Goal: Information Seeking & Learning: Learn about a topic

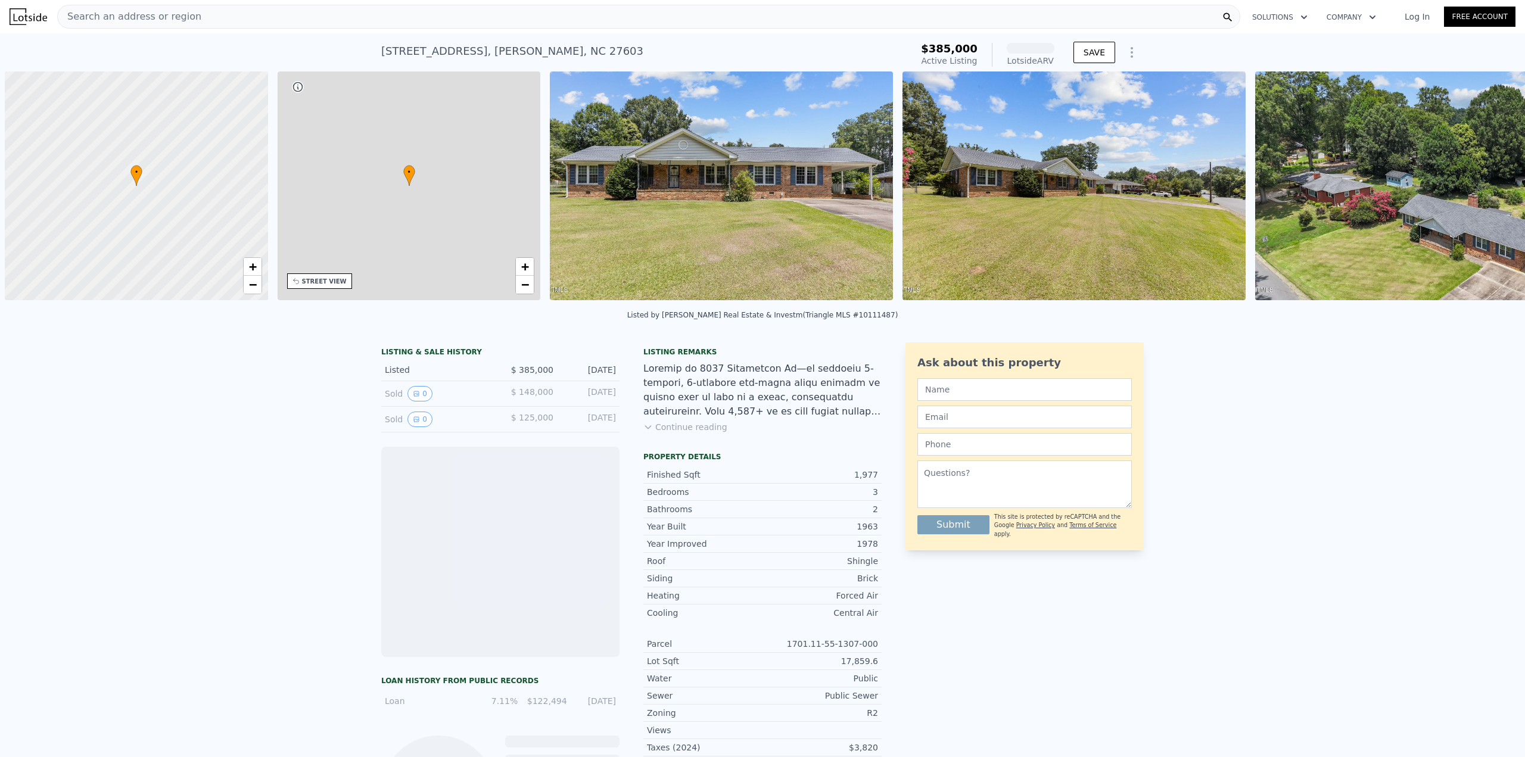
scroll to position [0, 5]
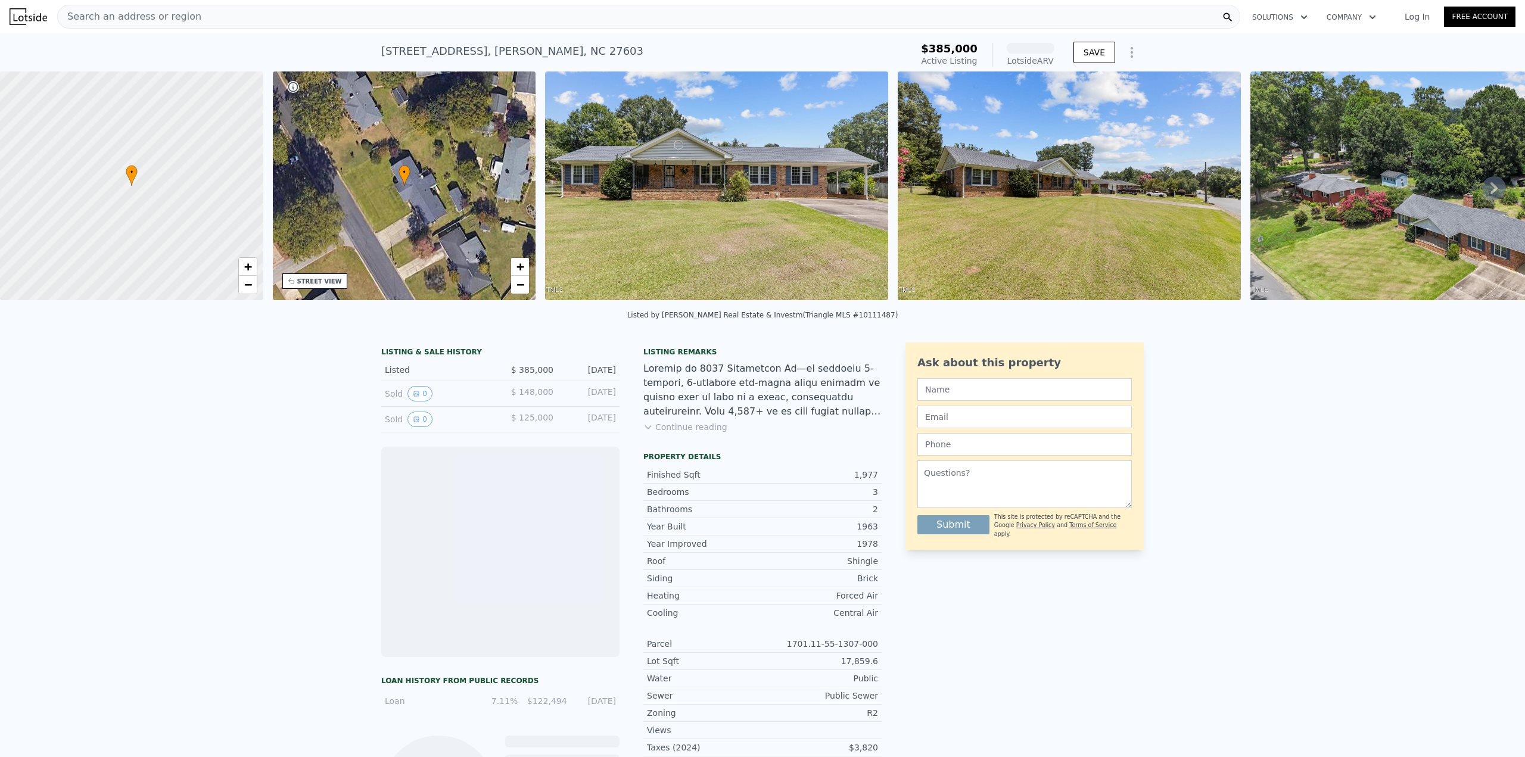
click at [1411, 18] on link "Log In" at bounding box center [1418, 17] width 54 height 12
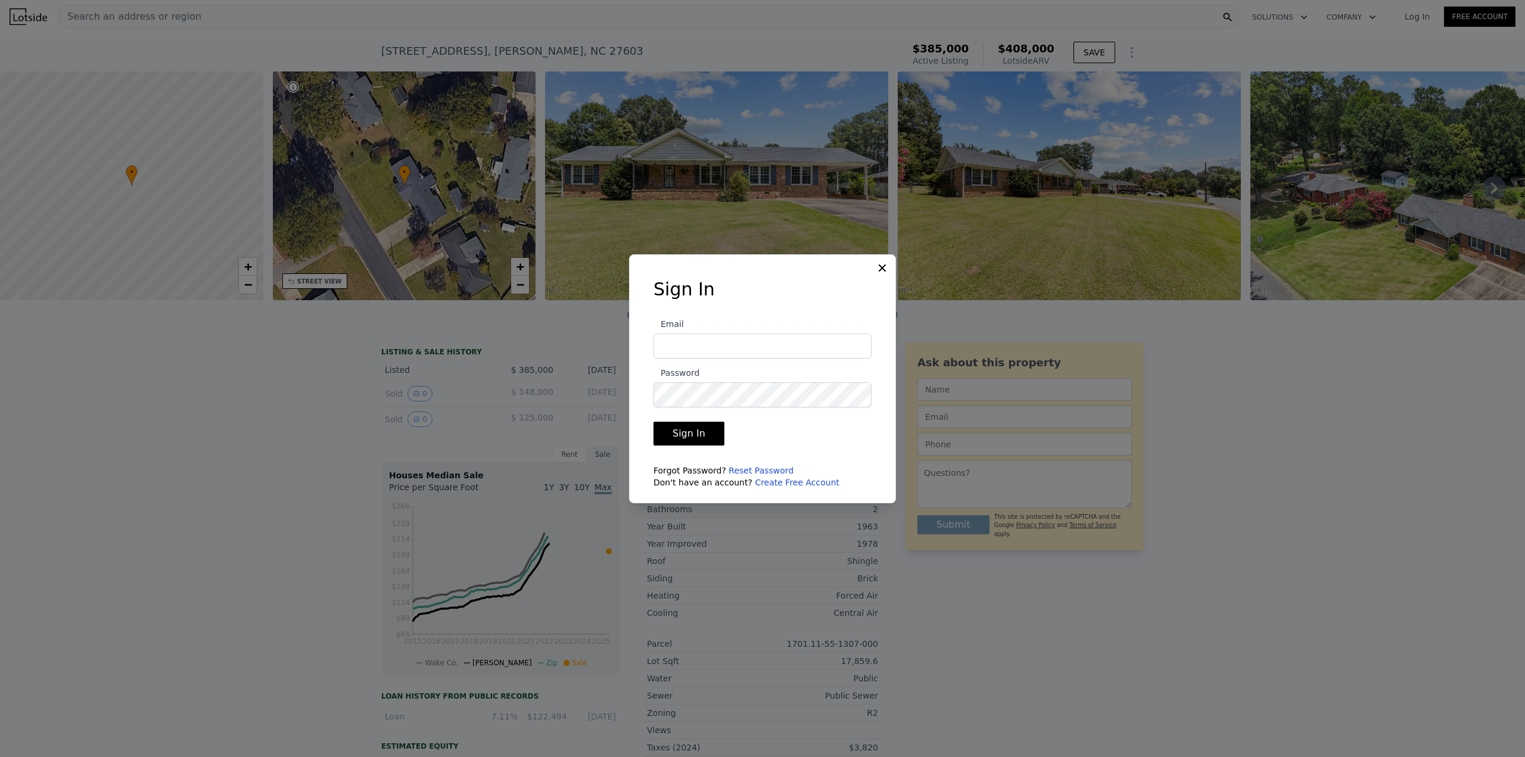
click at [753, 344] on input "Email" at bounding box center [763, 346] width 218 height 25
type input "nobsrei4us@gmail.com"
click at [654, 422] on button "Sign In" at bounding box center [689, 434] width 71 height 24
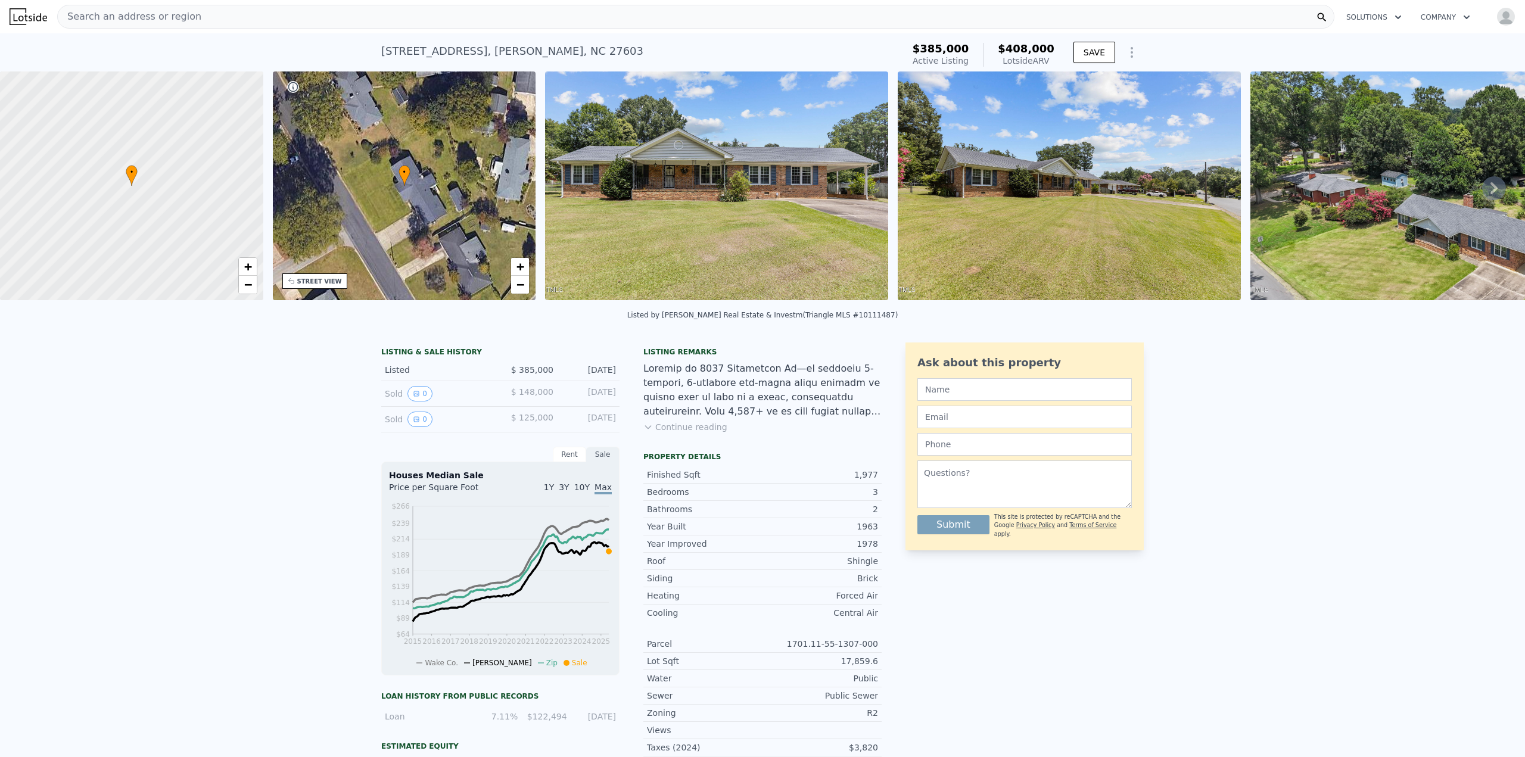
click at [222, 21] on div "Search an address or region" at bounding box center [696, 17] width 1278 height 24
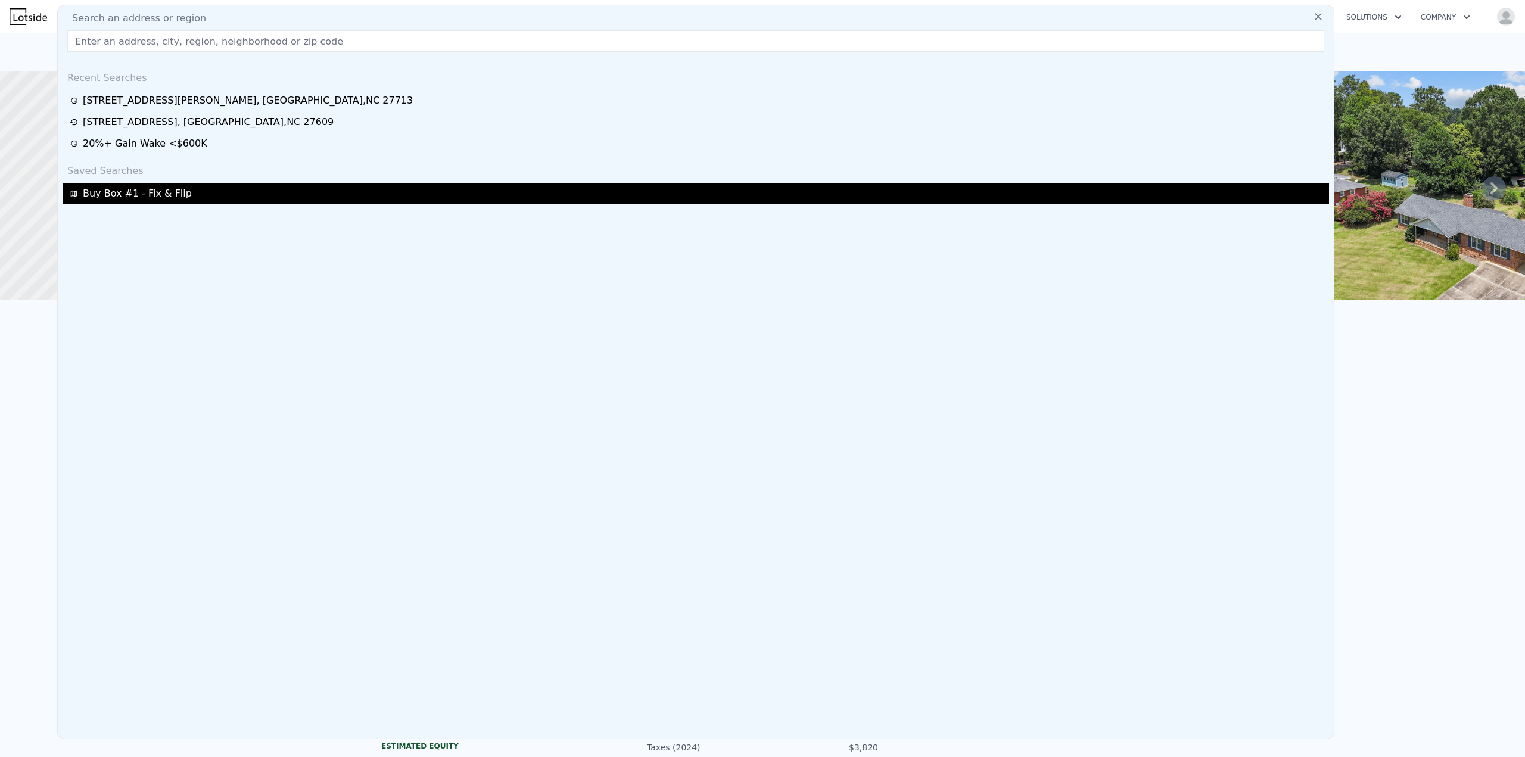
click at [130, 193] on span "Buy Box #1 - Fix & Flip" at bounding box center [137, 194] width 109 height 14
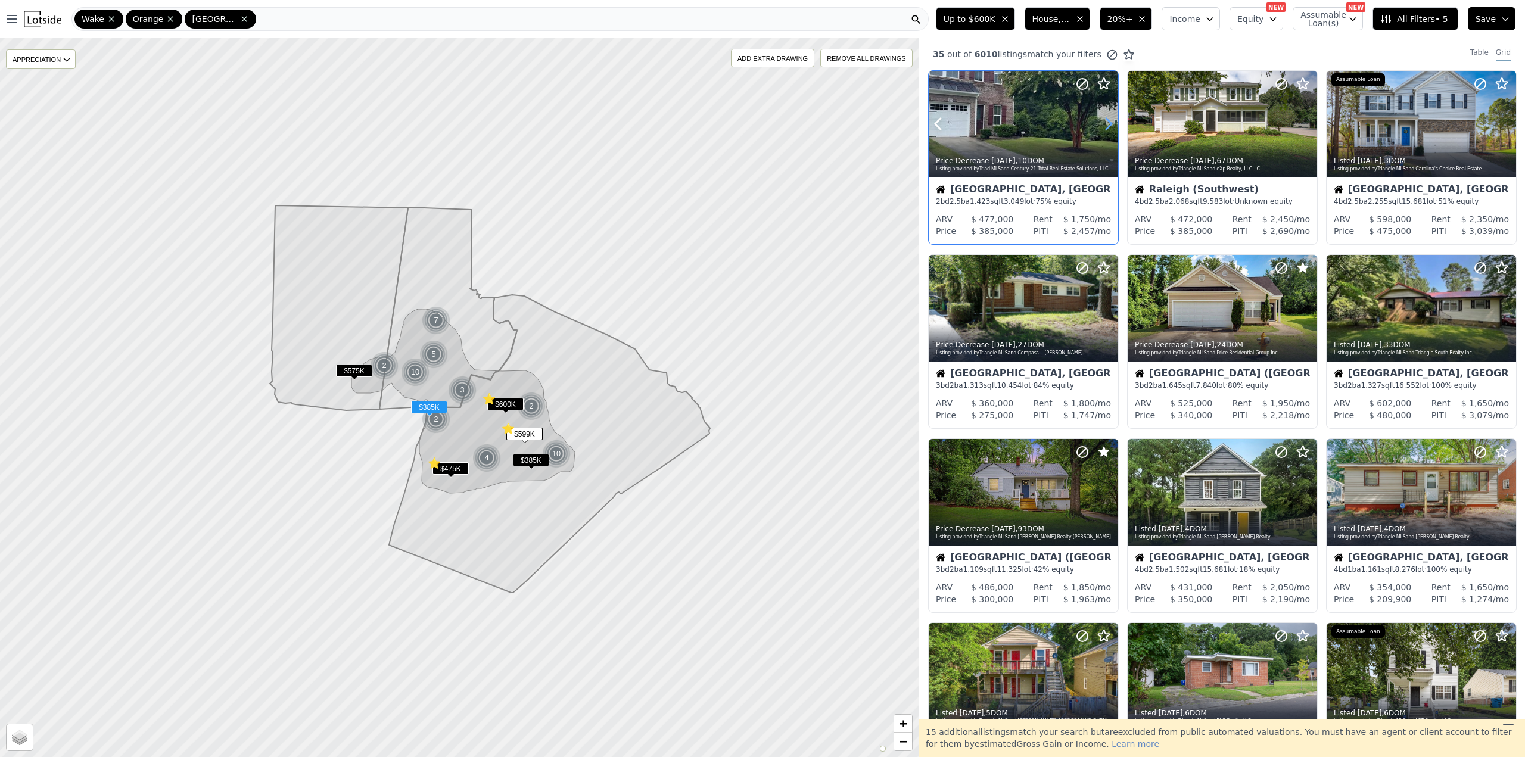
click at [1110, 122] on icon at bounding box center [1109, 124] width 5 height 11
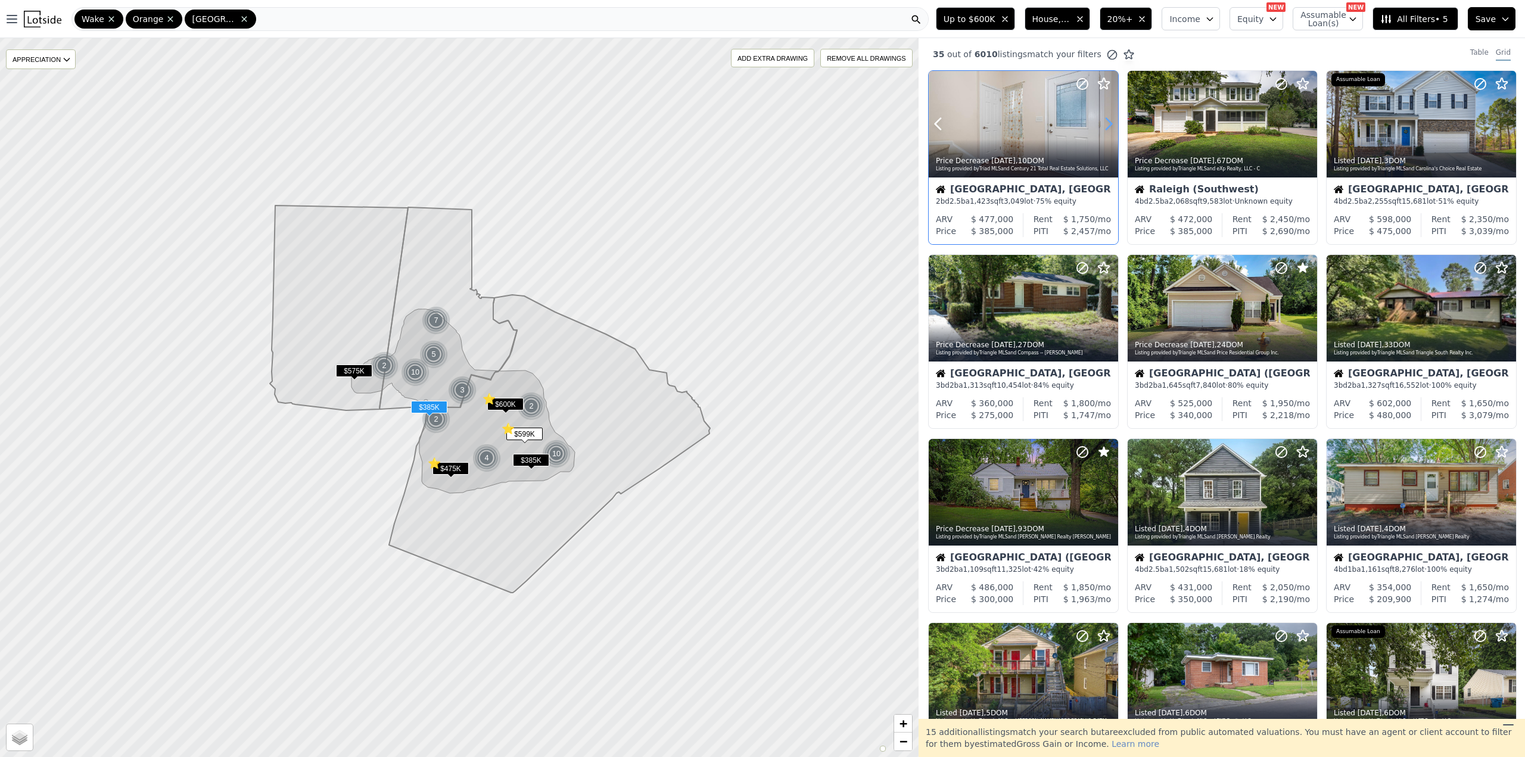
click at [1110, 122] on icon at bounding box center [1109, 124] width 5 height 11
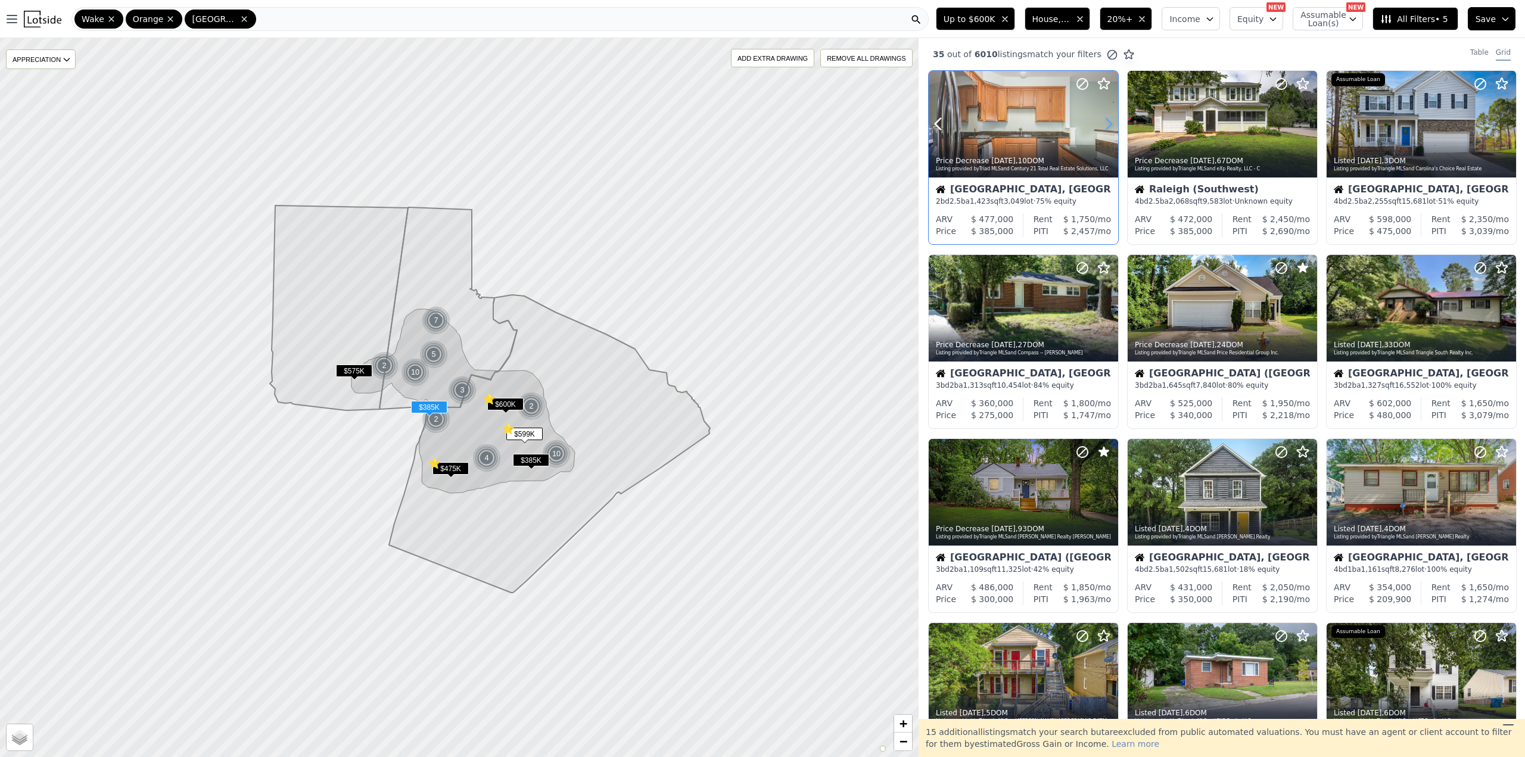
click at [1110, 122] on icon at bounding box center [1109, 124] width 5 height 11
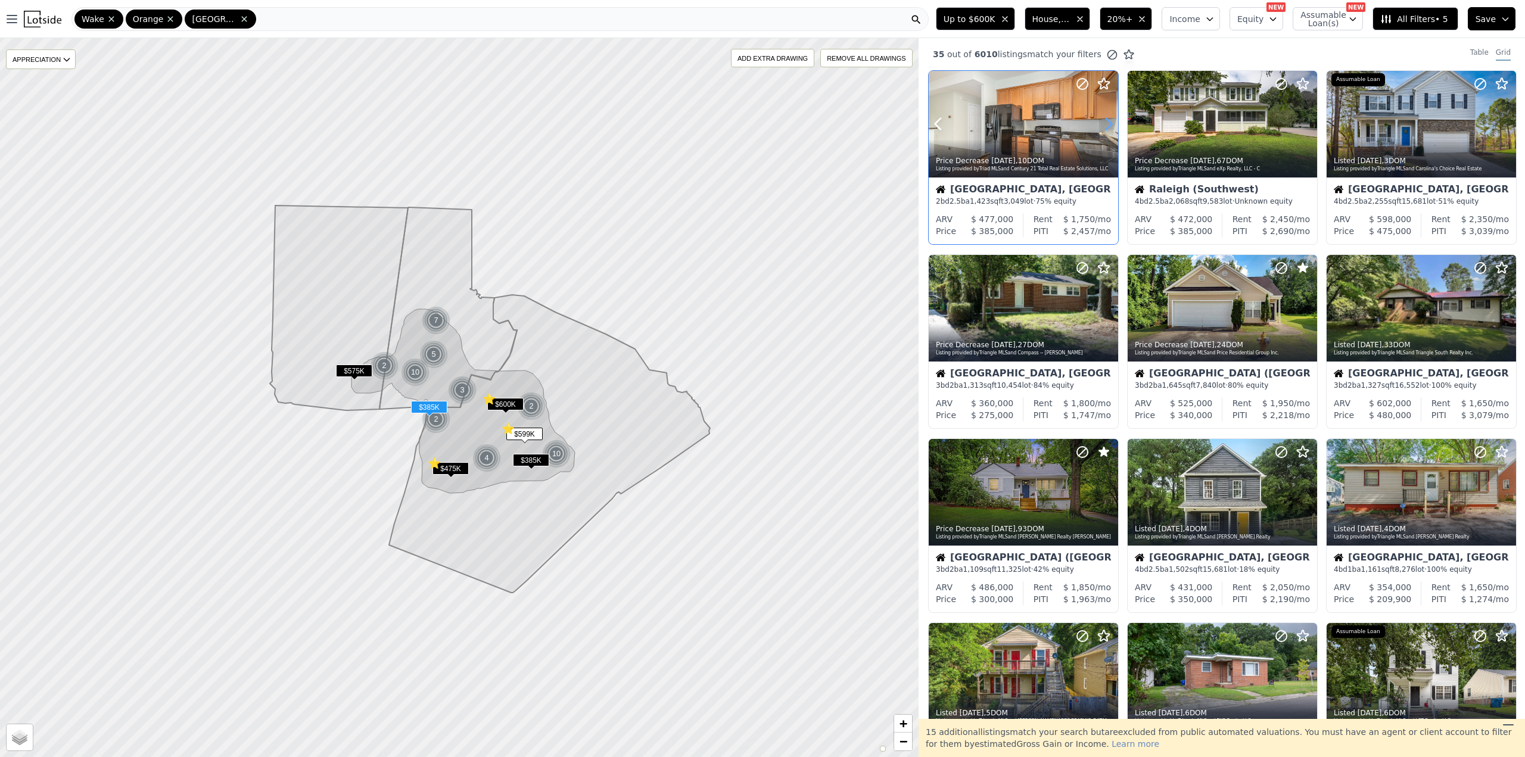
click at [1110, 122] on icon at bounding box center [1109, 124] width 5 height 11
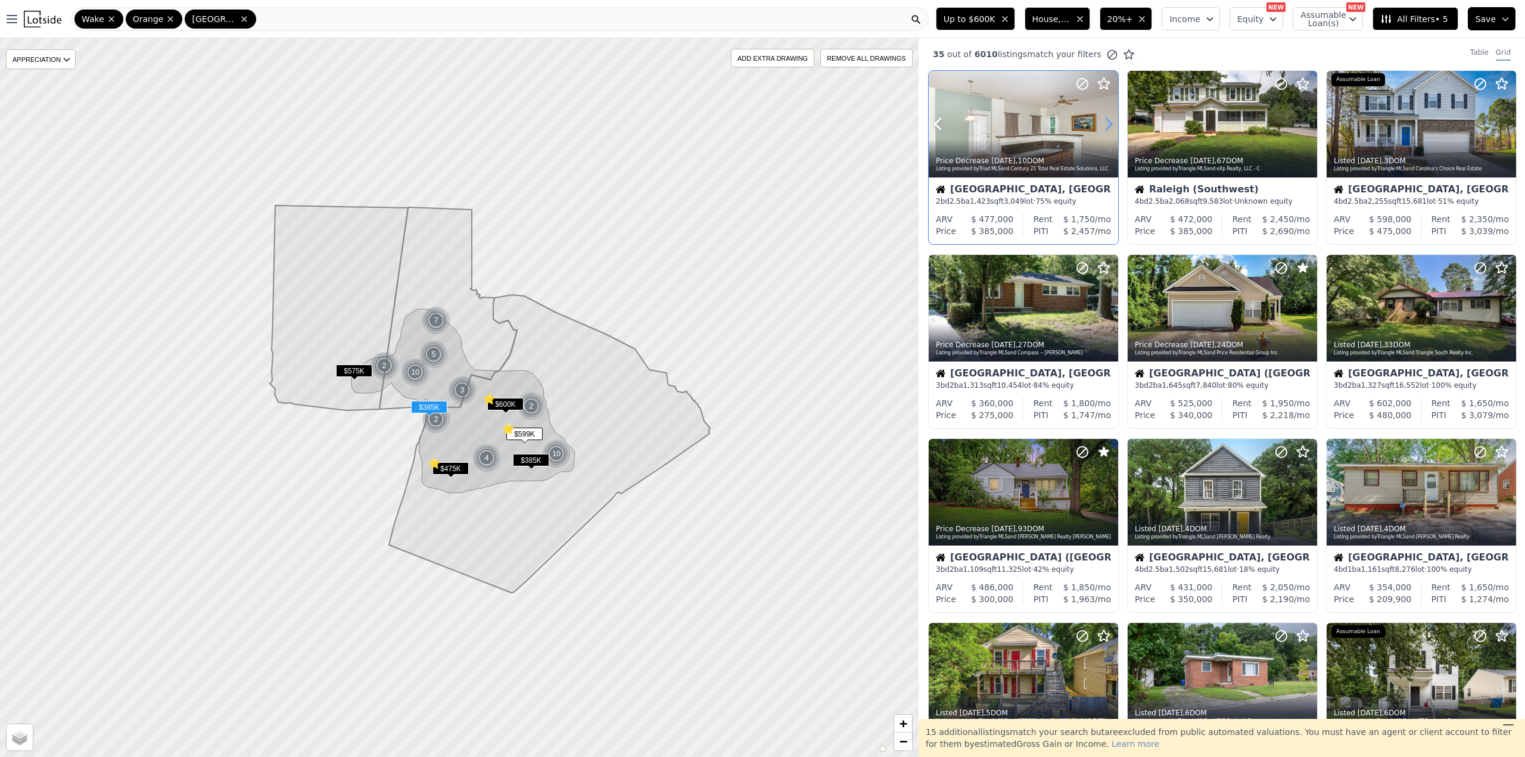
click at [1110, 122] on icon at bounding box center [1109, 124] width 5 height 11
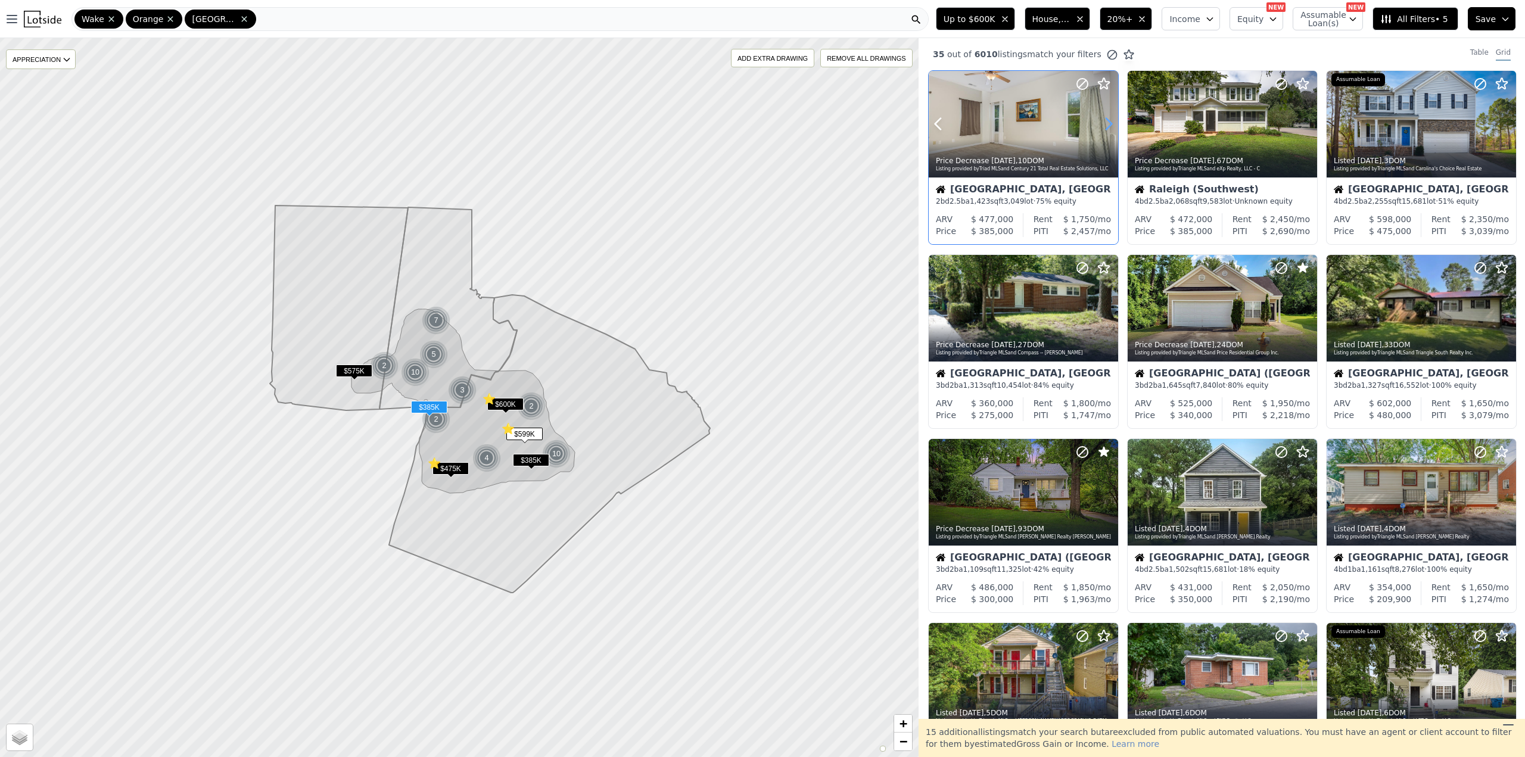
click at [1110, 122] on icon at bounding box center [1109, 124] width 5 height 11
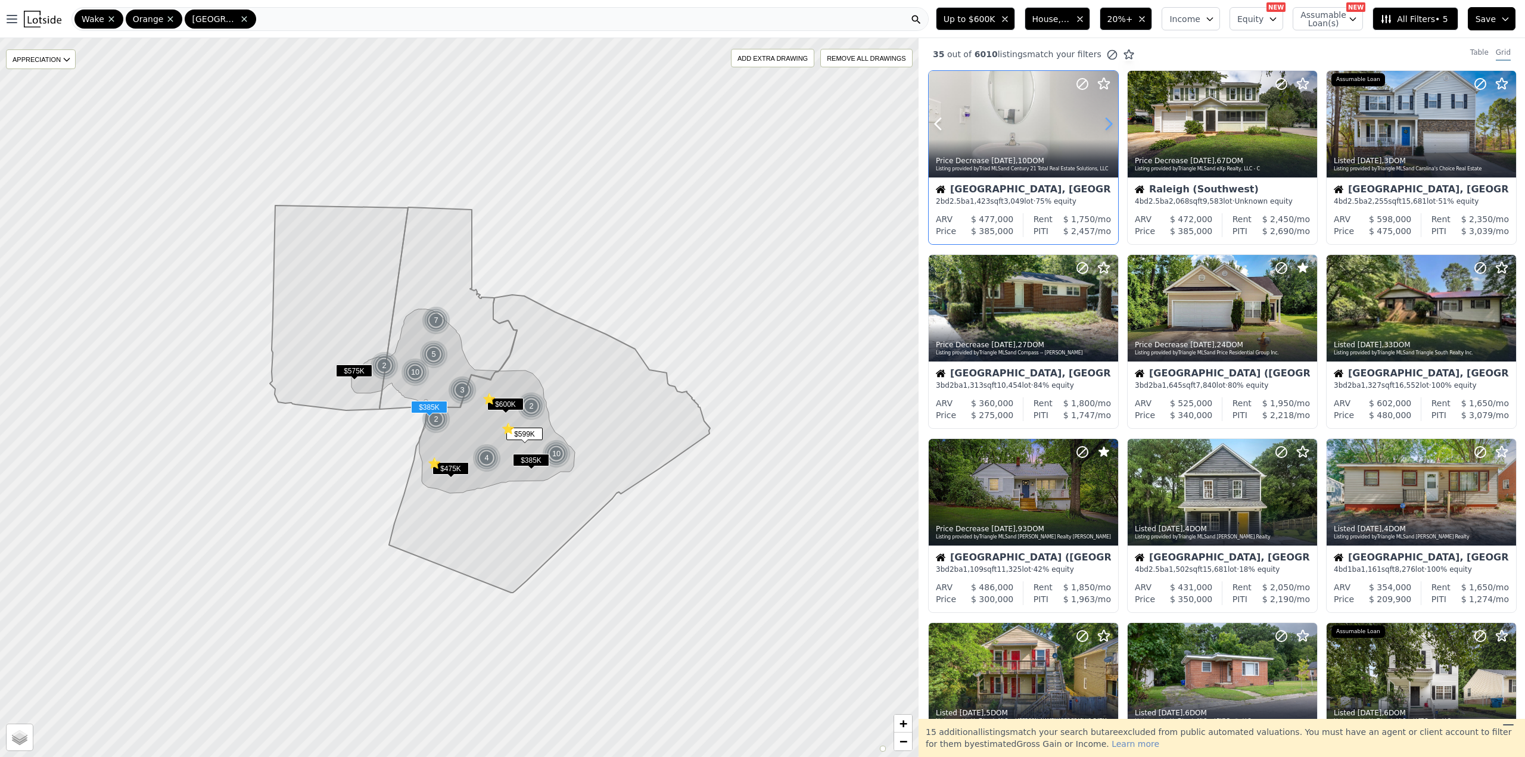
click at [1110, 122] on icon at bounding box center [1109, 124] width 5 height 11
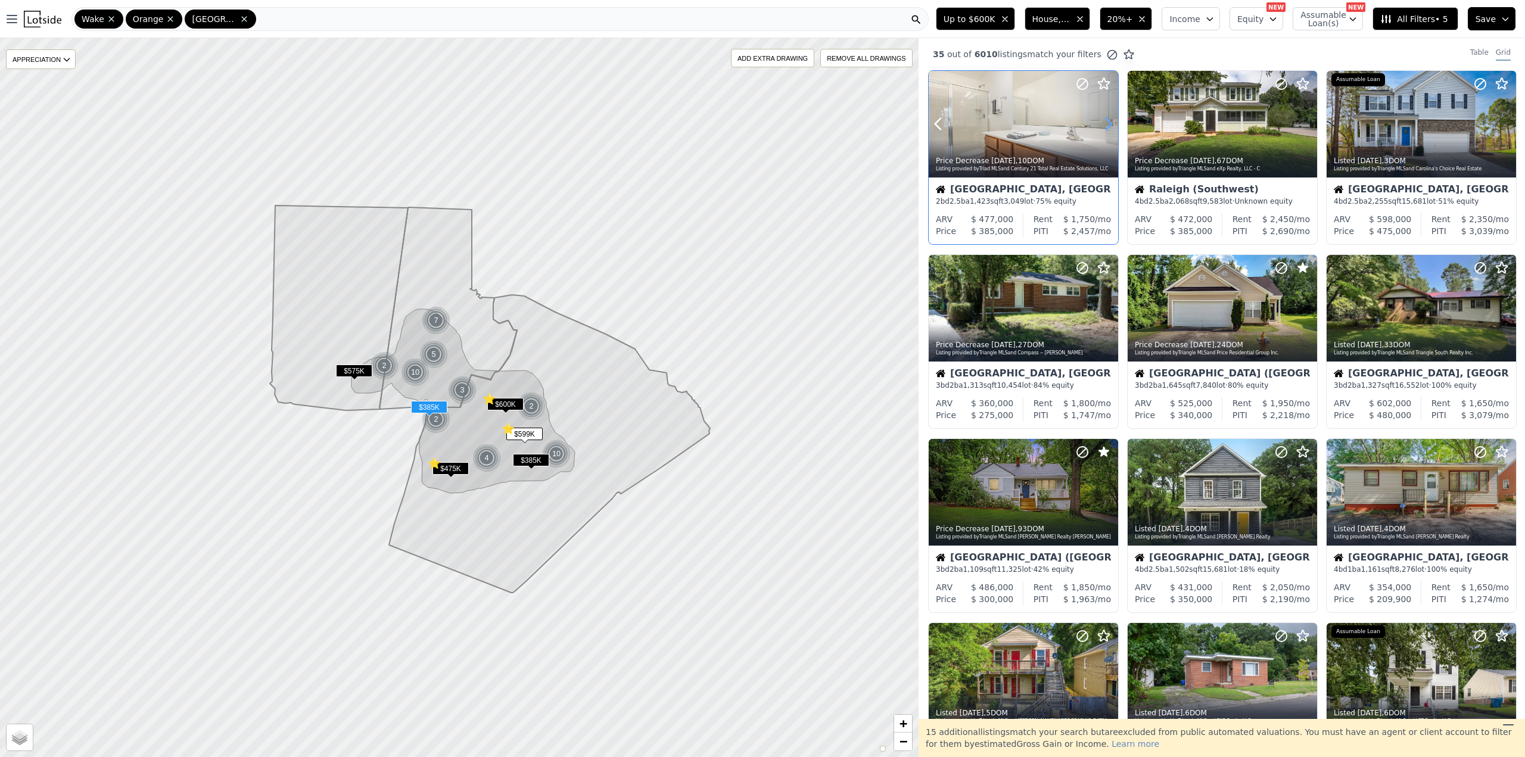
click at [1110, 122] on icon at bounding box center [1109, 124] width 5 height 11
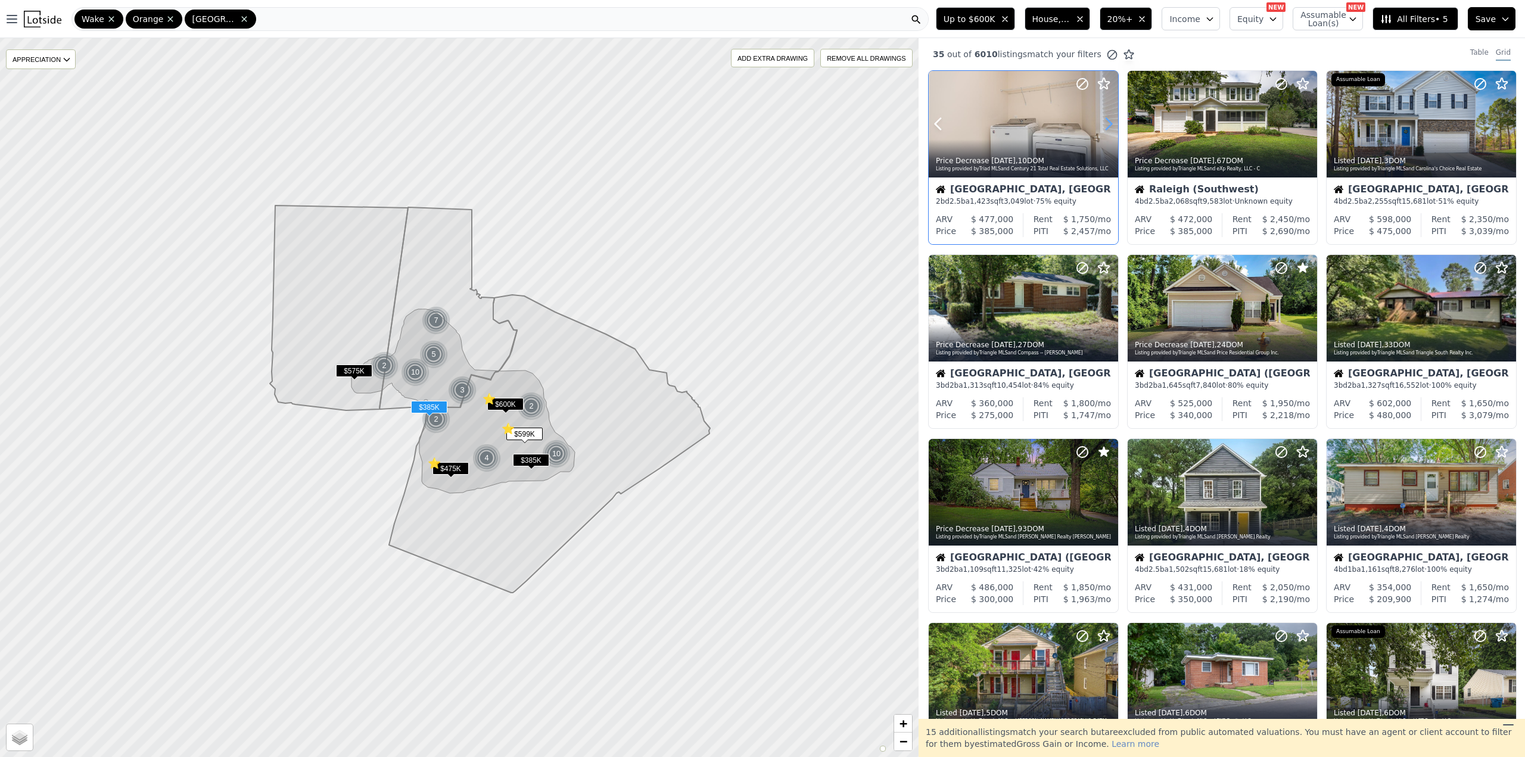
click at [1110, 122] on icon at bounding box center [1109, 124] width 5 height 11
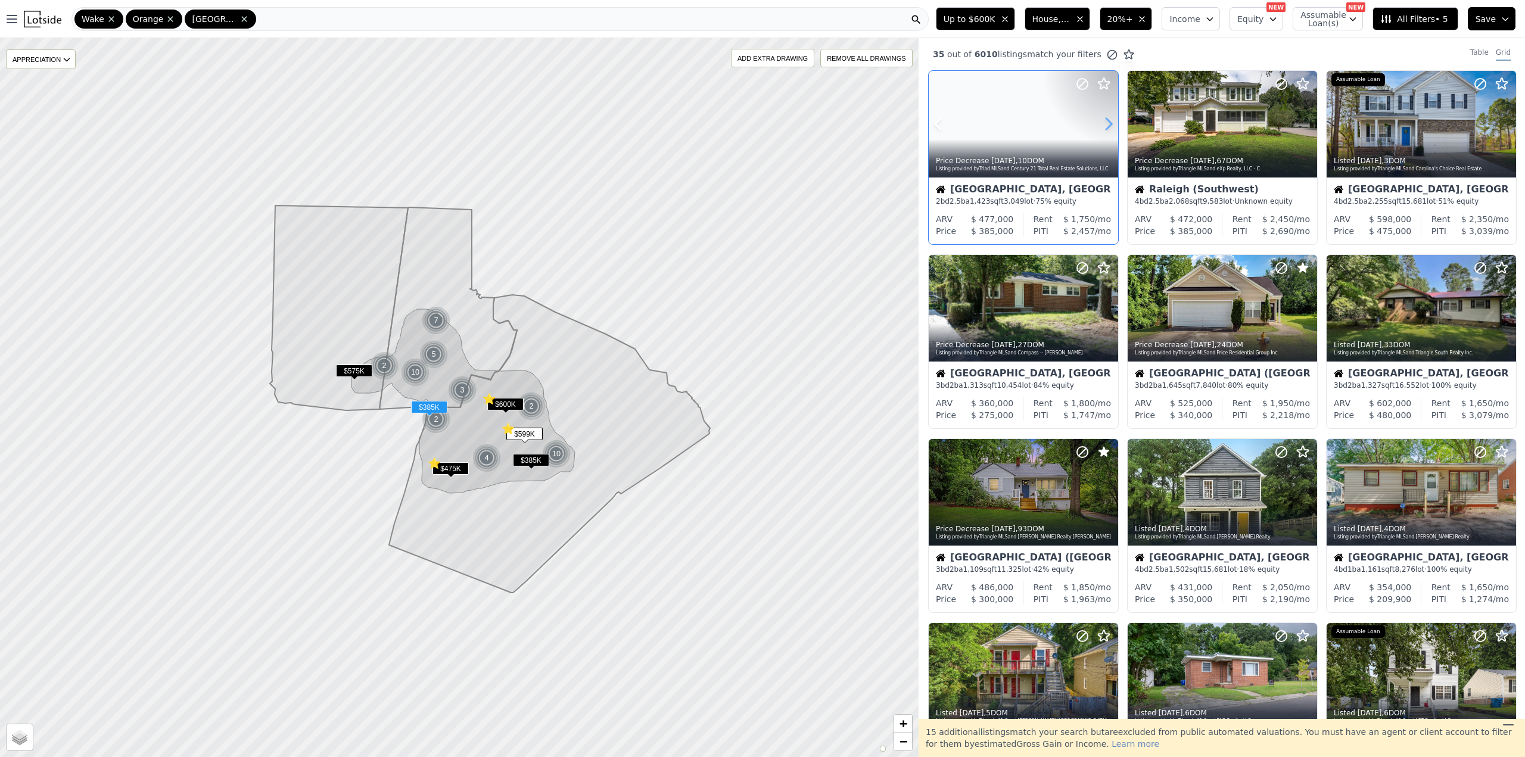
click at [1110, 122] on icon at bounding box center [1109, 124] width 5 height 11
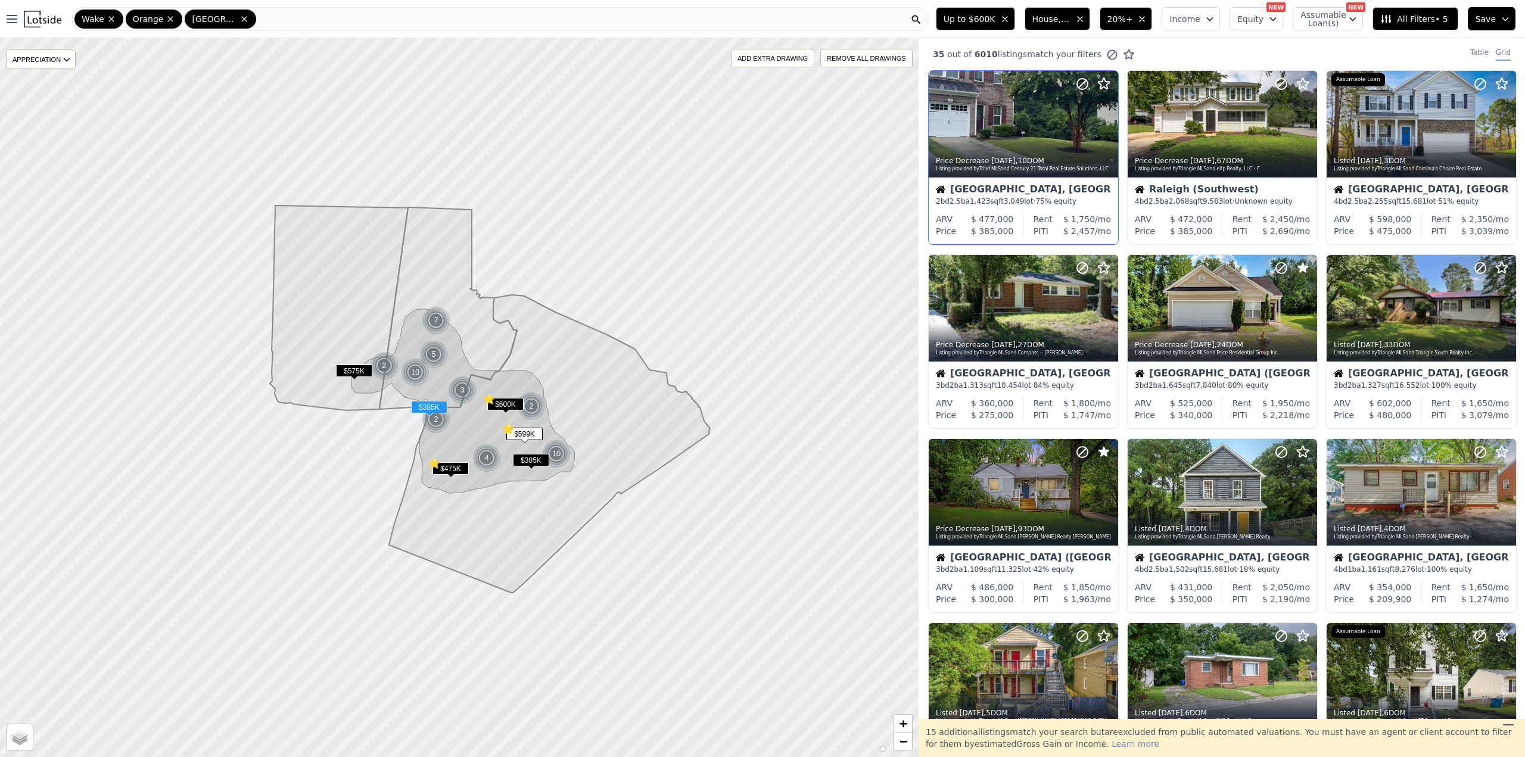
click at [1002, 195] on div "Cary, NC" at bounding box center [1023, 191] width 175 height 12
click at [1304, 123] on icon at bounding box center [1307, 123] width 19 height 19
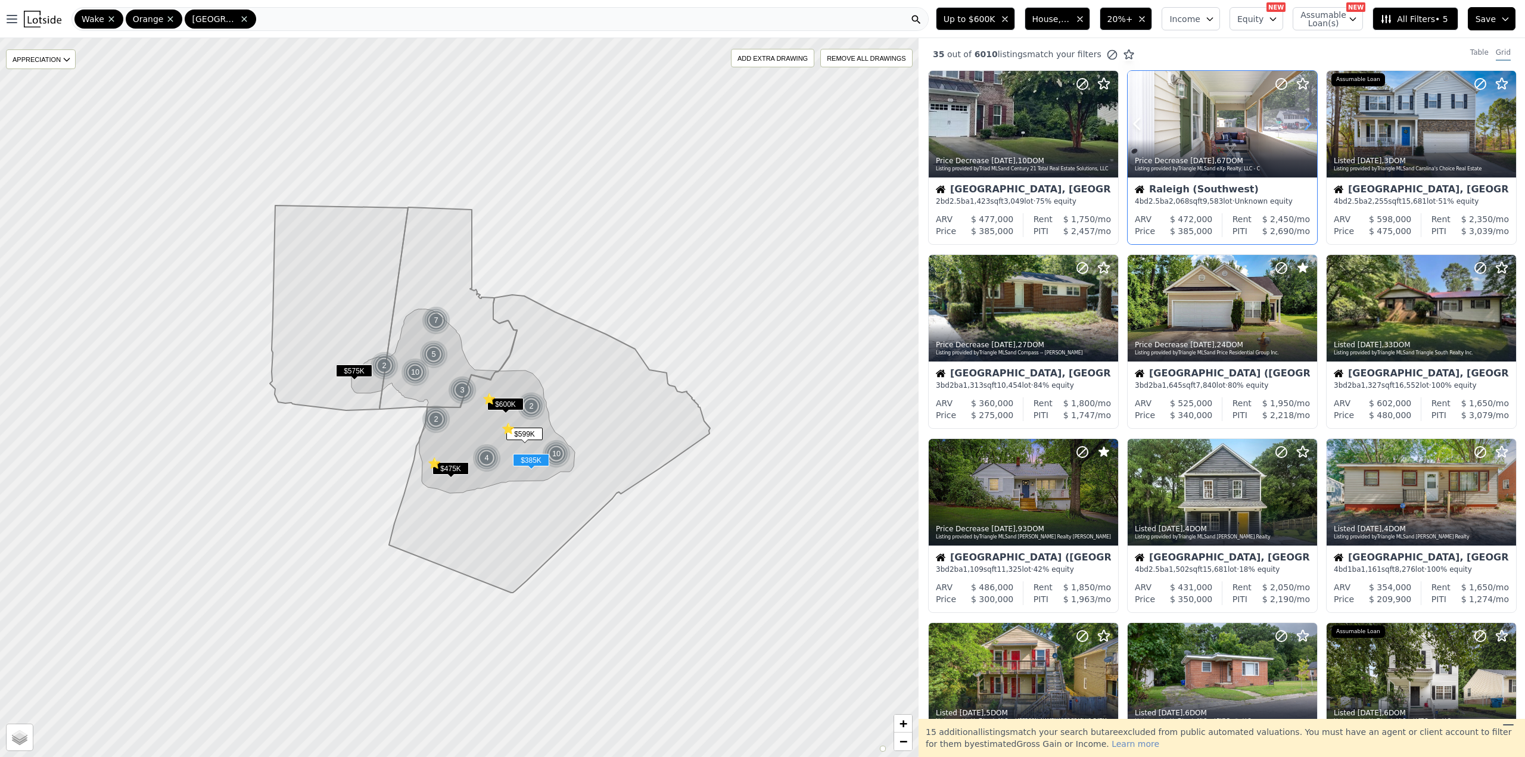
click at [1304, 123] on icon at bounding box center [1307, 123] width 19 height 19
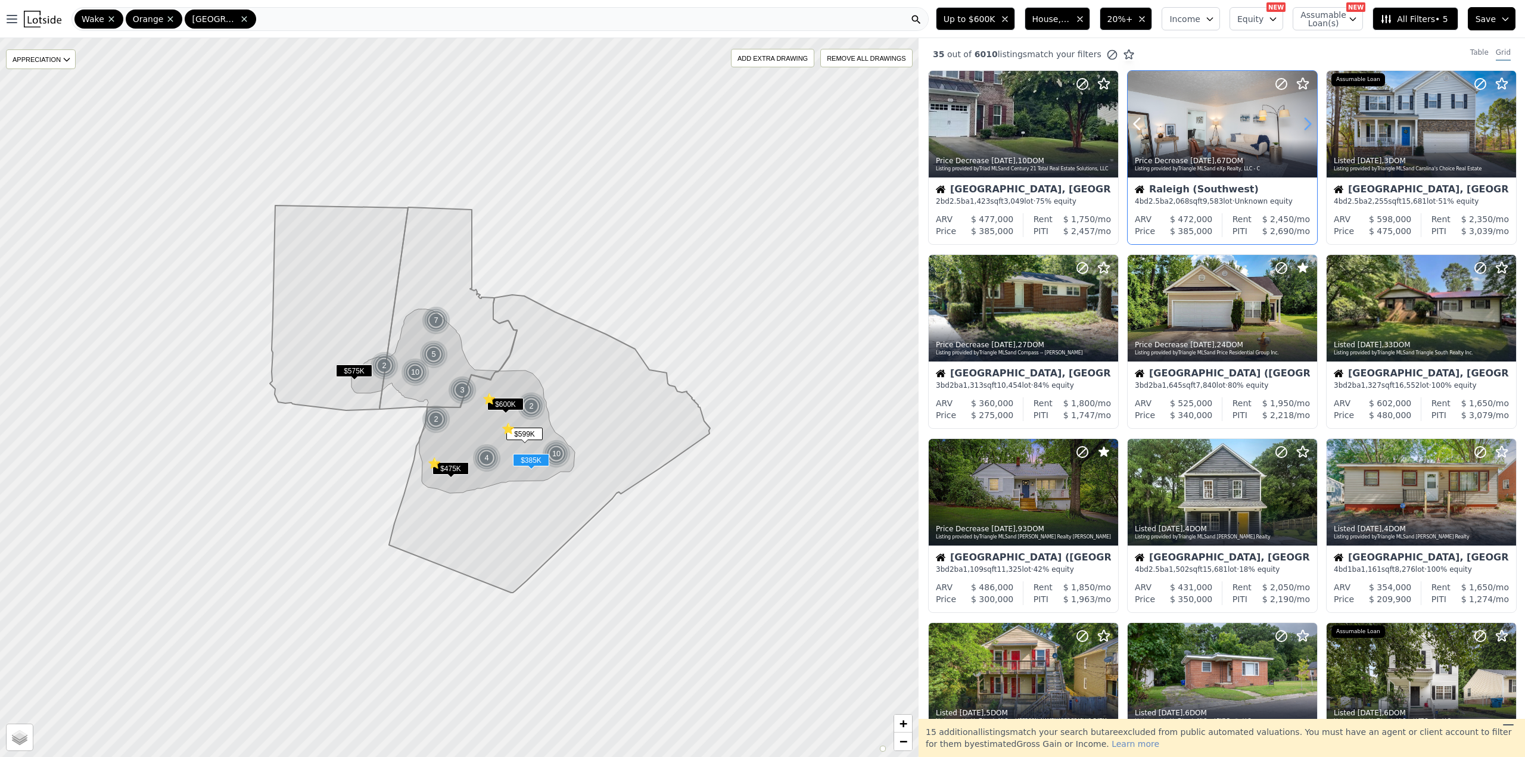
click at [1304, 123] on icon at bounding box center [1307, 123] width 19 height 19
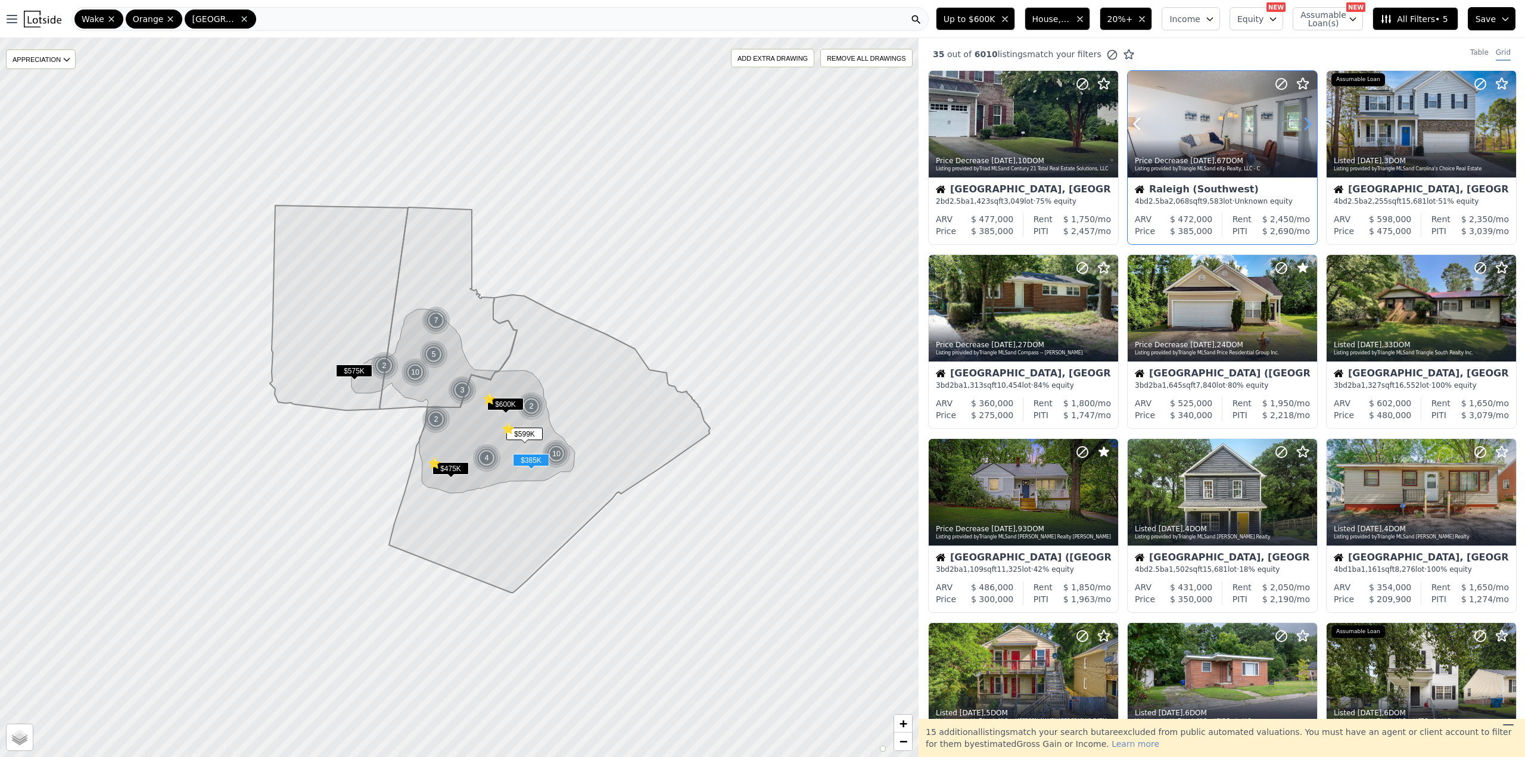
click at [1304, 123] on icon at bounding box center [1307, 123] width 19 height 19
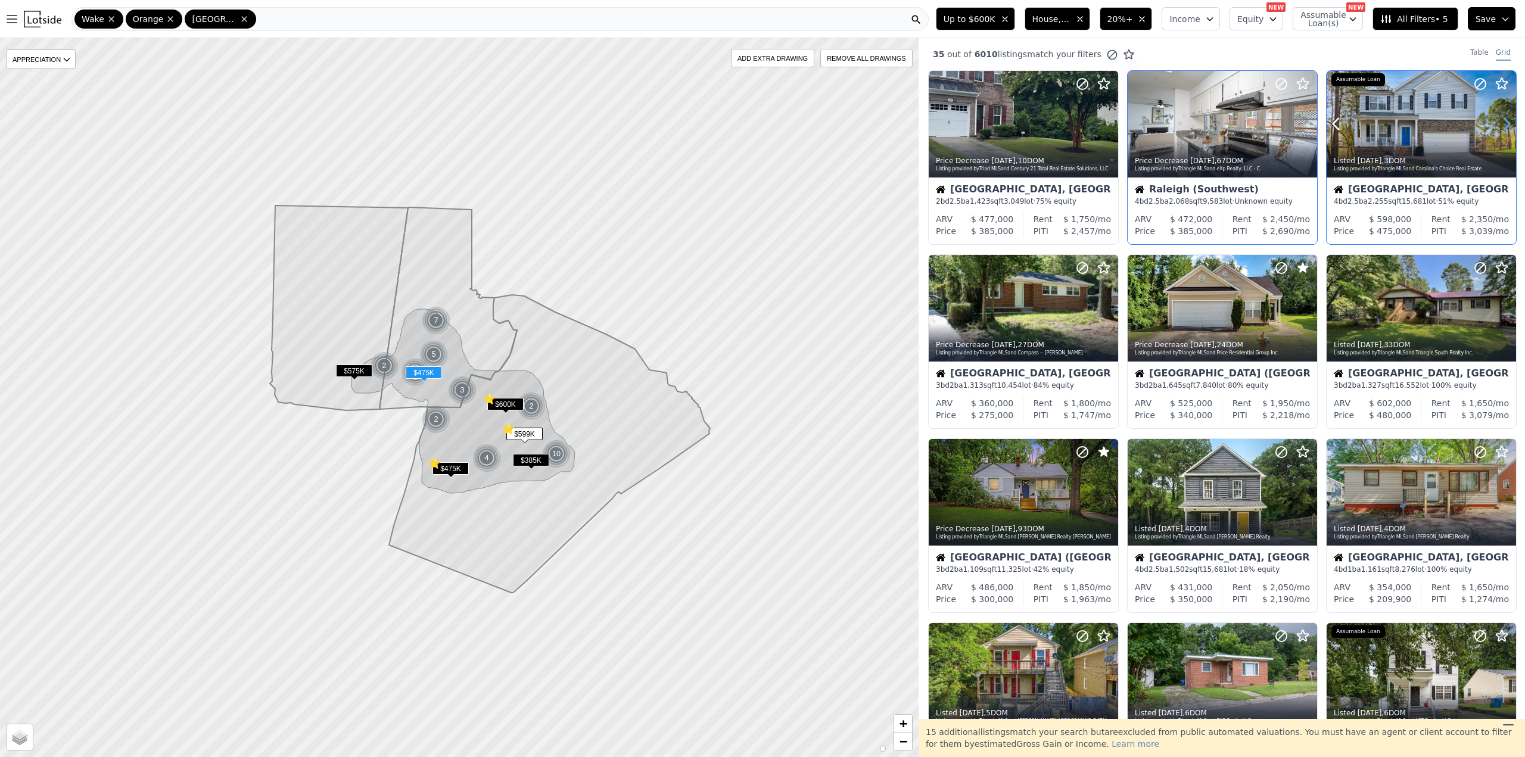
click at [1497, 125] on icon at bounding box center [1506, 123] width 19 height 19
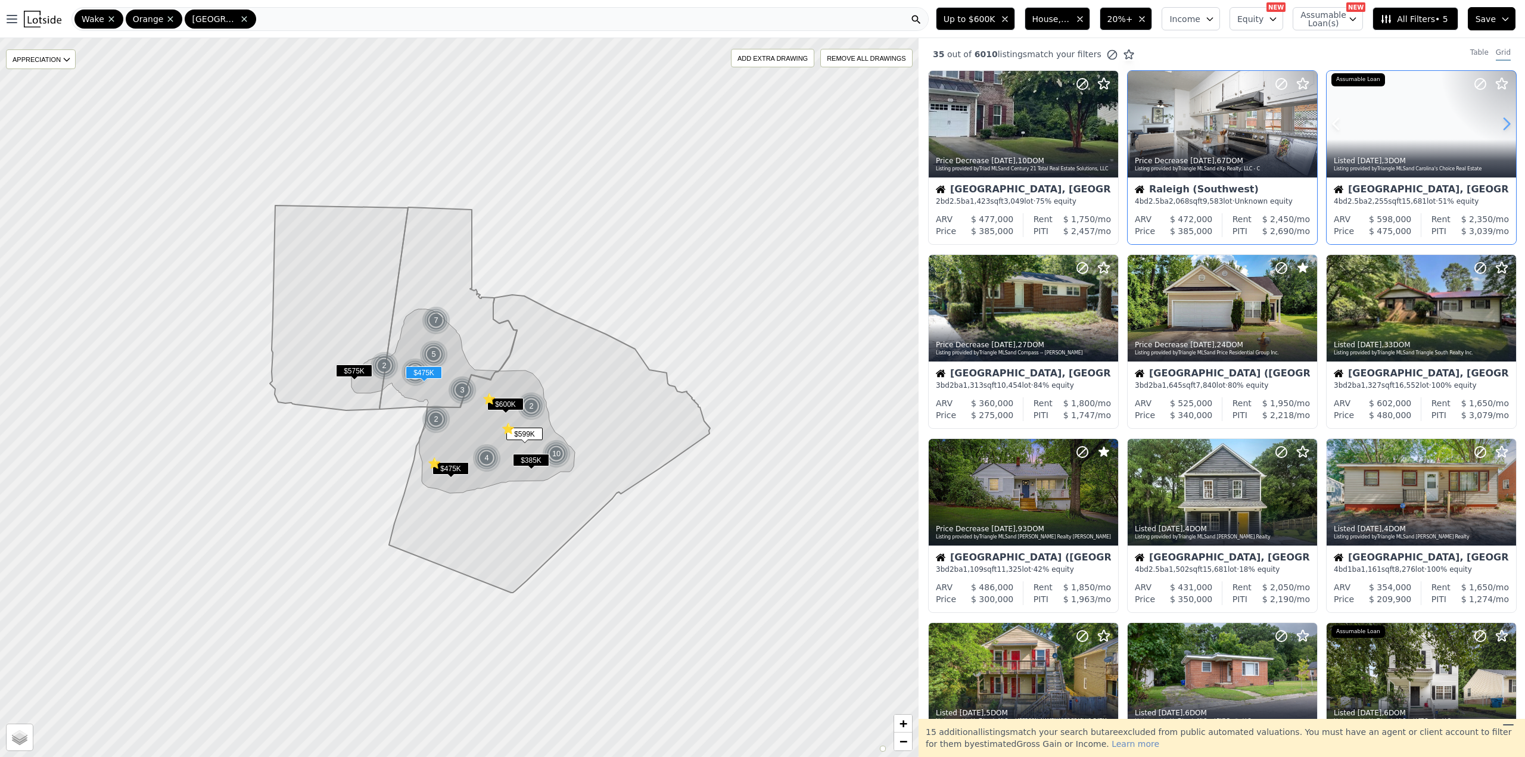
click at [1497, 125] on icon at bounding box center [1506, 123] width 19 height 19
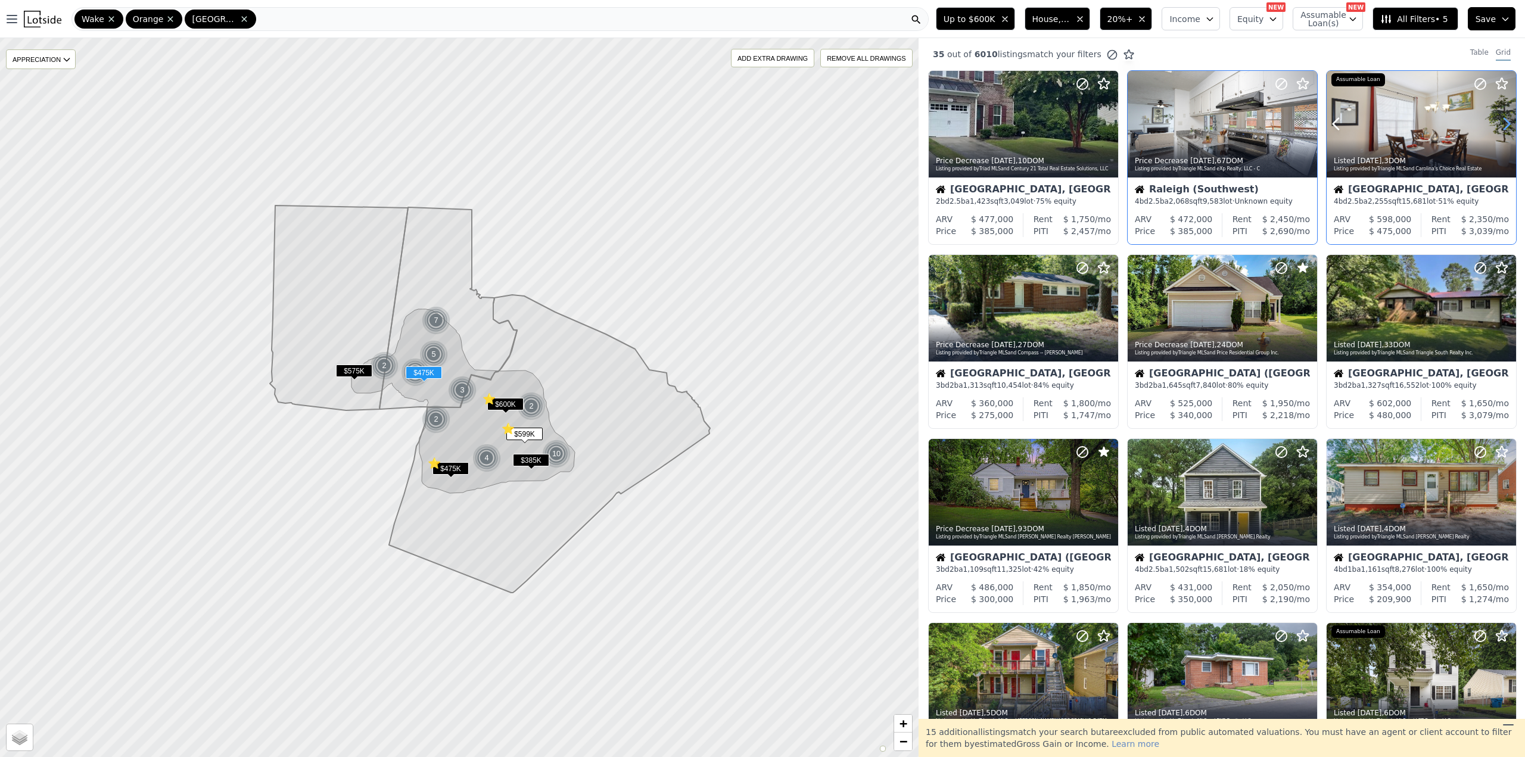
click at [1497, 125] on icon at bounding box center [1506, 123] width 19 height 19
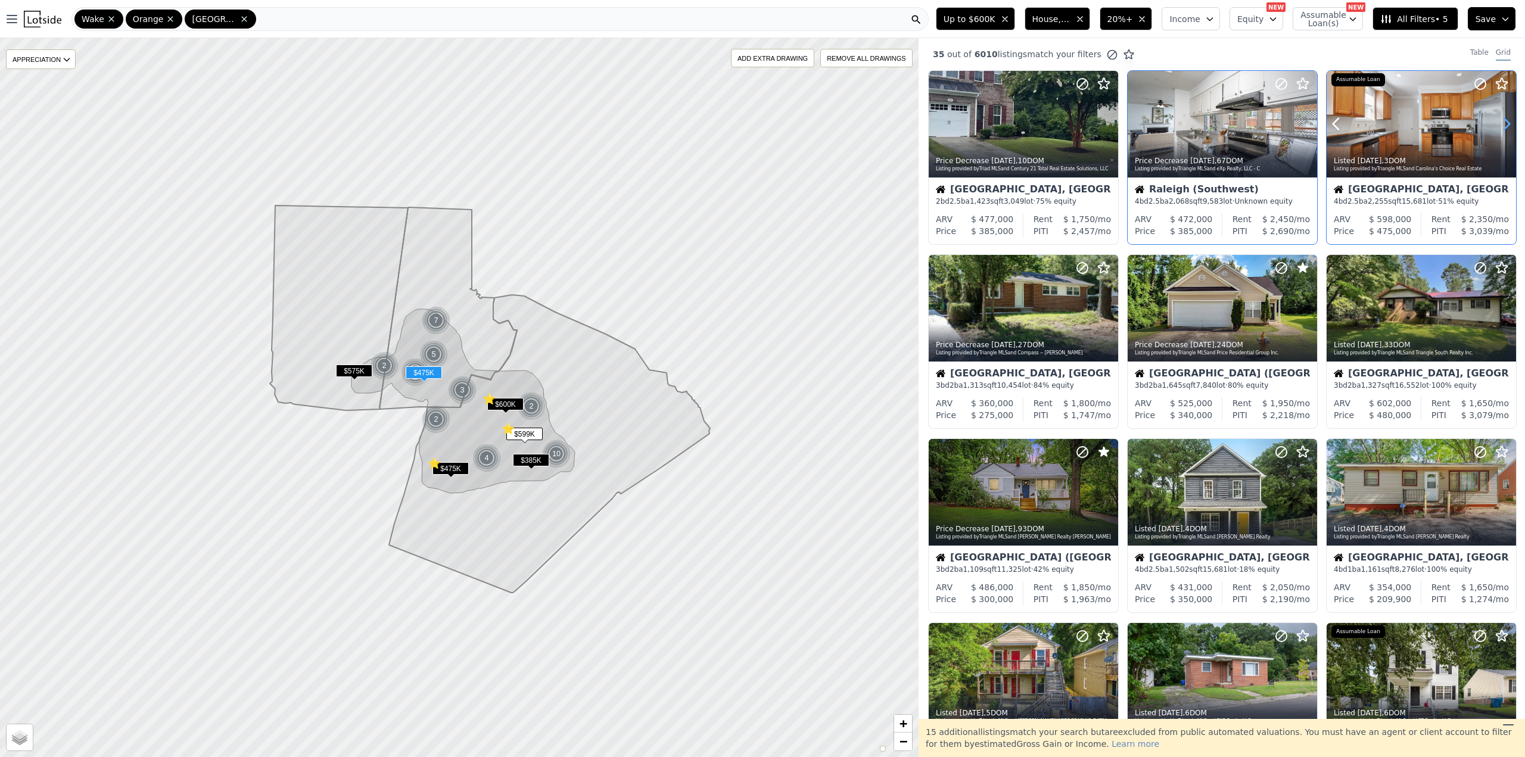
click at [1505, 125] on icon at bounding box center [1507, 124] width 5 height 11
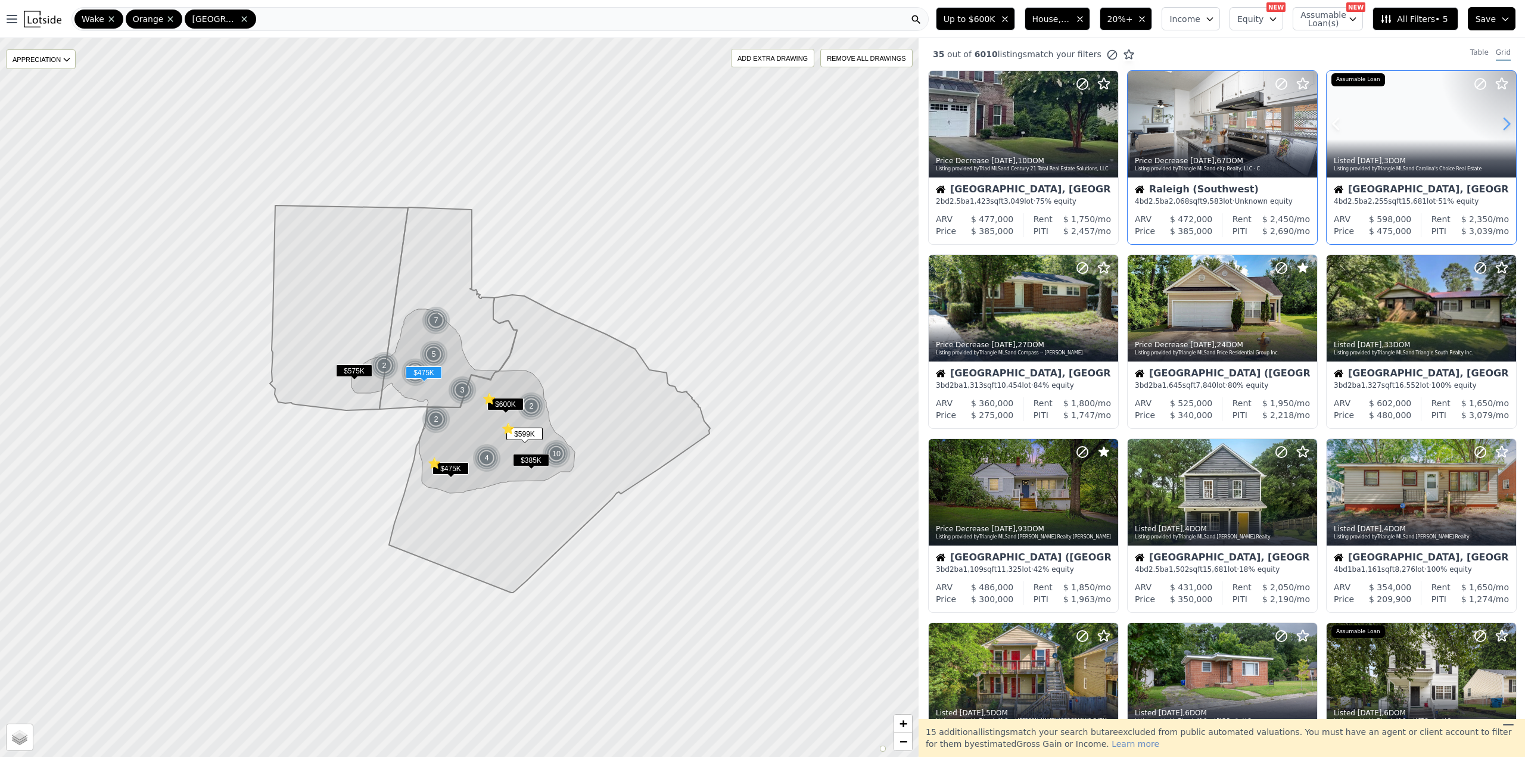
click at [1505, 125] on icon at bounding box center [1507, 124] width 5 height 11
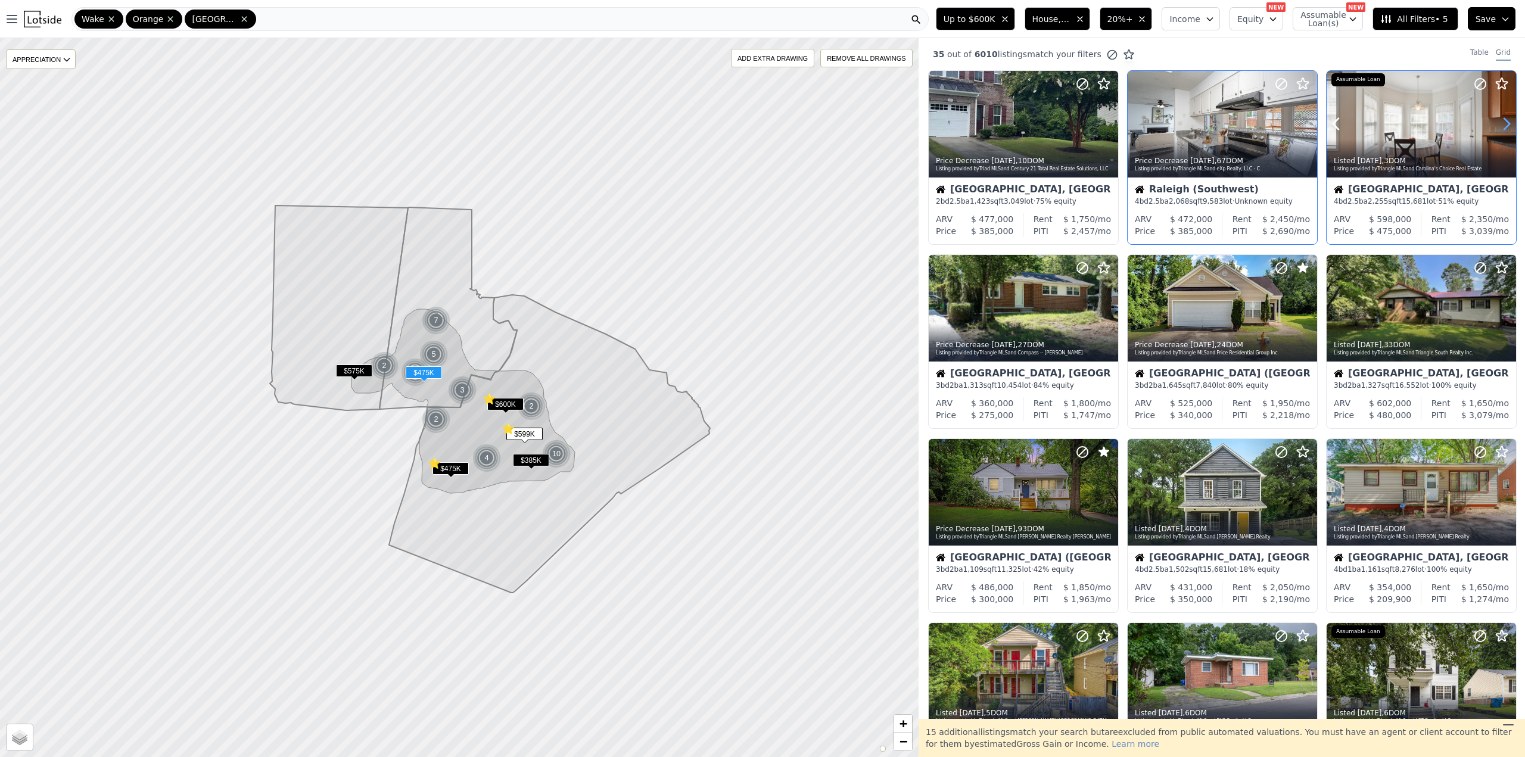
click at [1505, 125] on icon at bounding box center [1507, 124] width 5 height 11
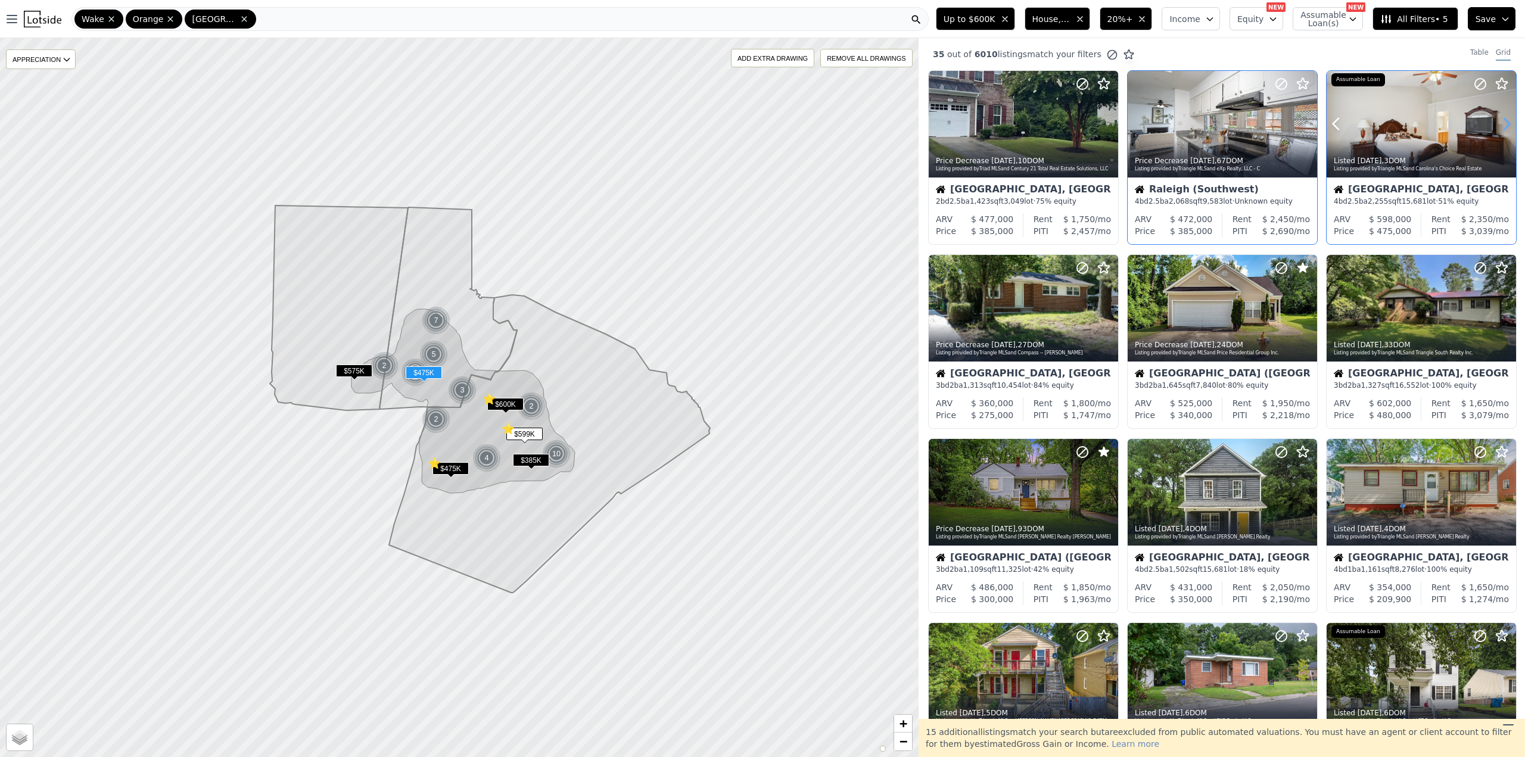
click at [1505, 125] on icon at bounding box center [1507, 124] width 5 height 11
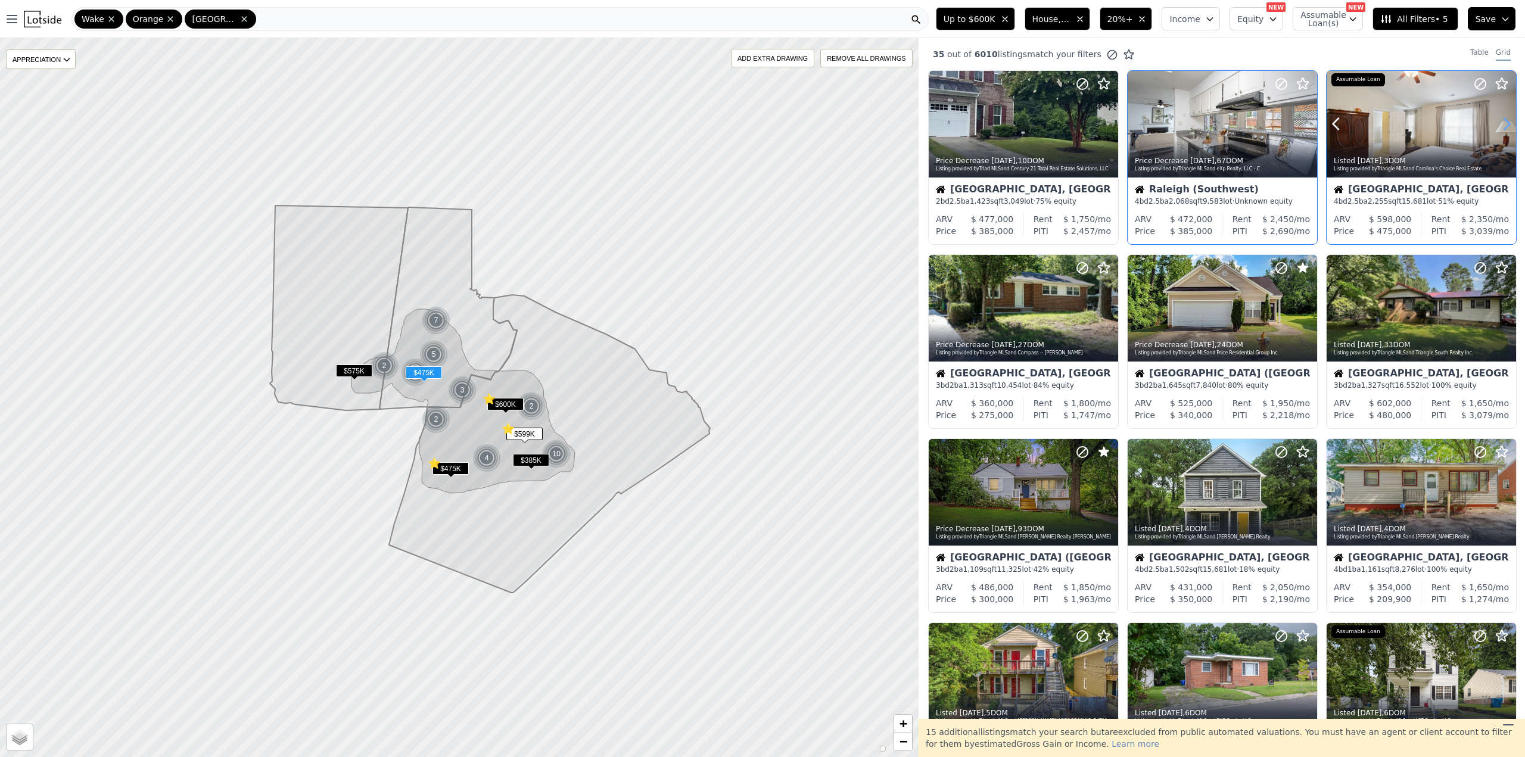
click at [1505, 125] on icon at bounding box center [1507, 124] width 5 height 11
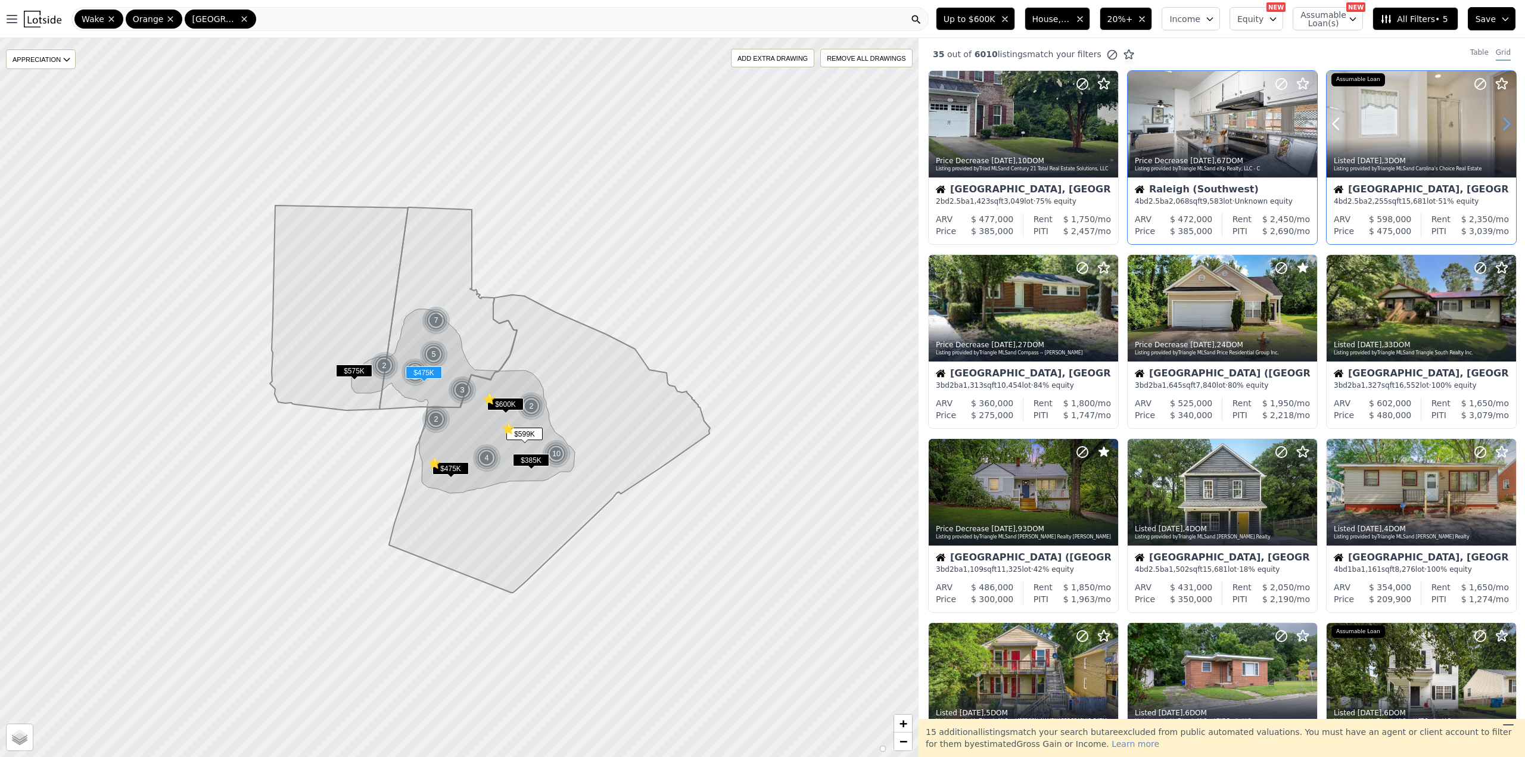
click at [1505, 125] on icon at bounding box center [1507, 124] width 5 height 11
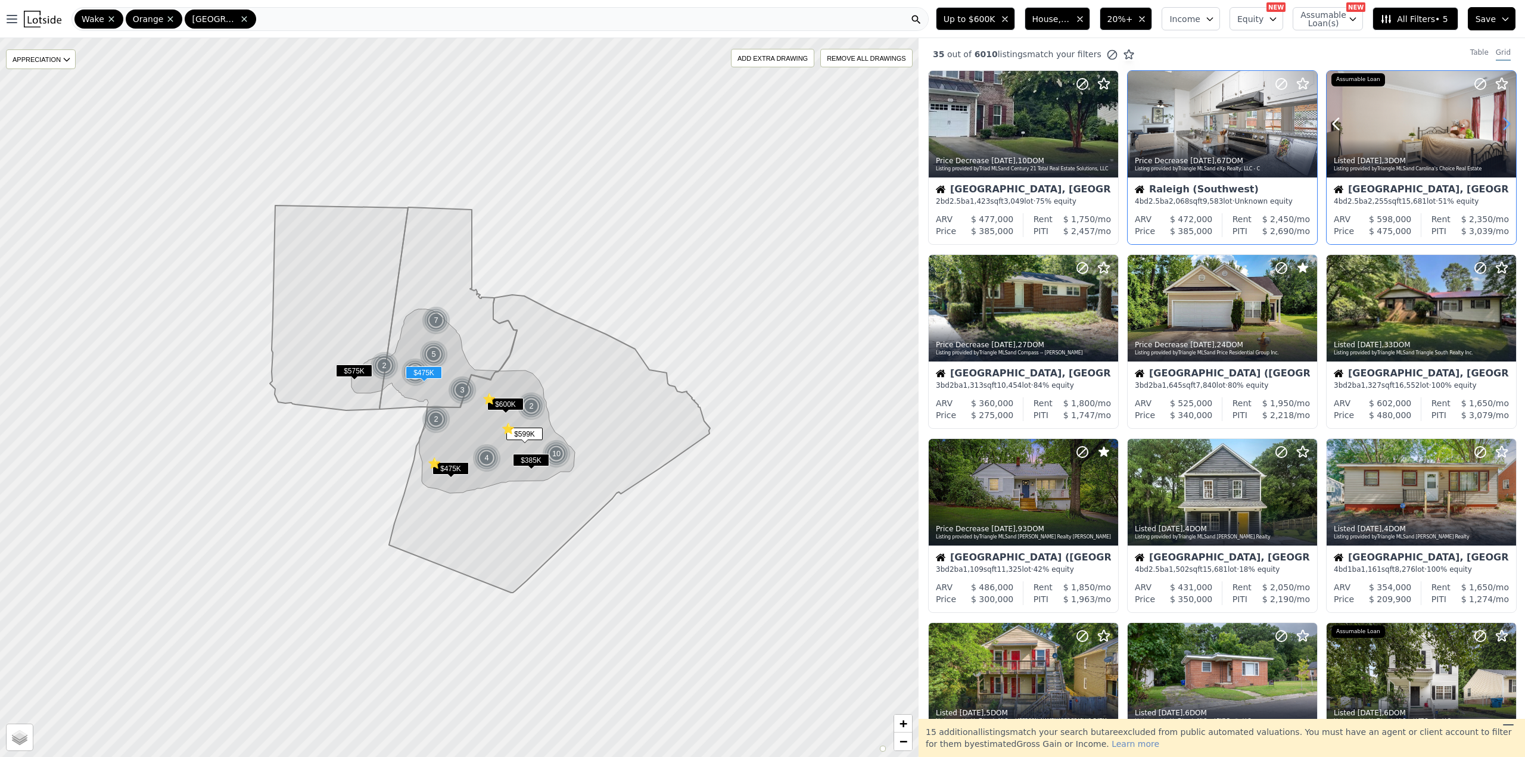
click at [1505, 125] on icon at bounding box center [1507, 124] width 5 height 11
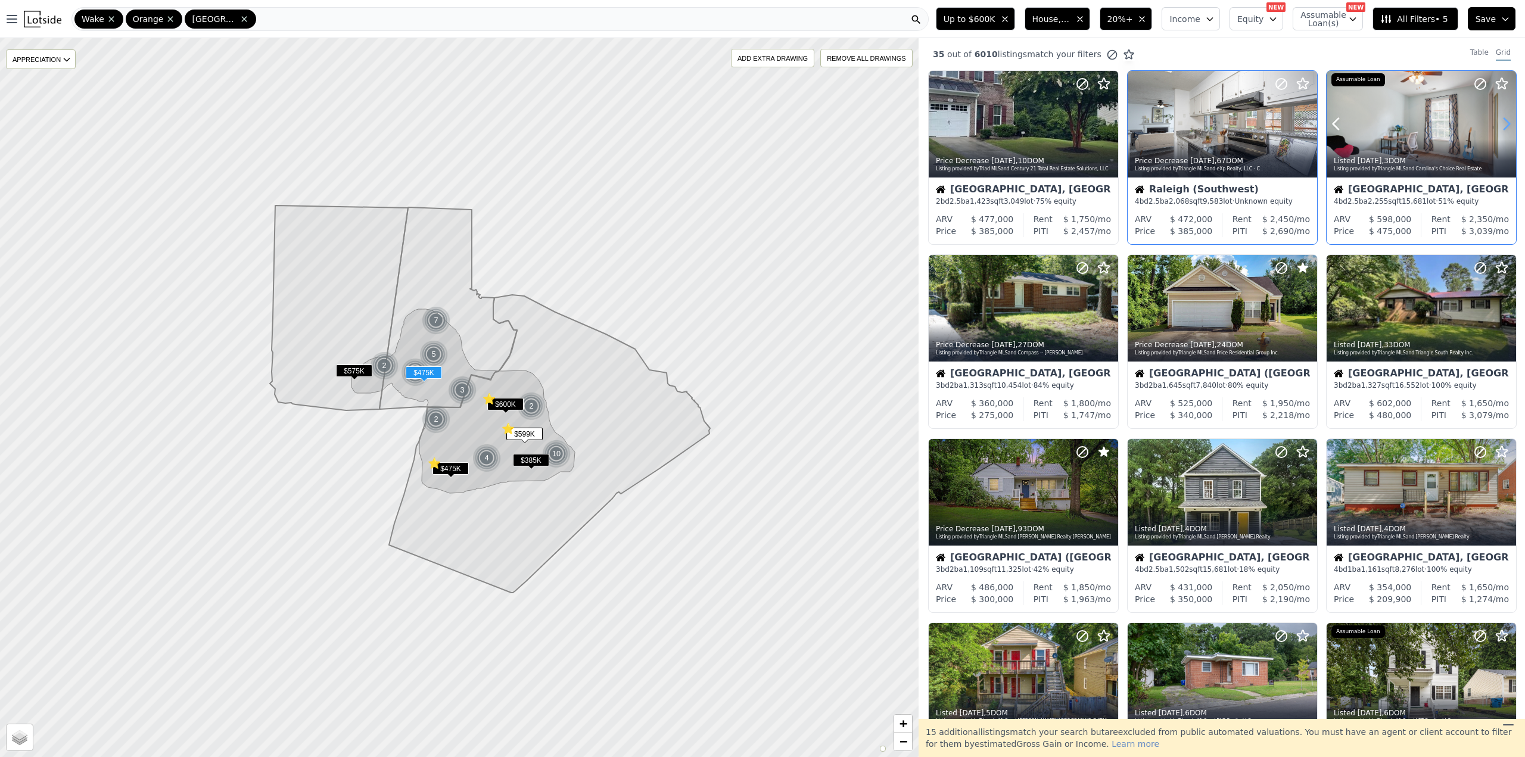
click at [1505, 125] on icon at bounding box center [1507, 124] width 5 height 11
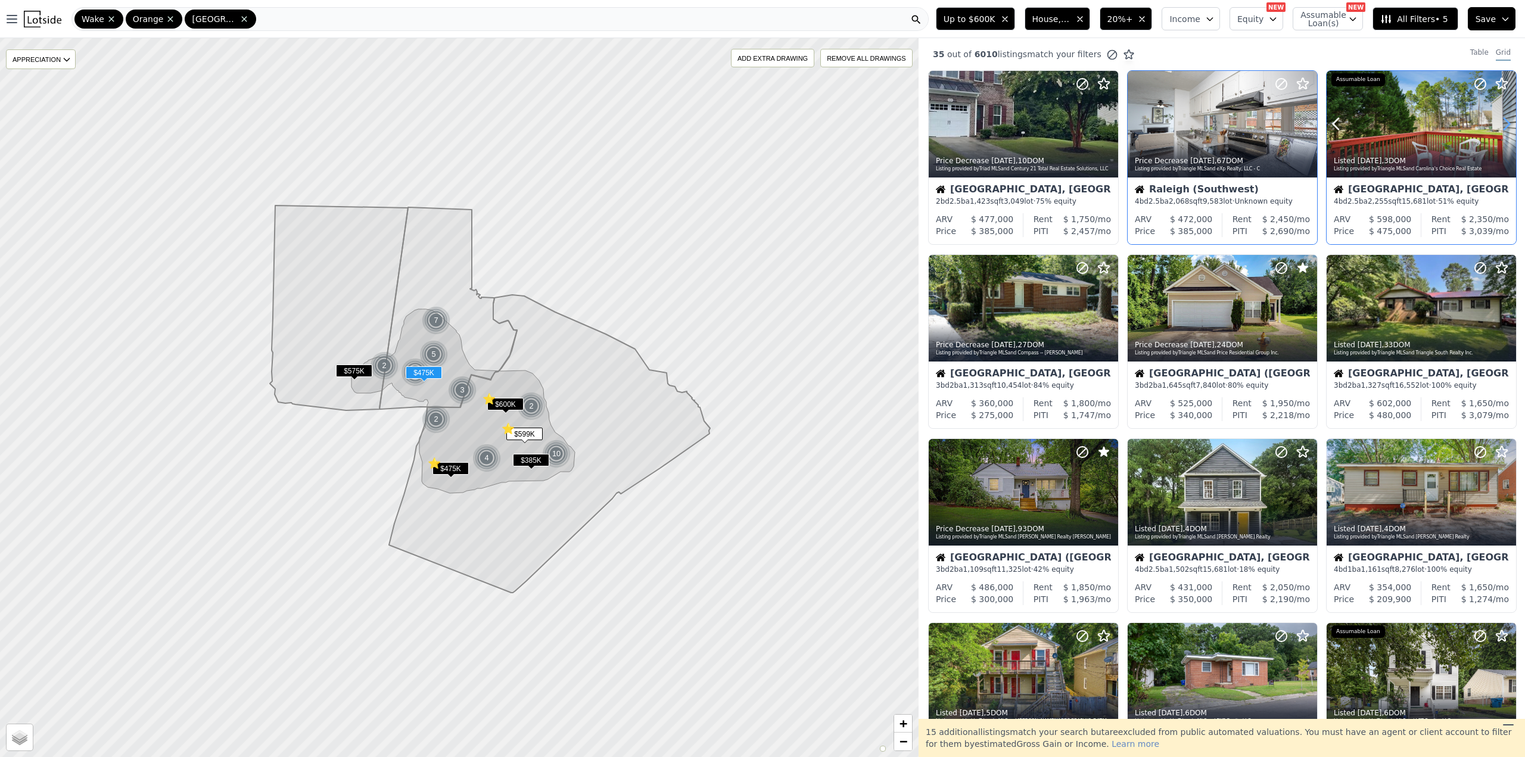
click at [1505, 125] on icon at bounding box center [1507, 124] width 5 height 11
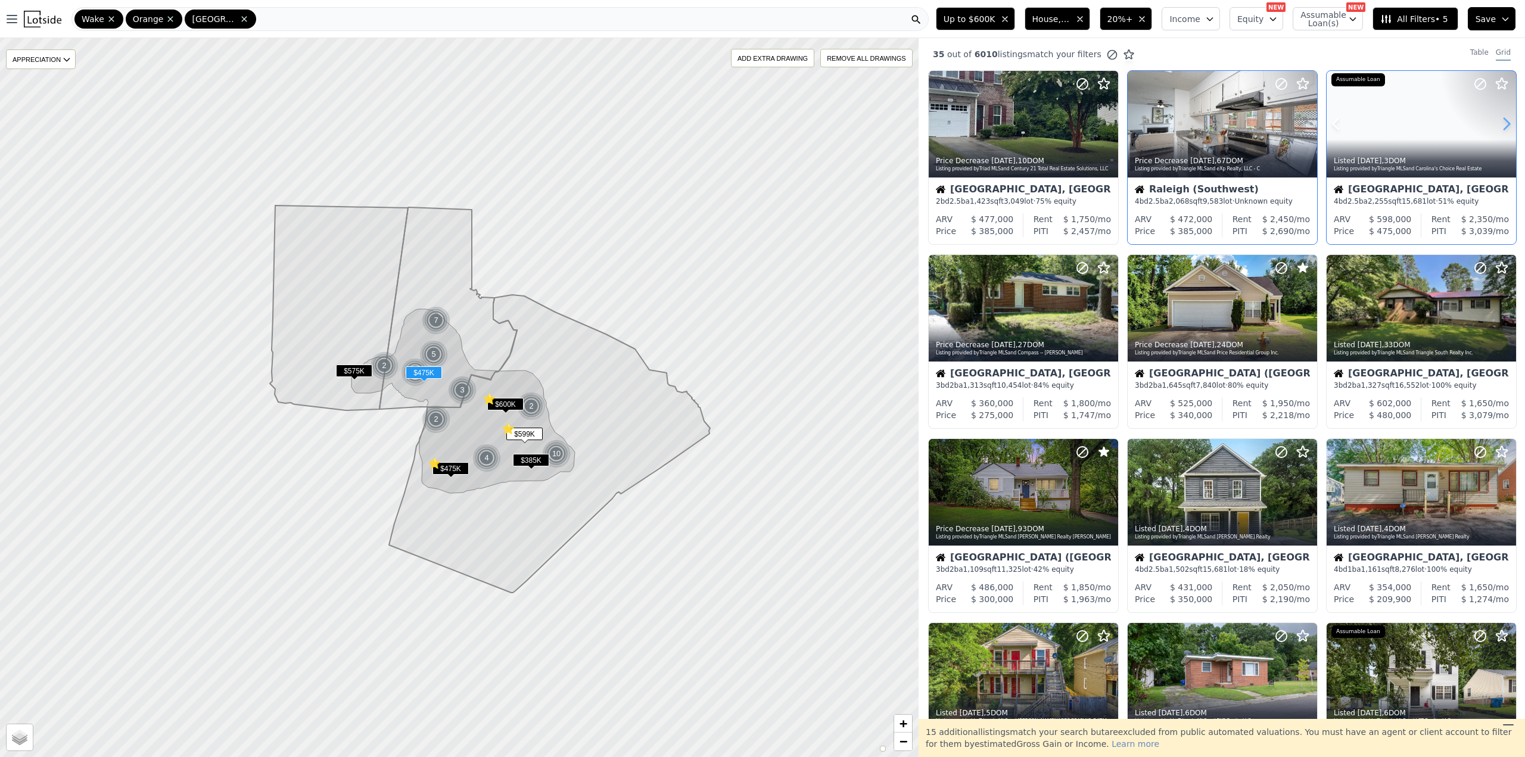
click at [1505, 125] on icon at bounding box center [1507, 124] width 5 height 11
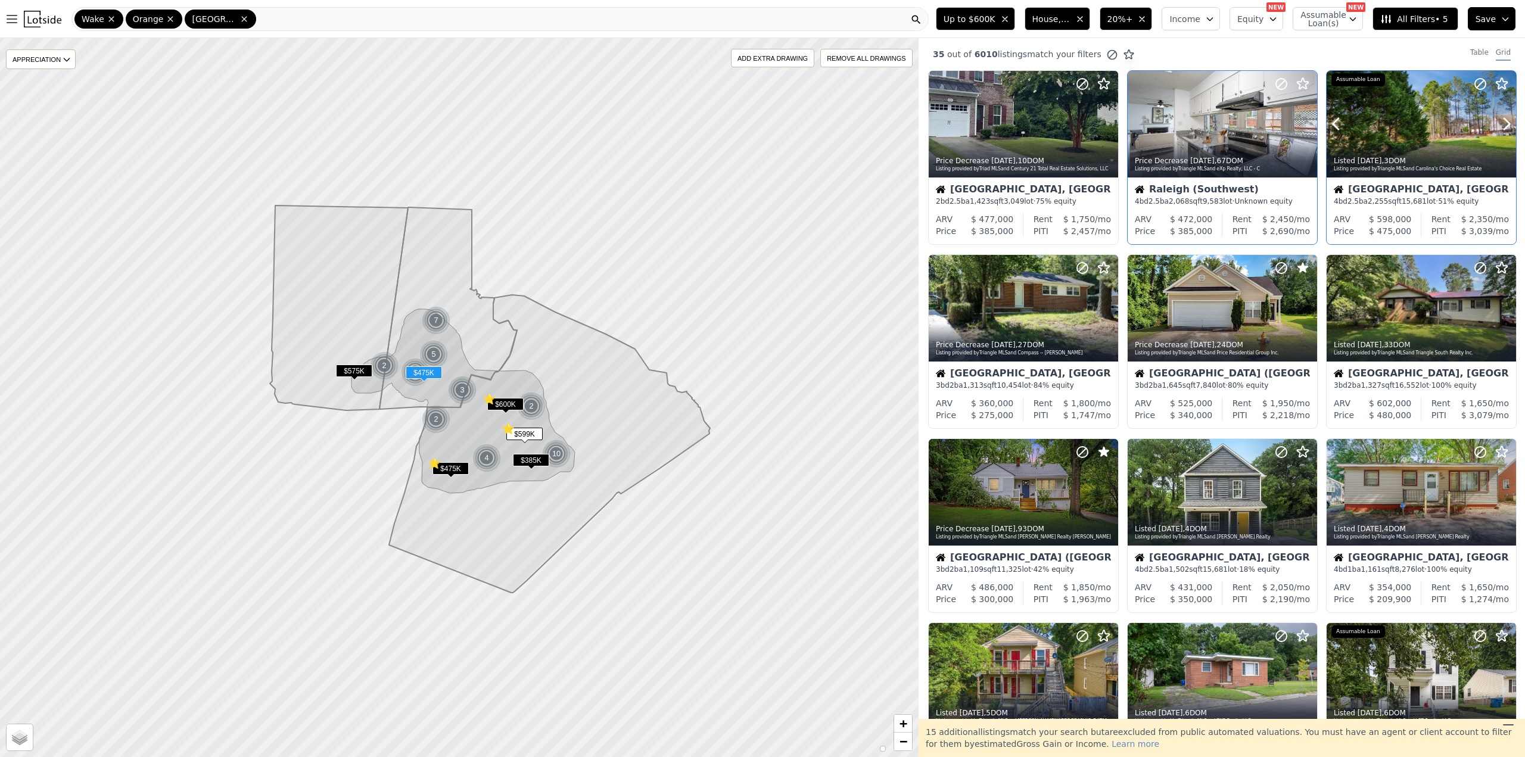
click at [1475, 85] on icon at bounding box center [1481, 84] width 14 height 14
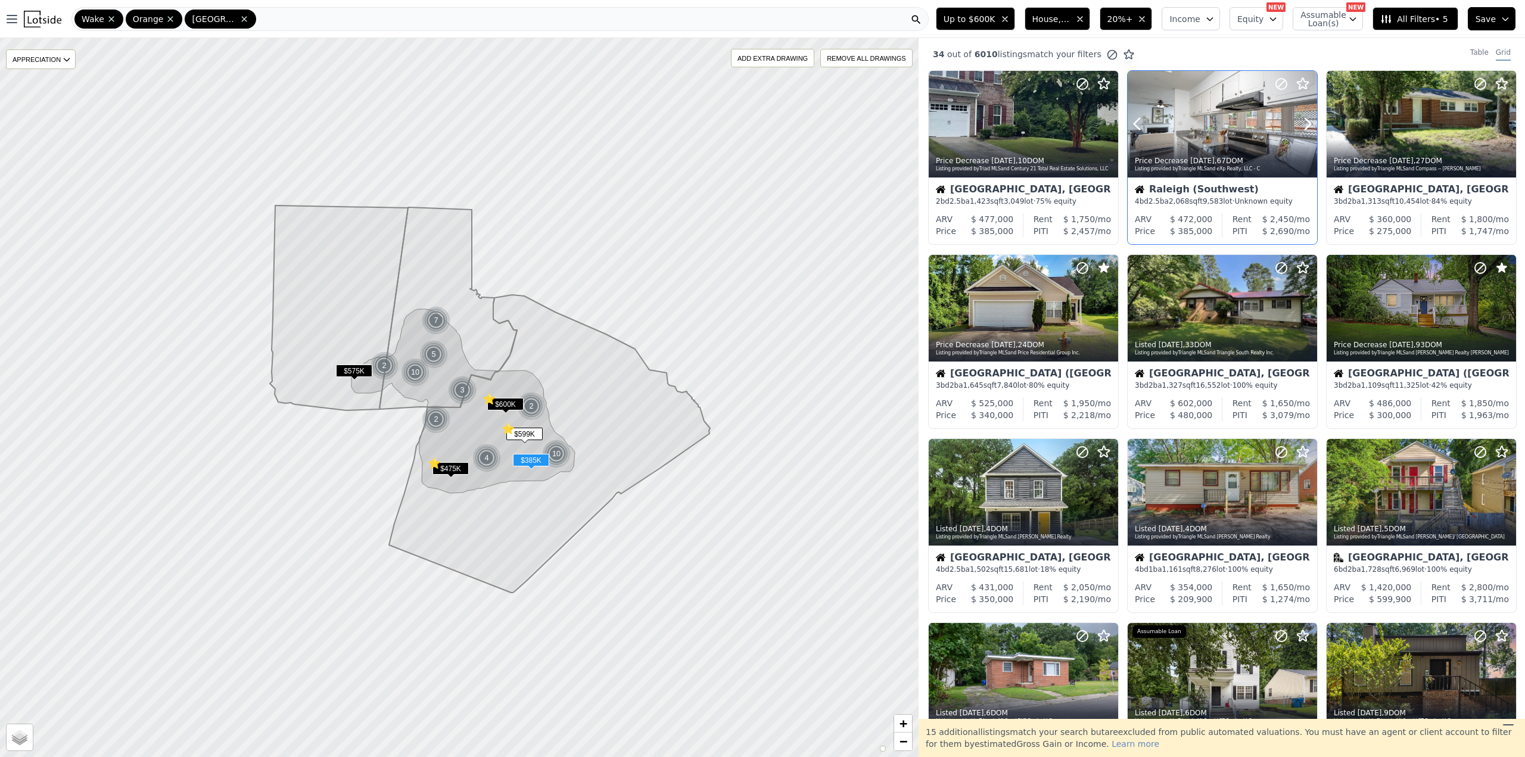
click at [1278, 85] on icon at bounding box center [1281, 83] width 7 height 7
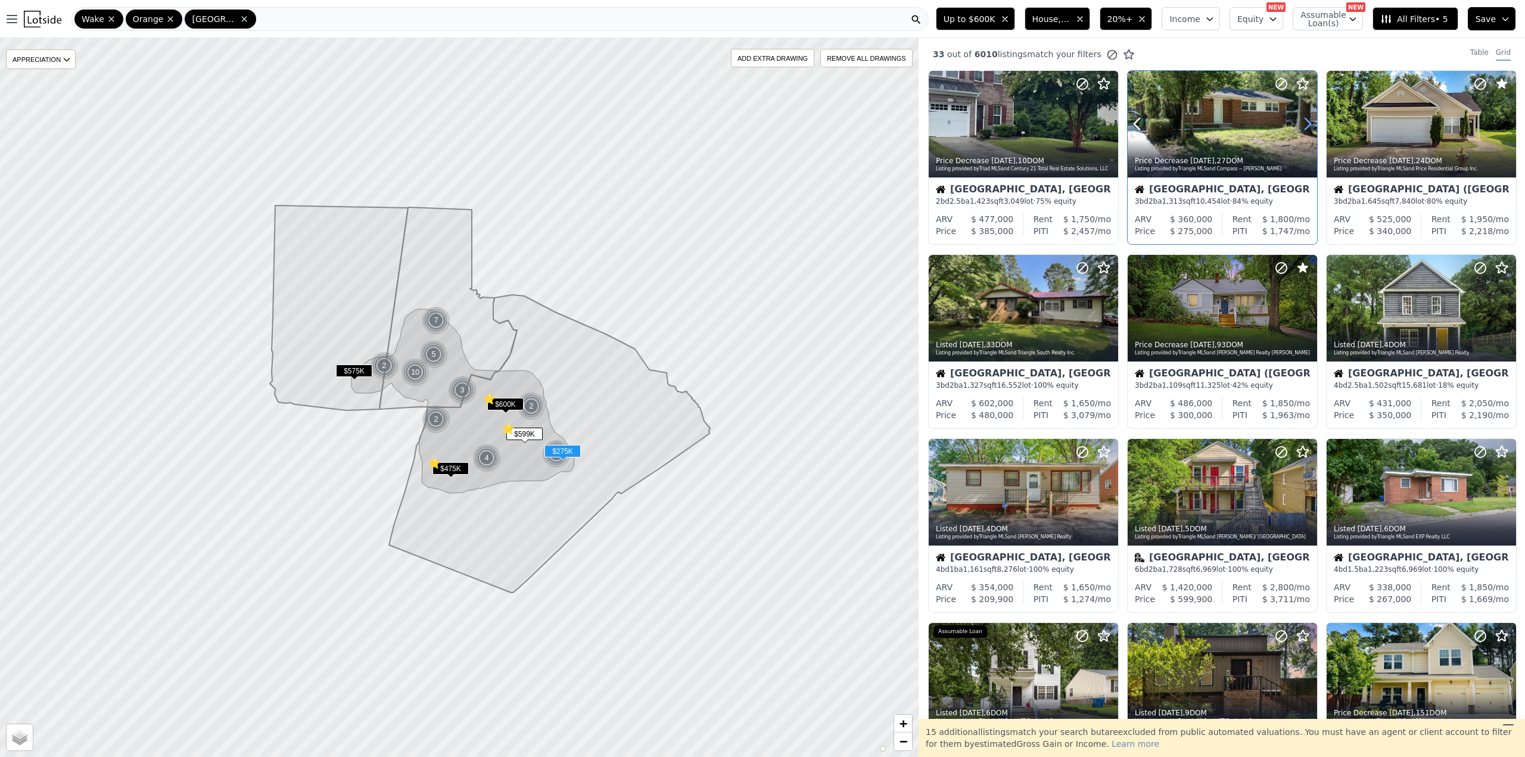
click at [1305, 124] on icon at bounding box center [1307, 123] width 19 height 19
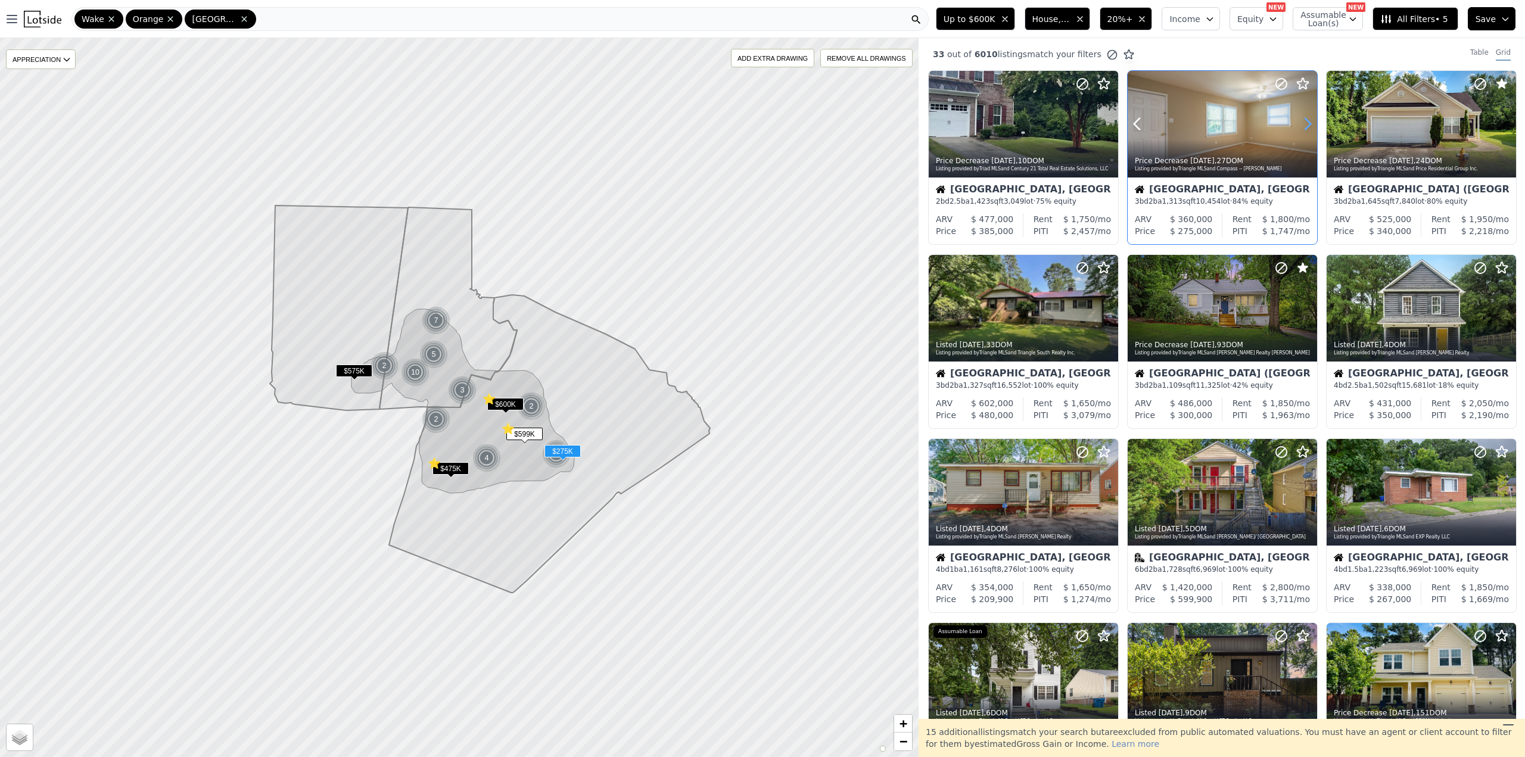
click at [1305, 124] on icon at bounding box center [1307, 123] width 19 height 19
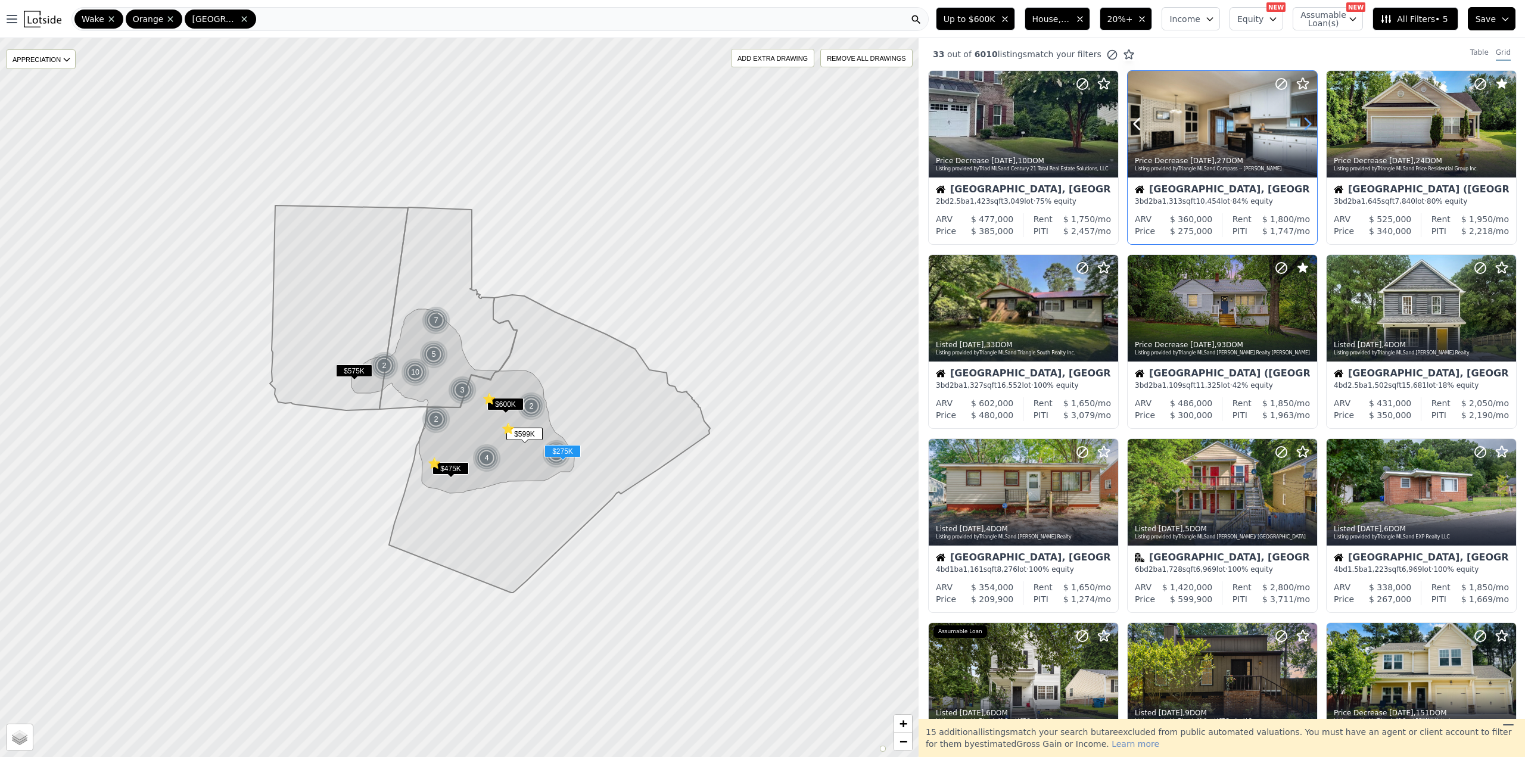
click at [1305, 124] on icon at bounding box center [1307, 123] width 19 height 19
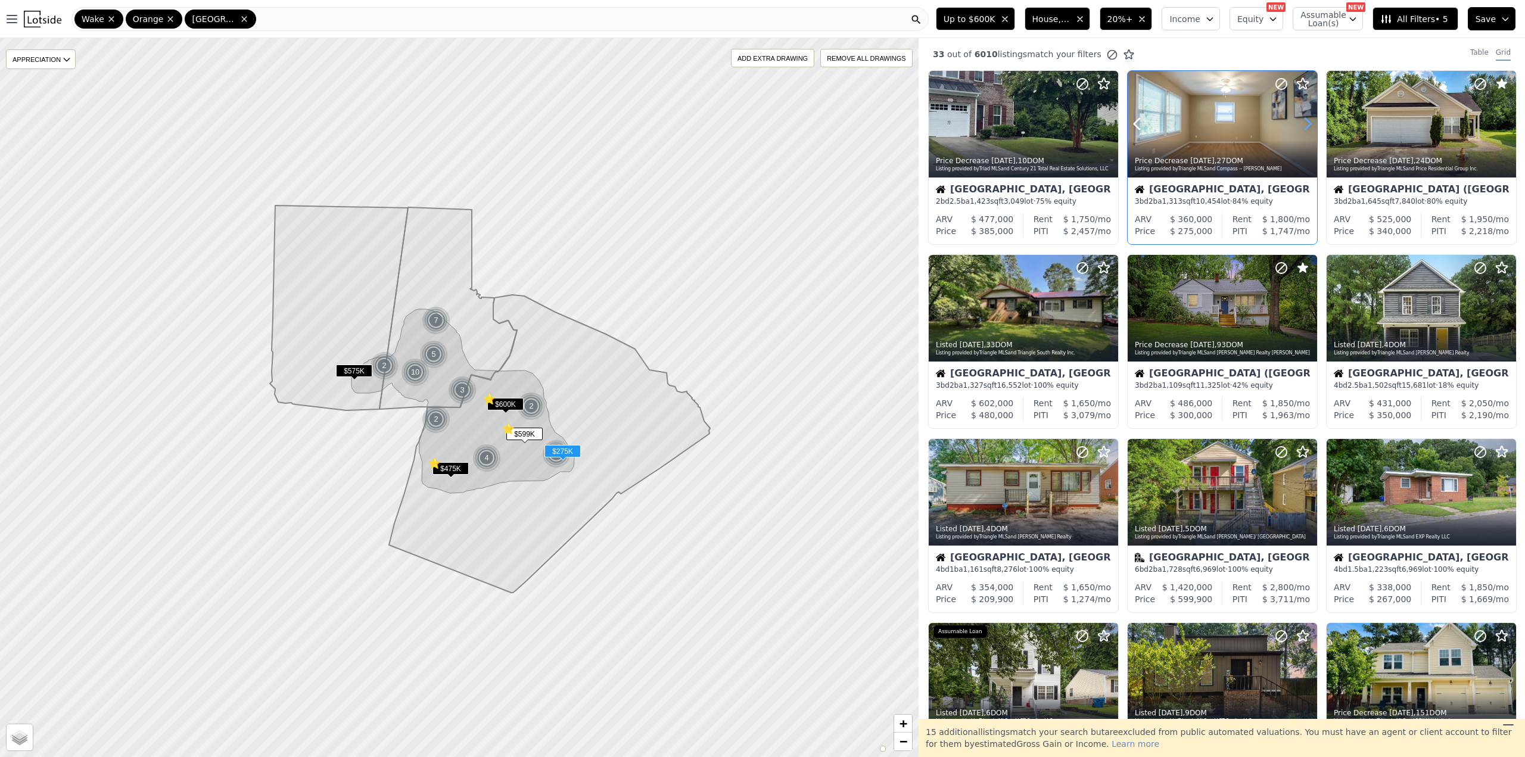
click at [1305, 124] on icon at bounding box center [1307, 123] width 19 height 19
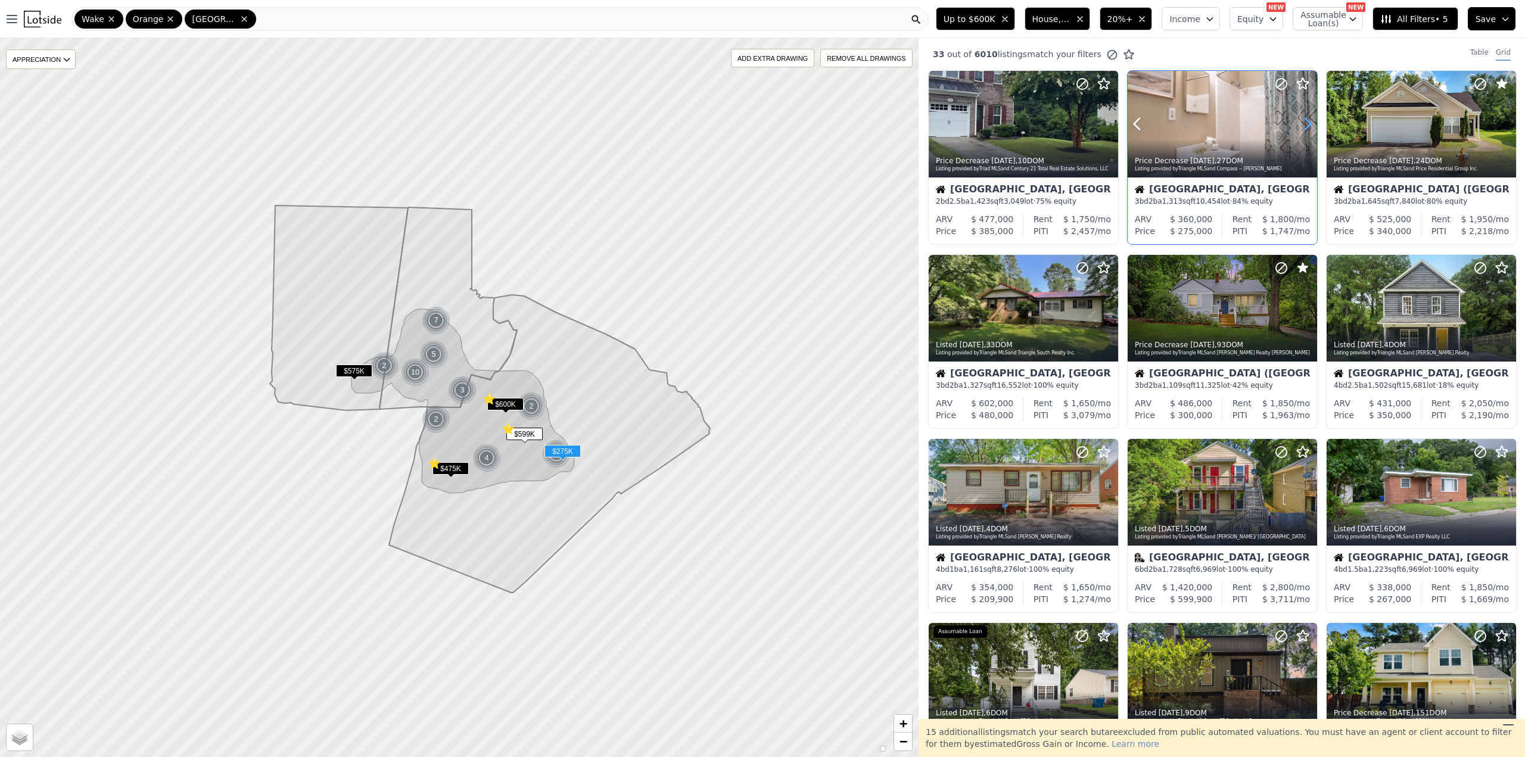
click at [1305, 124] on icon at bounding box center [1307, 123] width 19 height 19
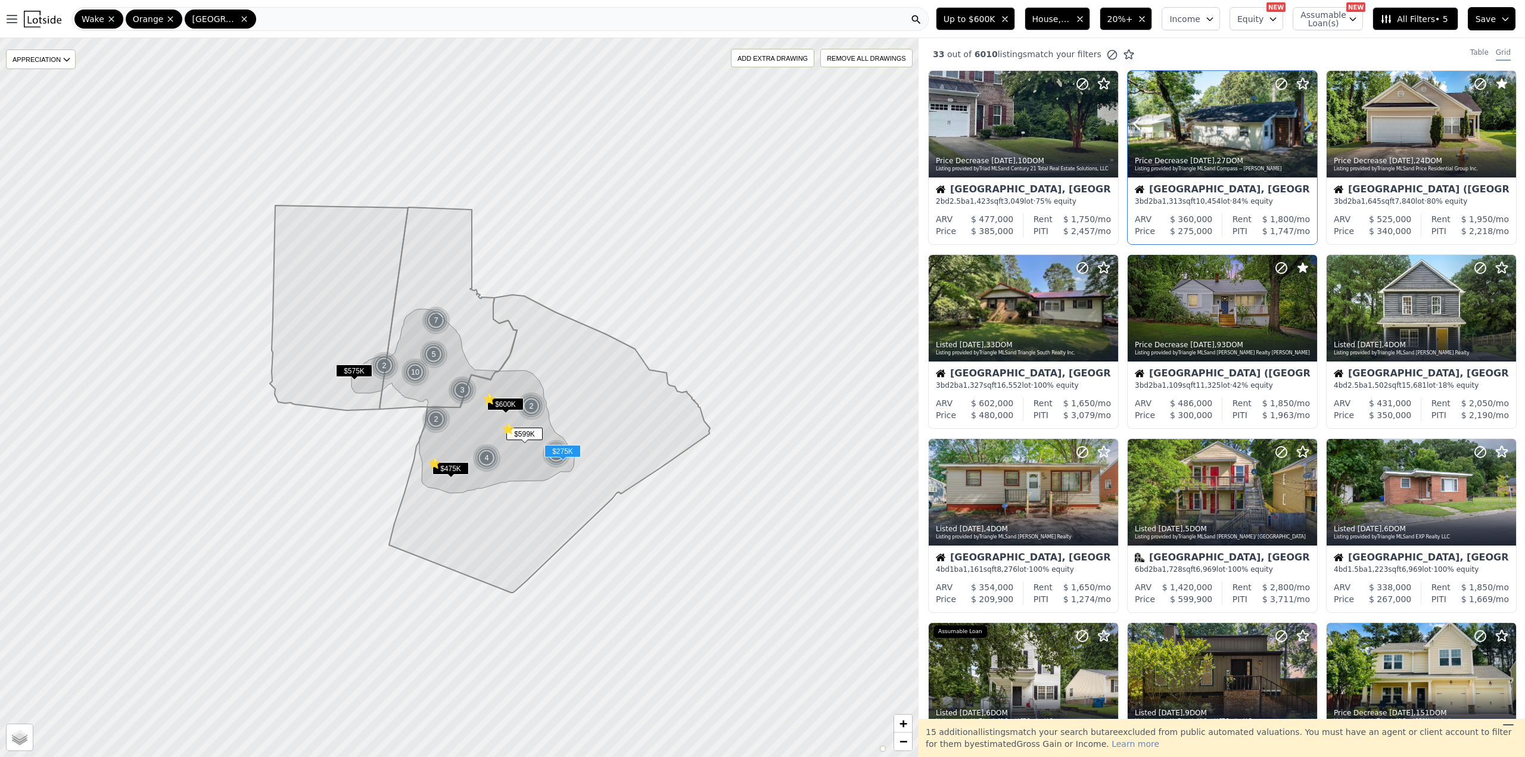
click at [1305, 124] on icon at bounding box center [1307, 123] width 19 height 19
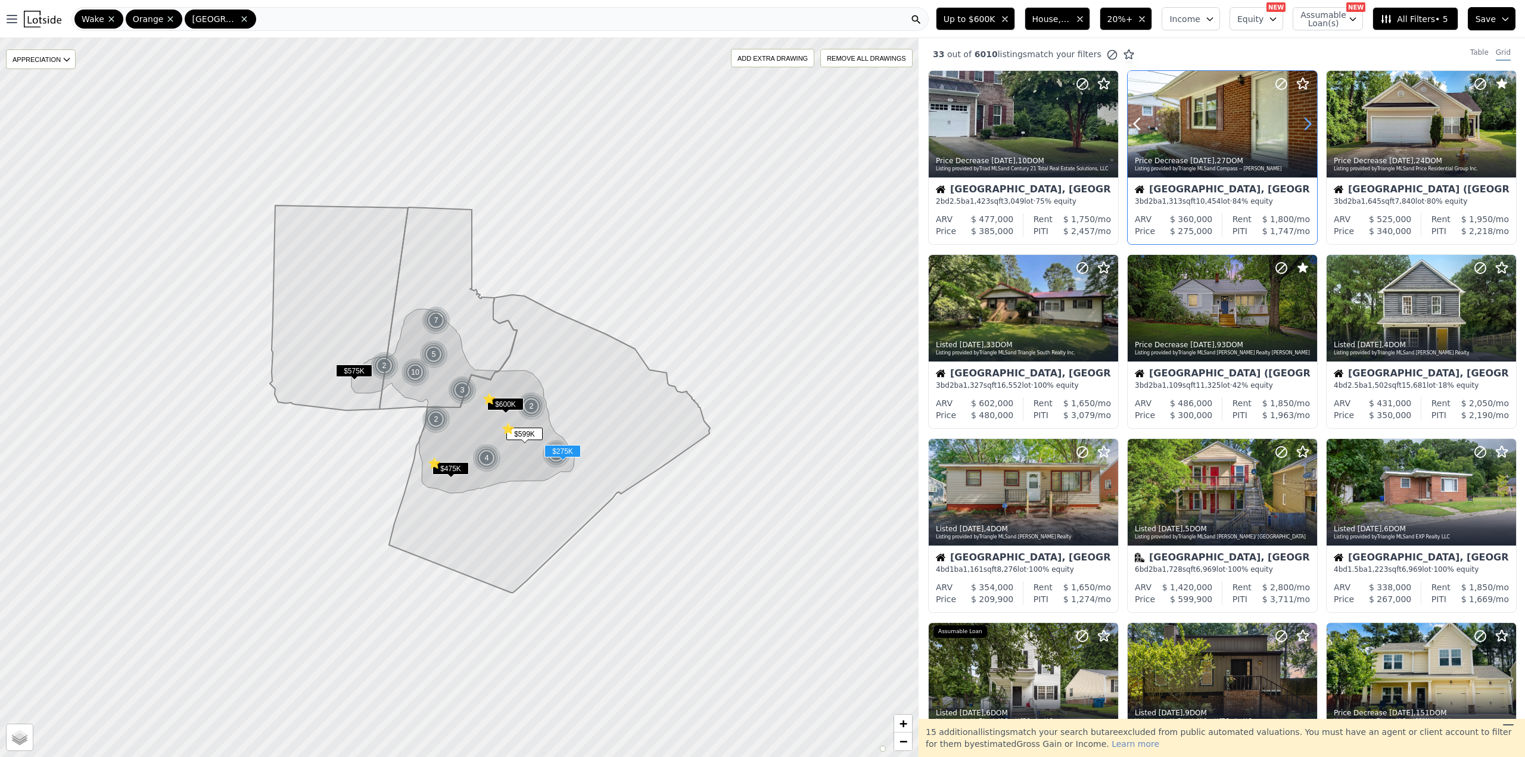
click at [1305, 124] on icon at bounding box center [1307, 123] width 19 height 19
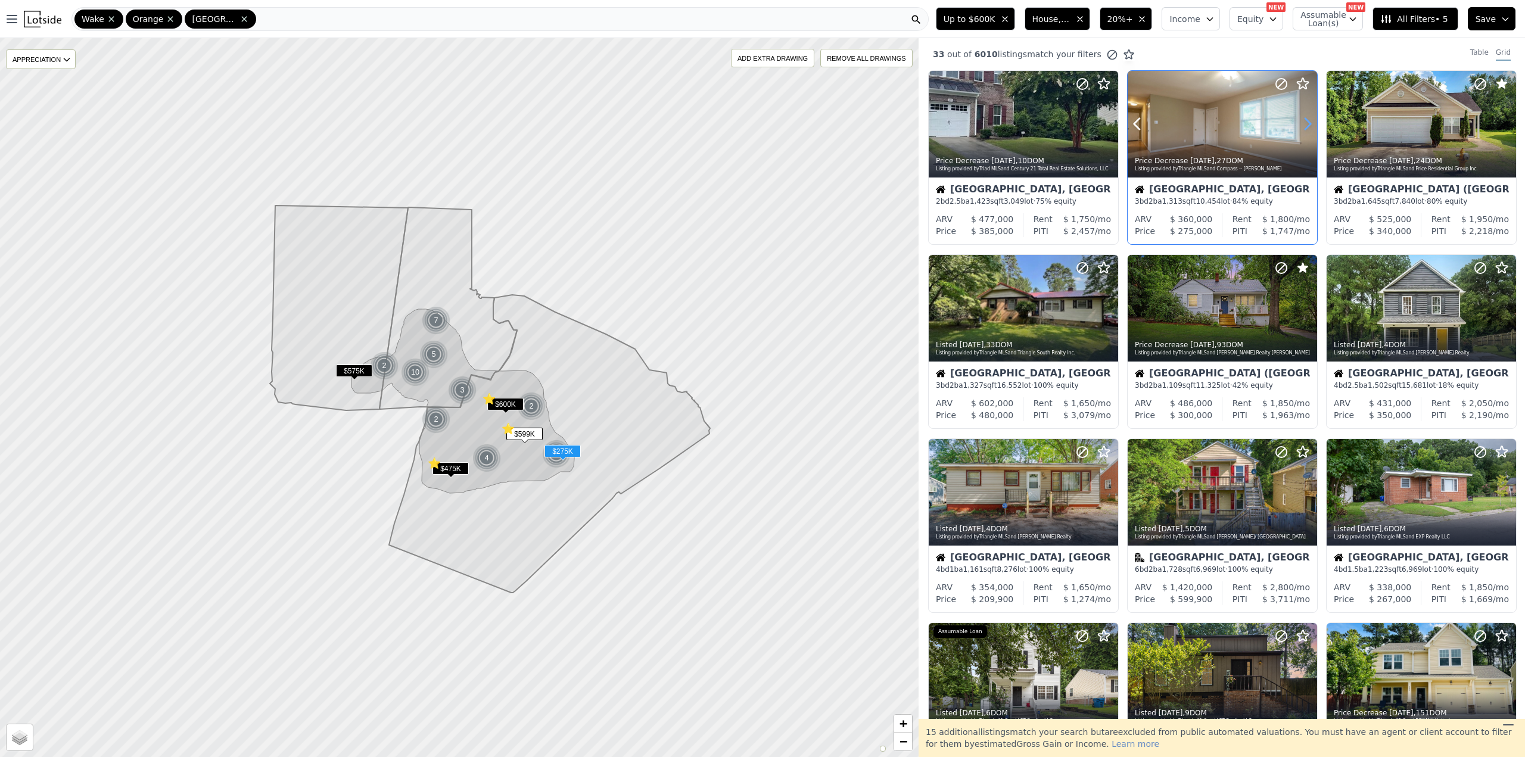
click at [1305, 124] on icon at bounding box center [1307, 123] width 19 height 19
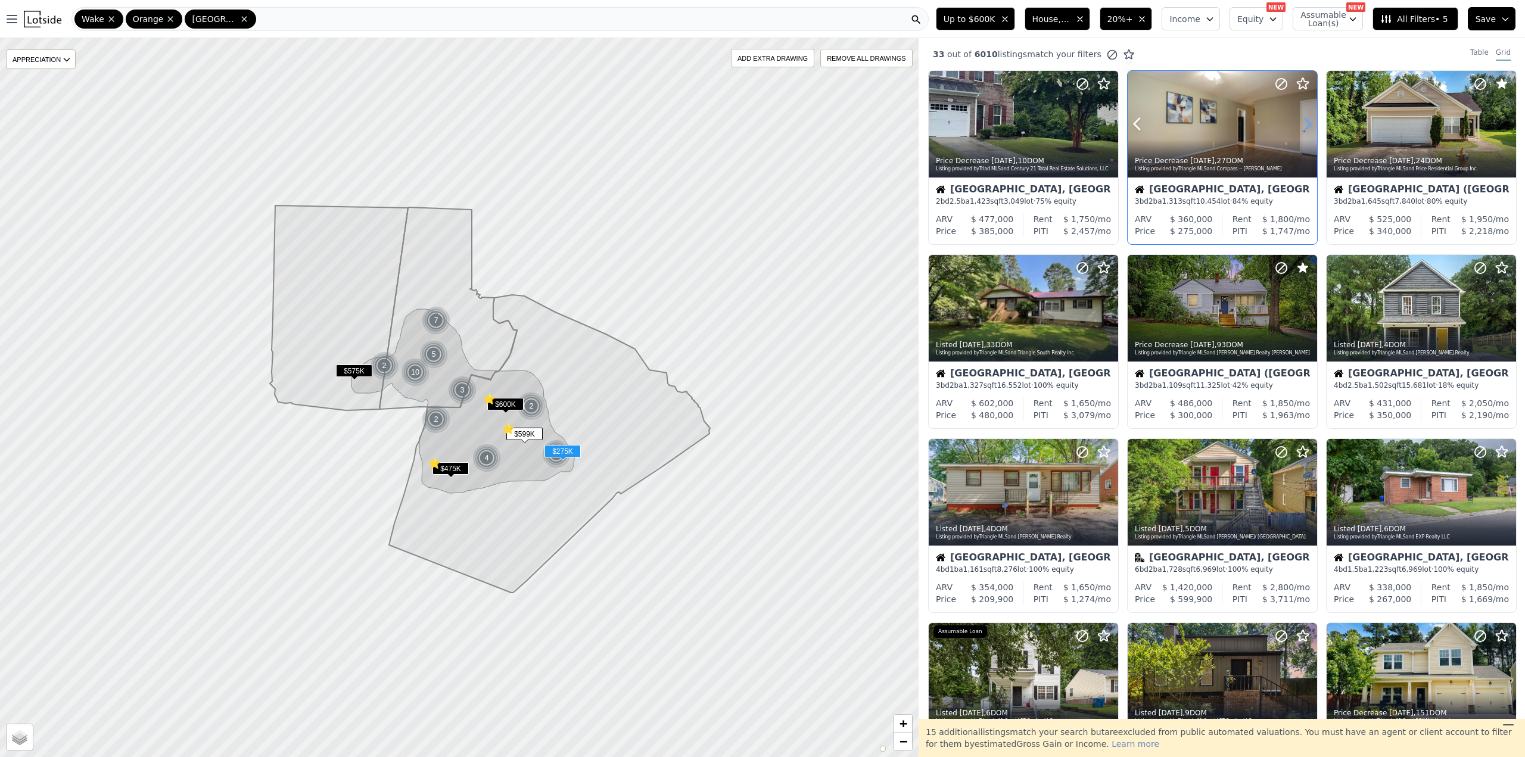
click at [1305, 124] on icon at bounding box center [1307, 123] width 19 height 19
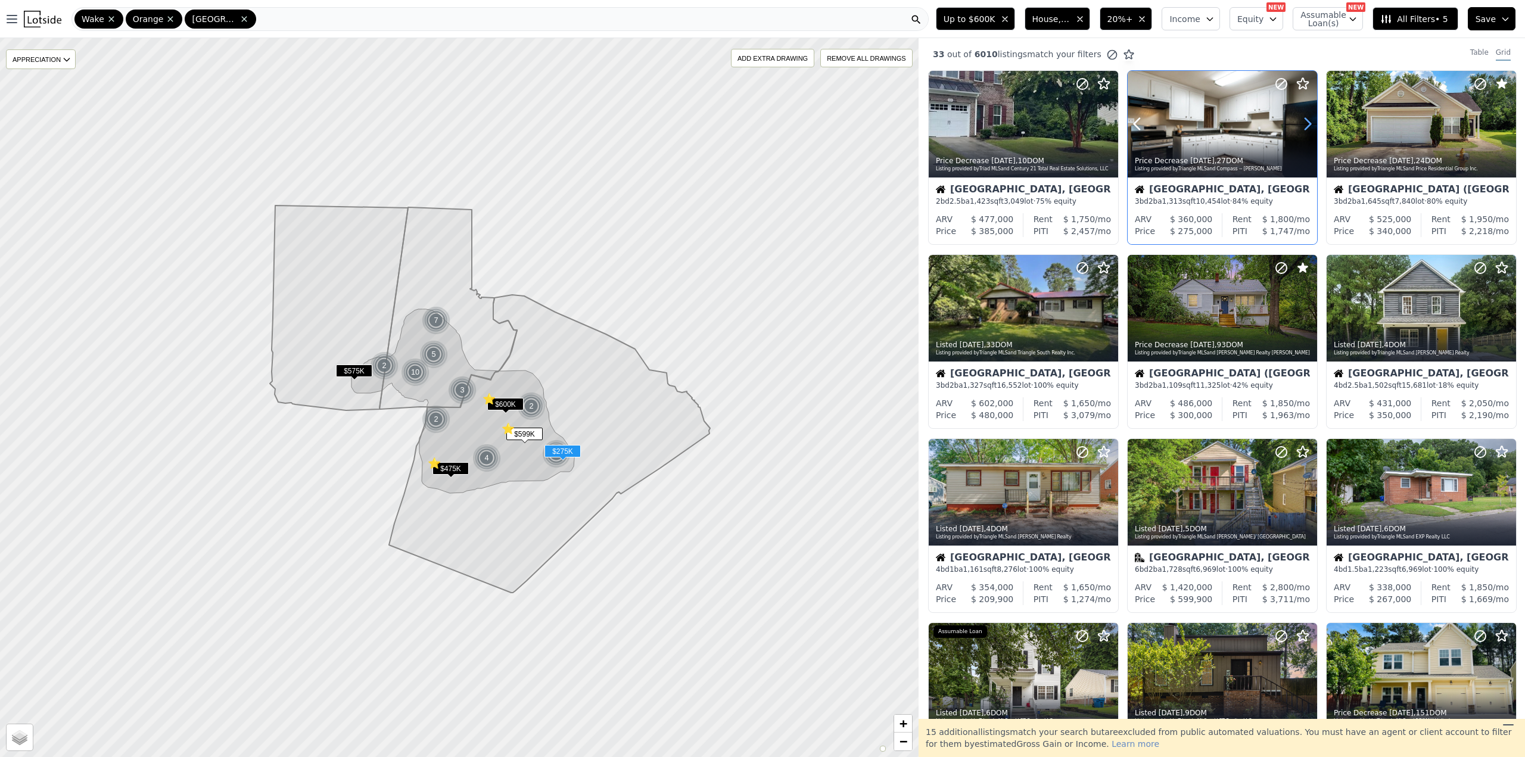
click at [1305, 124] on icon at bounding box center [1307, 123] width 19 height 19
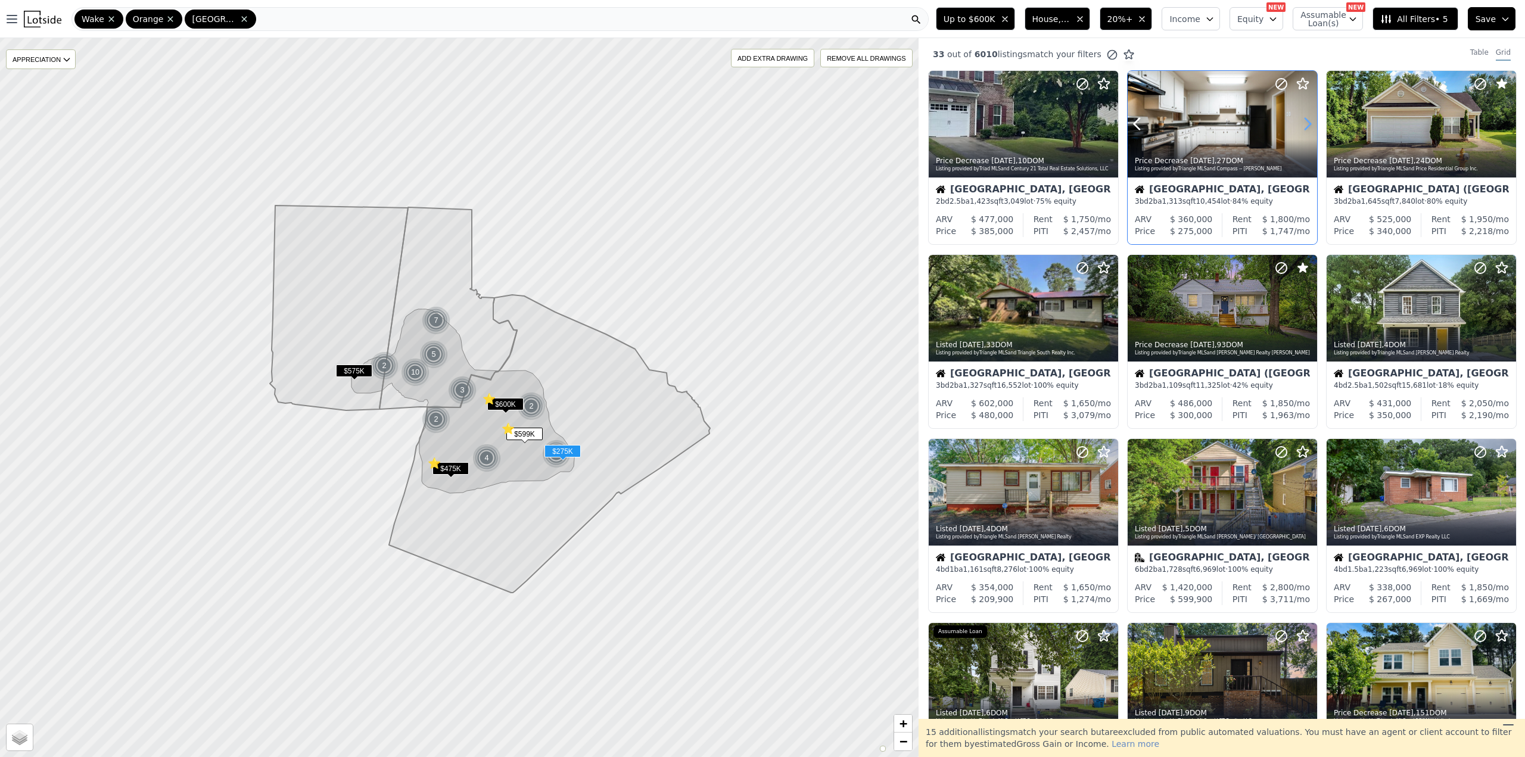
click at [1305, 124] on icon at bounding box center [1307, 123] width 19 height 19
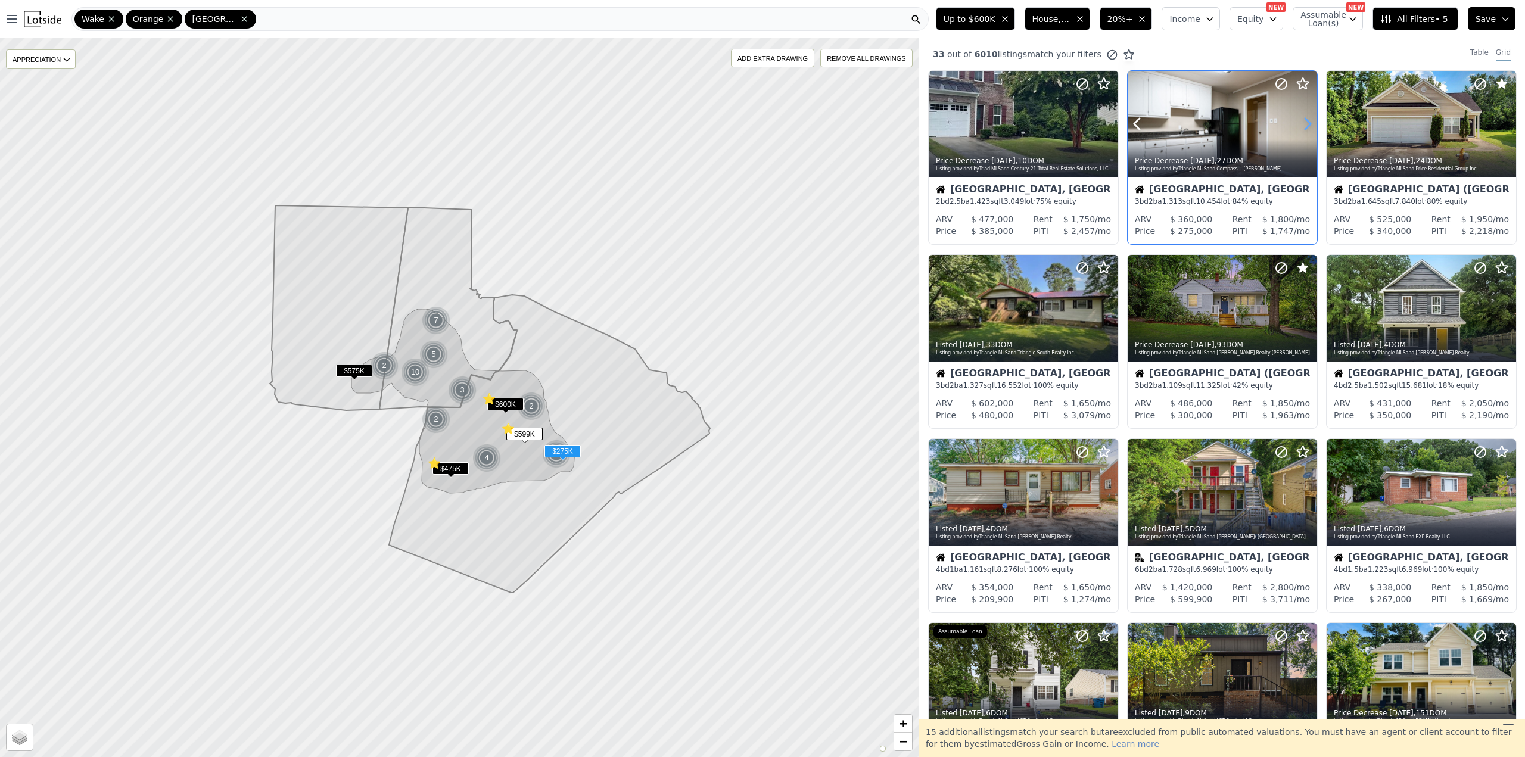
click at [1305, 124] on icon at bounding box center [1307, 123] width 19 height 19
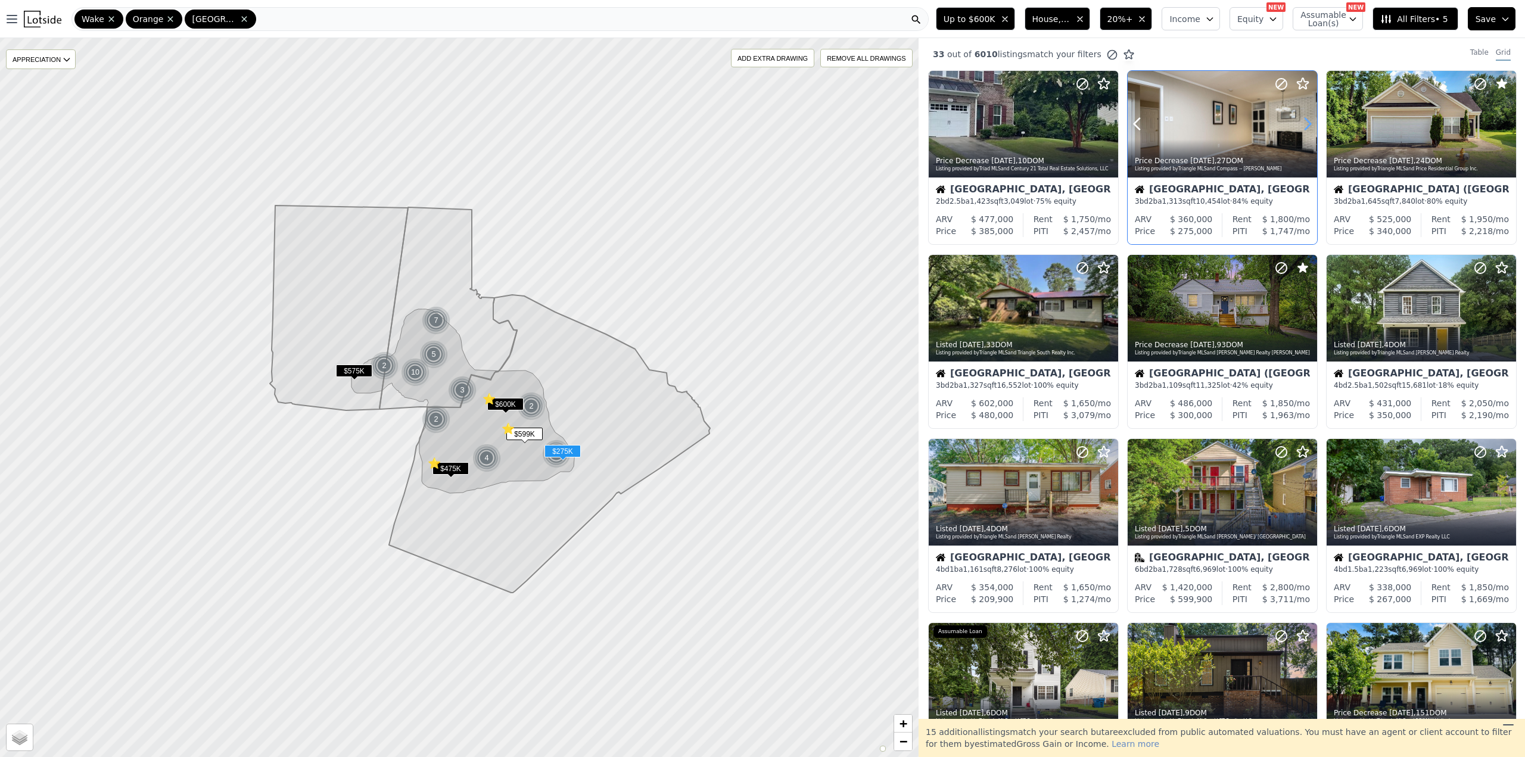
click at [1305, 124] on icon at bounding box center [1307, 123] width 19 height 19
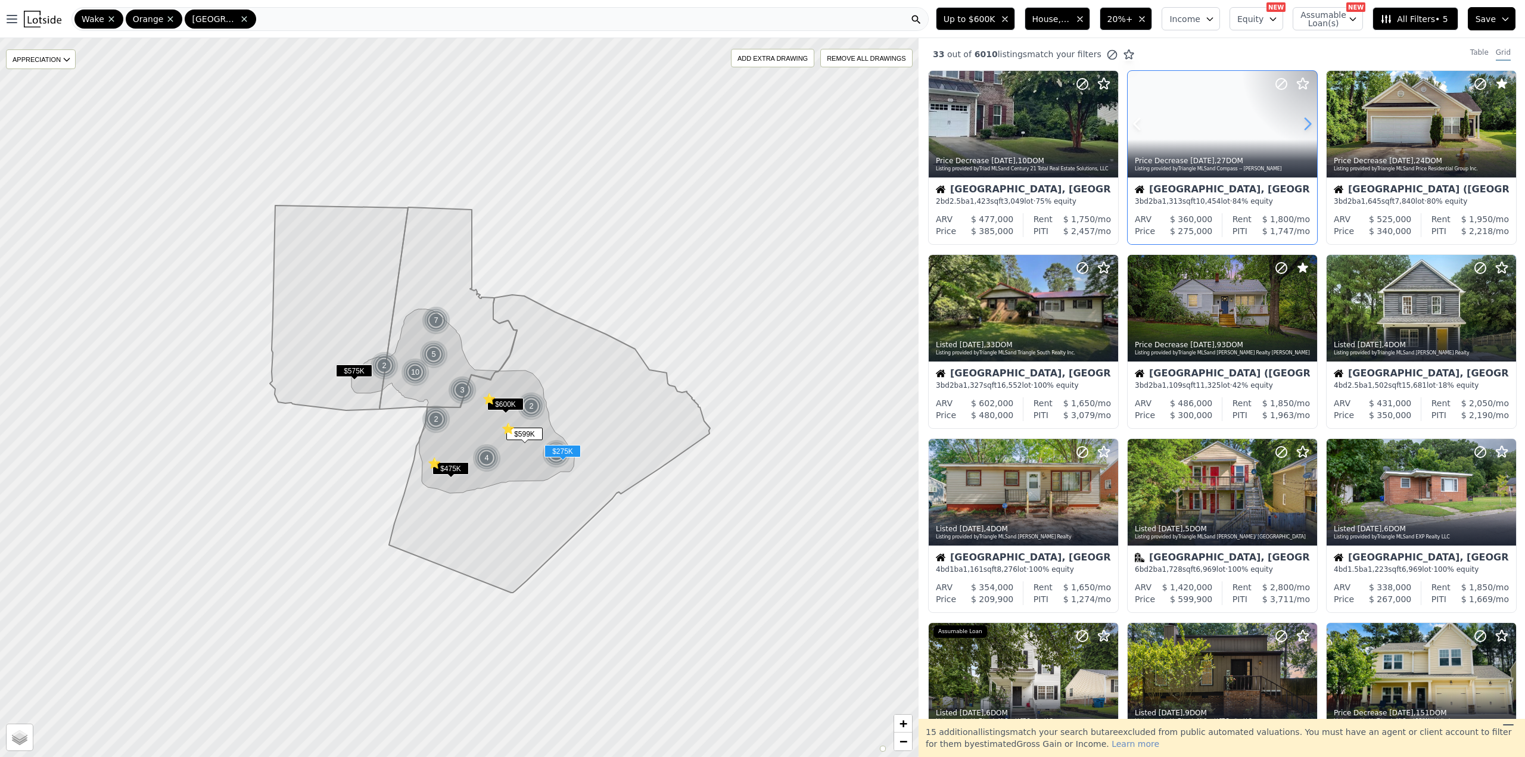
click at [1305, 124] on icon at bounding box center [1307, 123] width 19 height 19
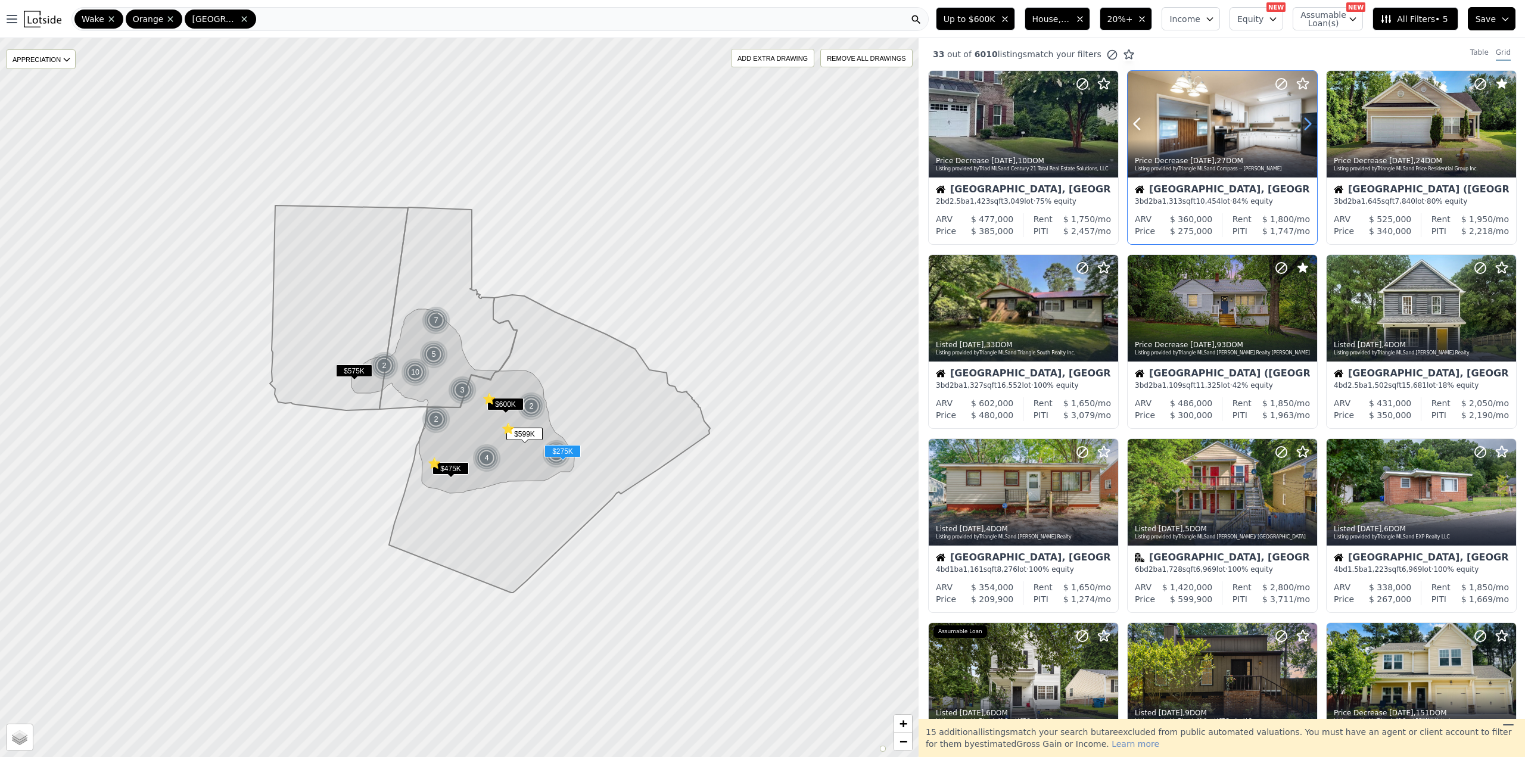
click at [1305, 124] on icon at bounding box center [1307, 123] width 19 height 19
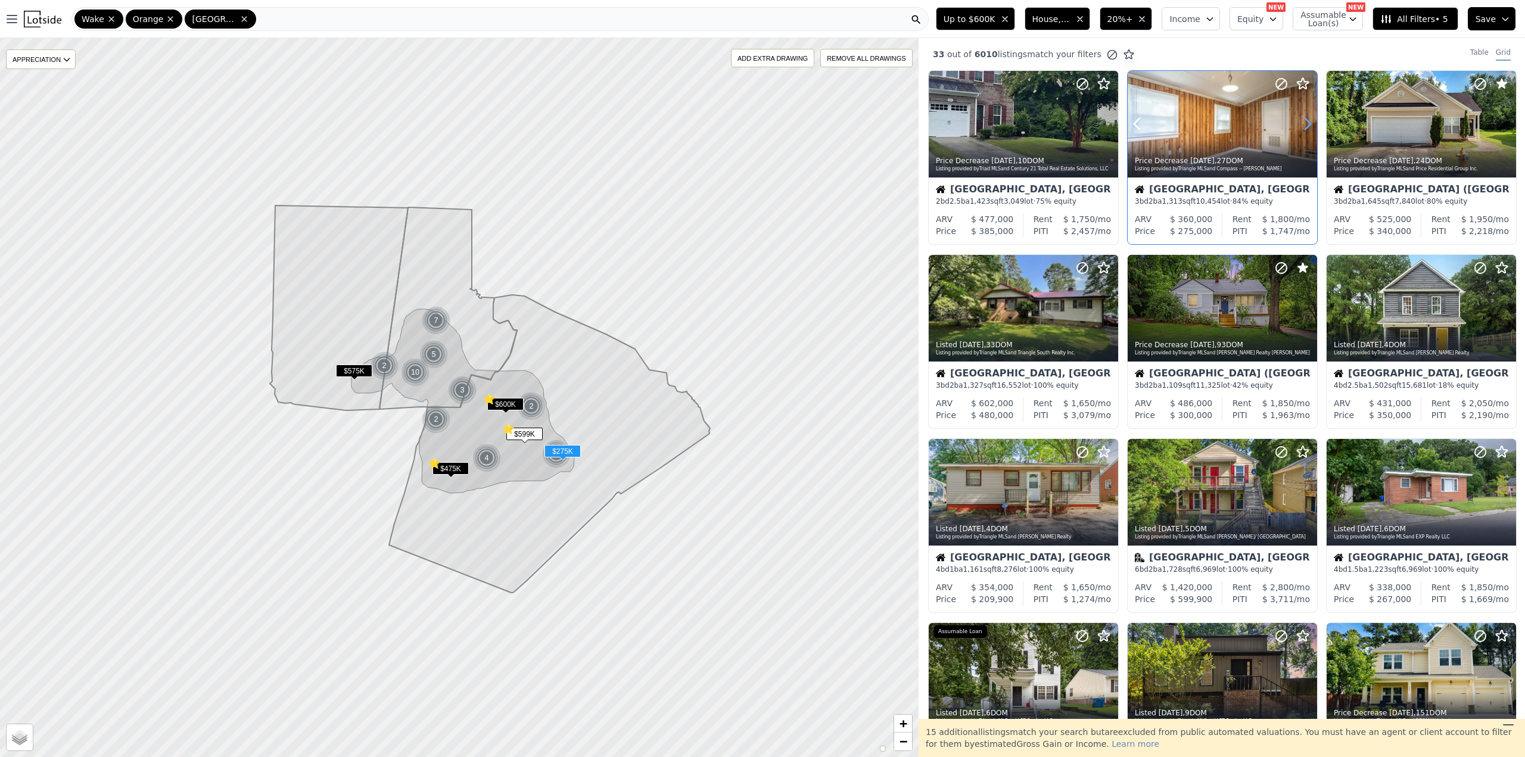
click at [1305, 124] on icon at bounding box center [1307, 123] width 19 height 19
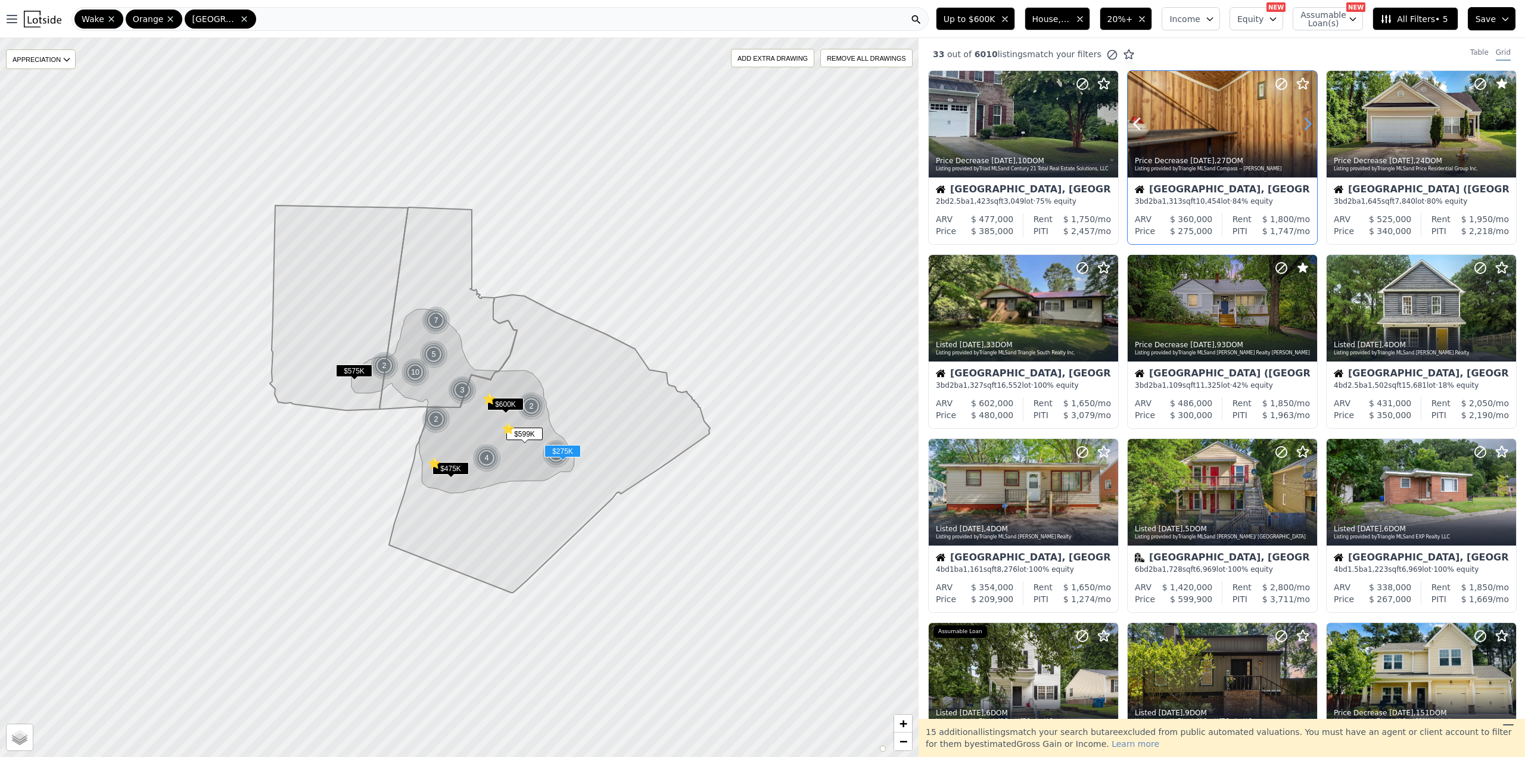
click at [1305, 124] on icon at bounding box center [1307, 123] width 19 height 19
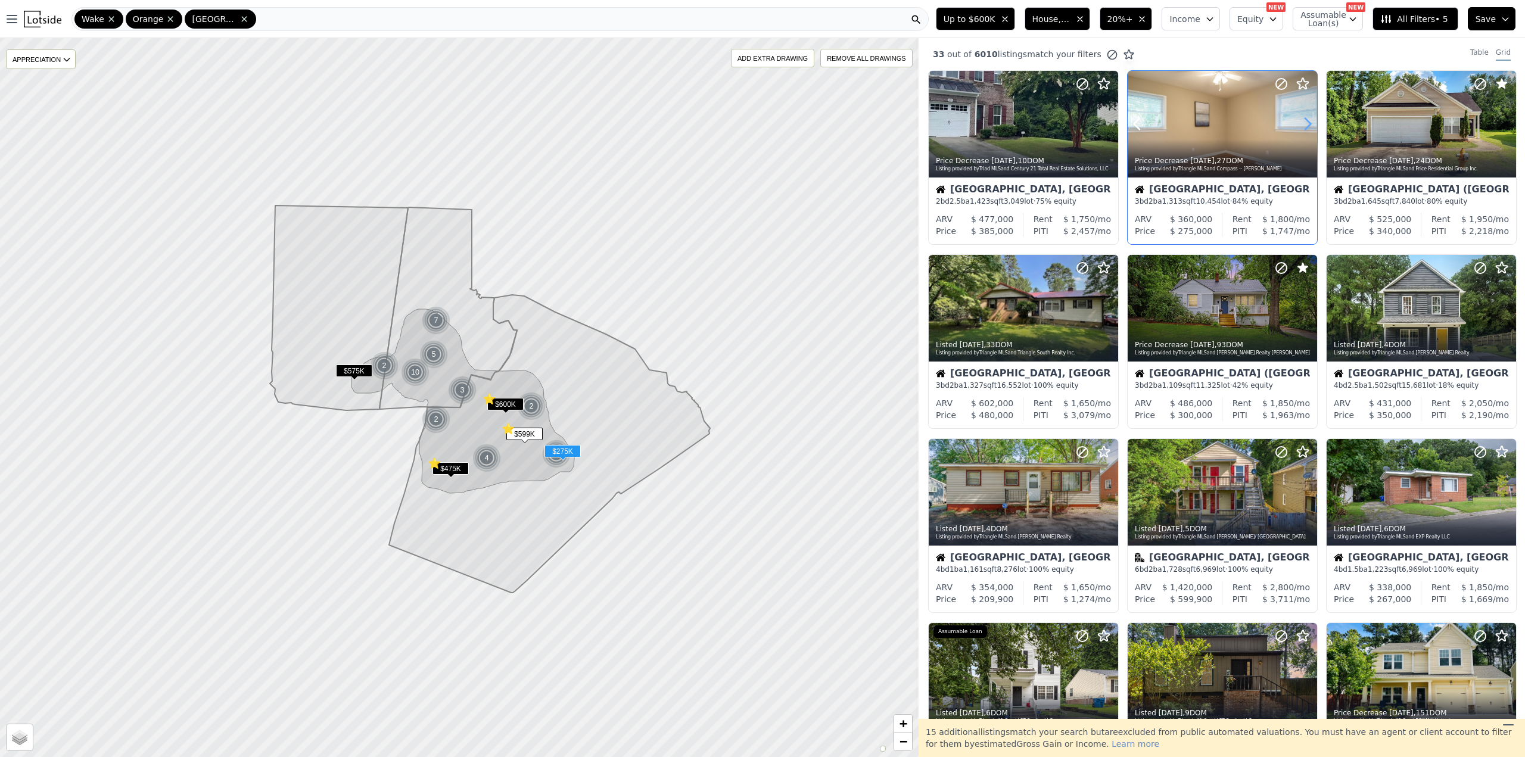
click at [1305, 124] on icon at bounding box center [1307, 123] width 19 height 19
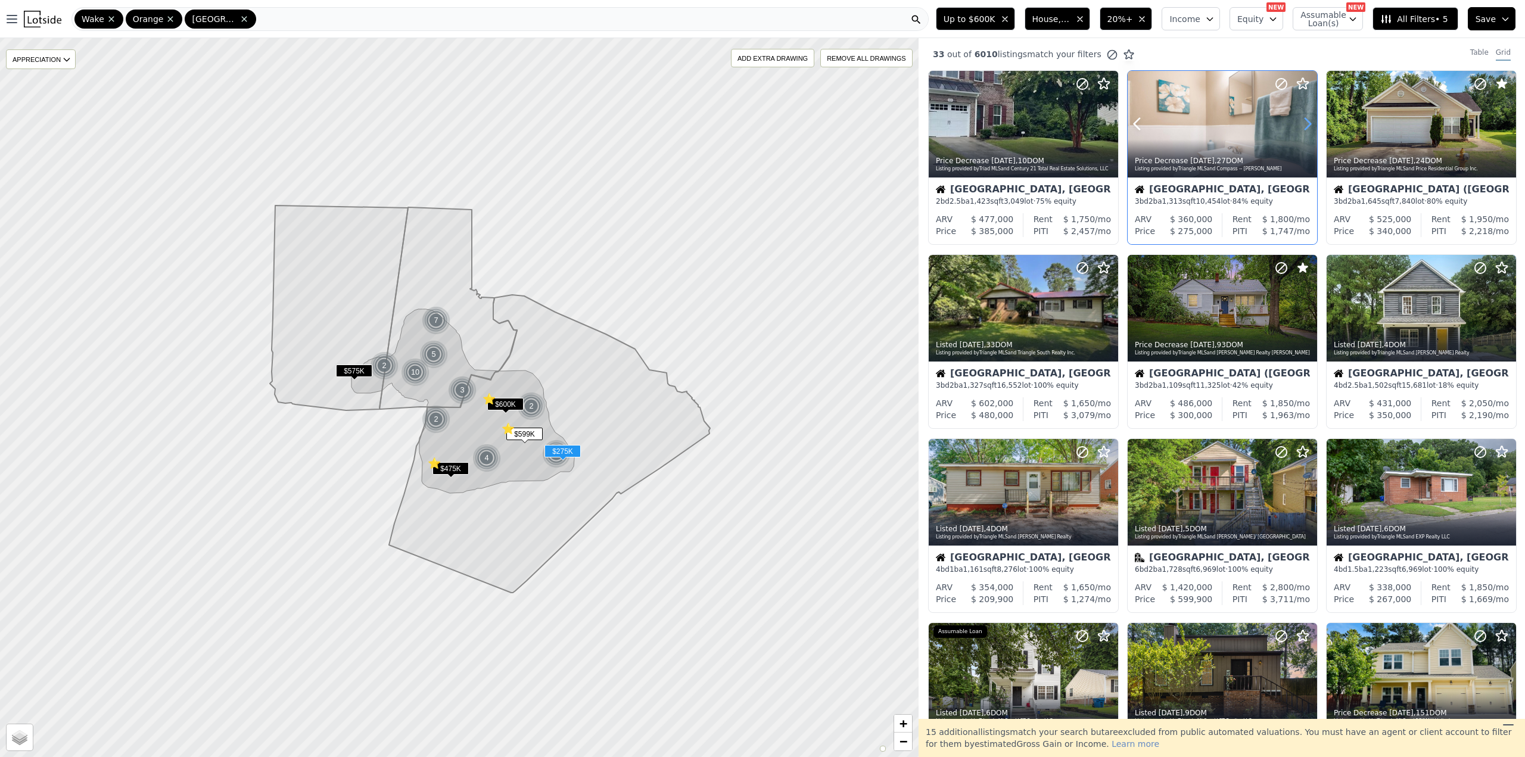
click at [1305, 124] on icon at bounding box center [1307, 123] width 19 height 19
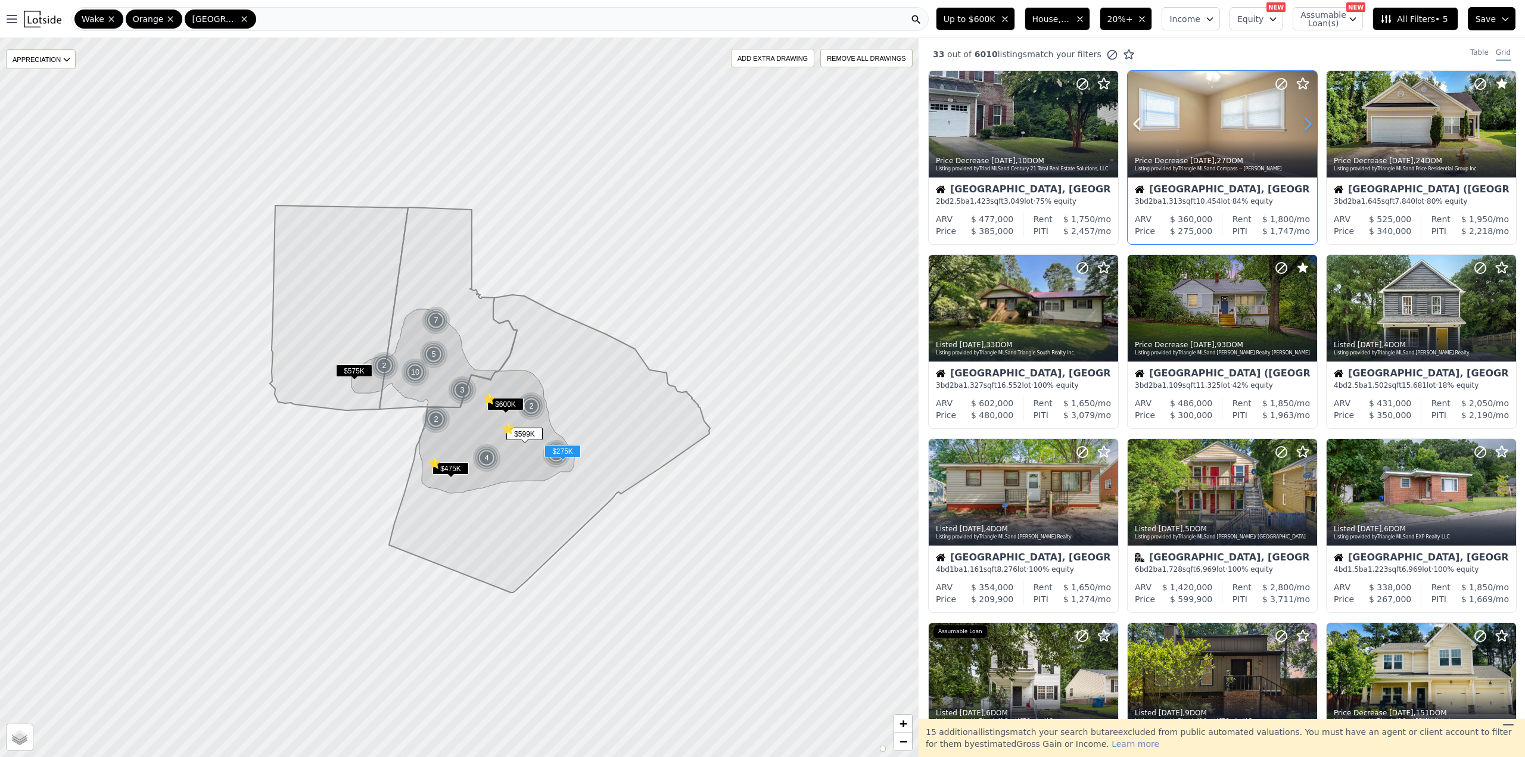
click at [1305, 124] on icon at bounding box center [1307, 123] width 19 height 19
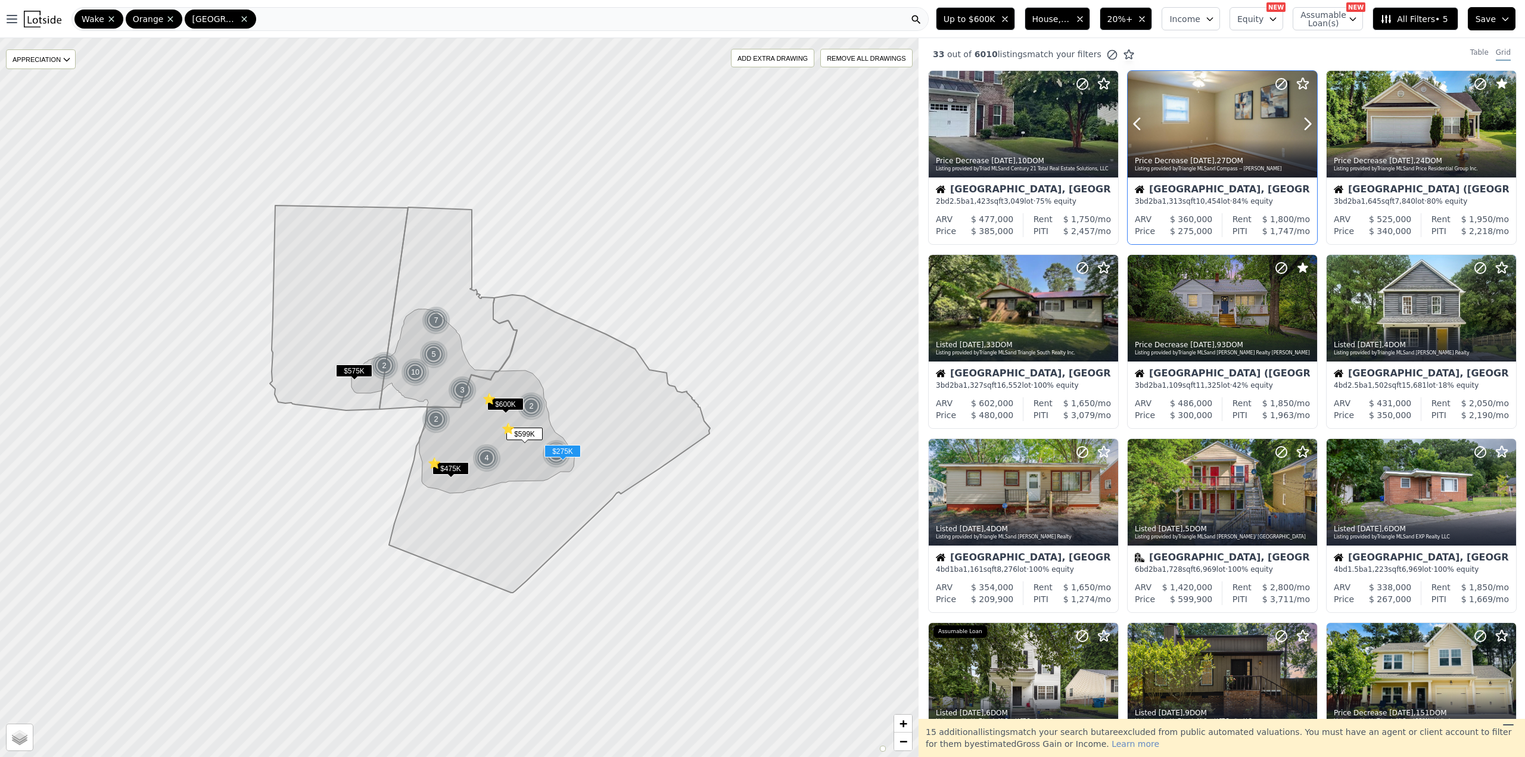
click at [1231, 130] on div at bounding box center [1222, 124] width 189 height 107
click at [1105, 311] on icon at bounding box center [1108, 308] width 19 height 19
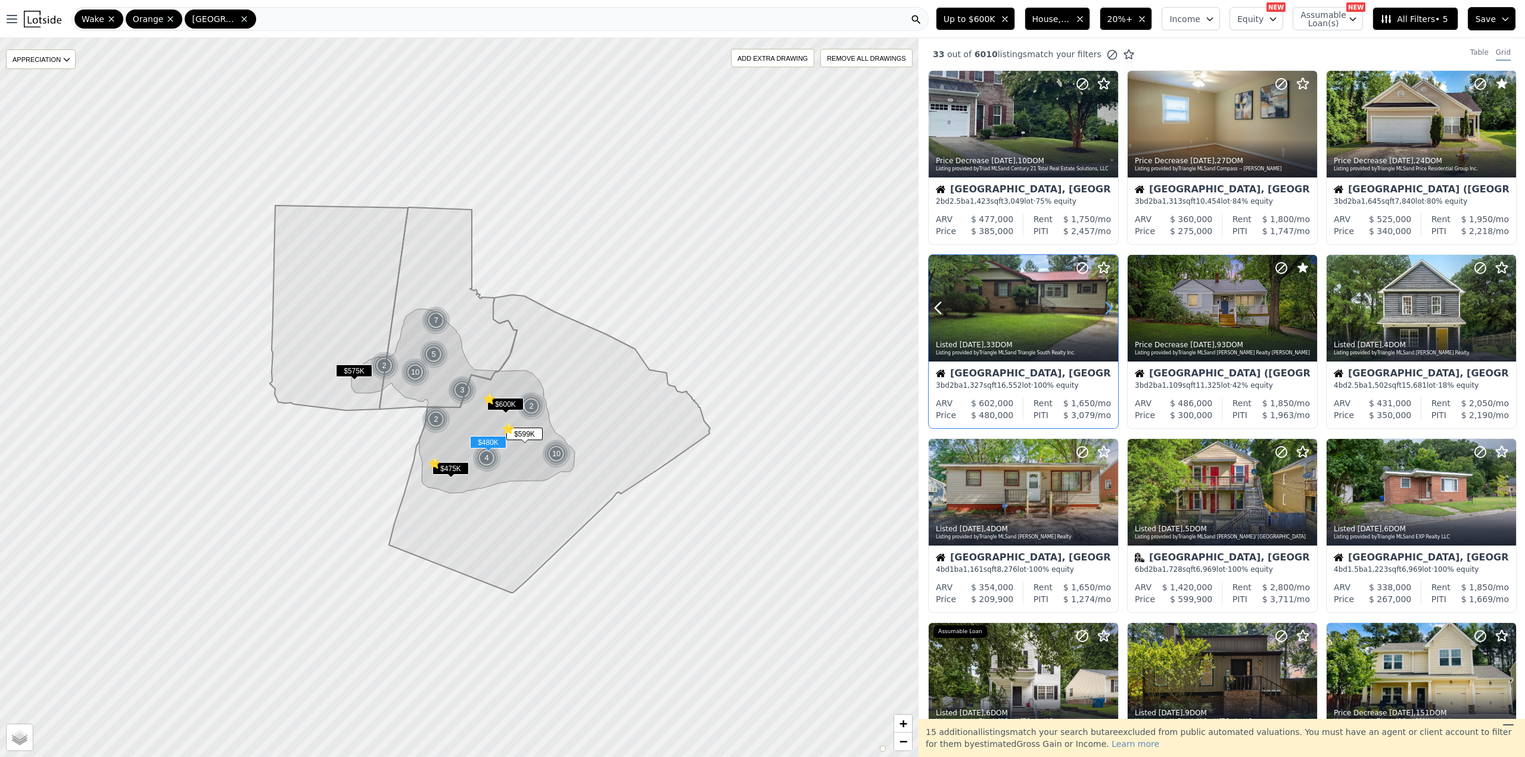
click at [1105, 311] on icon at bounding box center [1108, 308] width 19 height 19
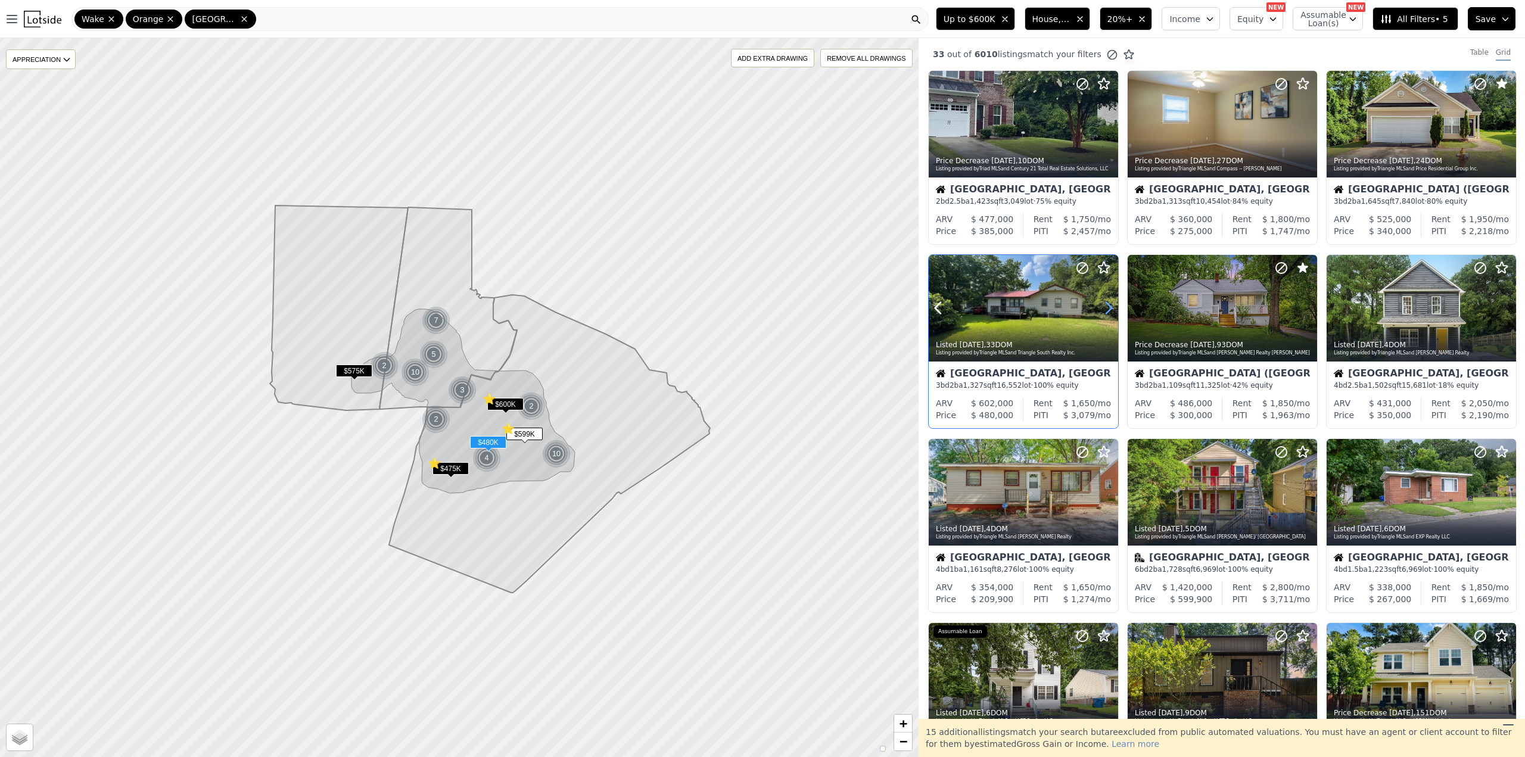
click at [1105, 311] on icon at bounding box center [1108, 308] width 19 height 19
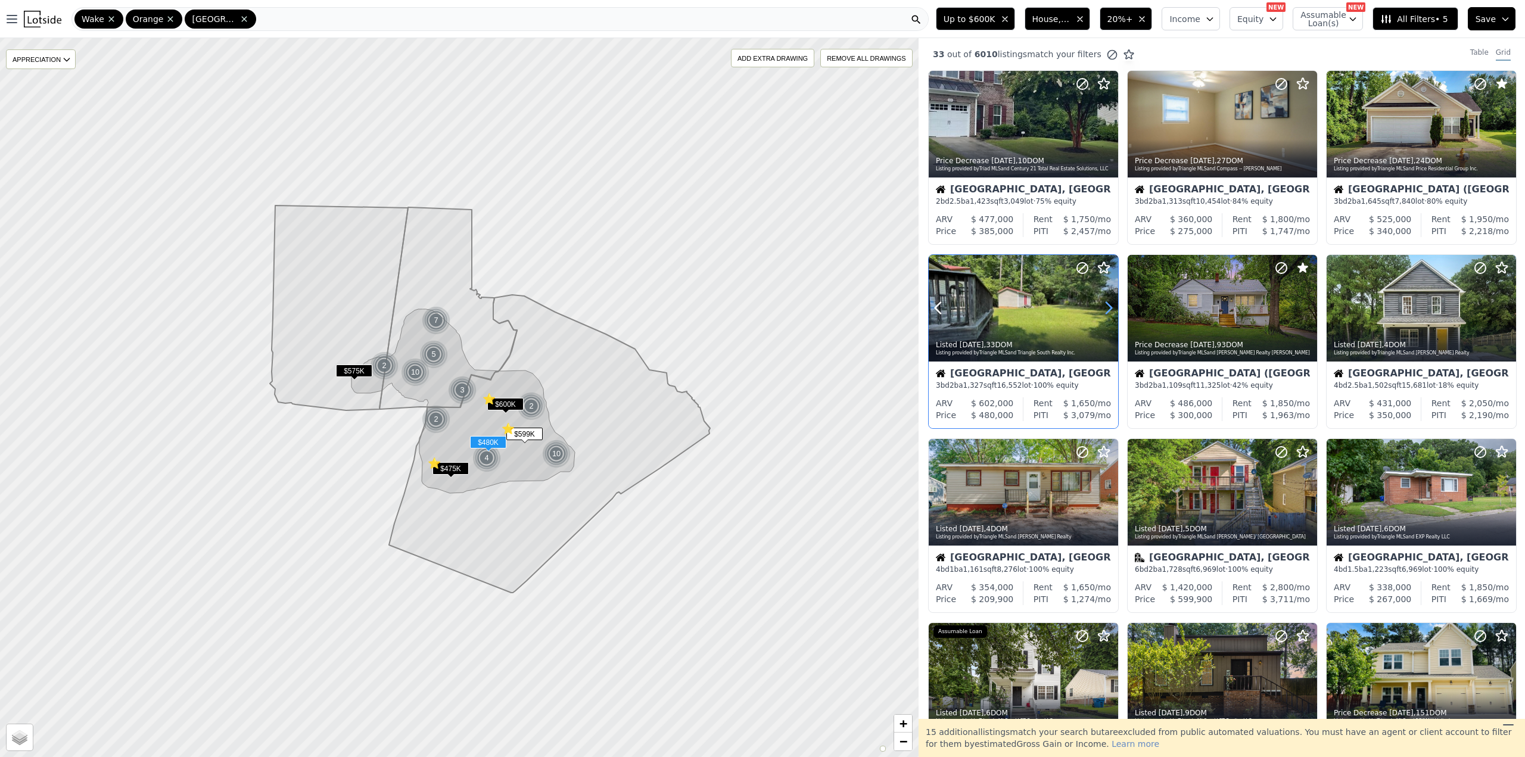
click at [1105, 311] on icon at bounding box center [1108, 308] width 19 height 19
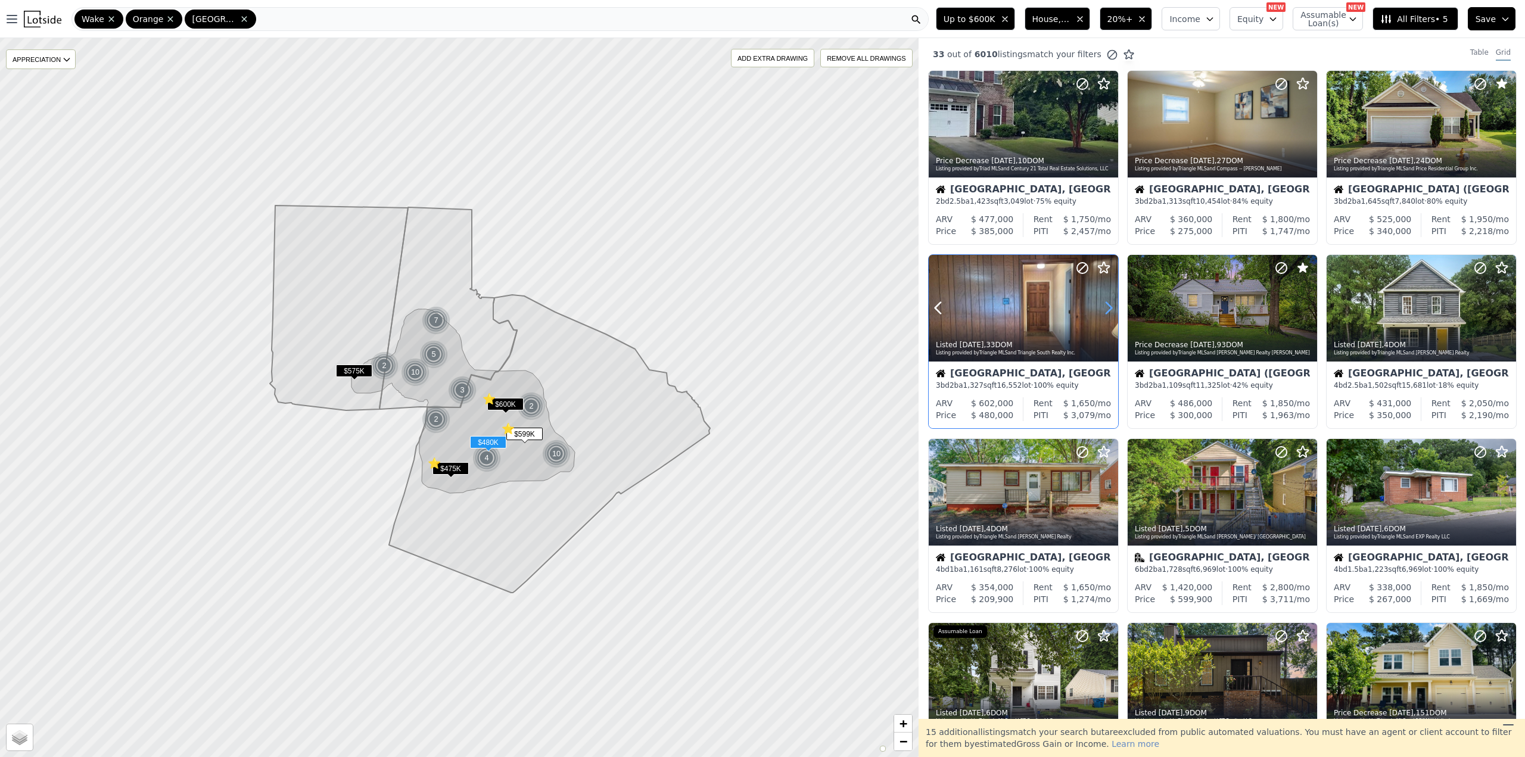
click at [1105, 311] on icon at bounding box center [1108, 308] width 19 height 19
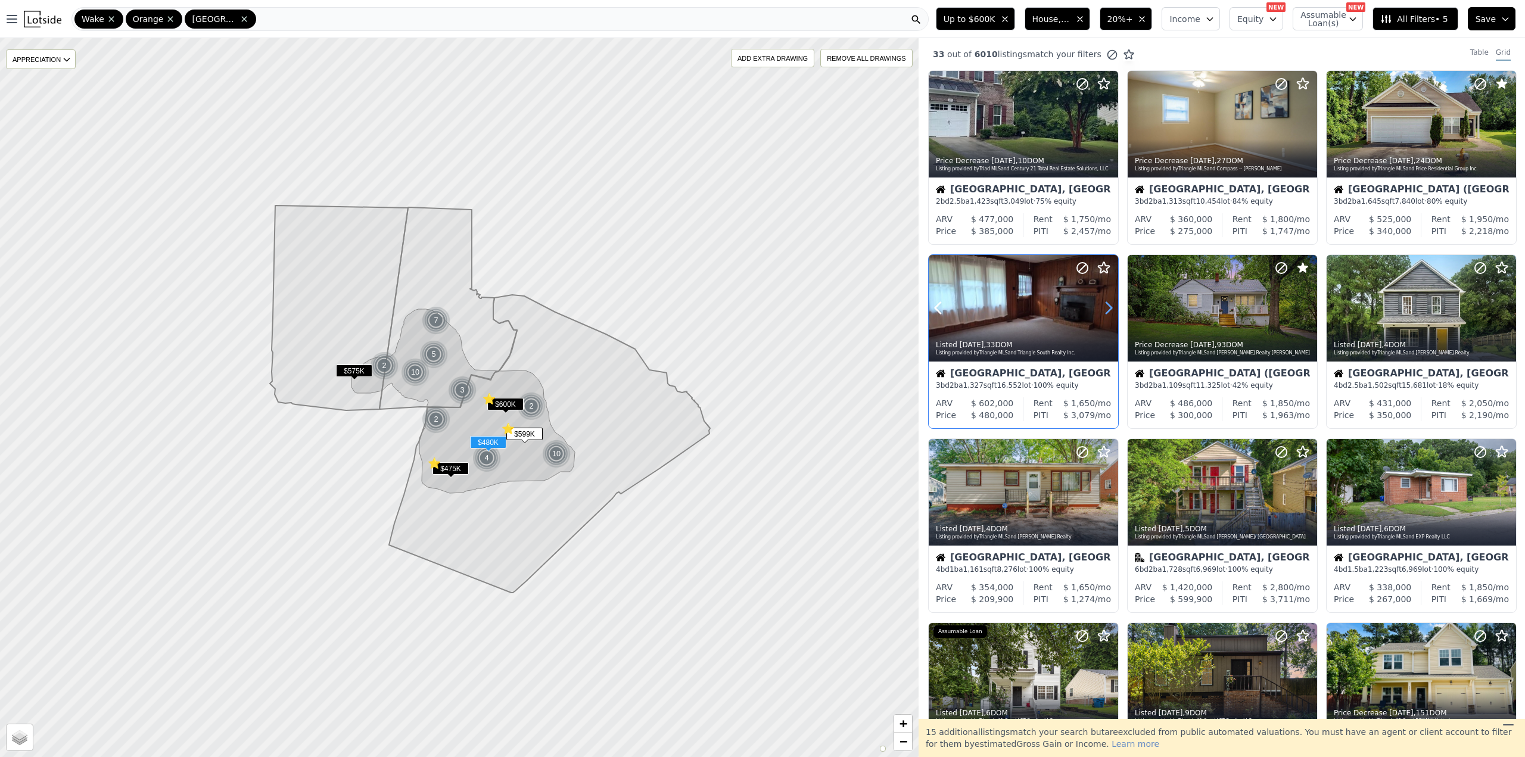
click at [1105, 311] on icon at bounding box center [1108, 308] width 19 height 19
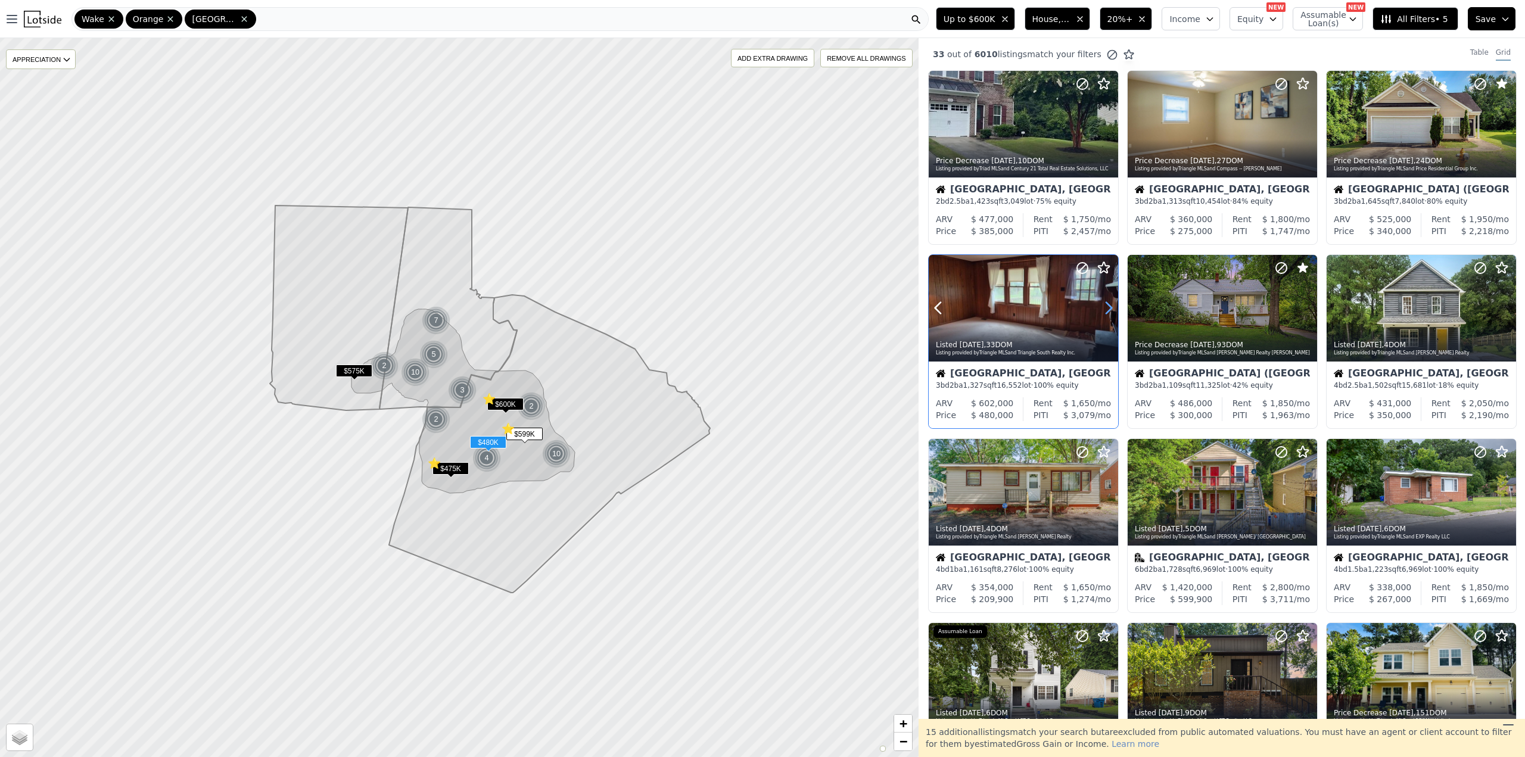
click at [1105, 311] on icon at bounding box center [1108, 308] width 19 height 19
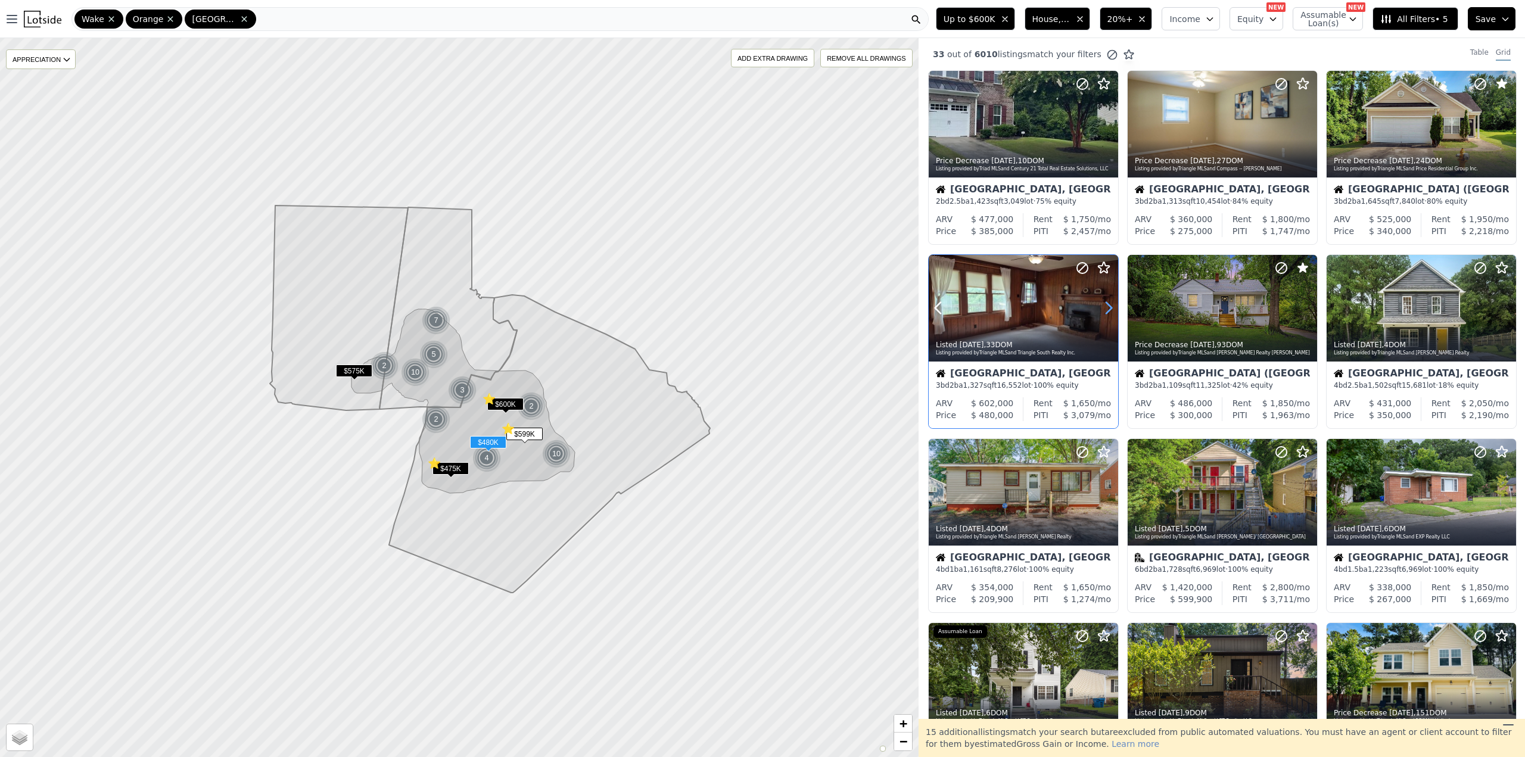
click at [1105, 311] on icon at bounding box center [1108, 308] width 19 height 19
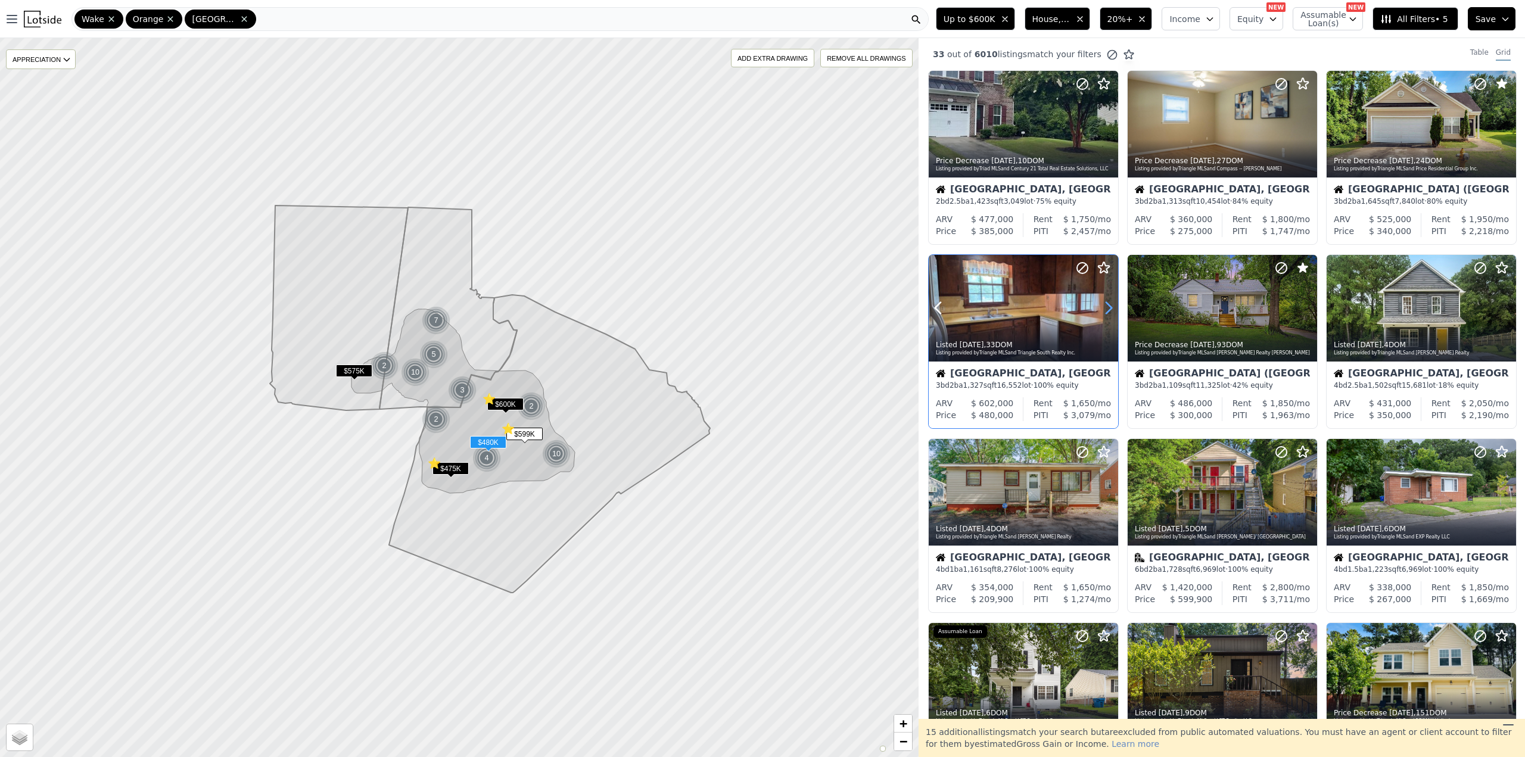
click at [1105, 311] on icon at bounding box center [1108, 308] width 19 height 19
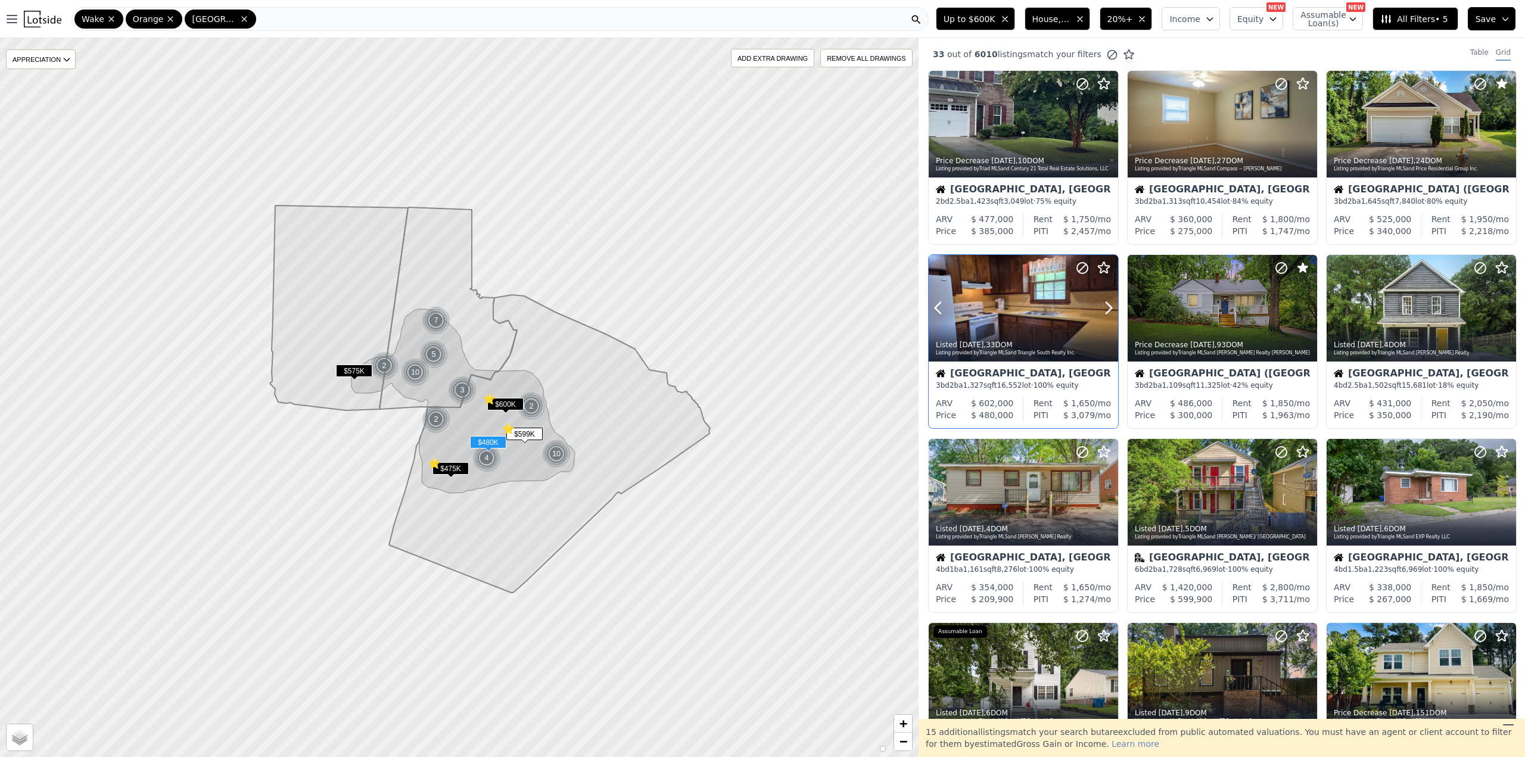
click at [1021, 344] on div "Listed 4d ago , 33 DOM" at bounding box center [1024, 345] width 176 height 10
click at [1505, 310] on icon at bounding box center [1507, 308] width 5 height 11
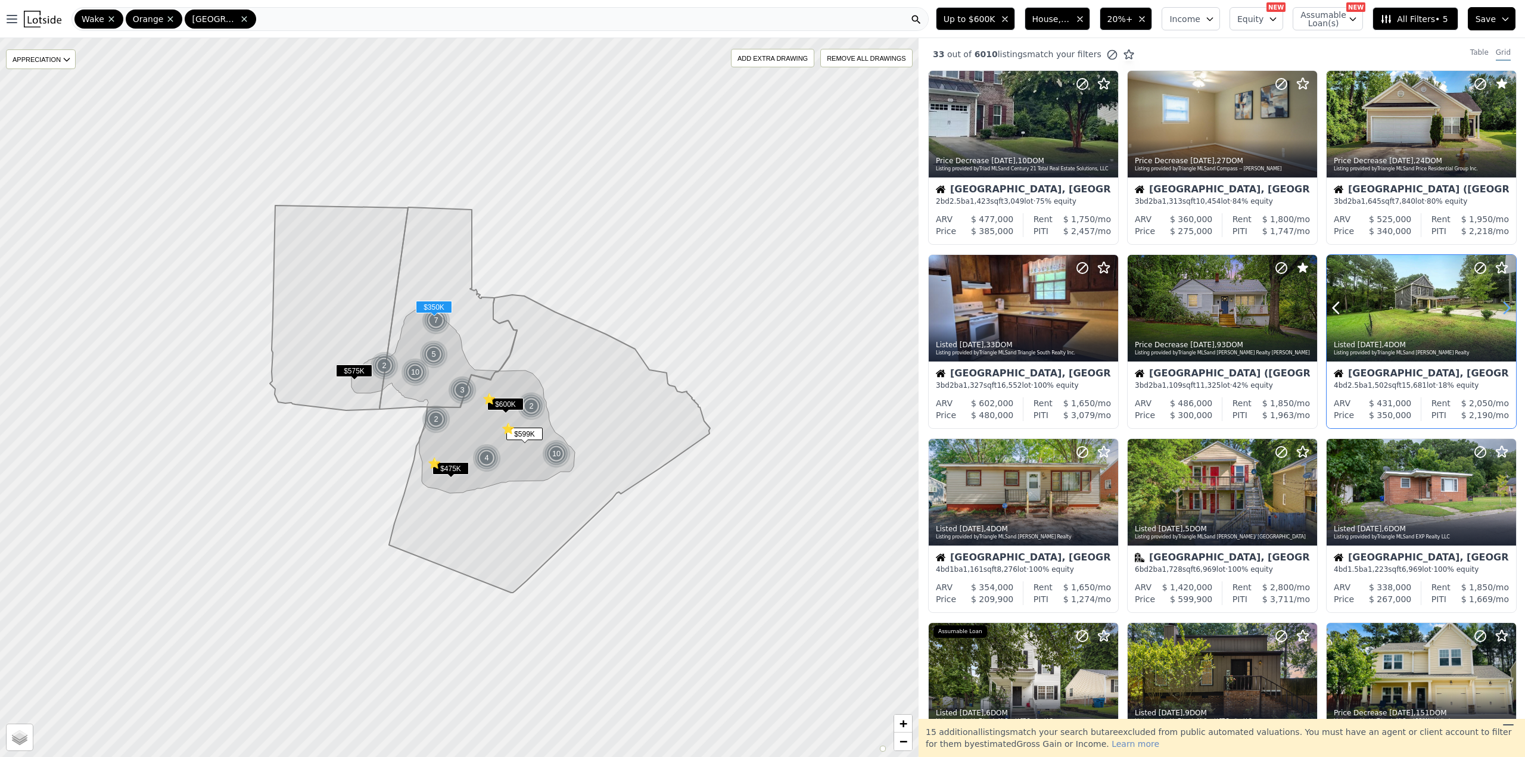
click at [1505, 310] on icon at bounding box center [1507, 308] width 5 height 11
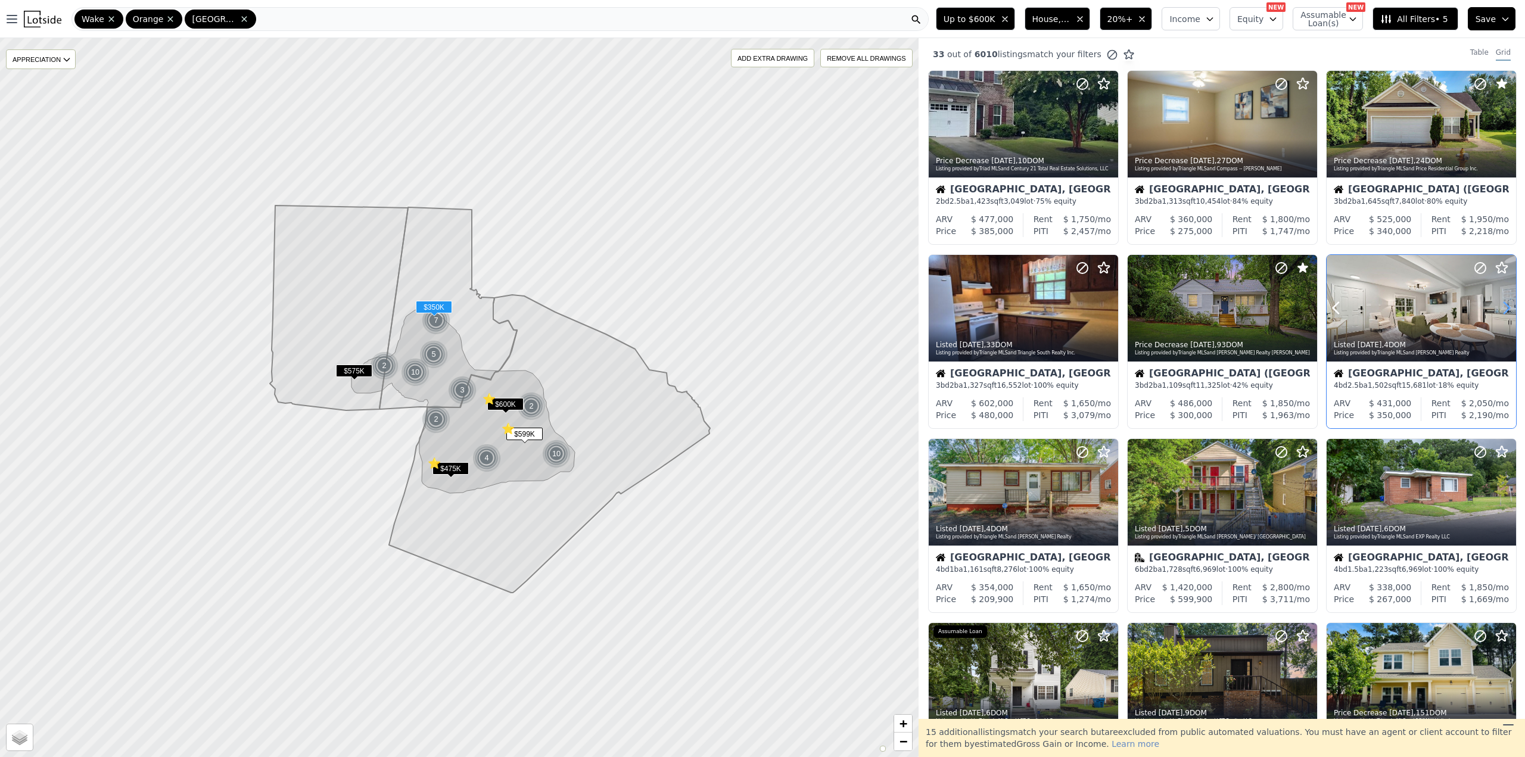
click at [1505, 310] on icon at bounding box center [1507, 308] width 5 height 11
click at [1477, 265] on icon at bounding box center [1481, 268] width 14 height 14
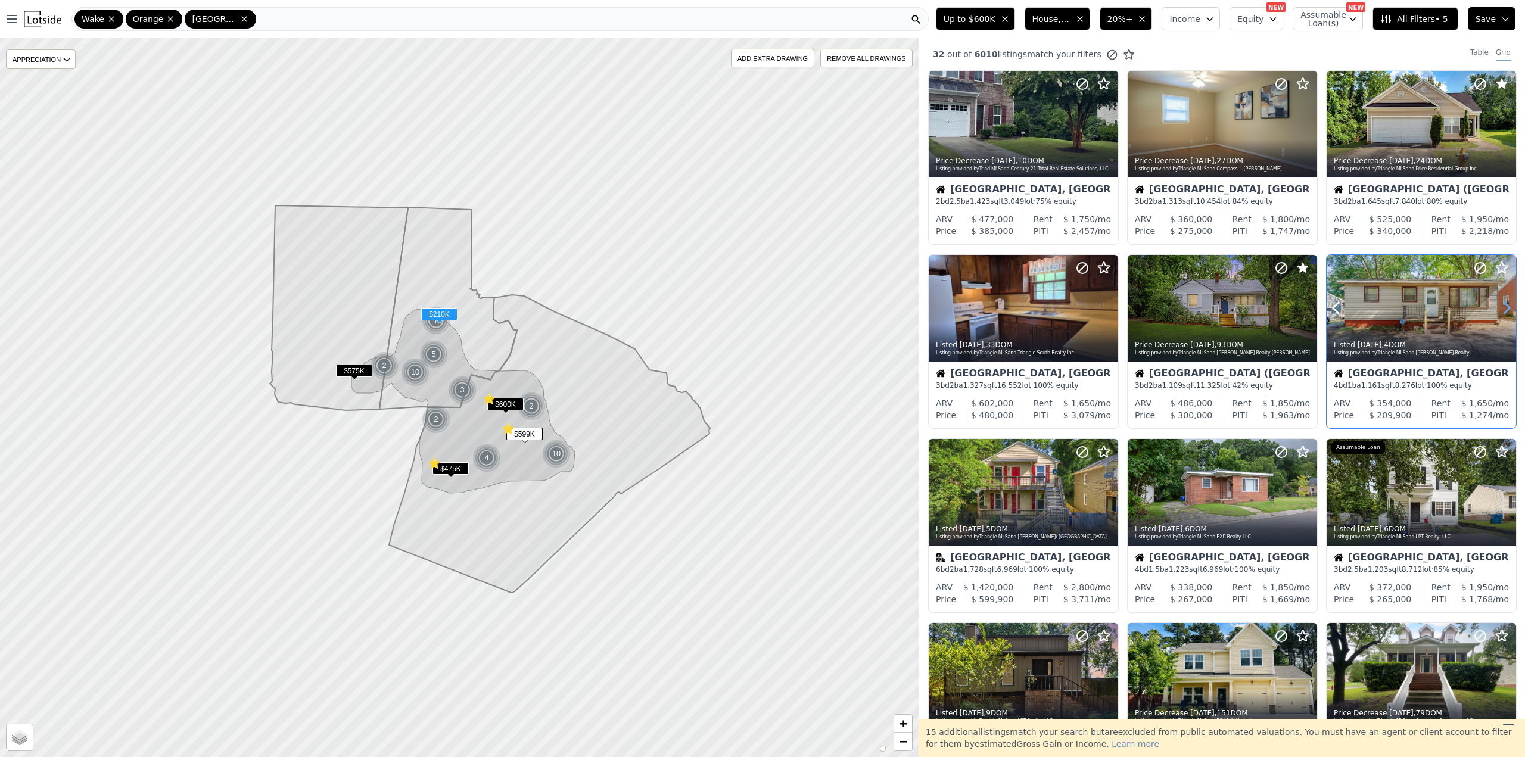
click at [1502, 312] on icon at bounding box center [1506, 308] width 19 height 19
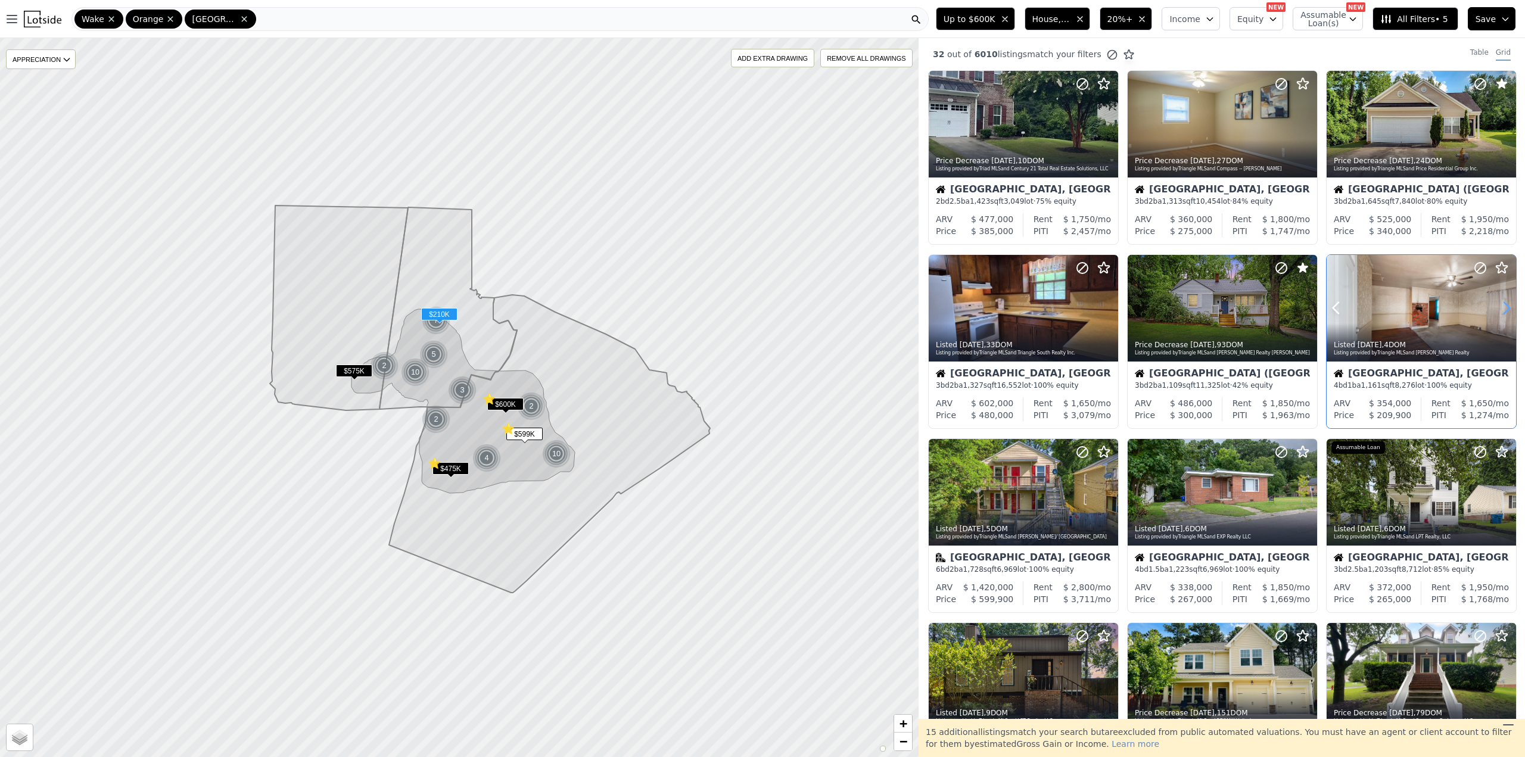
click at [1505, 310] on icon at bounding box center [1507, 308] width 5 height 11
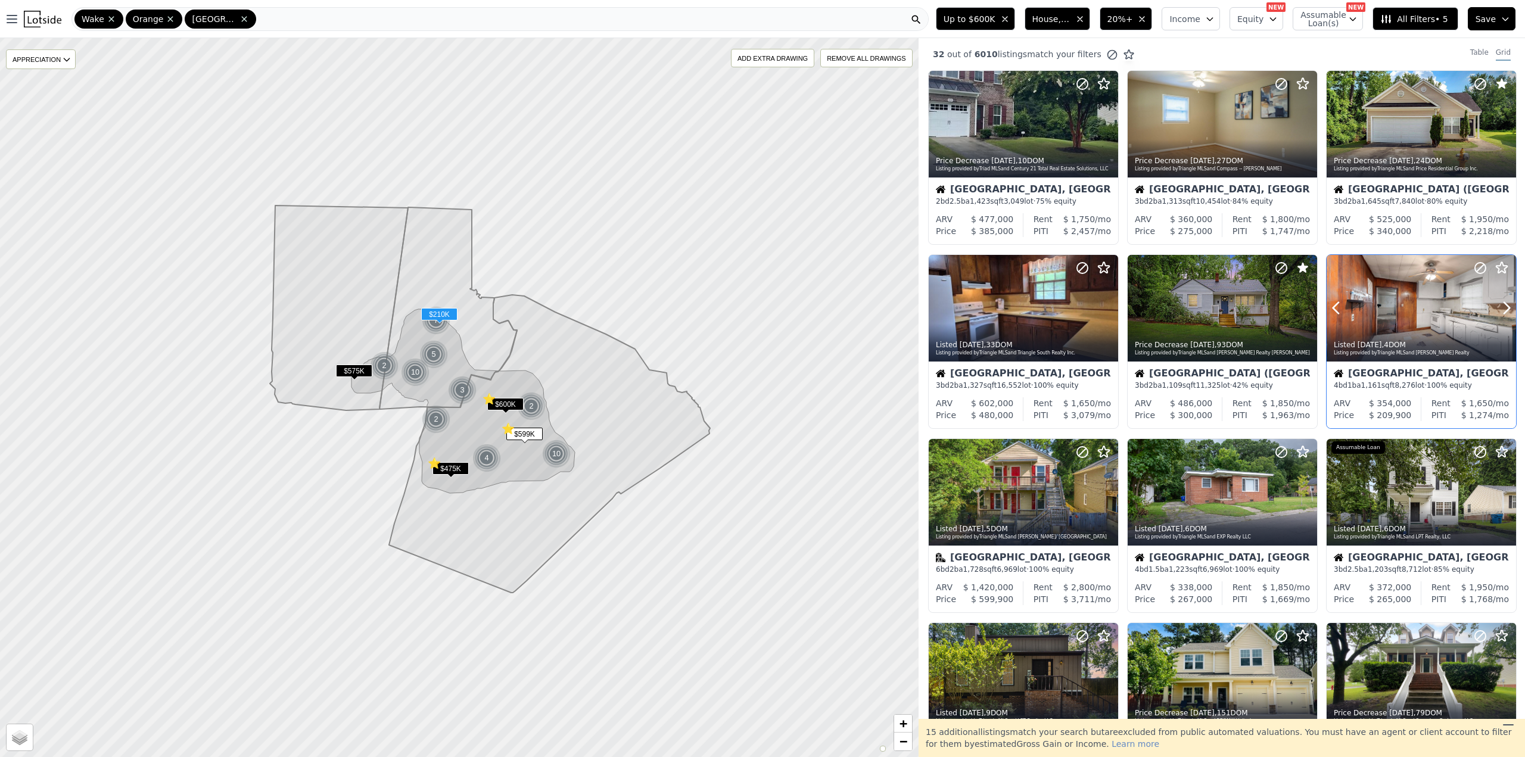
click at [1430, 359] on div "Listed 5d ago , 4 DOM Listing provided by Triangle MLS and Gerald Mack Realty" at bounding box center [1421, 347] width 189 height 29
click at [1115, 489] on icon at bounding box center [1108, 492] width 19 height 19
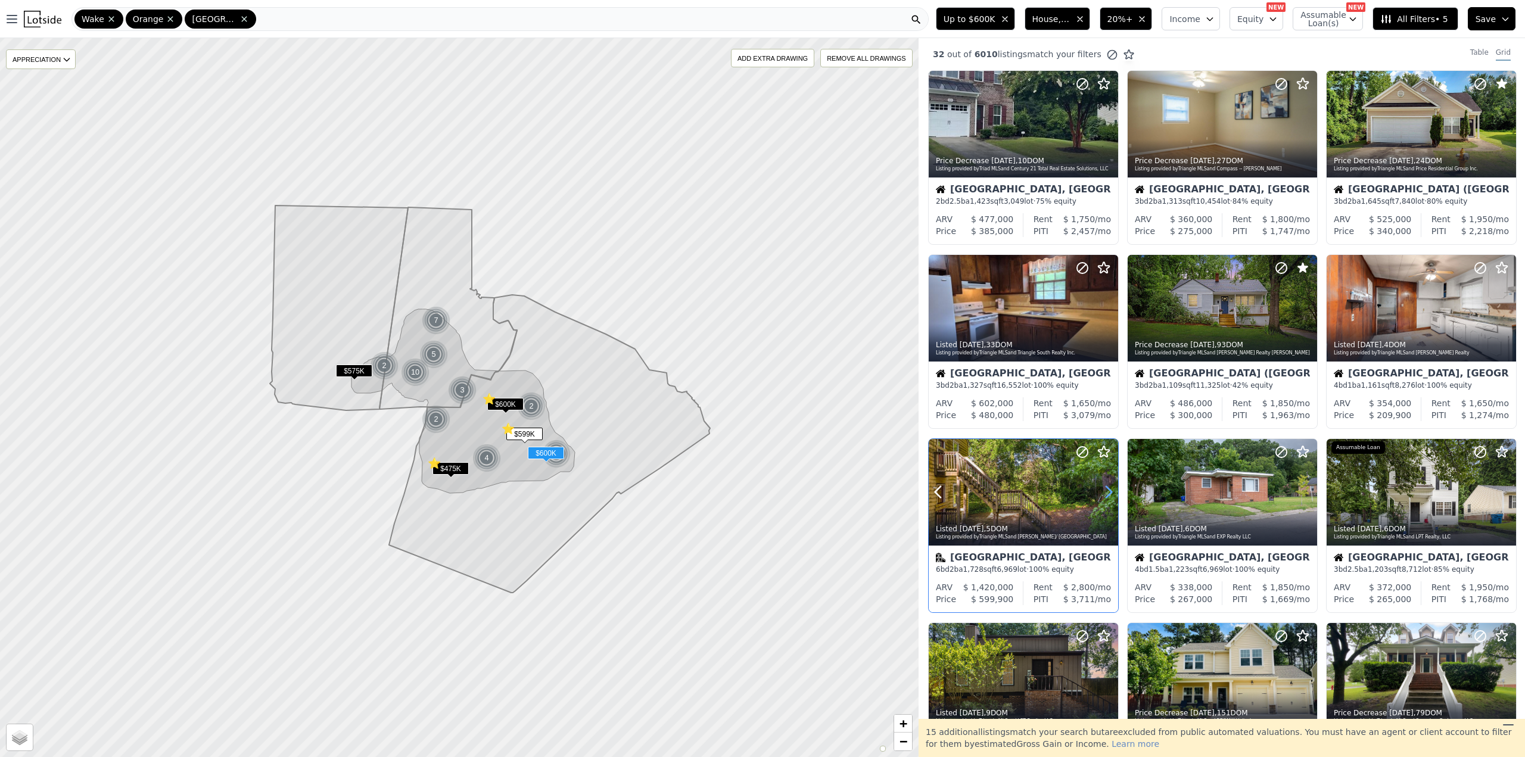
click at [1115, 489] on icon at bounding box center [1108, 492] width 19 height 19
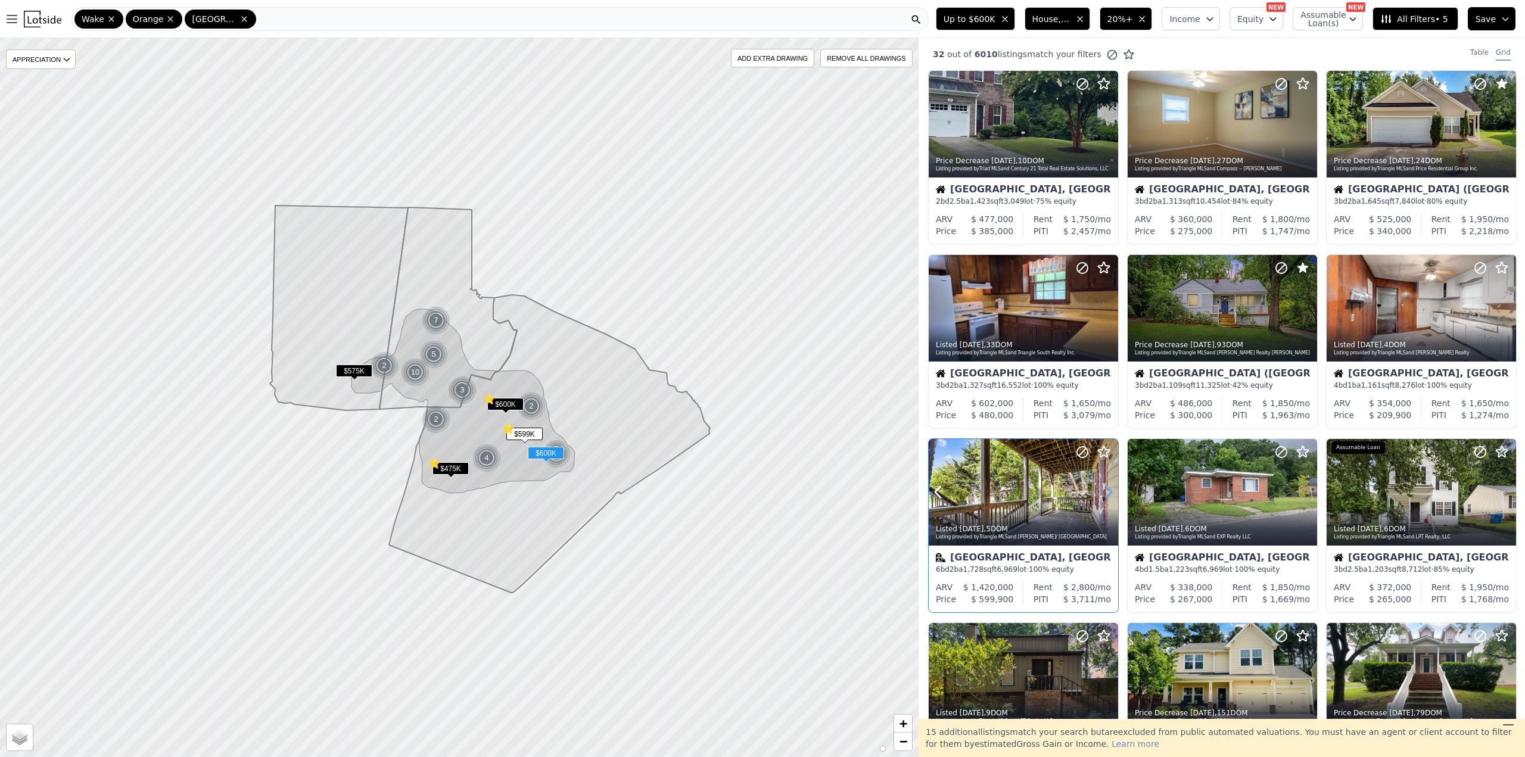
click at [1115, 489] on icon at bounding box center [1108, 492] width 19 height 19
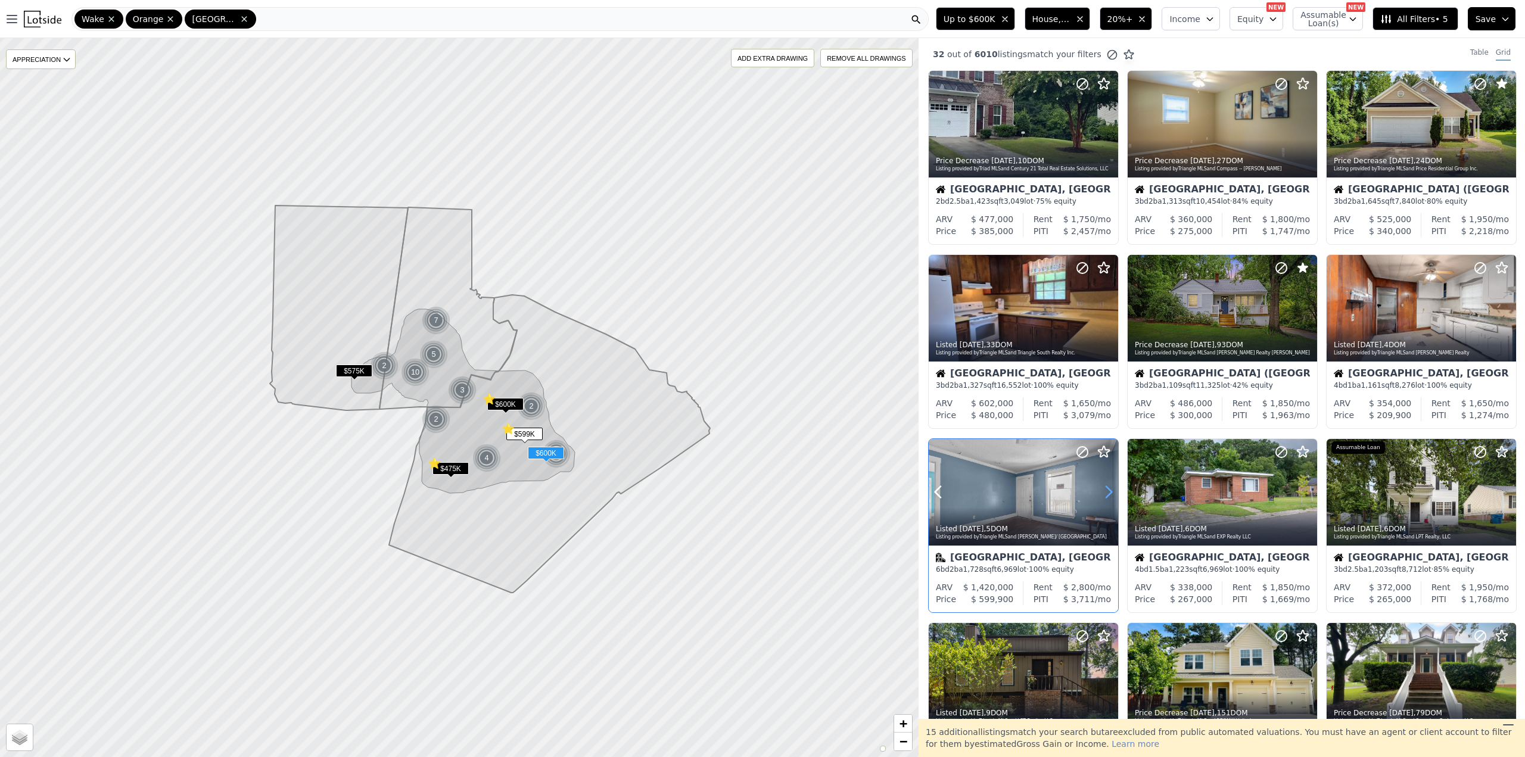
click at [1115, 489] on icon at bounding box center [1108, 492] width 19 height 19
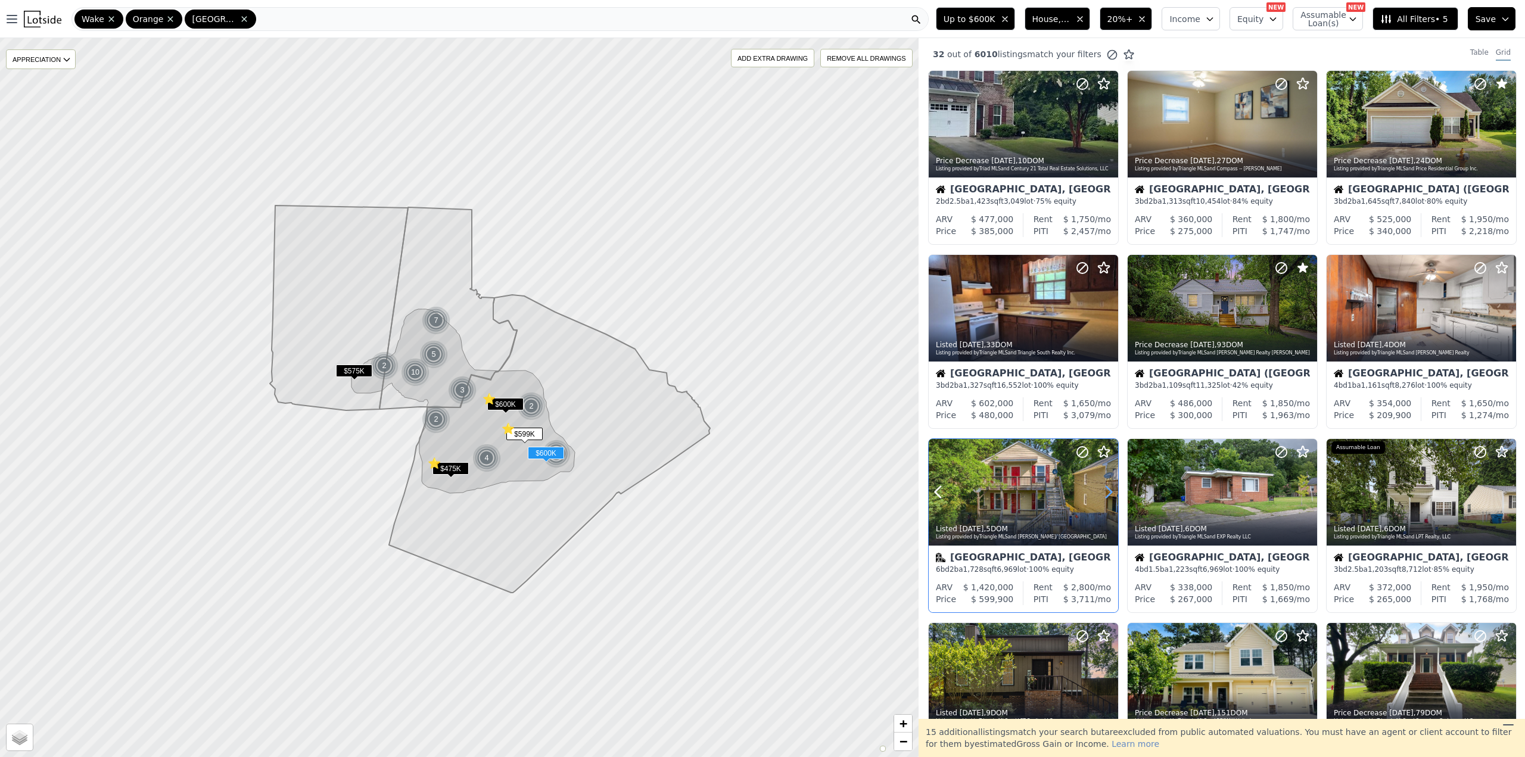
click at [1115, 489] on icon at bounding box center [1108, 492] width 19 height 19
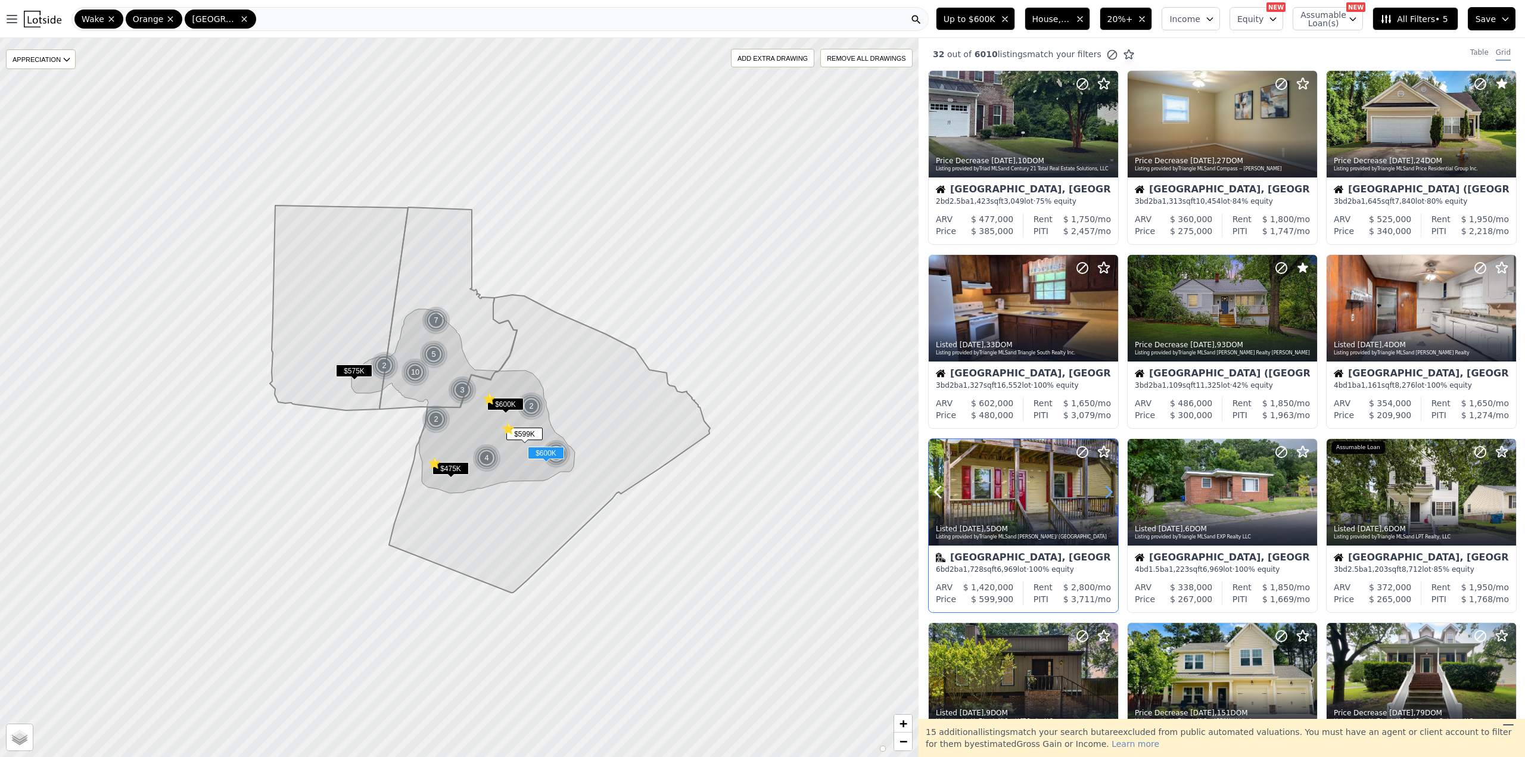
click at [1115, 489] on icon at bounding box center [1108, 492] width 19 height 19
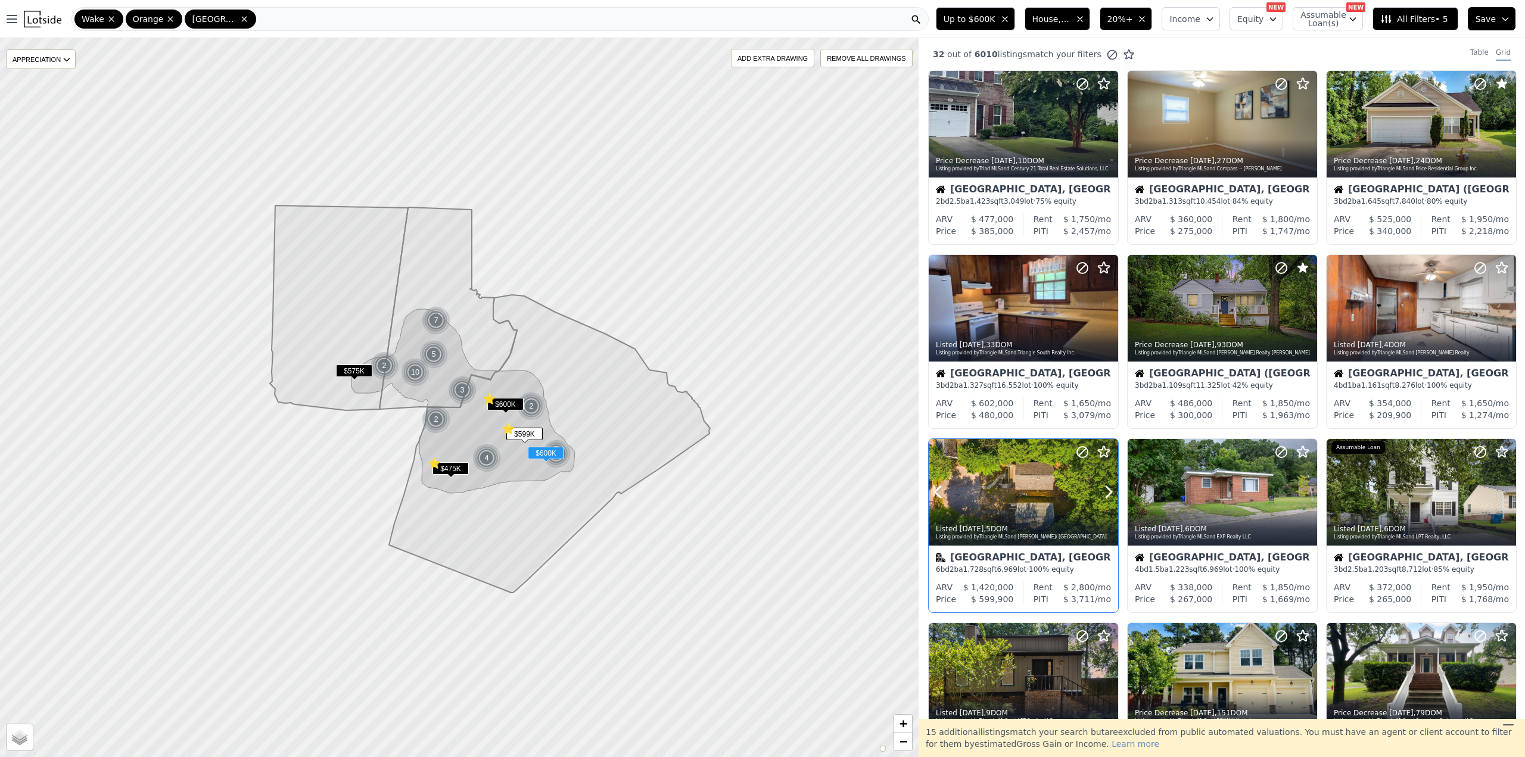
click at [1054, 519] on div "Listed 6d ago , 5 DOM Listing provided by Triangle MLS and Allen Tate/ Lake Roy…" at bounding box center [1023, 531] width 189 height 29
click at [1304, 492] on icon at bounding box center [1307, 492] width 19 height 19
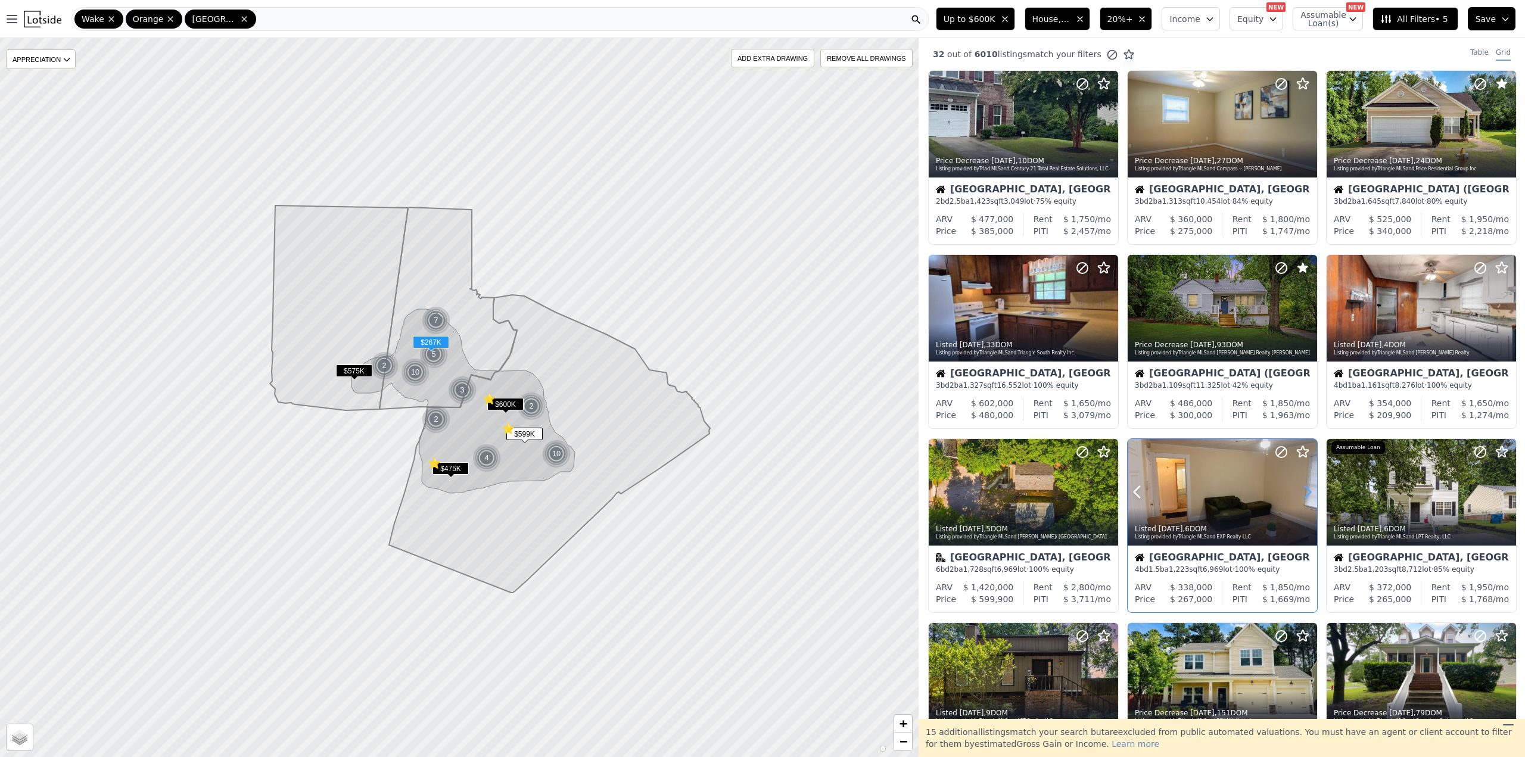
click at [1304, 492] on icon at bounding box center [1307, 492] width 19 height 19
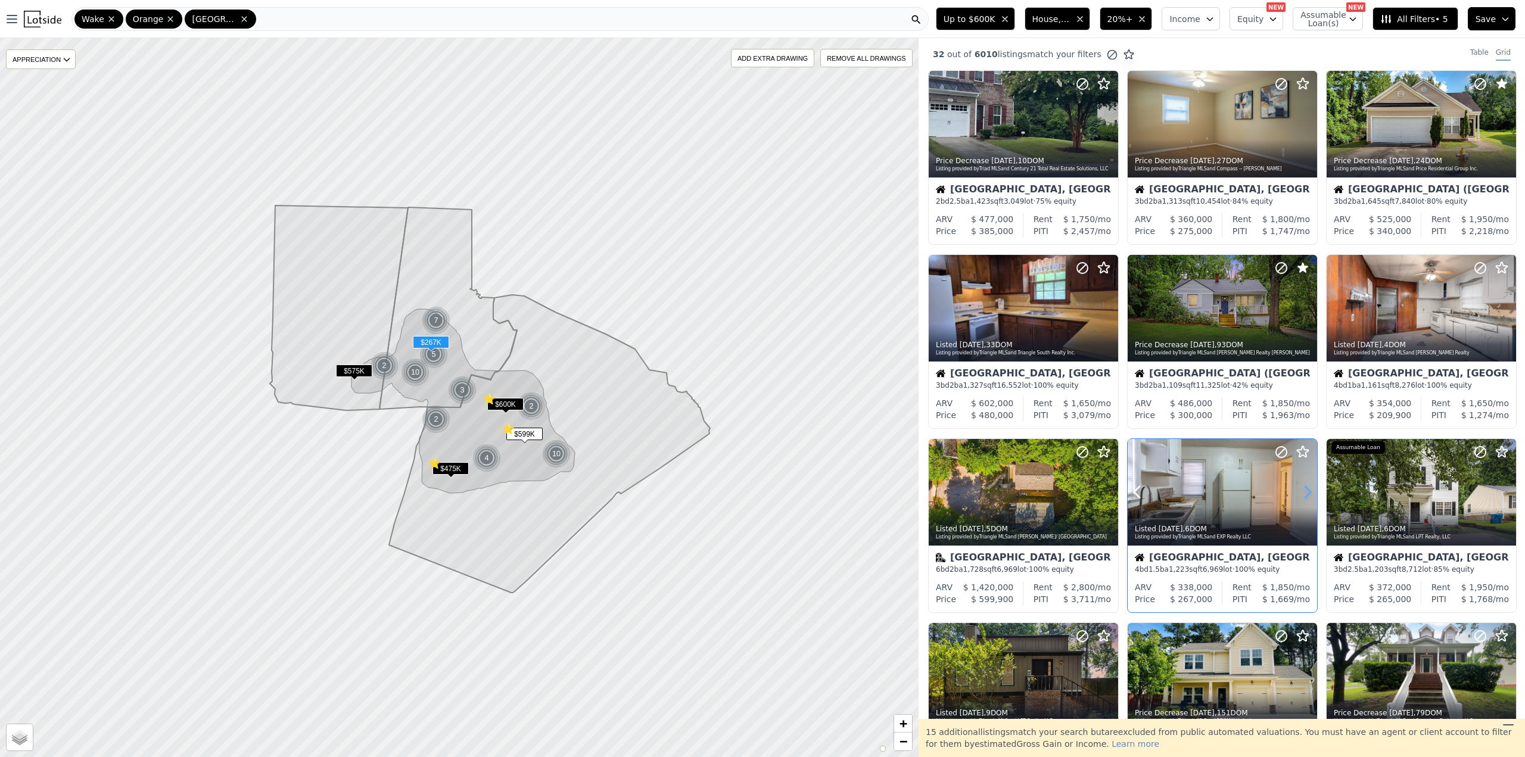
click at [1304, 492] on icon at bounding box center [1307, 492] width 19 height 19
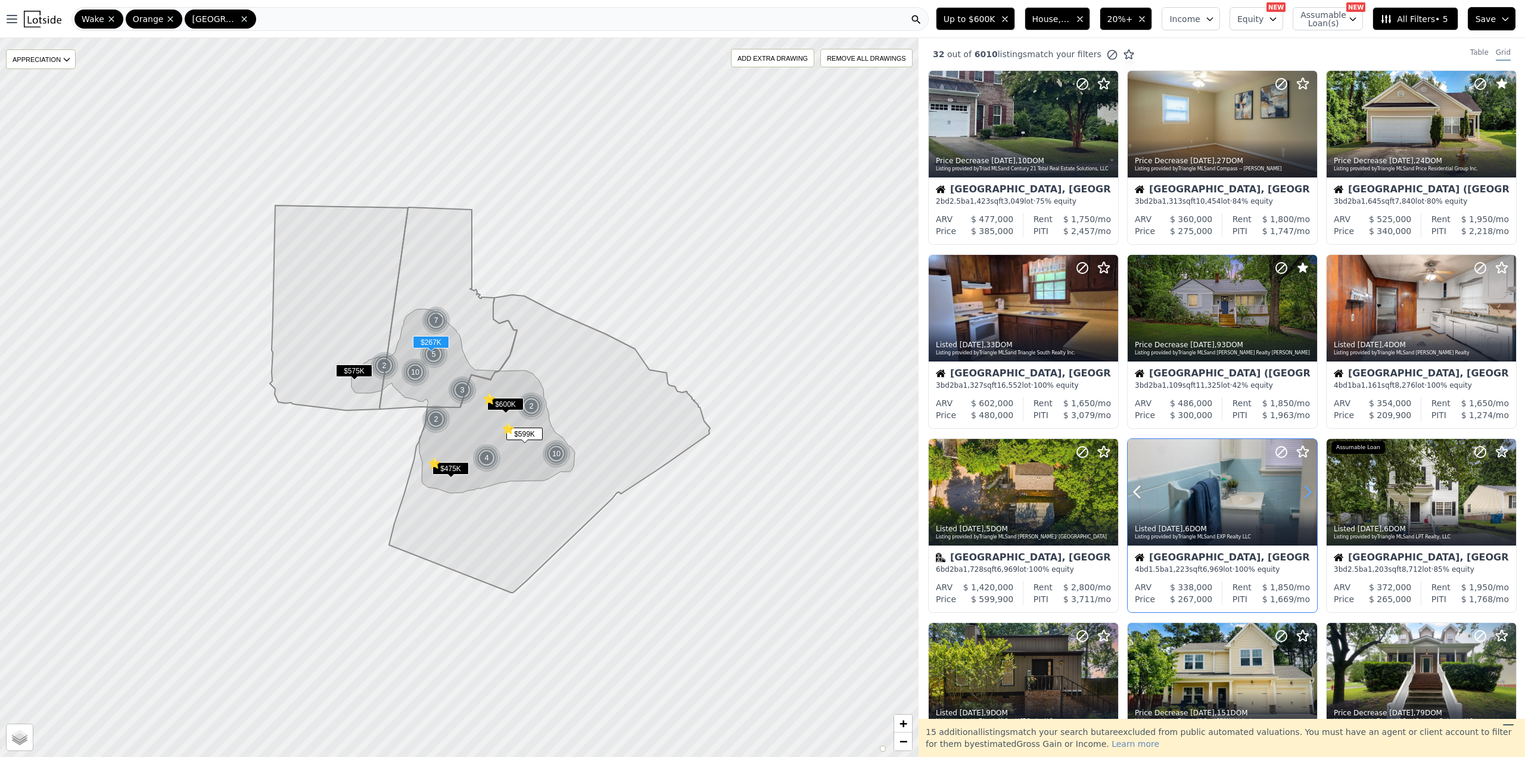
click at [1304, 492] on icon at bounding box center [1307, 492] width 19 height 19
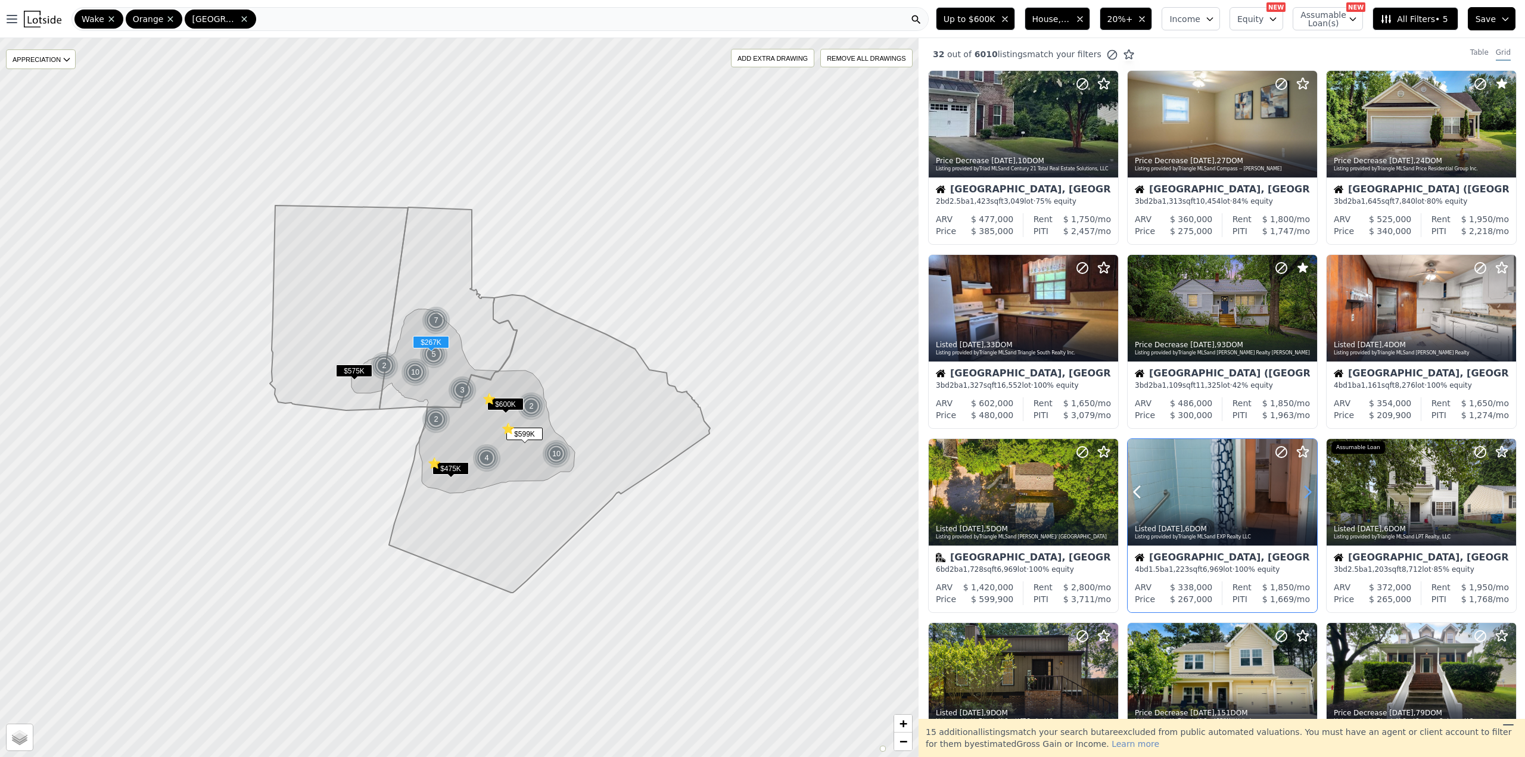
click at [1304, 492] on icon at bounding box center [1307, 492] width 19 height 19
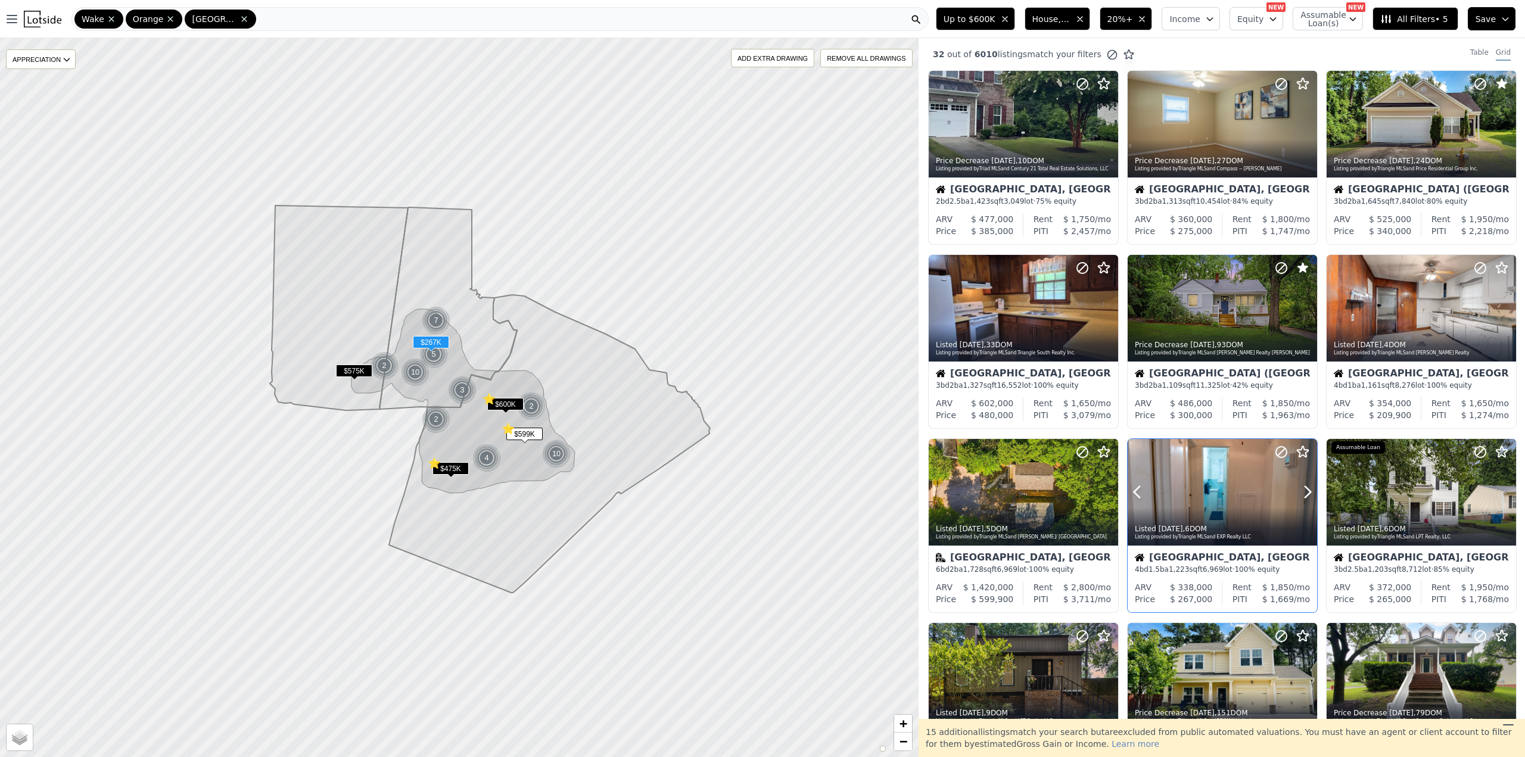
click at [1229, 526] on div "Listed 6d ago , 6 DOM" at bounding box center [1223, 529] width 176 height 10
click at [1505, 498] on icon at bounding box center [1507, 492] width 5 height 11
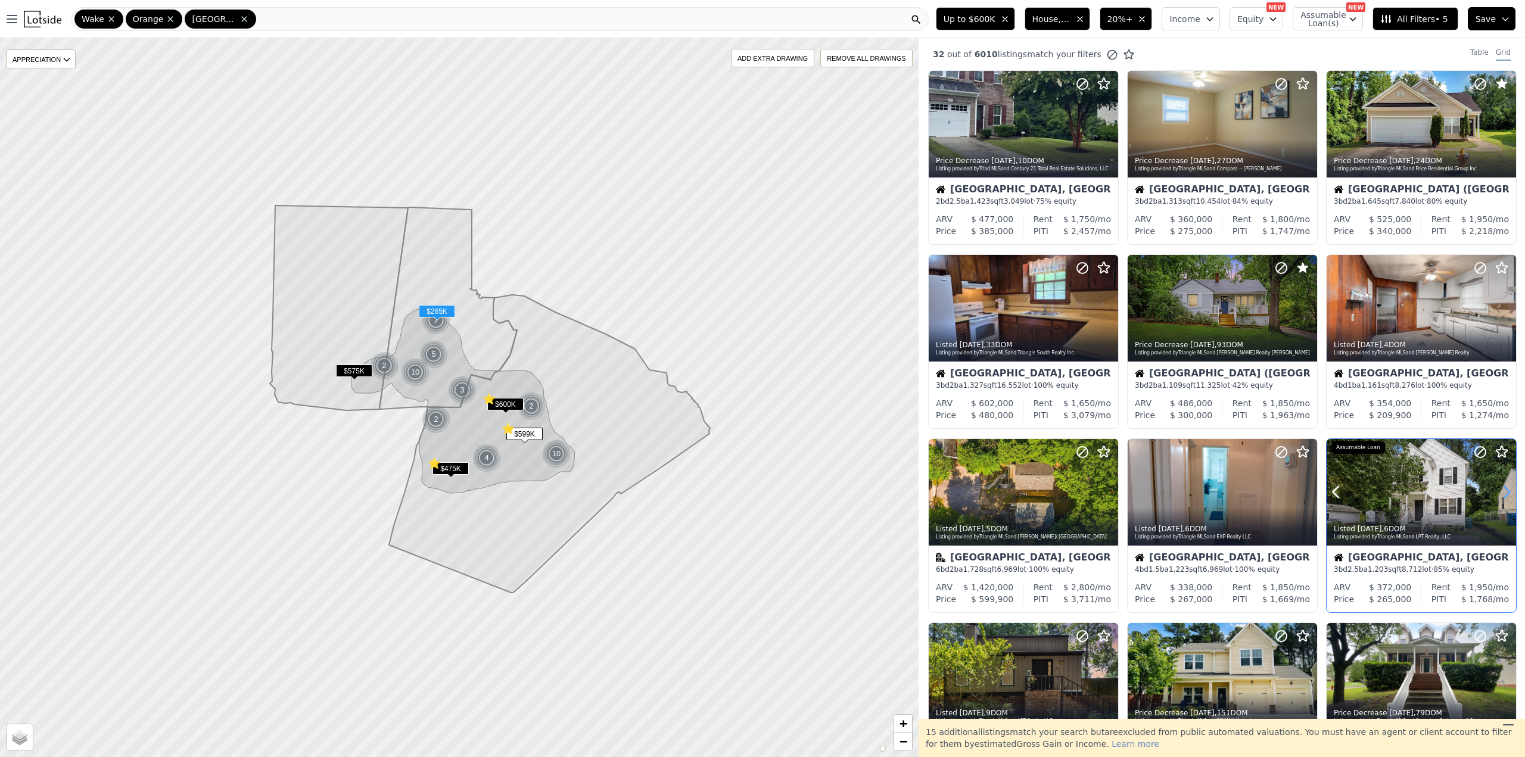
click at [1505, 498] on icon at bounding box center [1507, 492] width 5 height 11
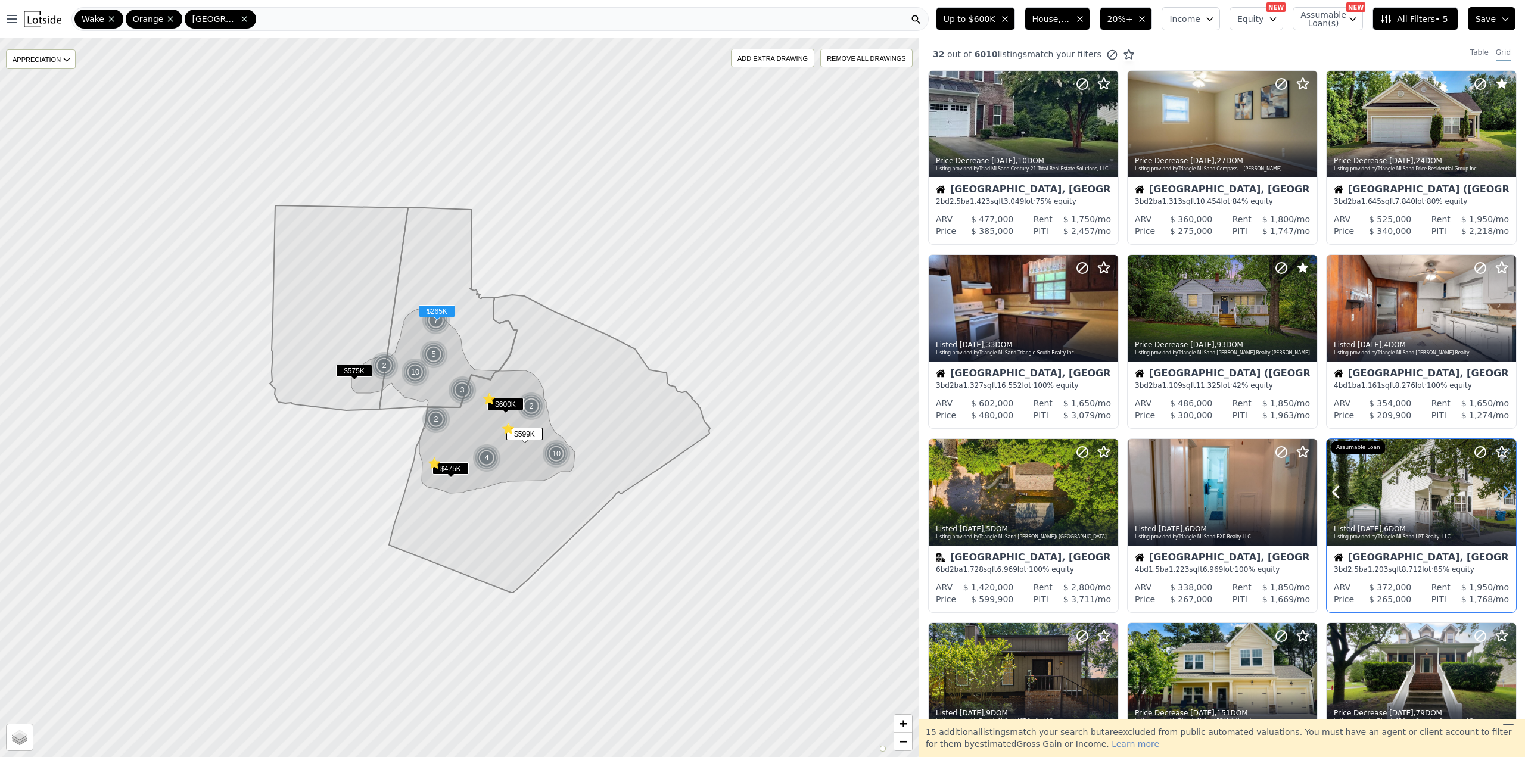
click at [1505, 498] on icon at bounding box center [1507, 492] width 5 height 11
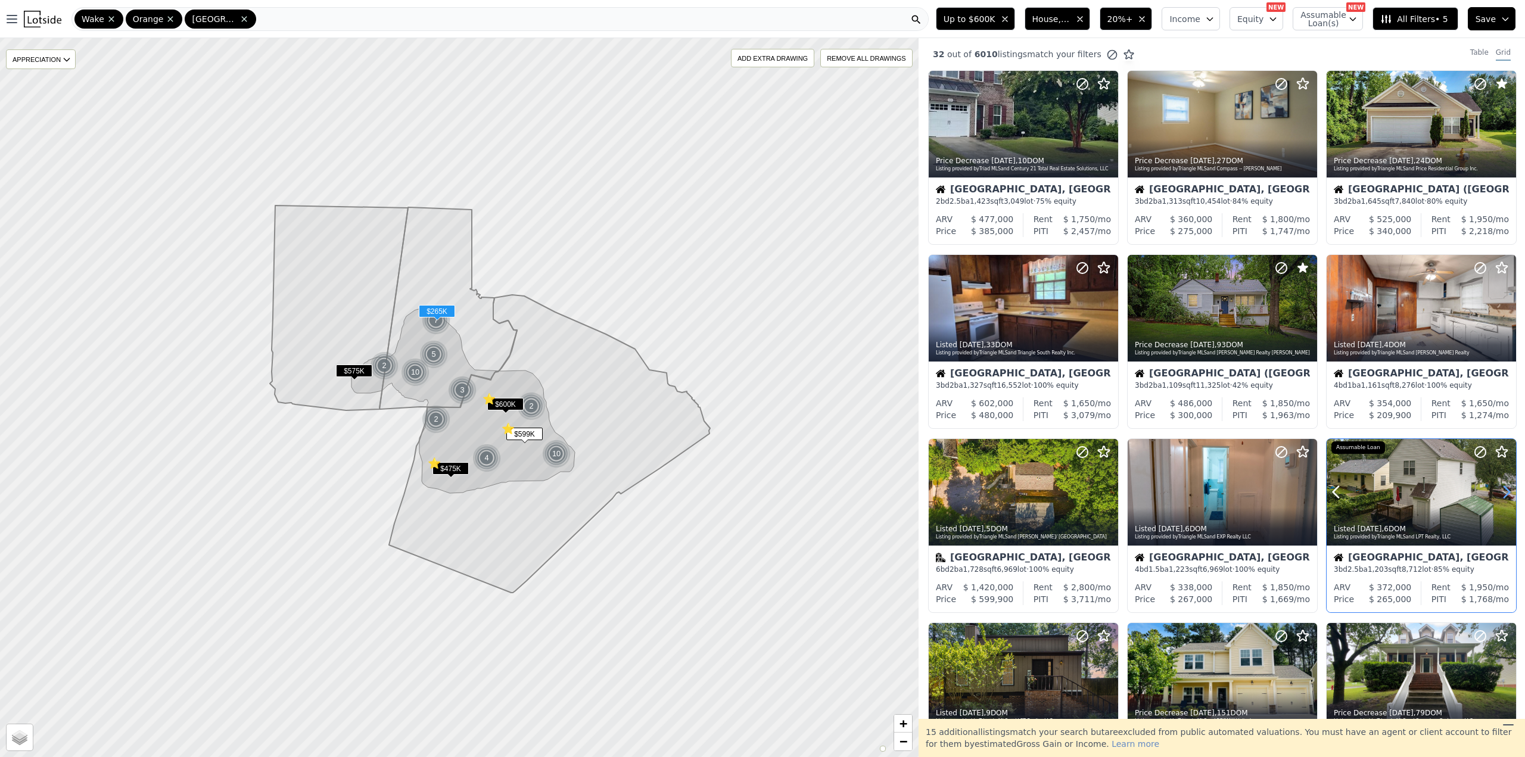
click at [1505, 498] on icon at bounding box center [1507, 492] width 5 height 11
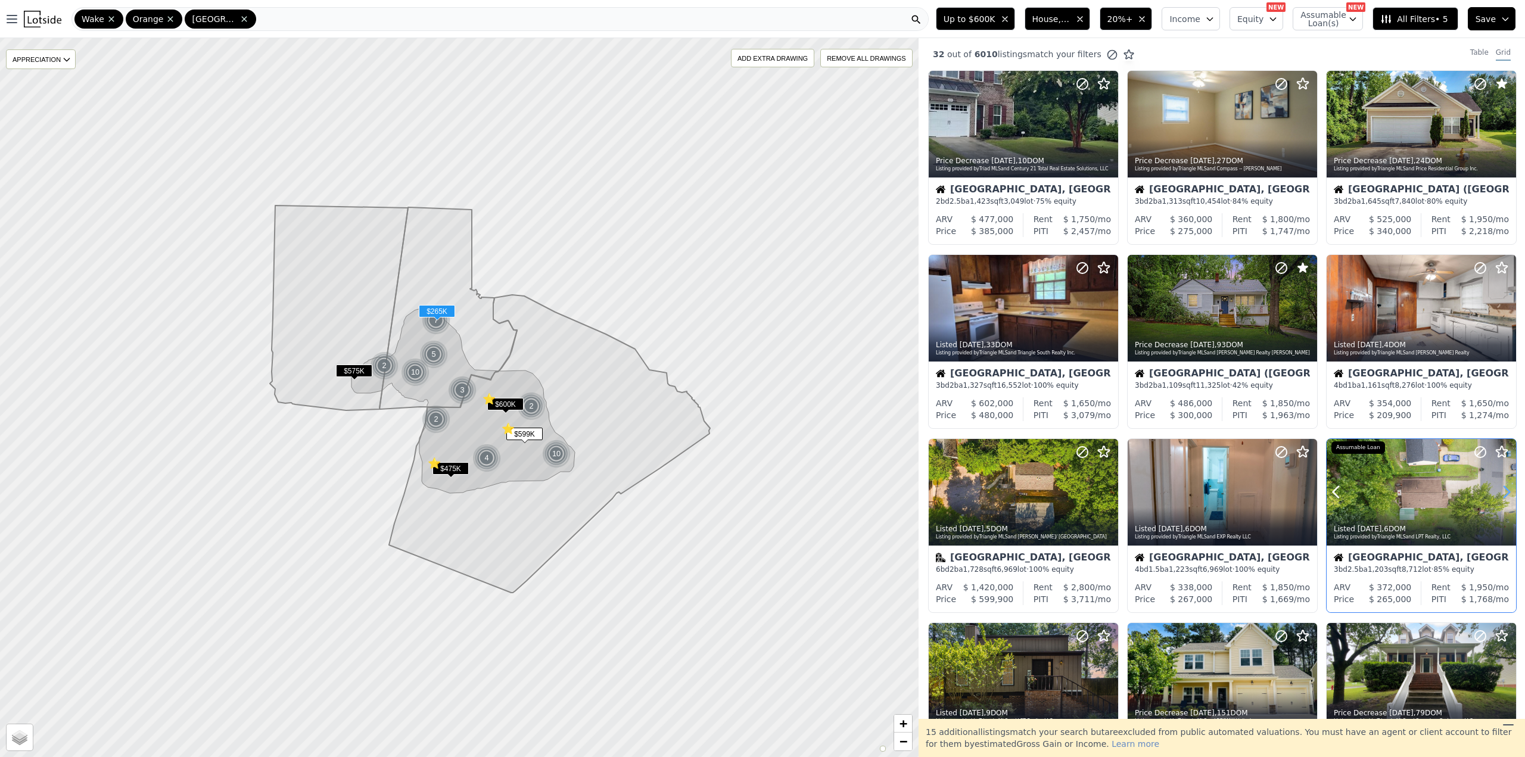
click at [1505, 498] on icon at bounding box center [1507, 492] width 5 height 11
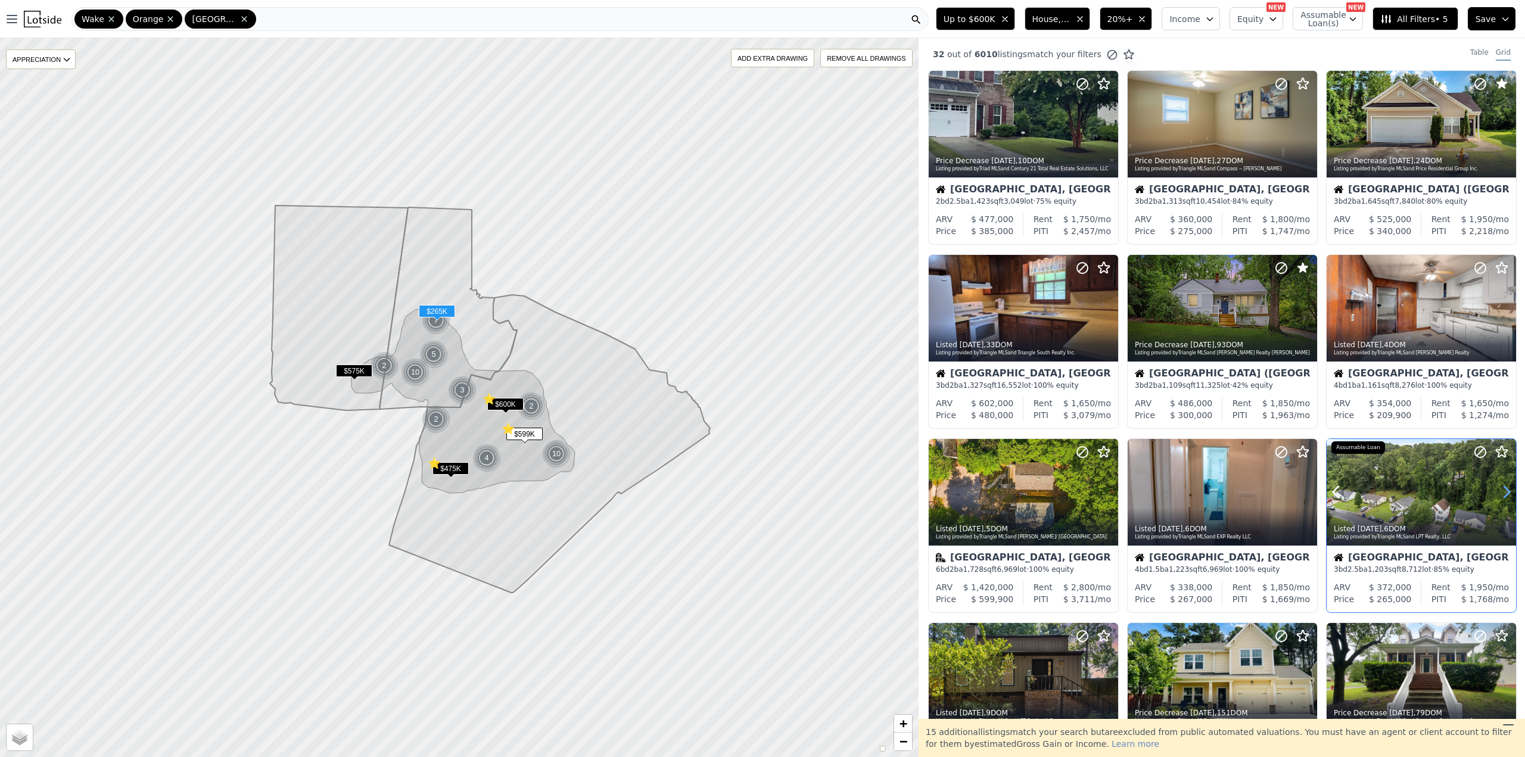
click at [1505, 498] on icon at bounding box center [1507, 492] width 5 height 11
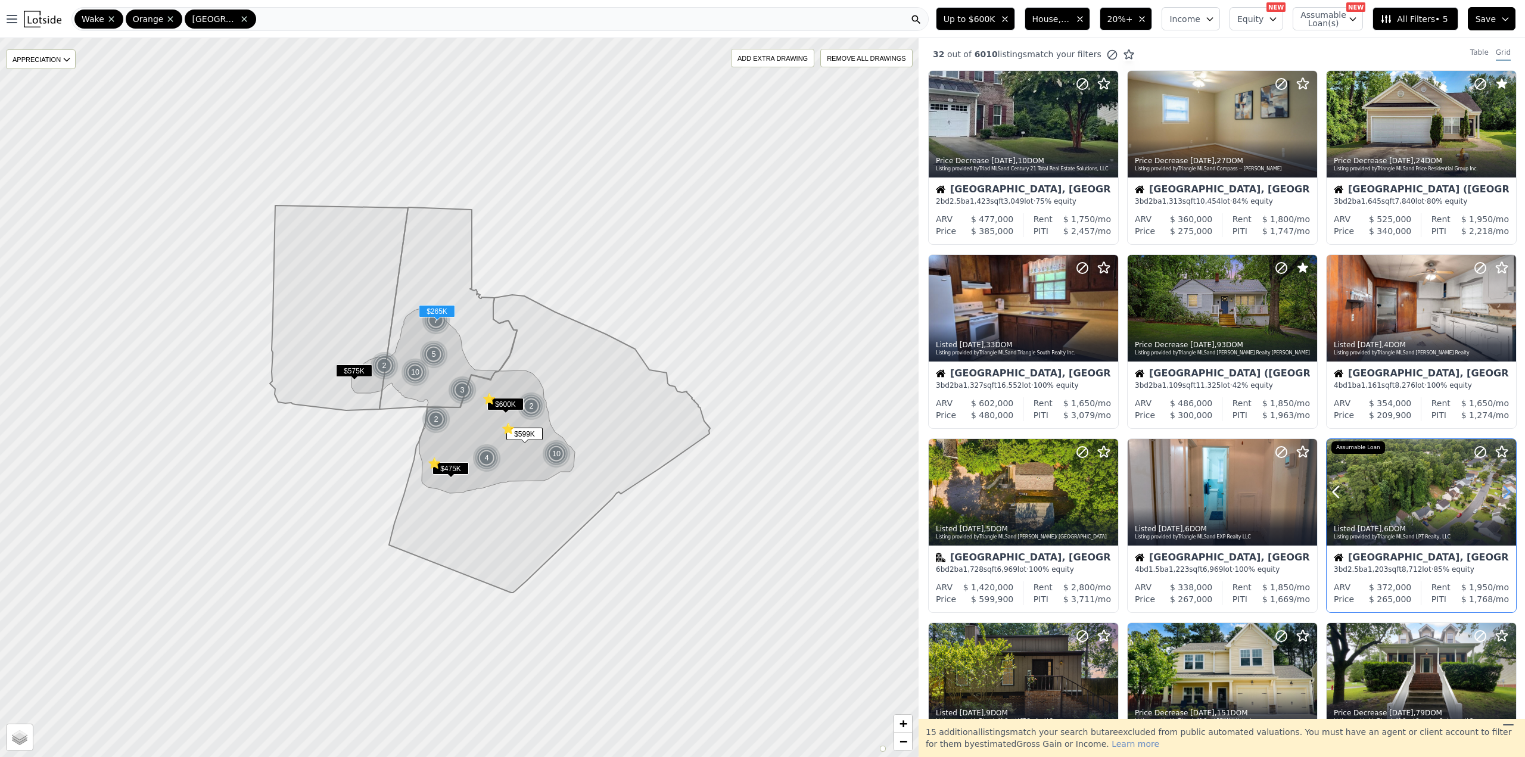
click at [1505, 498] on icon at bounding box center [1507, 492] width 5 height 11
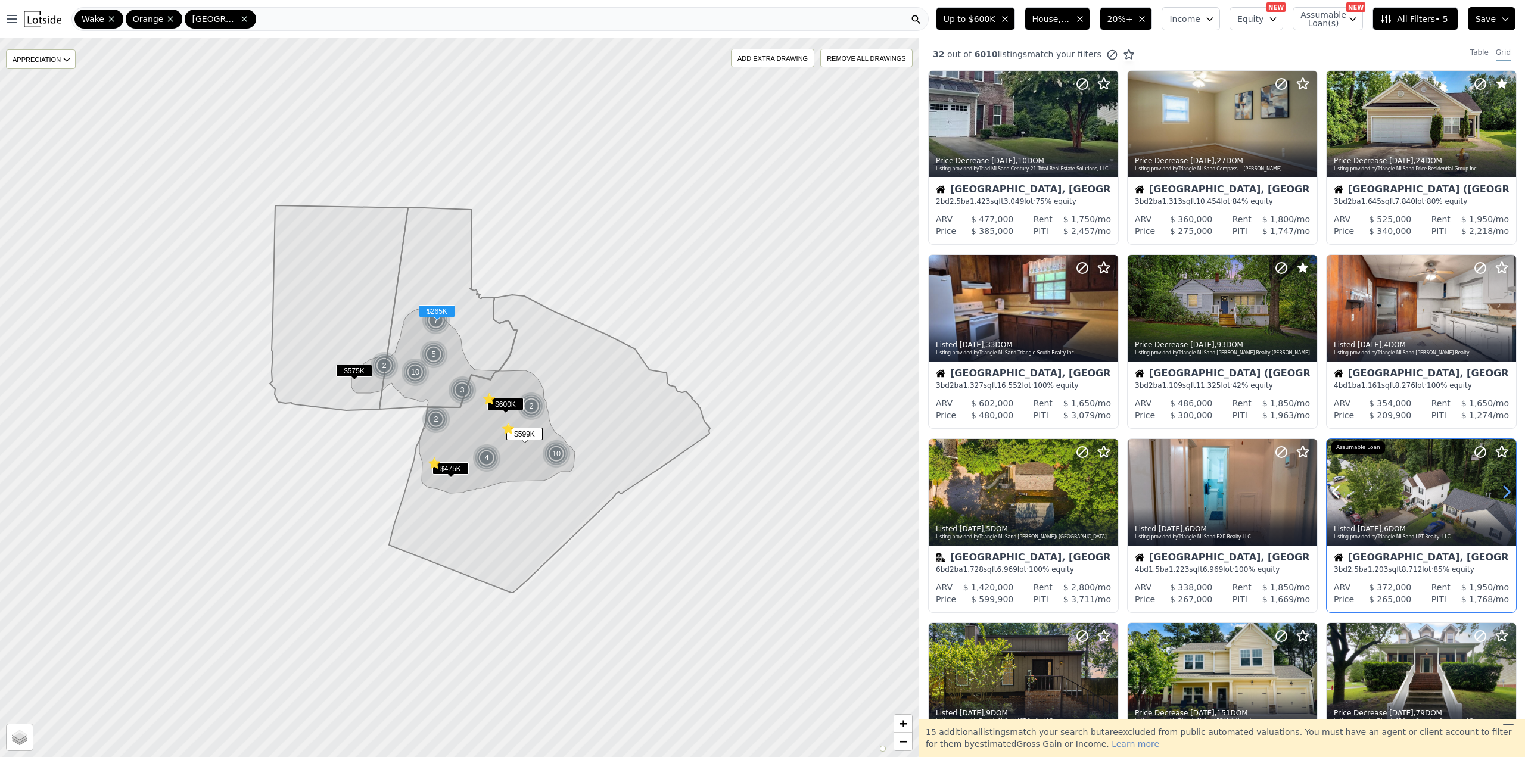
click at [1505, 498] on icon at bounding box center [1507, 492] width 5 height 11
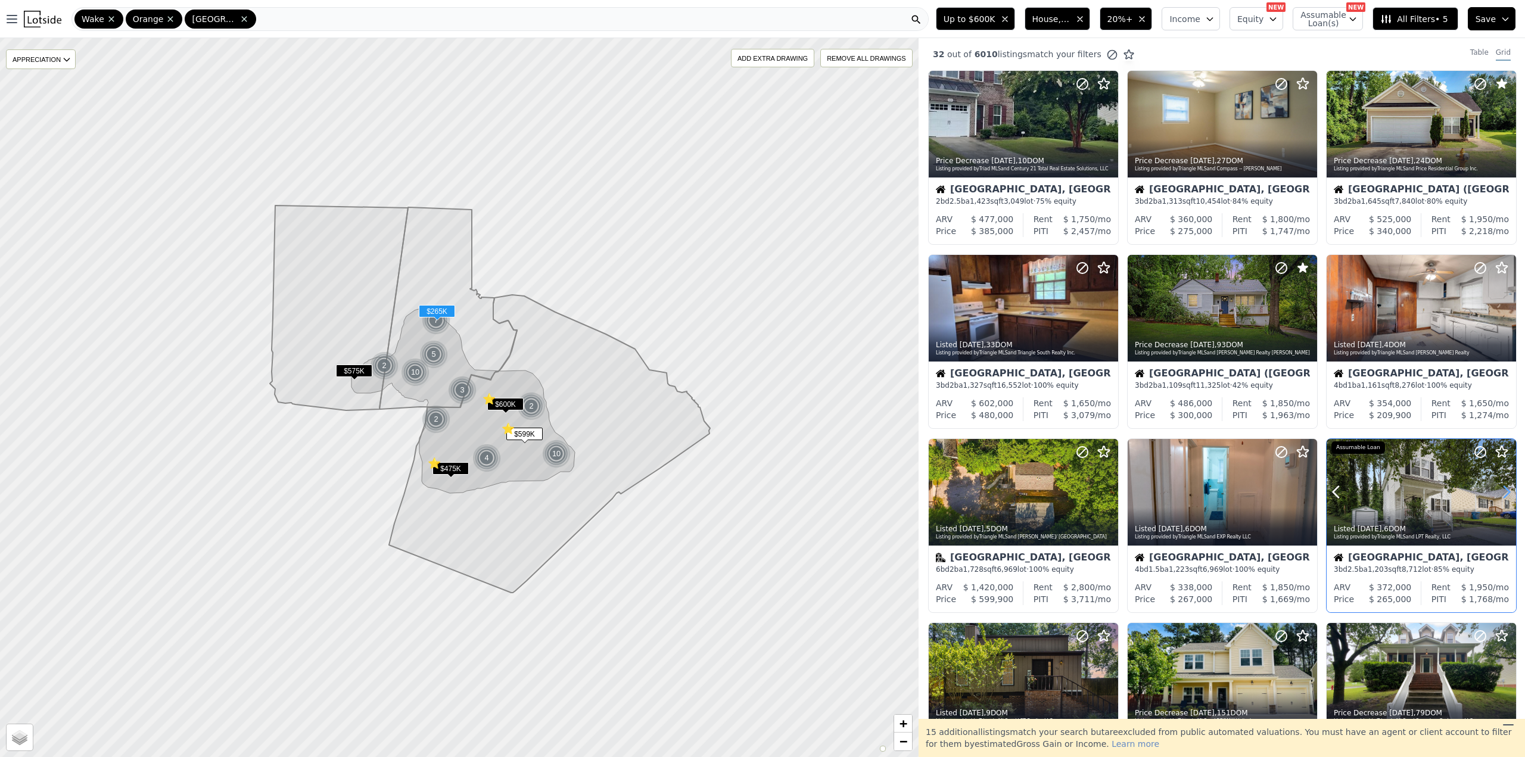
click at [1505, 498] on icon at bounding box center [1507, 492] width 5 height 11
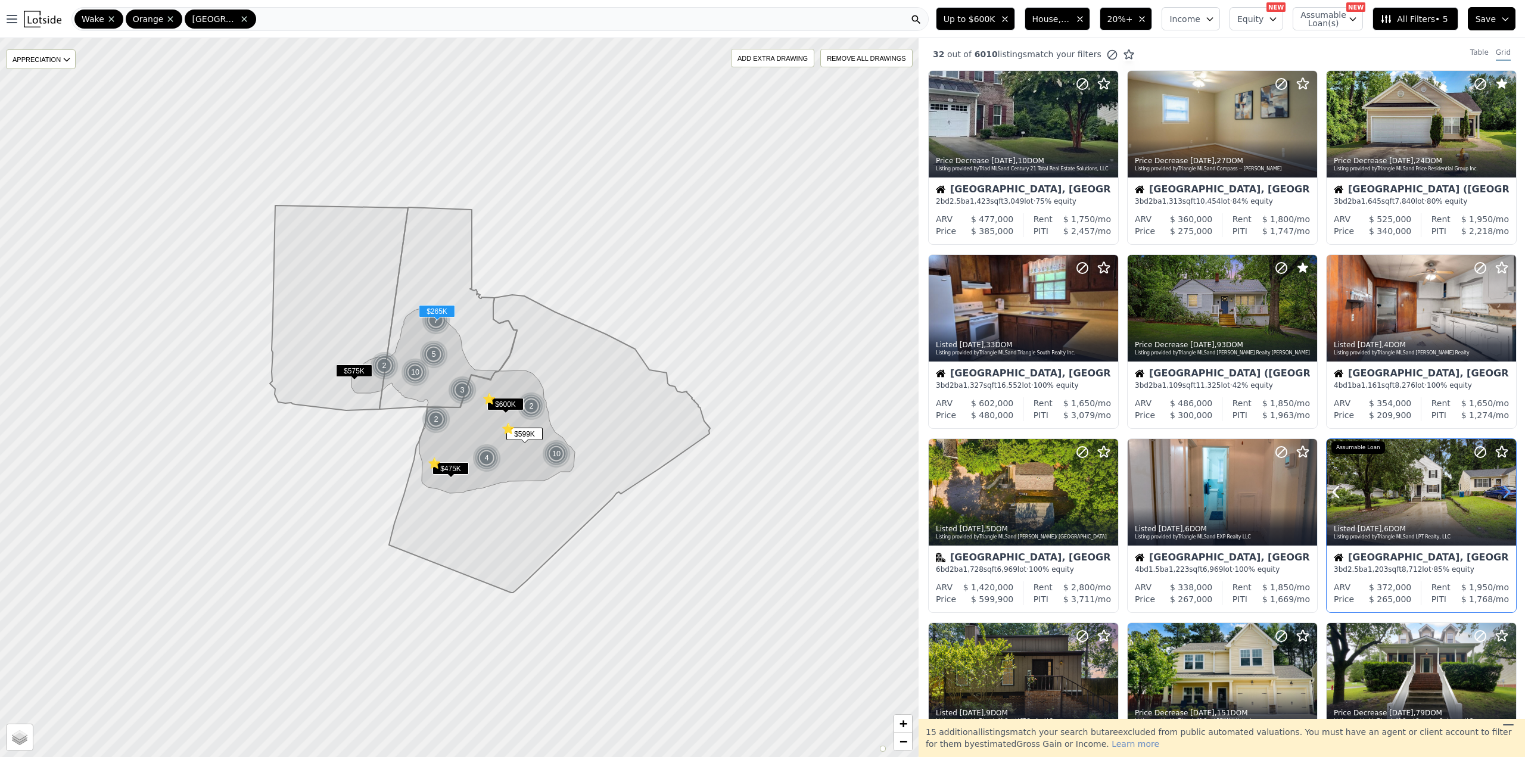
click at [1505, 498] on icon at bounding box center [1507, 492] width 5 height 11
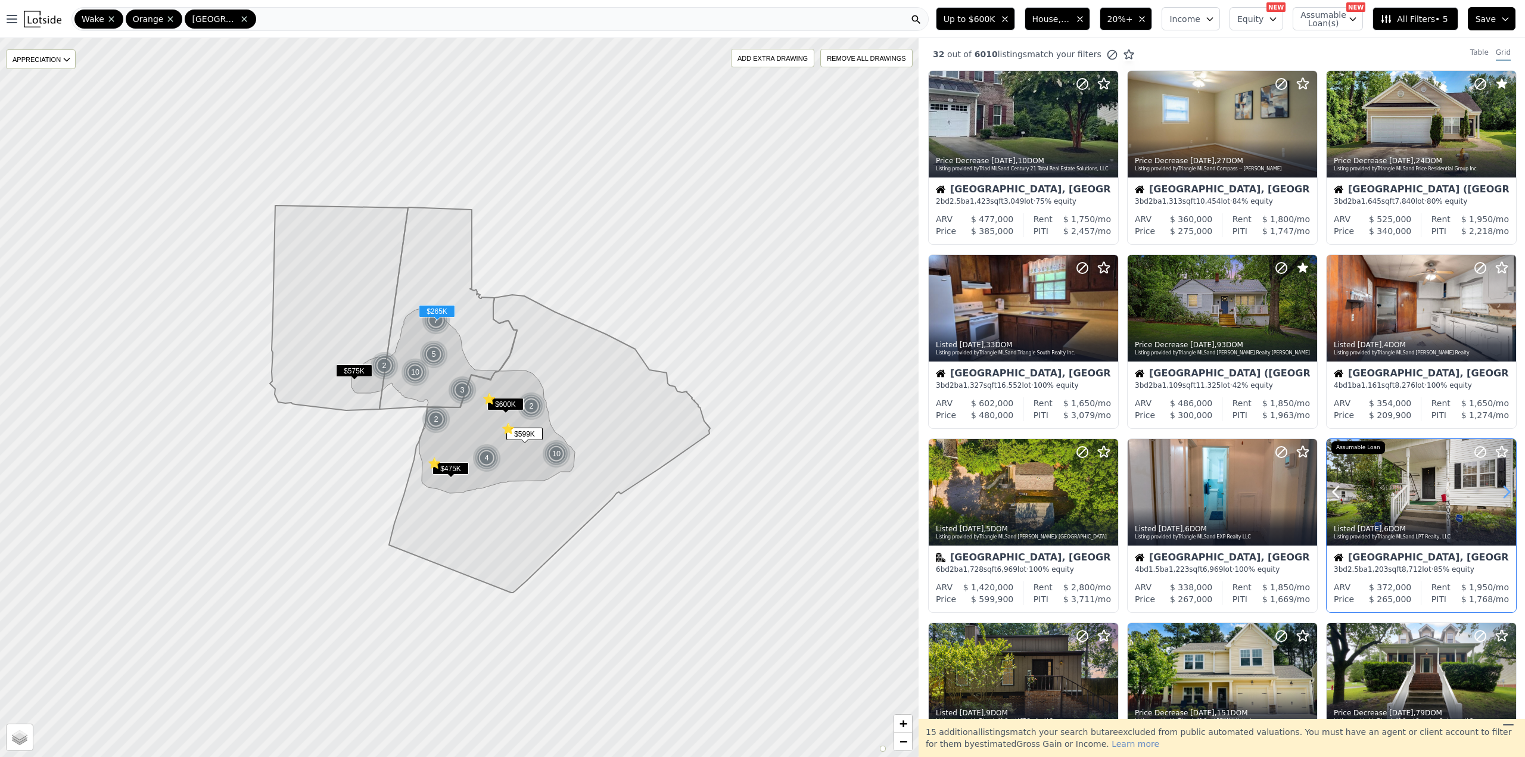
click at [1505, 498] on icon at bounding box center [1507, 492] width 5 height 11
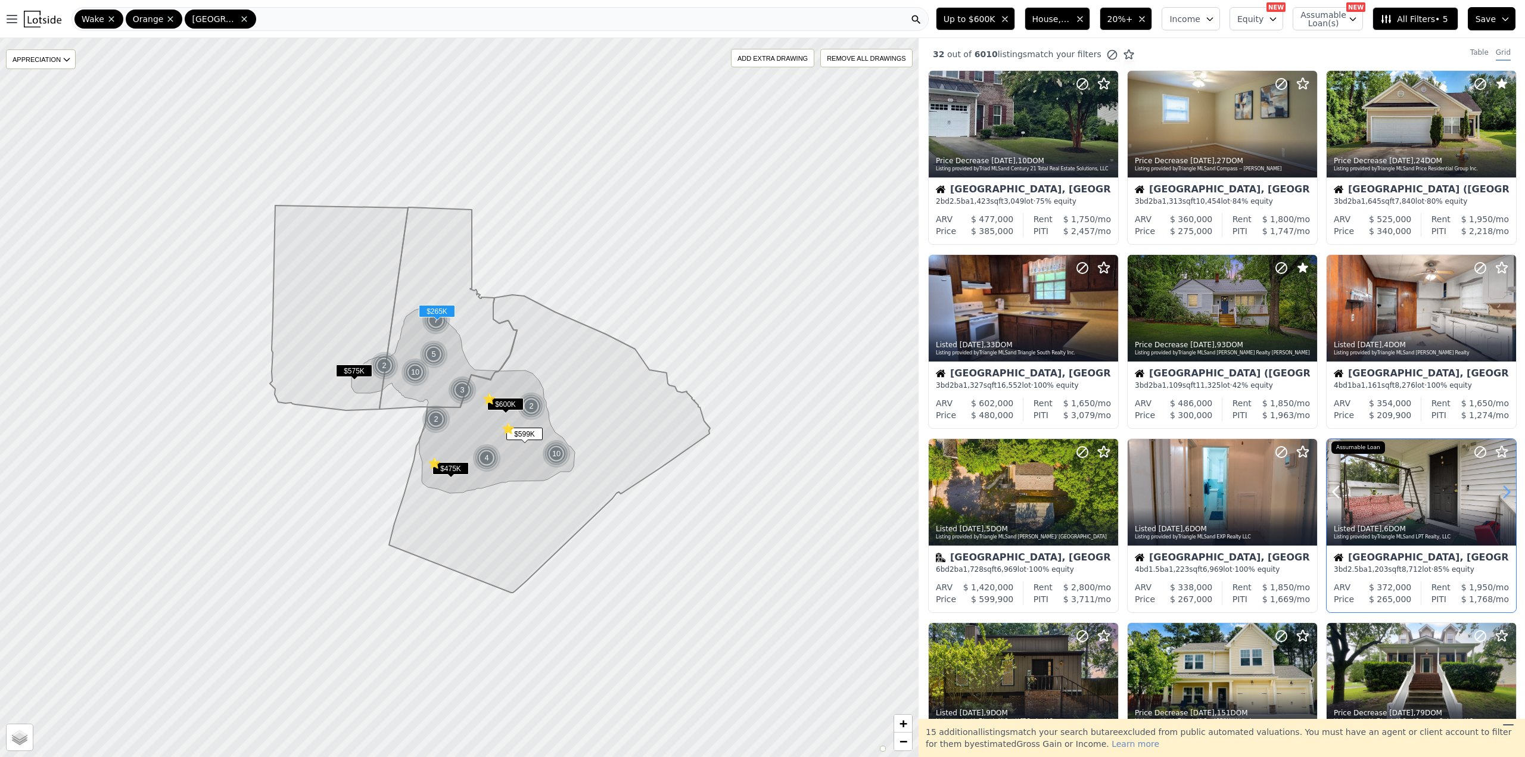
click at [1505, 498] on icon at bounding box center [1507, 492] width 5 height 11
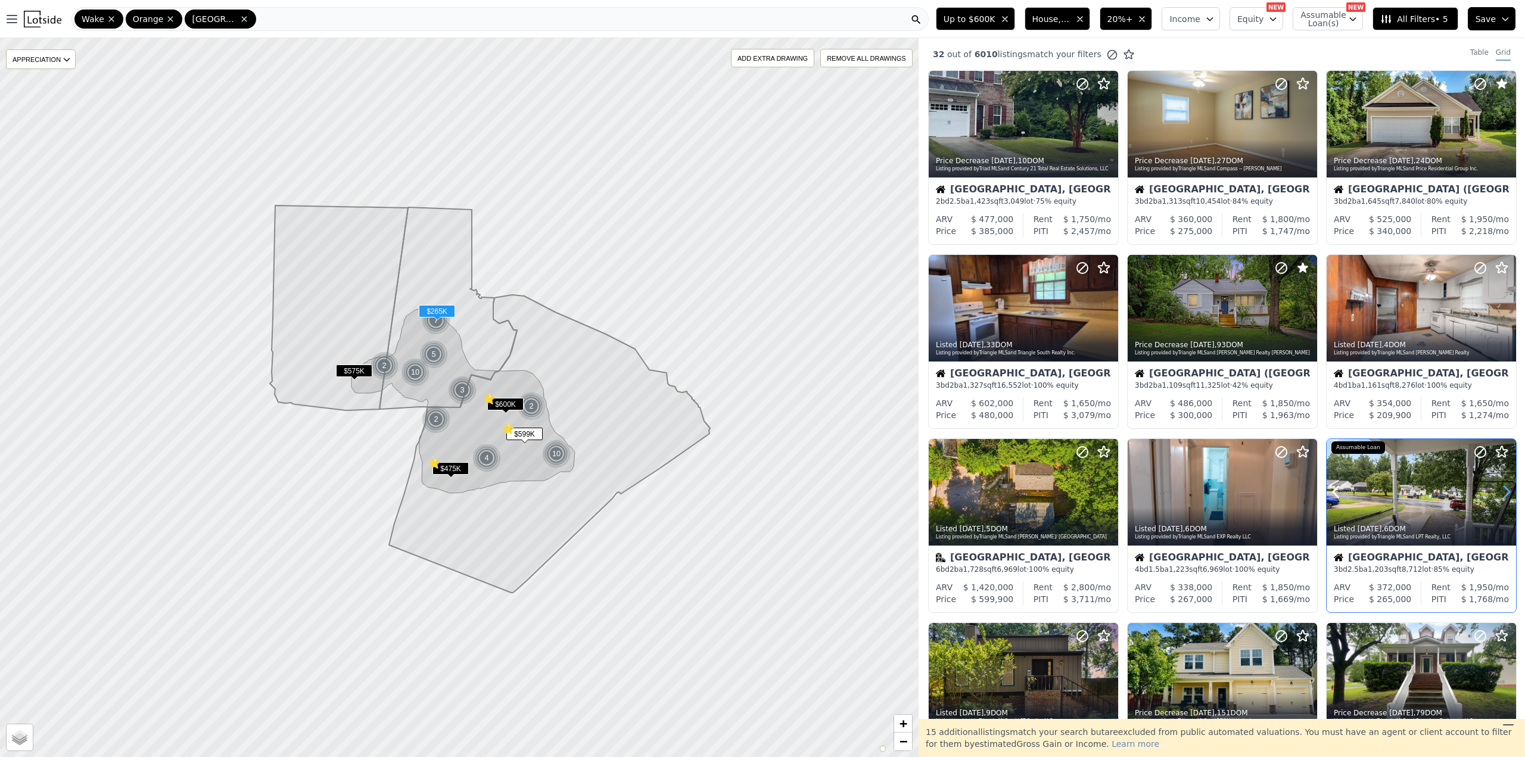
click at [1505, 498] on icon at bounding box center [1507, 492] width 5 height 11
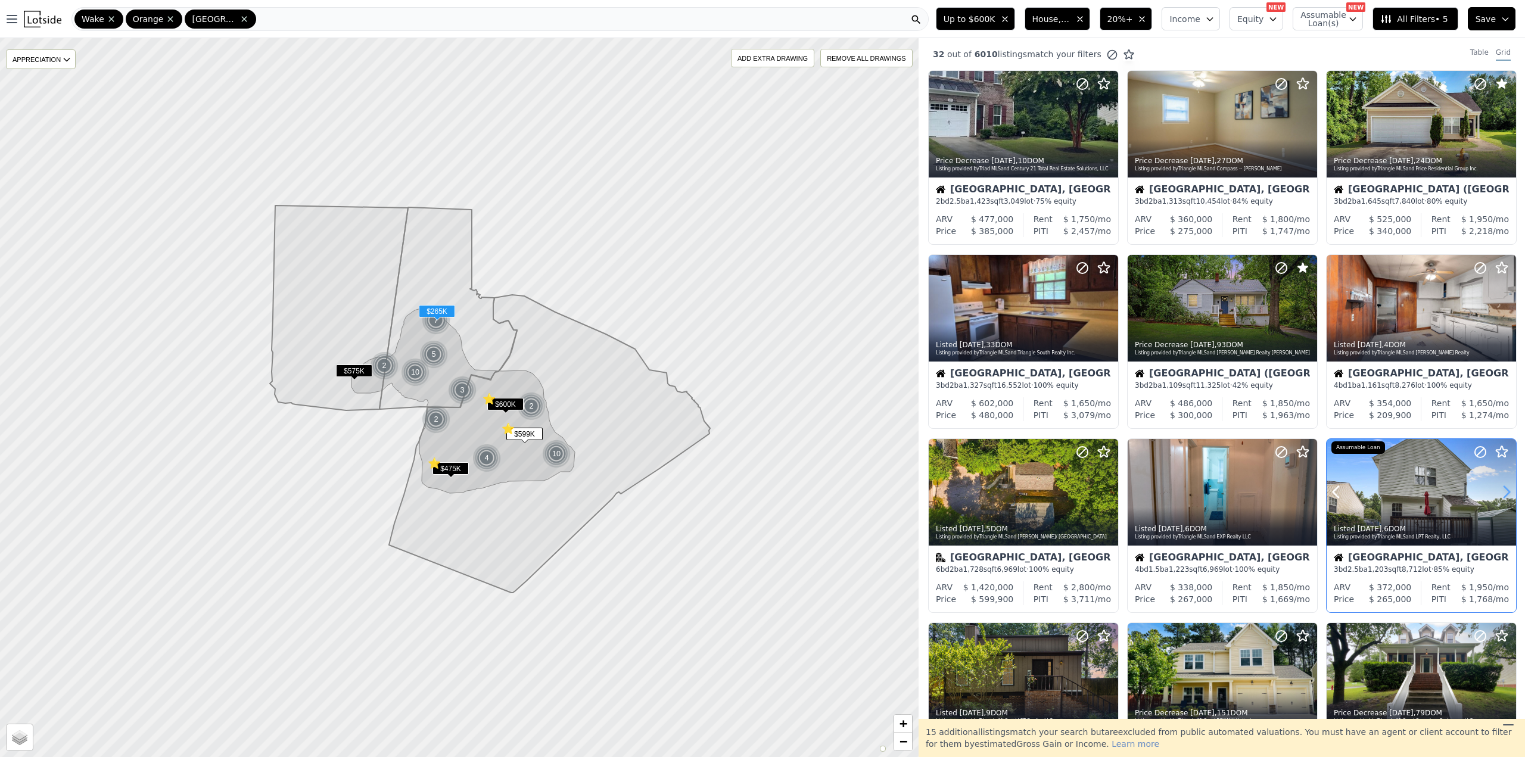
click at [1505, 498] on icon at bounding box center [1507, 492] width 5 height 11
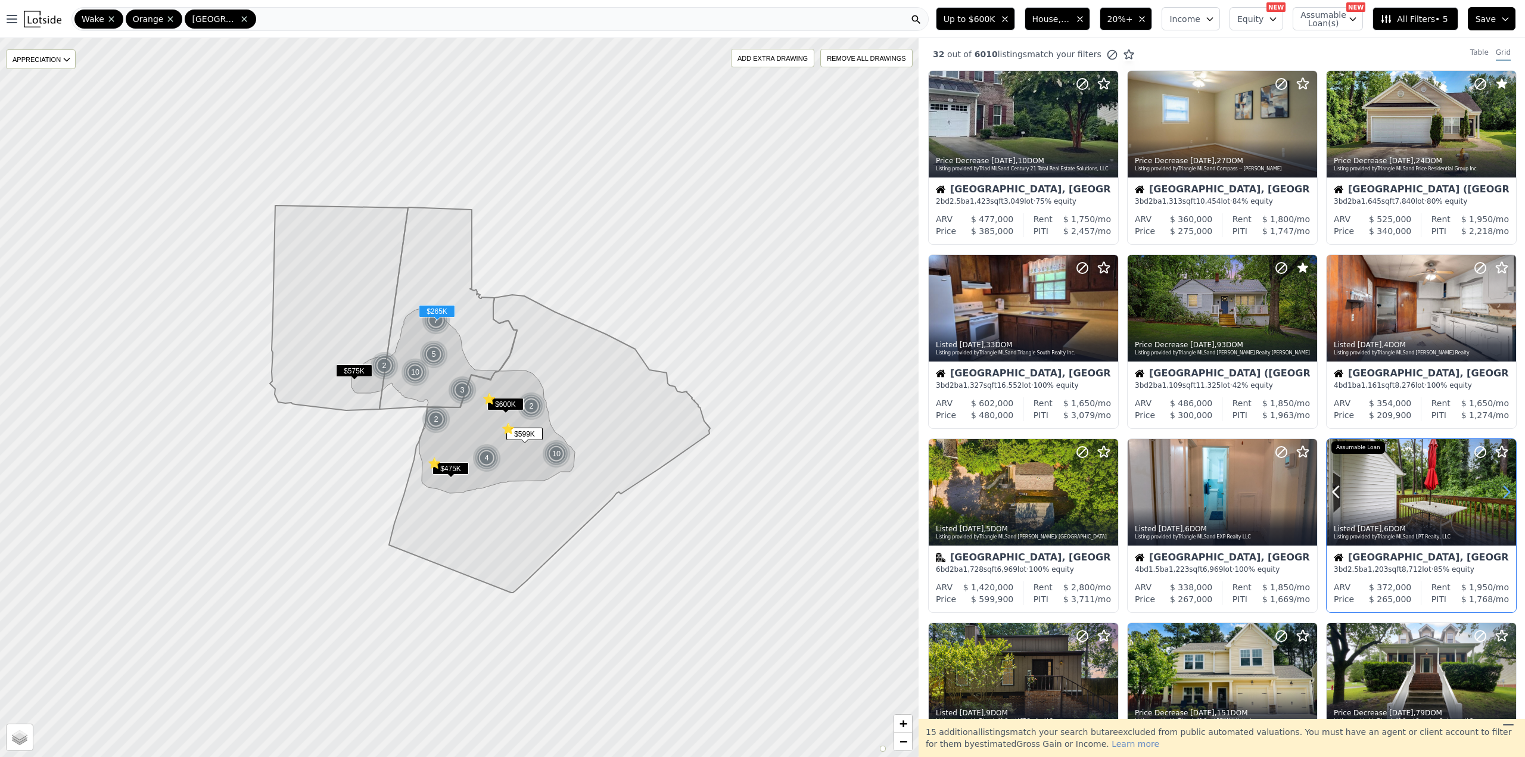
click at [1505, 498] on icon at bounding box center [1507, 492] width 5 height 11
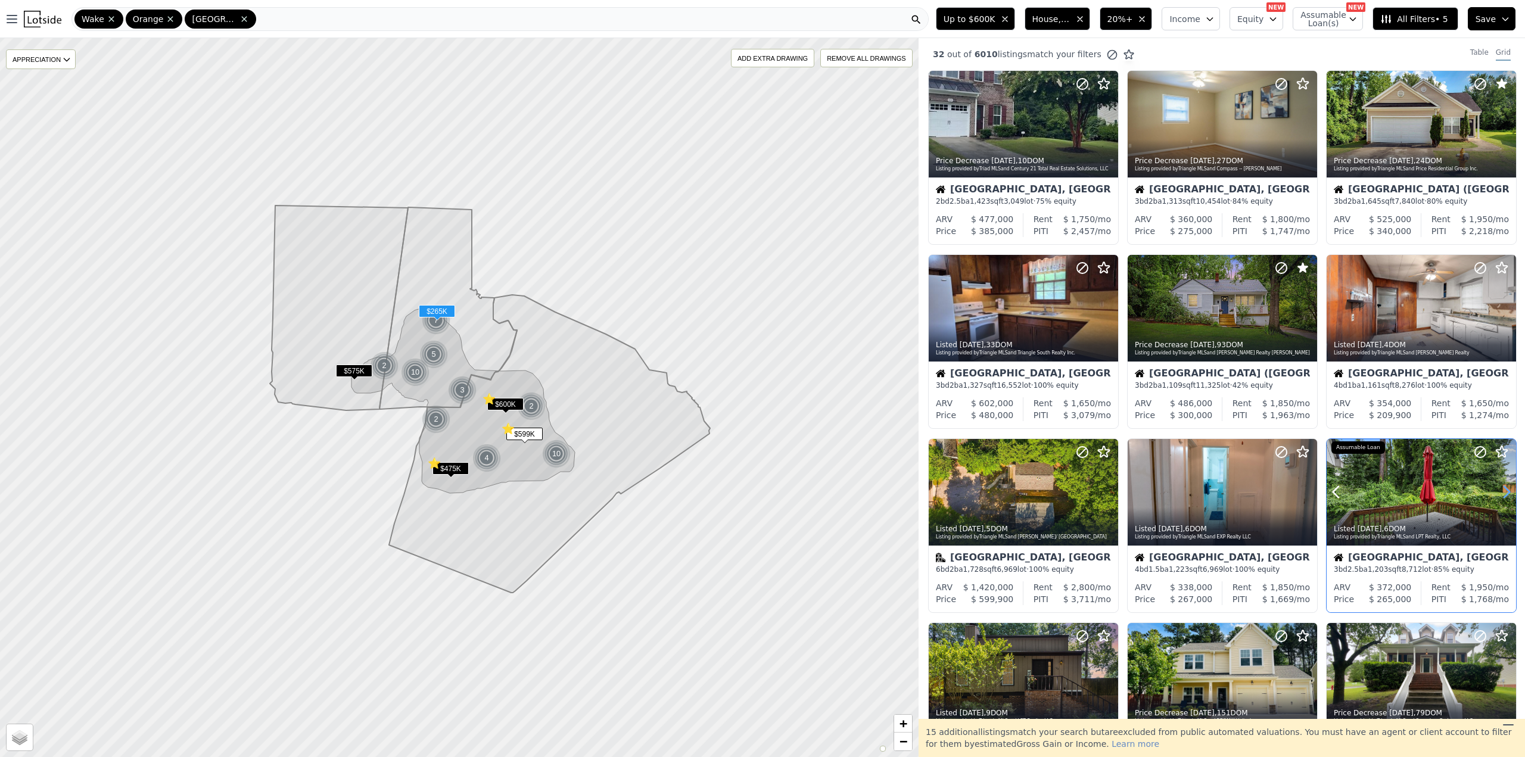
click at [1505, 498] on icon at bounding box center [1507, 492] width 5 height 11
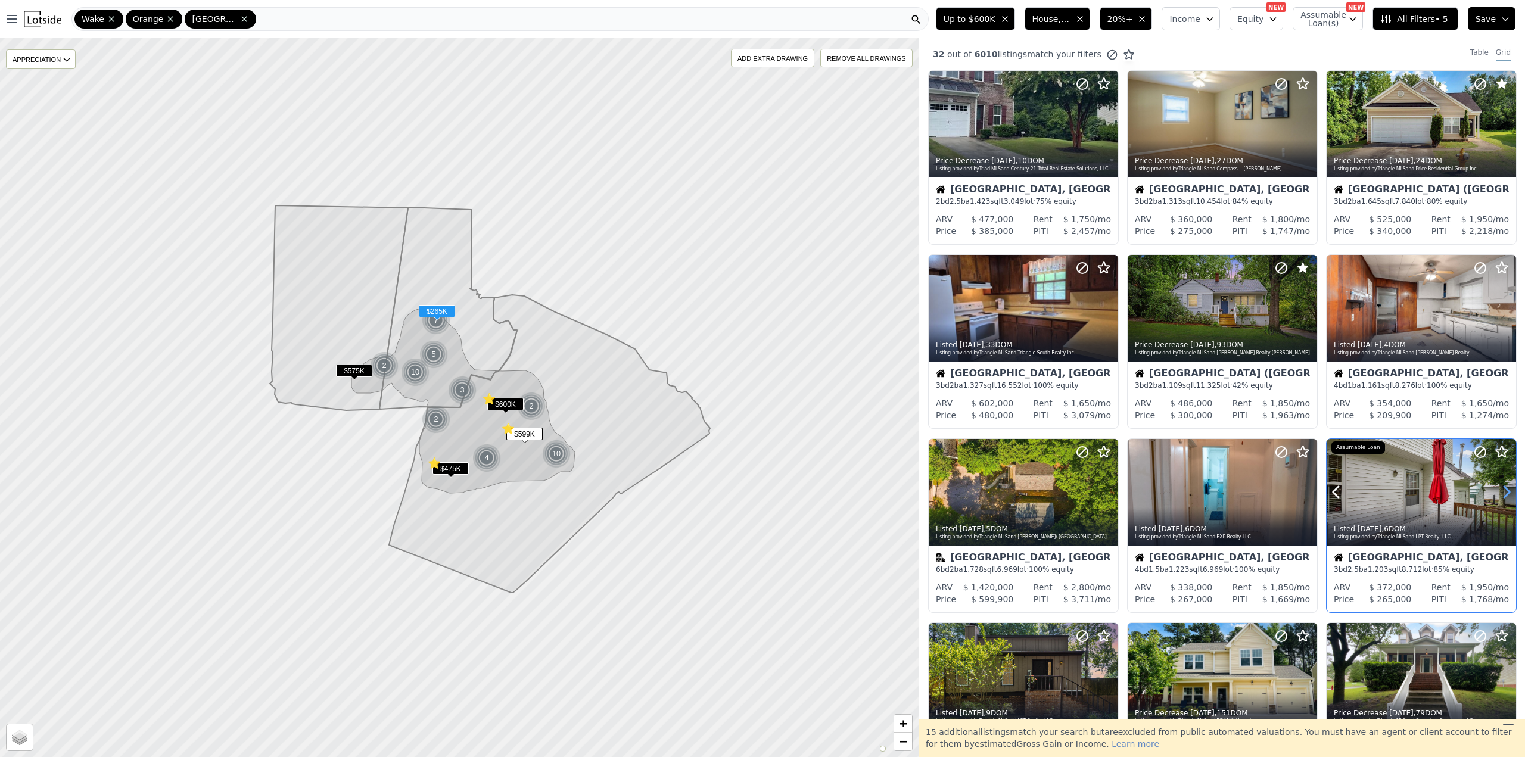
click at [1505, 498] on icon at bounding box center [1507, 492] width 5 height 11
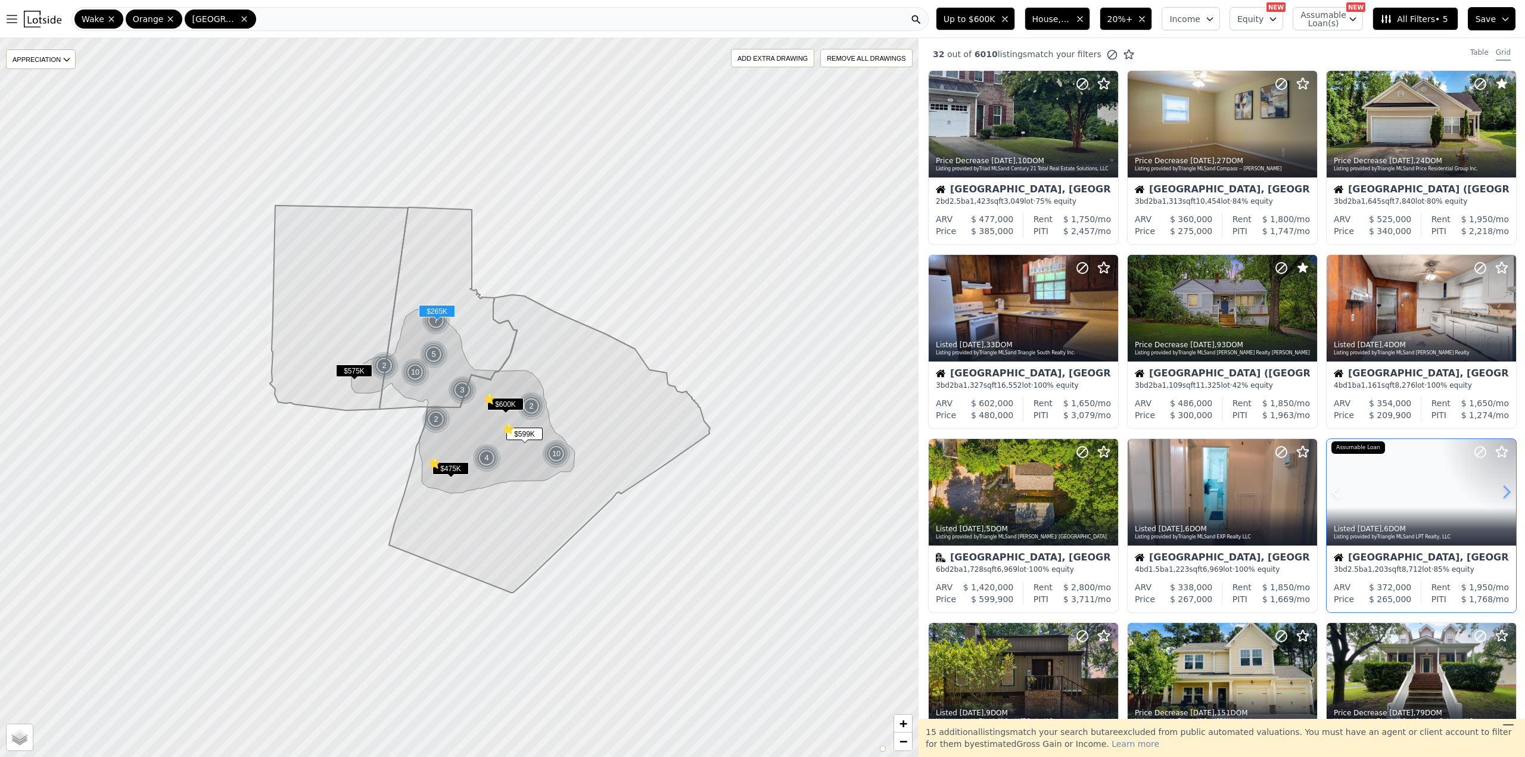
click at [1505, 498] on icon at bounding box center [1507, 492] width 5 height 11
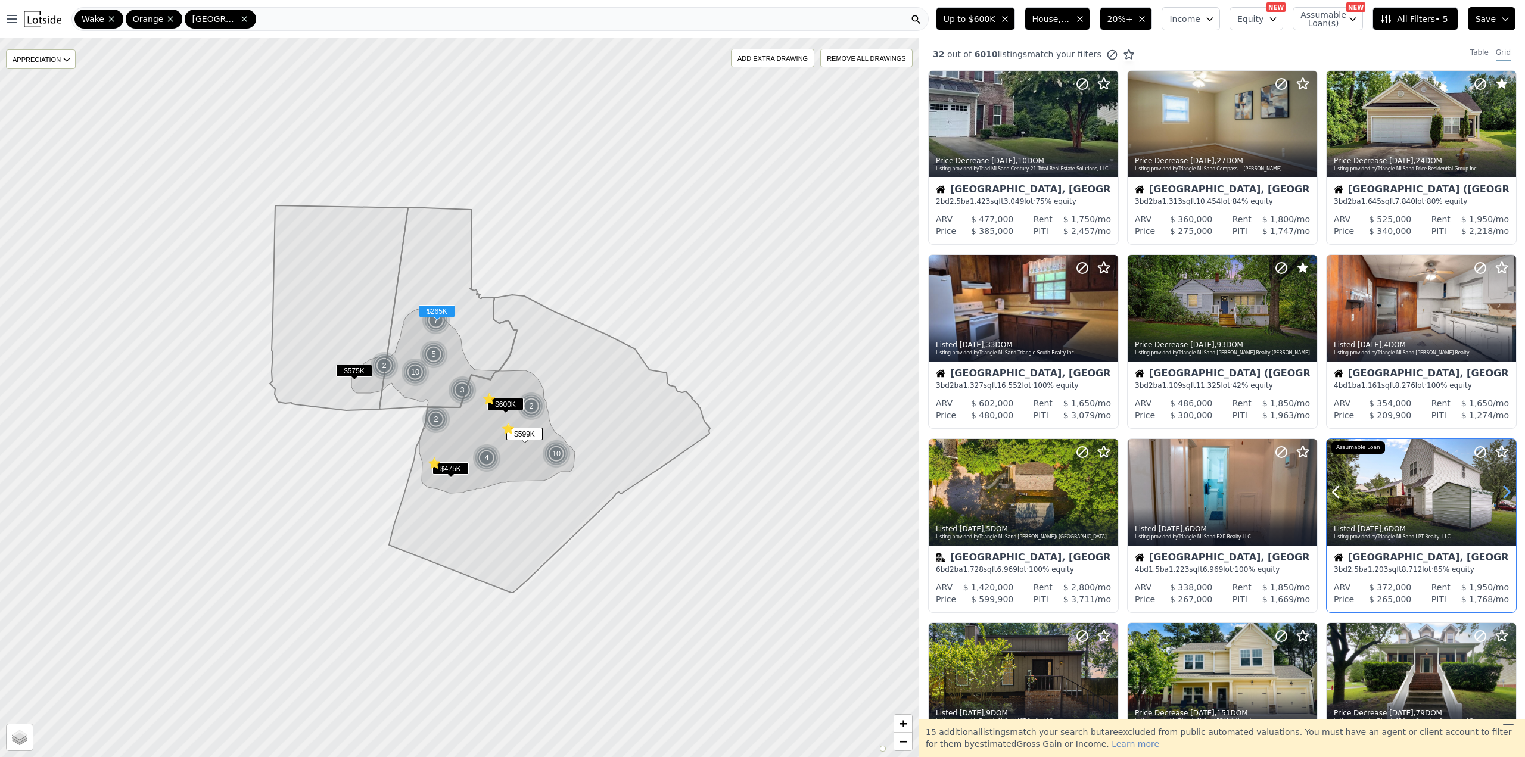
click at [1505, 498] on icon at bounding box center [1507, 492] width 5 height 11
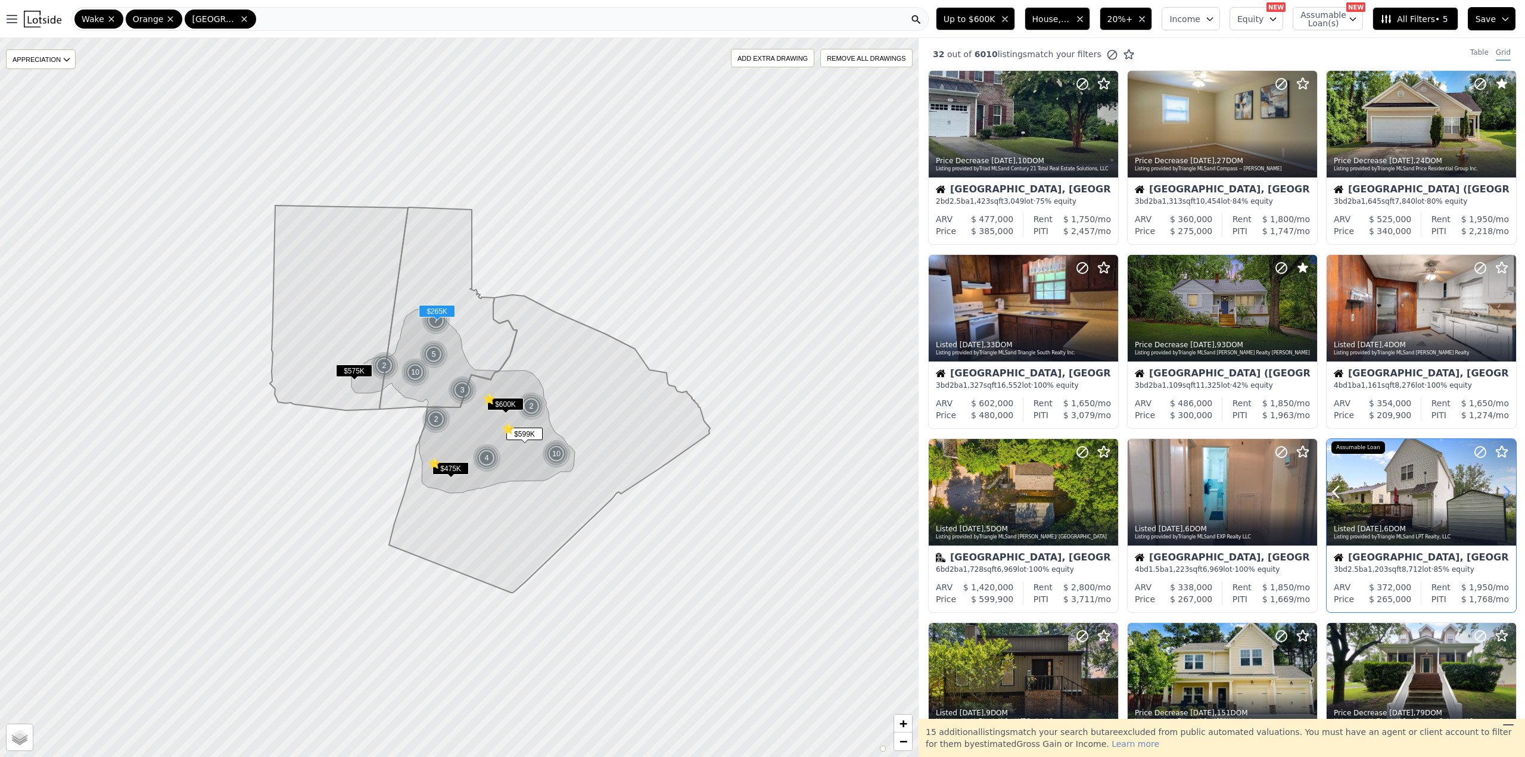
click at [1505, 498] on icon at bounding box center [1507, 492] width 5 height 11
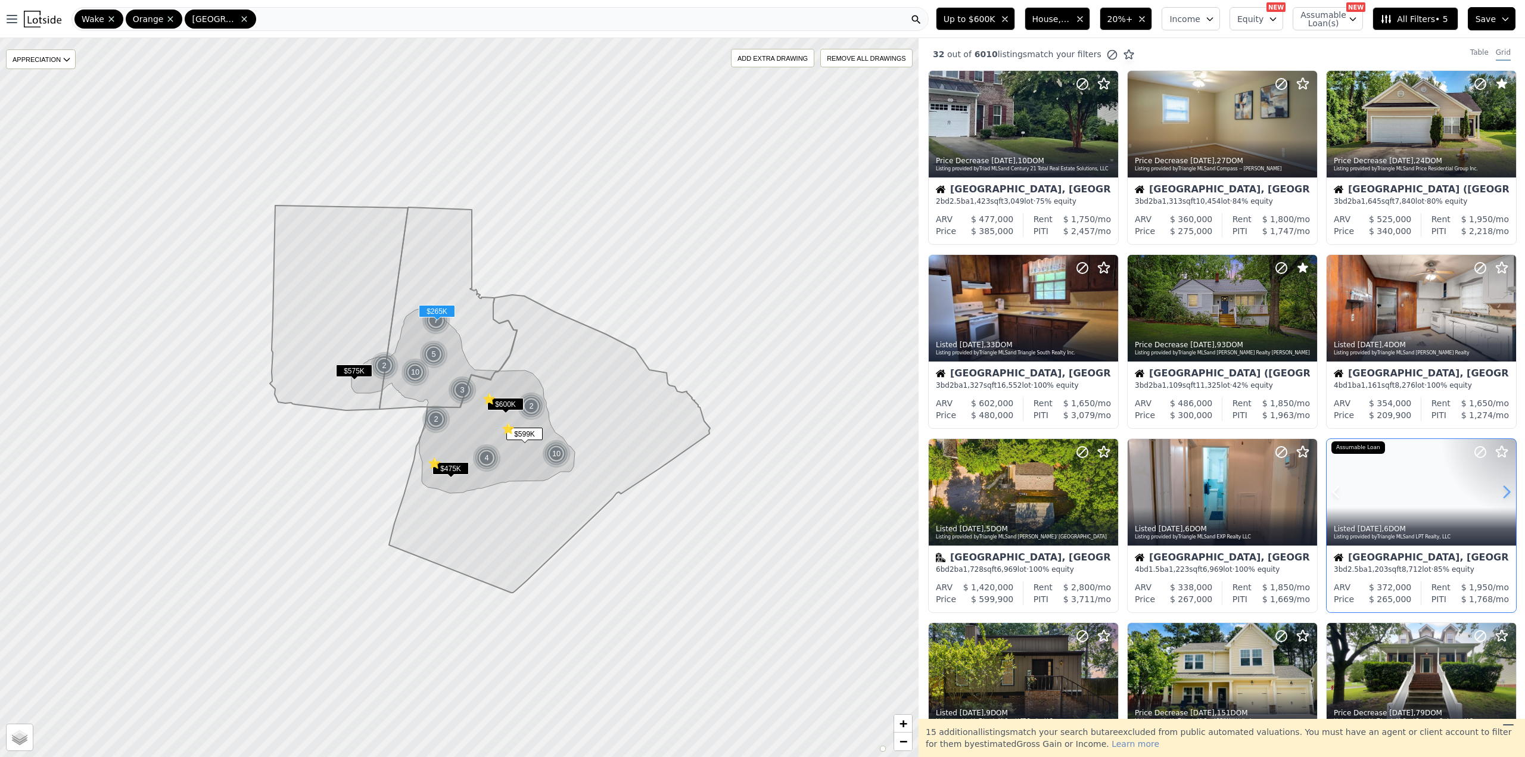
click at [1505, 498] on icon at bounding box center [1507, 492] width 5 height 11
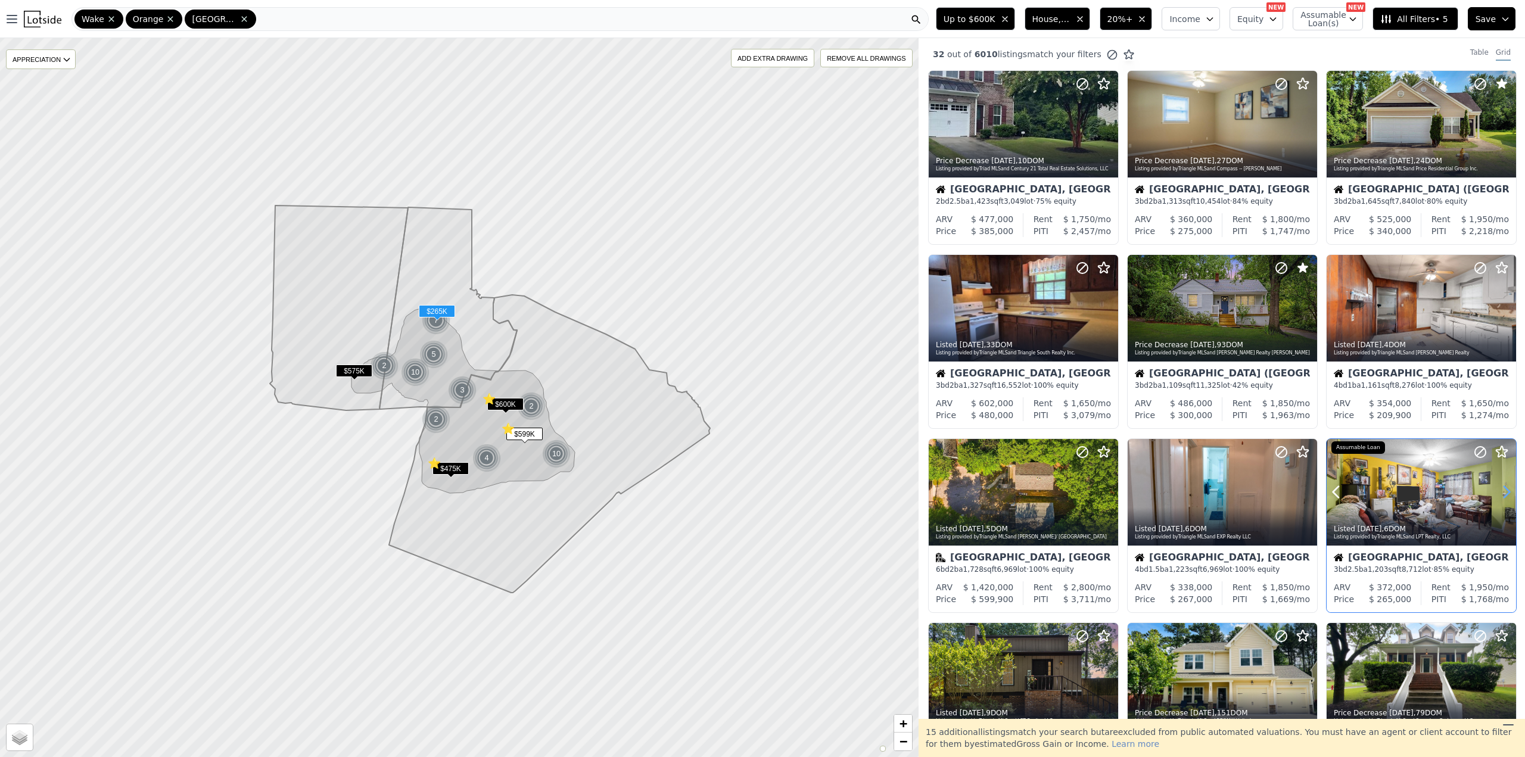
click at [1505, 498] on icon at bounding box center [1507, 492] width 5 height 11
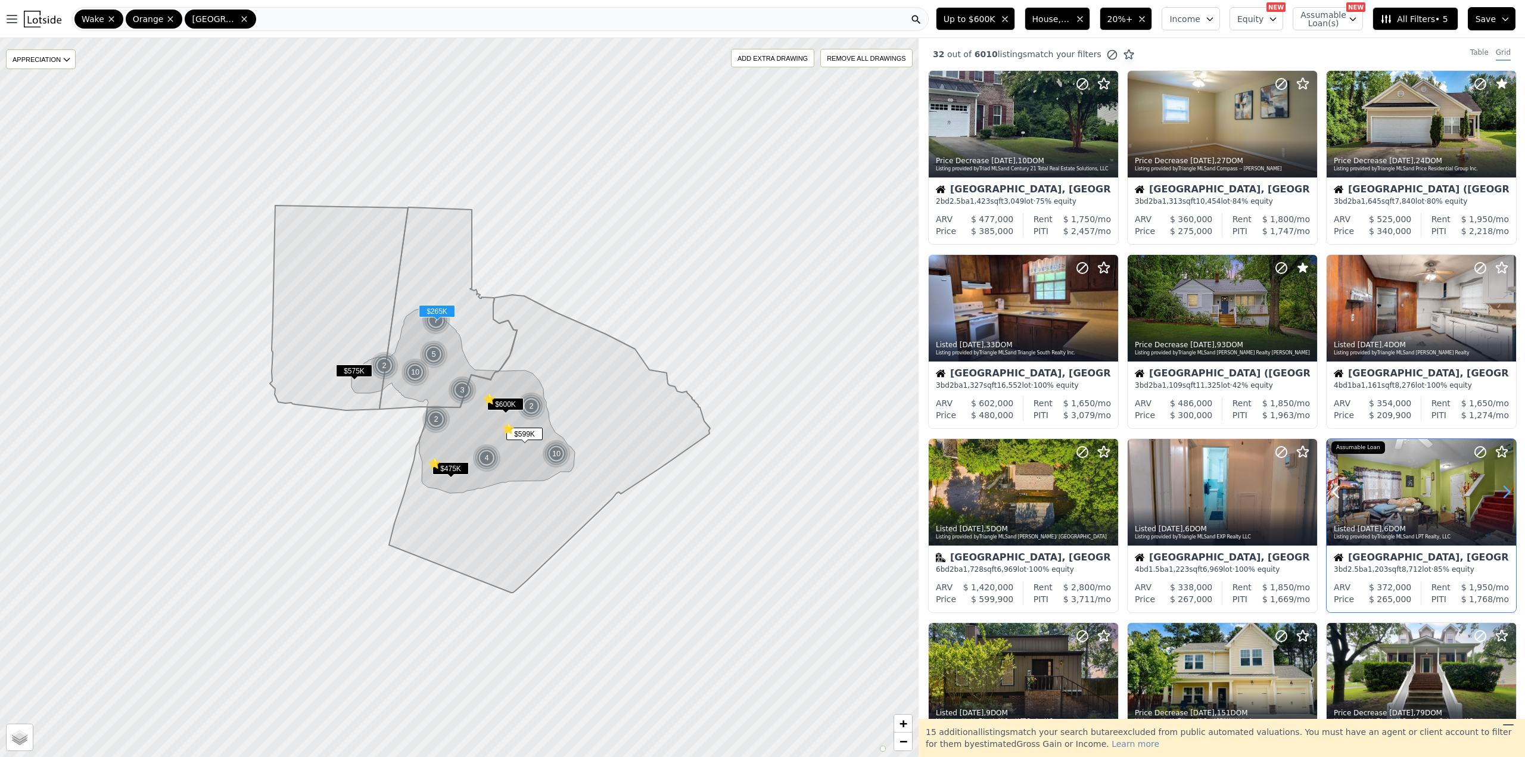
click at [1505, 498] on icon at bounding box center [1507, 492] width 5 height 11
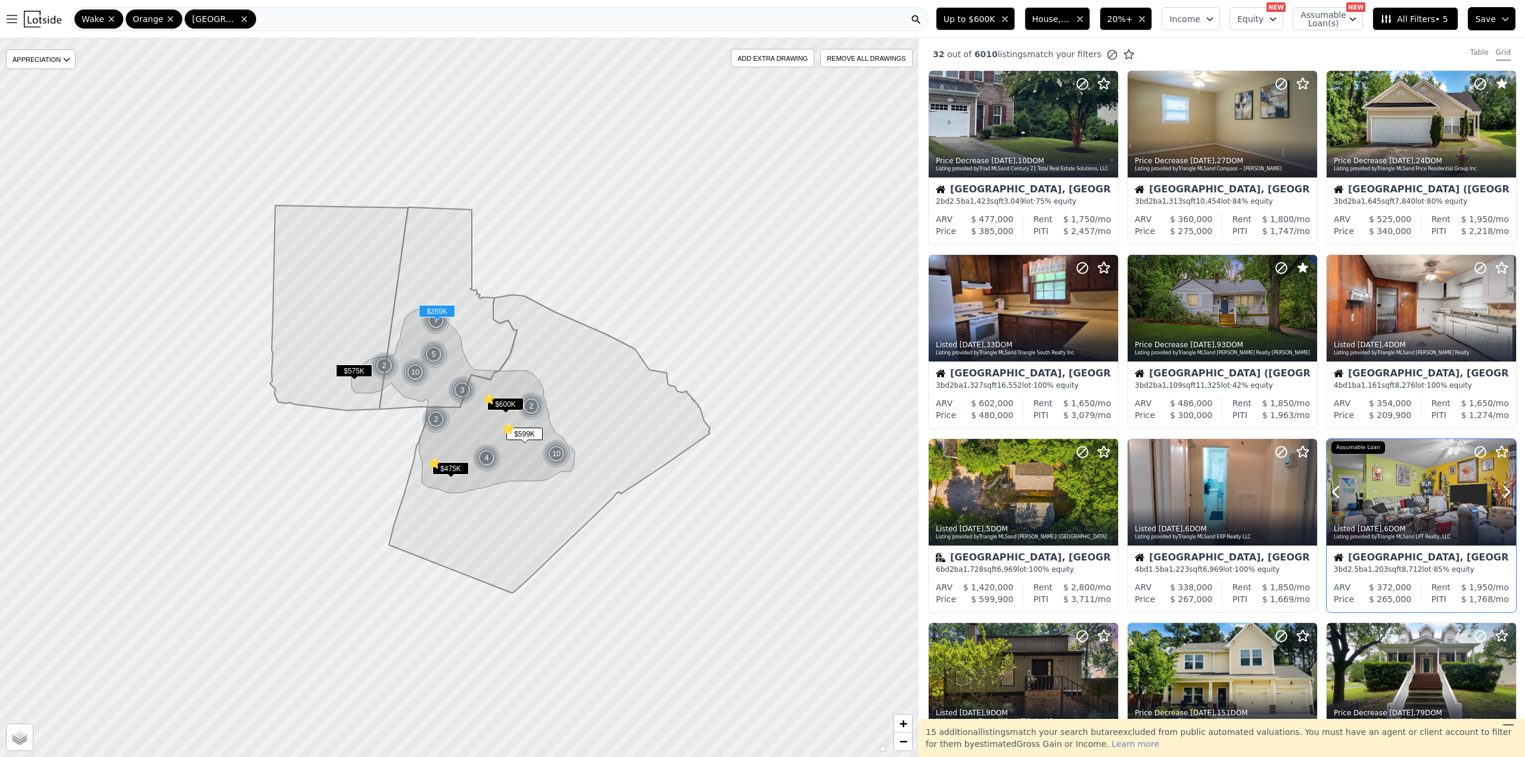
click at [1418, 524] on div "Listed 7d ago , 6 DOM" at bounding box center [1422, 529] width 176 height 10
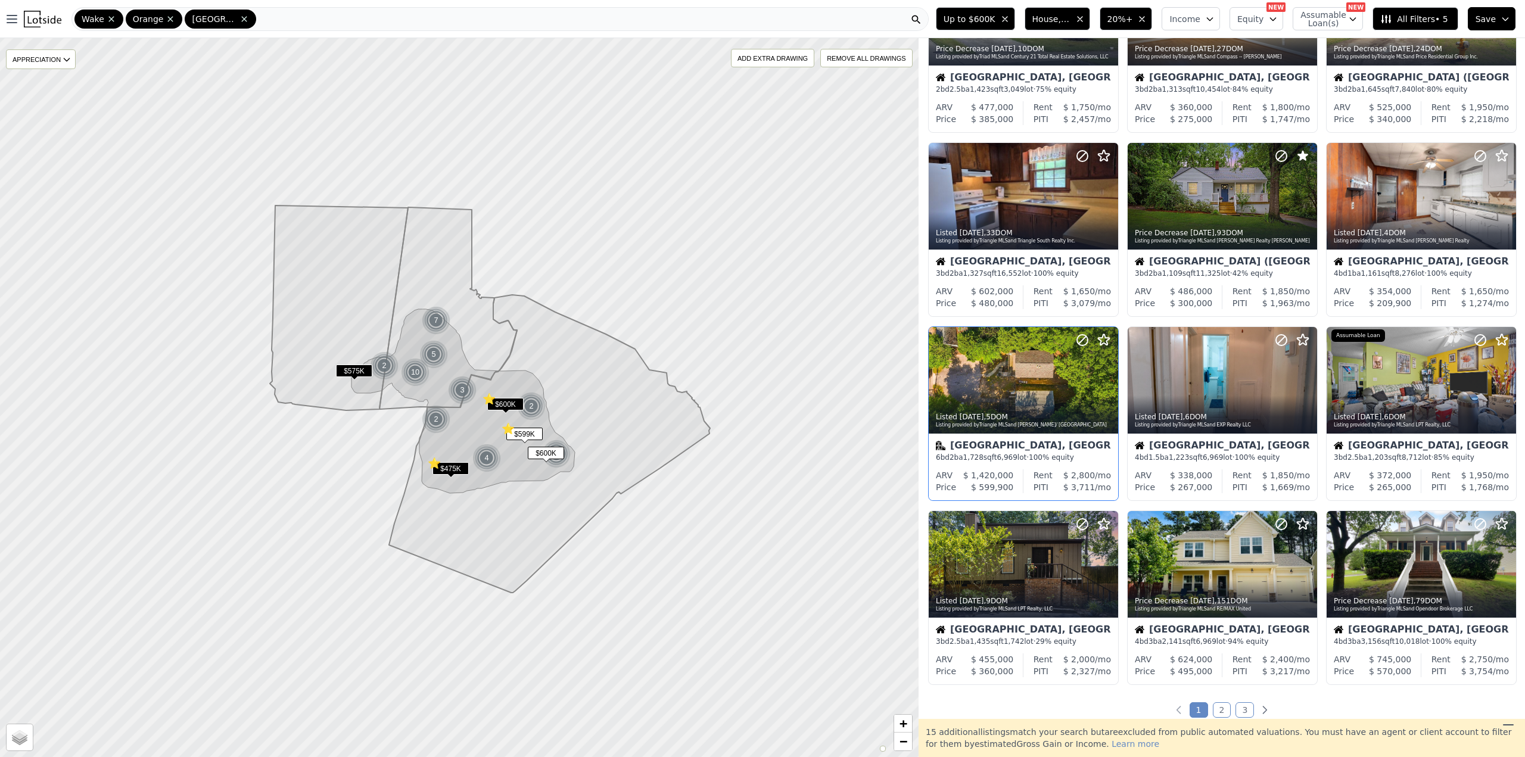
scroll to position [119, 0]
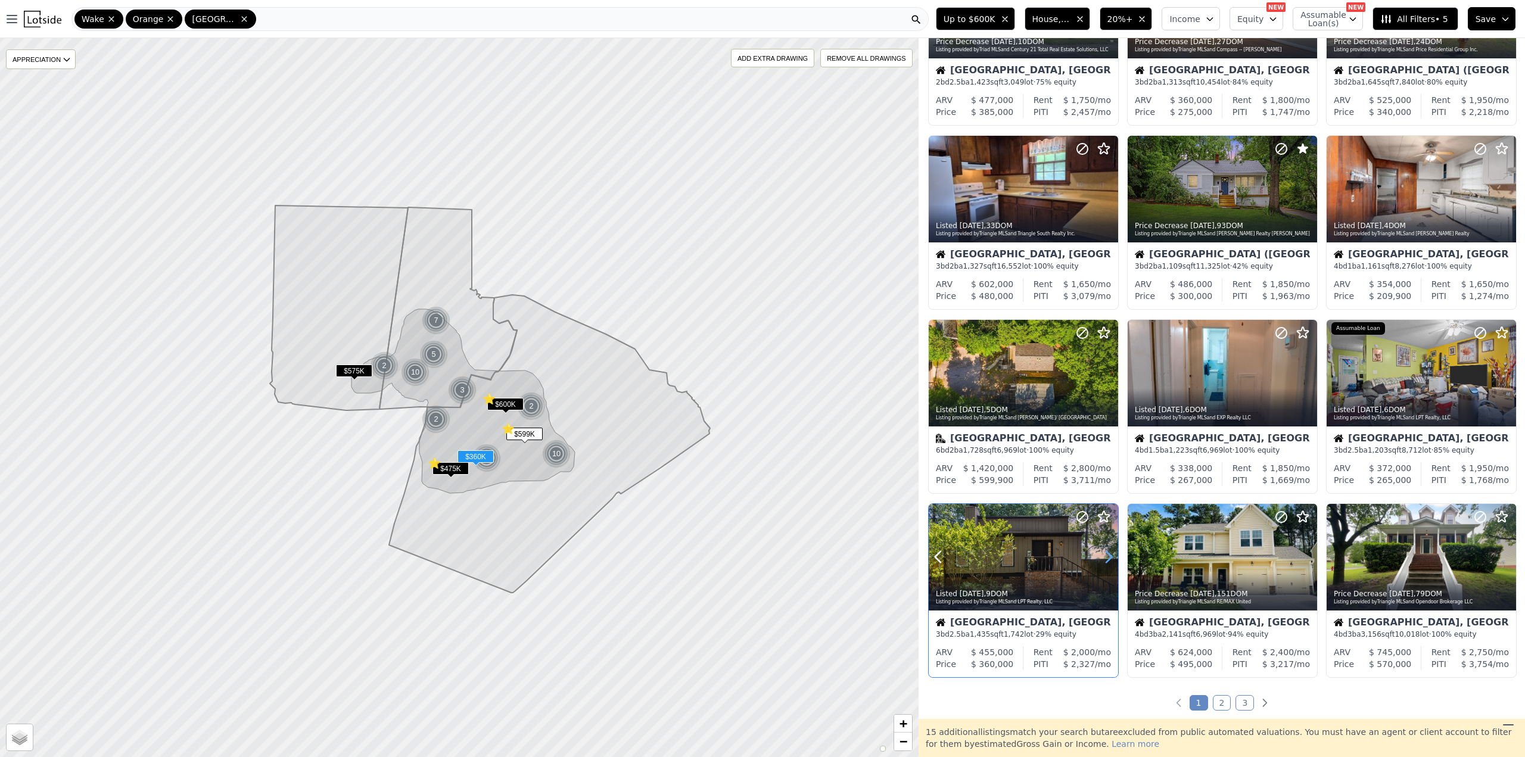
click at [1108, 561] on icon at bounding box center [1109, 557] width 5 height 11
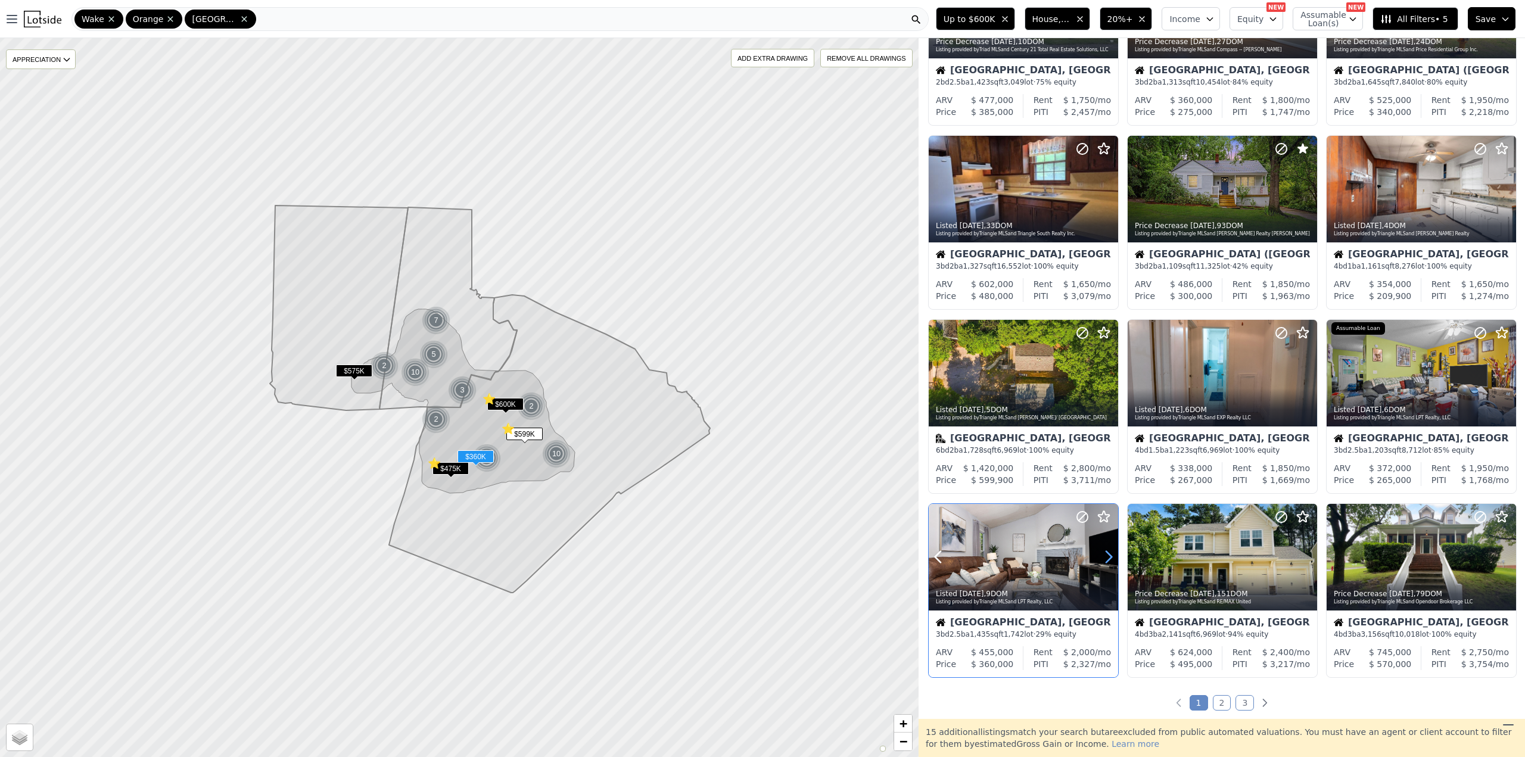
click at [1108, 561] on icon at bounding box center [1109, 557] width 5 height 11
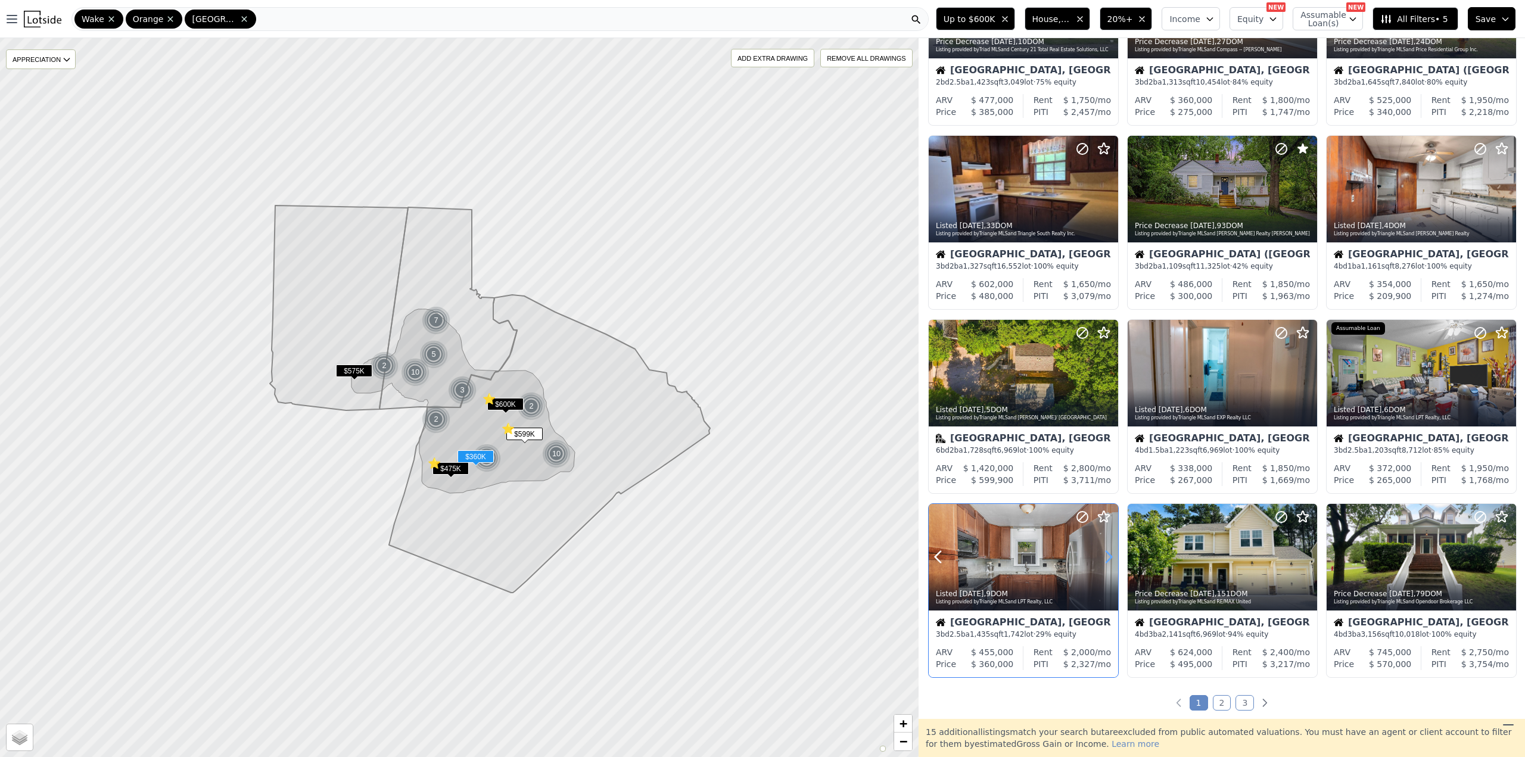
click at [1108, 561] on icon at bounding box center [1109, 557] width 5 height 11
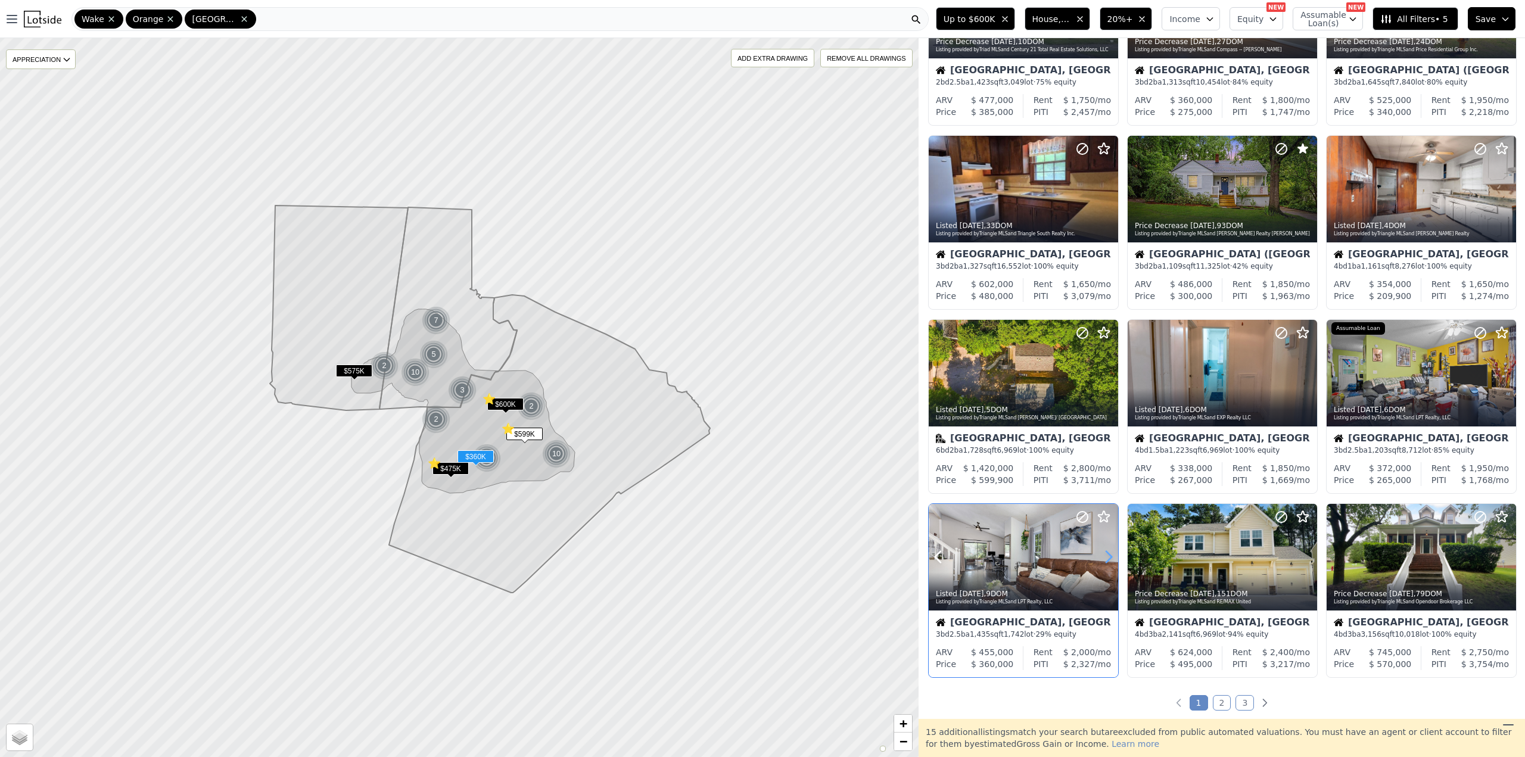
click at [1108, 561] on icon at bounding box center [1109, 557] width 5 height 11
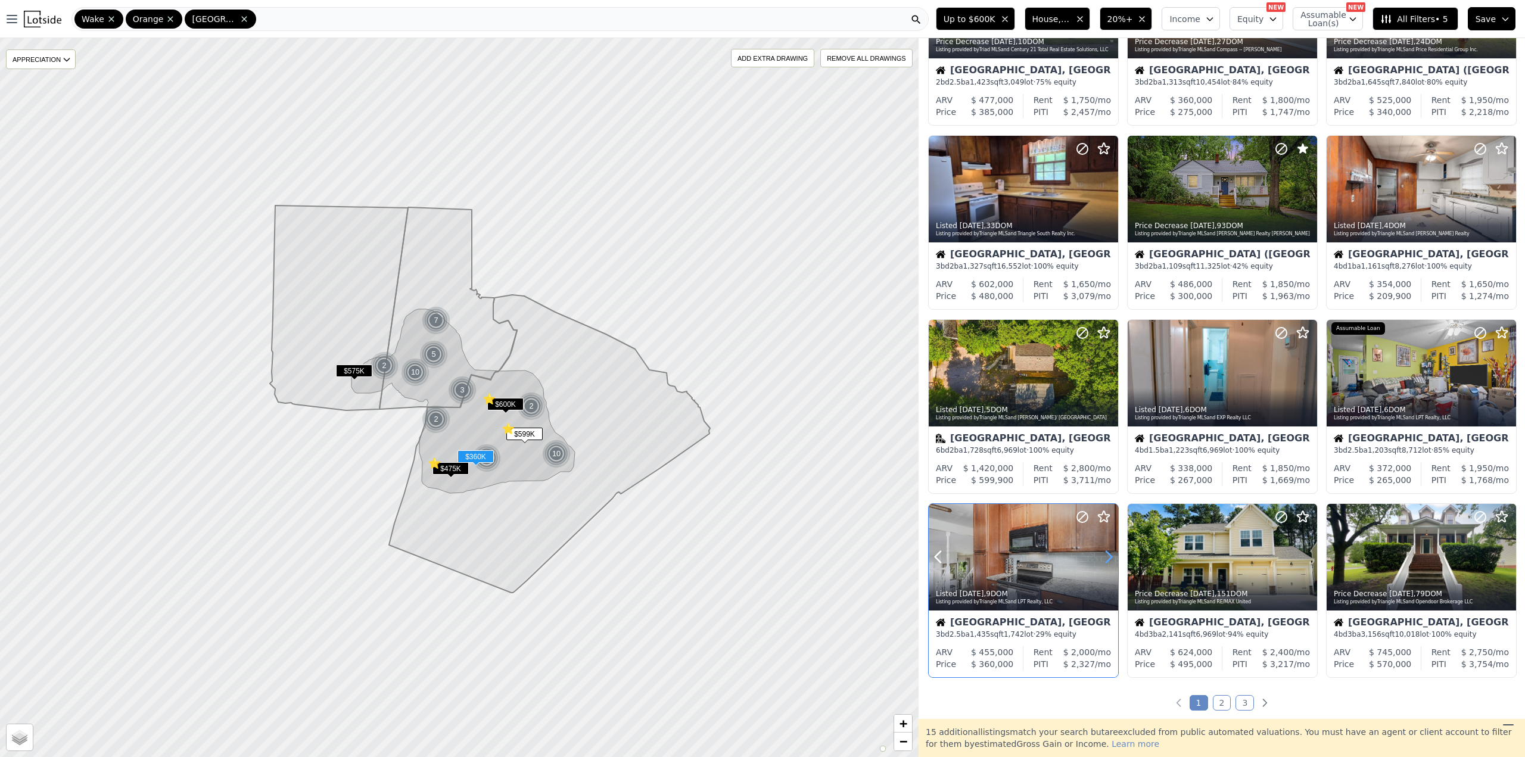
click at [1108, 561] on icon at bounding box center [1109, 557] width 5 height 11
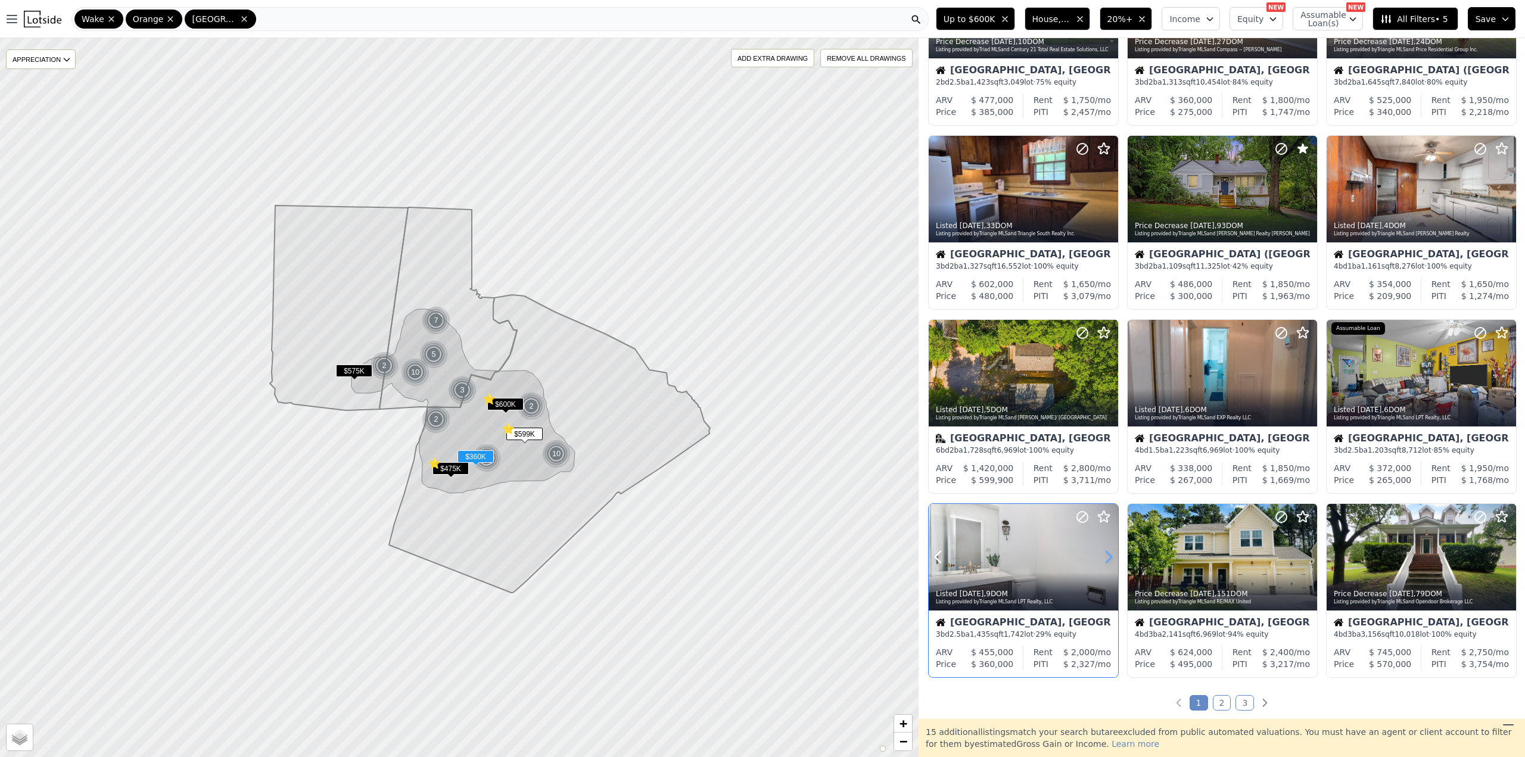
click at [1108, 561] on icon at bounding box center [1109, 557] width 5 height 11
click at [1079, 514] on circle at bounding box center [1082, 517] width 11 height 11
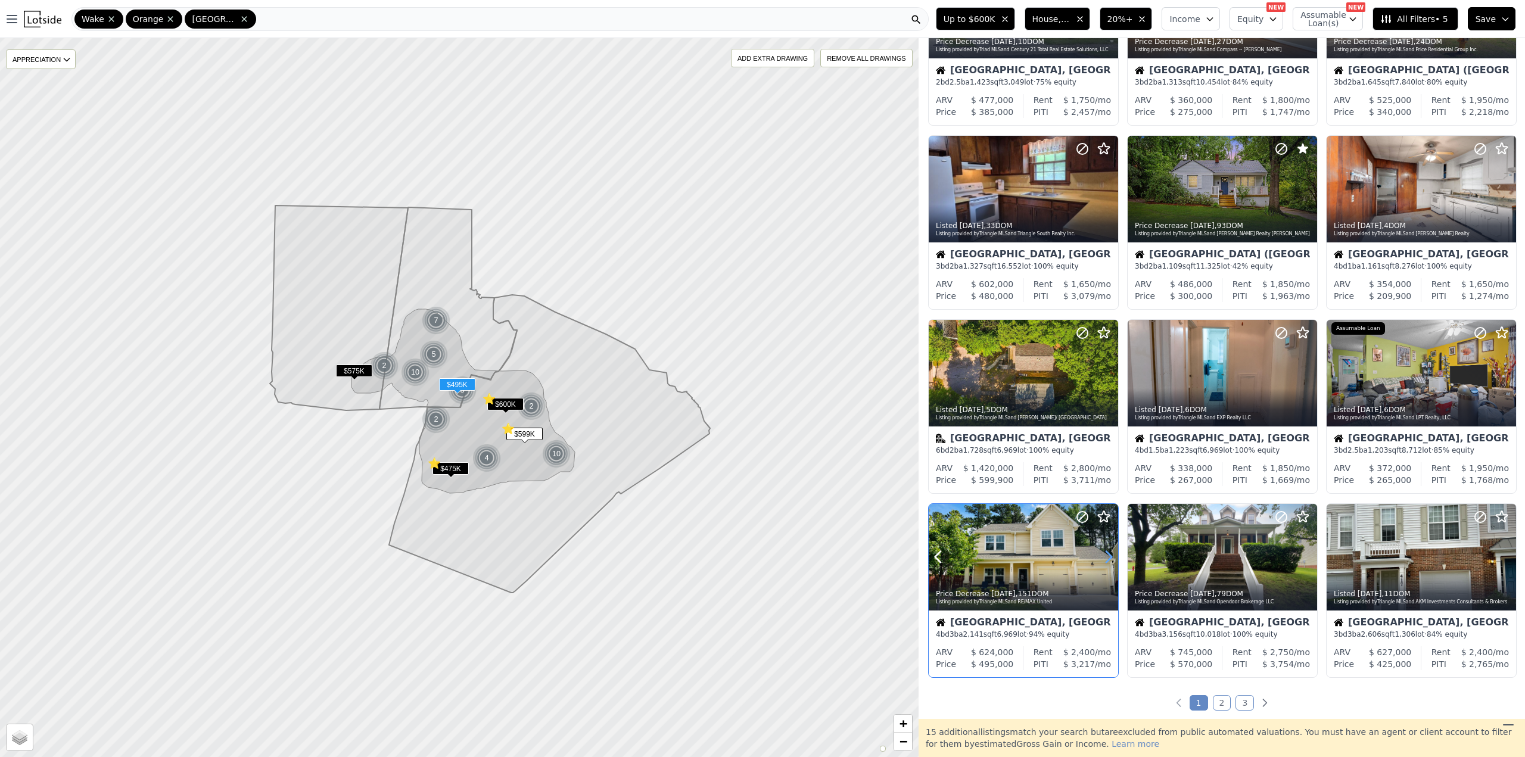
click at [1107, 558] on icon at bounding box center [1108, 557] width 19 height 19
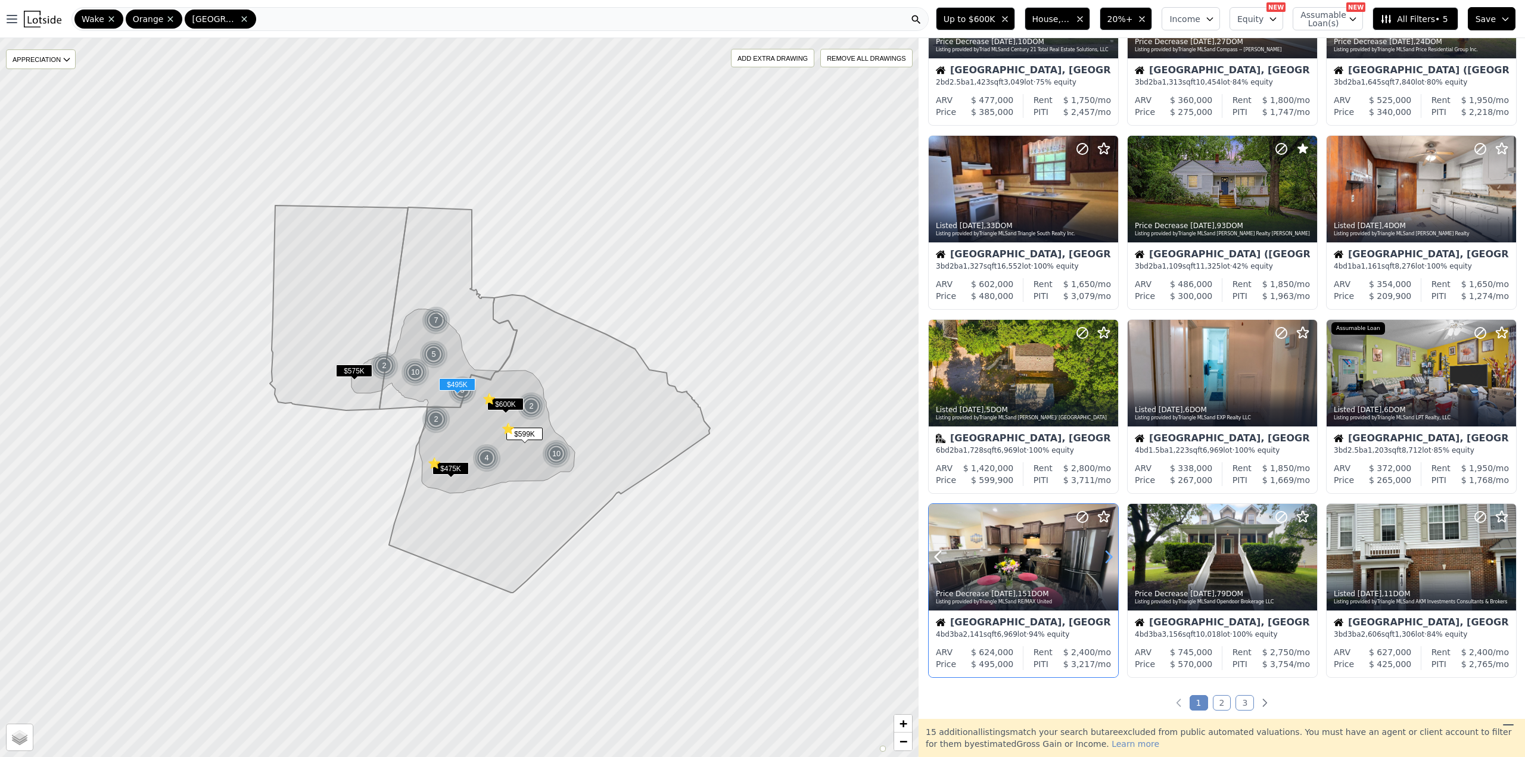
click at [1107, 558] on icon at bounding box center [1108, 557] width 19 height 19
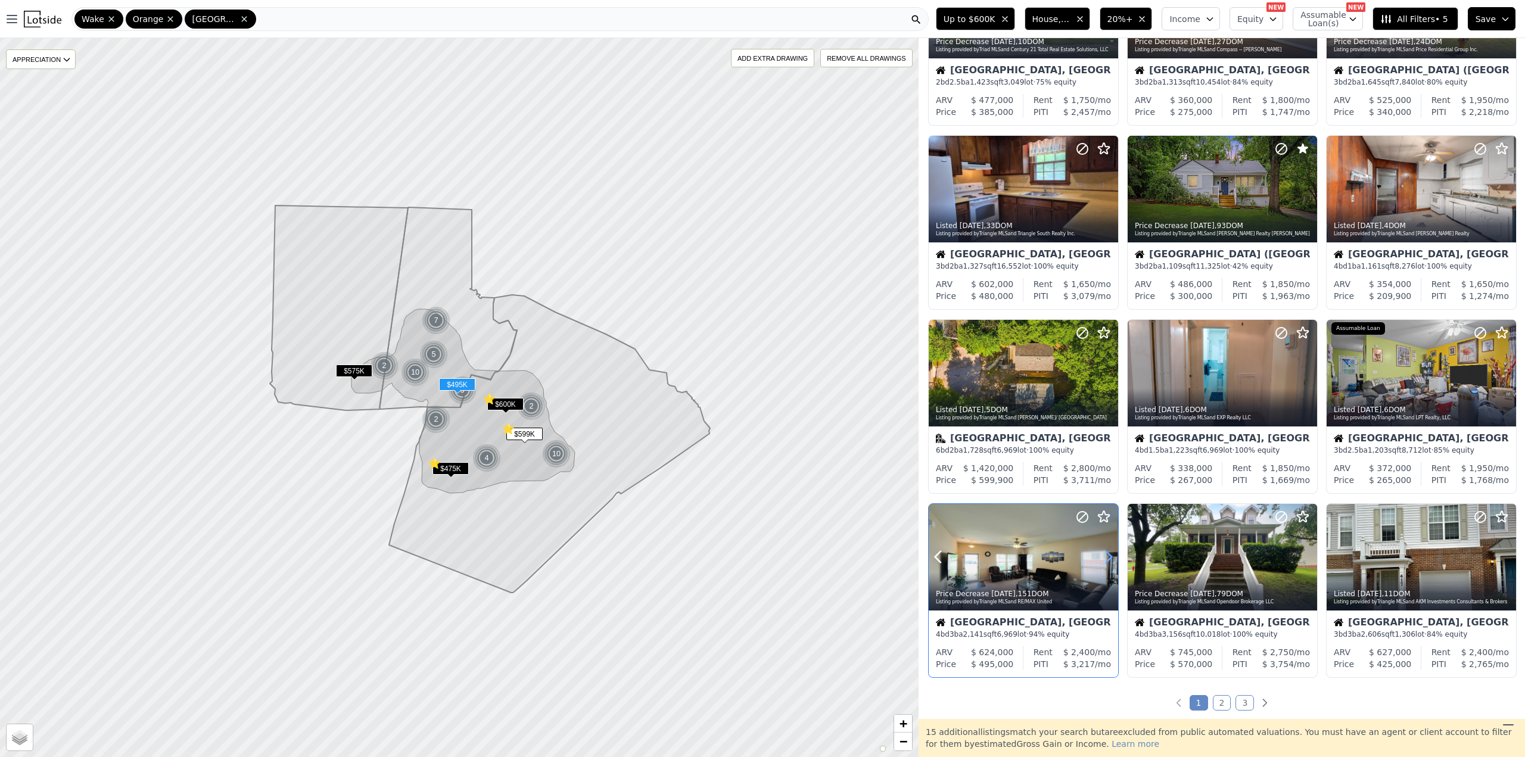
click at [1107, 558] on icon at bounding box center [1108, 557] width 19 height 19
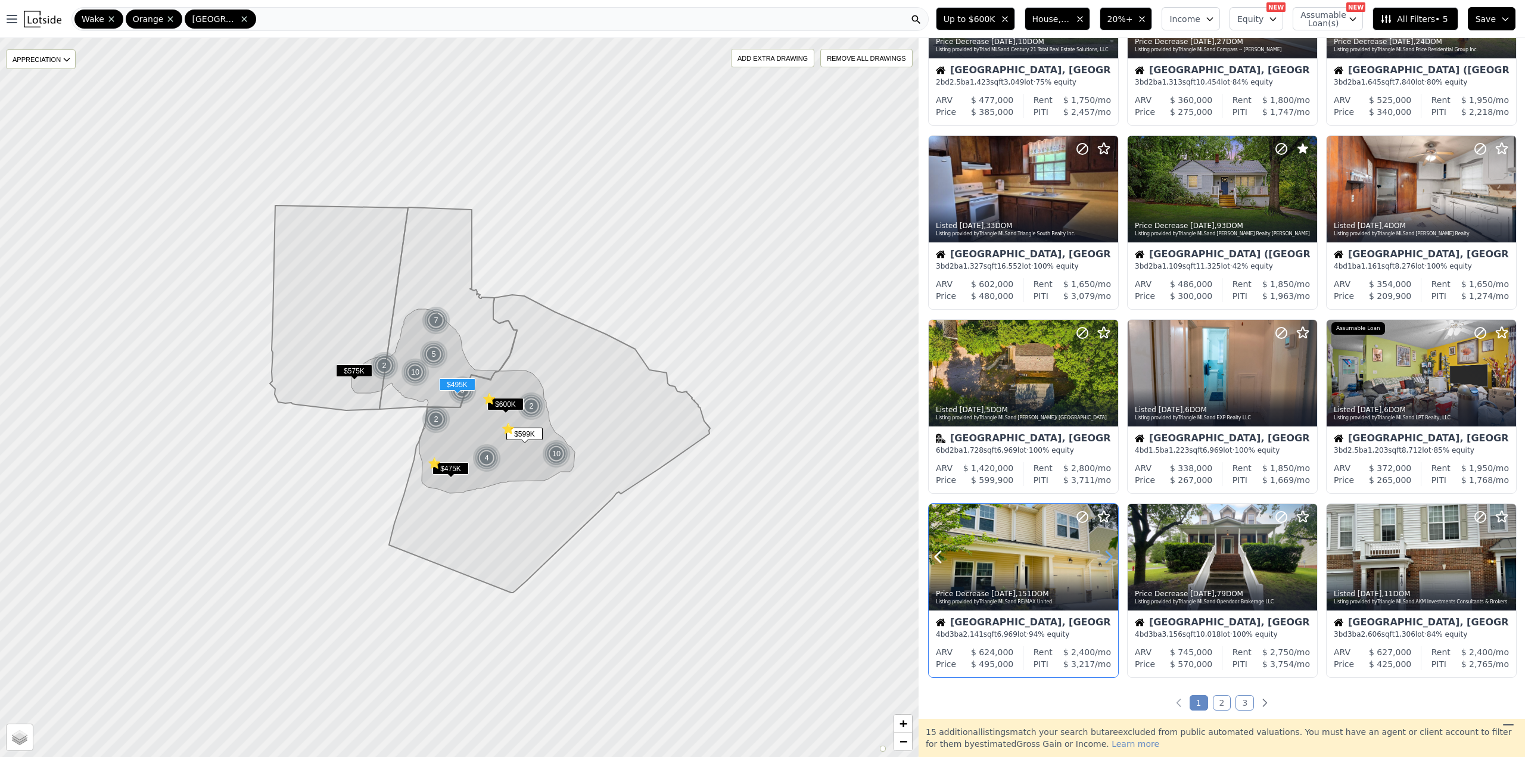
click at [1107, 558] on icon at bounding box center [1108, 557] width 19 height 19
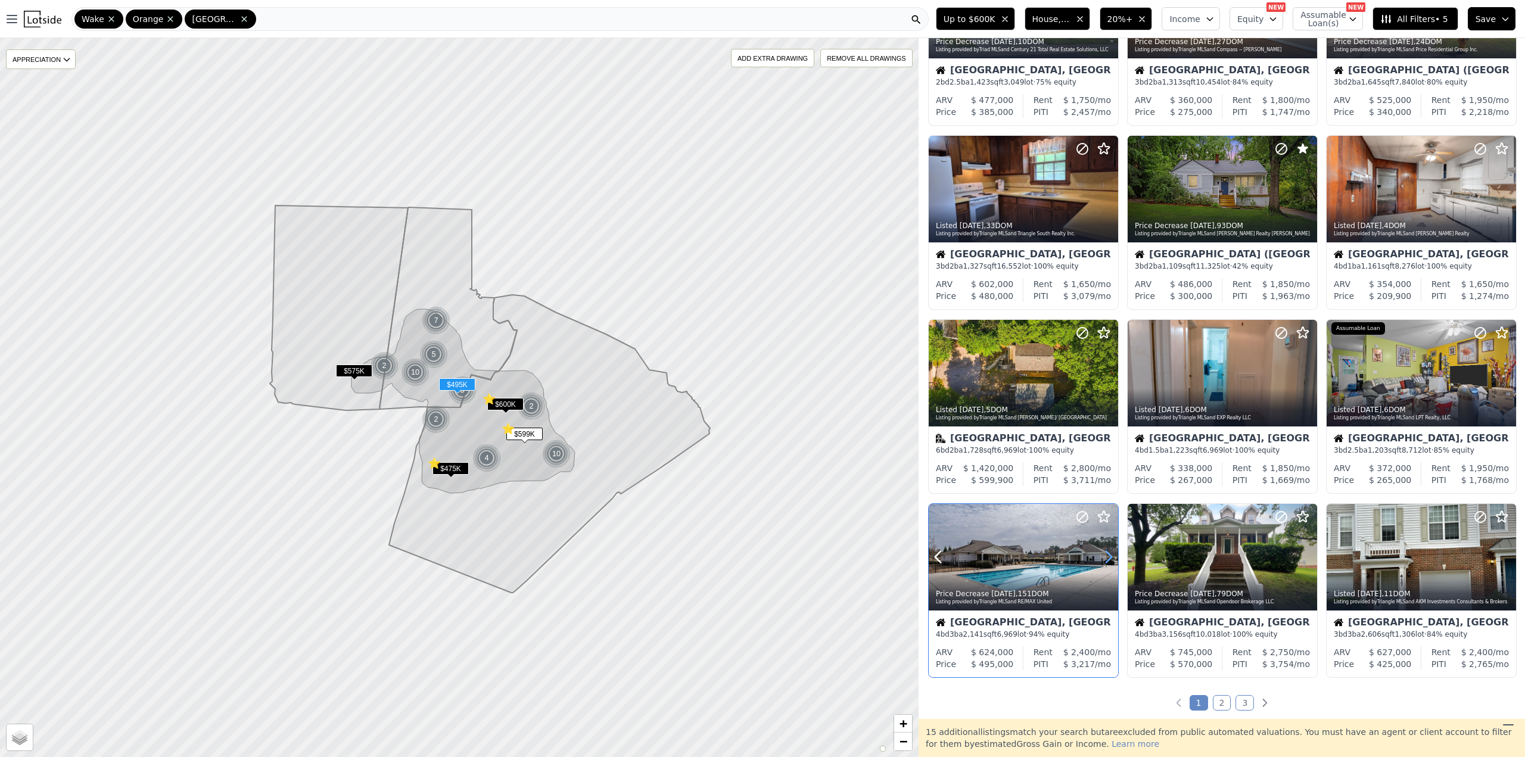
click at [1107, 558] on icon at bounding box center [1108, 557] width 19 height 19
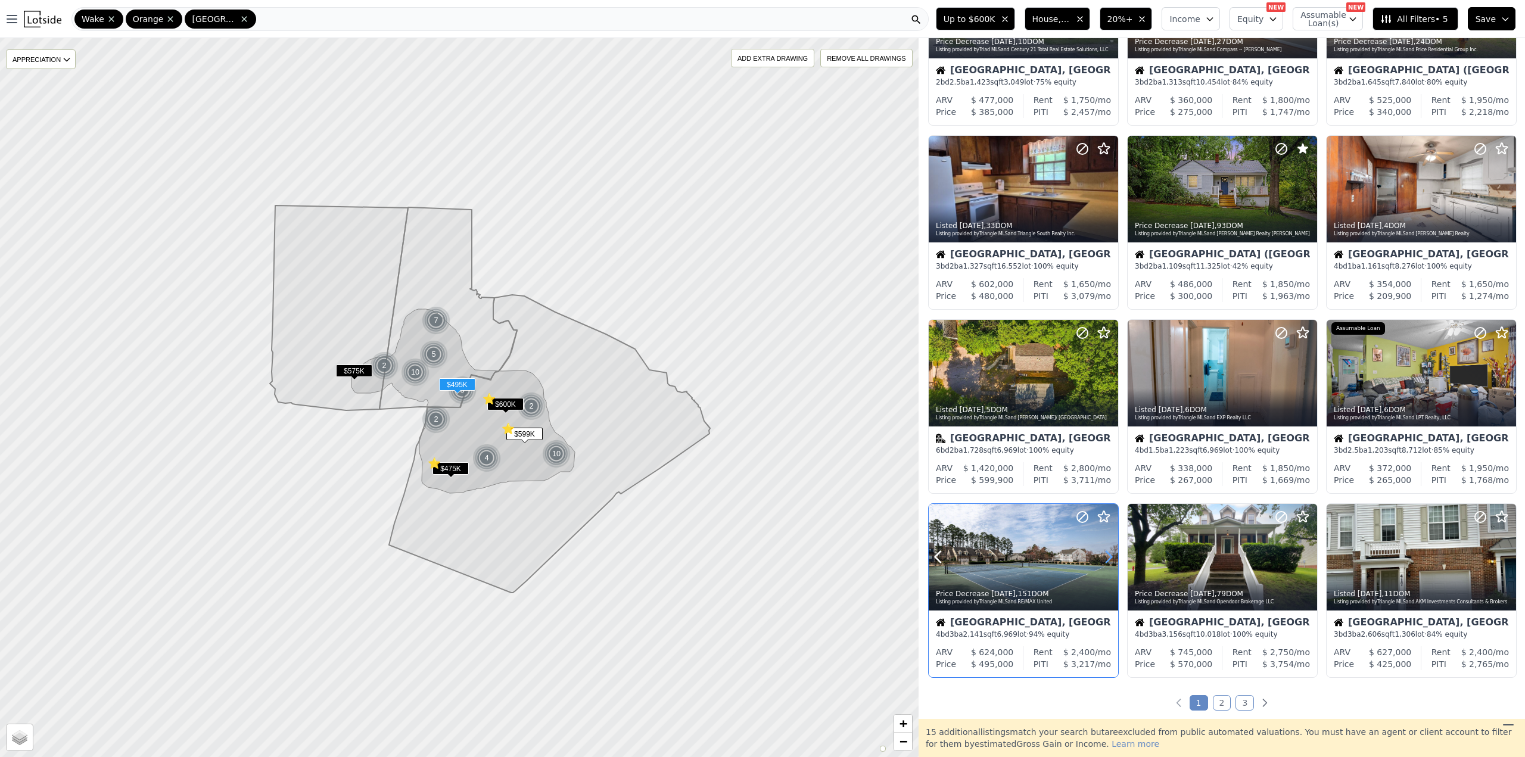
click at [1107, 558] on icon at bounding box center [1108, 557] width 19 height 19
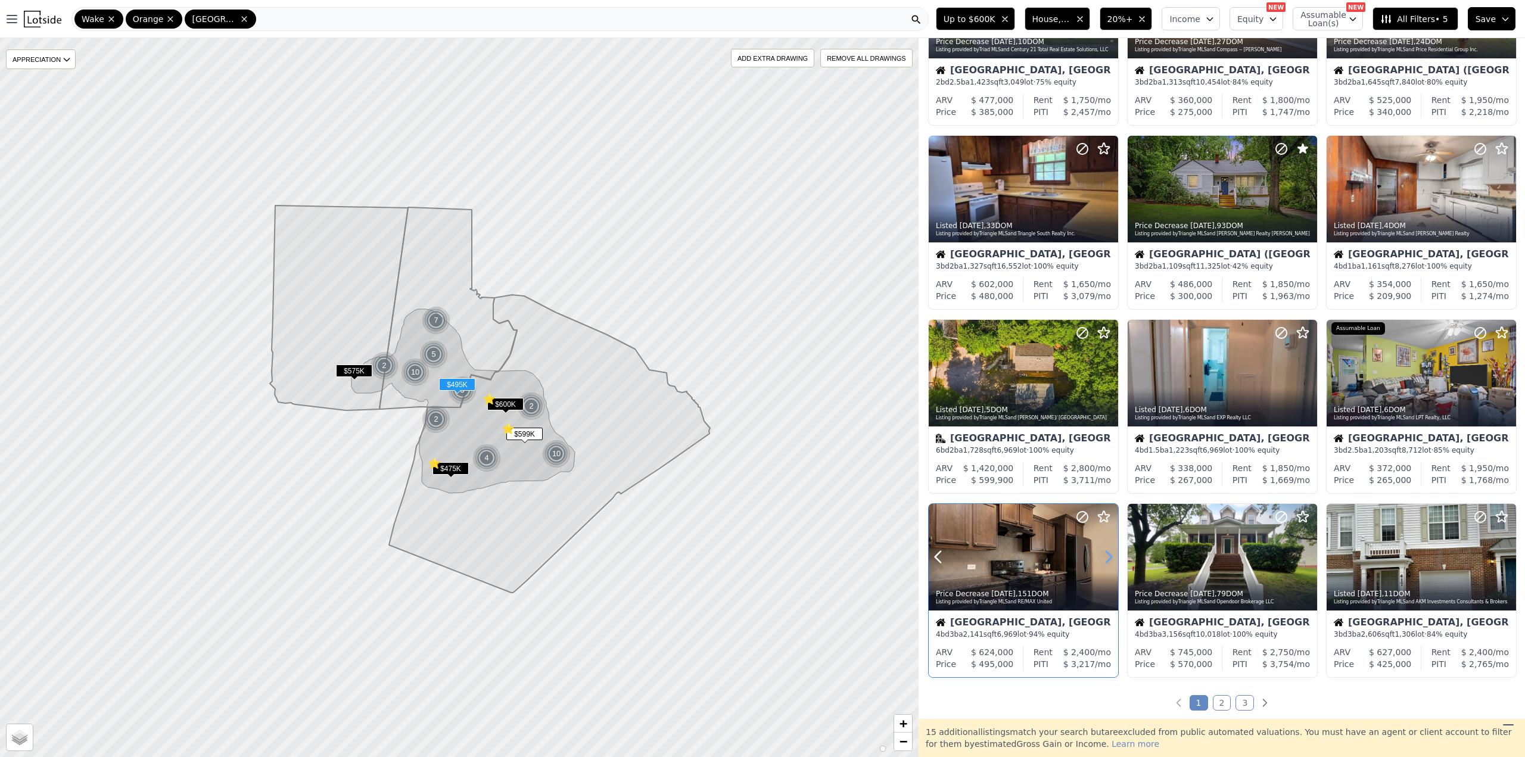
click at [1107, 558] on icon at bounding box center [1108, 557] width 19 height 19
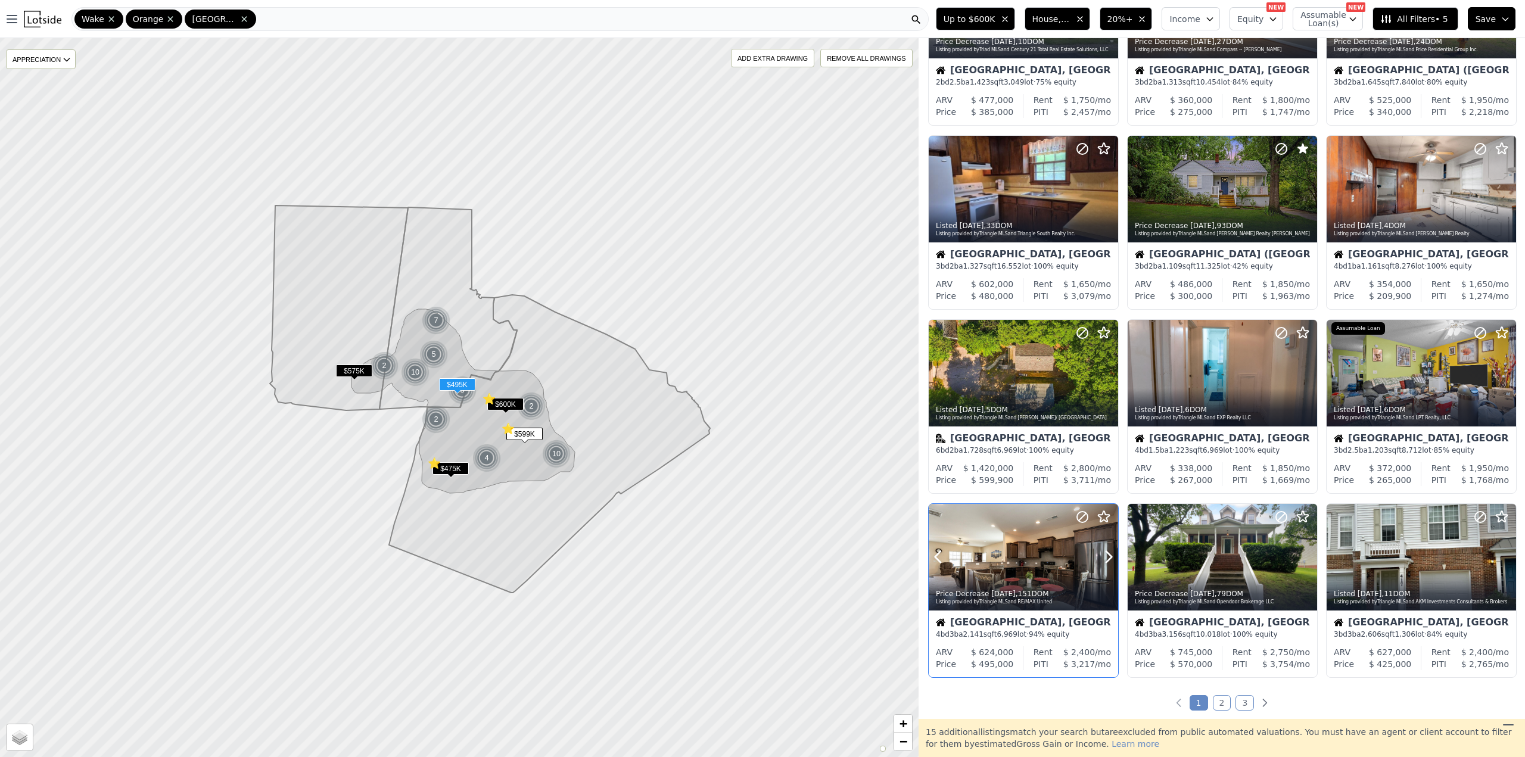
click at [1082, 517] on icon at bounding box center [1083, 517] width 14 height 14
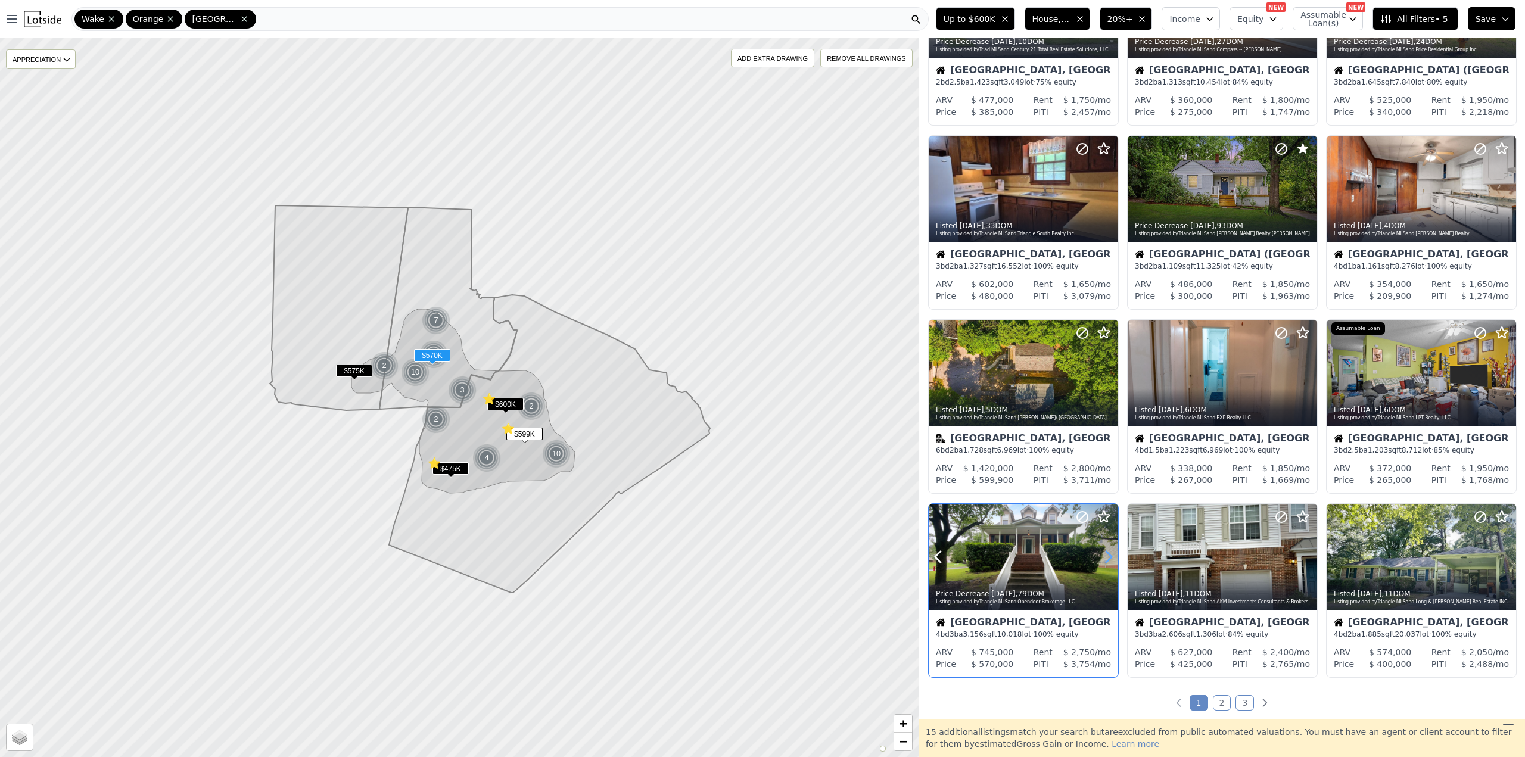
click at [1105, 556] on icon at bounding box center [1108, 557] width 19 height 19
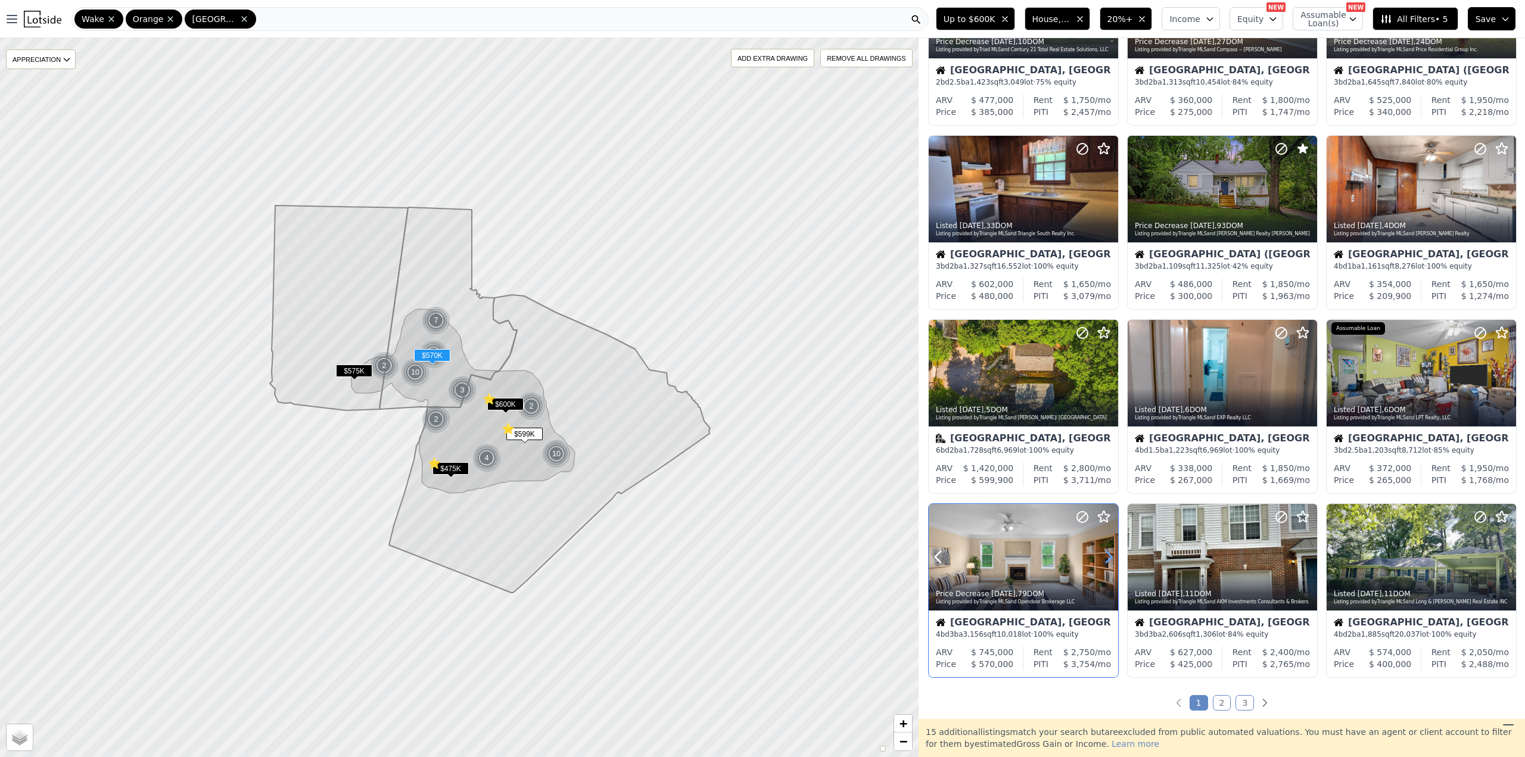
click at [1105, 556] on icon at bounding box center [1108, 557] width 19 height 19
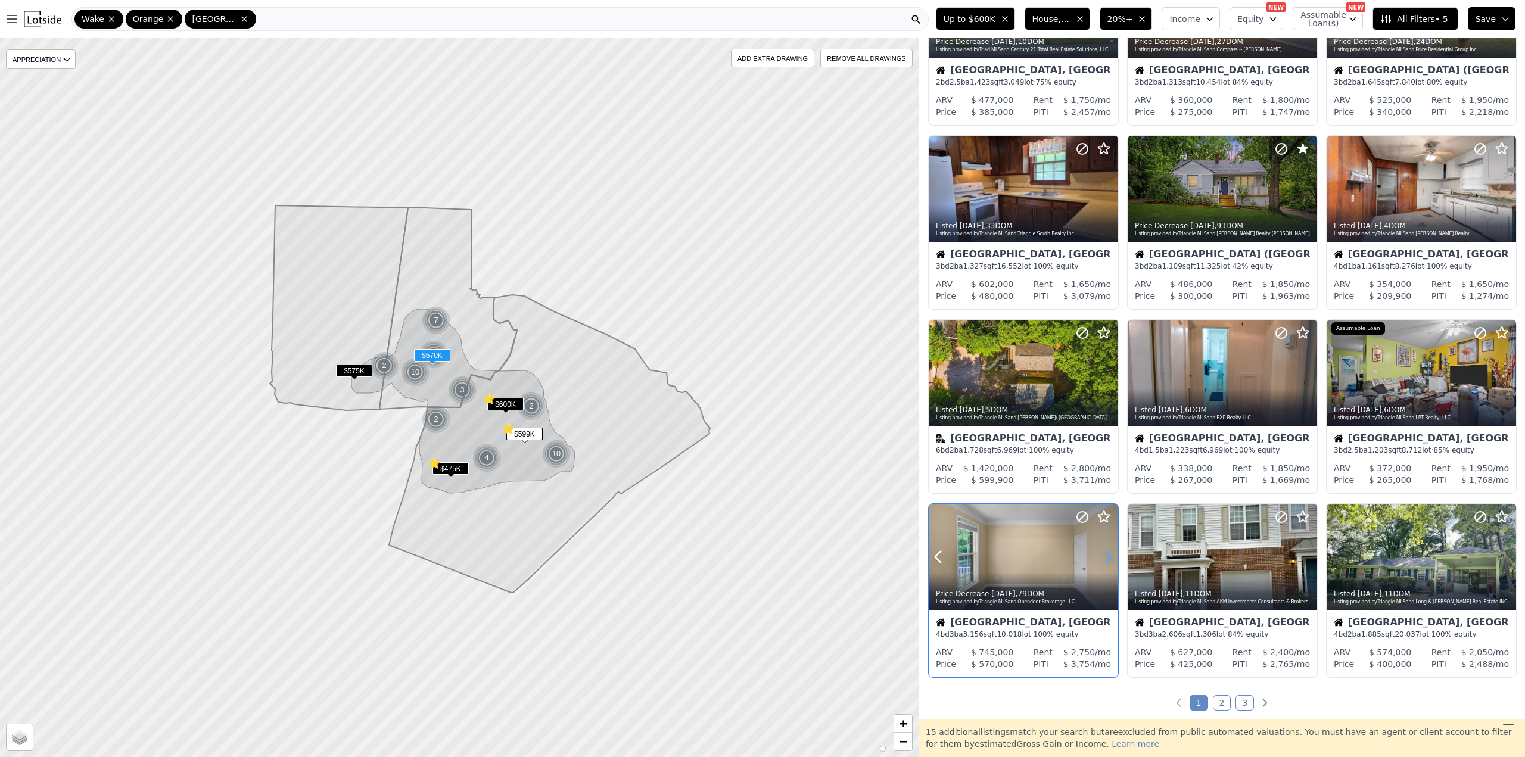
click at [1105, 556] on icon at bounding box center [1108, 557] width 19 height 19
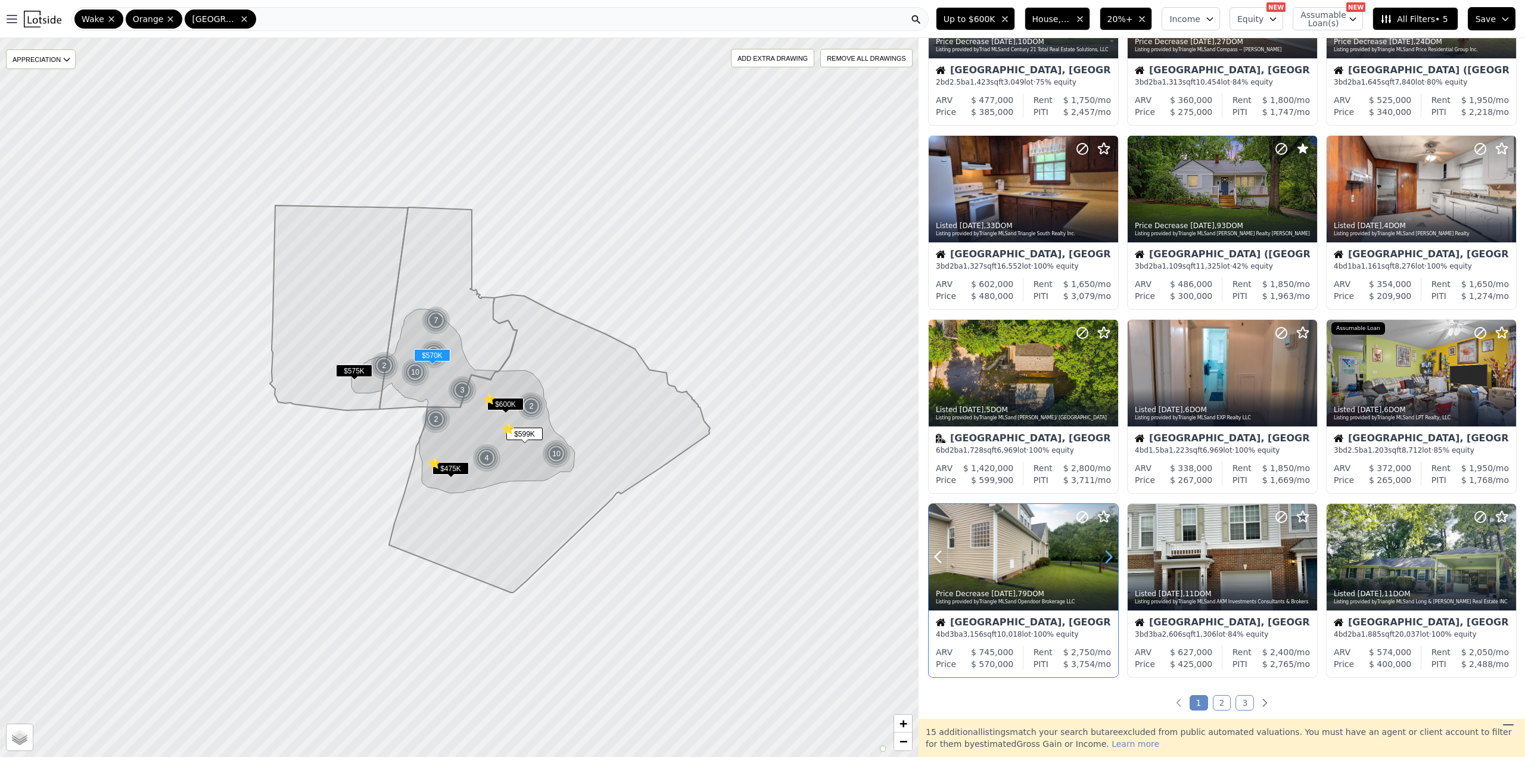
click at [1105, 556] on icon at bounding box center [1108, 557] width 19 height 19
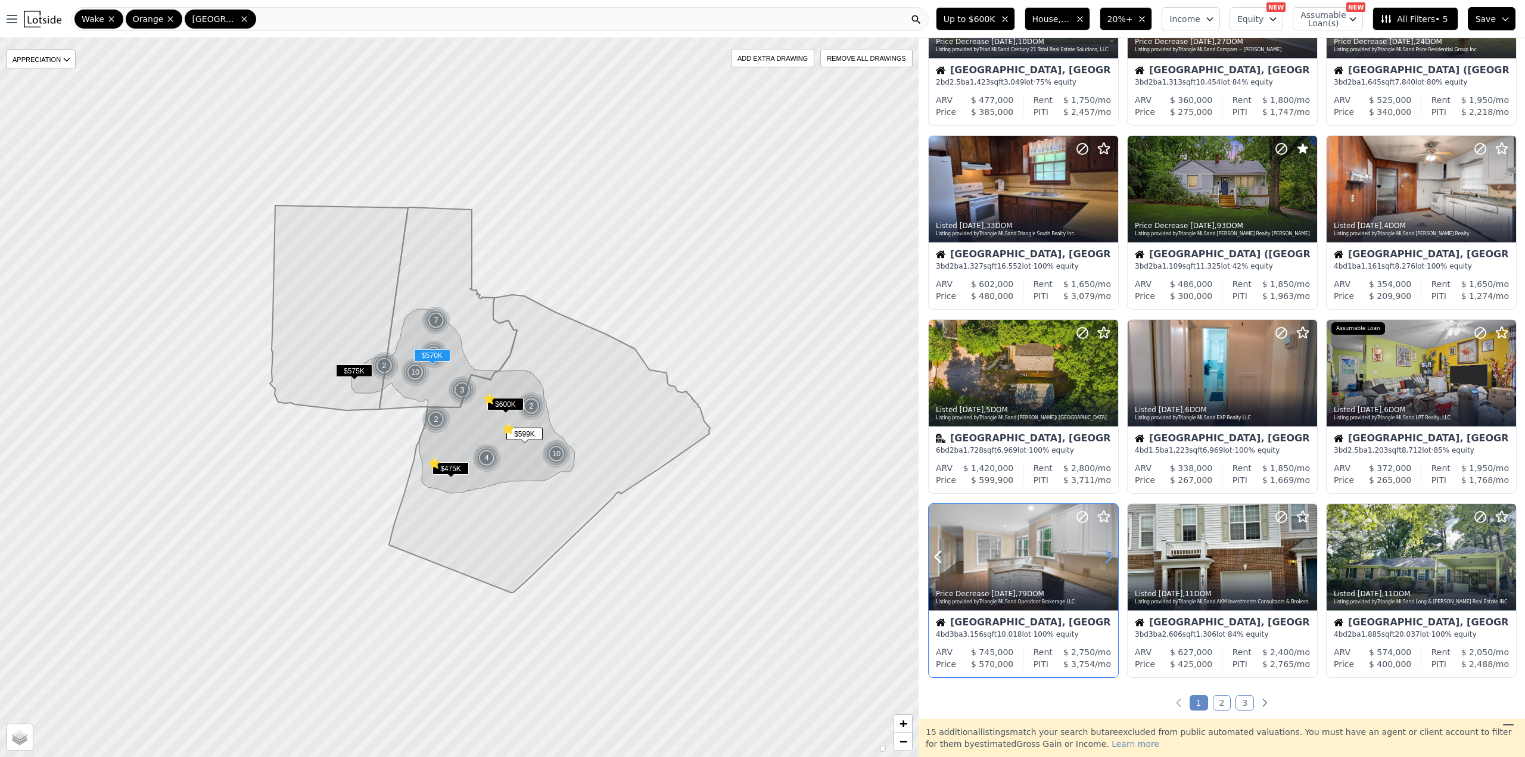
click at [1105, 556] on icon at bounding box center [1108, 557] width 19 height 19
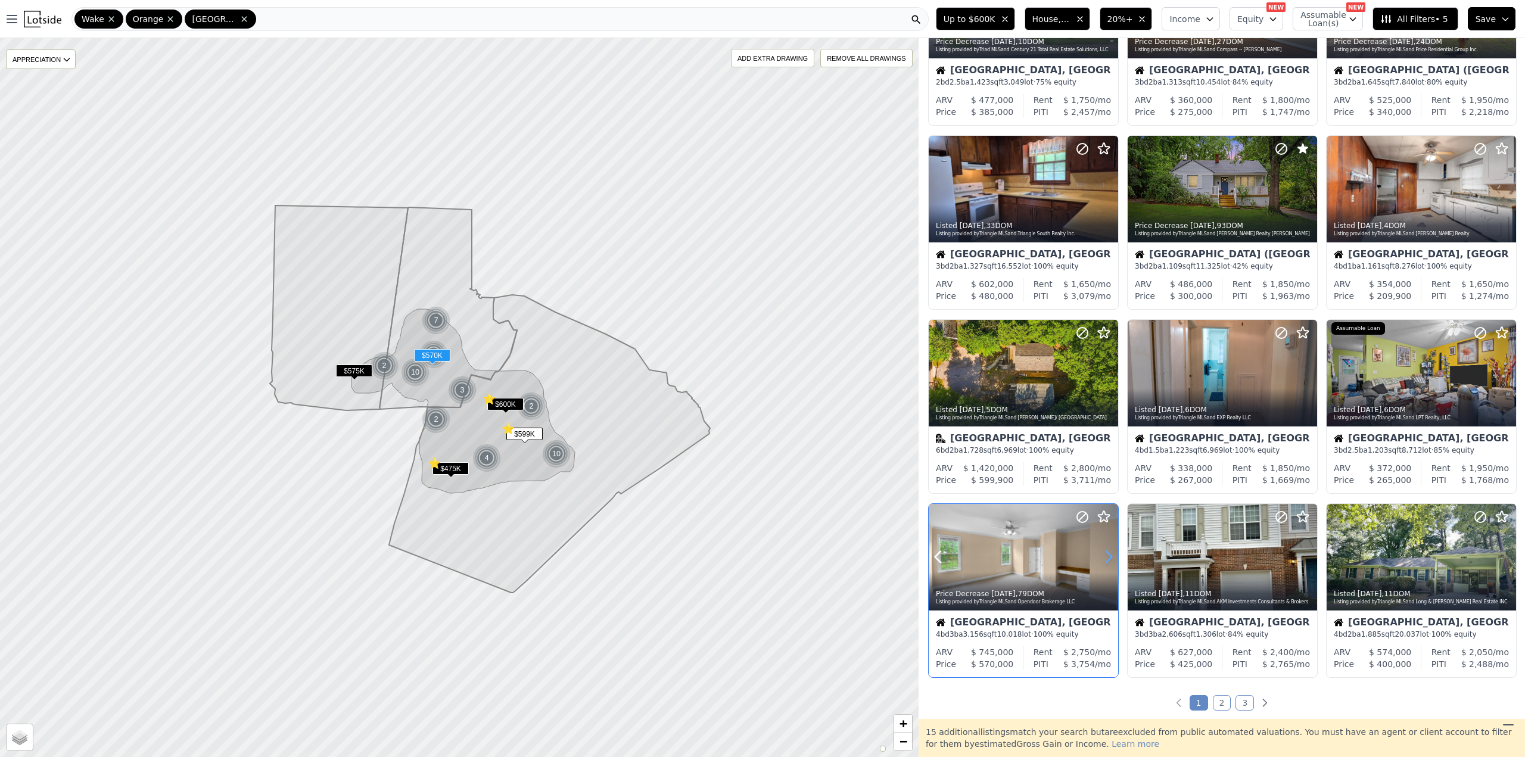
click at [1105, 556] on icon at bounding box center [1108, 557] width 19 height 19
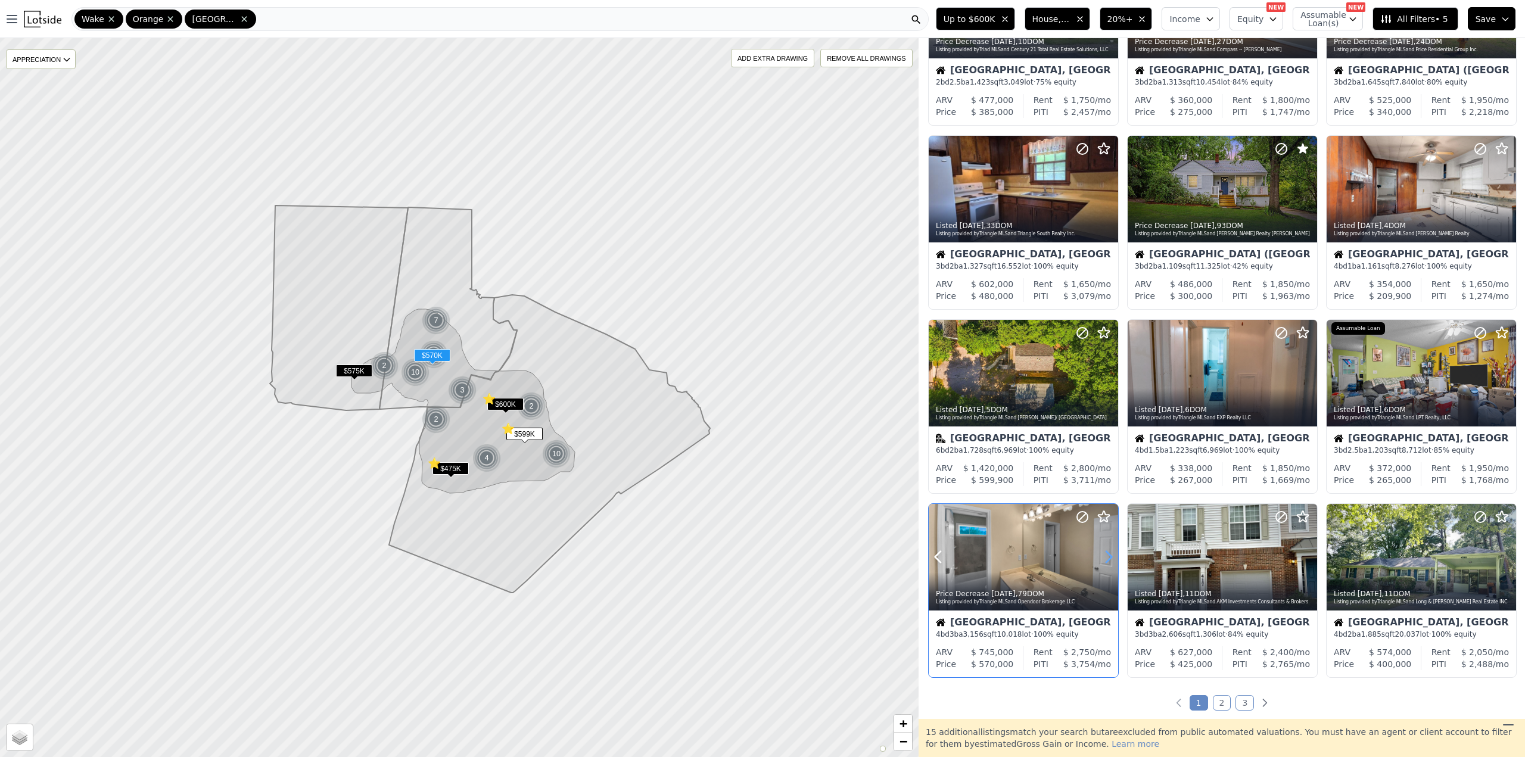
click at [1105, 556] on icon at bounding box center [1108, 557] width 19 height 19
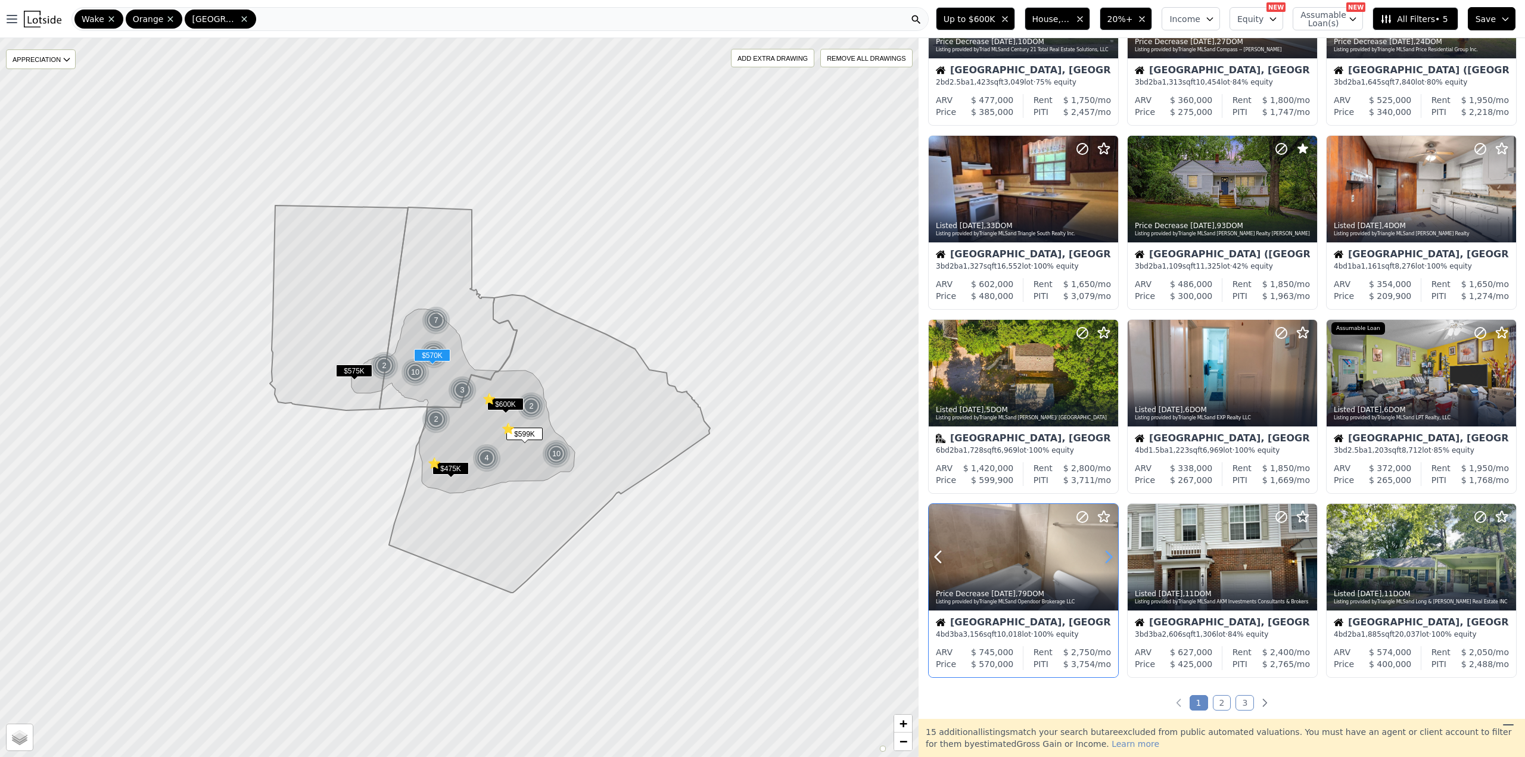
click at [1105, 556] on icon at bounding box center [1108, 557] width 19 height 19
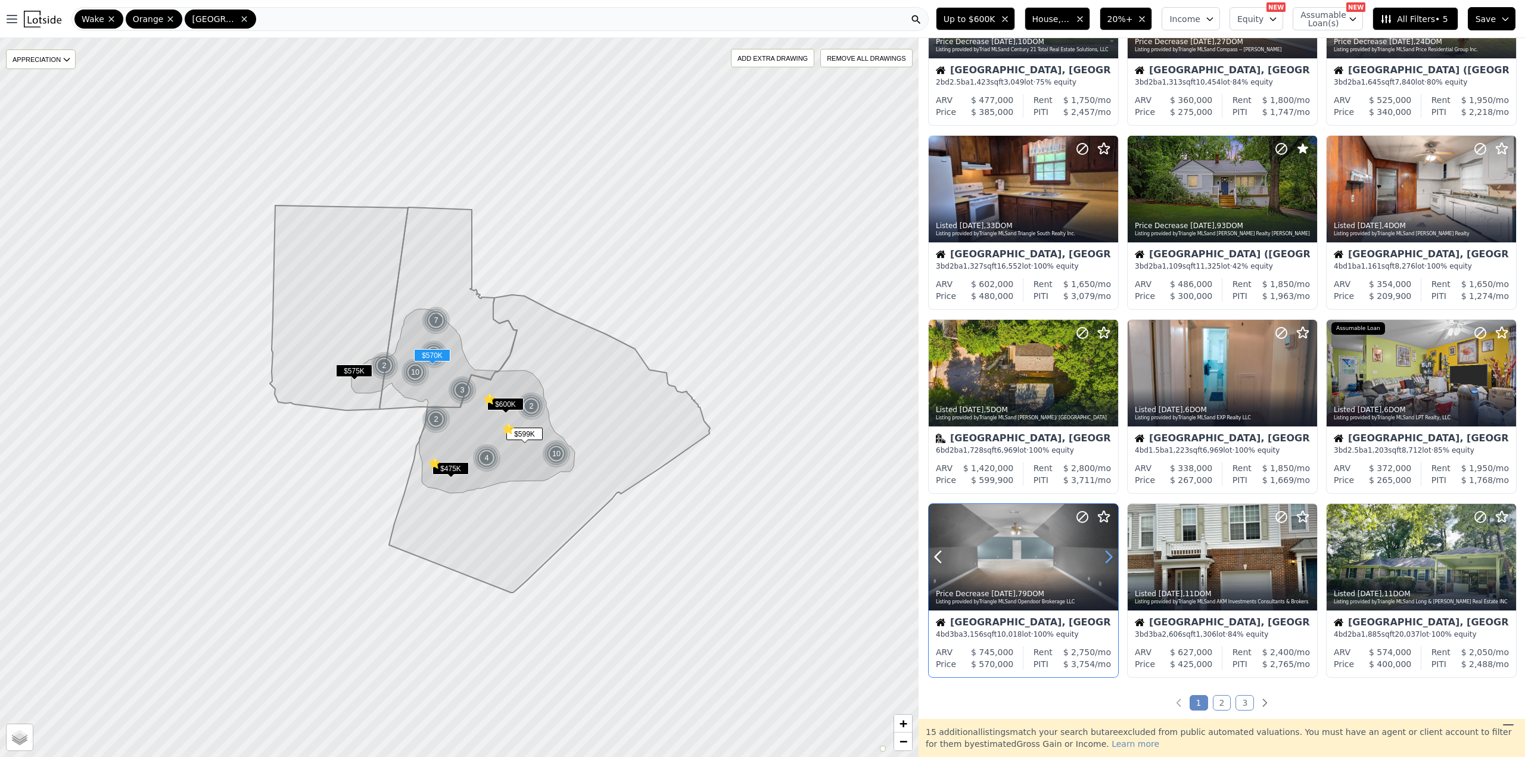
click at [1105, 556] on icon at bounding box center [1108, 557] width 19 height 19
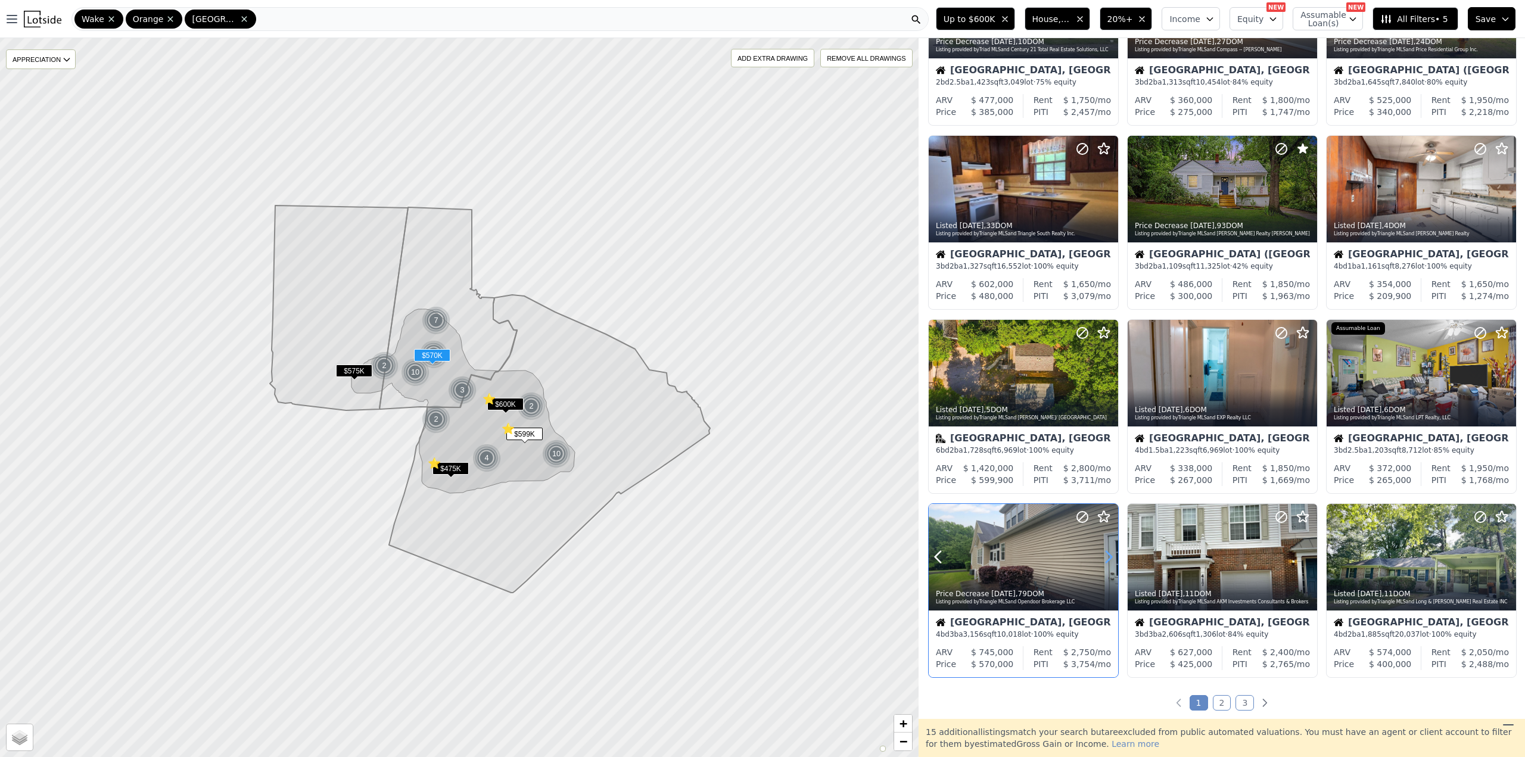
click at [1105, 556] on icon at bounding box center [1108, 557] width 19 height 19
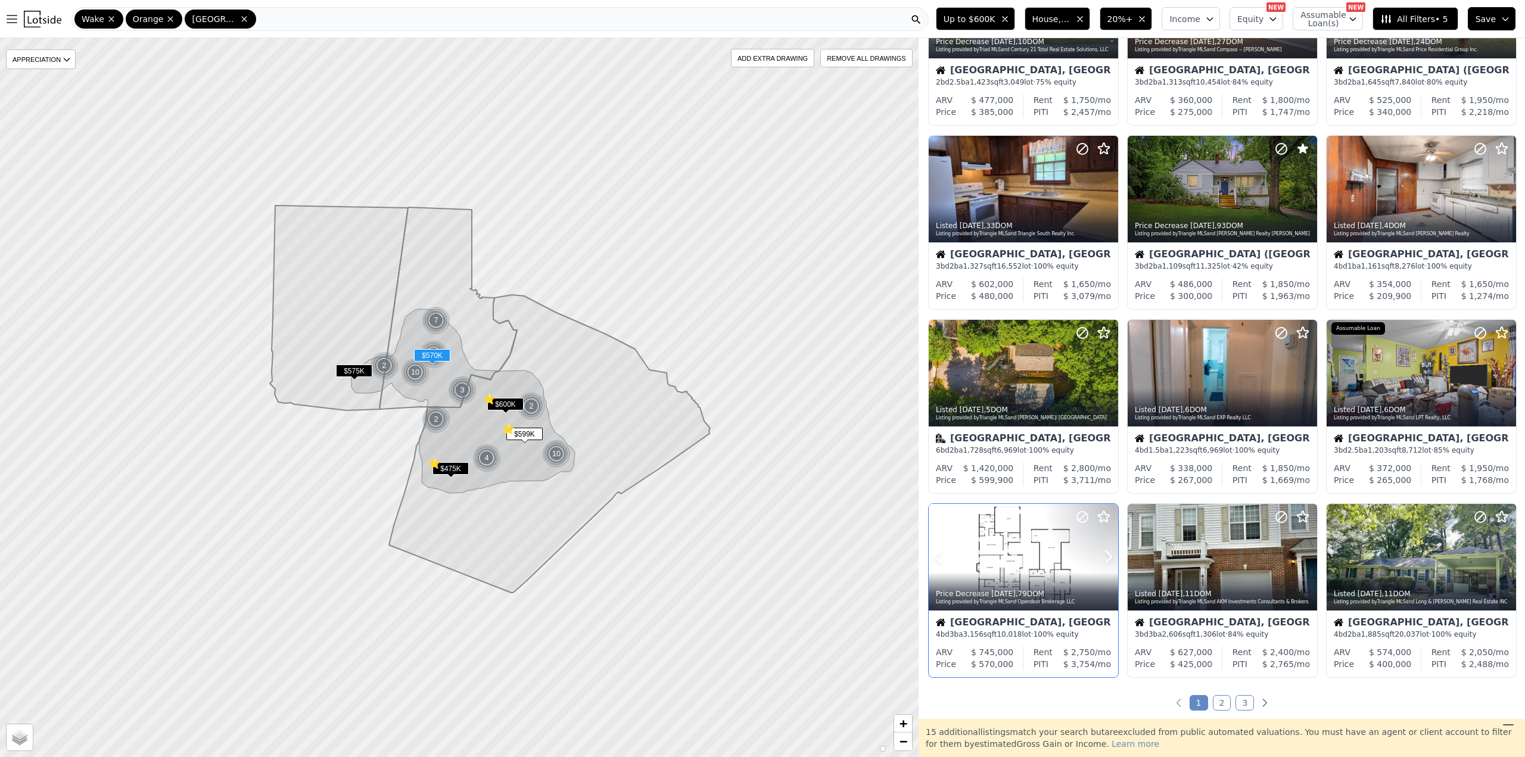
click at [1082, 515] on icon at bounding box center [1083, 517] width 14 height 14
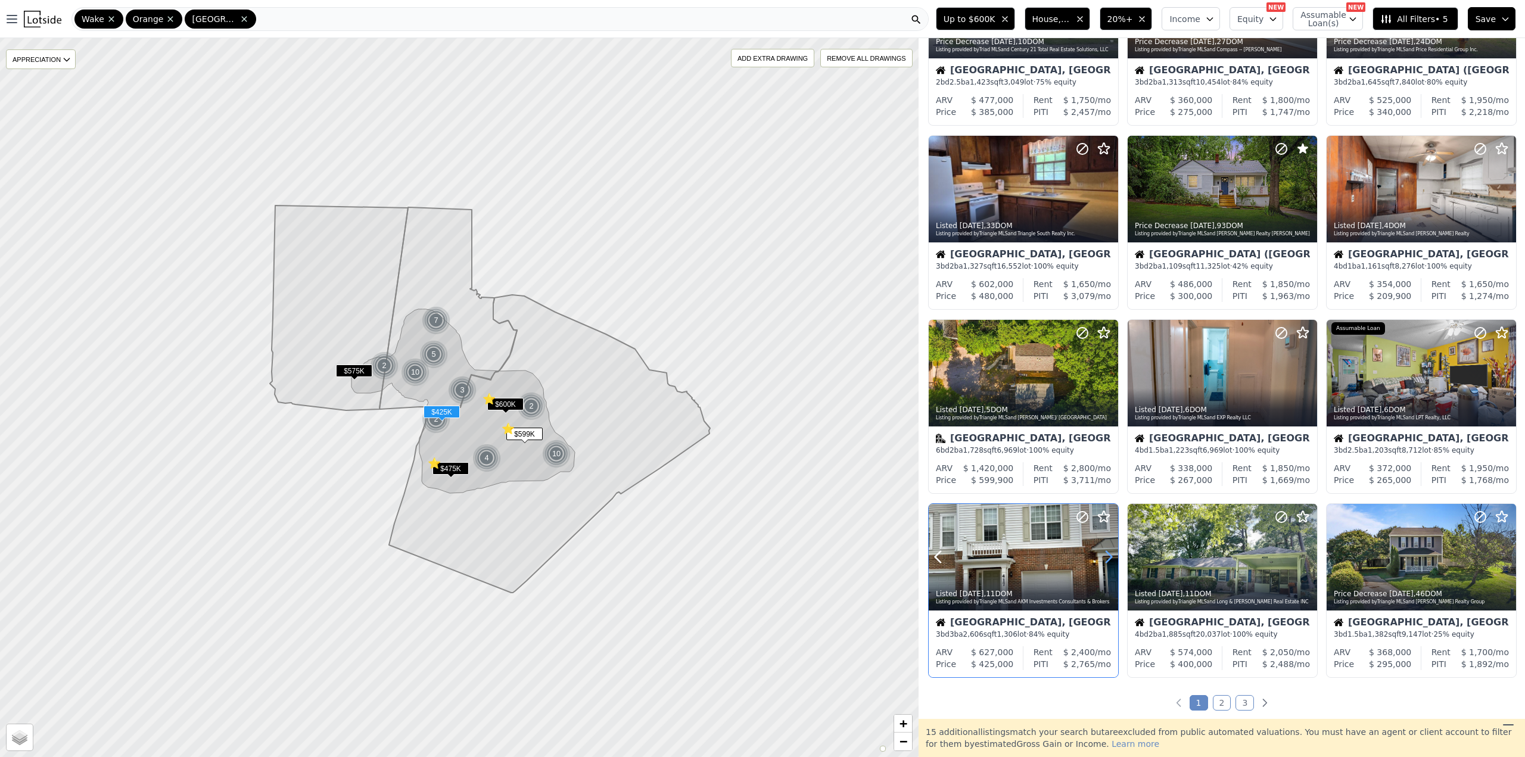
click at [1108, 554] on icon at bounding box center [1109, 557] width 5 height 11
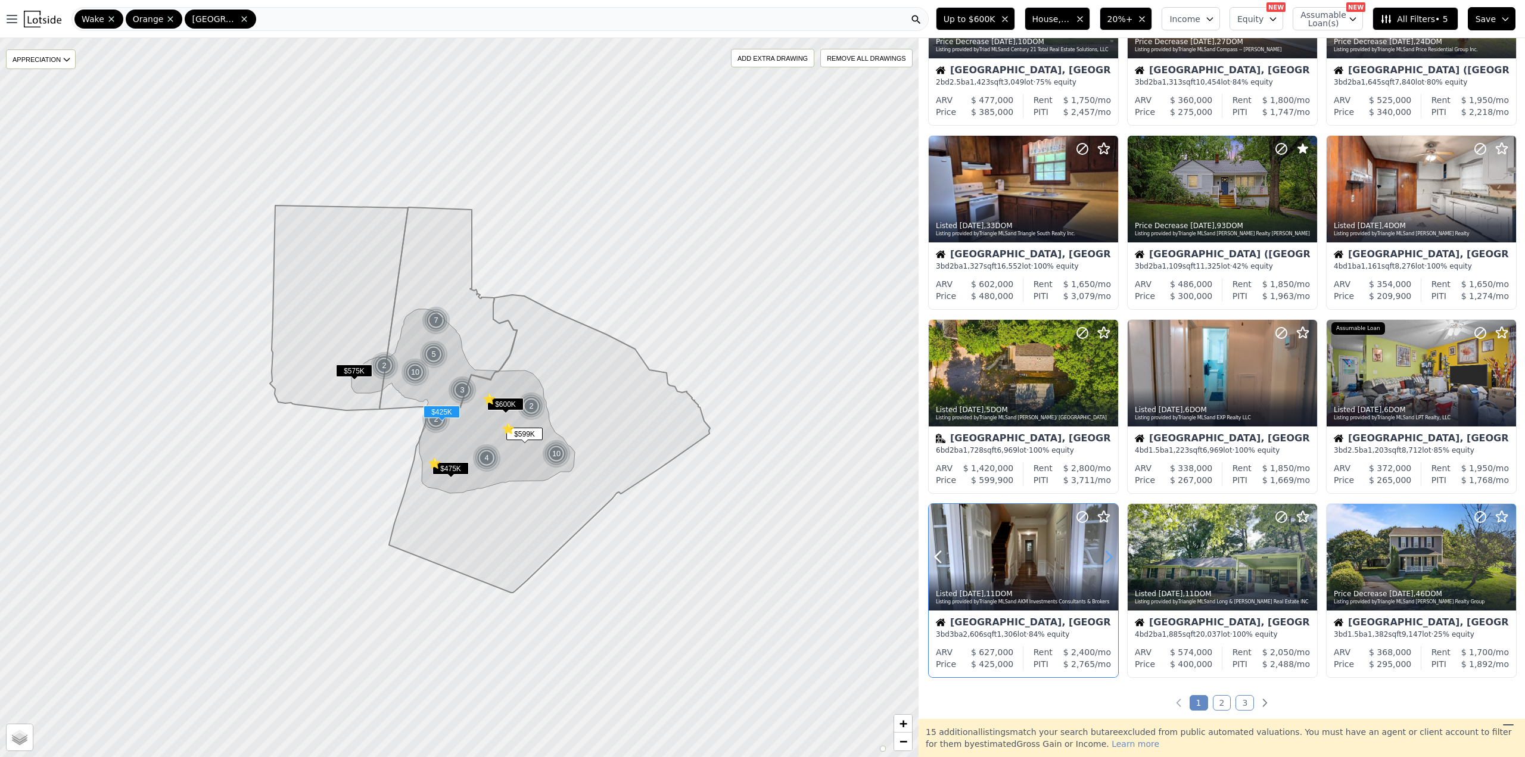
click at [1108, 554] on icon at bounding box center [1109, 557] width 5 height 11
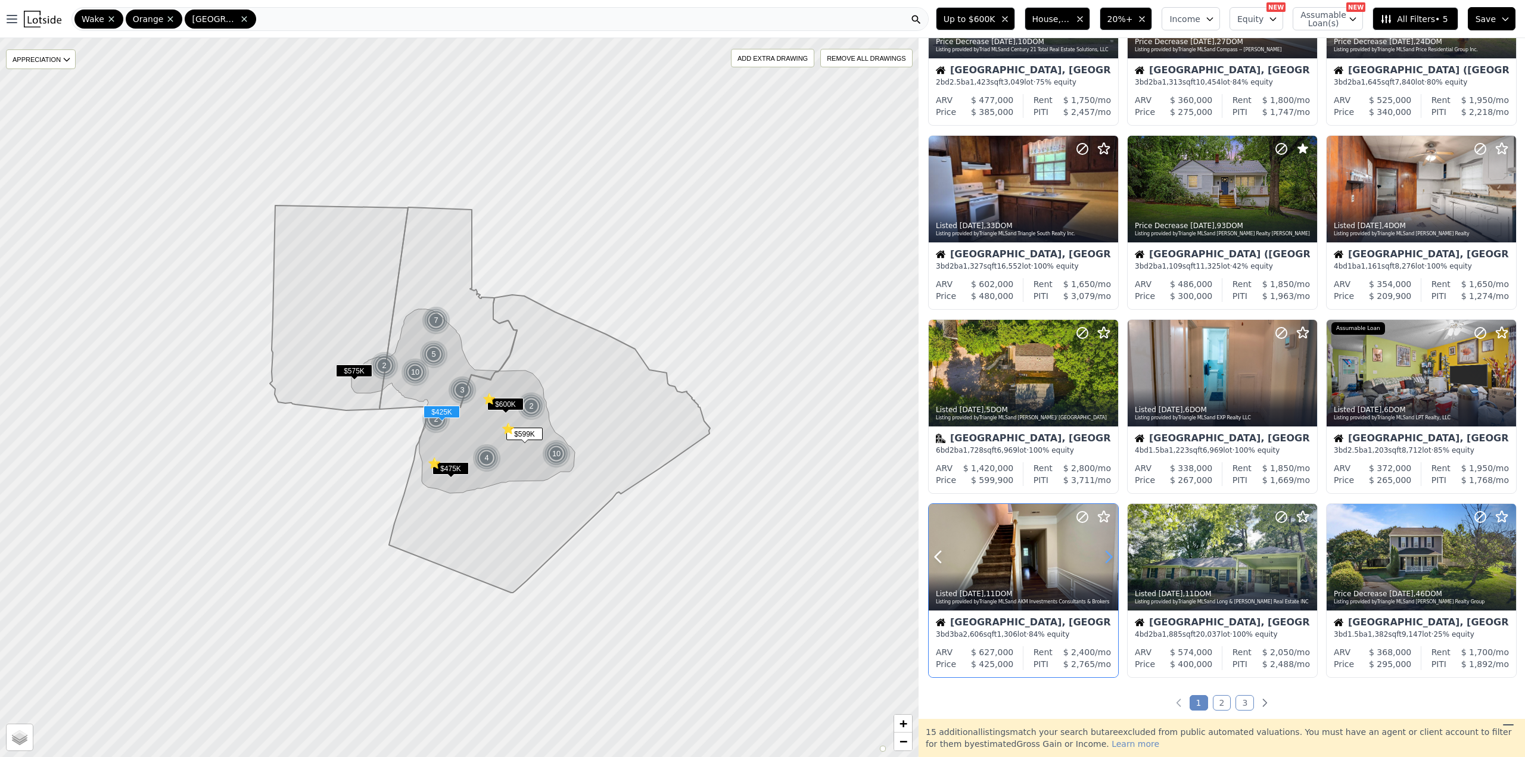
click at [1108, 554] on icon at bounding box center [1109, 557] width 5 height 11
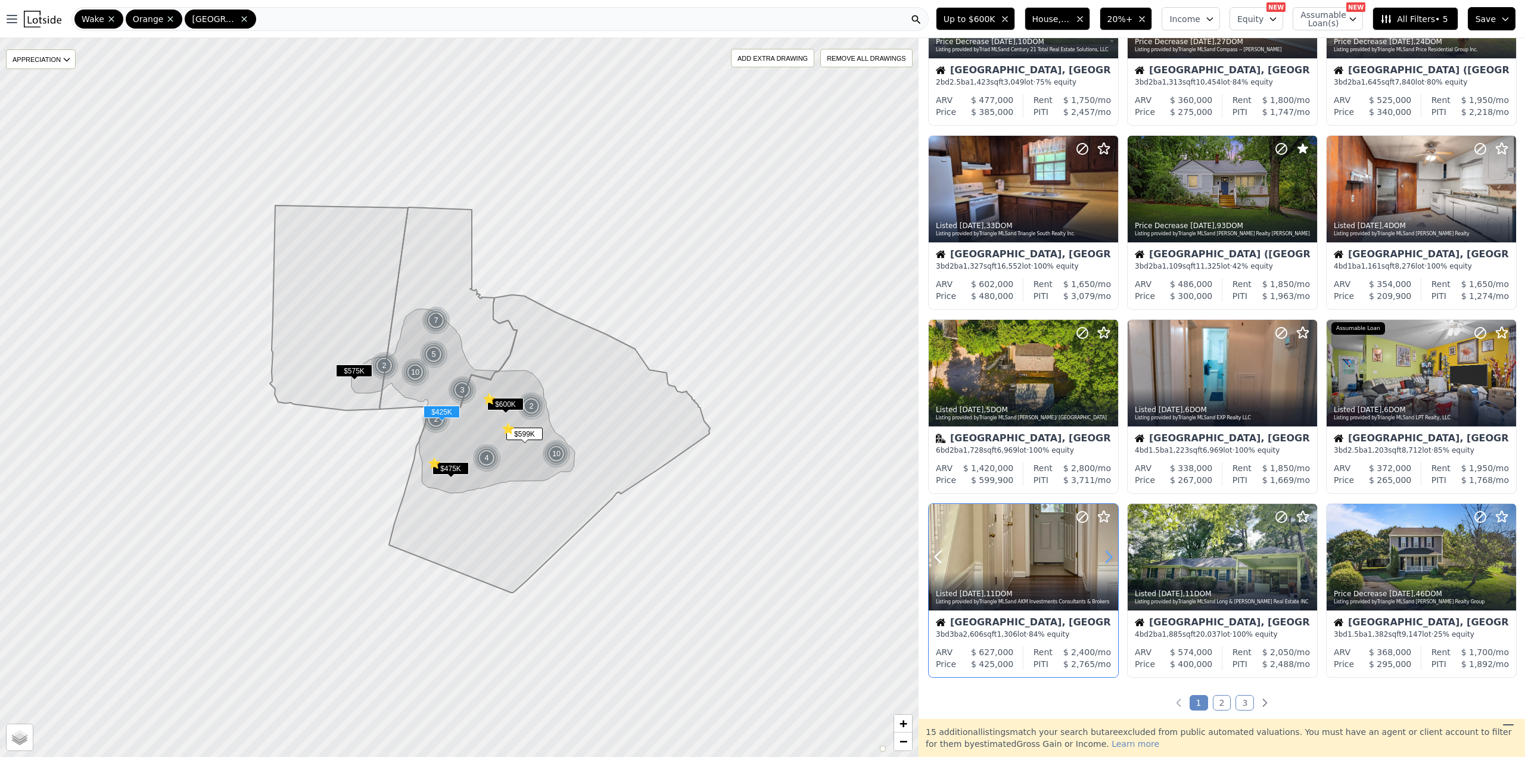
click at [1108, 554] on icon at bounding box center [1109, 557] width 5 height 11
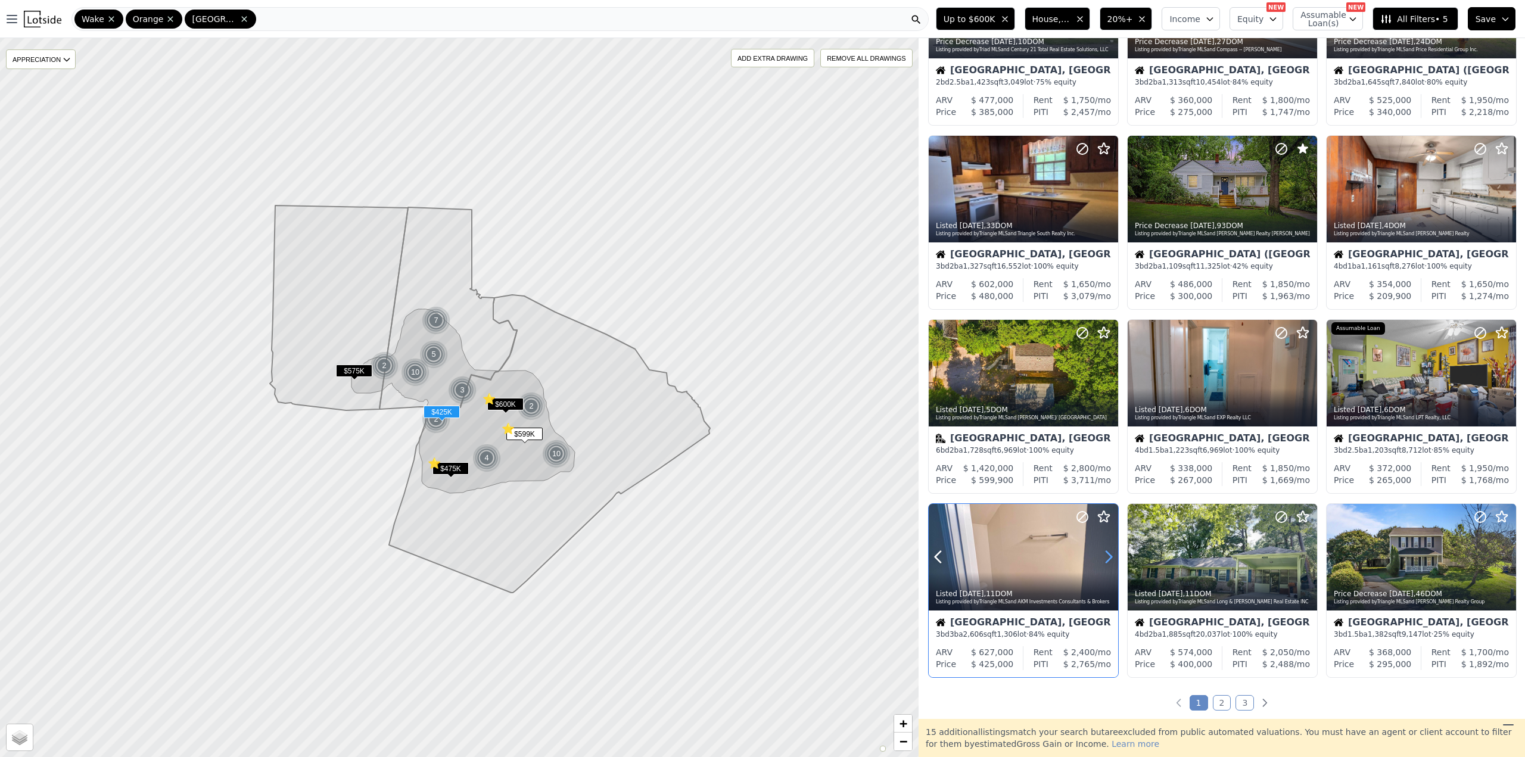
click at [1108, 554] on icon at bounding box center [1109, 557] width 5 height 11
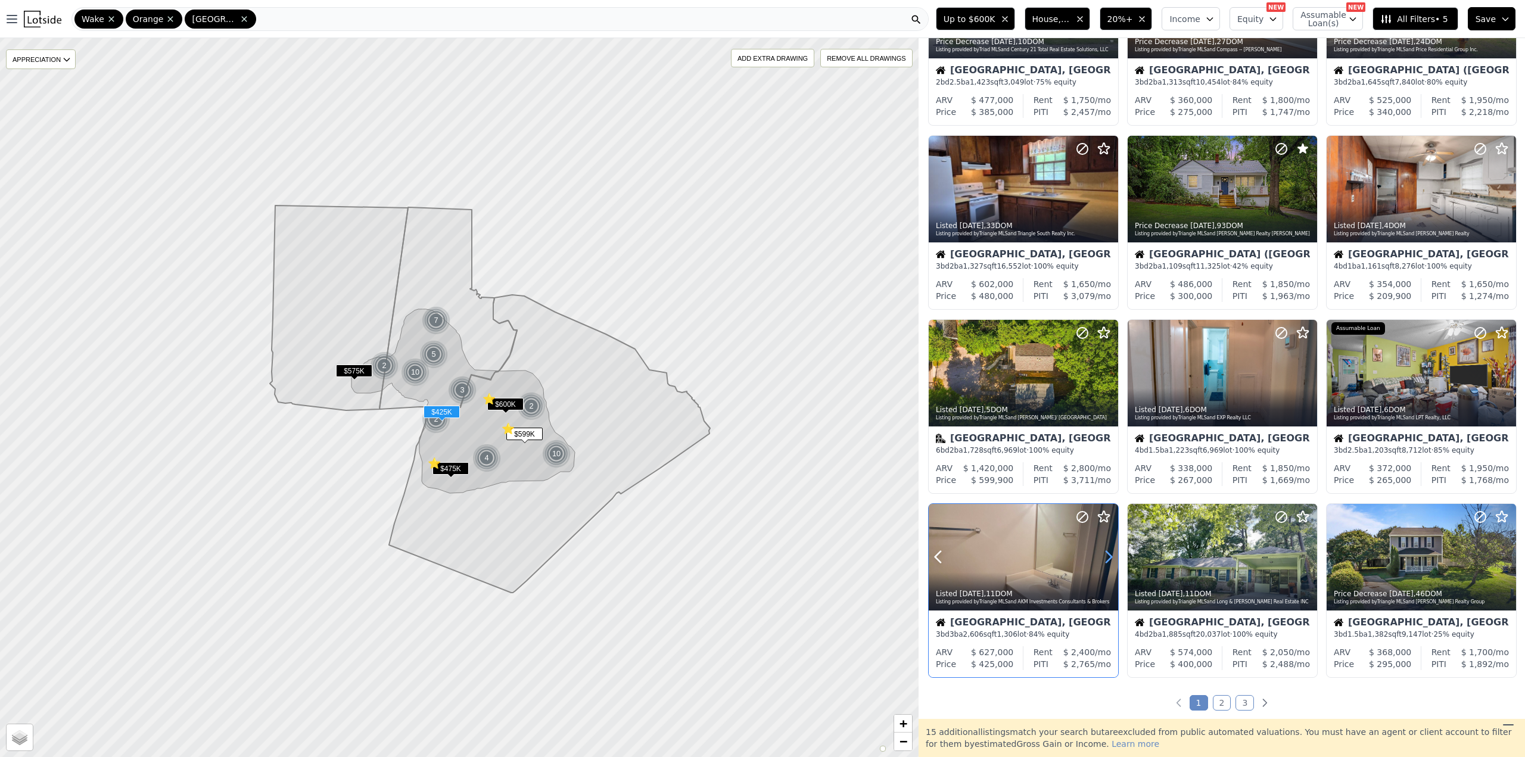
click at [1108, 554] on icon at bounding box center [1109, 557] width 5 height 11
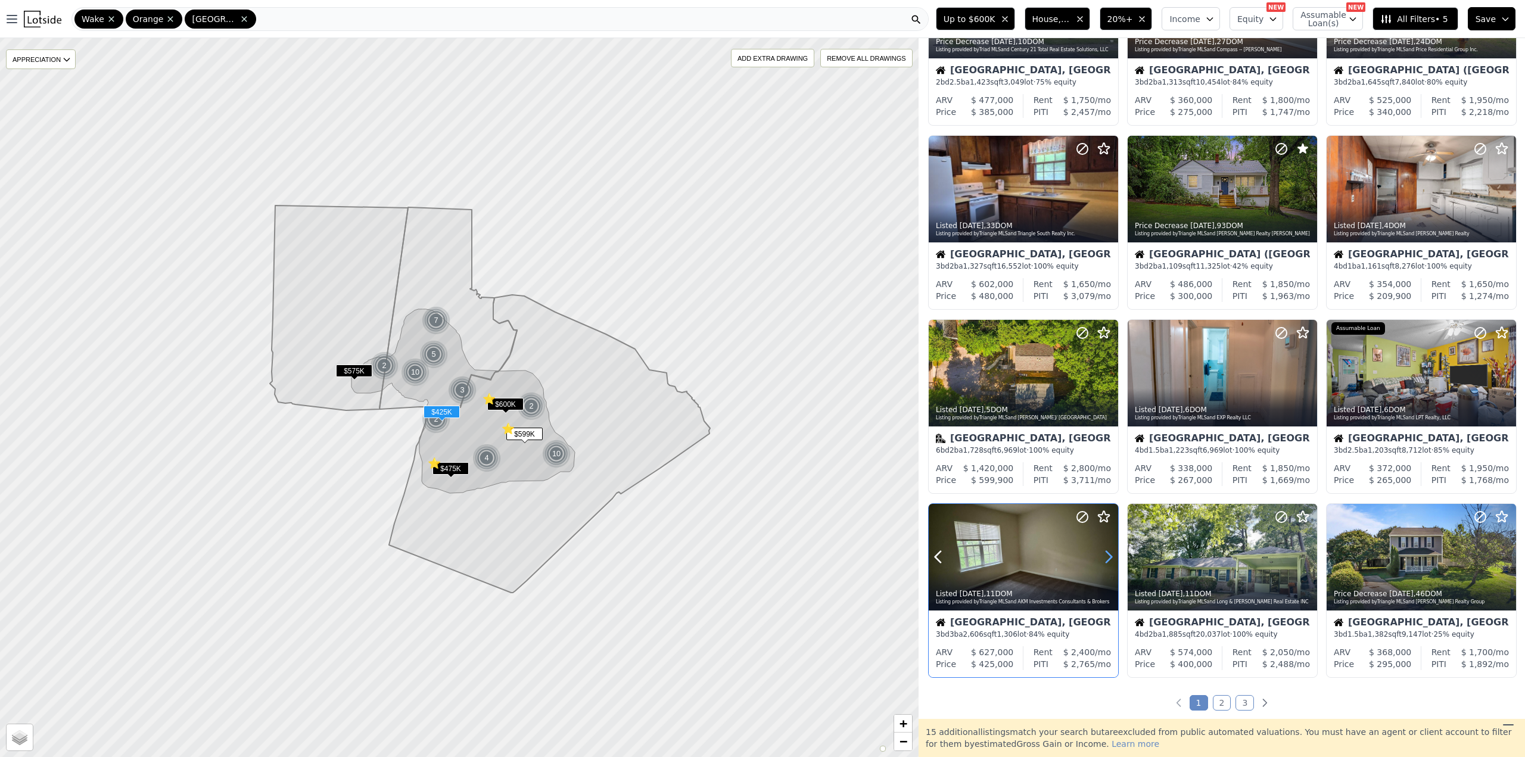
click at [1108, 554] on icon at bounding box center [1109, 557] width 5 height 11
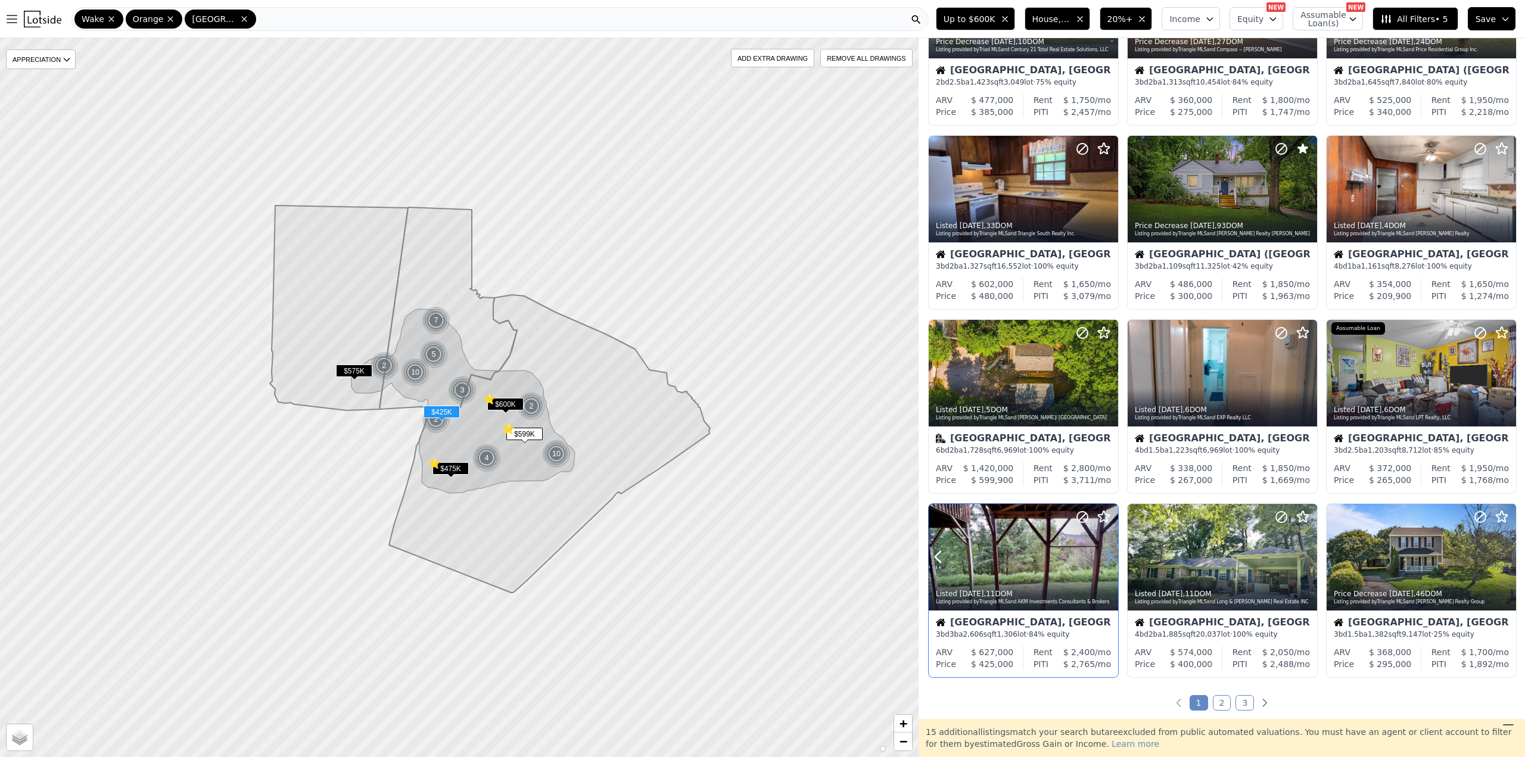
click at [1108, 554] on icon at bounding box center [1109, 557] width 5 height 11
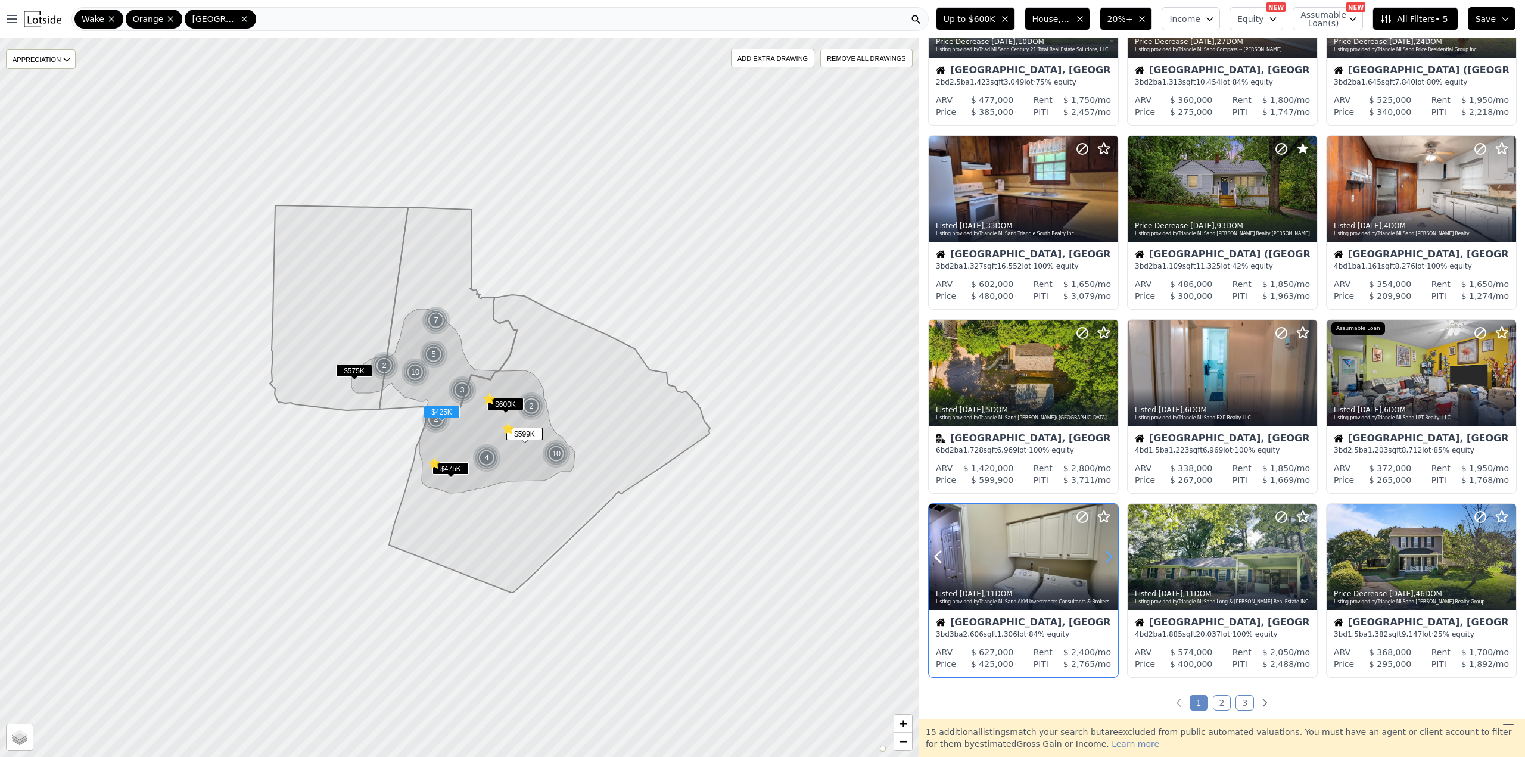
click at [1108, 554] on icon at bounding box center [1109, 557] width 5 height 11
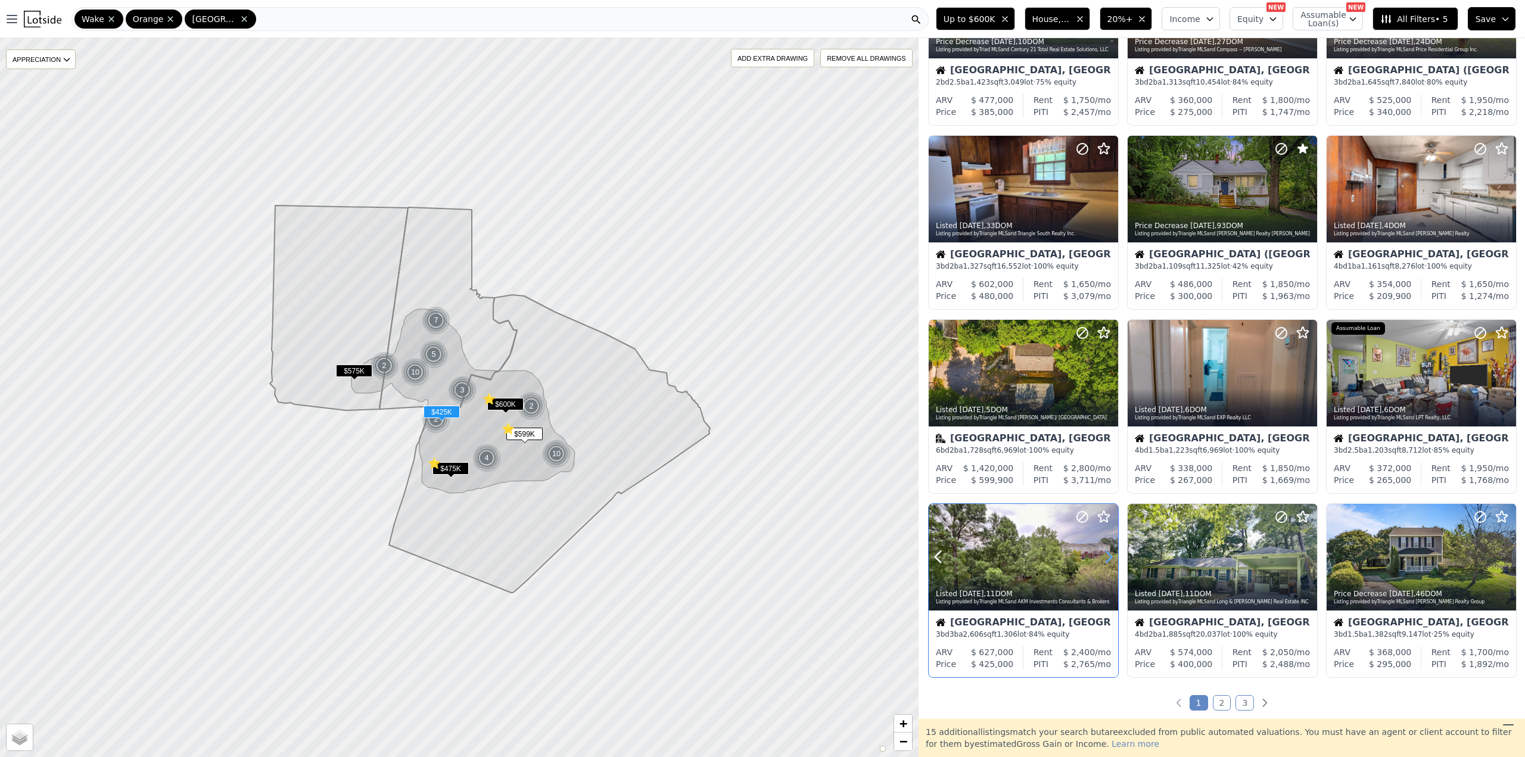
click at [1108, 554] on icon at bounding box center [1109, 557] width 5 height 11
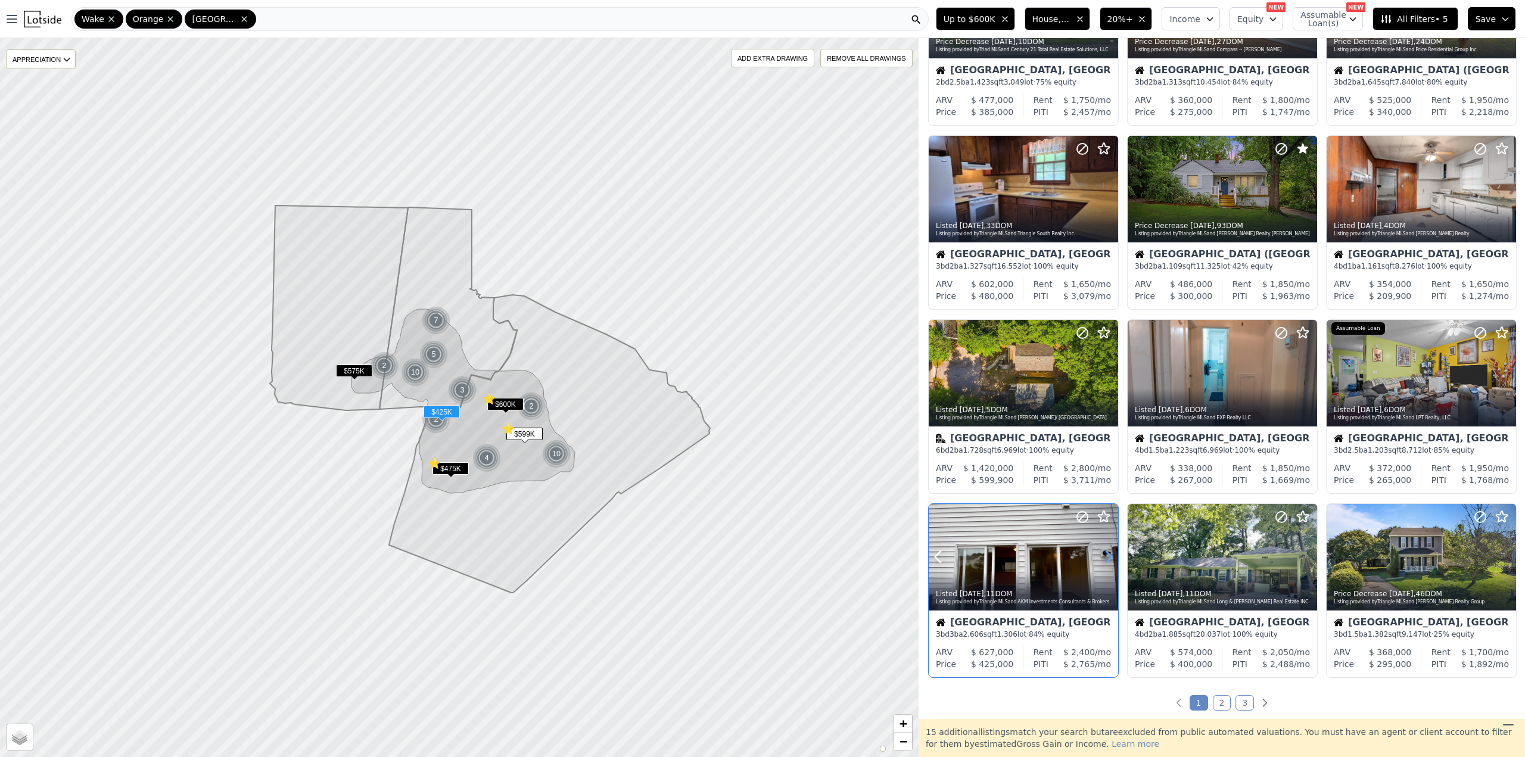
click at [1108, 554] on icon at bounding box center [1109, 557] width 5 height 11
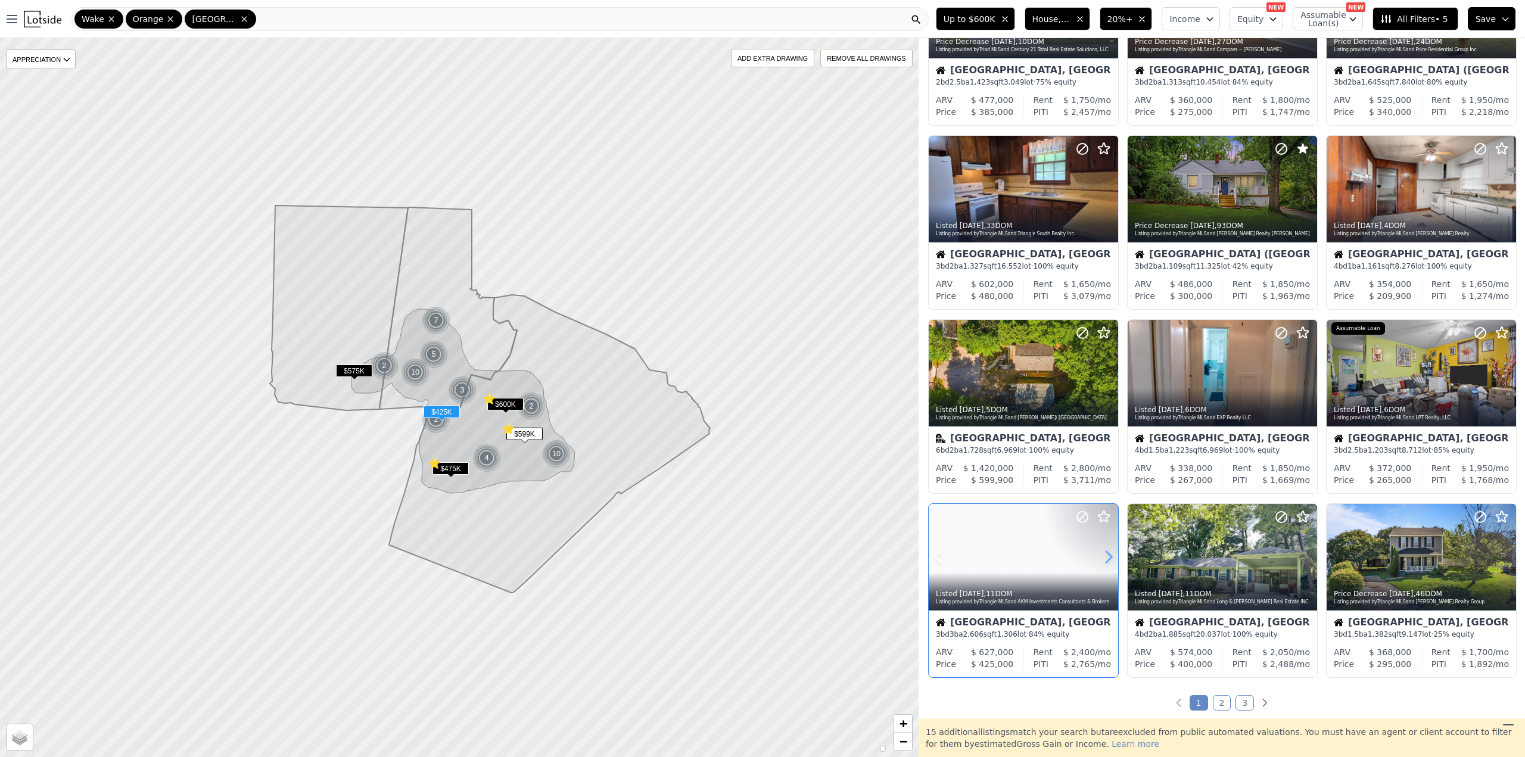
click at [1108, 554] on icon at bounding box center [1109, 557] width 5 height 11
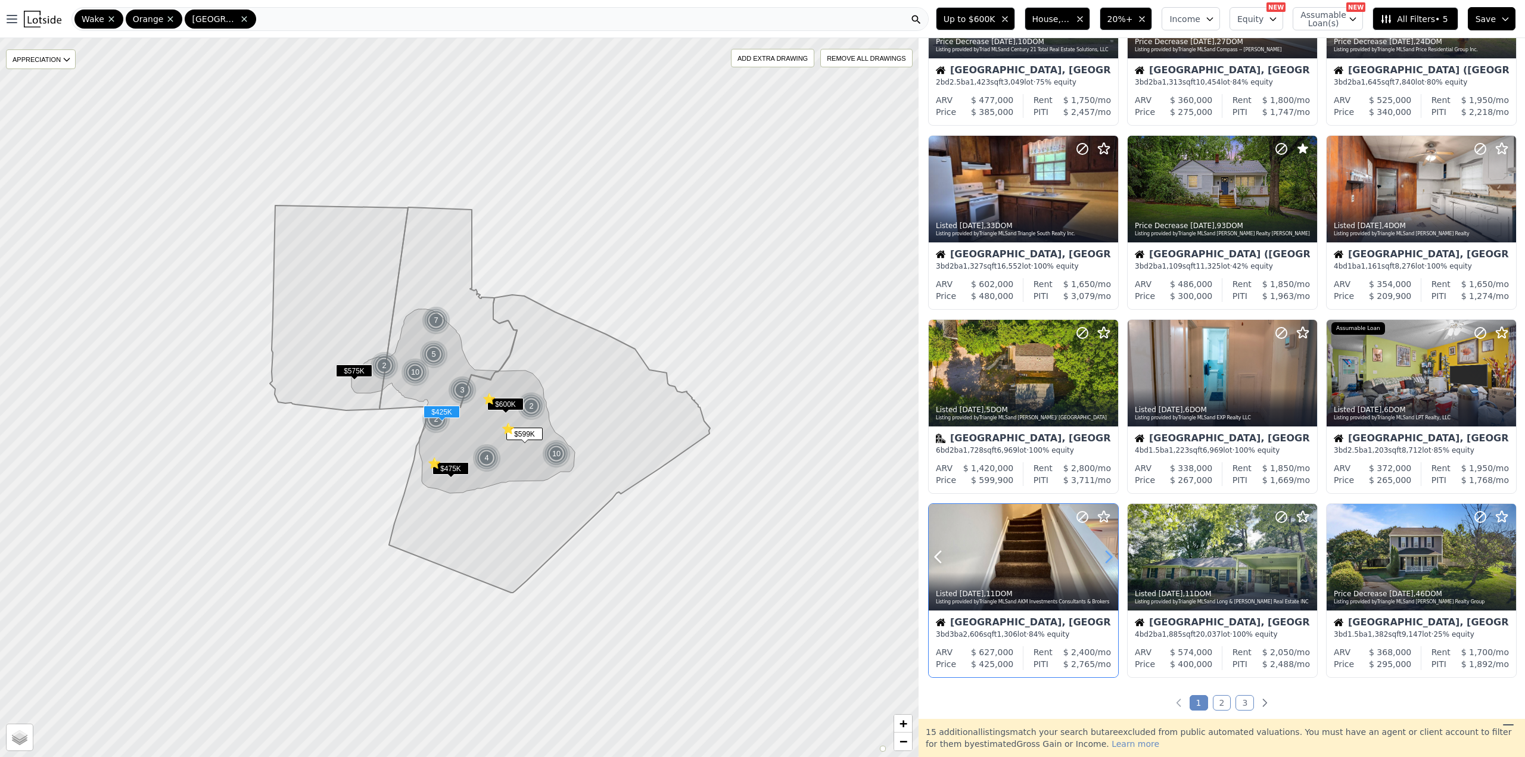
click at [1108, 554] on icon at bounding box center [1109, 557] width 5 height 11
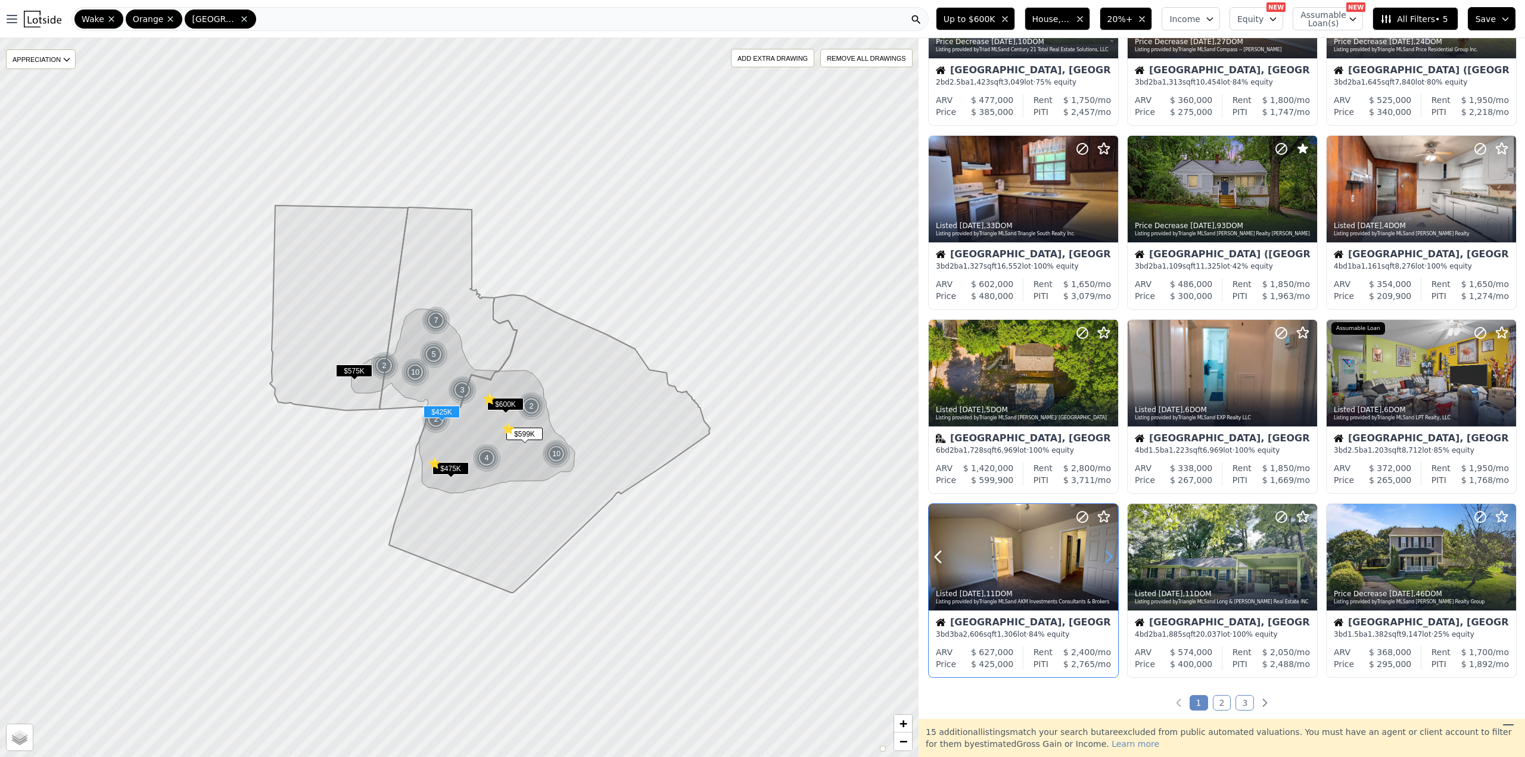
click at [1108, 554] on icon at bounding box center [1109, 557] width 5 height 11
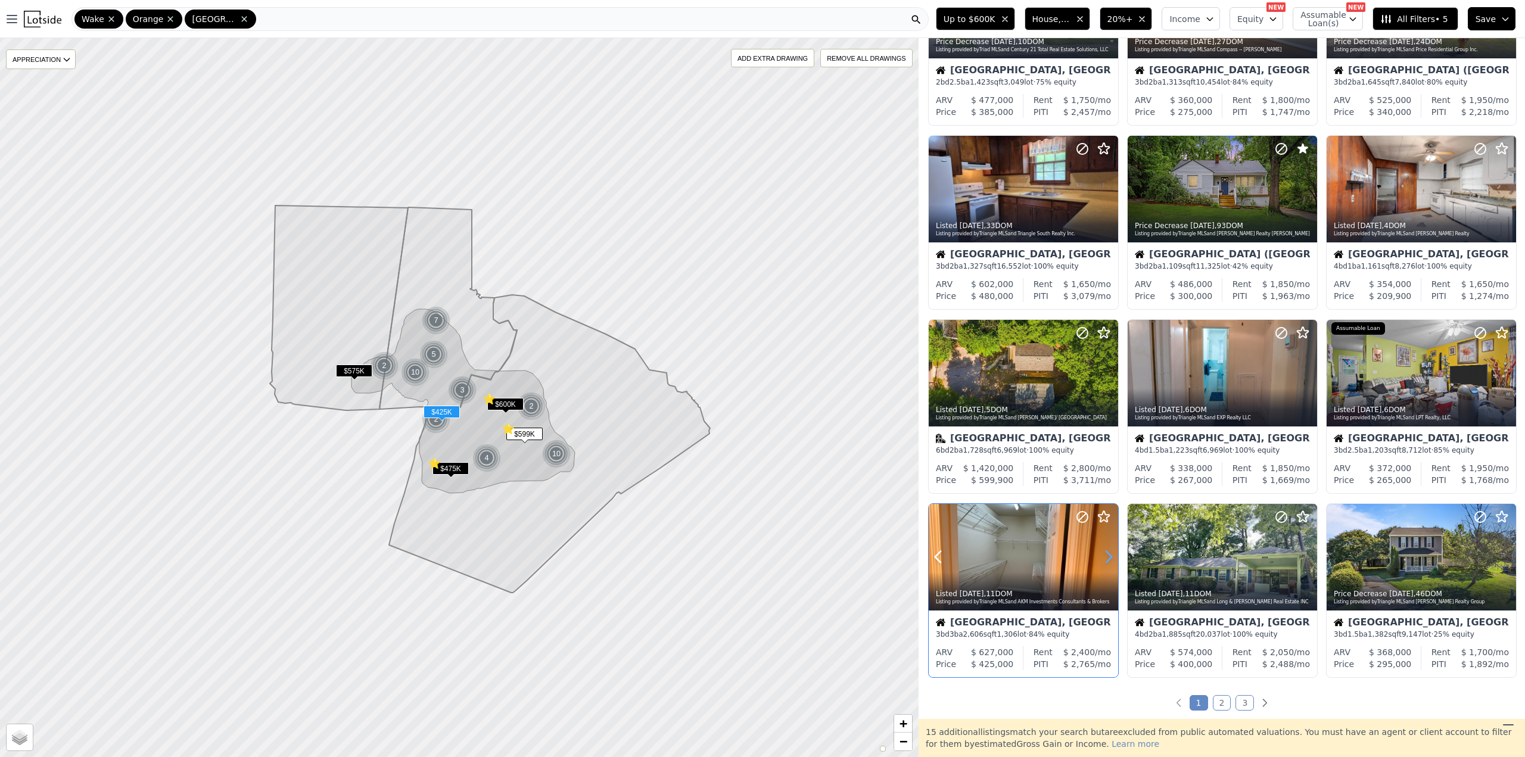
click at [1108, 554] on icon at bounding box center [1109, 557] width 5 height 11
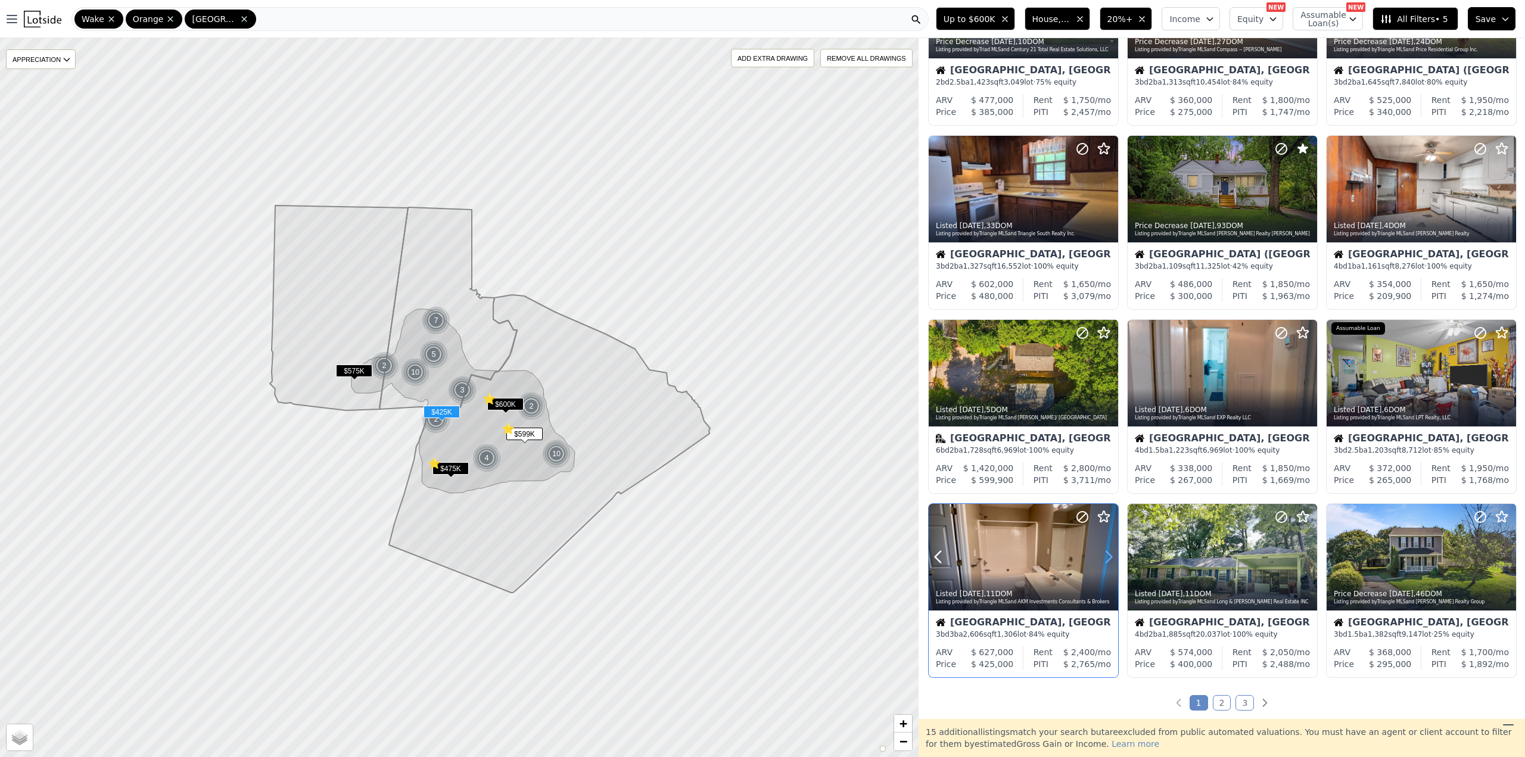
click at [1108, 554] on icon at bounding box center [1109, 557] width 5 height 11
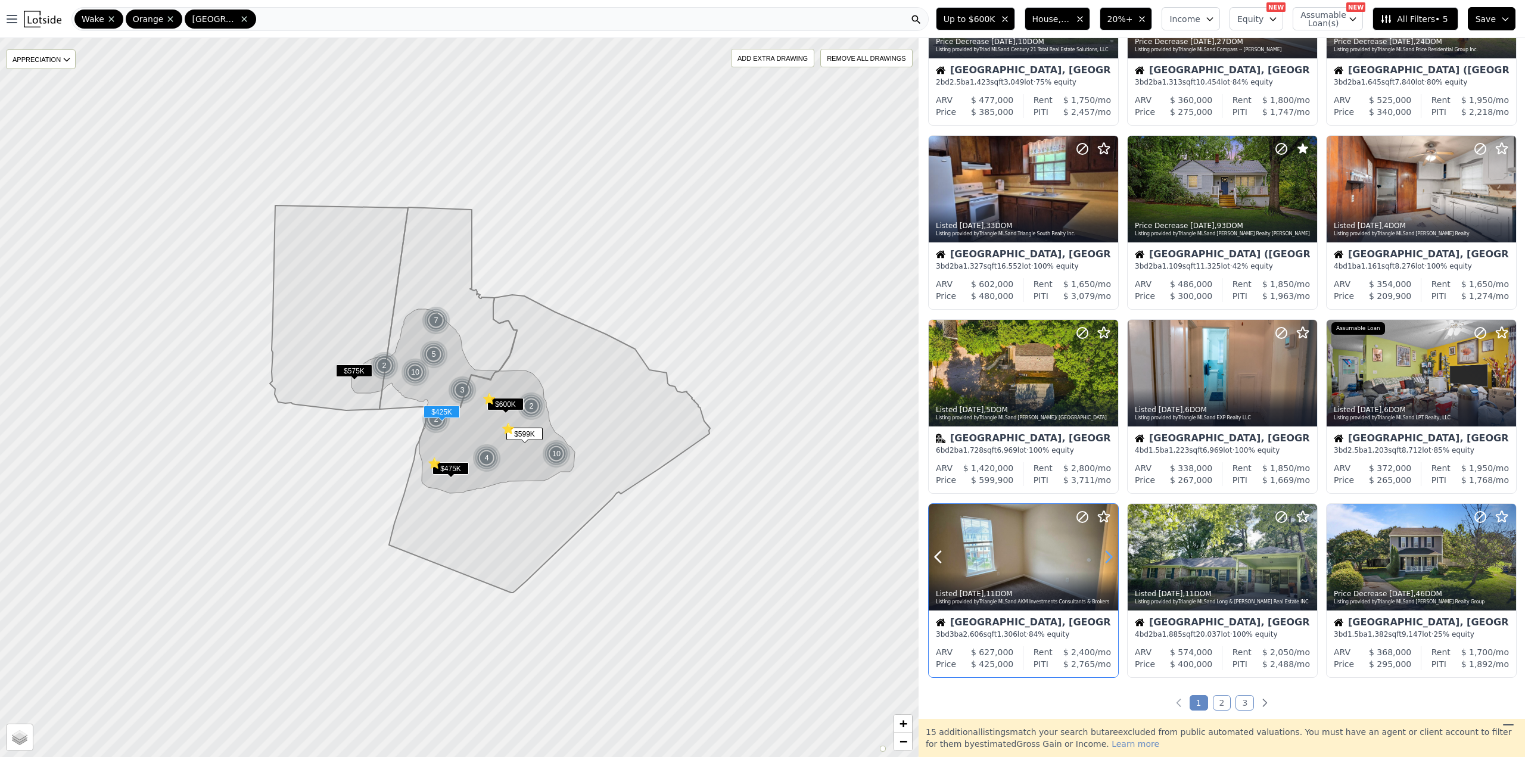
click at [1108, 554] on icon at bounding box center [1109, 557] width 5 height 11
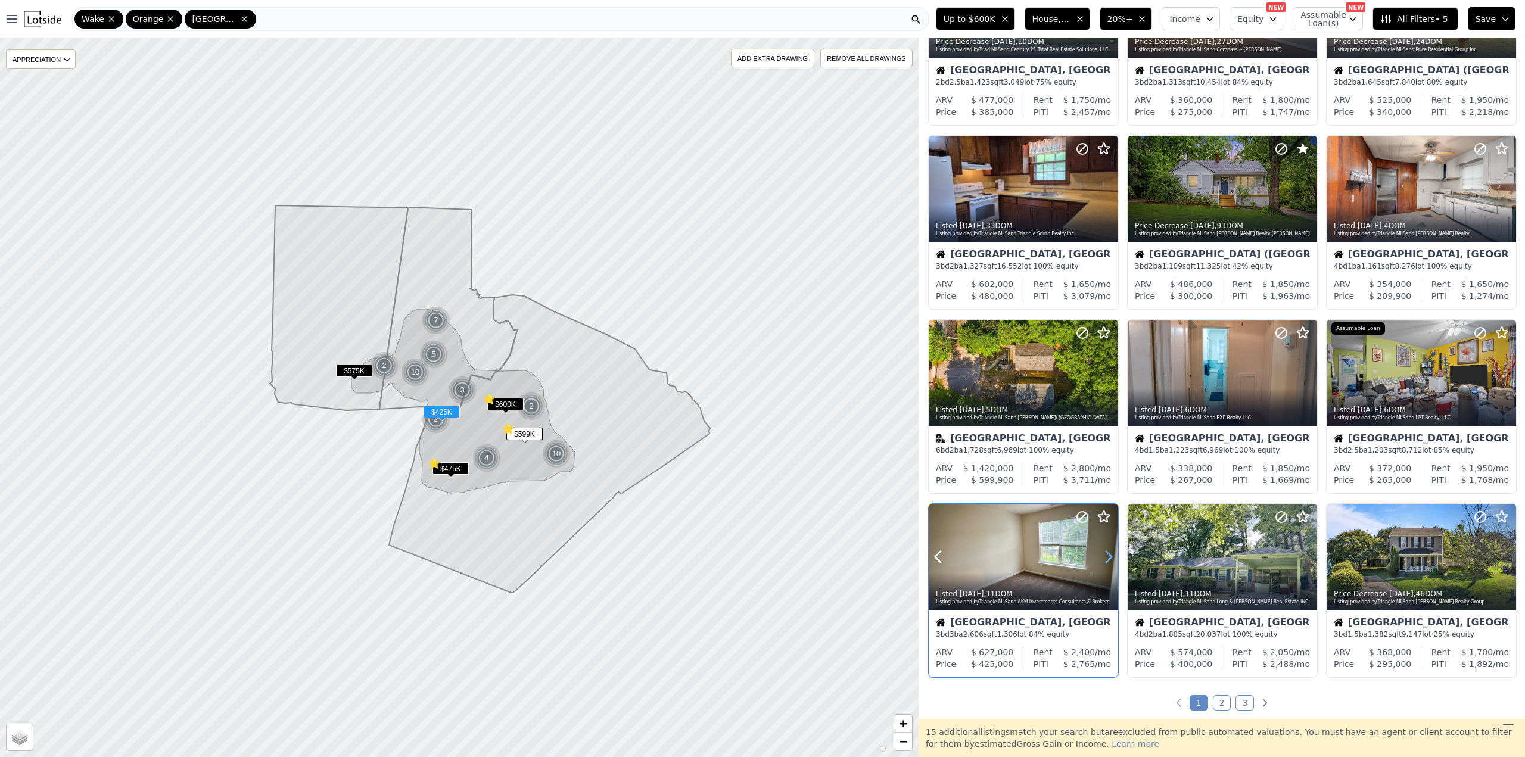
click at [1108, 554] on icon at bounding box center [1109, 557] width 5 height 11
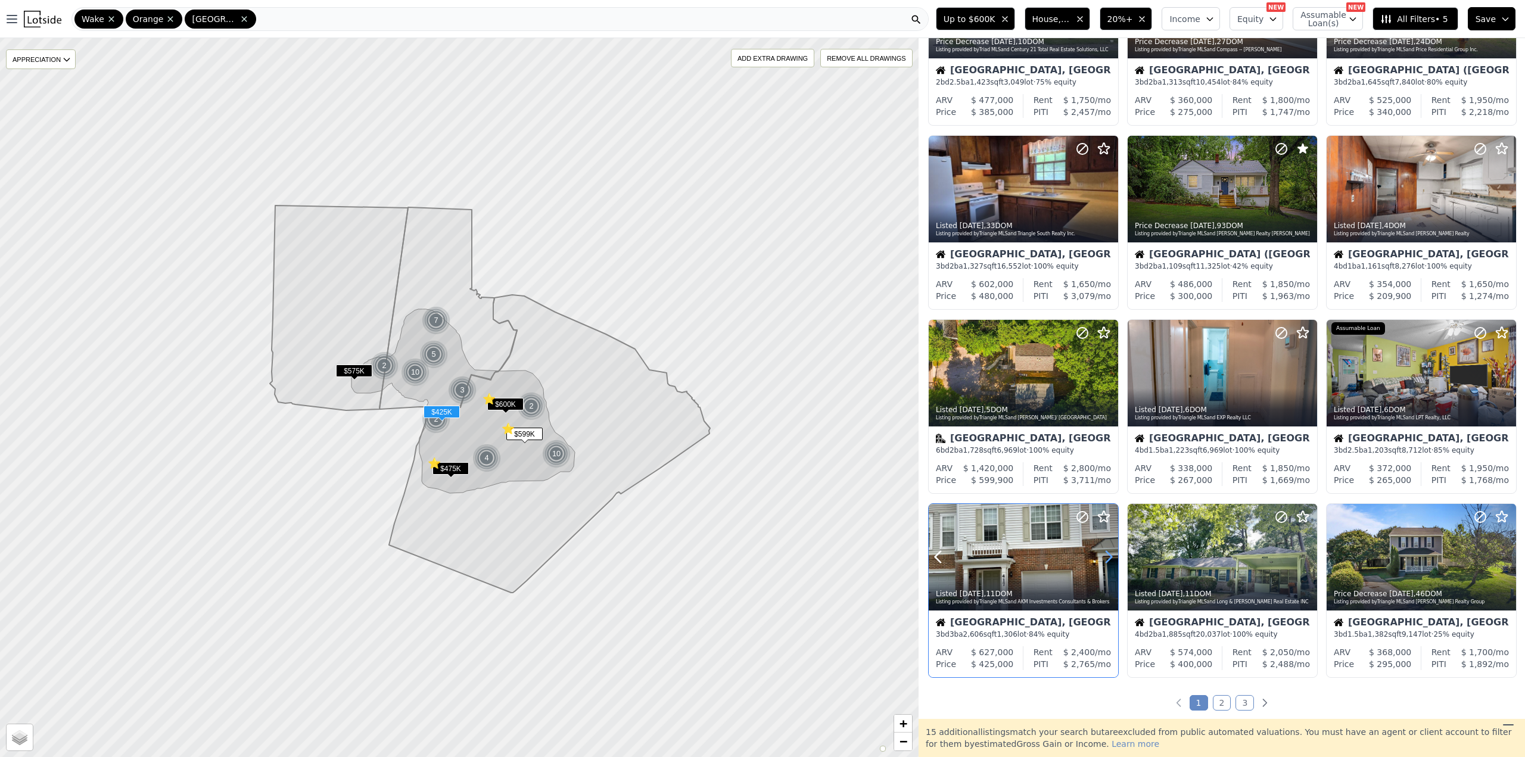
click at [1108, 554] on icon at bounding box center [1109, 557] width 5 height 11
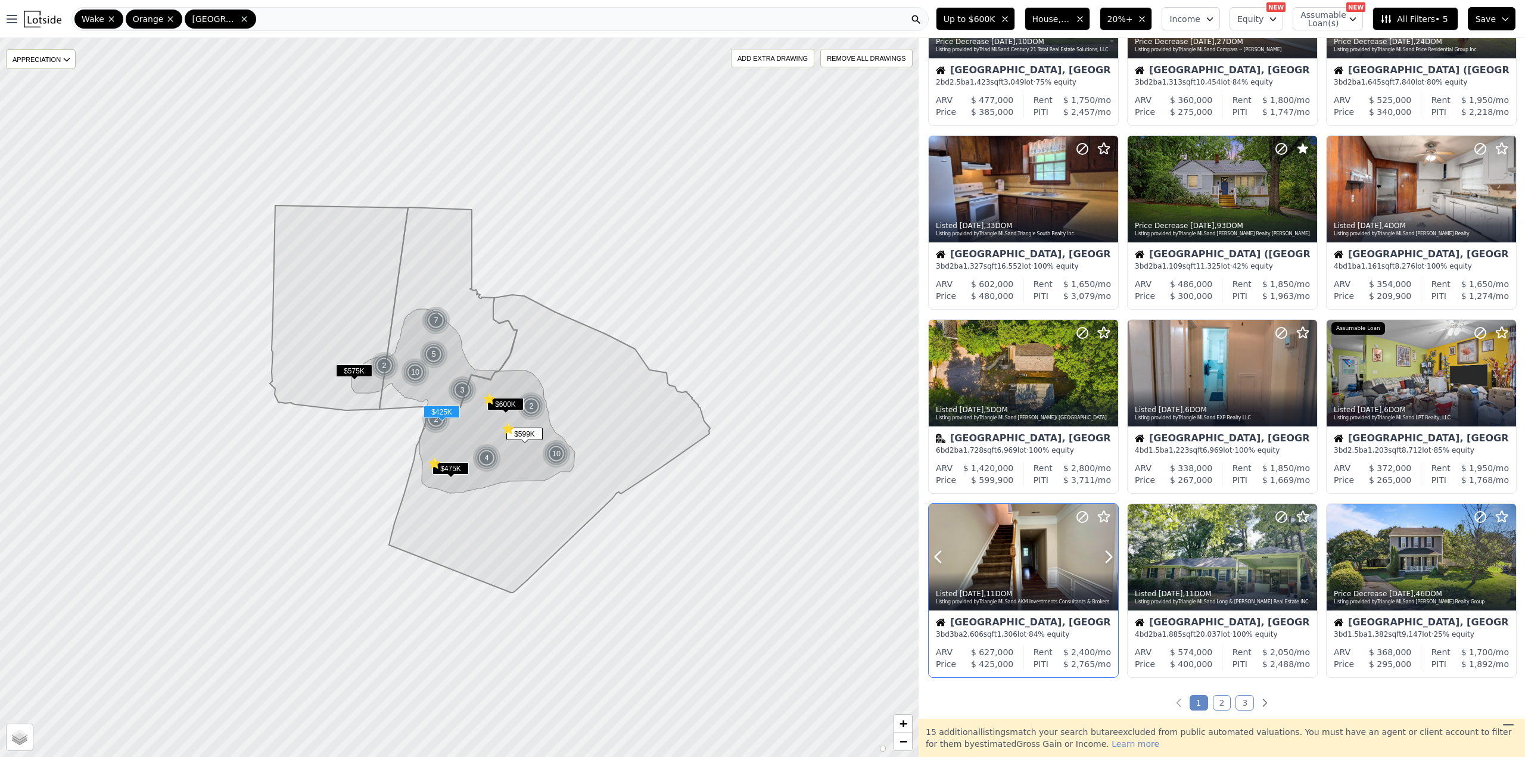
click at [1081, 517] on icon at bounding box center [1083, 517] width 14 height 14
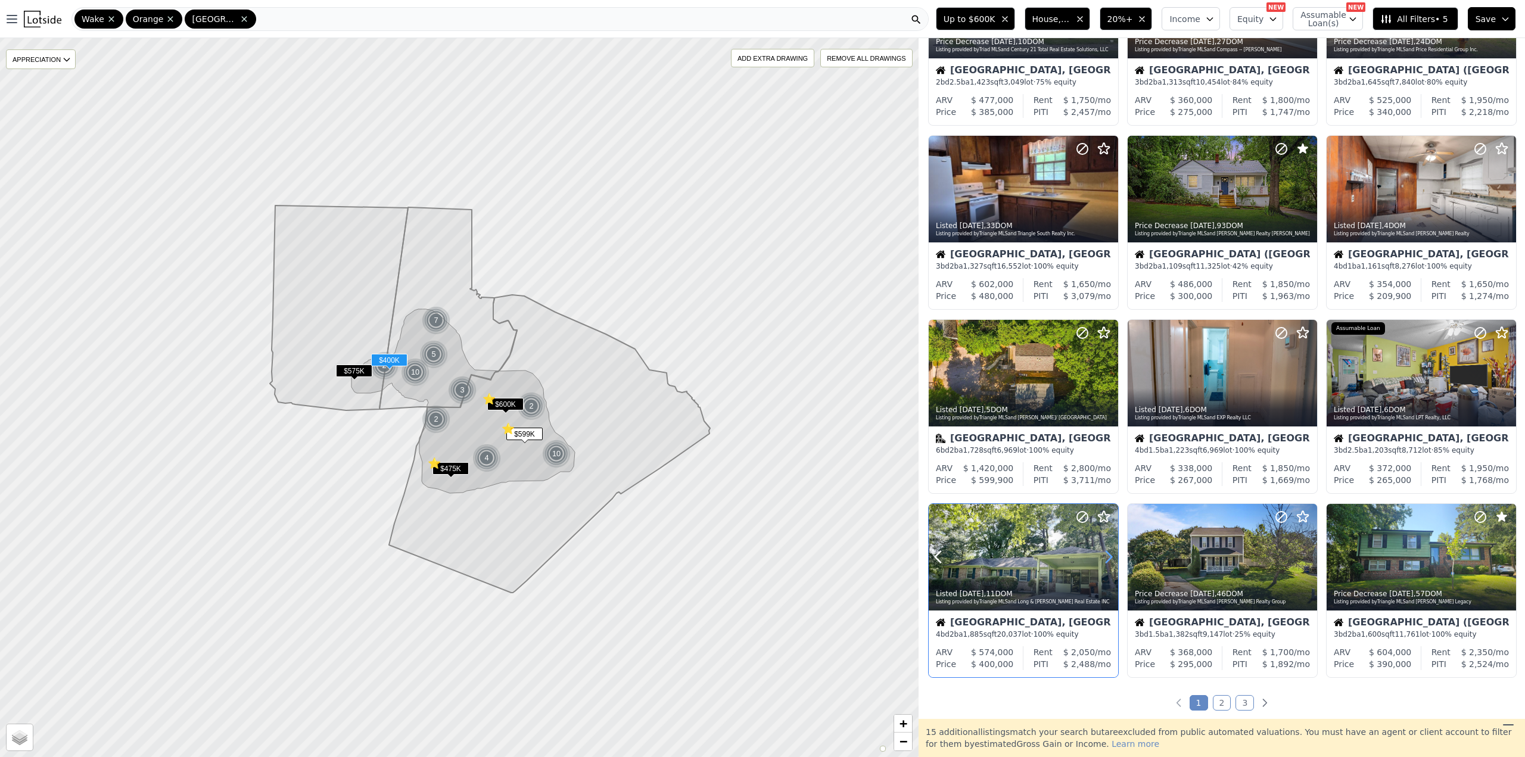
click at [1106, 560] on icon at bounding box center [1108, 557] width 19 height 19
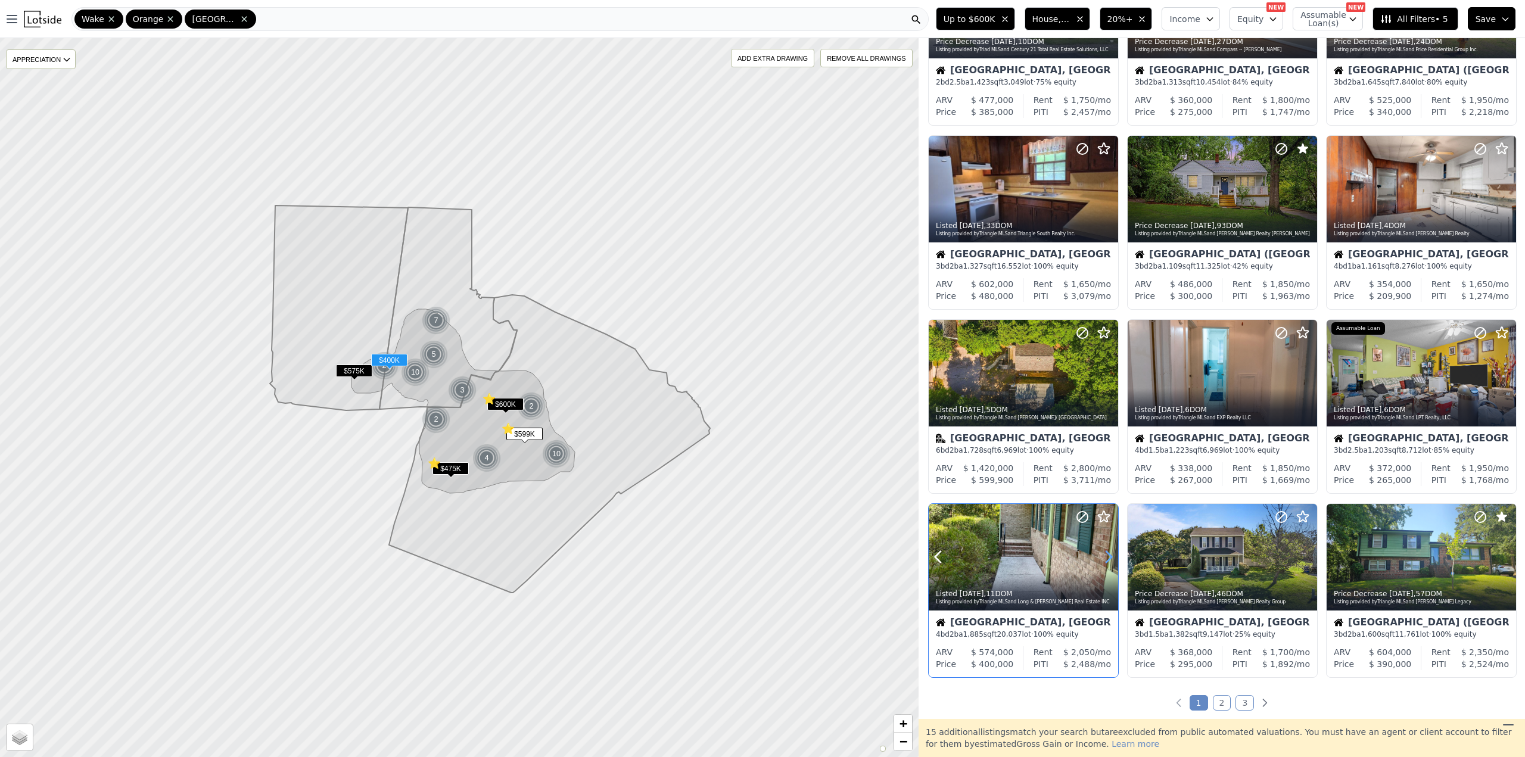
click at [1106, 560] on icon at bounding box center [1108, 557] width 19 height 19
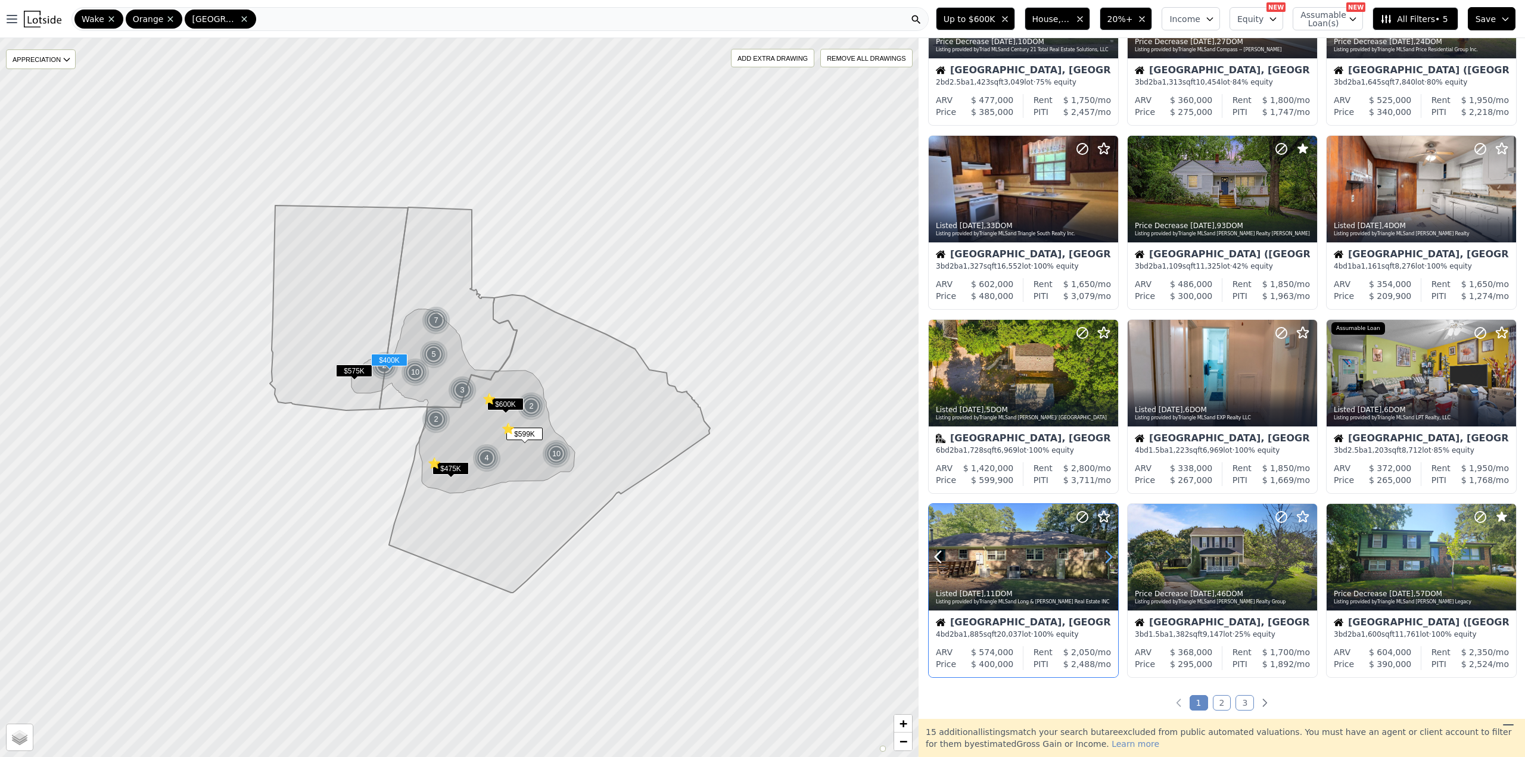
click at [1106, 560] on icon at bounding box center [1108, 557] width 19 height 19
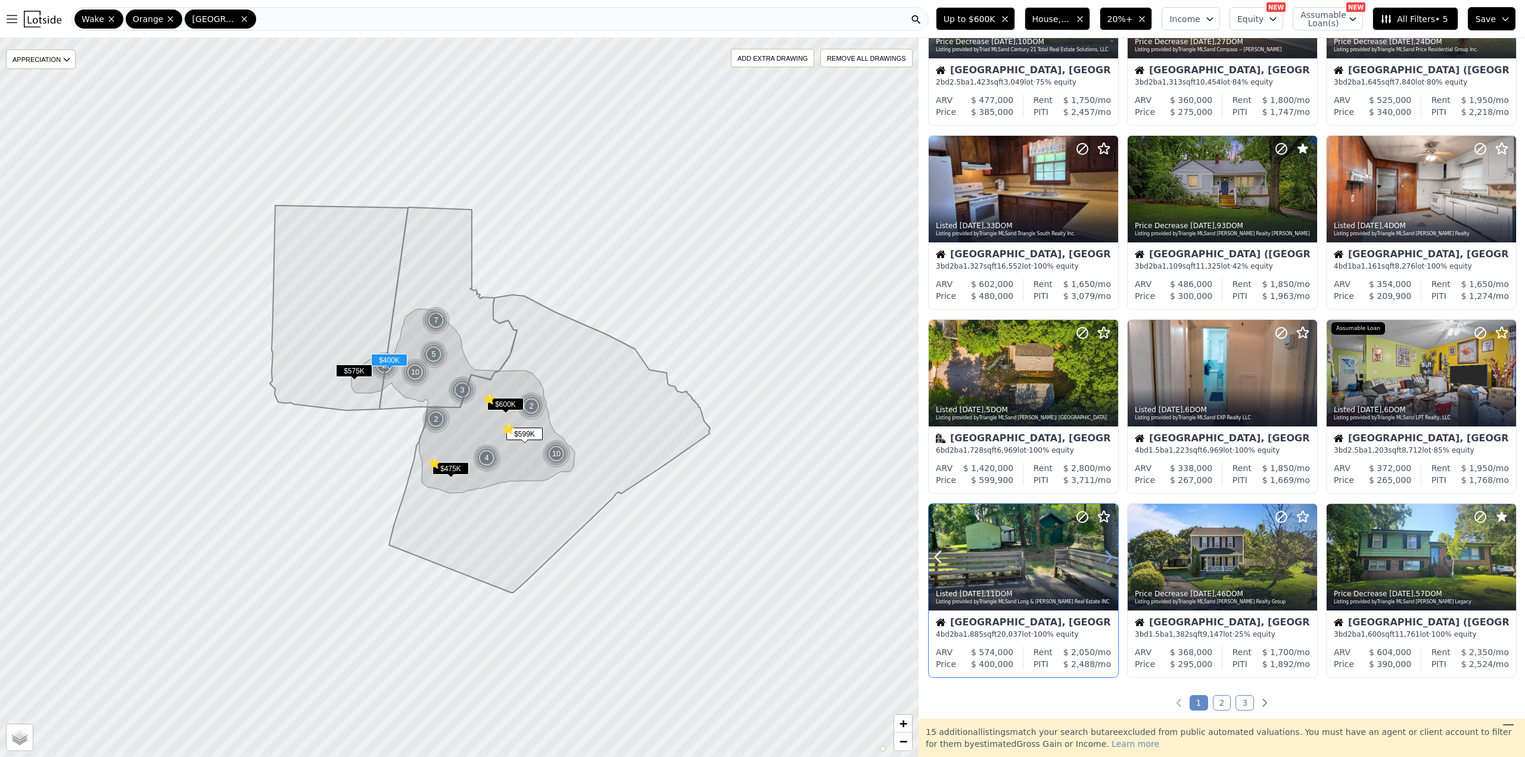
click at [1106, 560] on icon at bounding box center [1108, 557] width 19 height 19
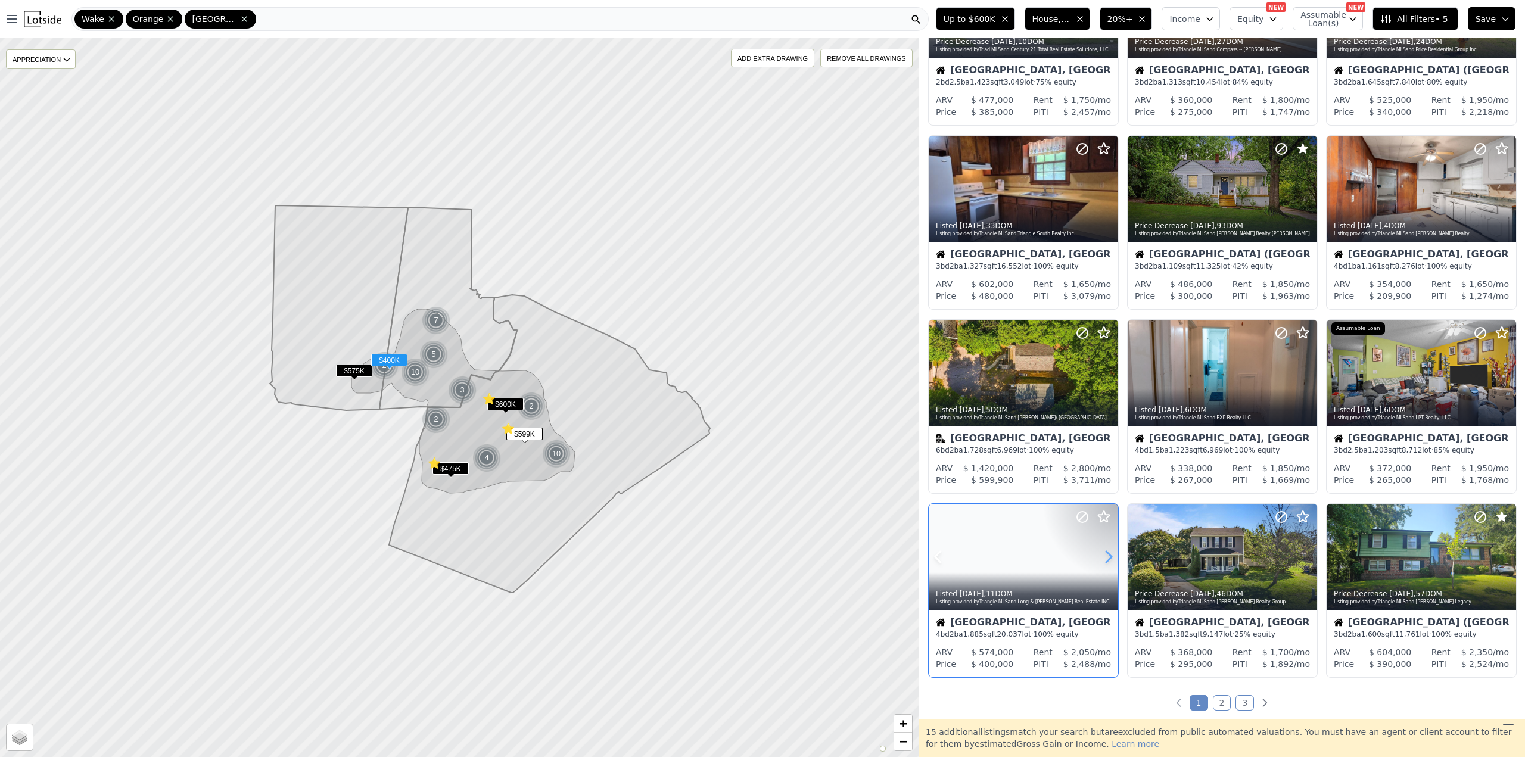
click at [1106, 560] on icon at bounding box center [1108, 557] width 19 height 19
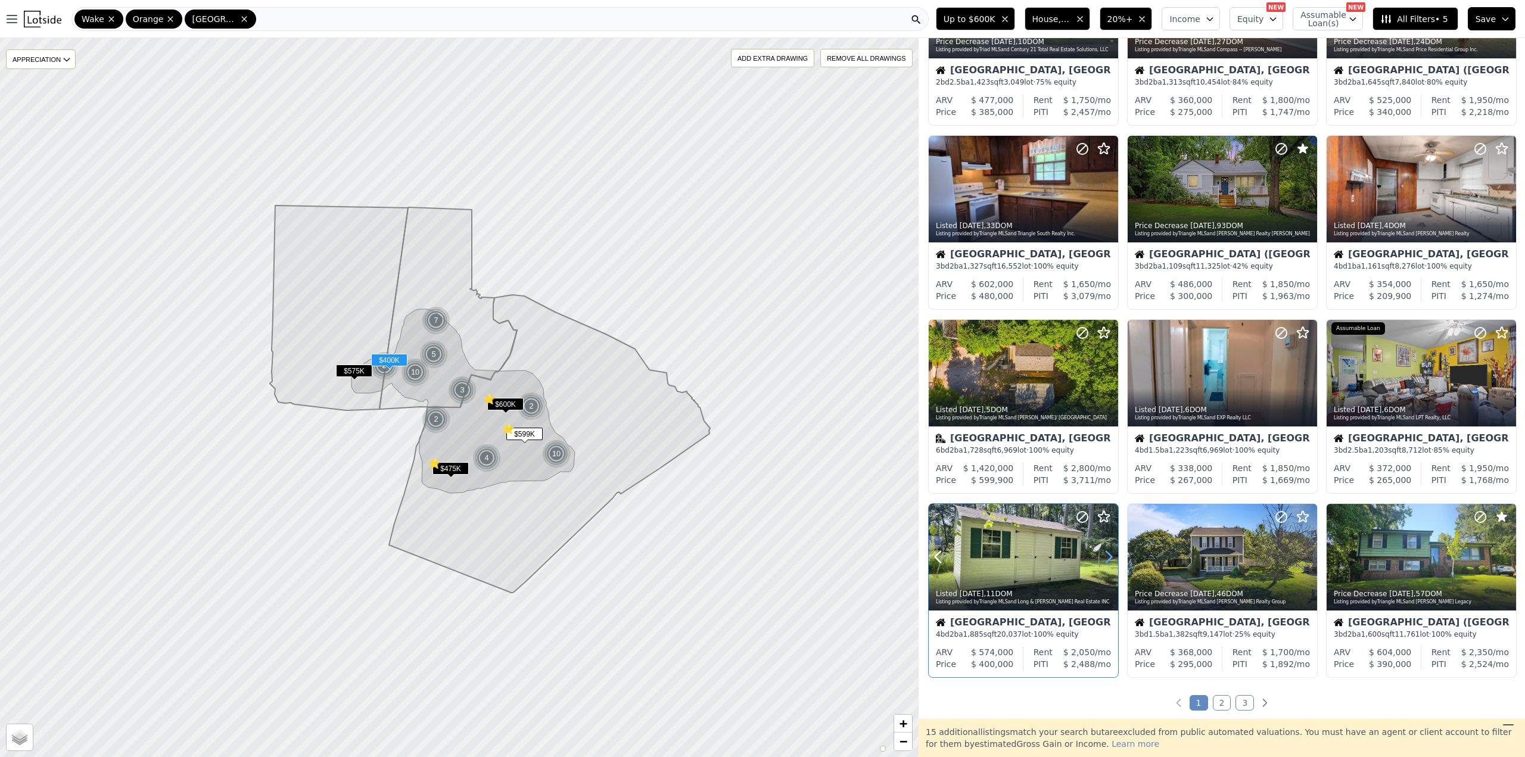
click at [1106, 560] on icon at bounding box center [1108, 557] width 19 height 19
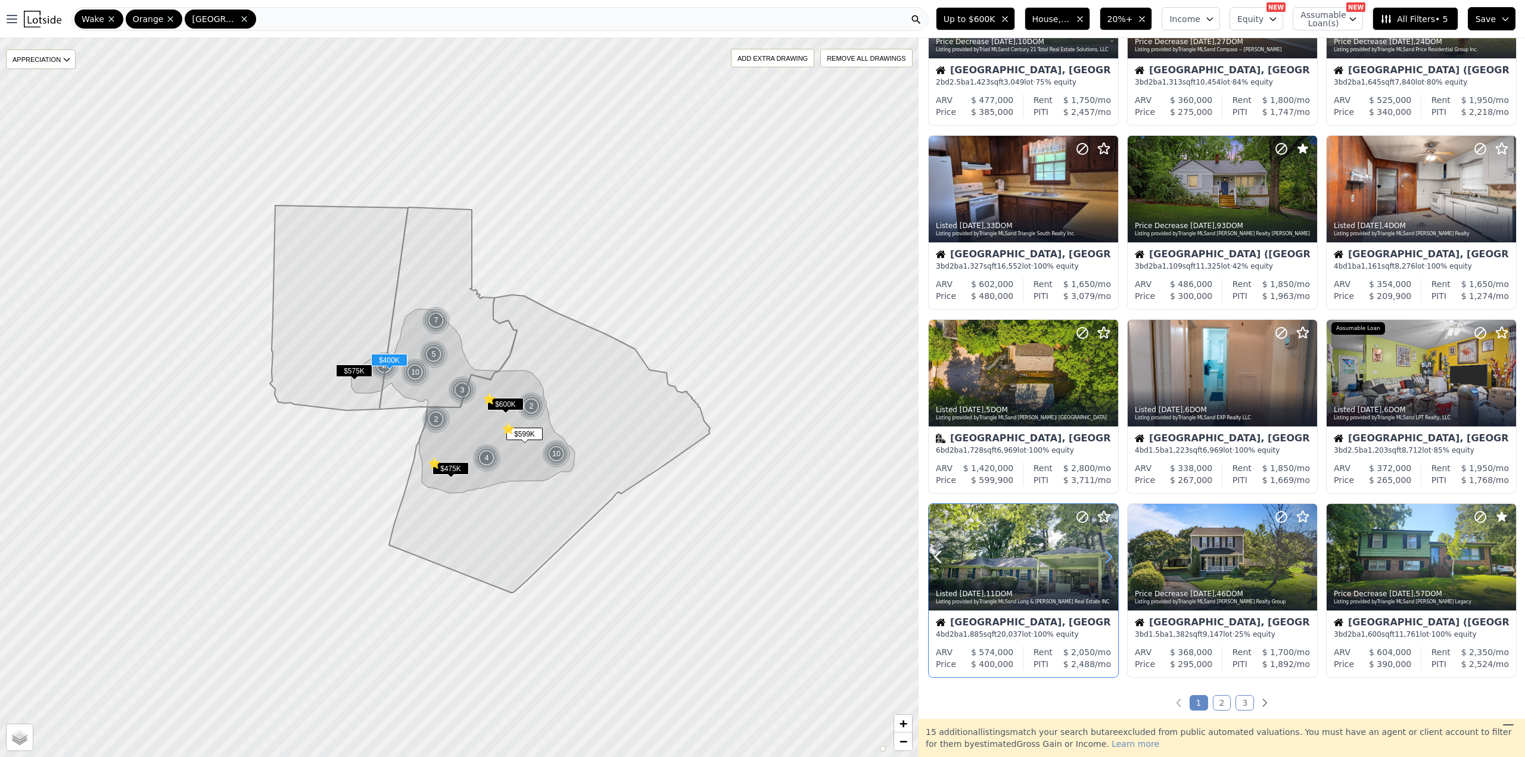
click at [1106, 560] on icon at bounding box center [1108, 557] width 19 height 19
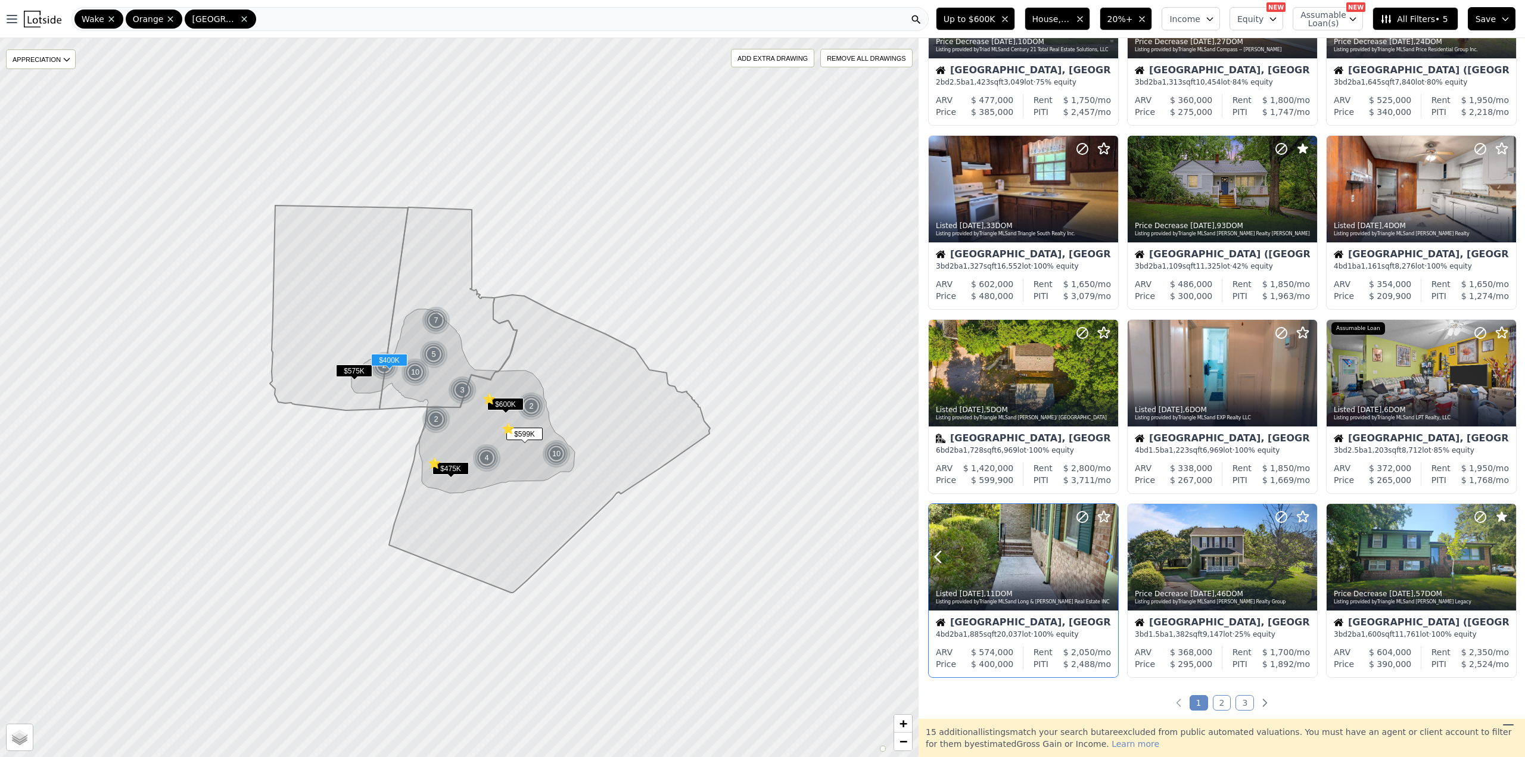
click at [1106, 560] on icon at bounding box center [1108, 557] width 19 height 19
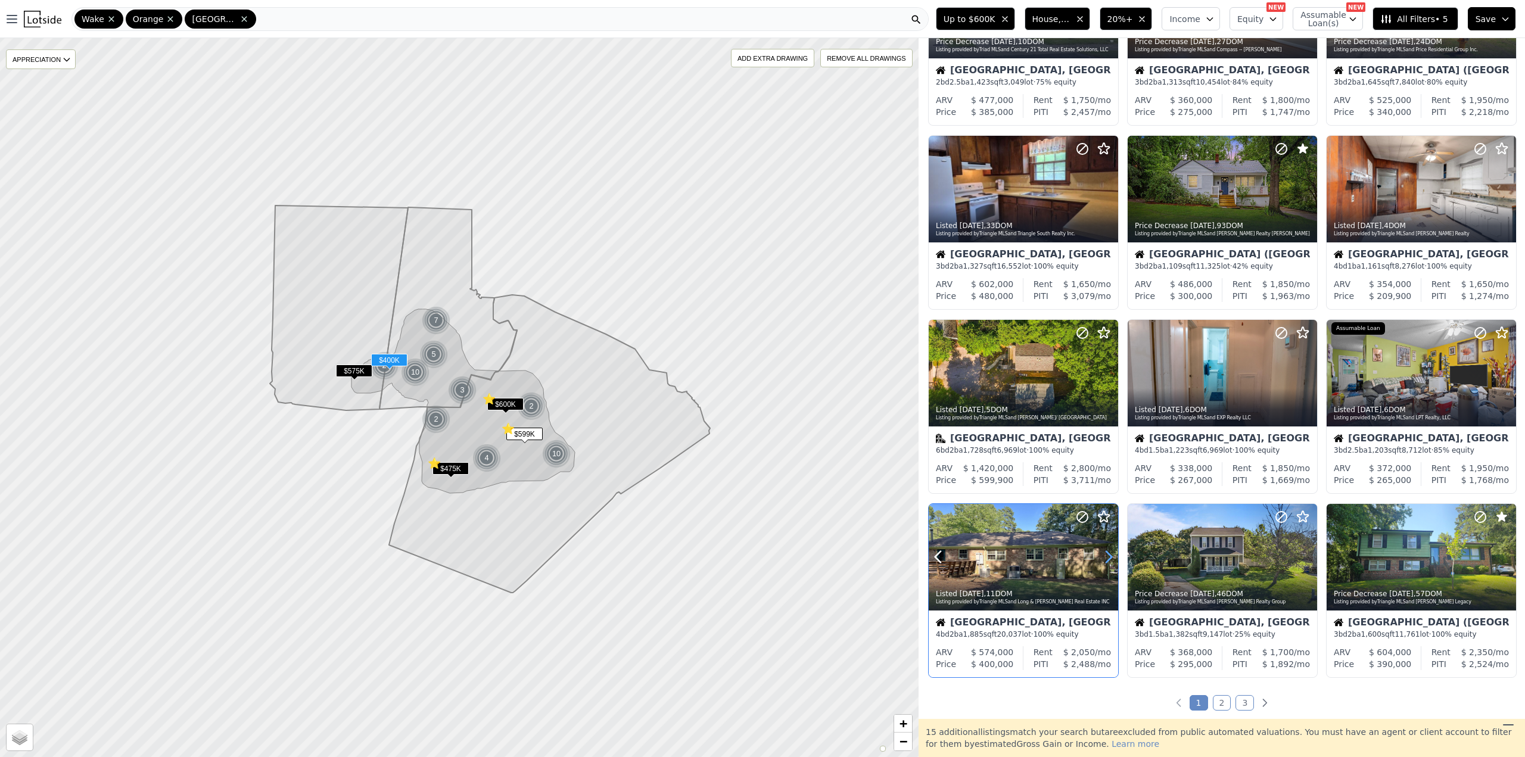
click at [1106, 560] on icon at bounding box center [1108, 557] width 19 height 19
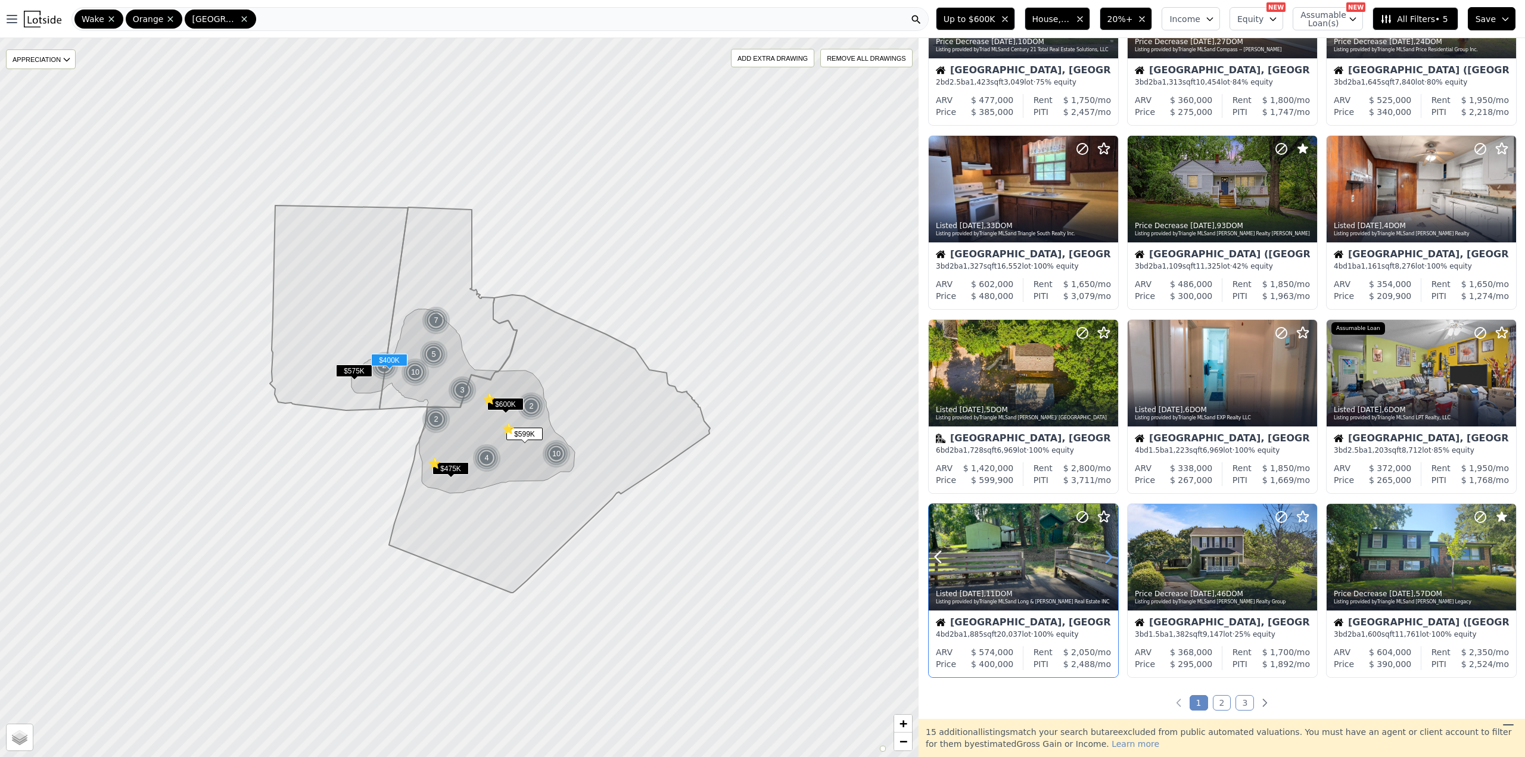
click at [1106, 560] on icon at bounding box center [1108, 557] width 19 height 19
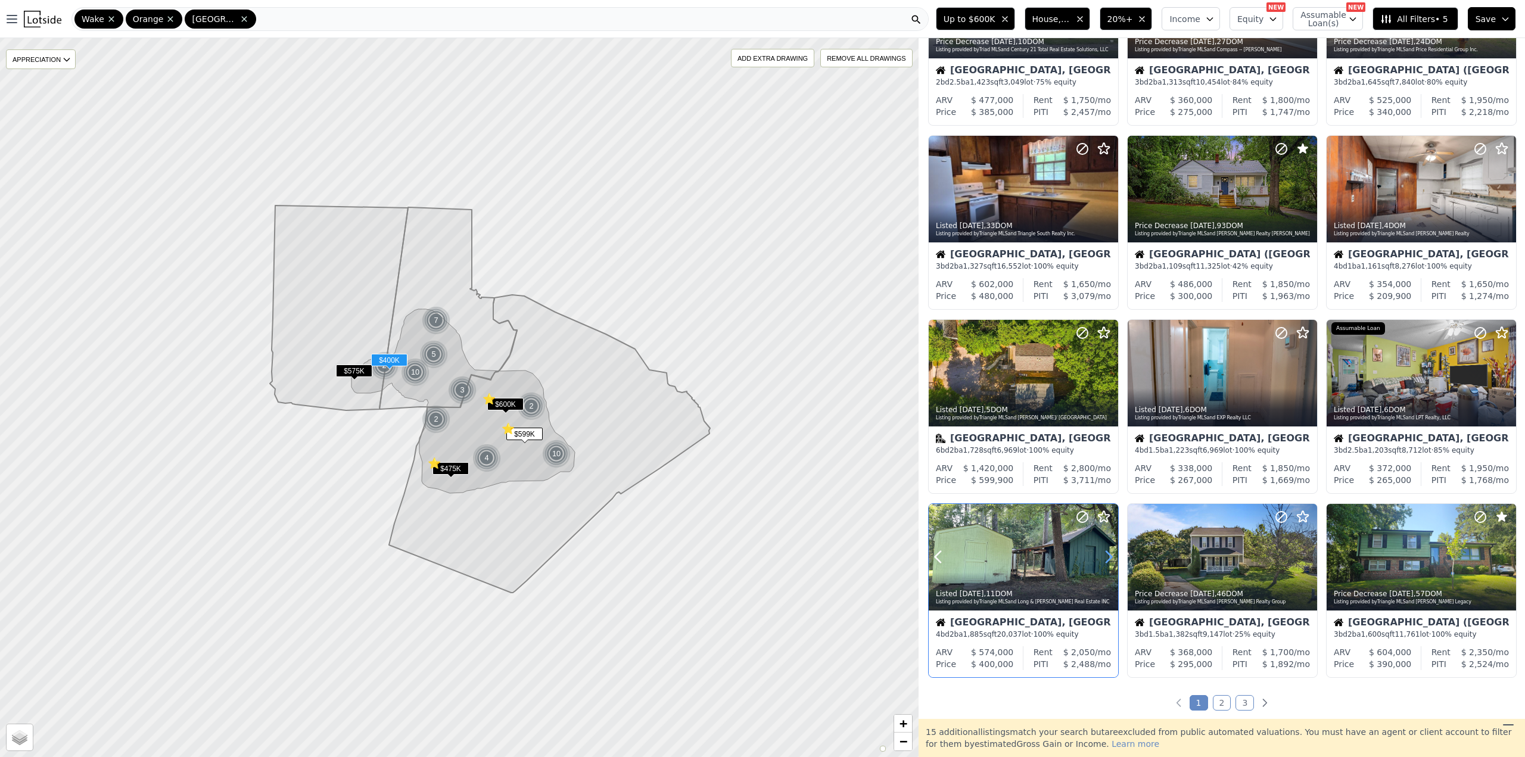
click at [1106, 560] on icon at bounding box center [1108, 557] width 19 height 19
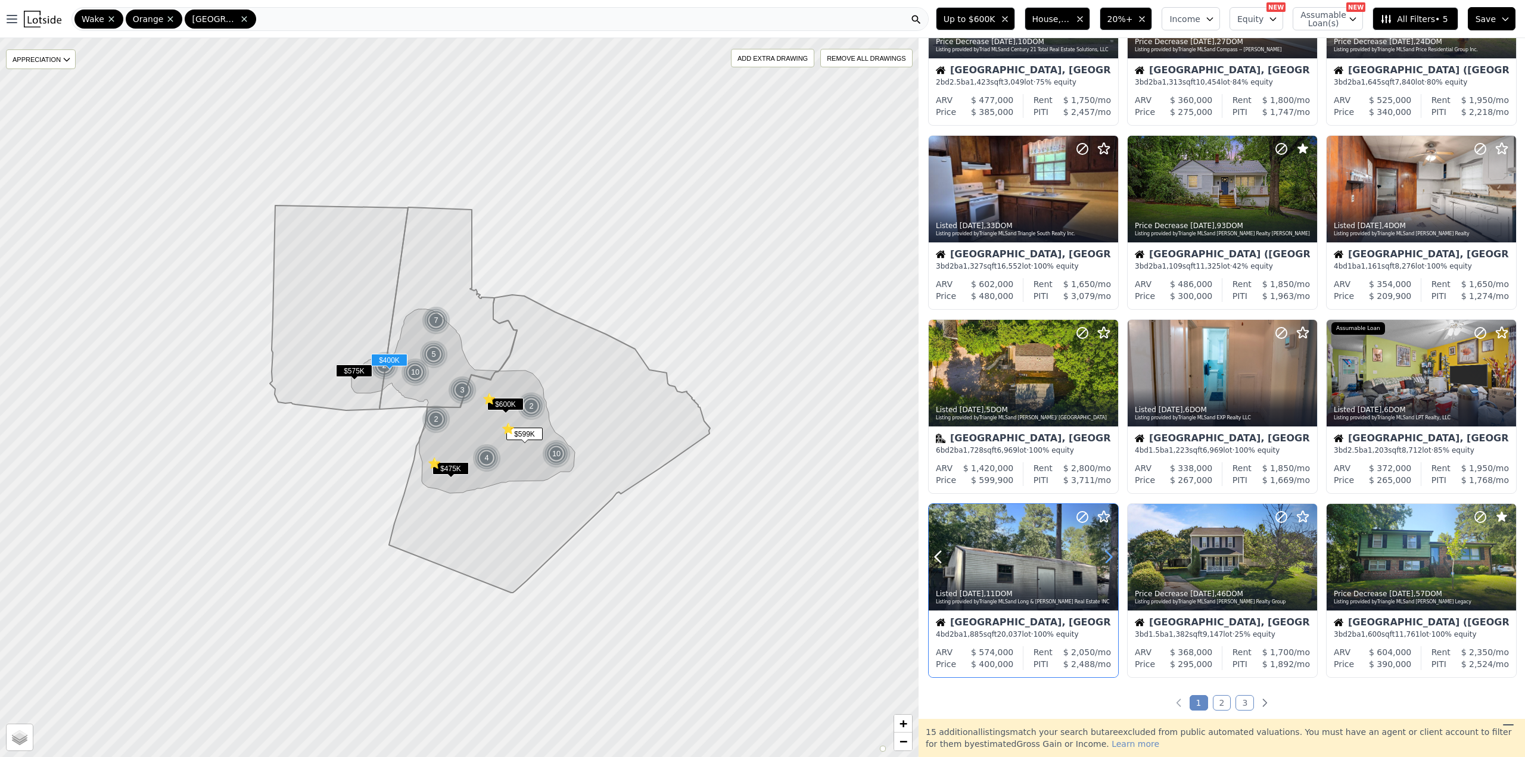
click at [1106, 560] on icon at bounding box center [1108, 557] width 19 height 19
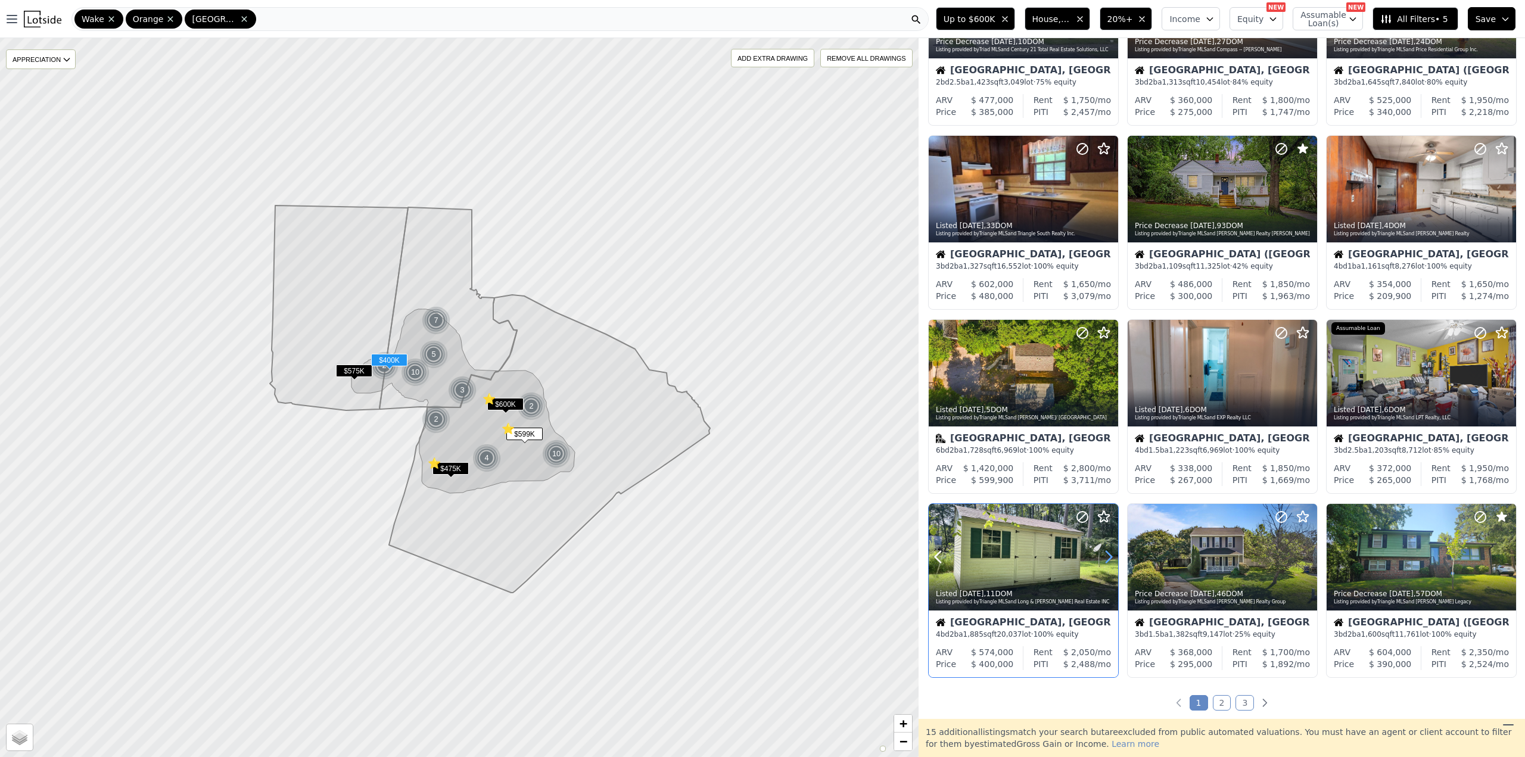
click at [1106, 560] on icon at bounding box center [1108, 557] width 19 height 19
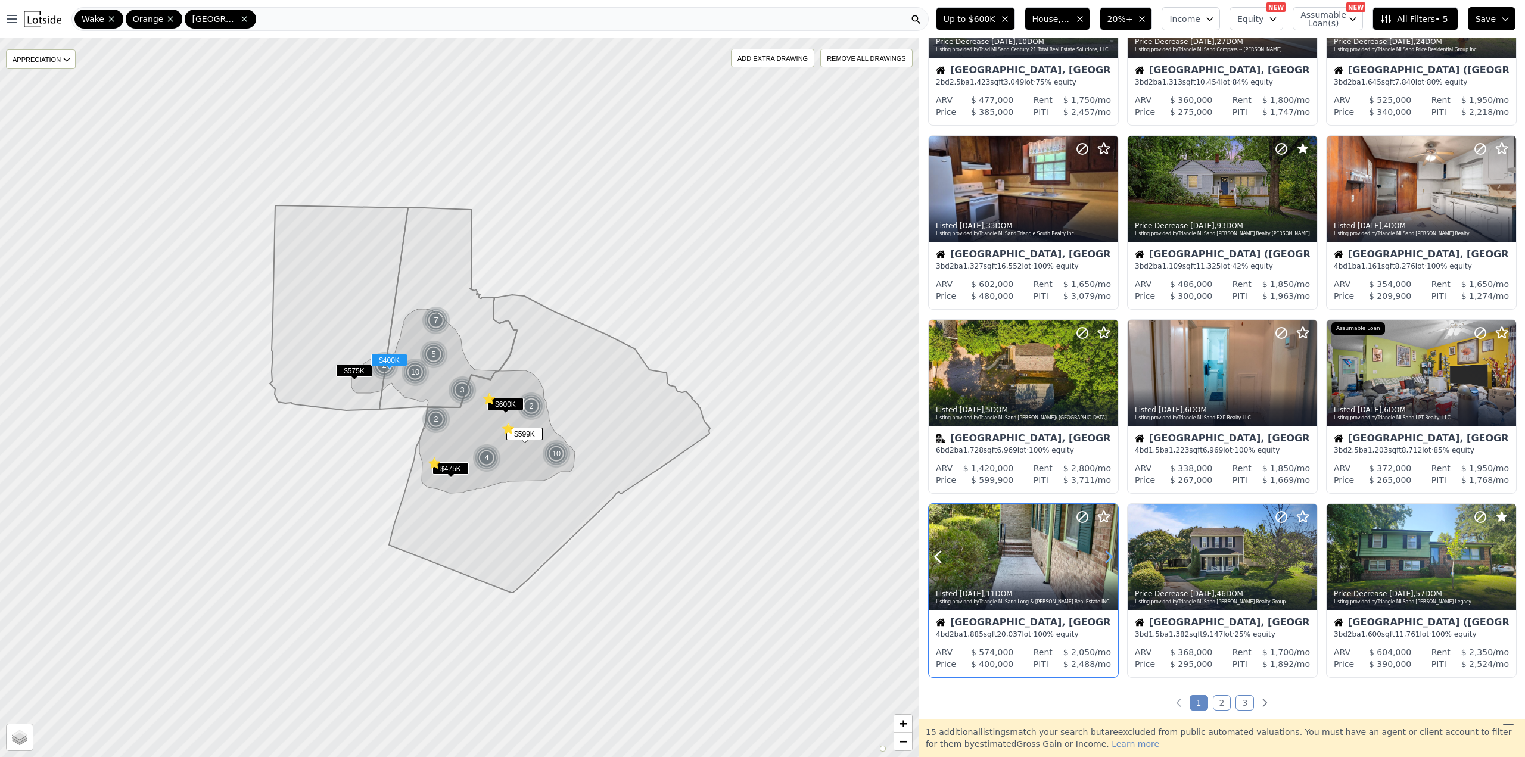
click at [1106, 560] on icon at bounding box center [1108, 557] width 19 height 19
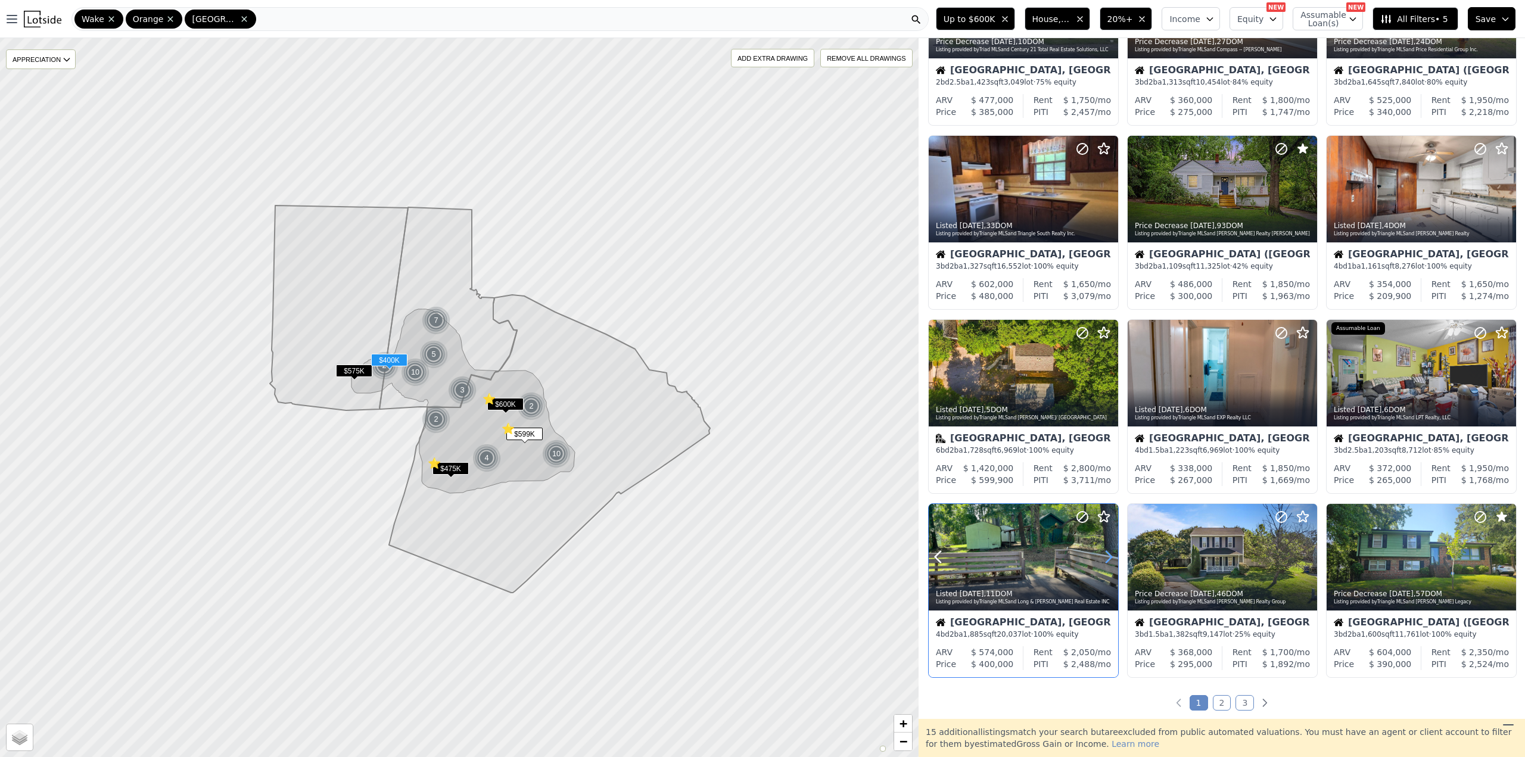
click at [1106, 560] on icon at bounding box center [1108, 557] width 19 height 19
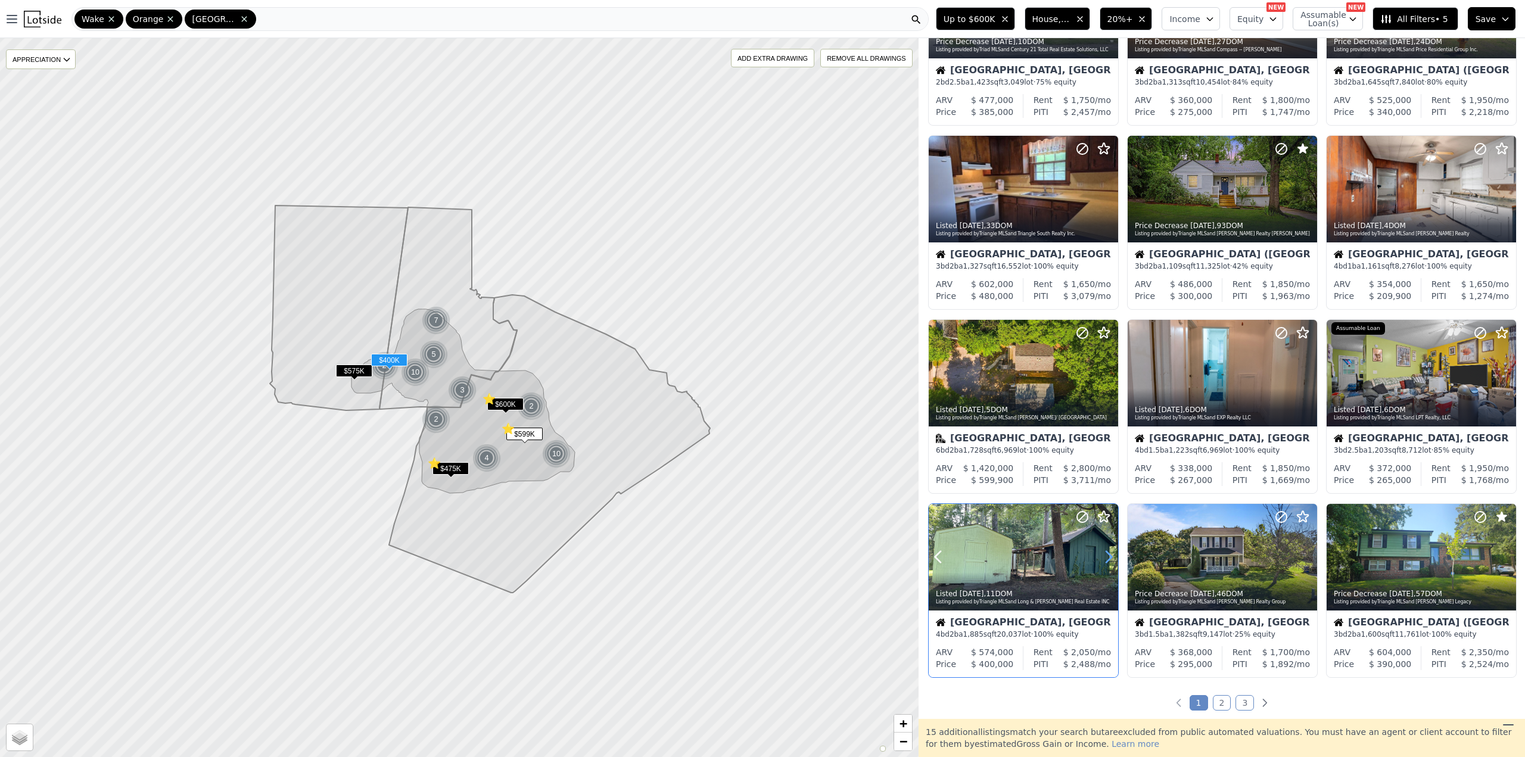
click at [1106, 560] on icon at bounding box center [1108, 557] width 19 height 19
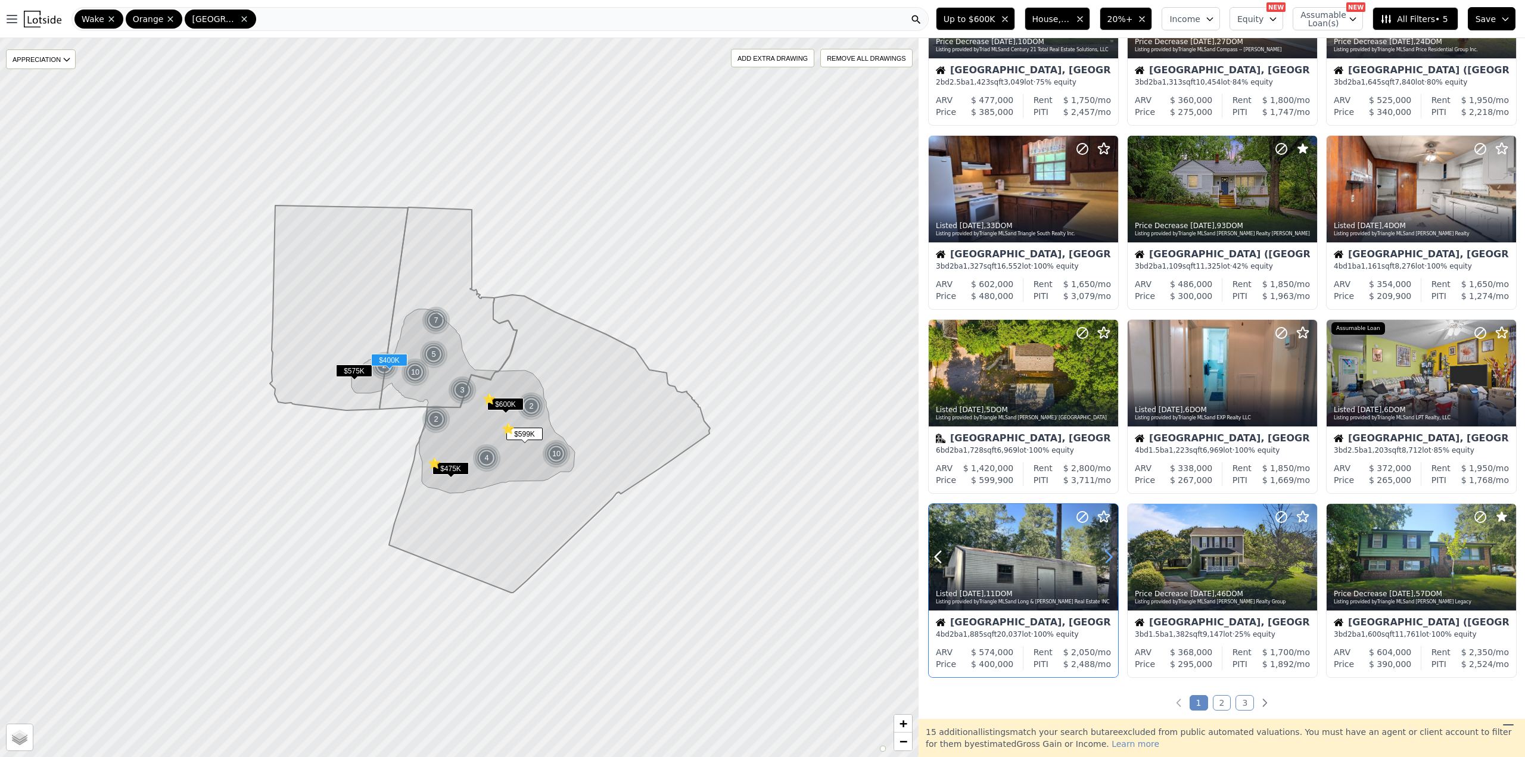
click at [1106, 560] on icon at bounding box center [1108, 557] width 19 height 19
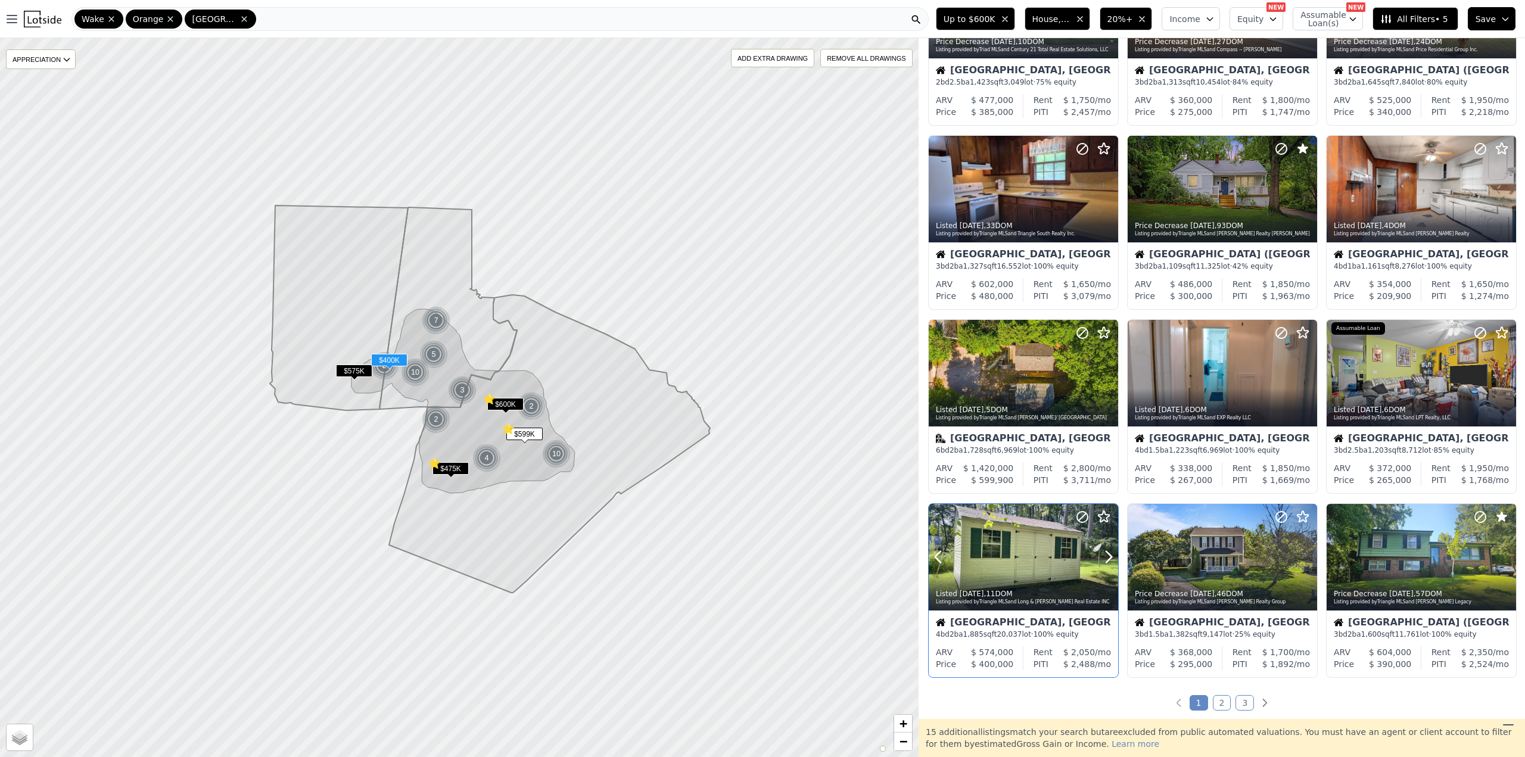
click at [1023, 605] on div "Listing provided by Triangle MLS and Long & Foster Real Estate INC" at bounding box center [1024, 602] width 176 height 7
click at [1306, 557] on icon at bounding box center [1307, 557] width 19 height 19
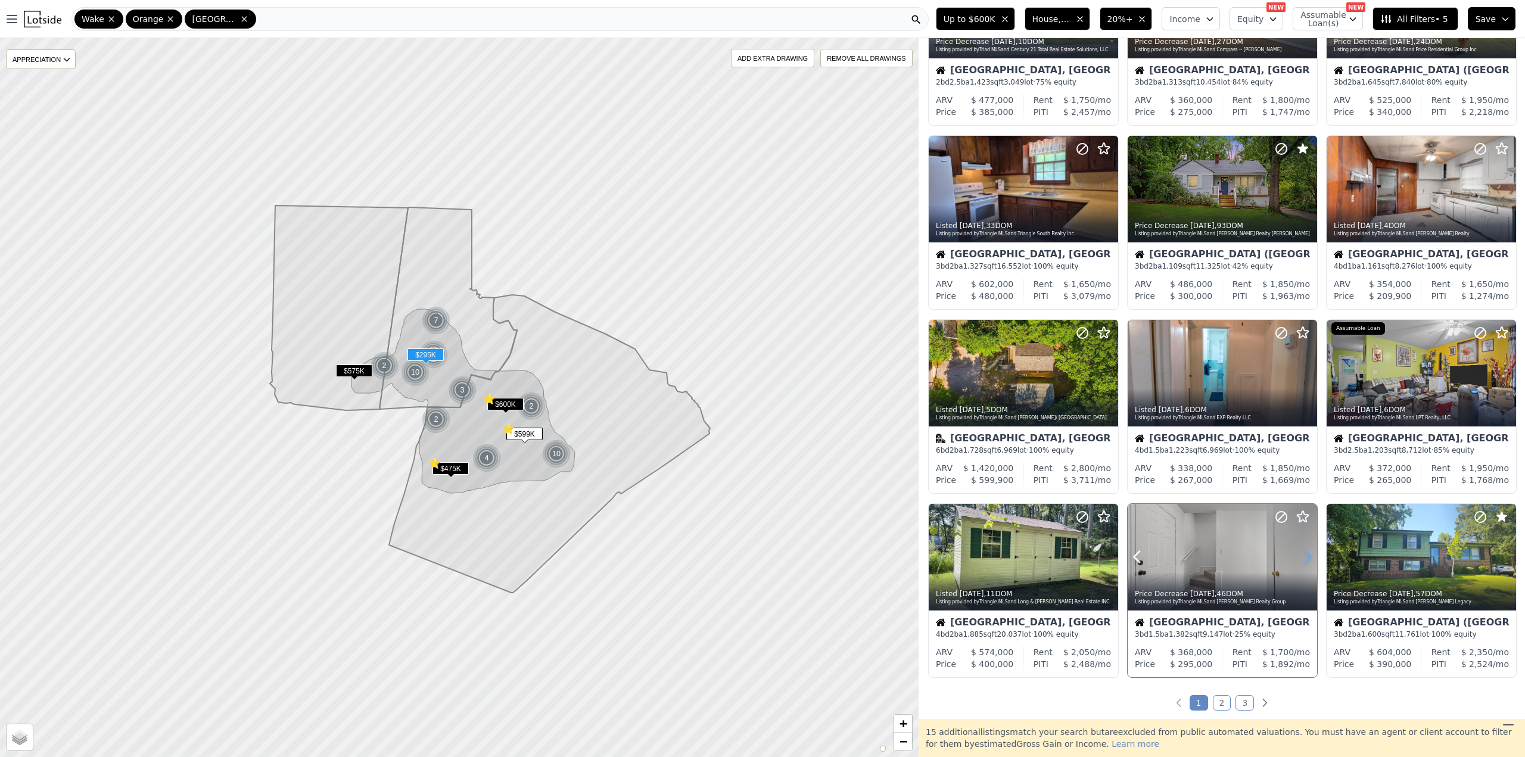
click at [1306, 557] on icon at bounding box center [1307, 557] width 19 height 19
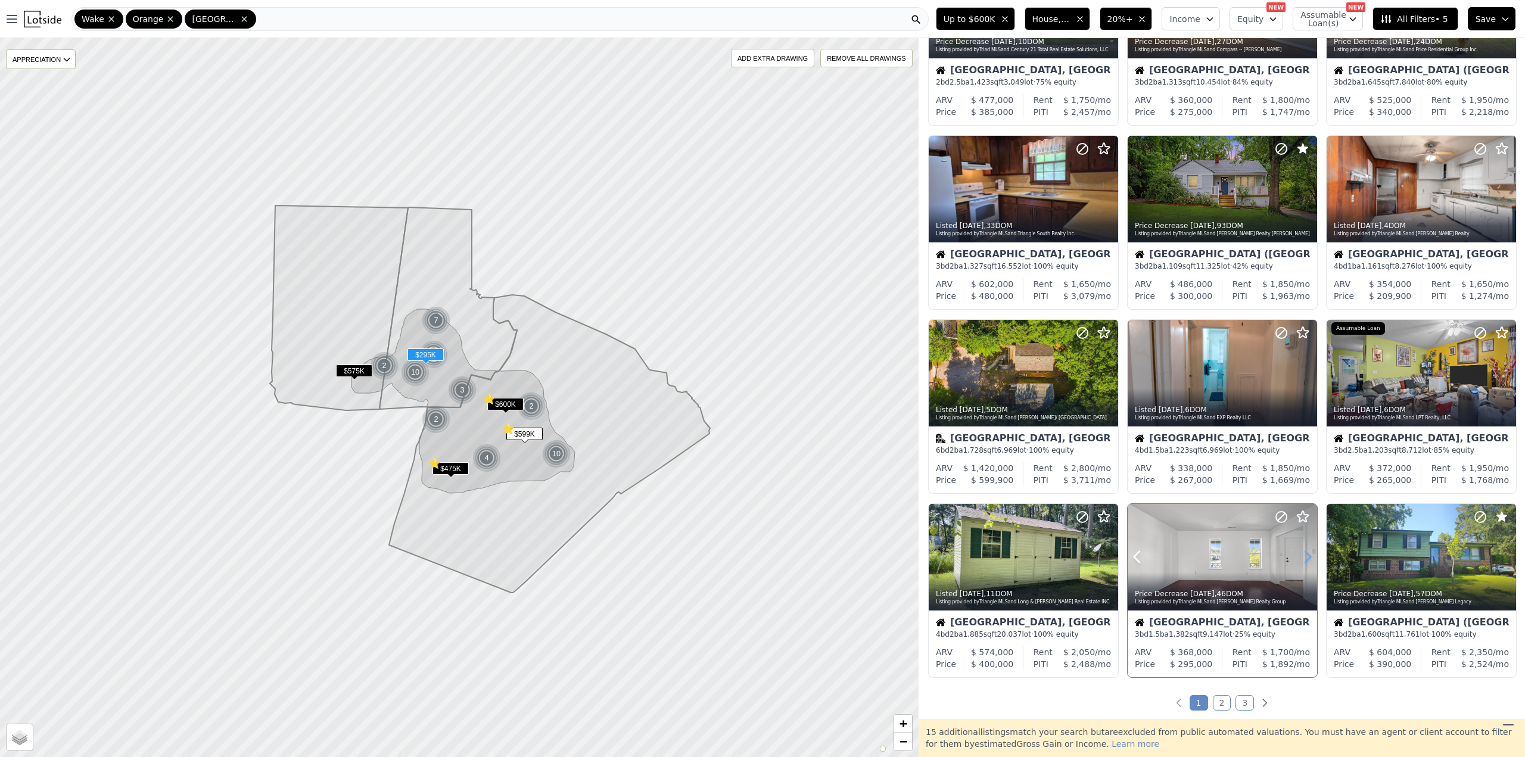
click at [1306, 557] on icon at bounding box center [1307, 557] width 19 height 19
click at [1276, 518] on circle at bounding box center [1281, 517] width 11 height 11
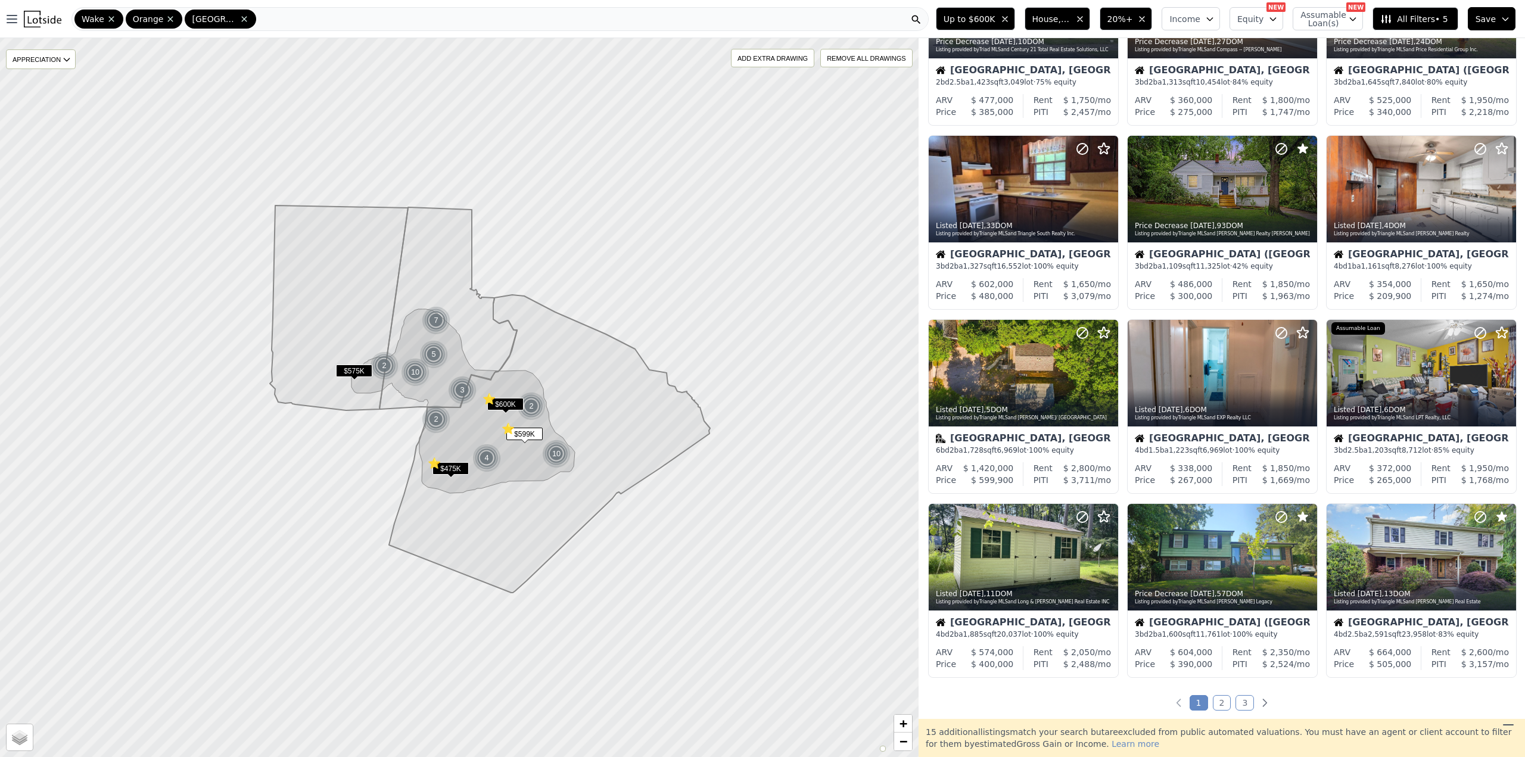
click at [1219, 703] on link "2" at bounding box center [1222, 702] width 18 height 15
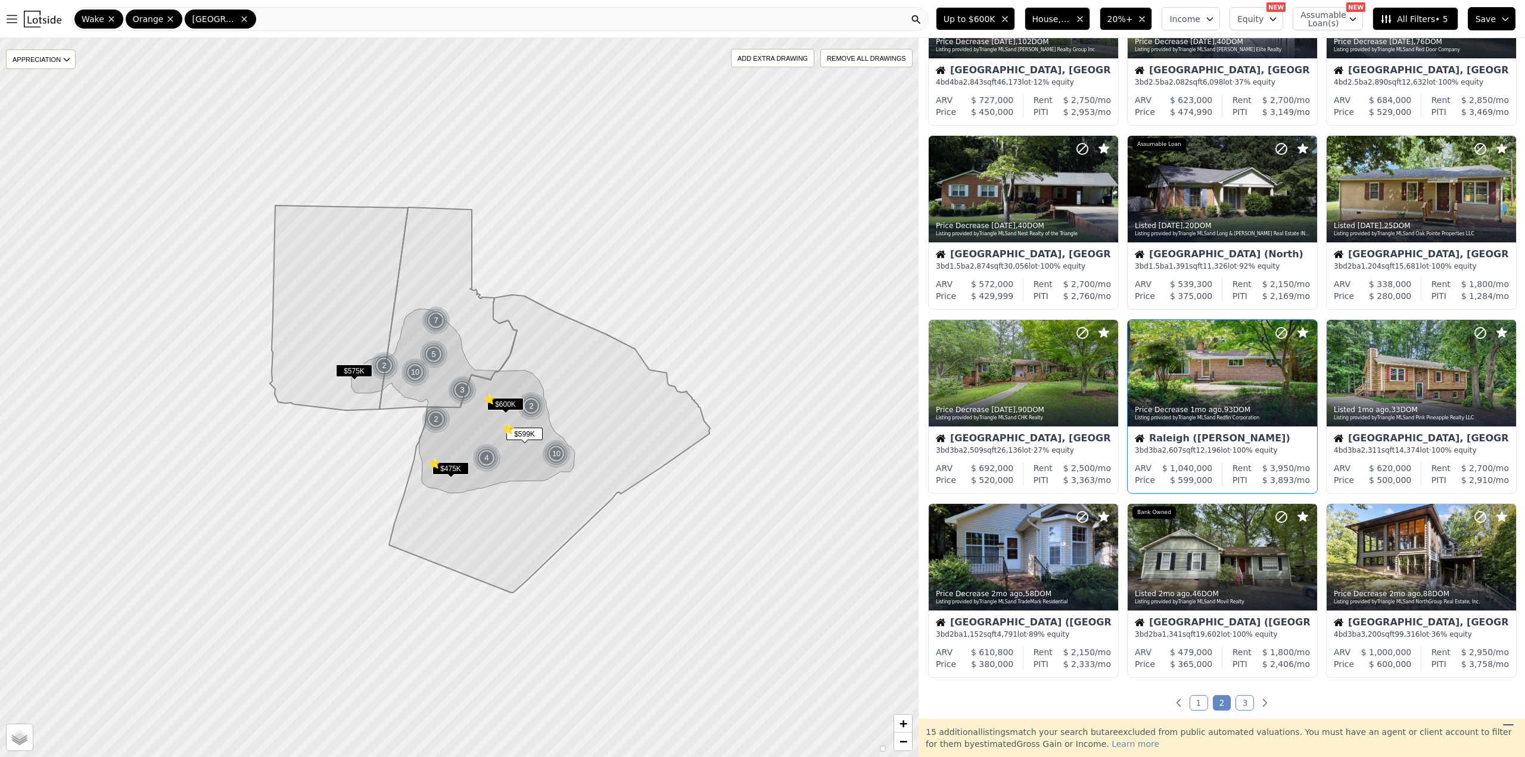
scroll to position [0, 0]
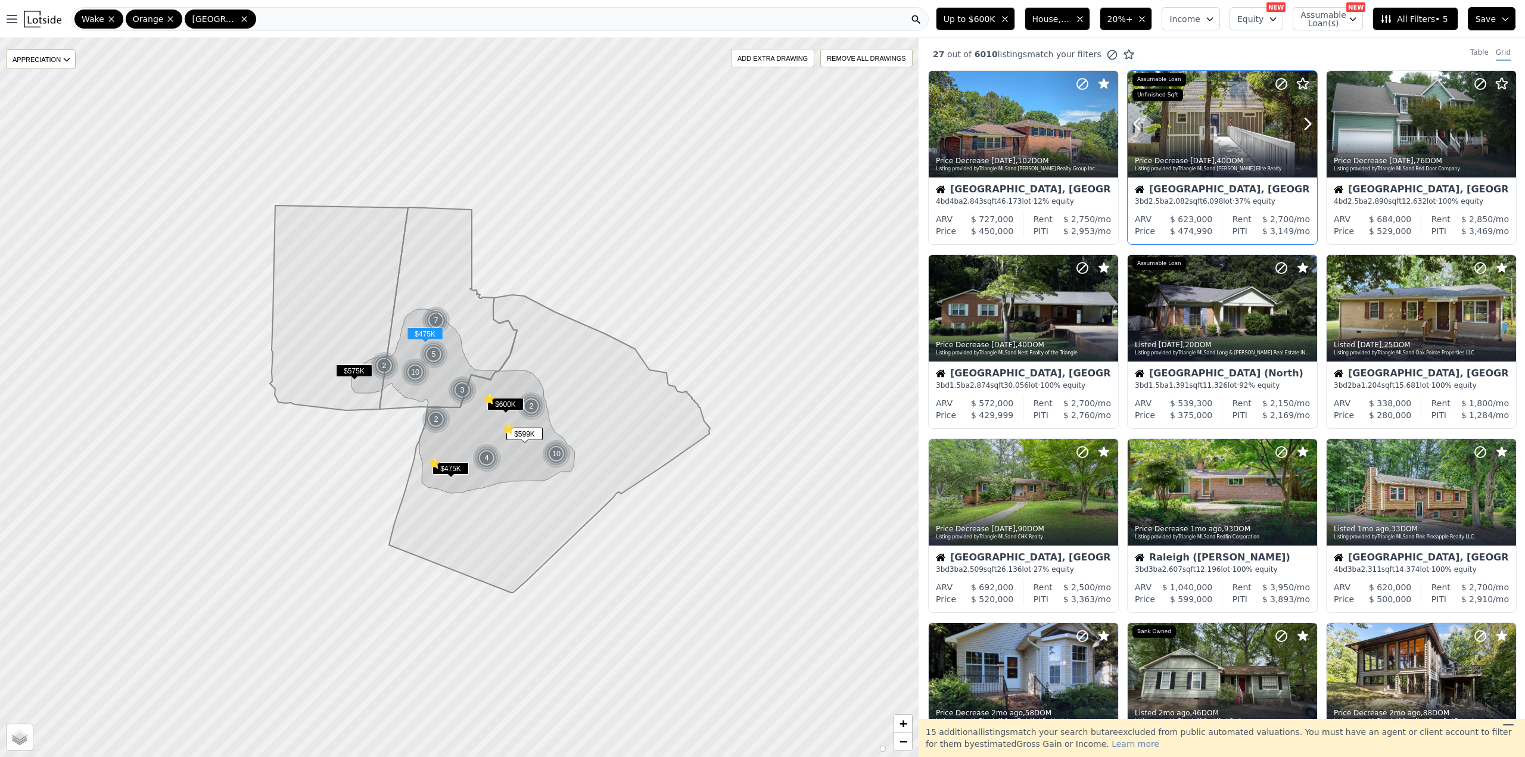
click at [1276, 81] on icon at bounding box center [1282, 84] width 14 height 14
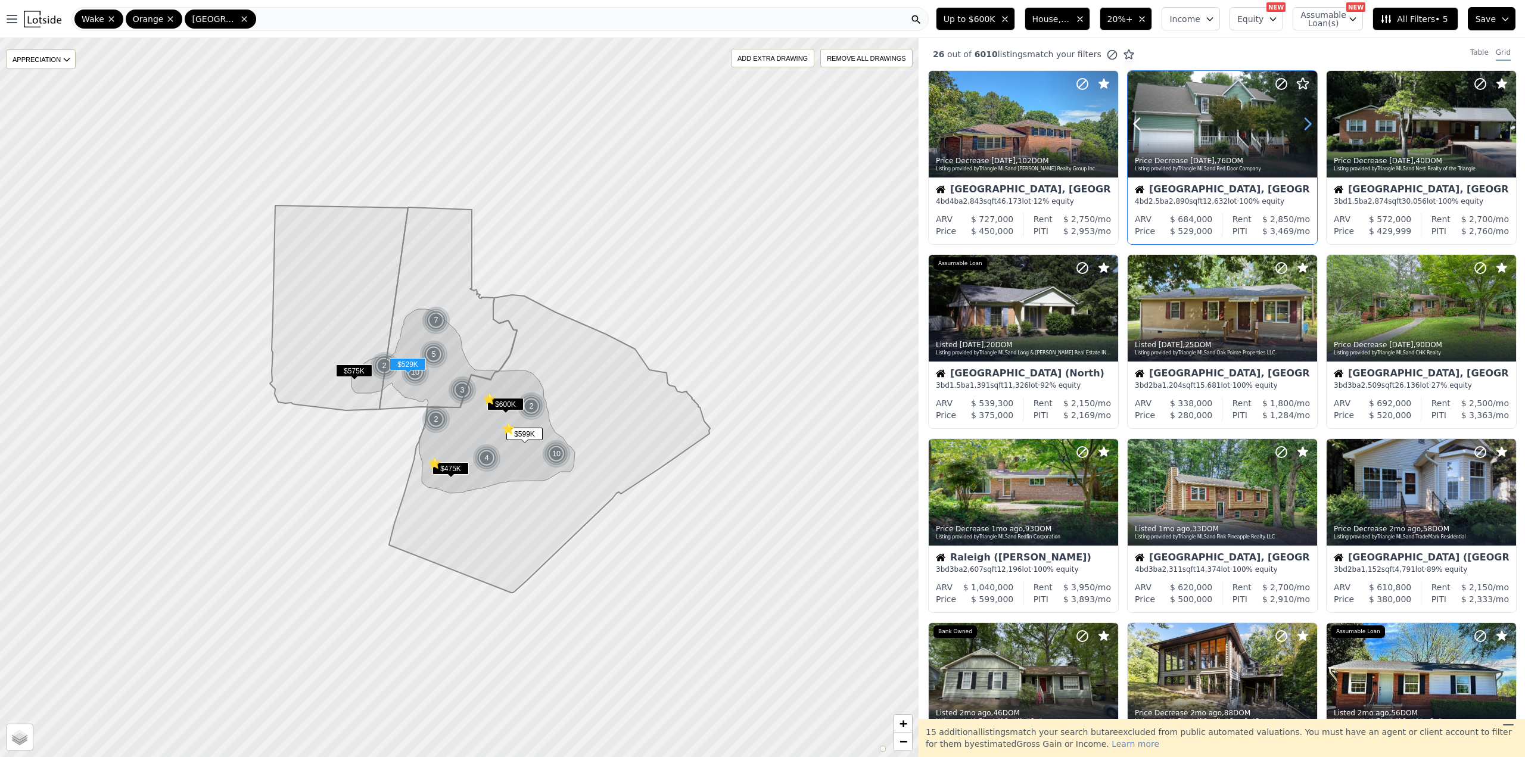
click at [1307, 129] on icon at bounding box center [1307, 123] width 19 height 19
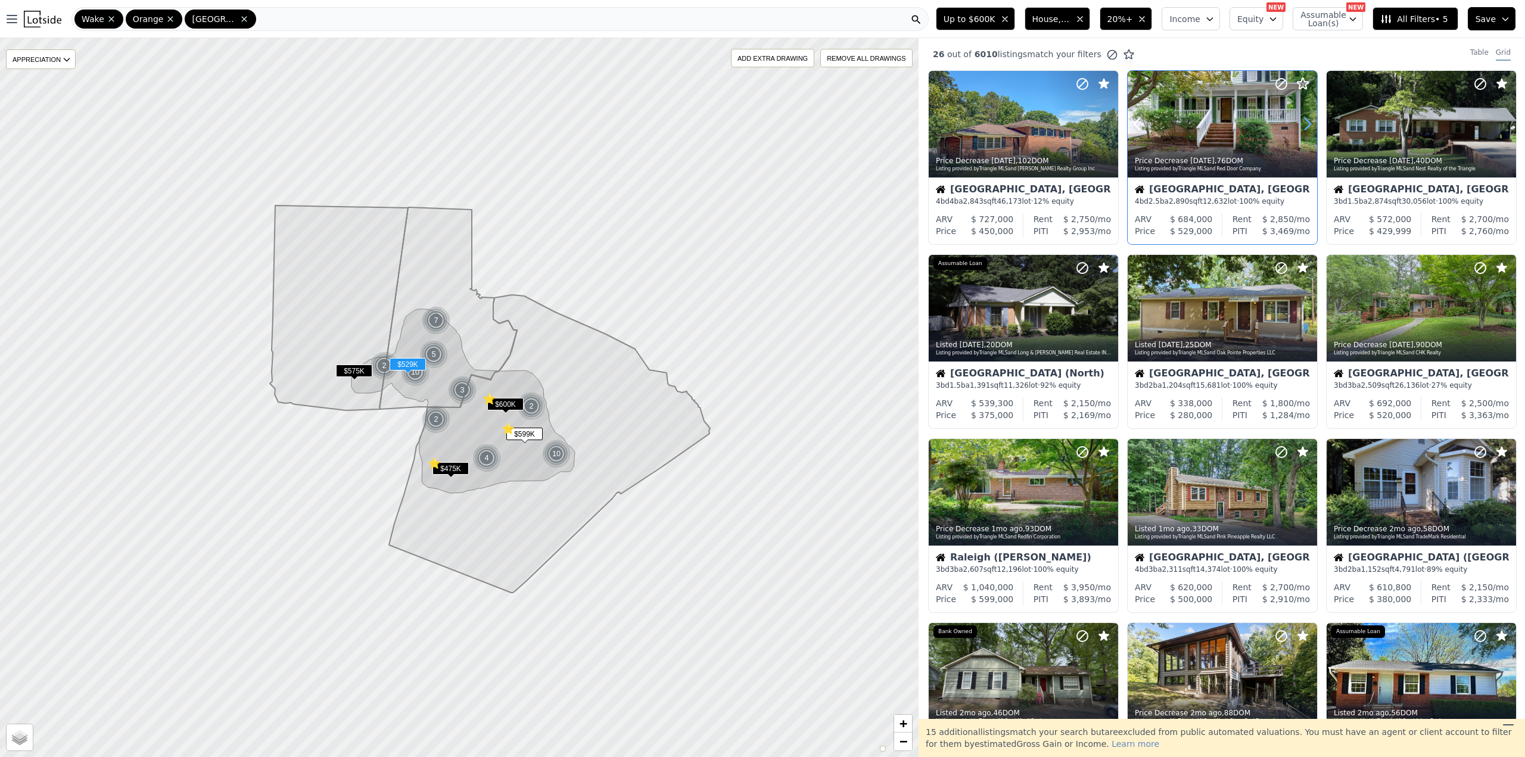
click at [1307, 129] on icon at bounding box center [1307, 123] width 19 height 19
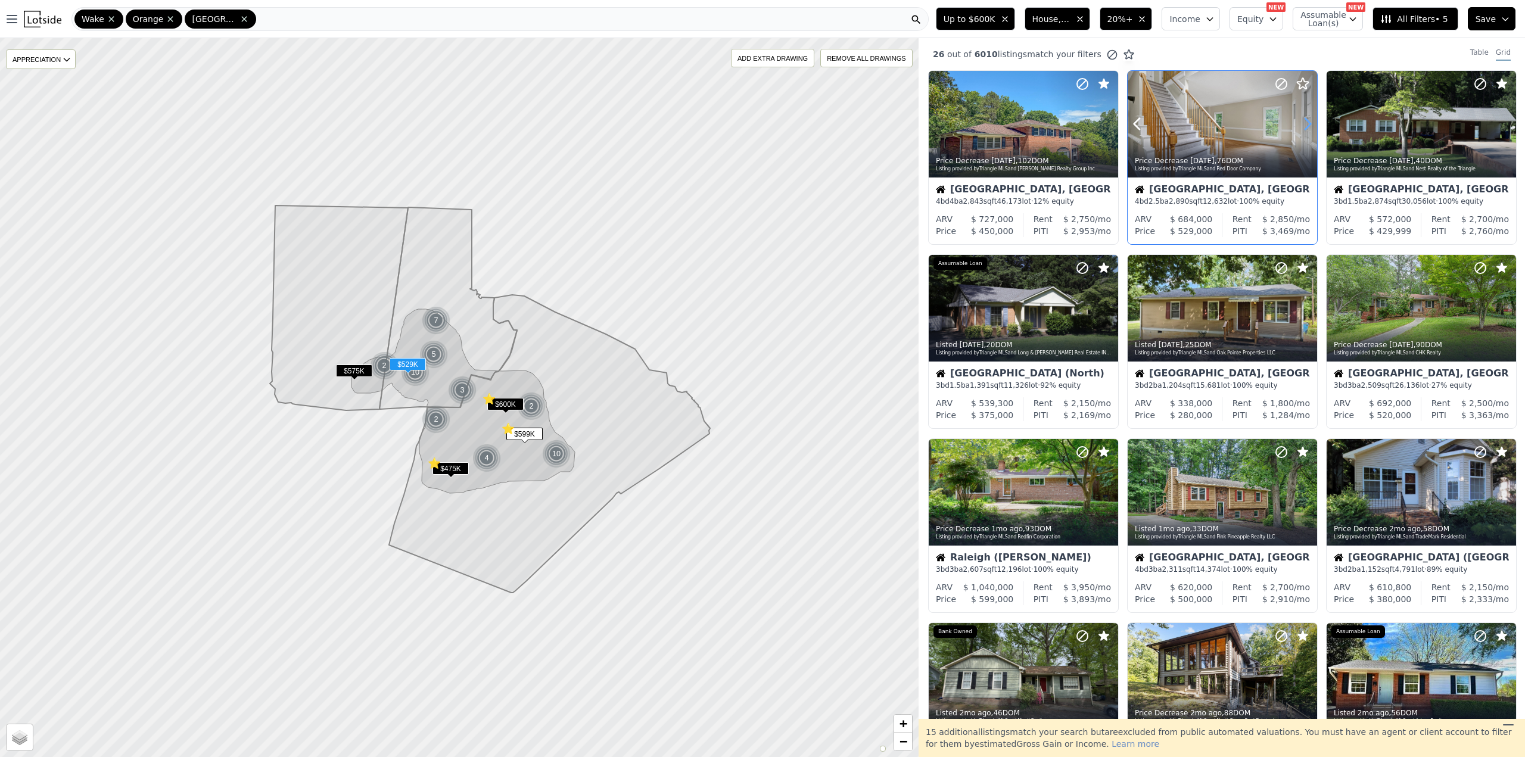
click at [1307, 129] on icon at bounding box center [1307, 123] width 19 height 19
click at [1281, 82] on icon at bounding box center [1281, 83] width 7 height 7
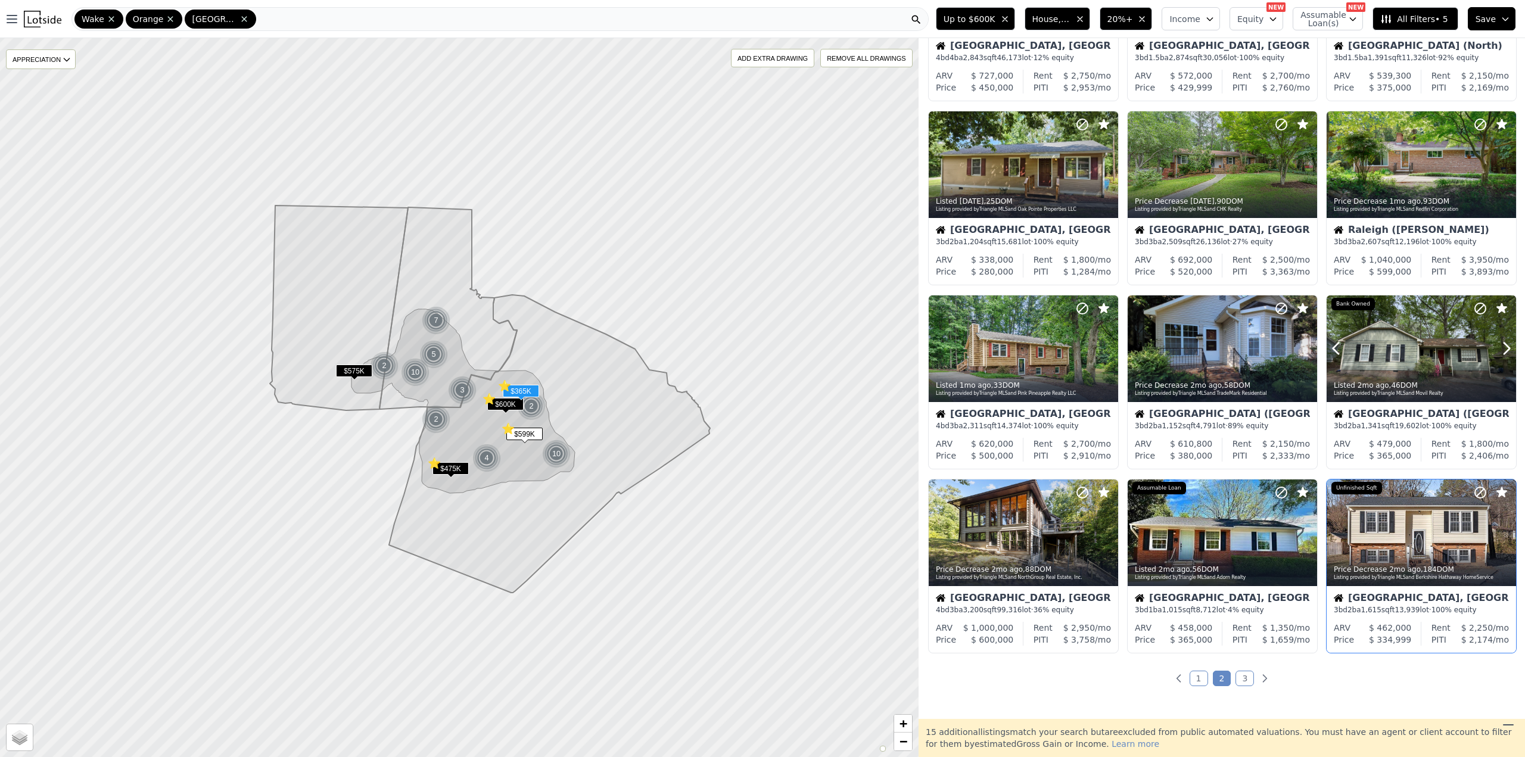
scroll to position [179, 0]
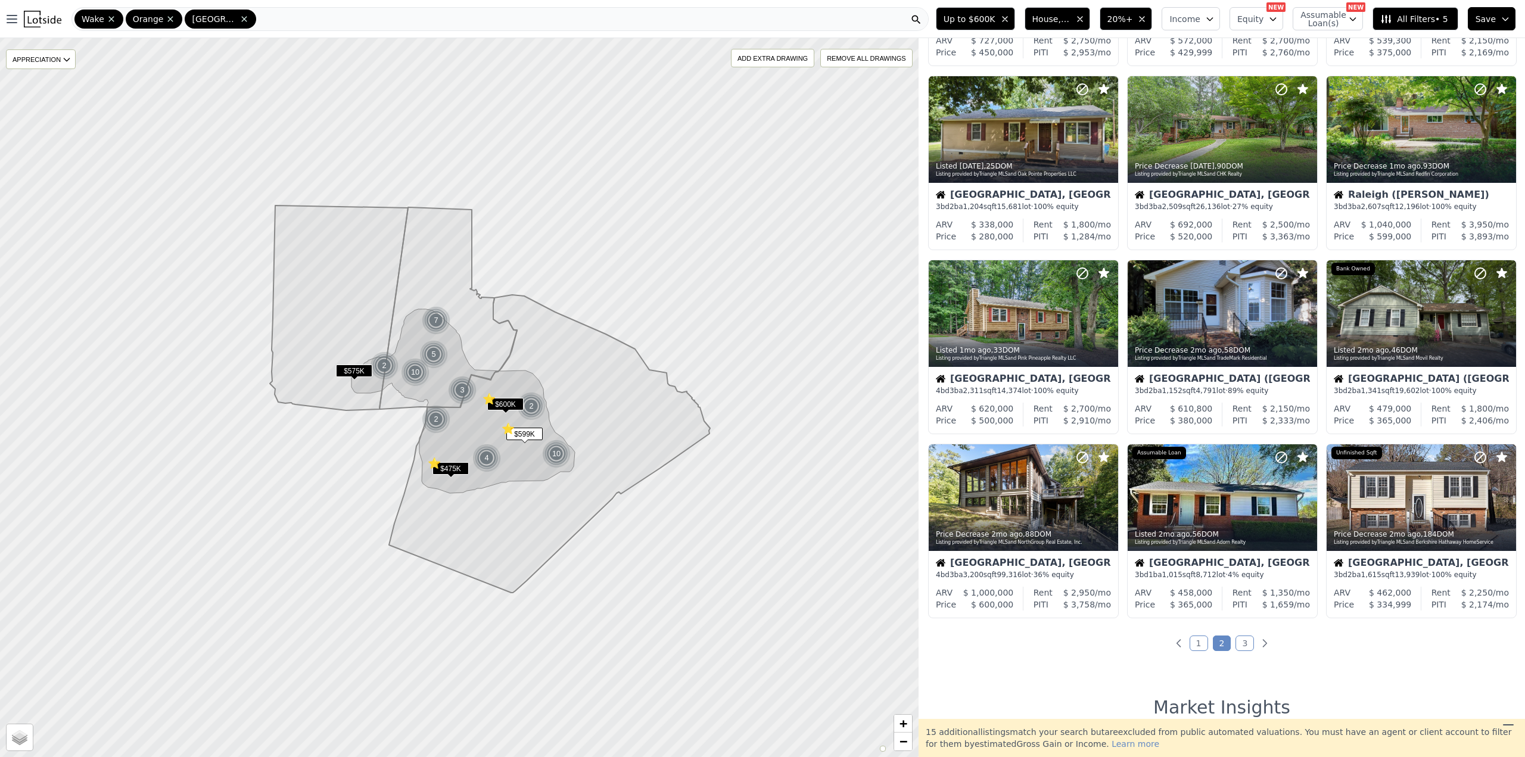
click at [1242, 644] on link "3" at bounding box center [1245, 643] width 18 height 15
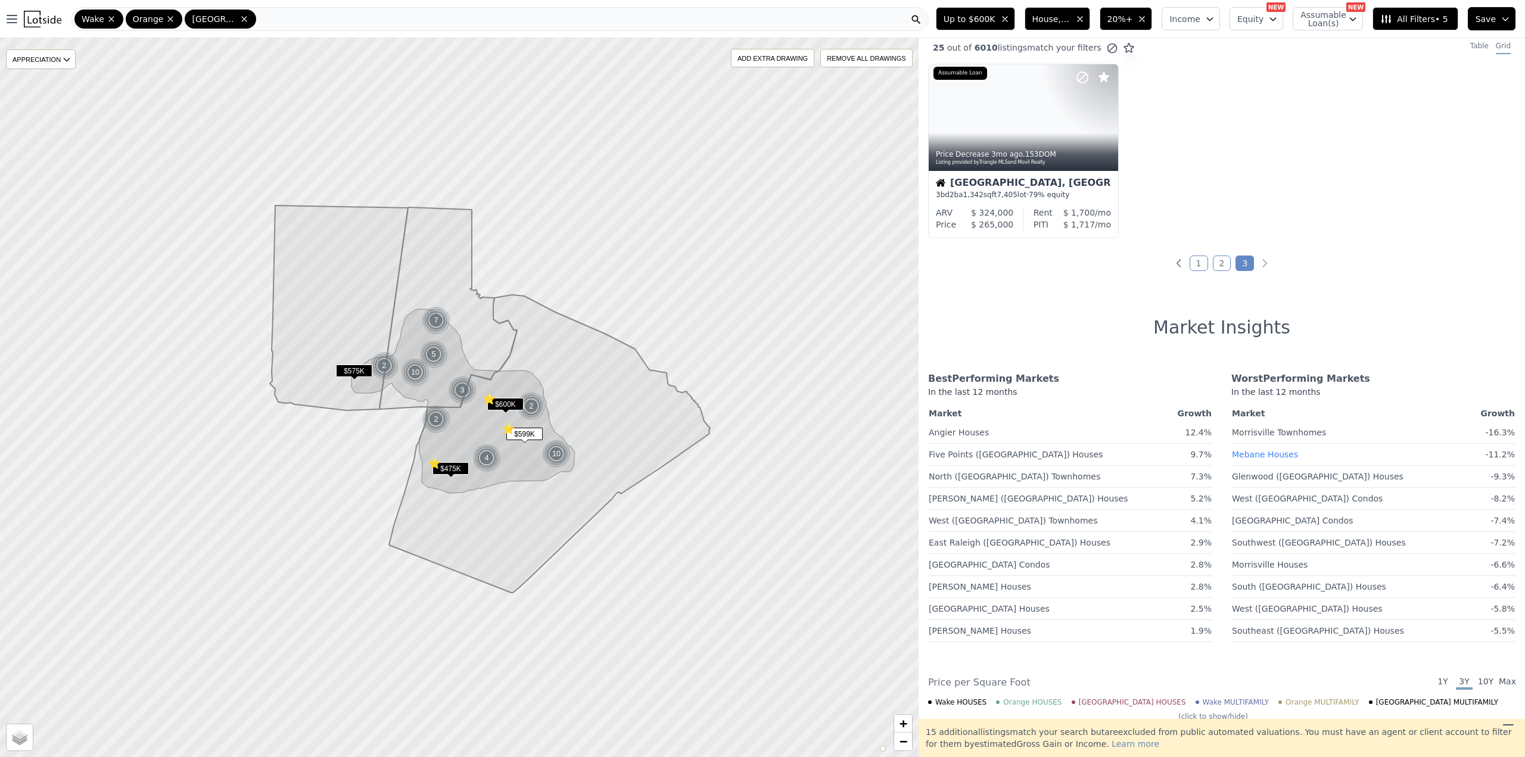
scroll to position [0, 0]
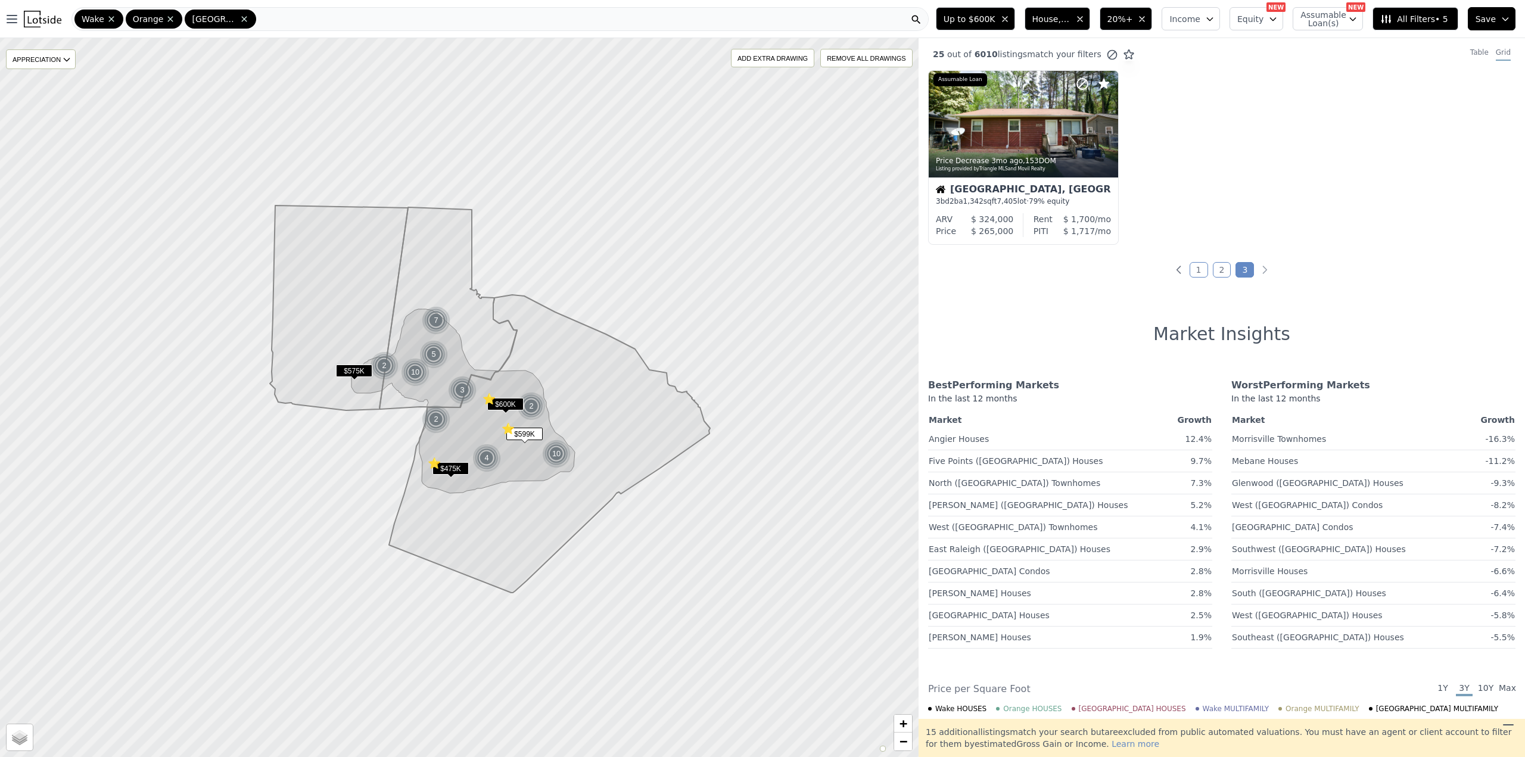
click at [1192, 271] on link "1" at bounding box center [1199, 269] width 18 height 15
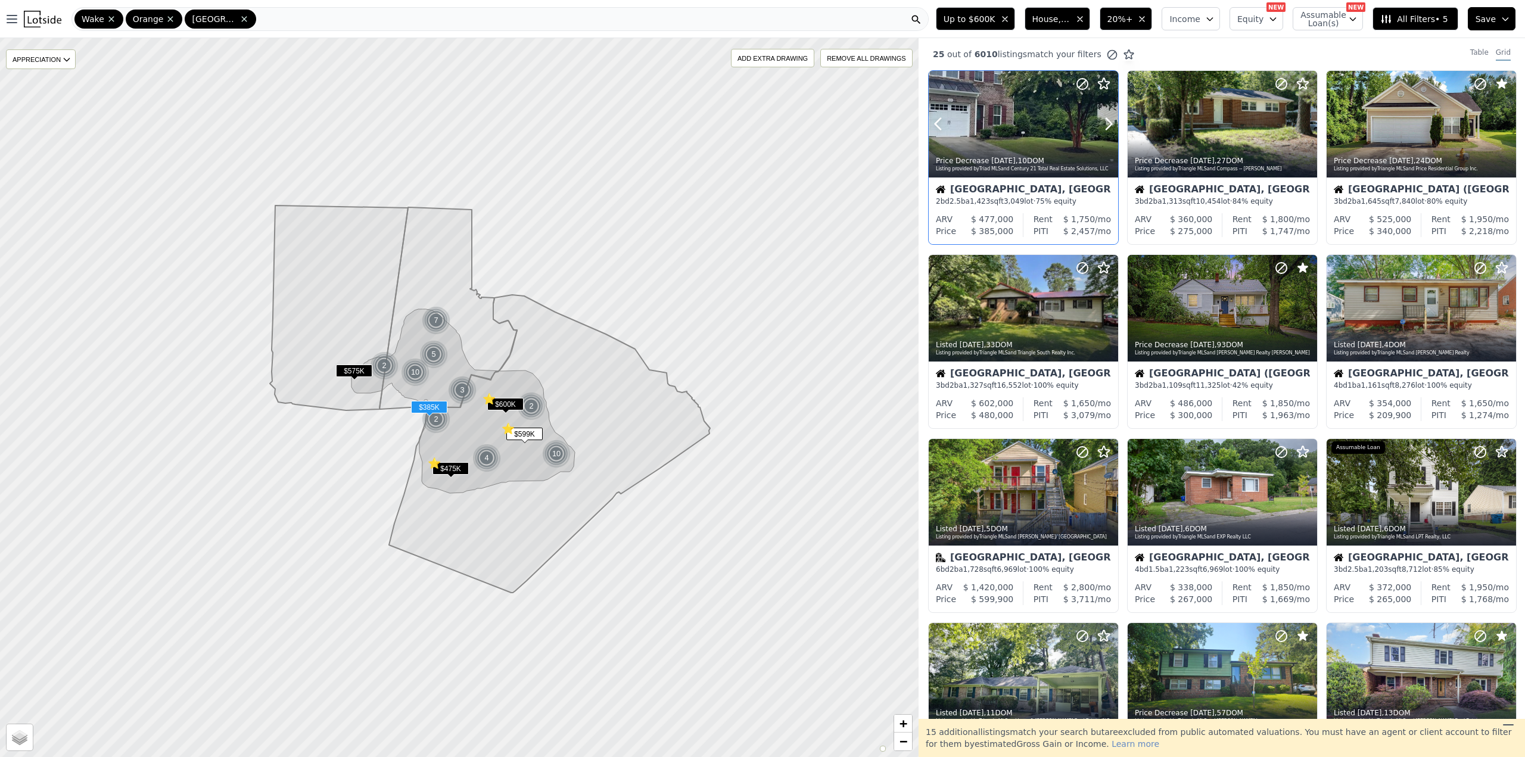
click at [1034, 141] on div at bounding box center [1023, 149] width 189 height 21
click at [1080, 83] on icon at bounding box center [1083, 84] width 14 height 14
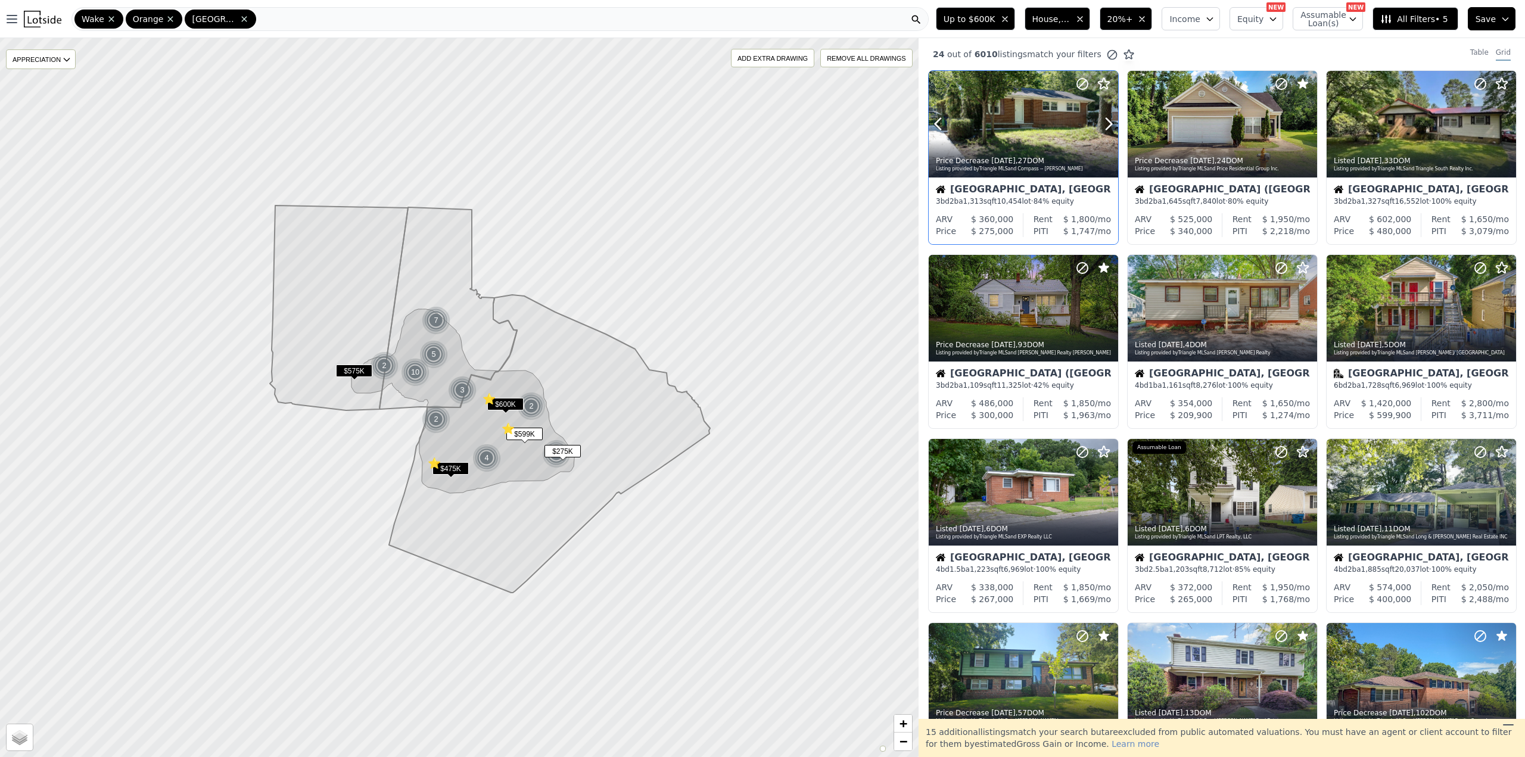
click at [1108, 83] on icon at bounding box center [1104, 83] width 11 height 11
click at [1495, 83] on icon at bounding box center [1502, 84] width 14 height 14
click at [1301, 268] on icon at bounding box center [1303, 268] width 14 height 14
click at [1497, 269] on icon at bounding box center [1502, 268] width 14 height 14
click at [1106, 451] on icon at bounding box center [1104, 452] width 14 height 14
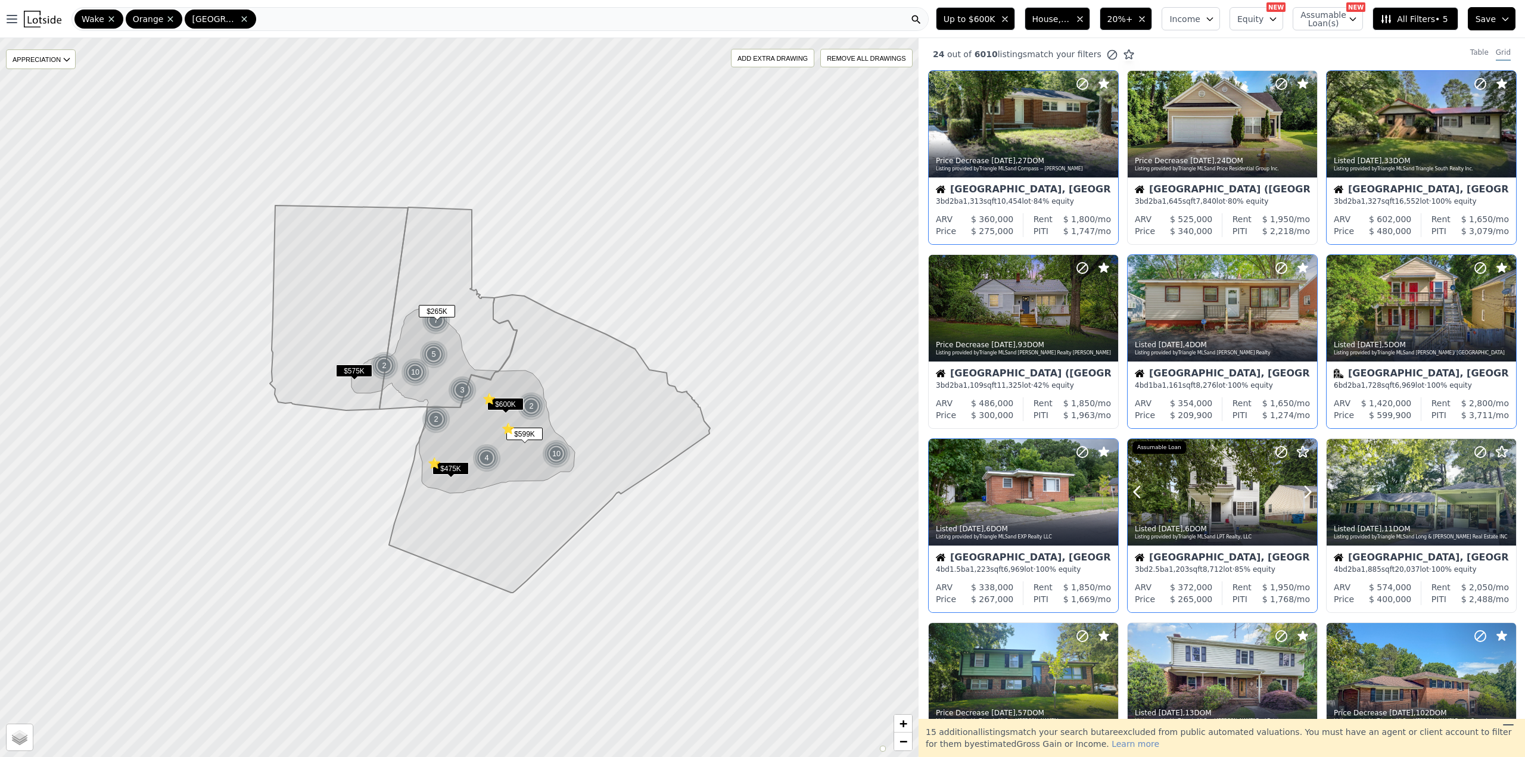
click at [1279, 450] on icon at bounding box center [1282, 452] width 14 height 14
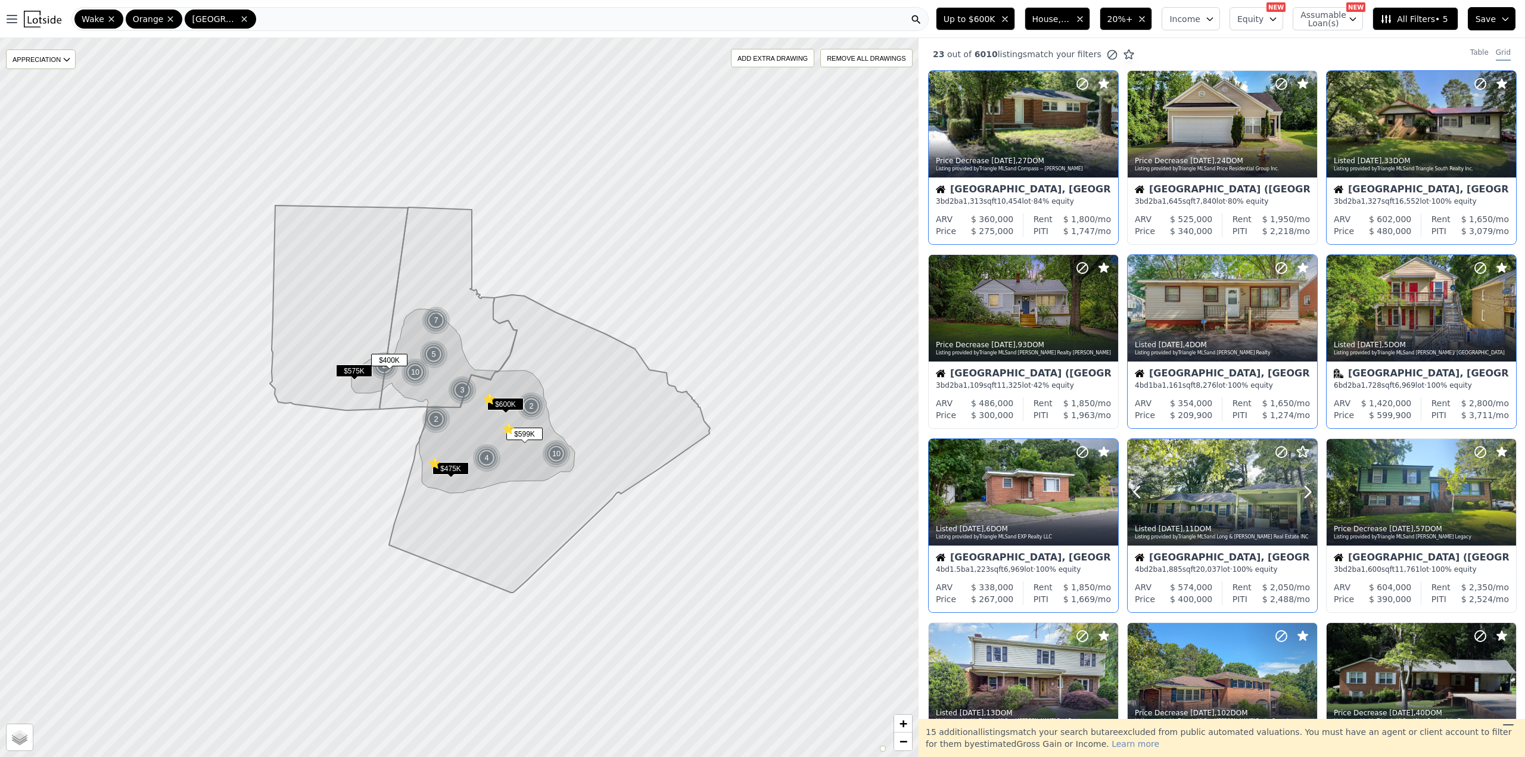
click at [1302, 450] on icon at bounding box center [1303, 451] width 11 height 11
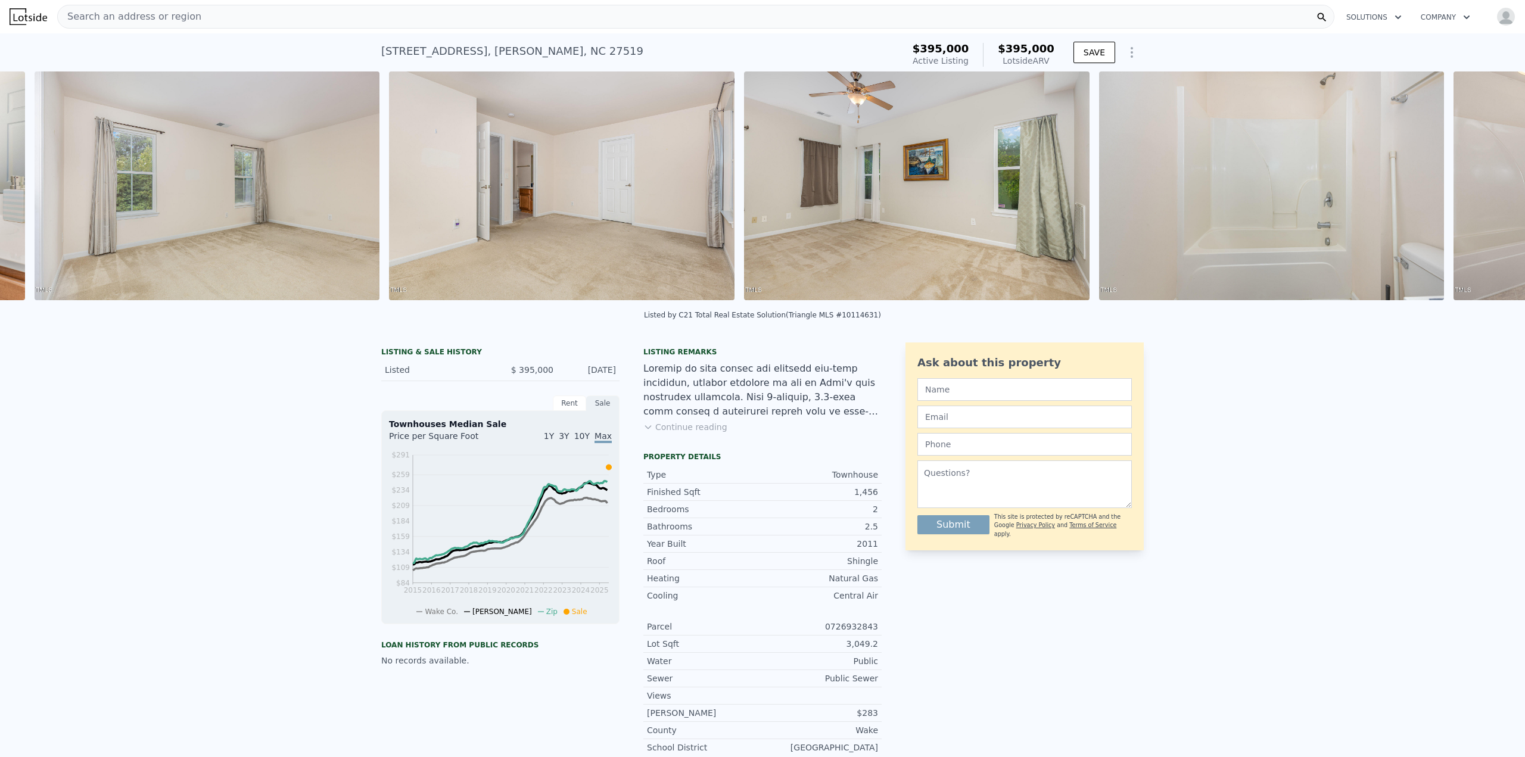
scroll to position [0, 5433]
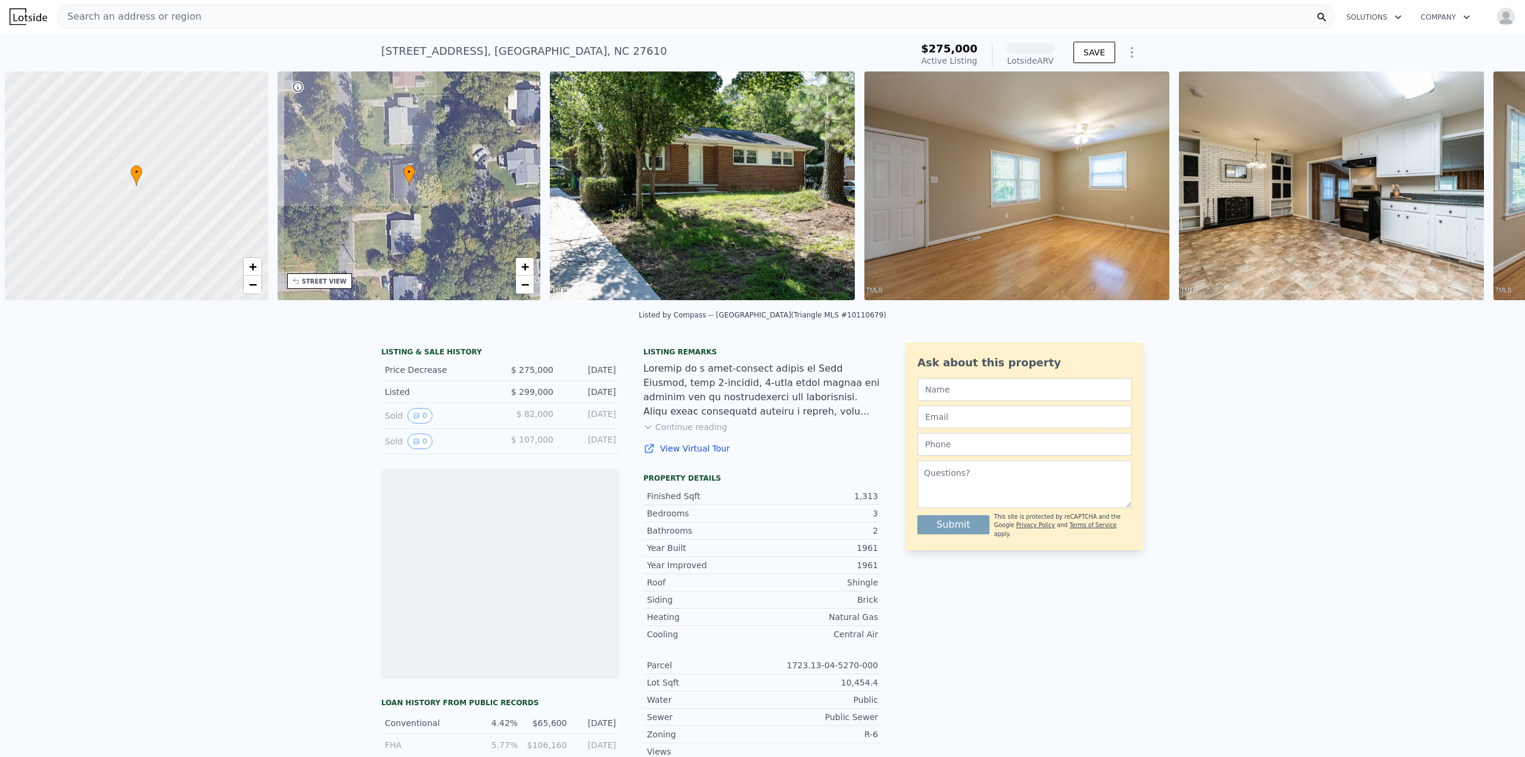
scroll to position [0, 5]
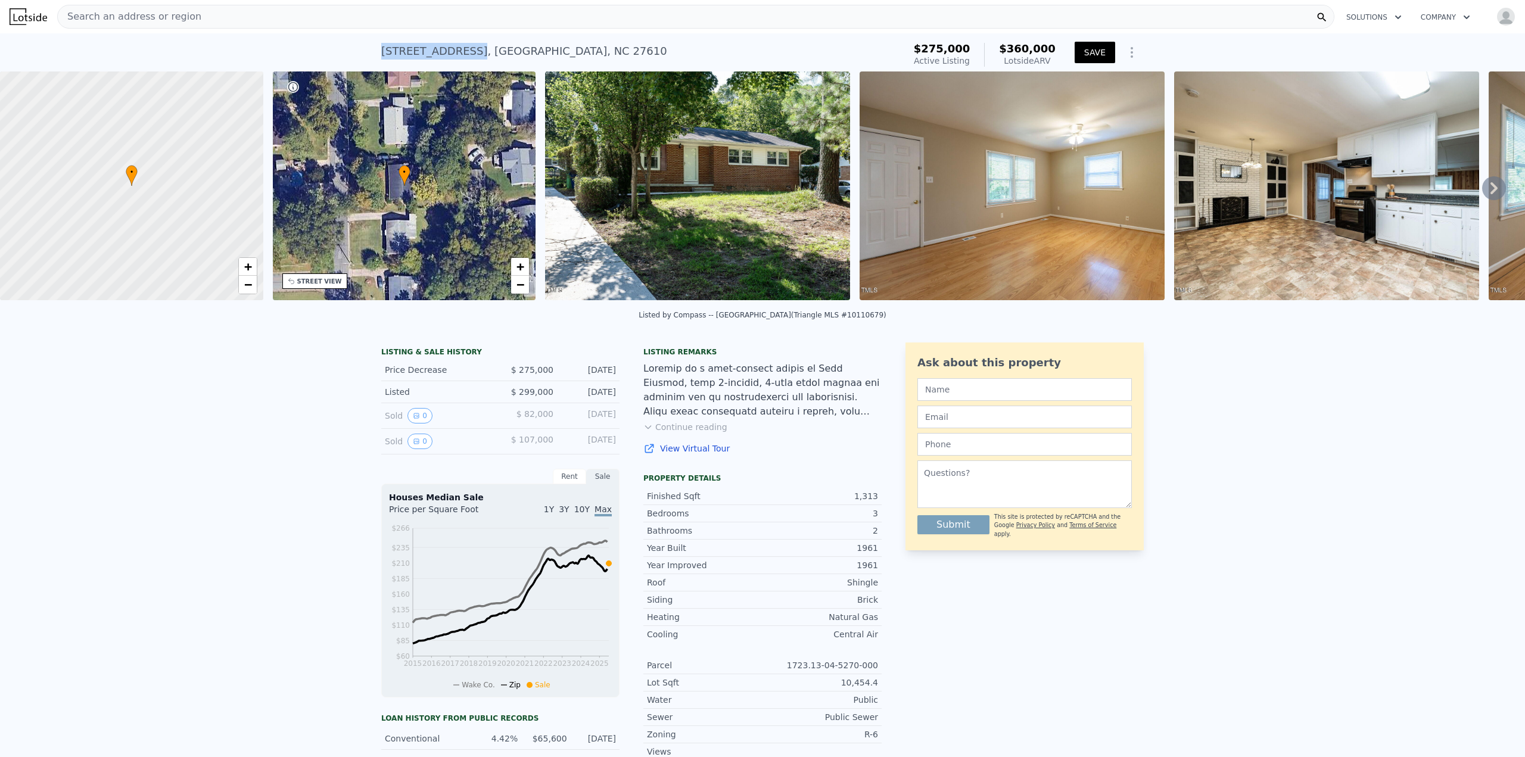
drag, startPoint x: 380, startPoint y: 52, endPoint x: 462, endPoint y: 52, distance: 82.2
click at [462, 52] on div "829 Greenwich St , Wake County , NC 27610 Active at $275k (~ARV $360k ) $275,00…" at bounding box center [762, 52] width 1525 height 38
copy div "829 Greenwich St"
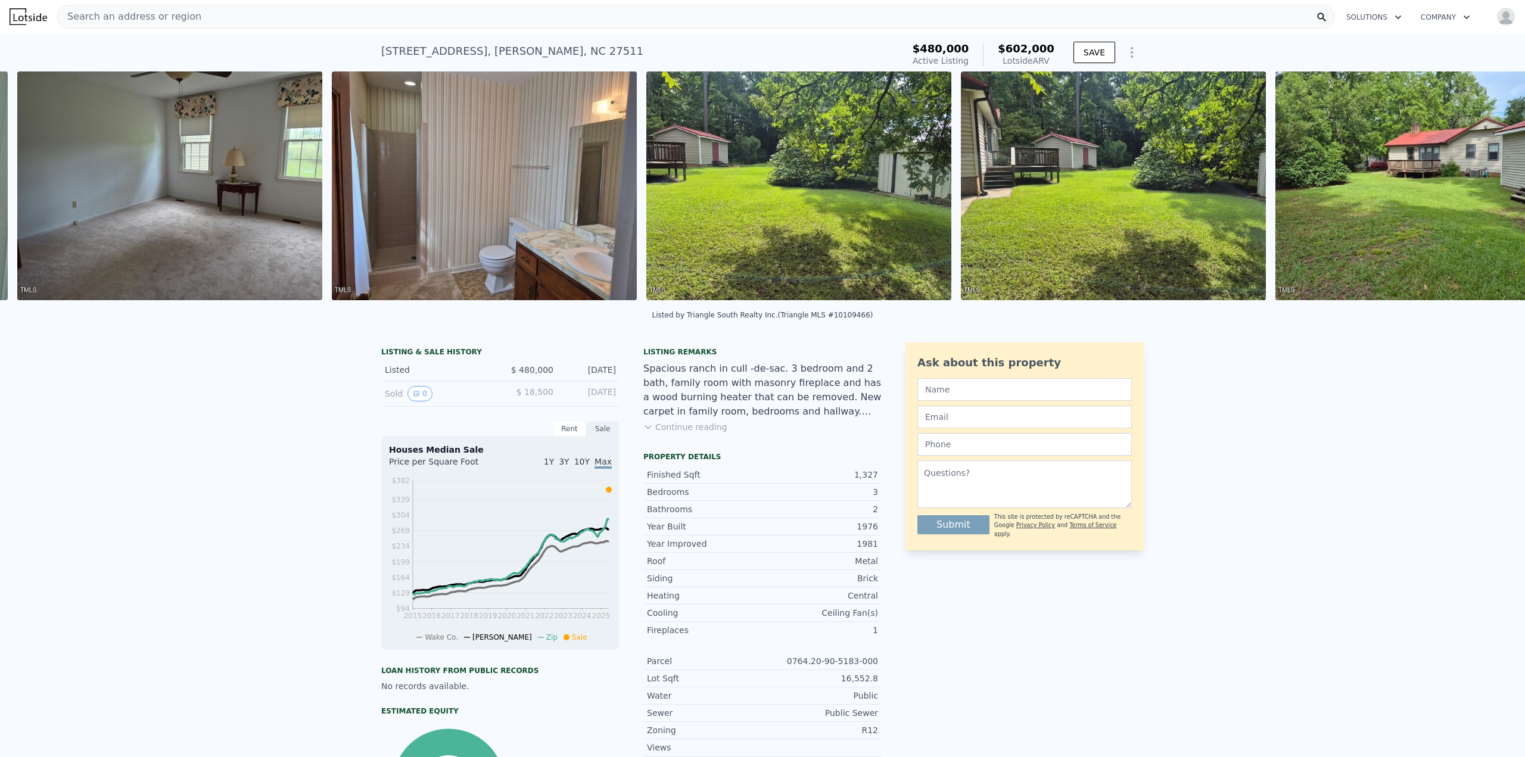
scroll to position [0, 7341]
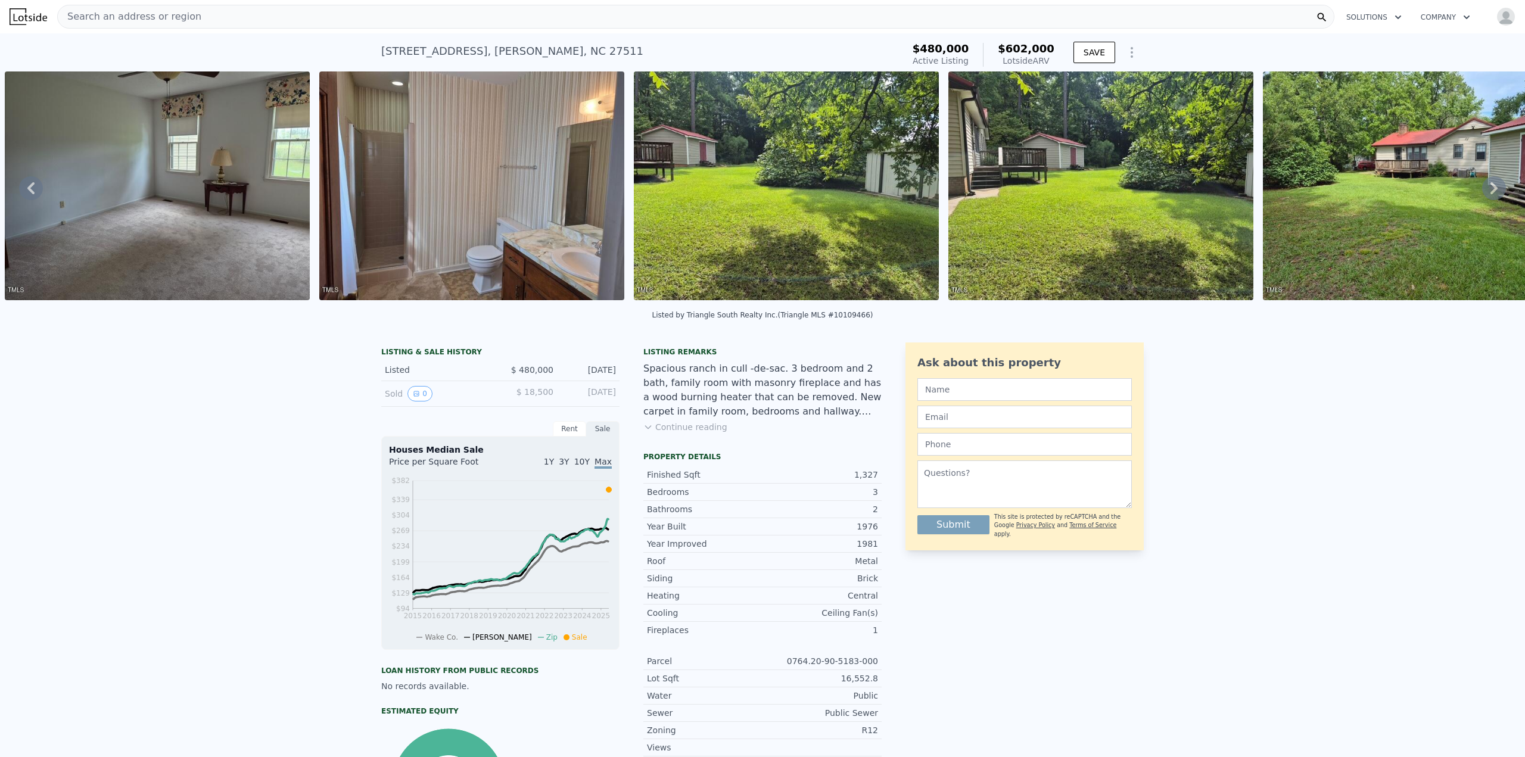
drag, startPoint x: 375, startPoint y: 51, endPoint x: 460, endPoint y: 51, distance: 84.6
click at [460, 51] on div "411 S Montreal Ct , Cary , NC 27511 Active at $480k (~ARV $602k ) $480,000 Acti…" at bounding box center [762, 52] width 1525 height 38
copy div "411 S Montreal Ct"
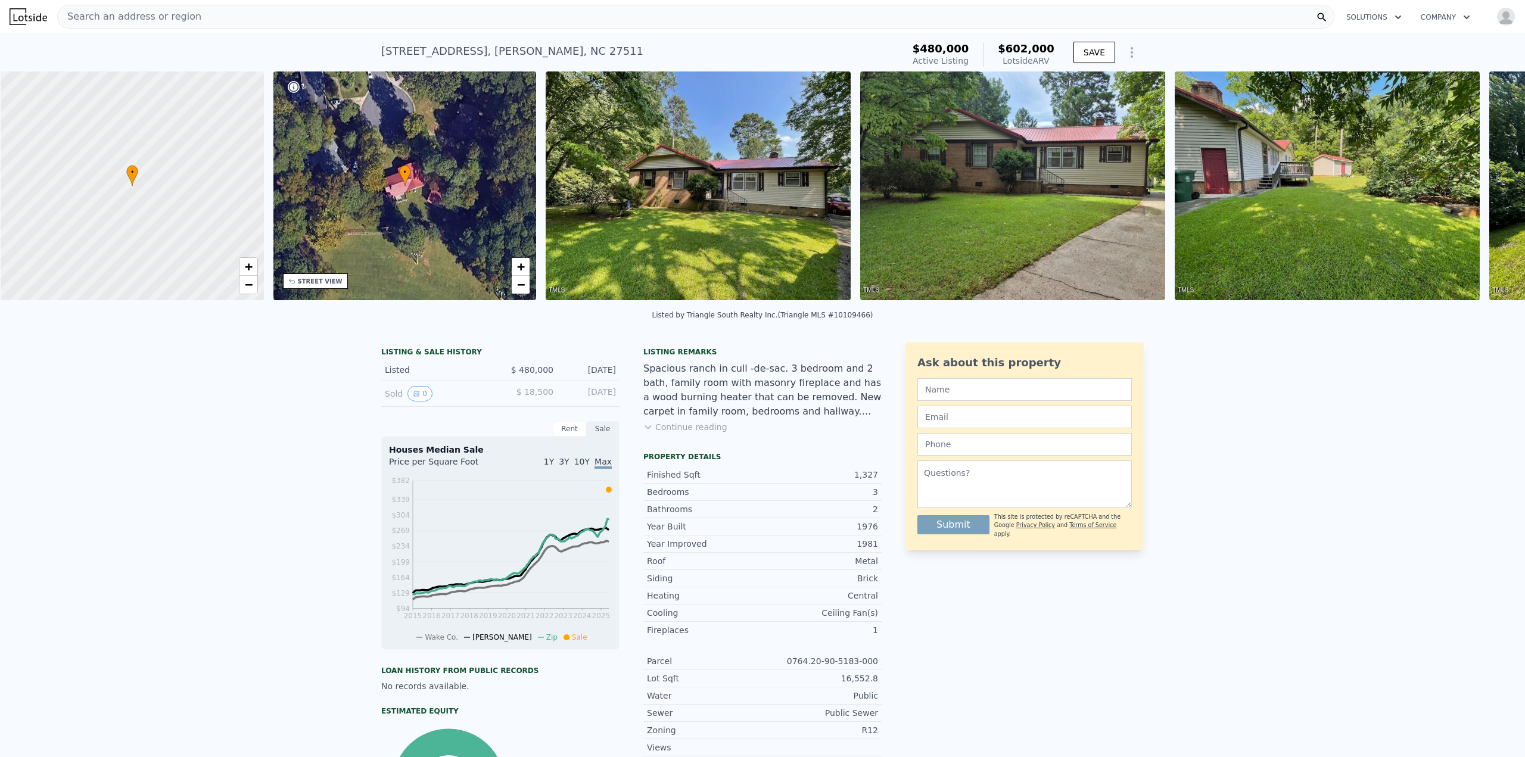
scroll to position [0, 5]
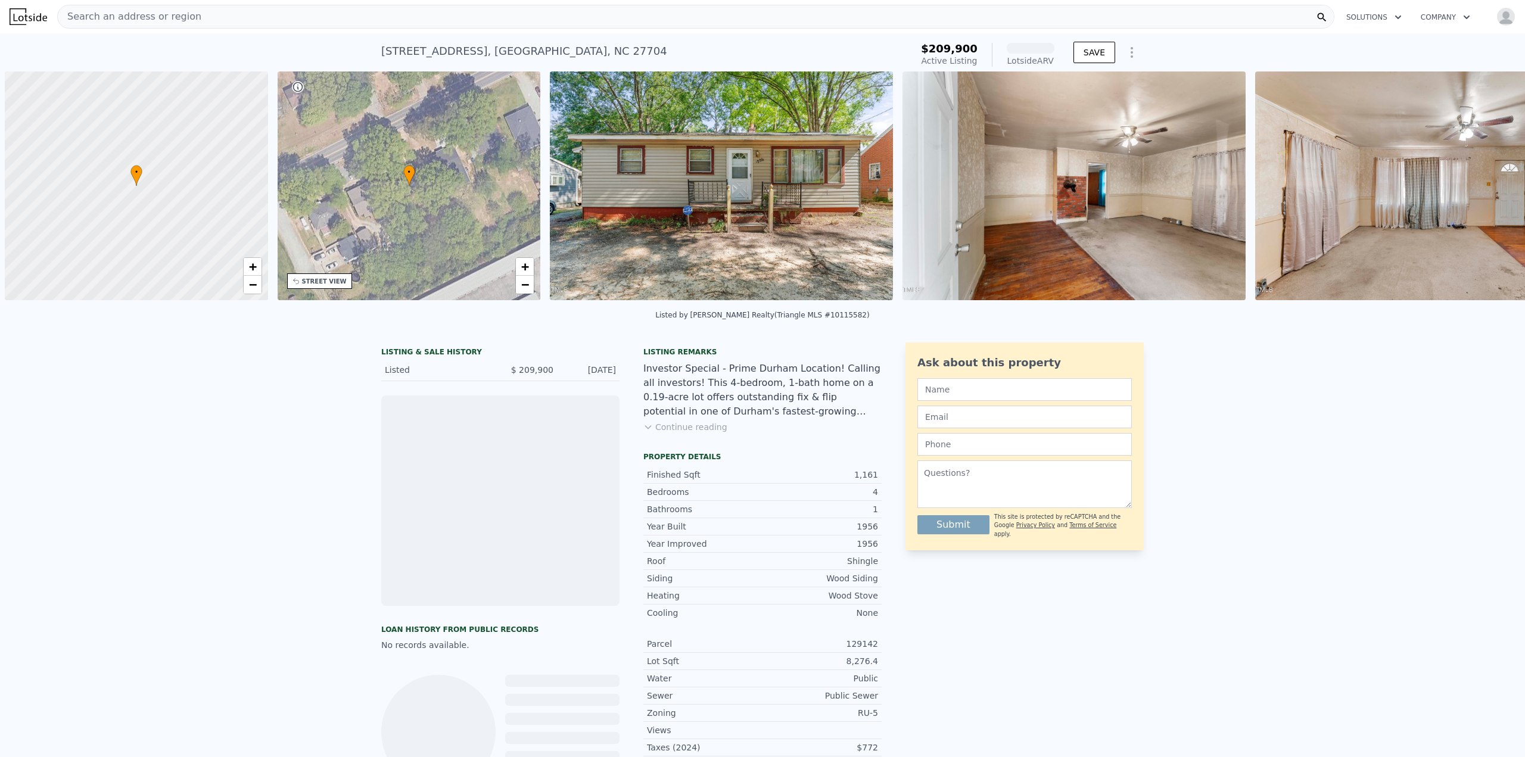
scroll to position [0, 5]
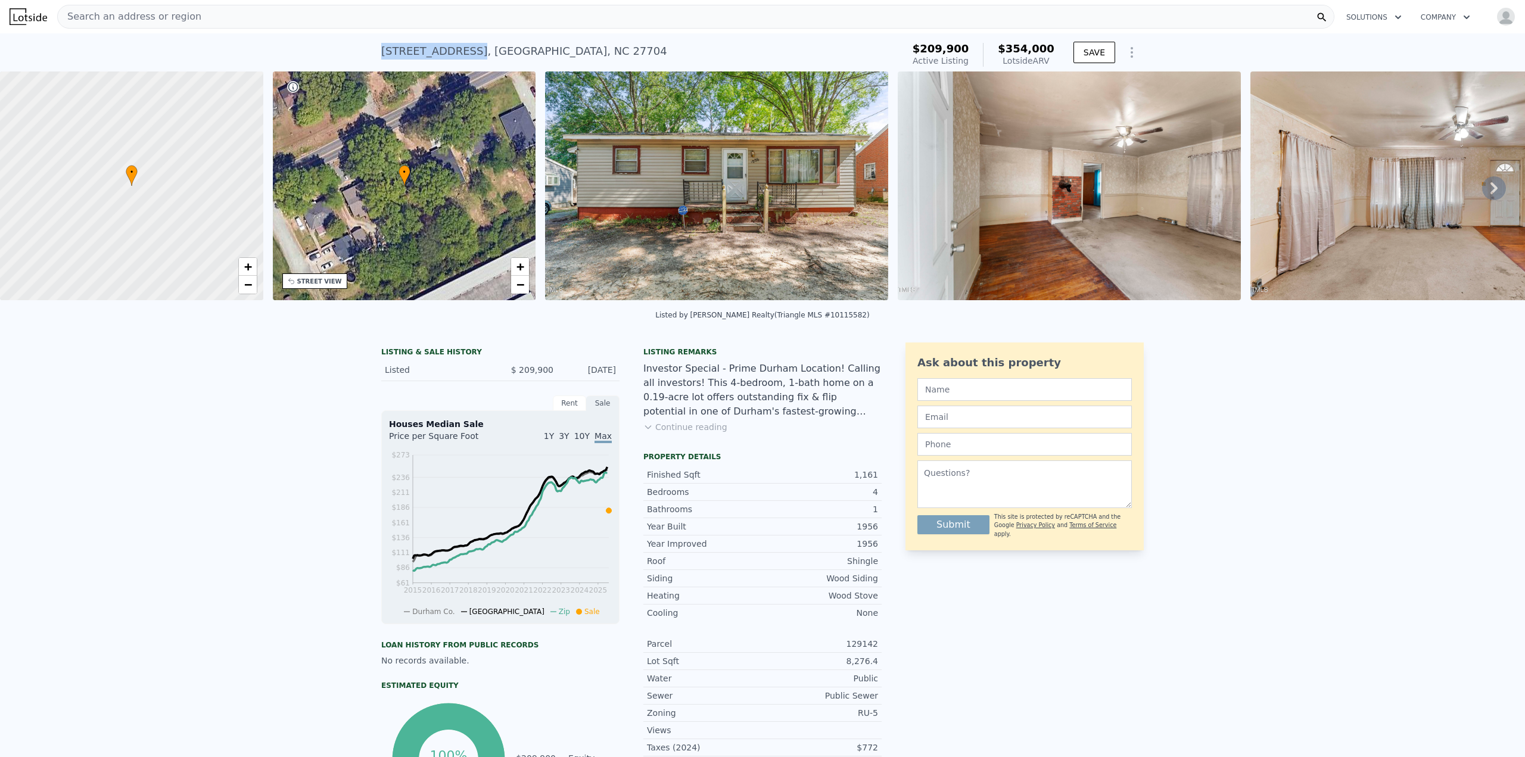
drag, startPoint x: 376, startPoint y: 52, endPoint x: 455, endPoint y: 50, distance: 79.3
click at [455, 50] on div "1006 E Club Blvd , Durham , NC 27704 Active at $209,900 (~ARV $354k ) $209,900 …" at bounding box center [762, 52] width 1525 height 38
copy div "1006 E Club Blvd"
click at [703, 433] on button "Continue reading" at bounding box center [686, 427] width 84 height 12
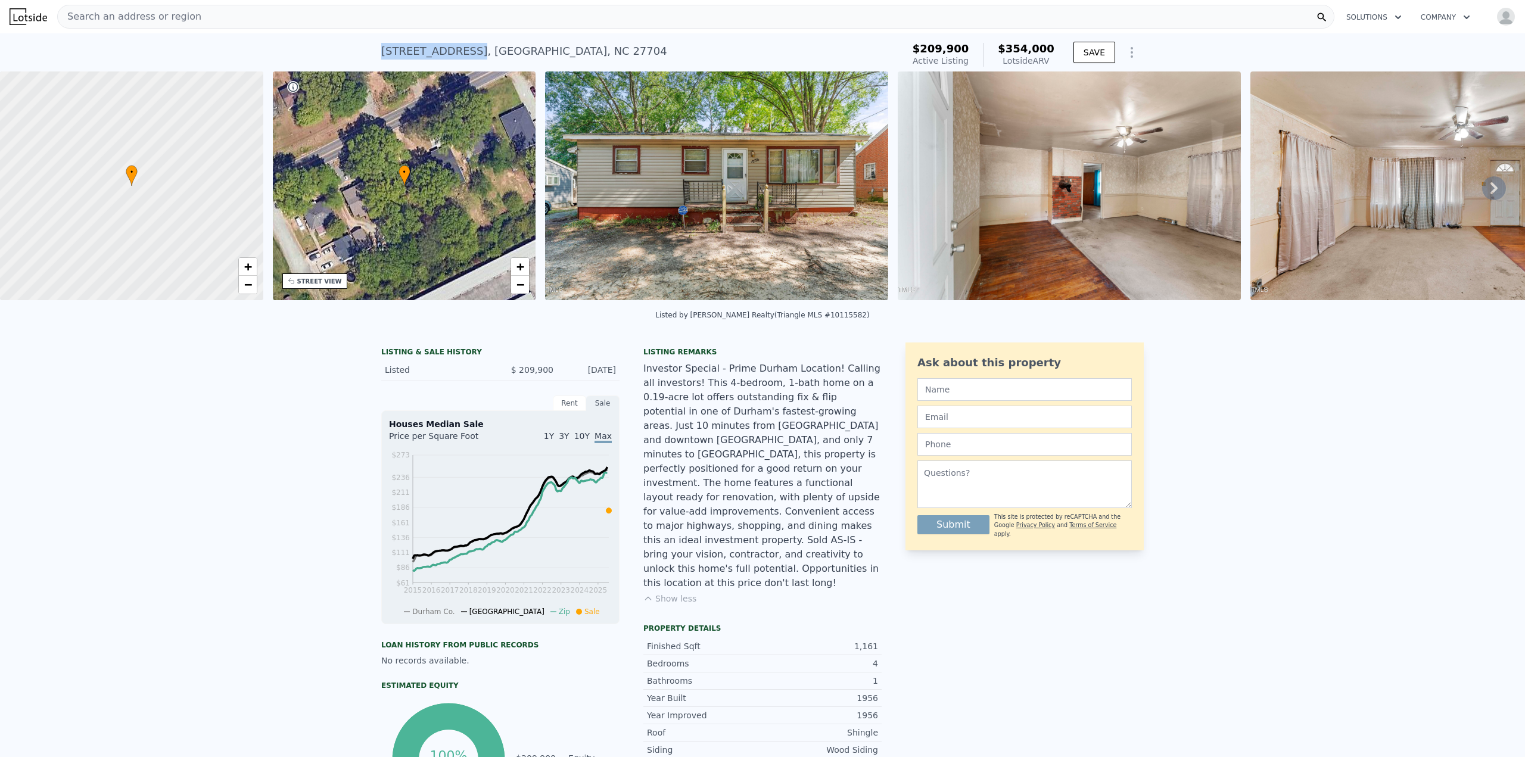
copy div "1006 E Club Blvd"
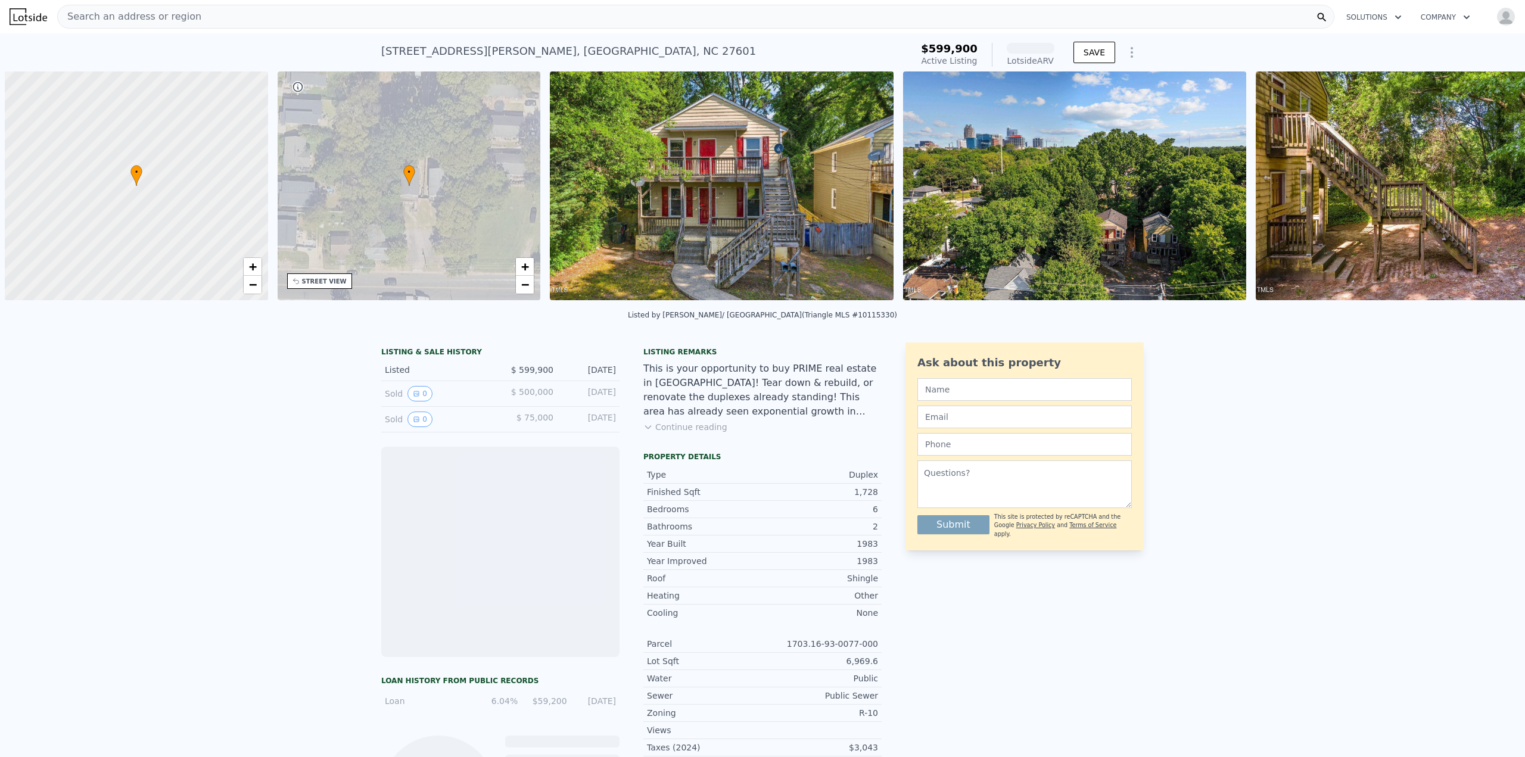
scroll to position [0, 5]
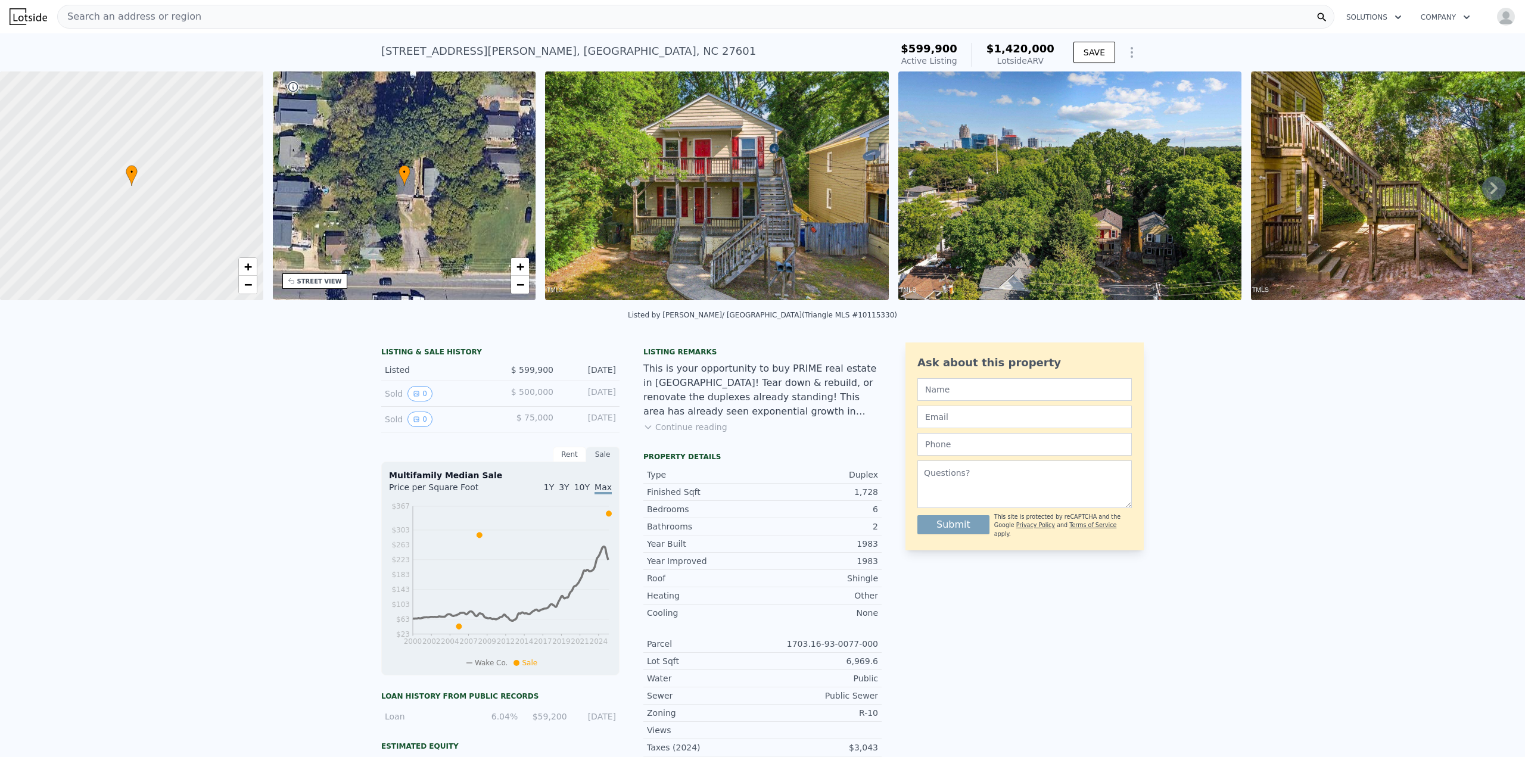
click at [688, 433] on button "Continue reading" at bounding box center [686, 427] width 84 height 12
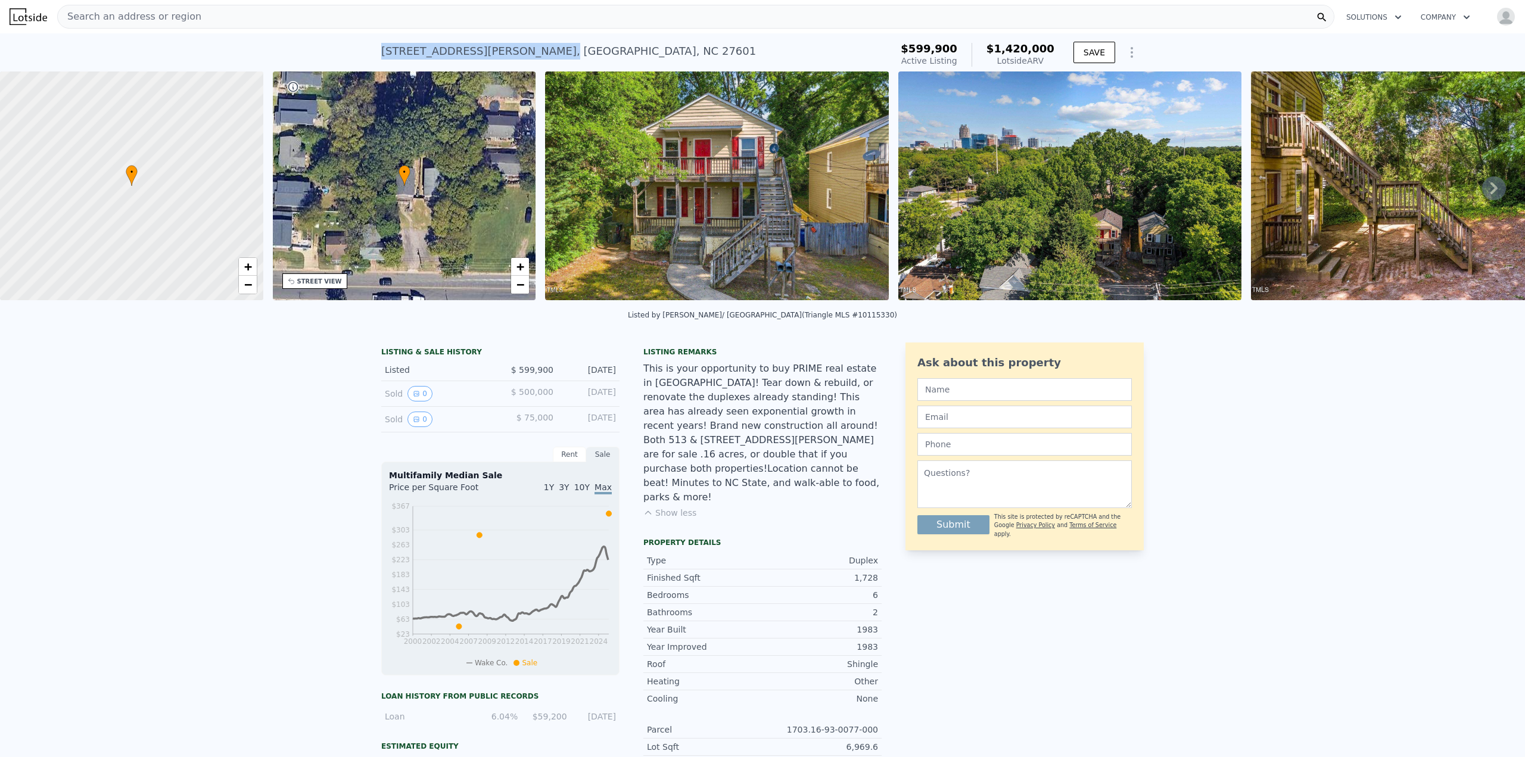
drag, startPoint x: 372, startPoint y: 54, endPoint x: 437, endPoint y: 54, distance: 65.0
click at [437, 54] on div "513 Hoke St , Wake County , NC 27601 Active at $599,900 (~ARV $1.420m ) $599,90…" at bounding box center [762, 52] width 1525 height 38
copy div "513 Hoke St"
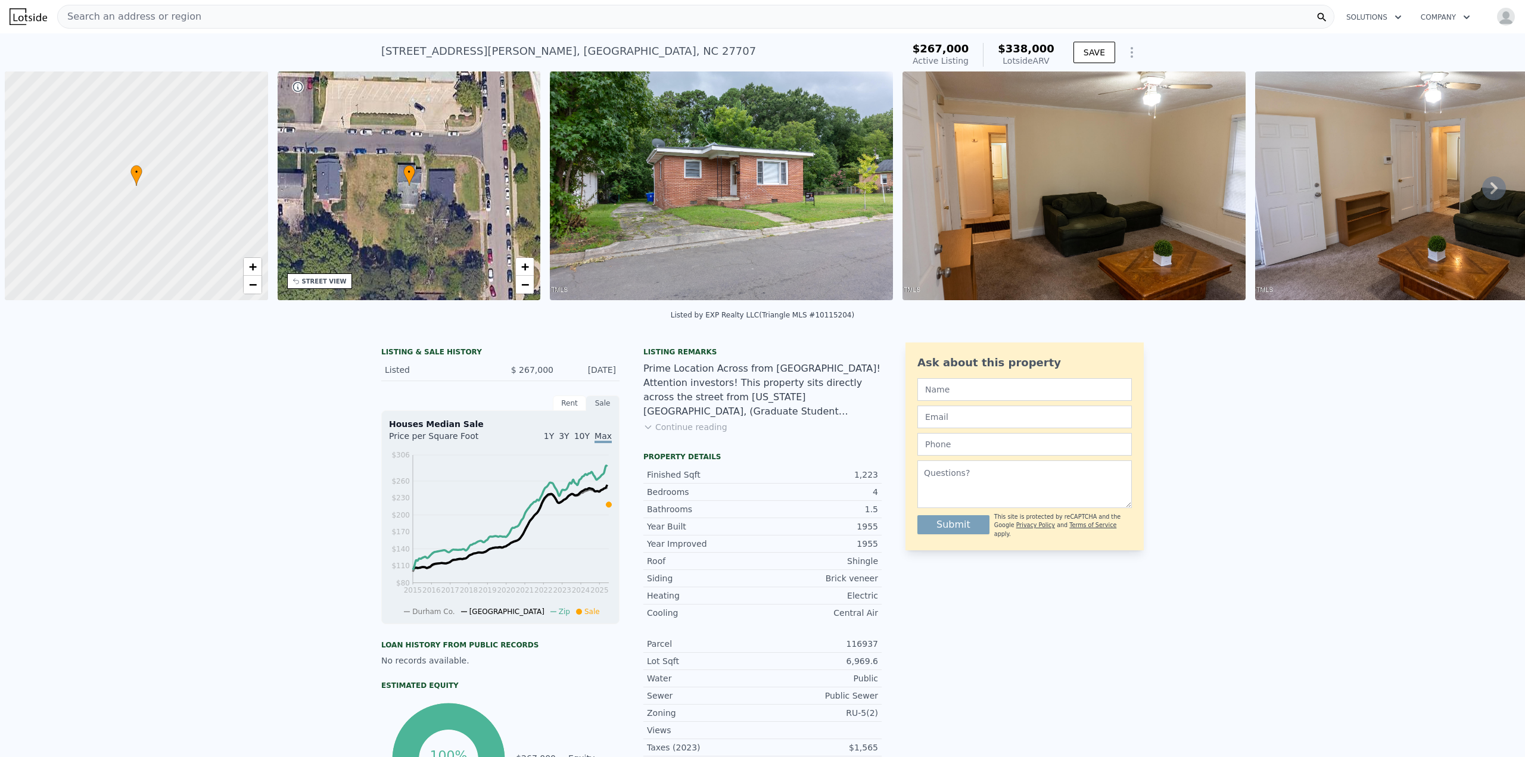
scroll to position [0, 5]
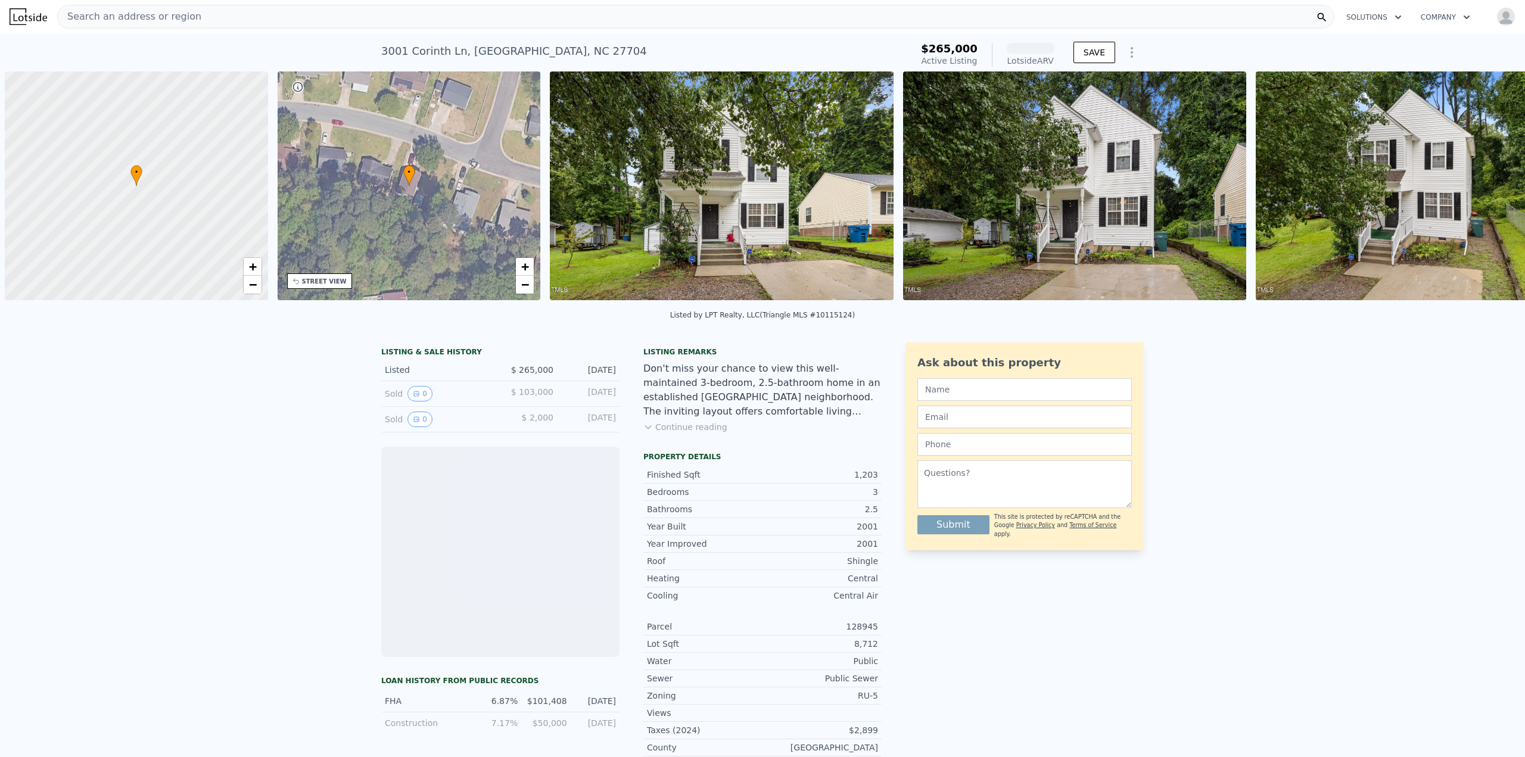
scroll to position [0, 5]
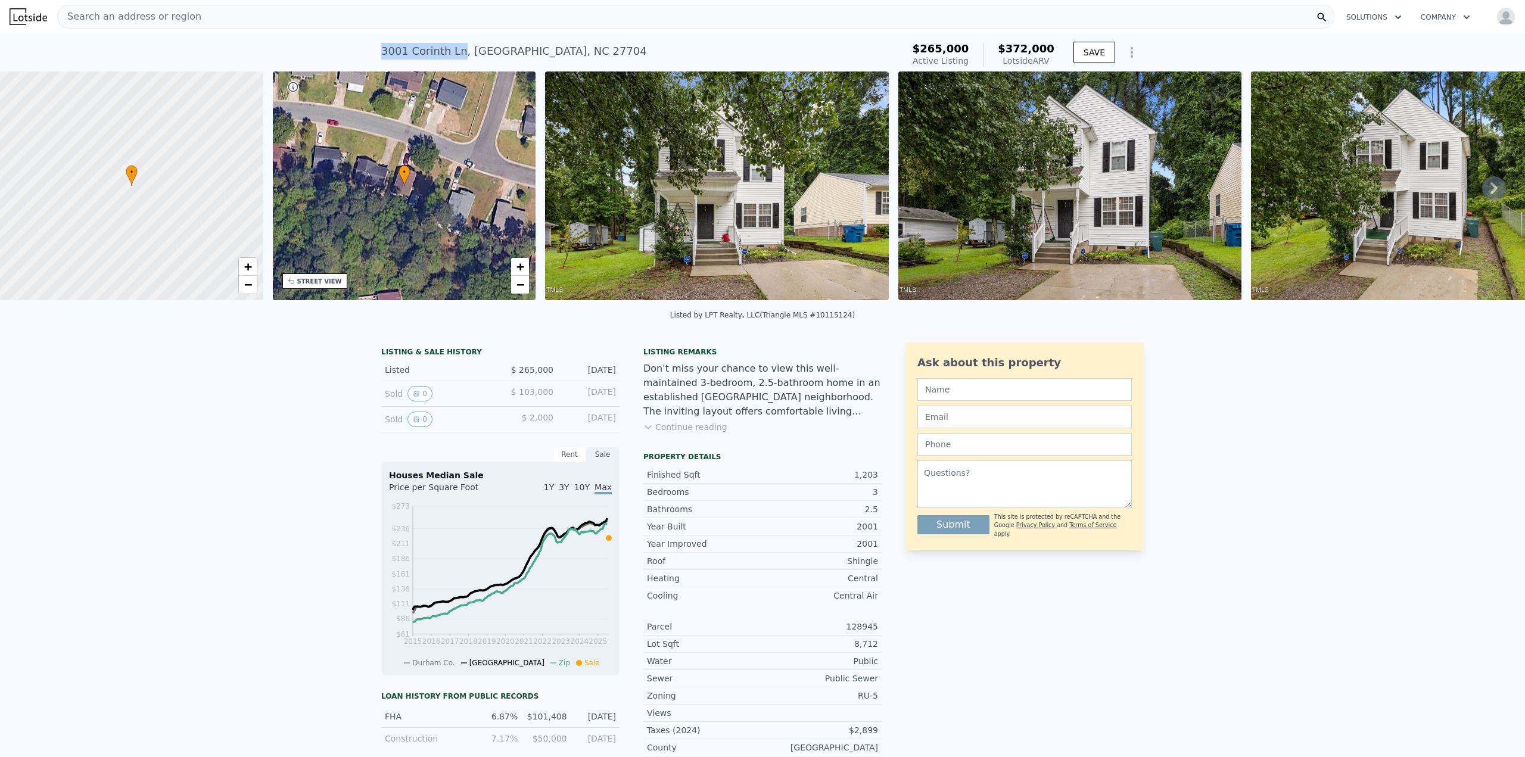
drag, startPoint x: 377, startPoint y: 52, endPoint x: 451, endPoint y: 46, distance: 74.7
click at [451, 46] on div "3001 Corinth Ln , Durham , NC 27704" at bounding box center [514, 51] width 266 height 17
copy div "3001 Corinth Ln"
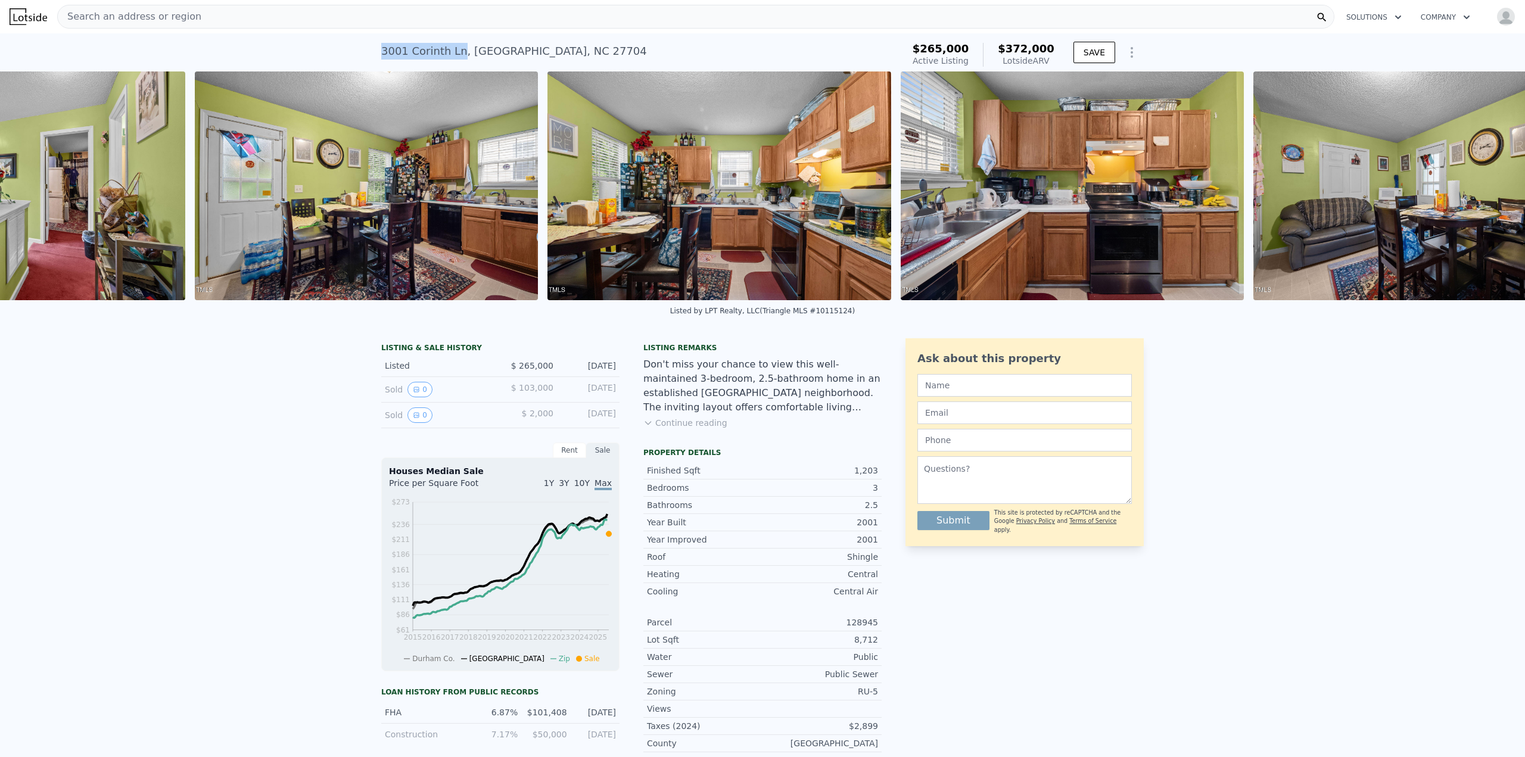
scroll to position [0, 14533]
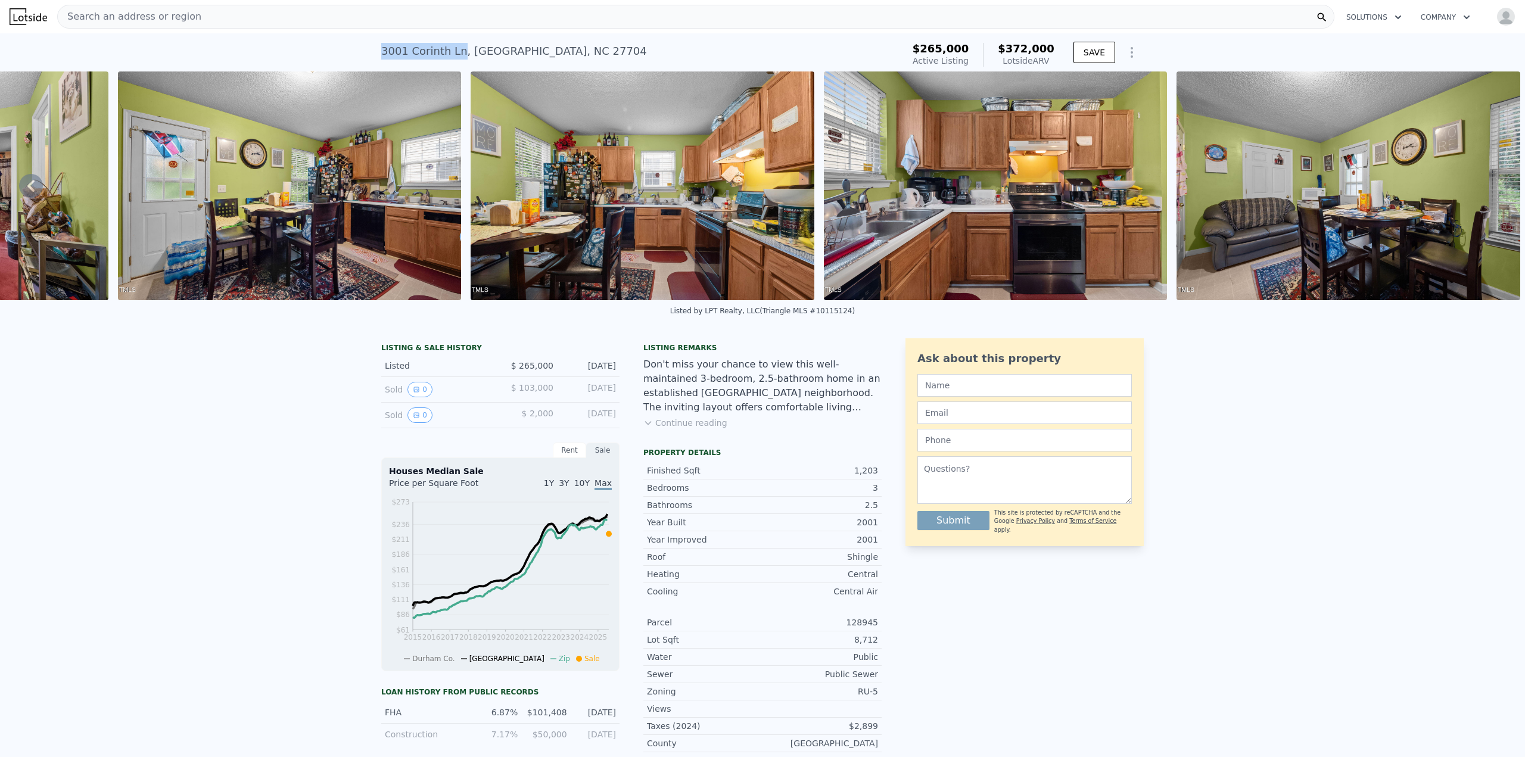
click at [677, 429] on button "Continue reading" at bounding box center [686, 423] width 84 height 12
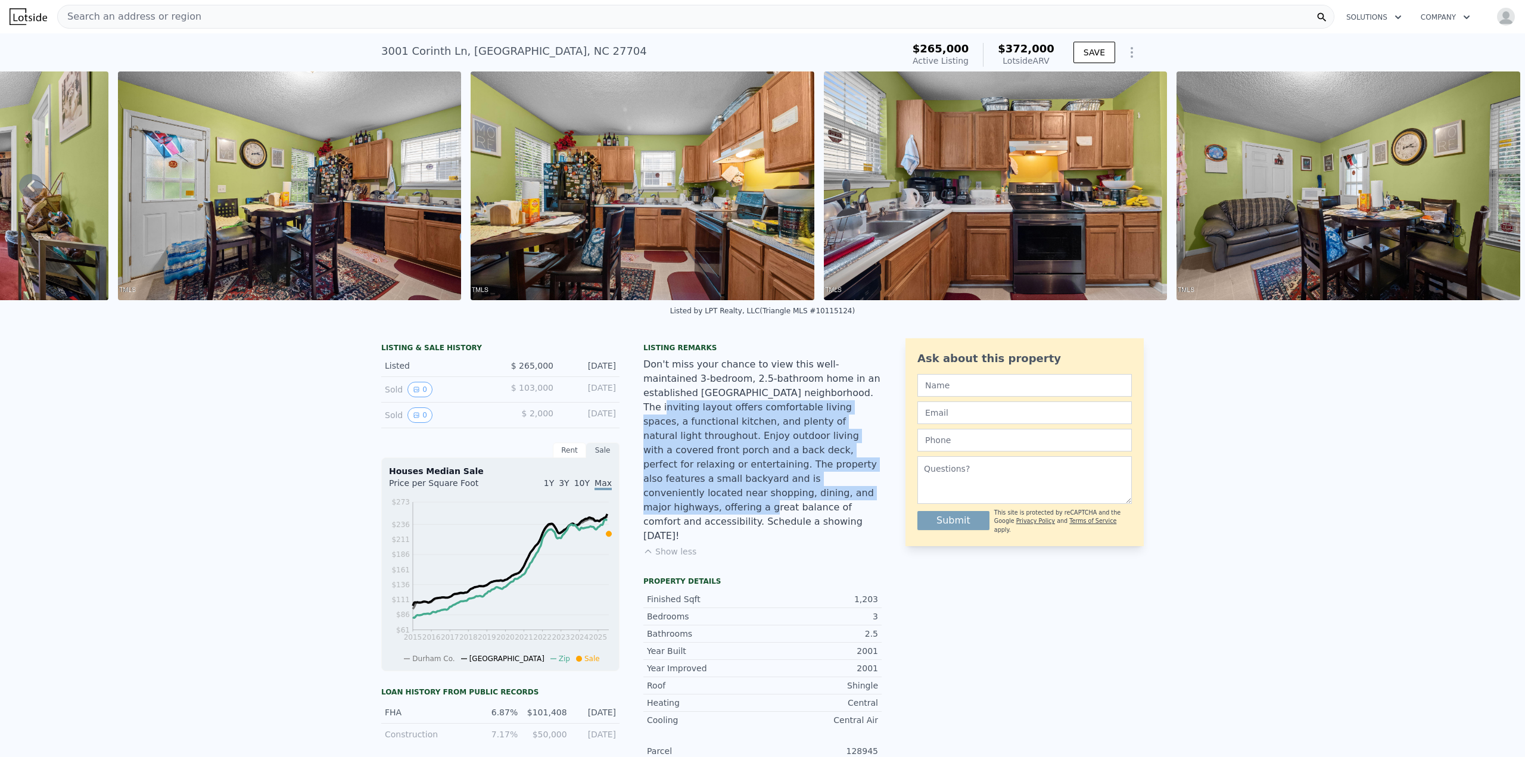
drag, startPoint x: 761, startPoint y: 402, endPoint x: 726, endPoint y: 495, distance: 99.4
click at [726, 495] on div "Don't miss your chance to view this well-maintained 3-bedroom, 2.5-bathroom hom…" at bounding box center [763, 451] width 238 height 186
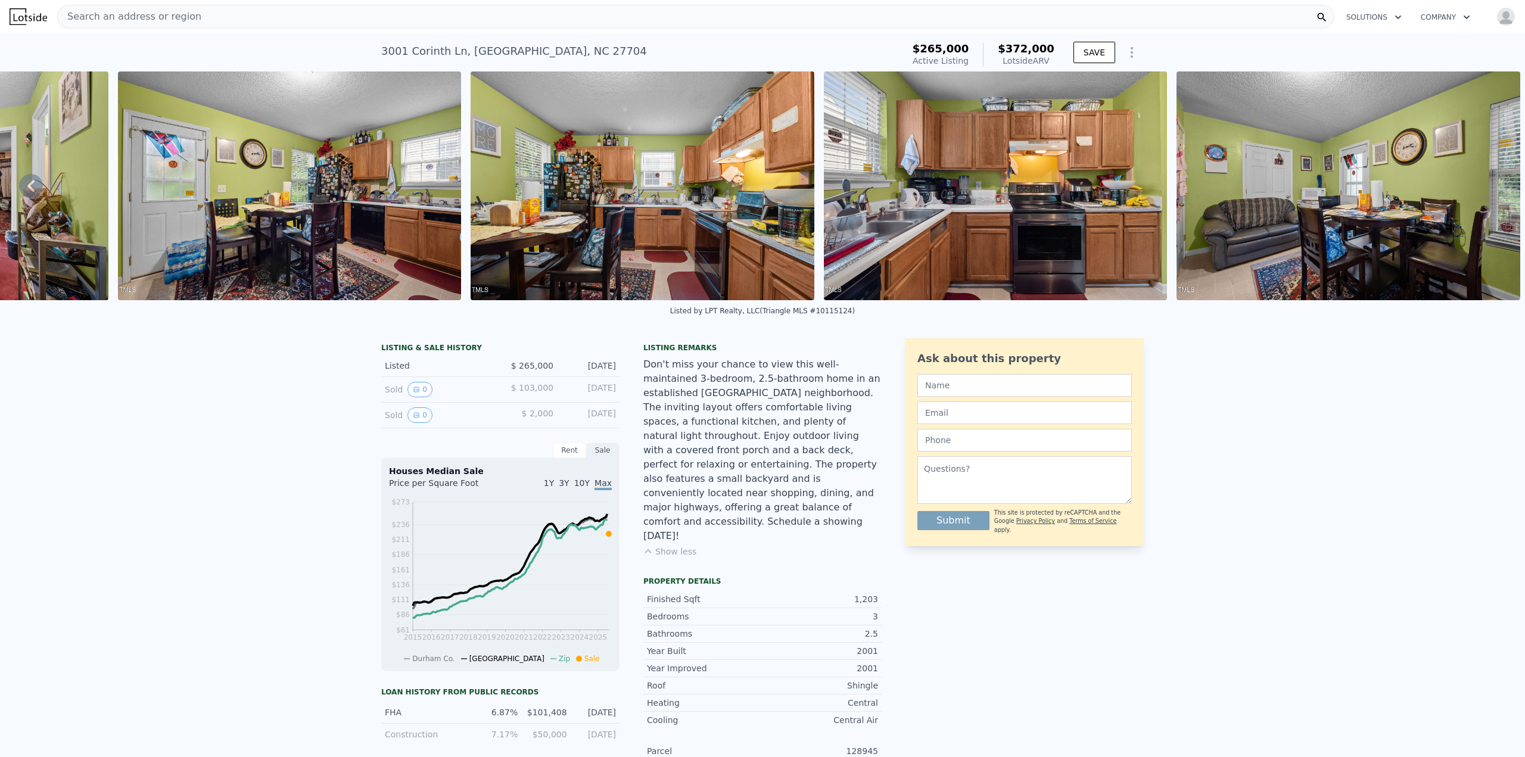
click at [726, 496] on div "Don't miss your chance to view this well-maintained 3-bedroom, 2.5-bathroom hom…" at bounding box center [763, 451] width 238 height 186
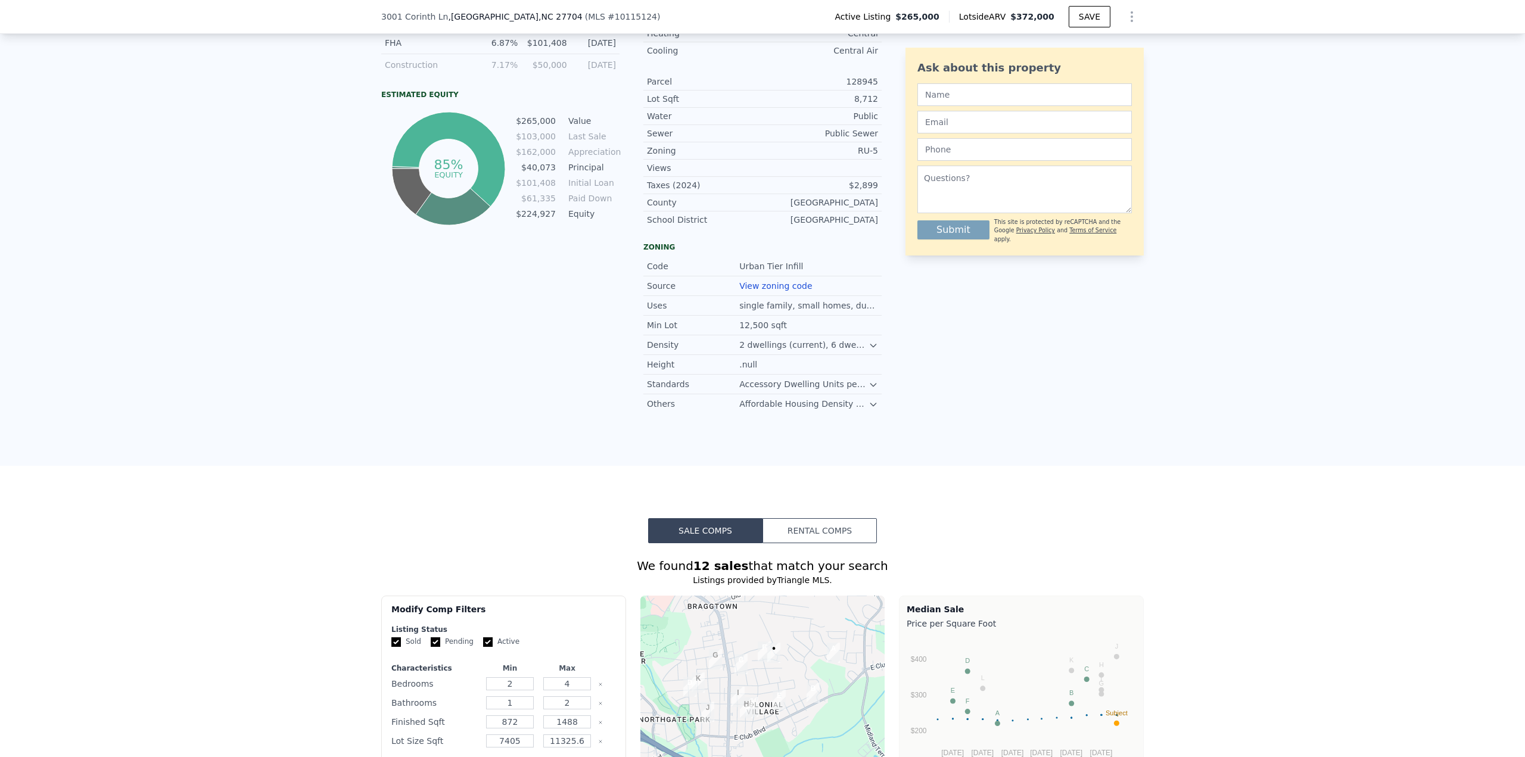
scroll to position [949, 0]
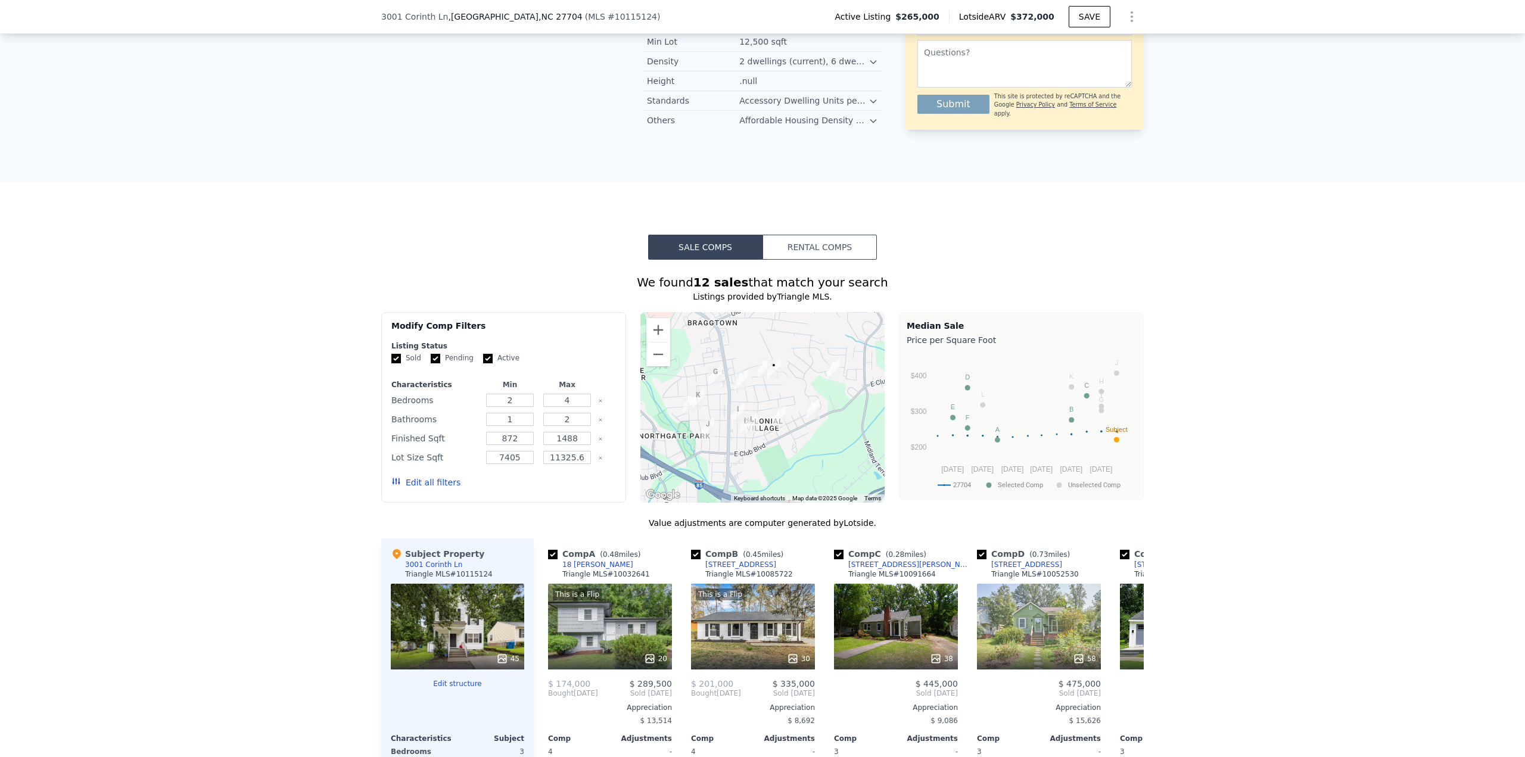
click at [428, 477] on button "Edit all filters" at bounding box center [425, 483] width 69 height 12
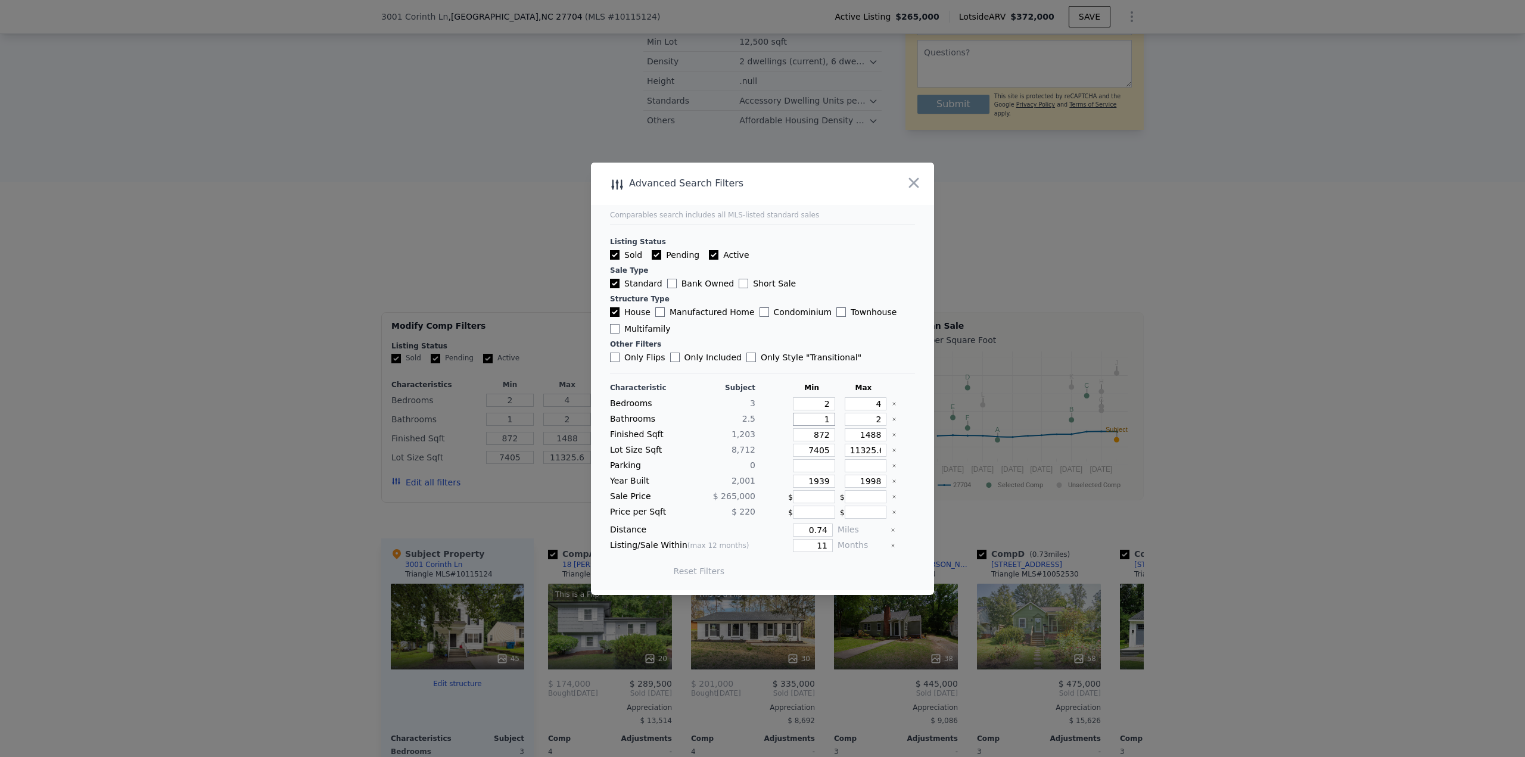
drag, startPoint x: 815, startPoint y: 418, endPoint x: 846, endPoint y: 418, distance: 31.6
click at [846, 418] on div "Bathrooms 2.5 1 2" at bounding box center [762, 419] width 305 height 13
type input "1.5"
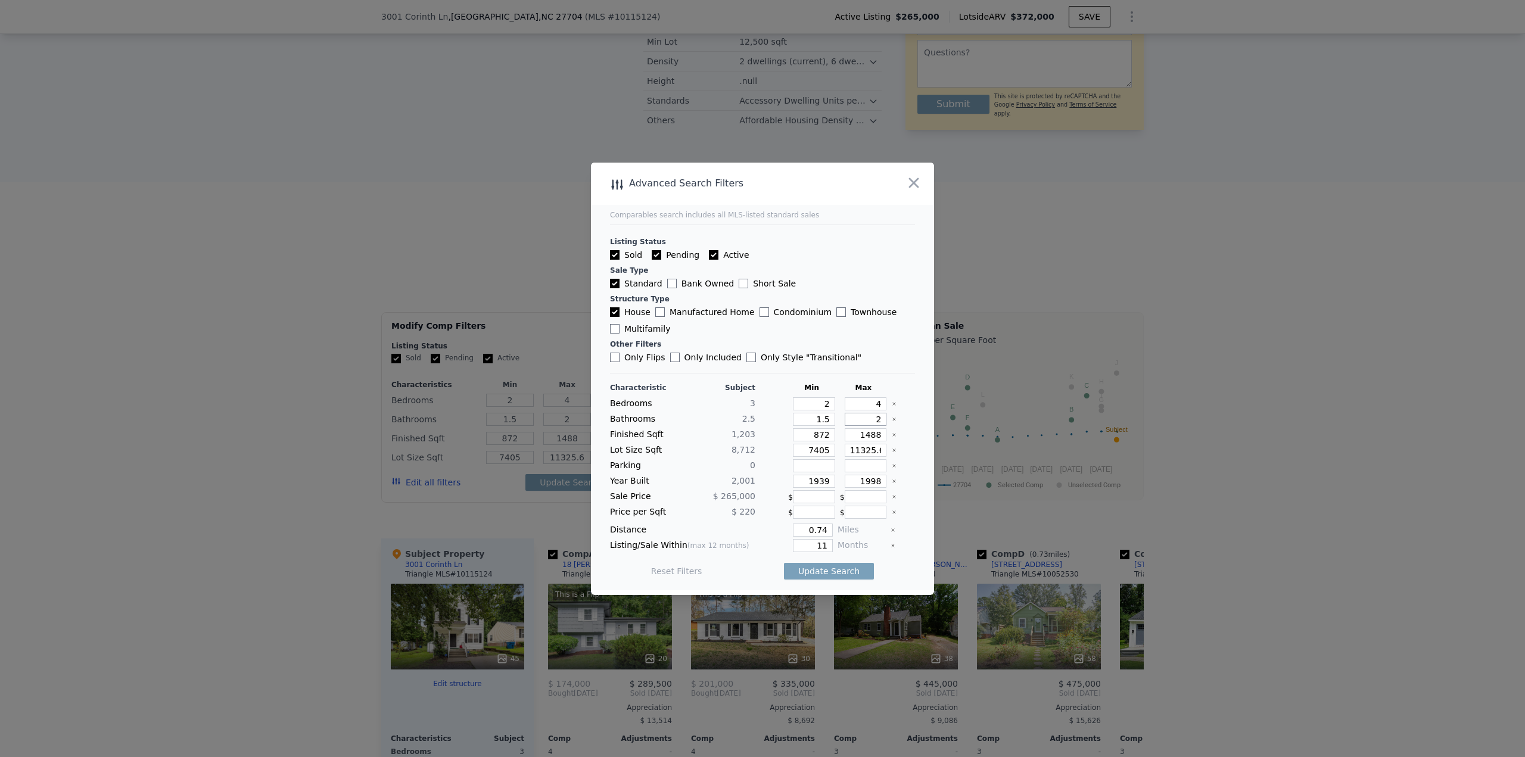
type input "3"
type input "53"
type input "3"
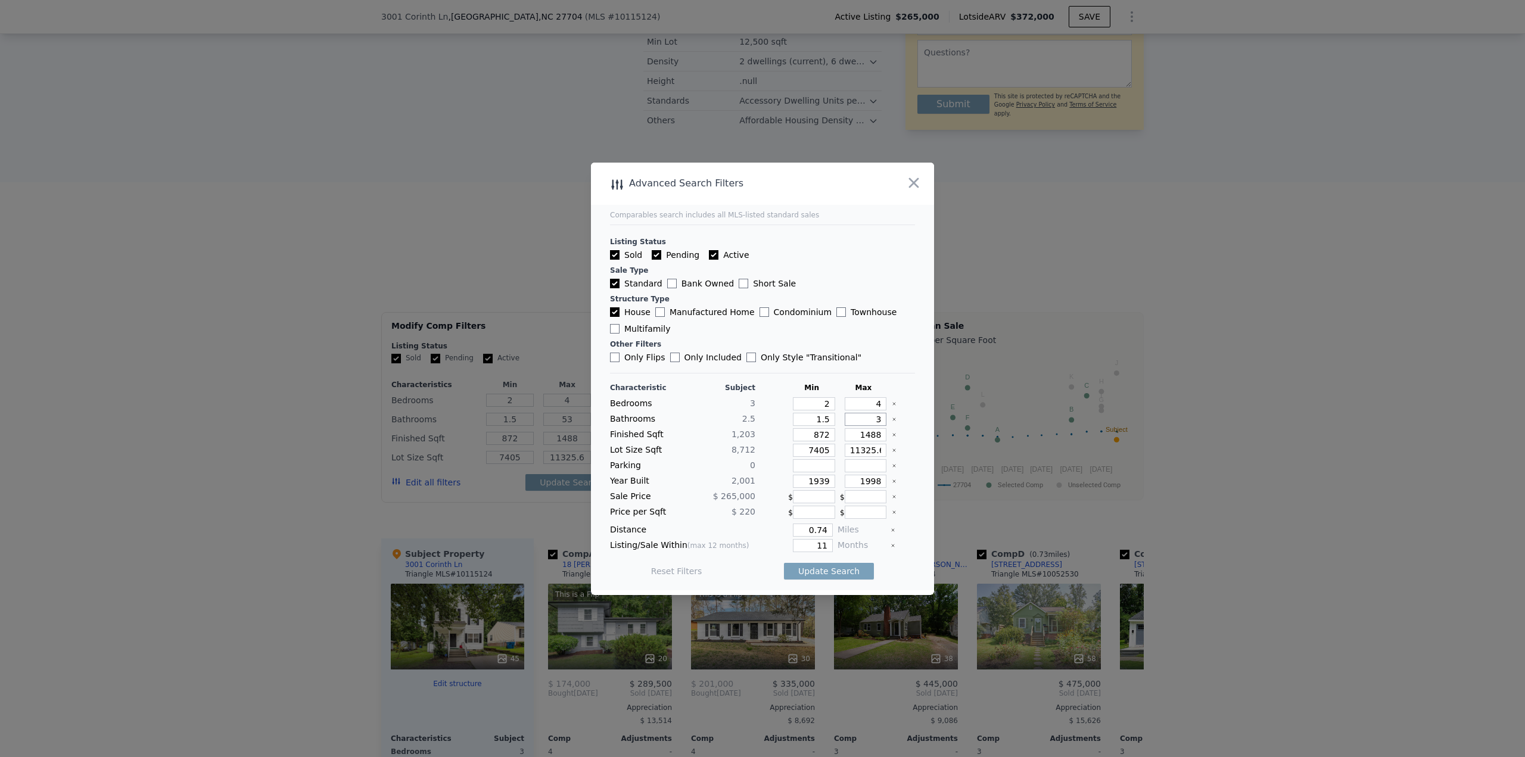
type input "3"
type input "3.5"
type input "9"
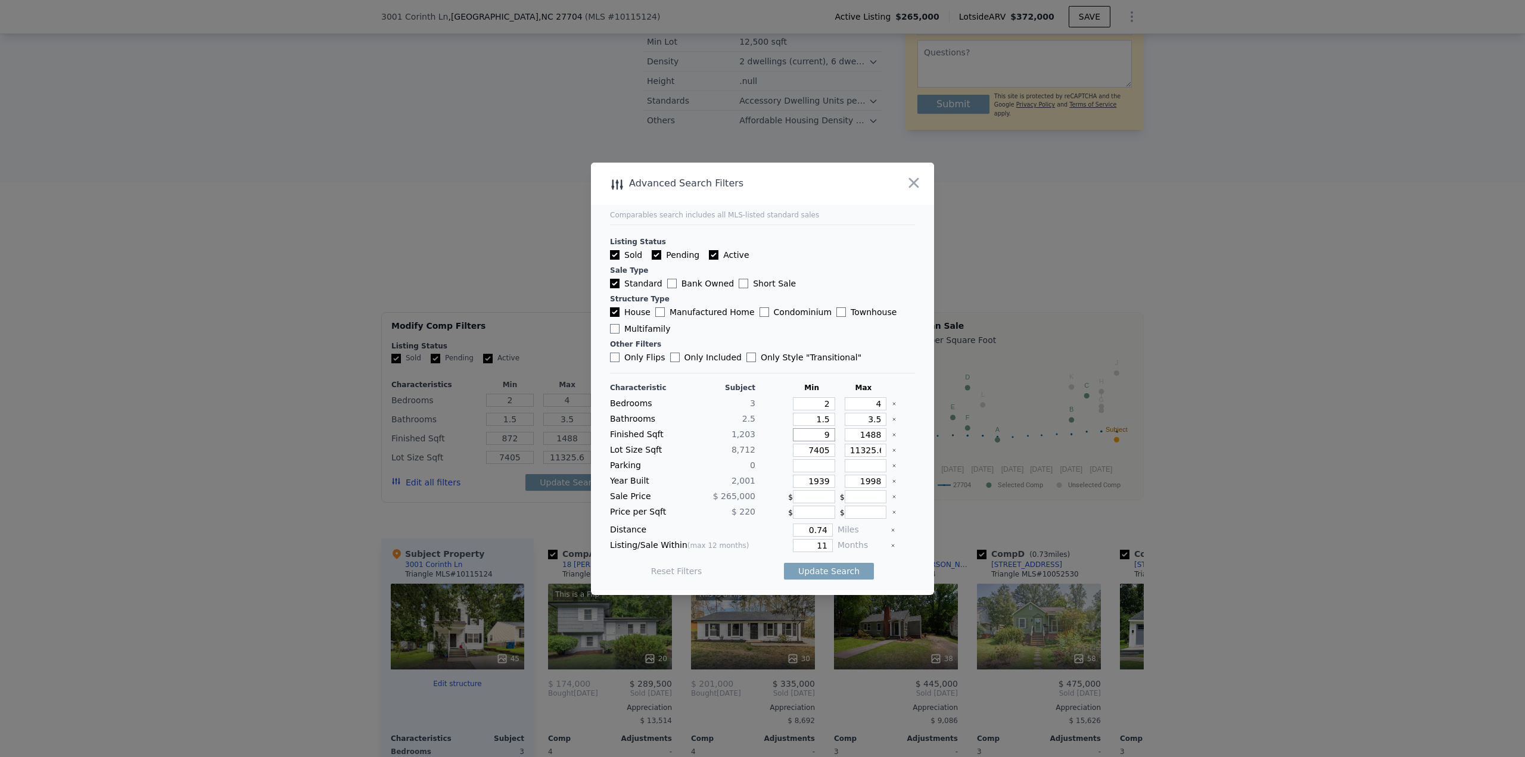
type input "9"
type input "95"
type input "953"
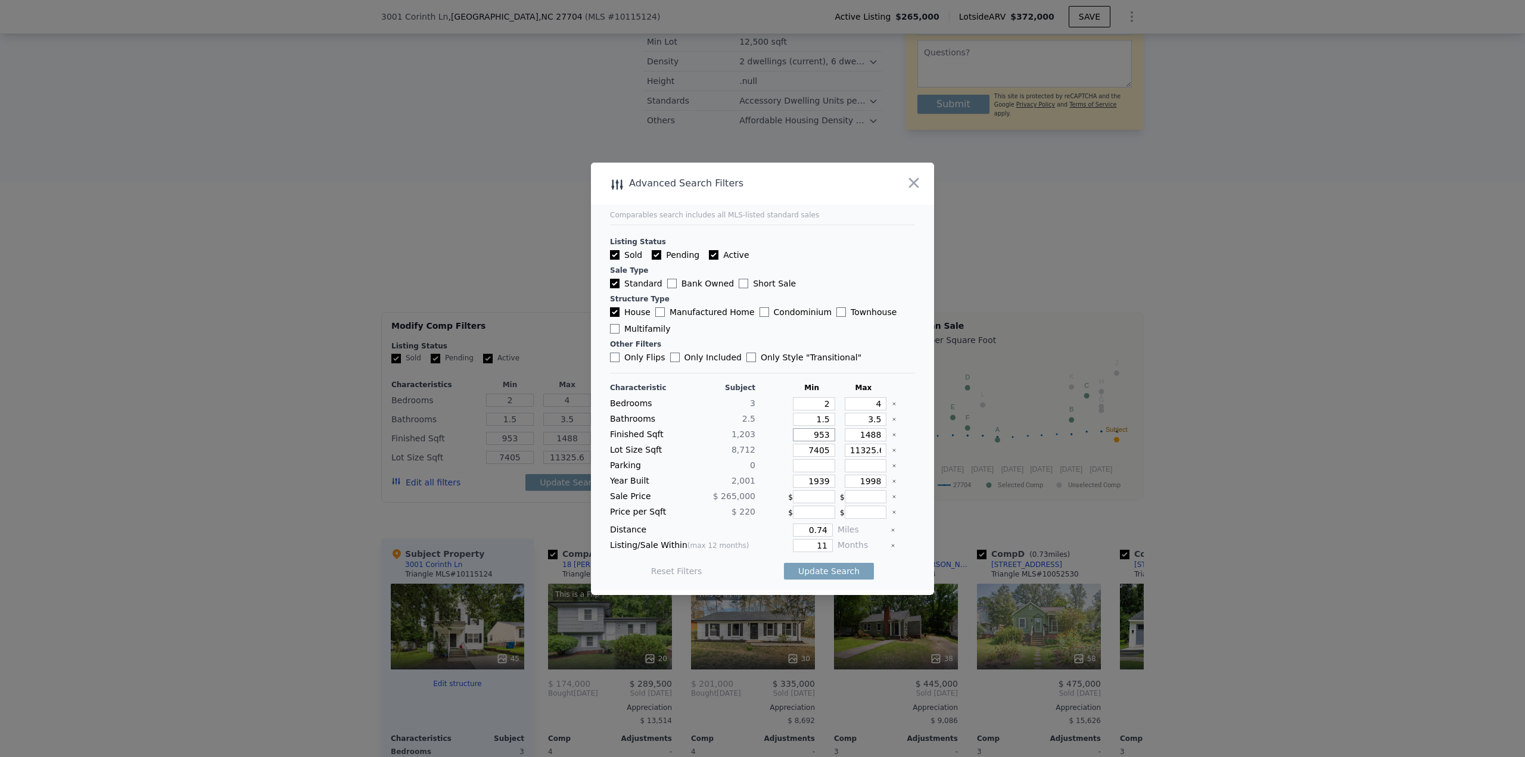
type input "953"
type input "1"
type input "14"
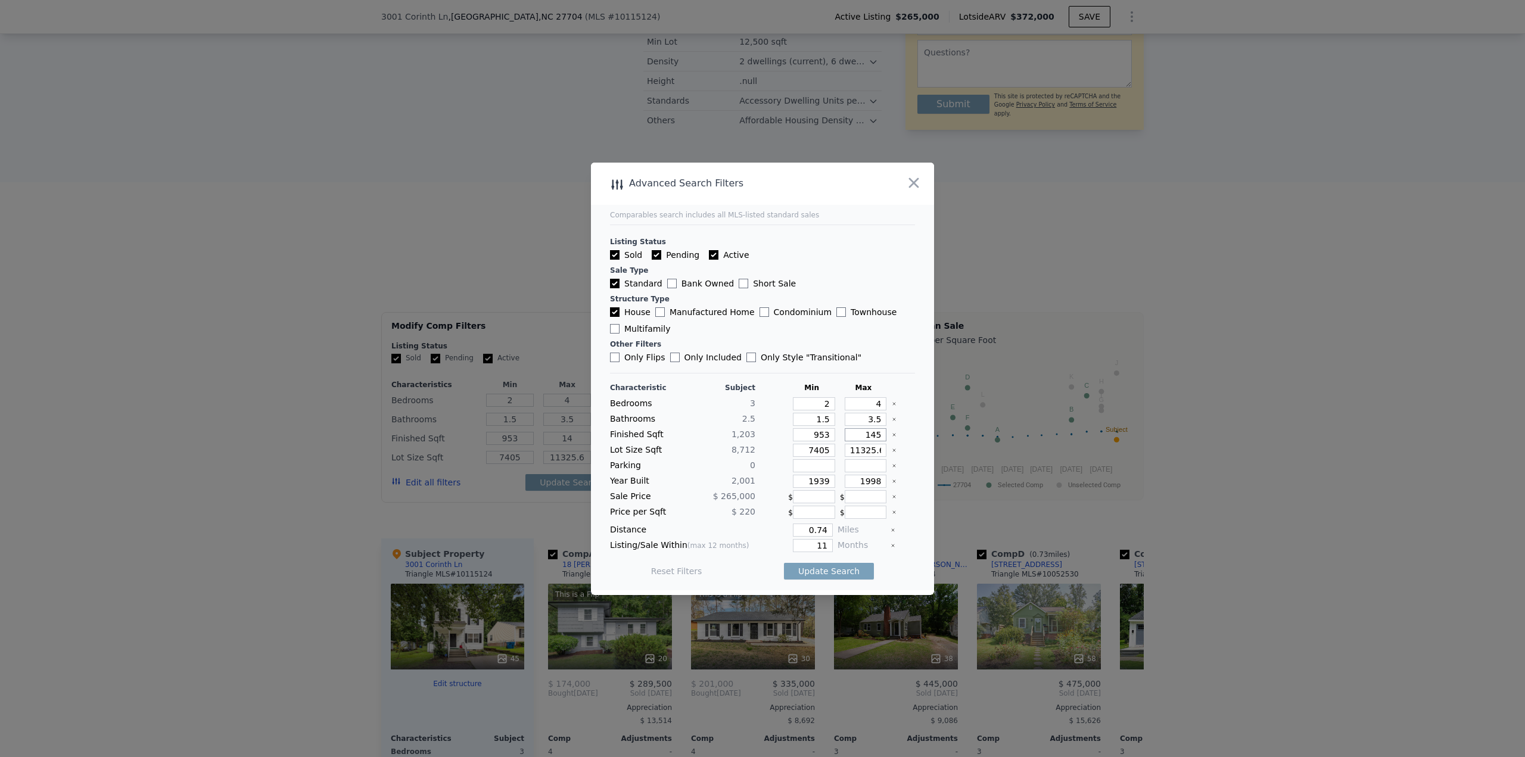
type input "1452"
type input "145"
type input "1453"
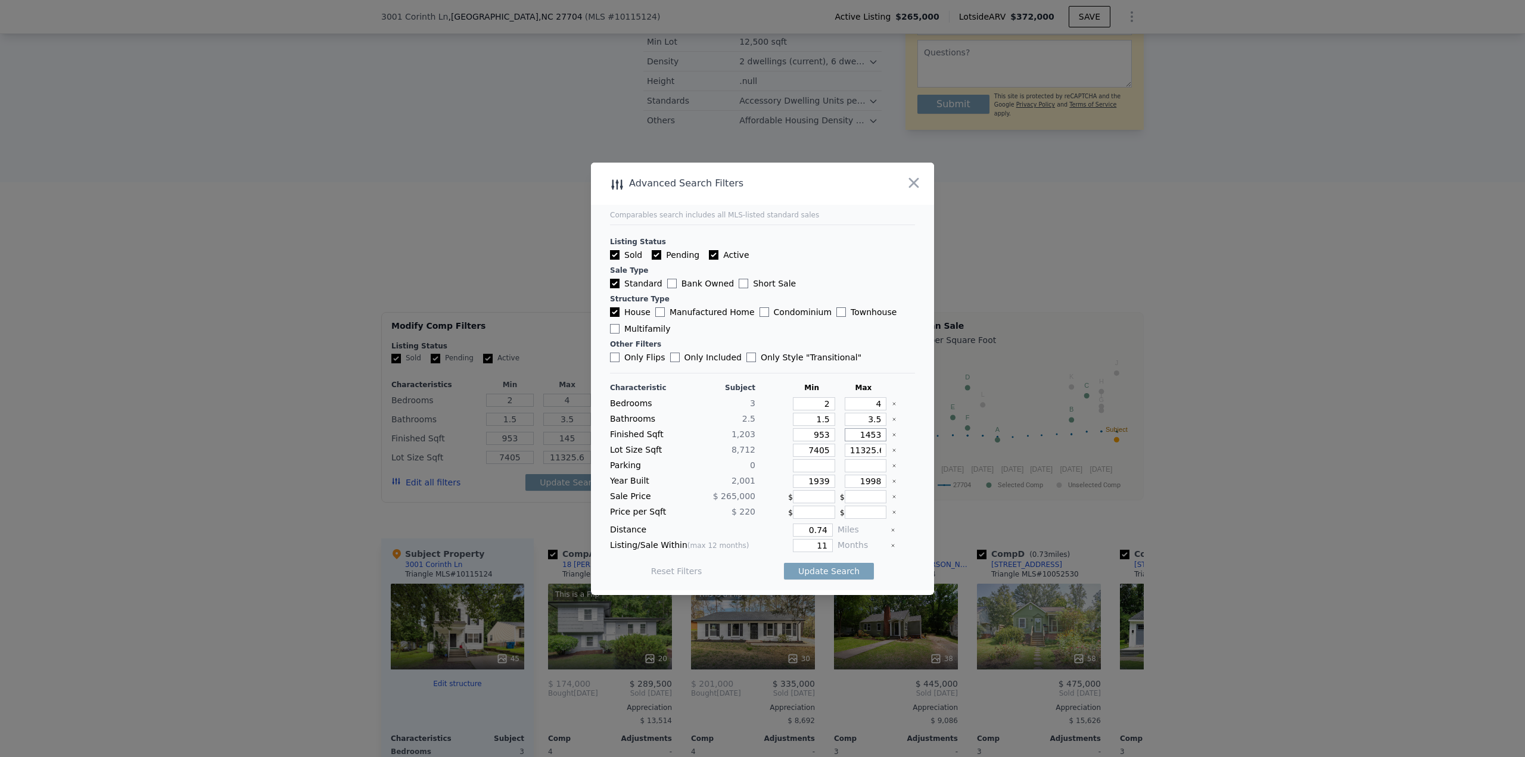
type input "1453"
type input "5"
type input "52"
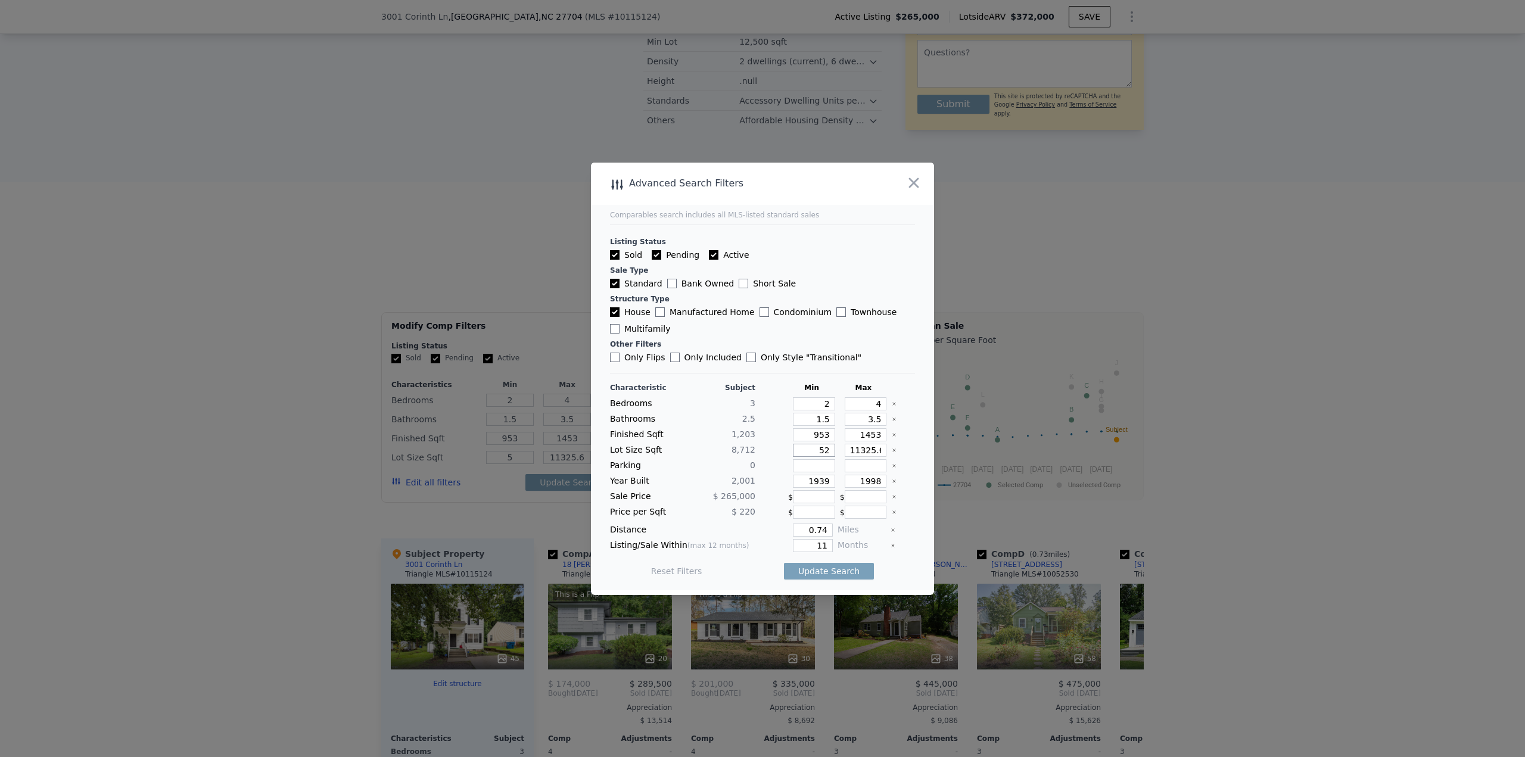
type input "52"
type input "523"
type input "5230"
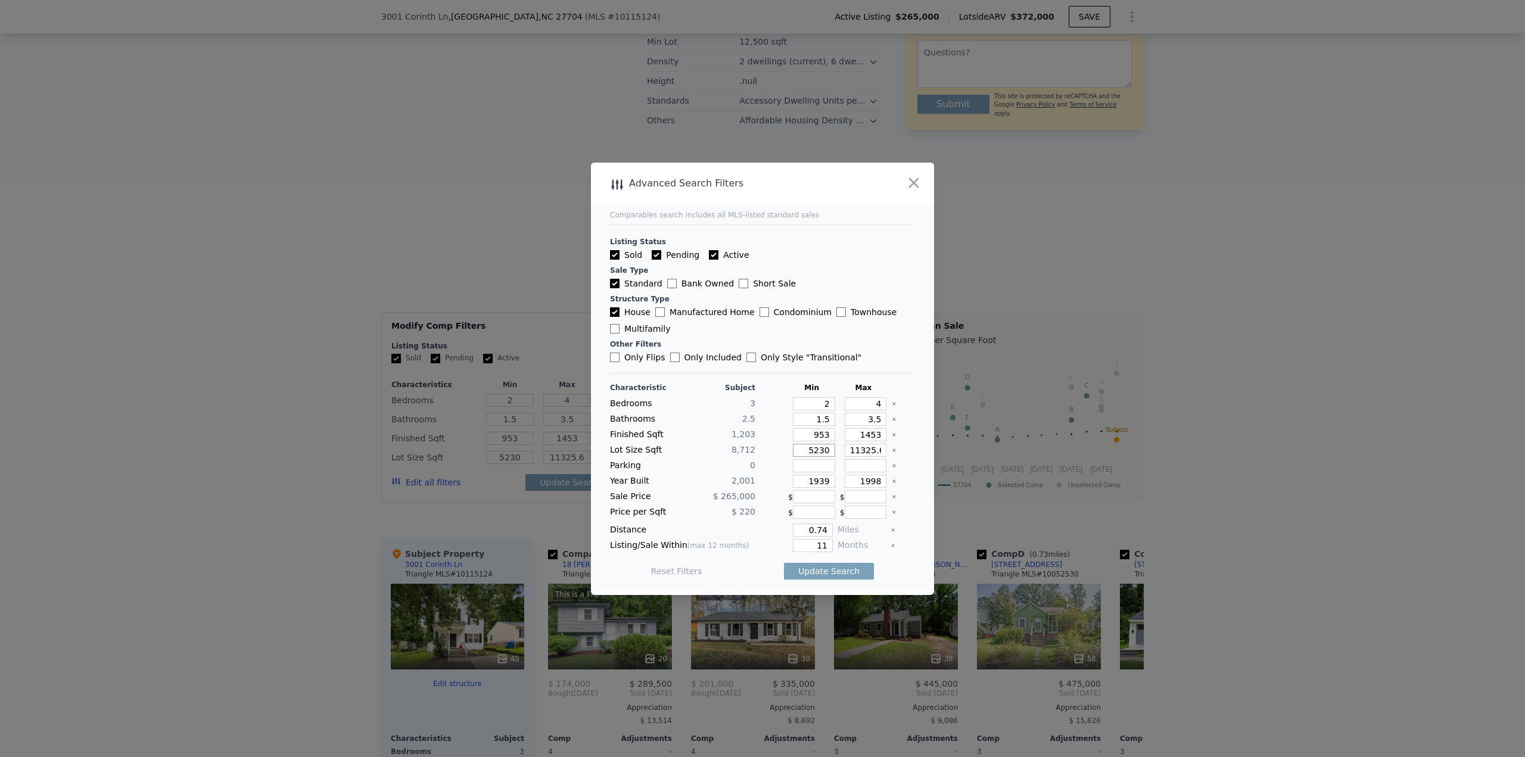
type input "5230"
type input "12"
type input "122"
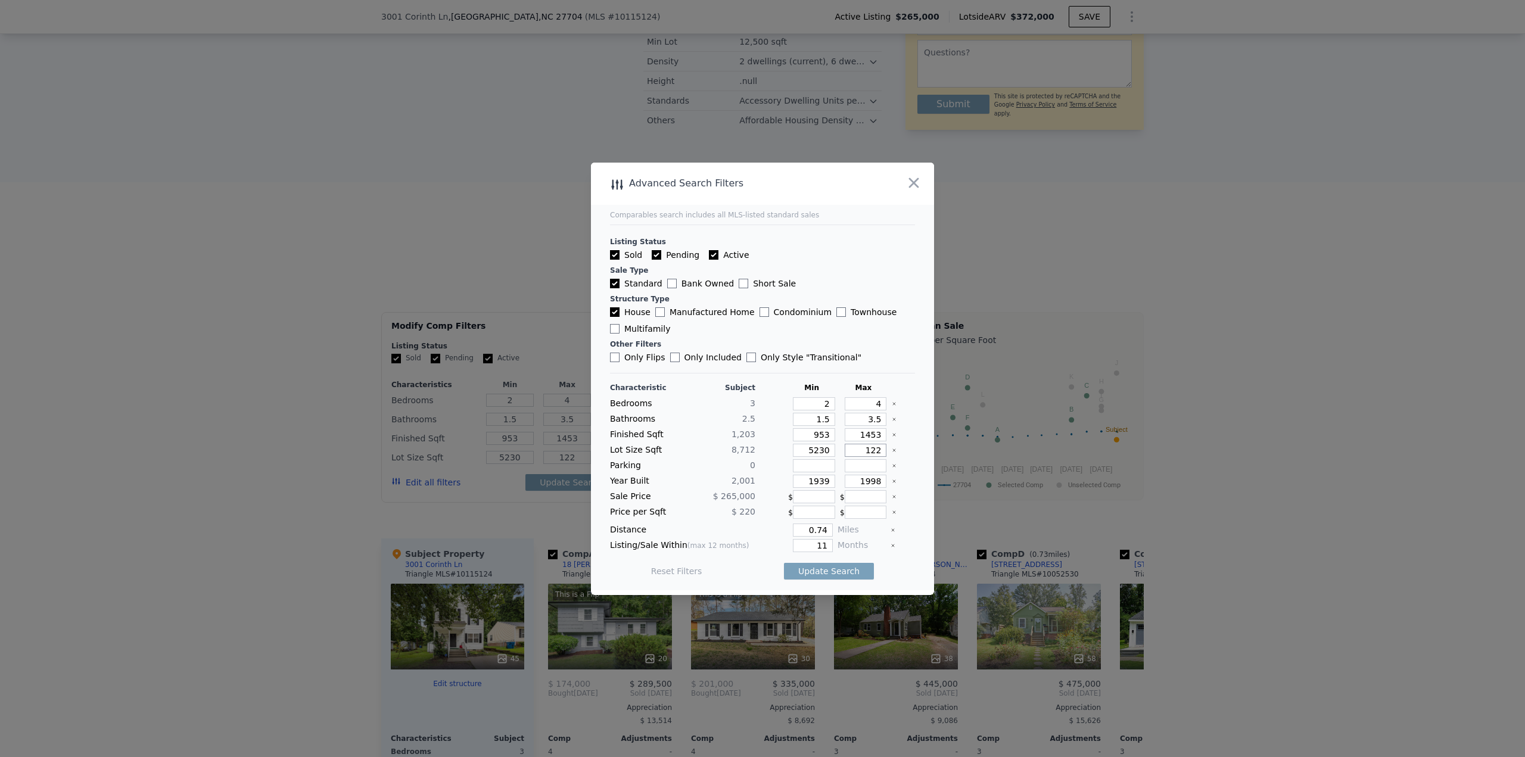
type input "1220"
type input "1"
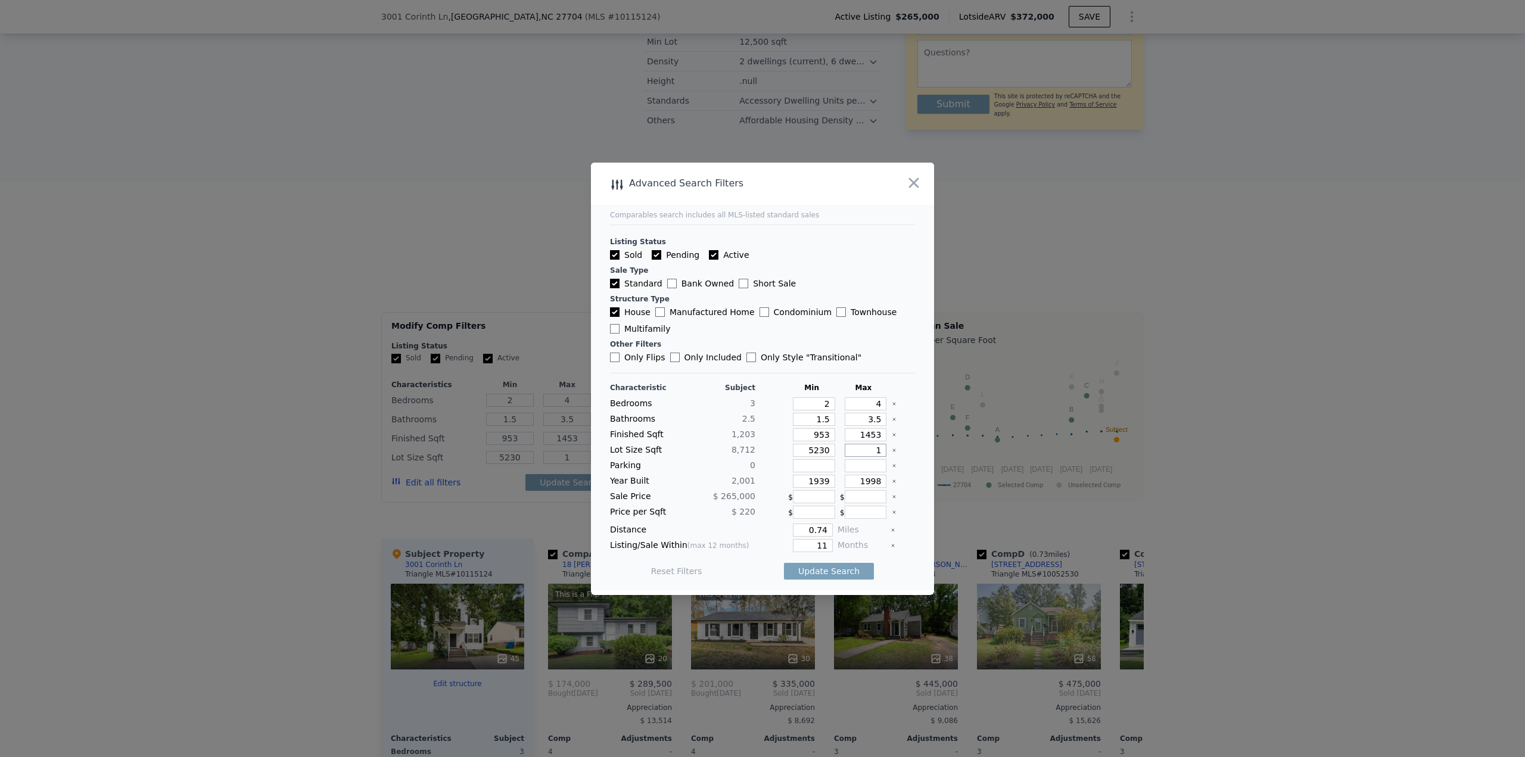
type input "12"
type input "122"
type input "1220"
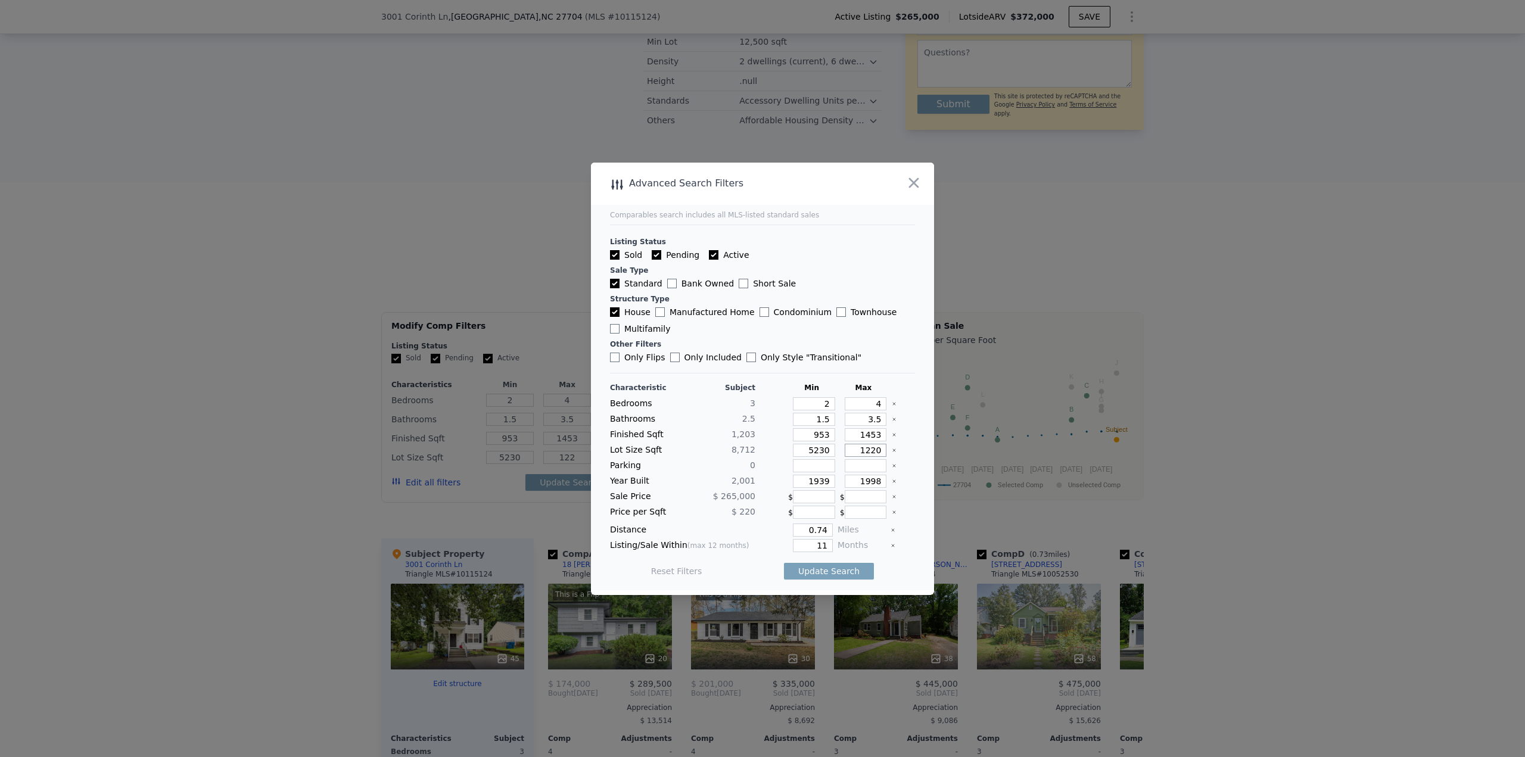
type input "1220"
type input "12200"
type input "1951"
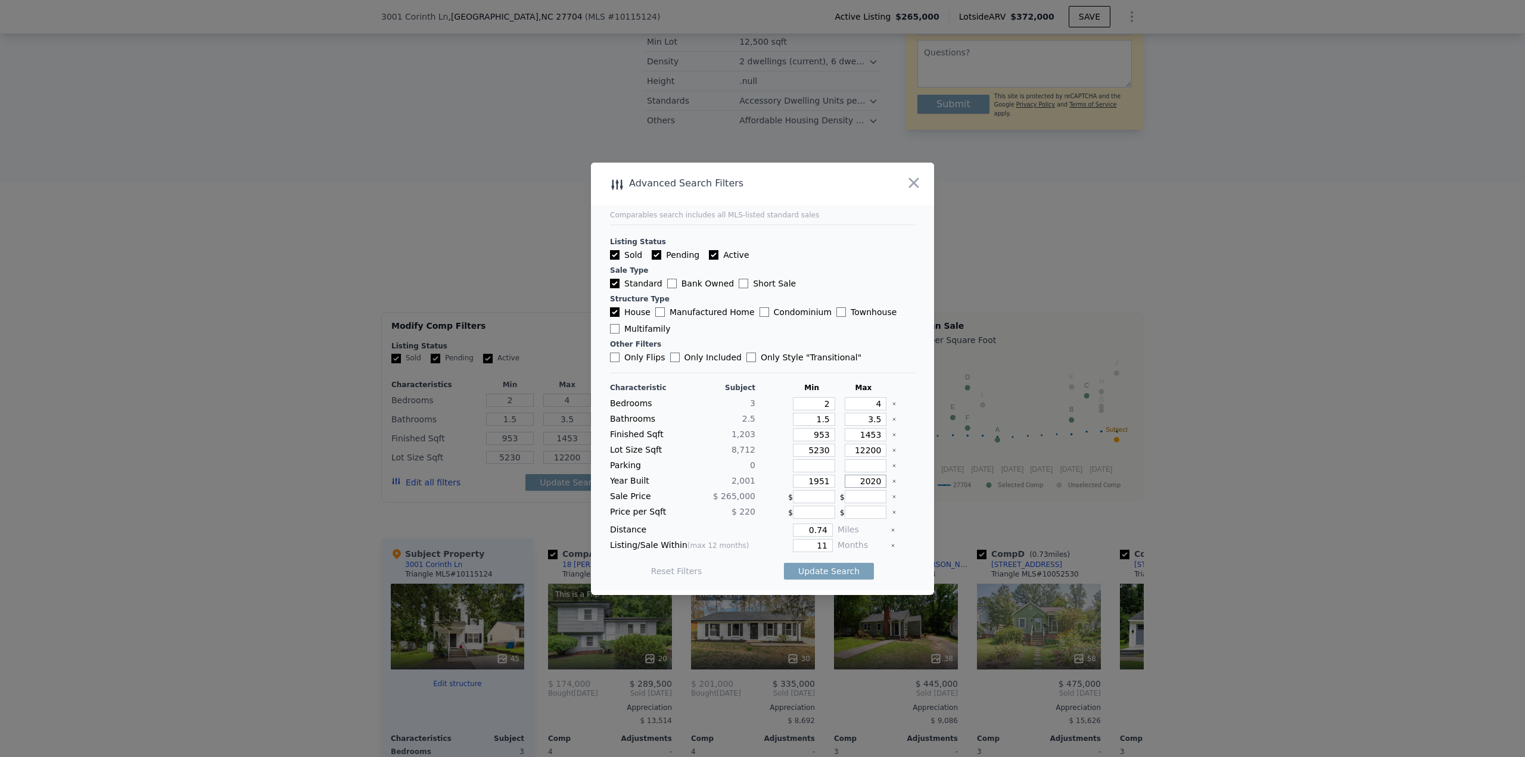
type input "2020"
type input "0.5"
type input "12"
click at [825, 567] on button "Update Search" at bounding box center [829, 571] width 90 height 17
checkbox input "false"
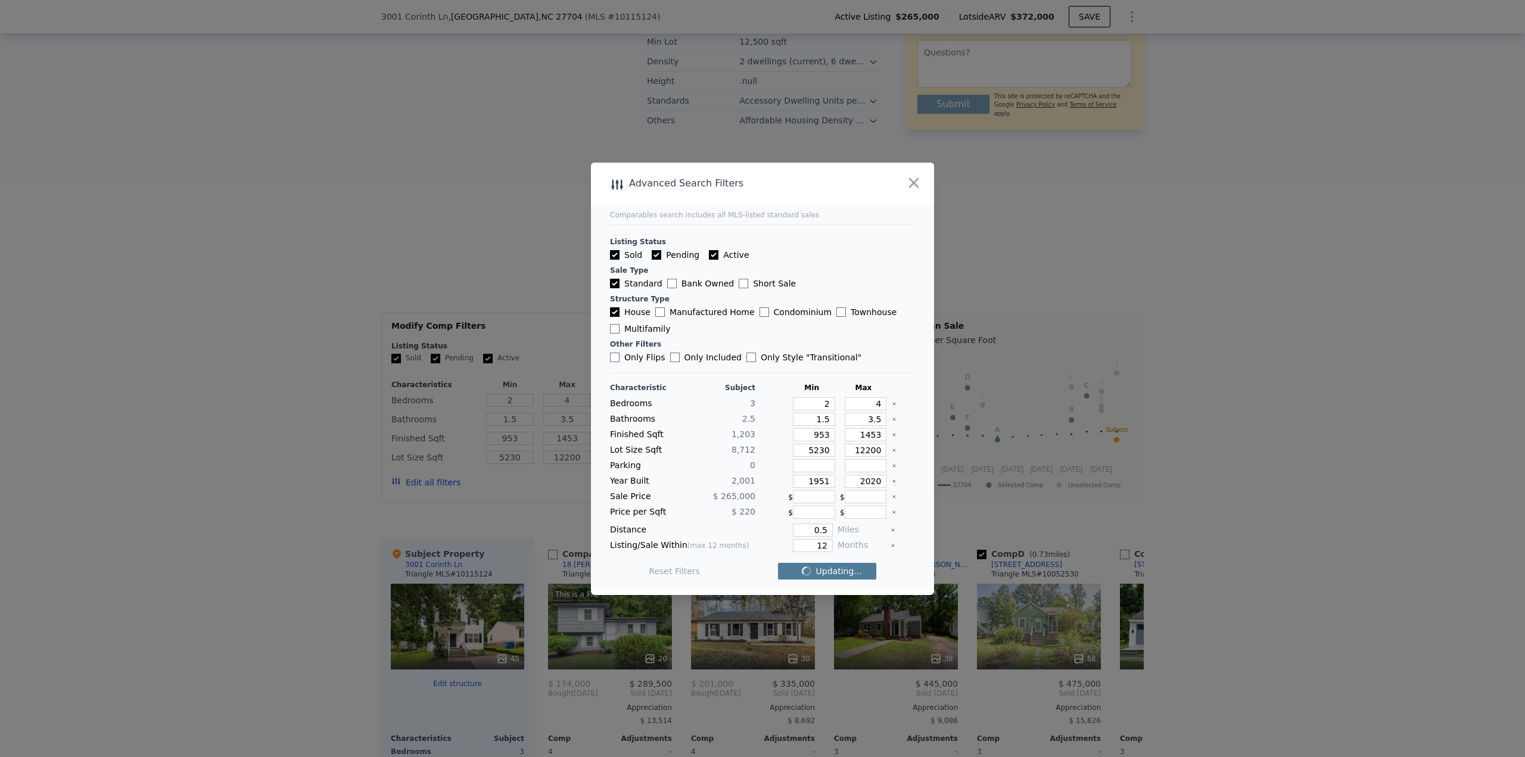
checkbox input "false"
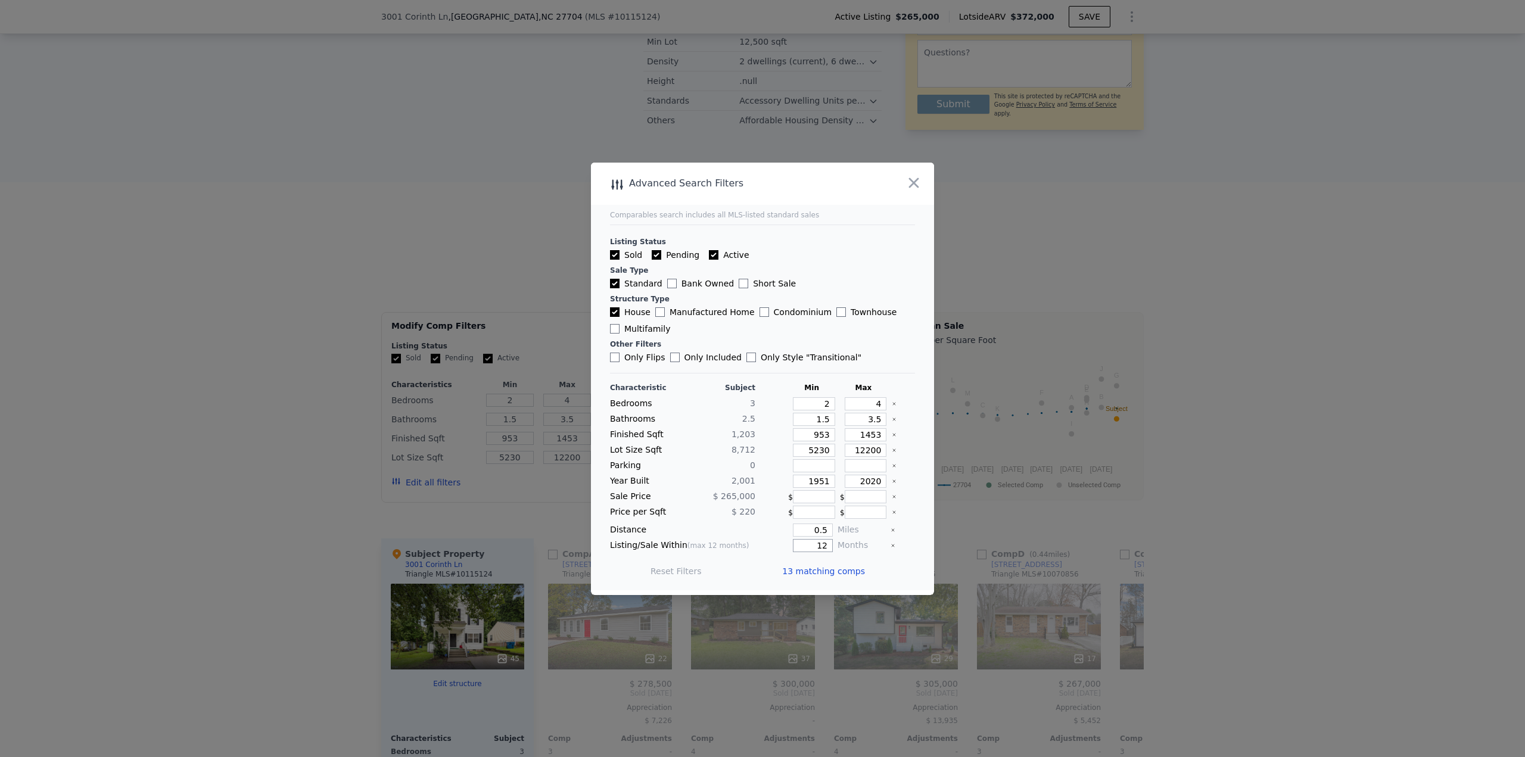
click at [816, 546] on input "12" at bounding box center [813, 545] width 40 height 13
type input "6"
click at [823, 568] on button "Update Search" at bounding box center [829, 571] width 90 height 17
click at [822, 568] on span "9 matching comps" at bounding box center [825, 571] width 77 height 12
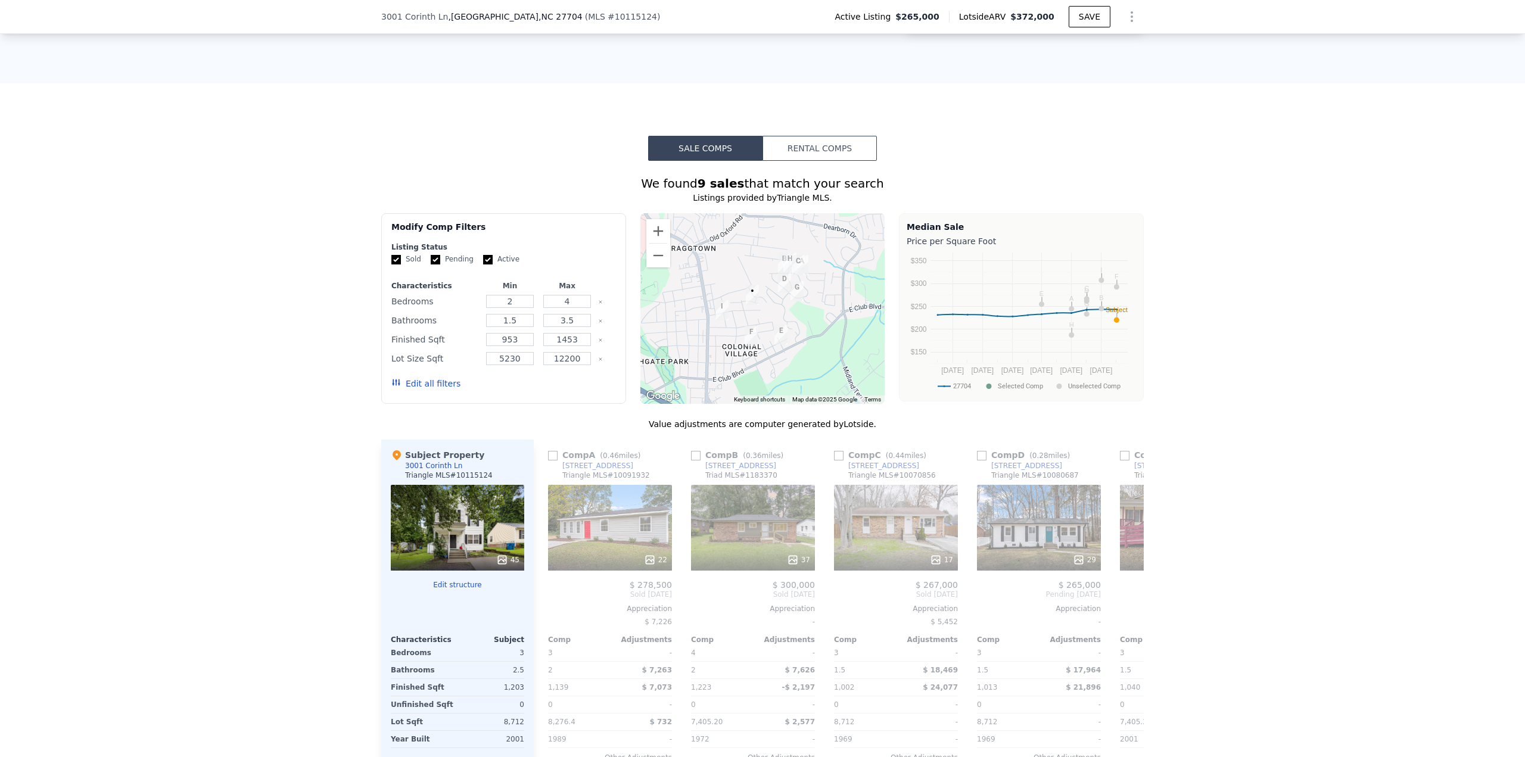
scroll to position [1068, 0]
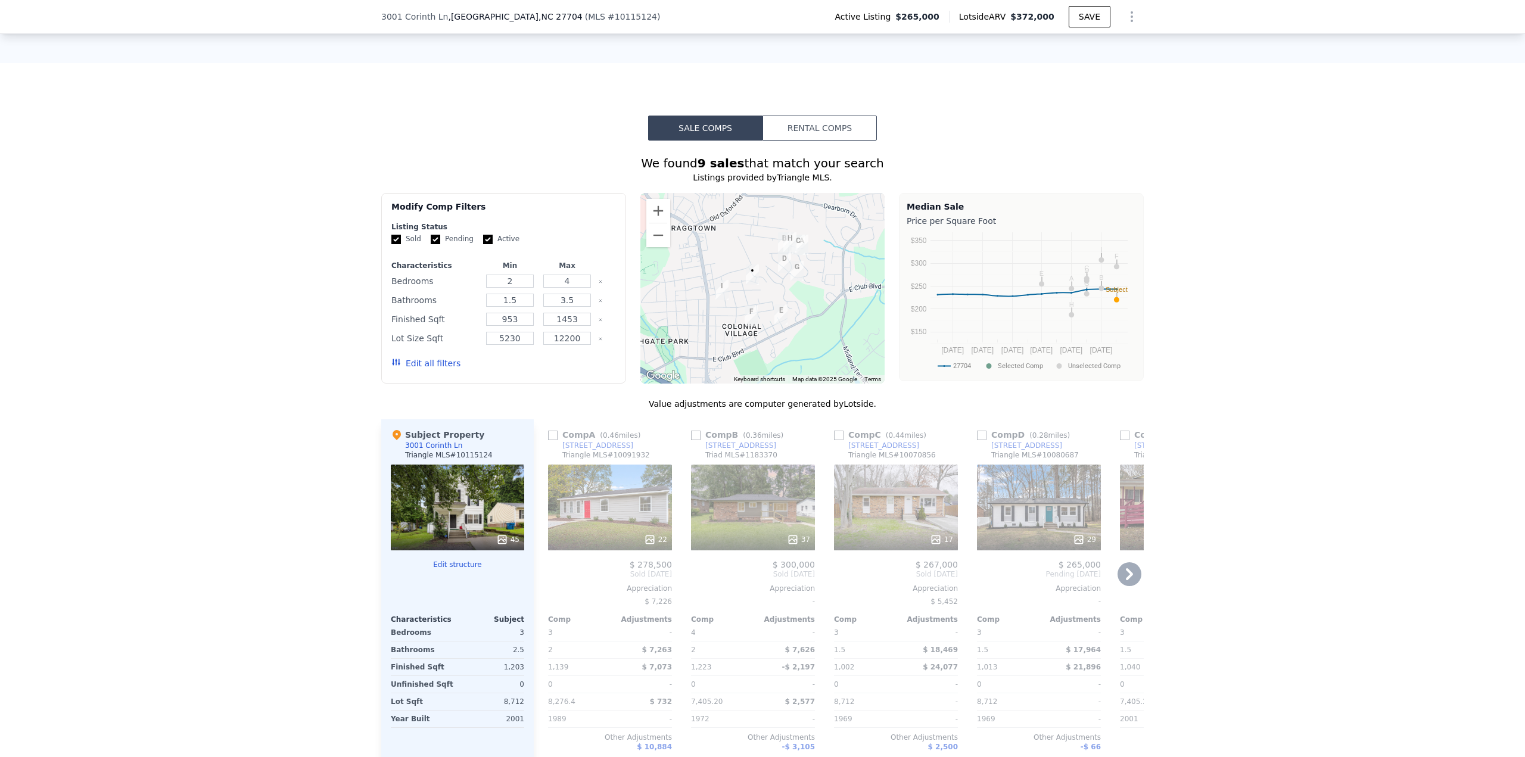
click at [1127, 563] on icon at bounding box center [1130, 575] width 24 height 24
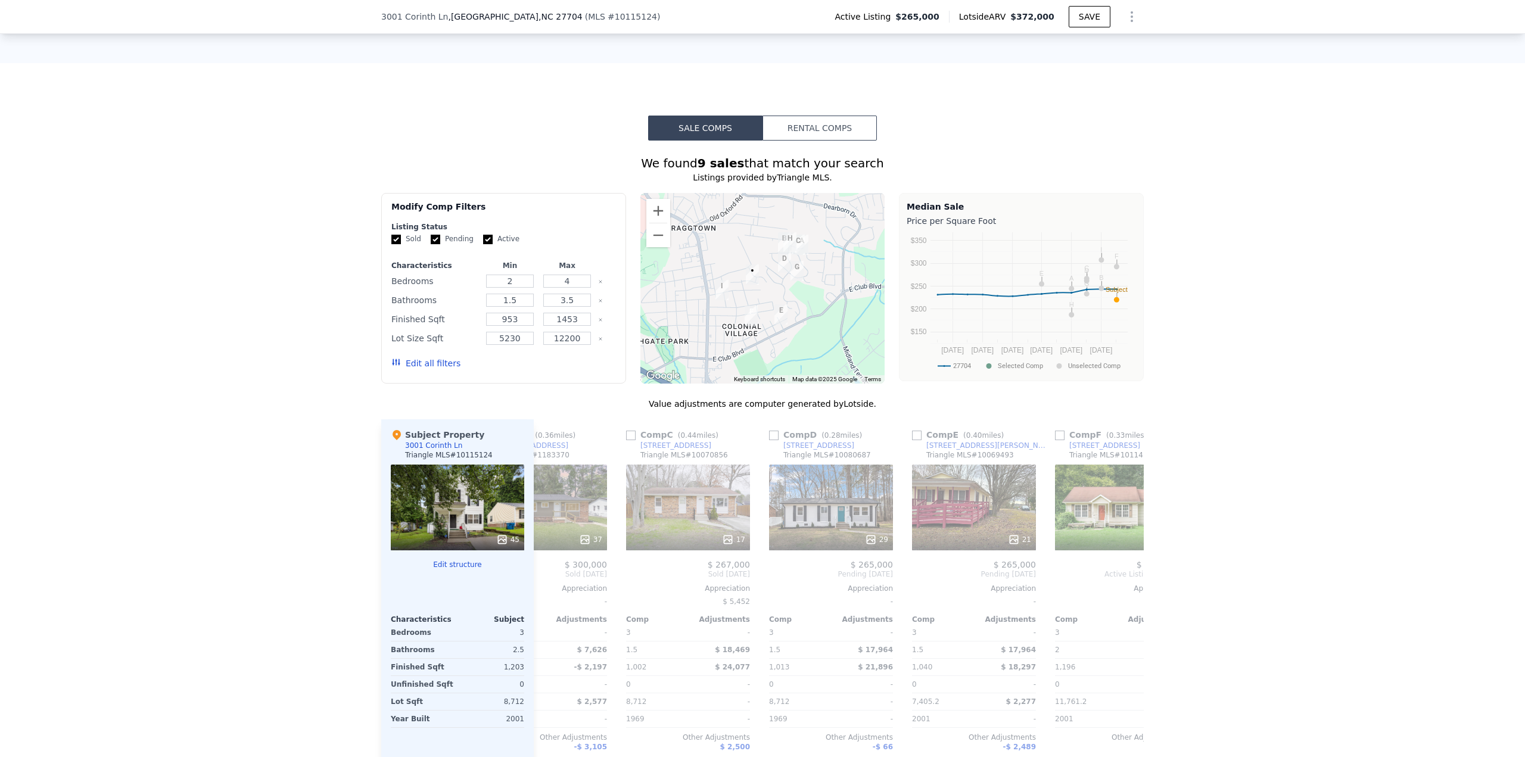
scroll to position [0, 286]
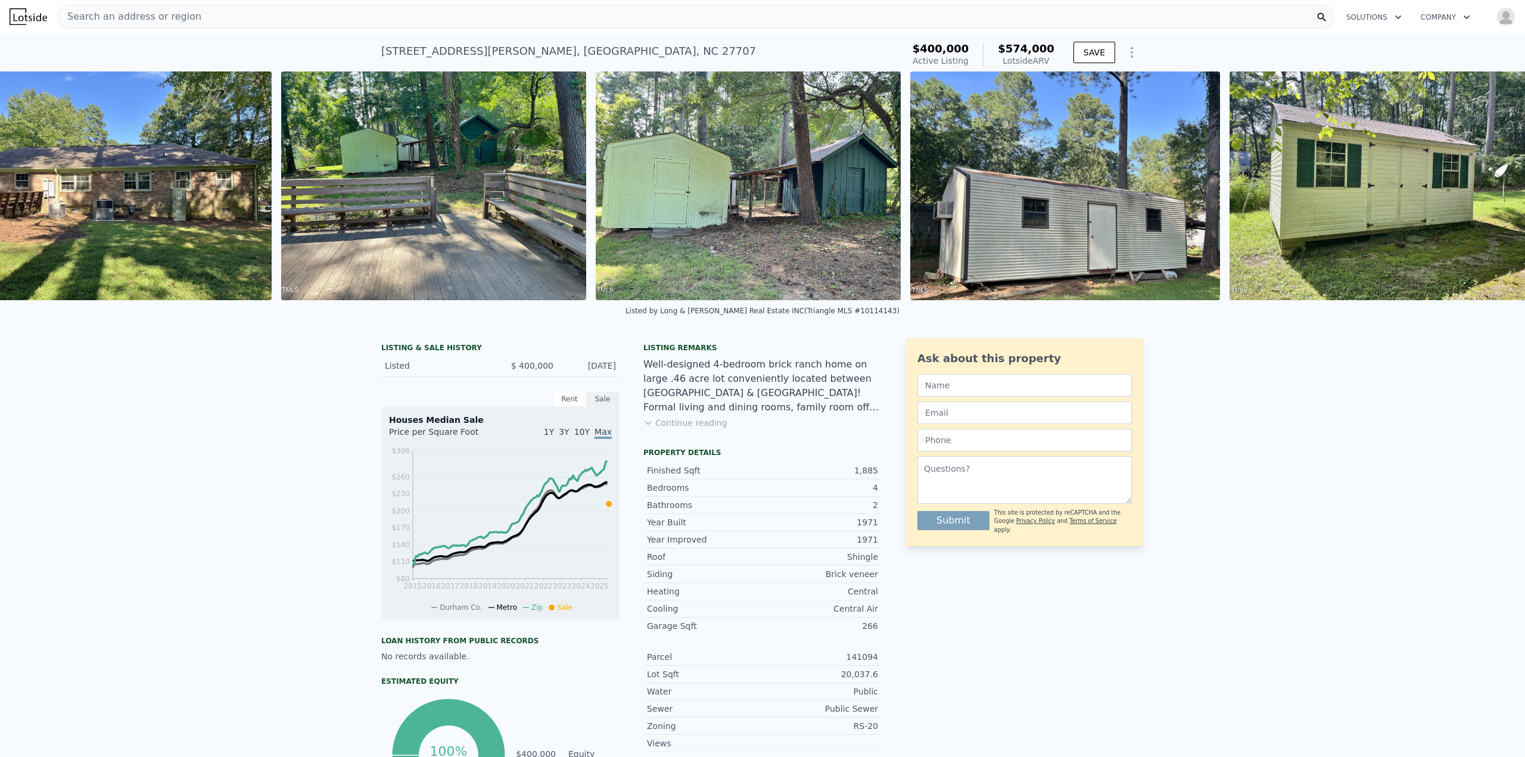
scroll to position [0, 1229]
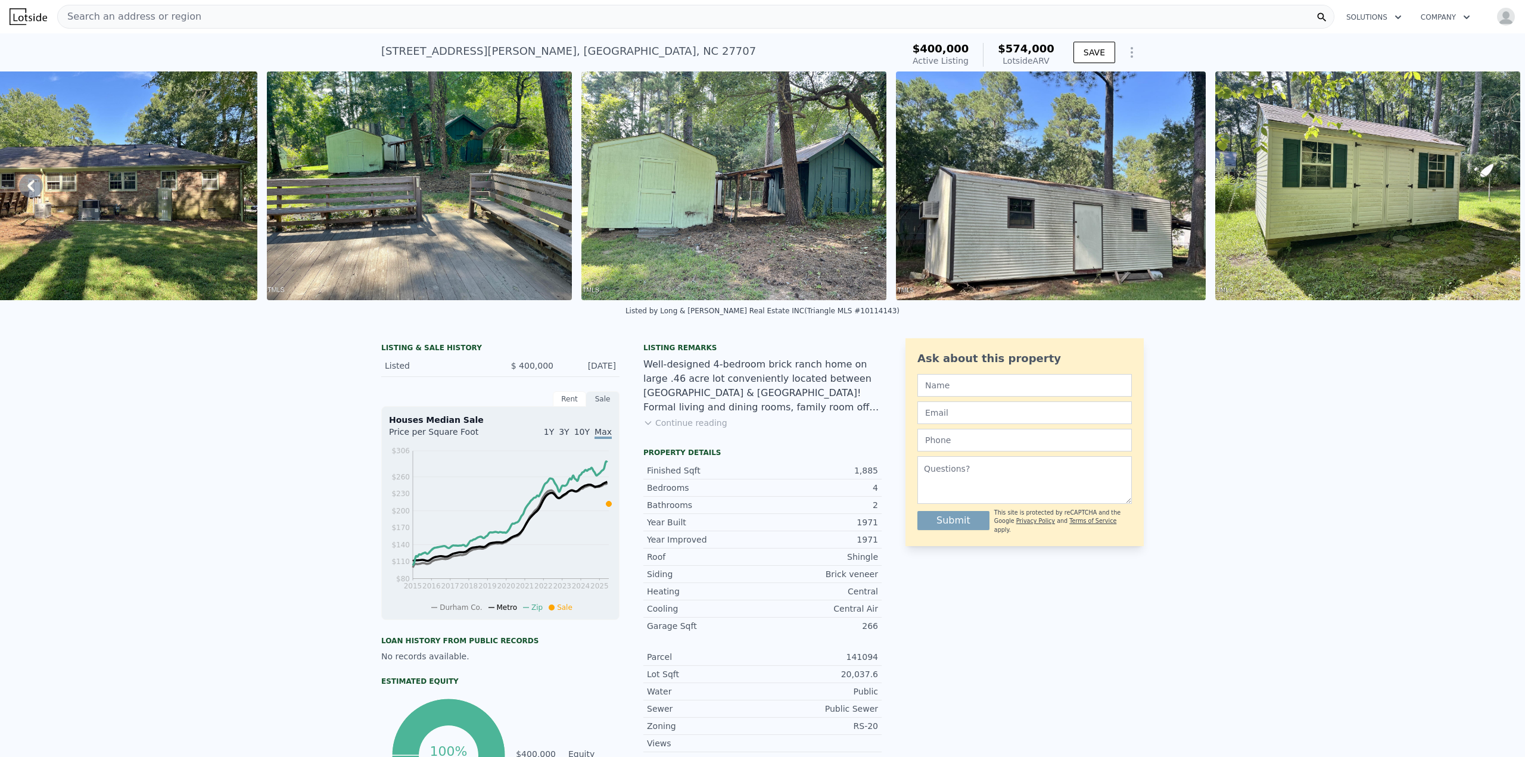
click at [692, 428] on button "Continue reading" at bounding box center [686, 423] width 84 height 12
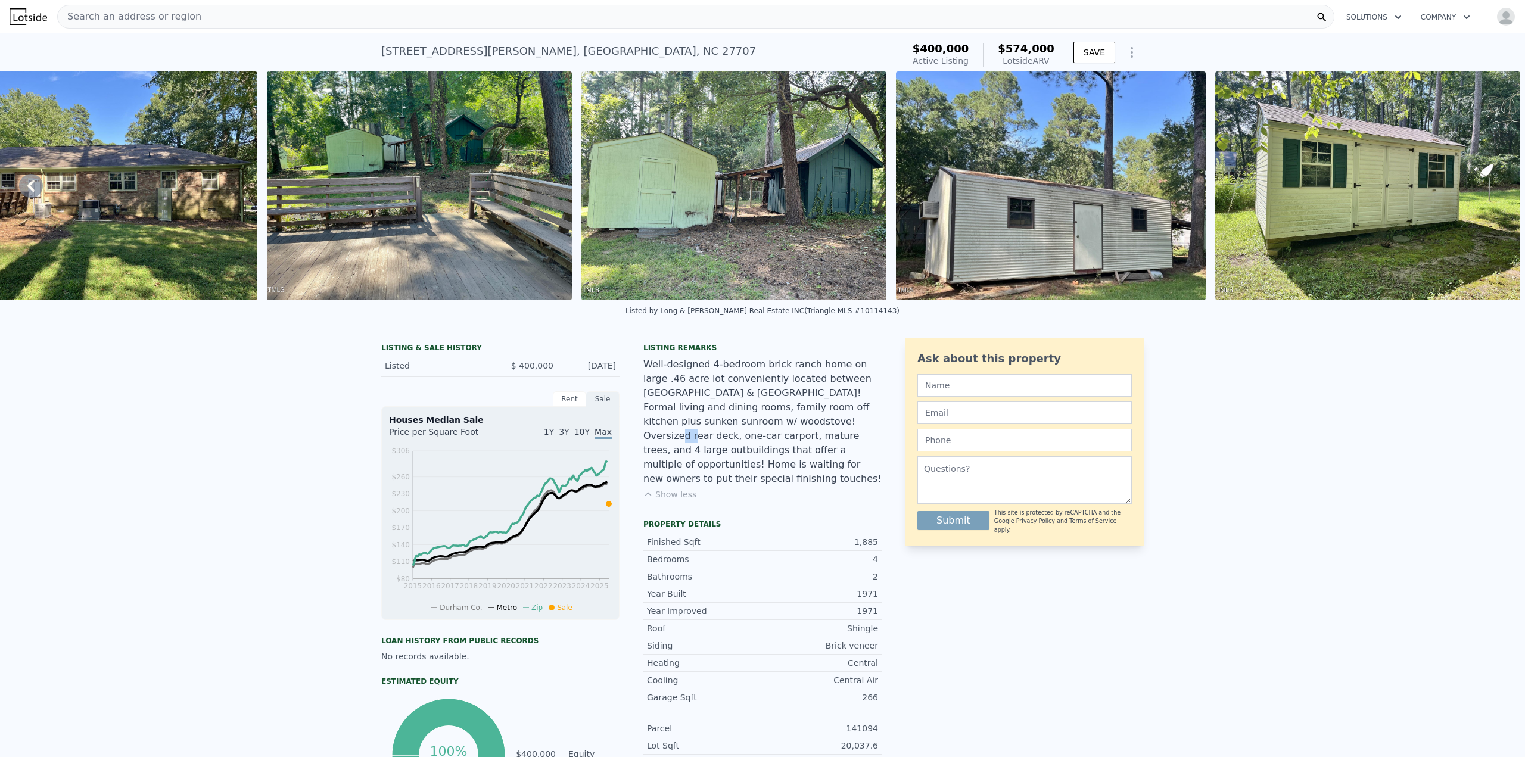
click at [692, 428] on div "Well-designed 4-bedroom brick ranch home on large .46 acre lot conveniently loc…" at bounding box center [763, 422] width 238 height 129
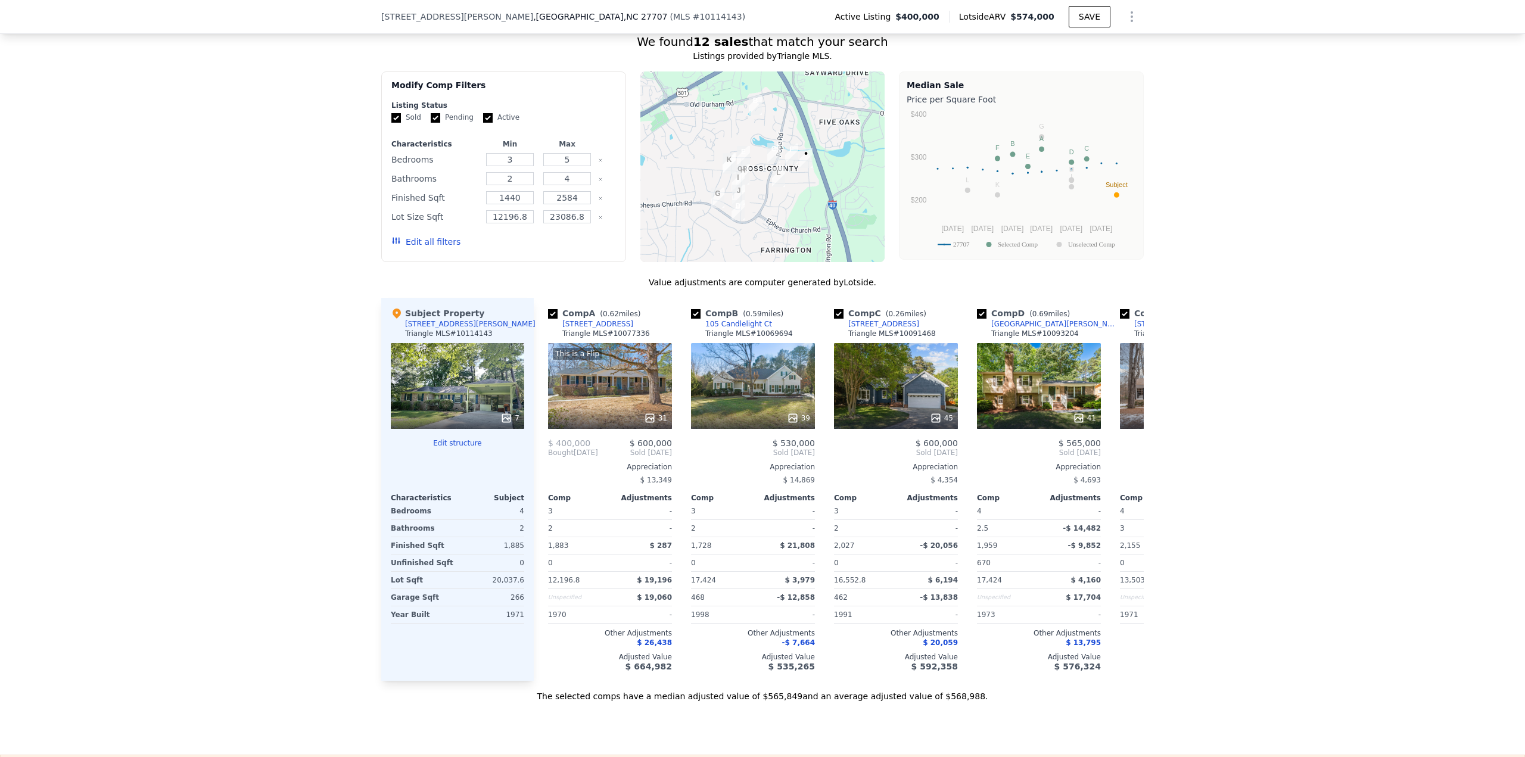
scroll to position [1009, 0]
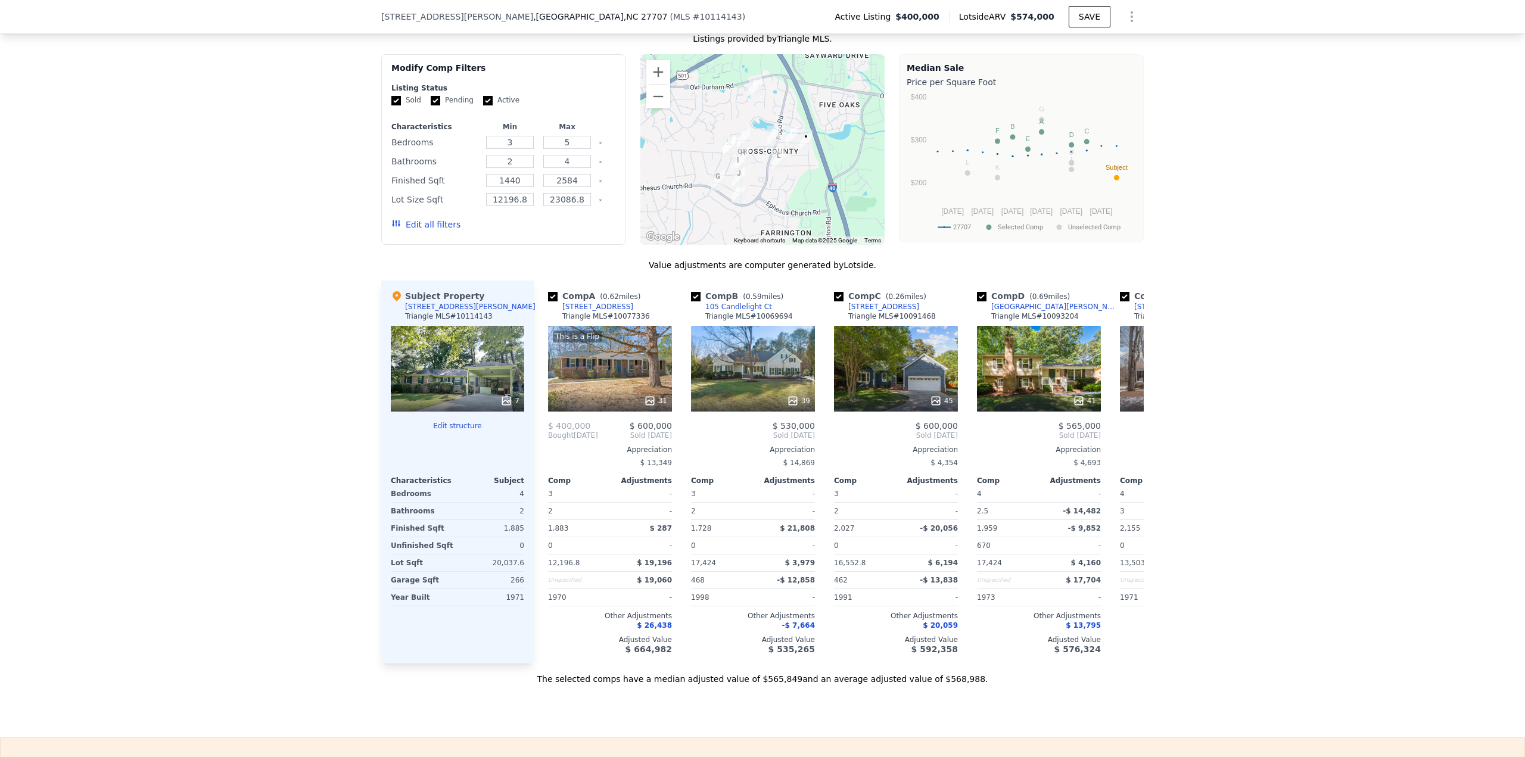
click at [431, 220] on button "Edit all filters" at bounding box center [425, 225] width 69 height 12
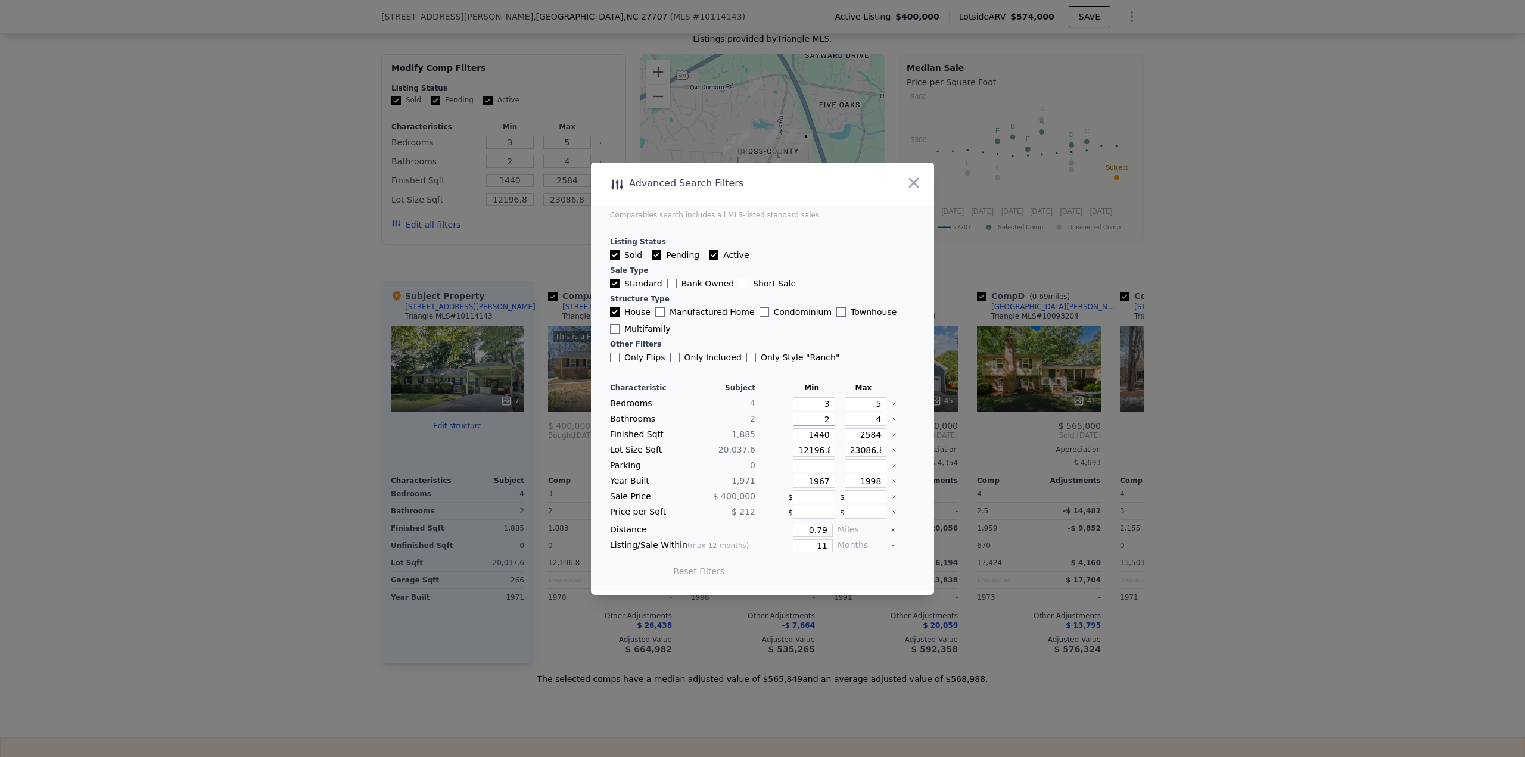
drag, startPoint x: 807, startPoint y: 422, endPoint x: 838, endPoint y: 418, distance: 31.9
click at [838, 418] on div "Bathrooms 2 2 4" at bounding box center [762, 419] width 305 height 13
type input "1"
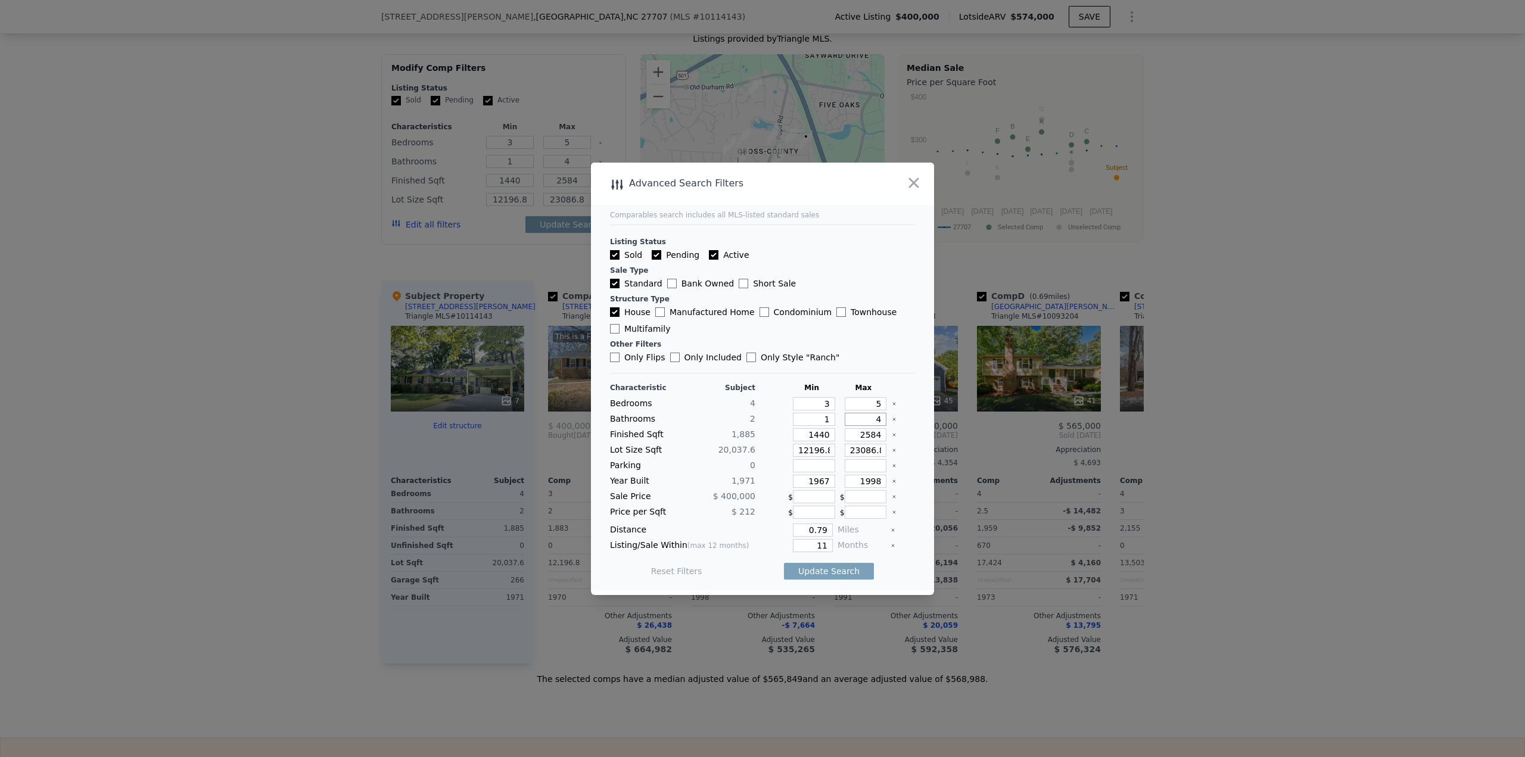
type input "3"
type input "1"
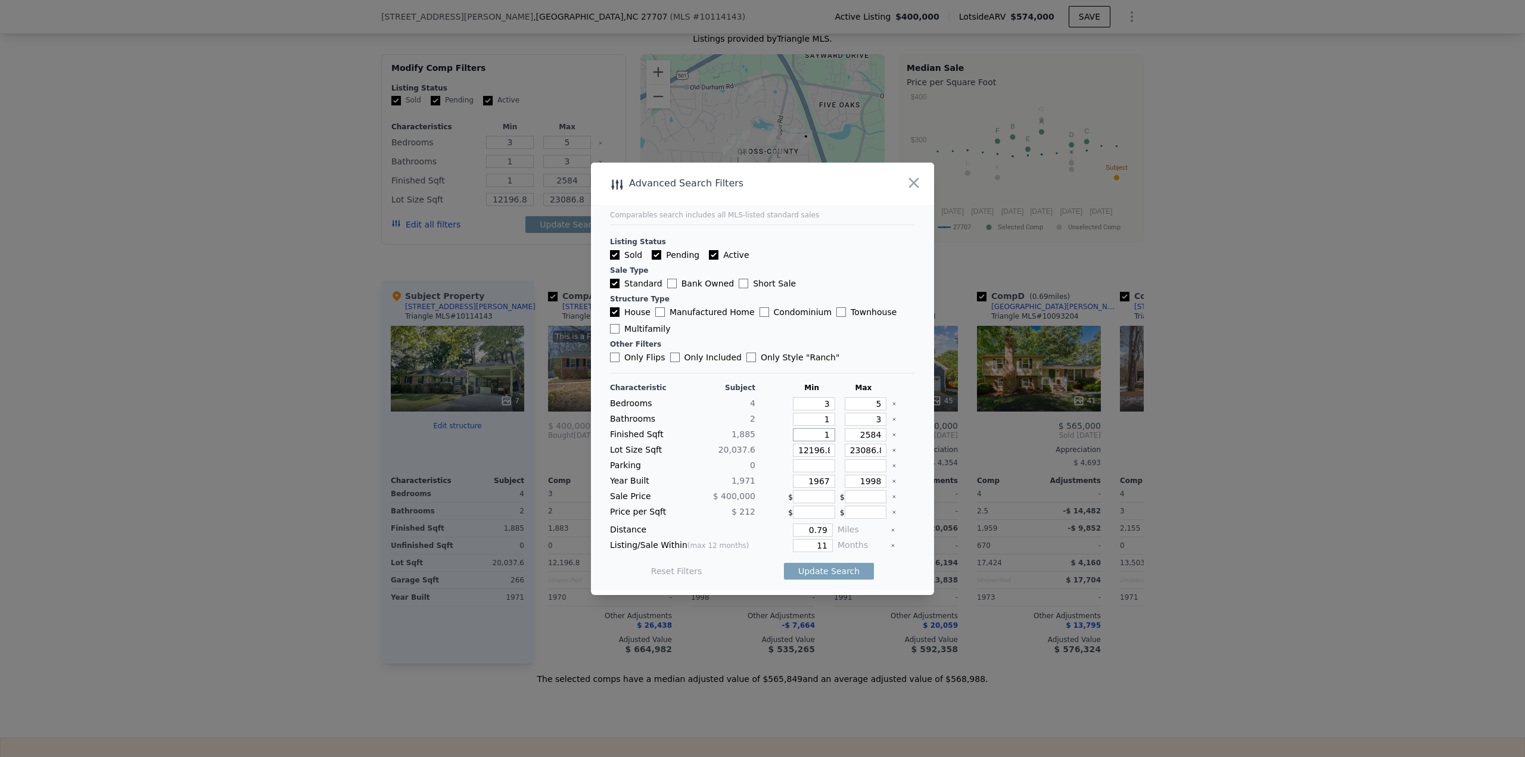
type input "16"
type input "163"
type input "1635"
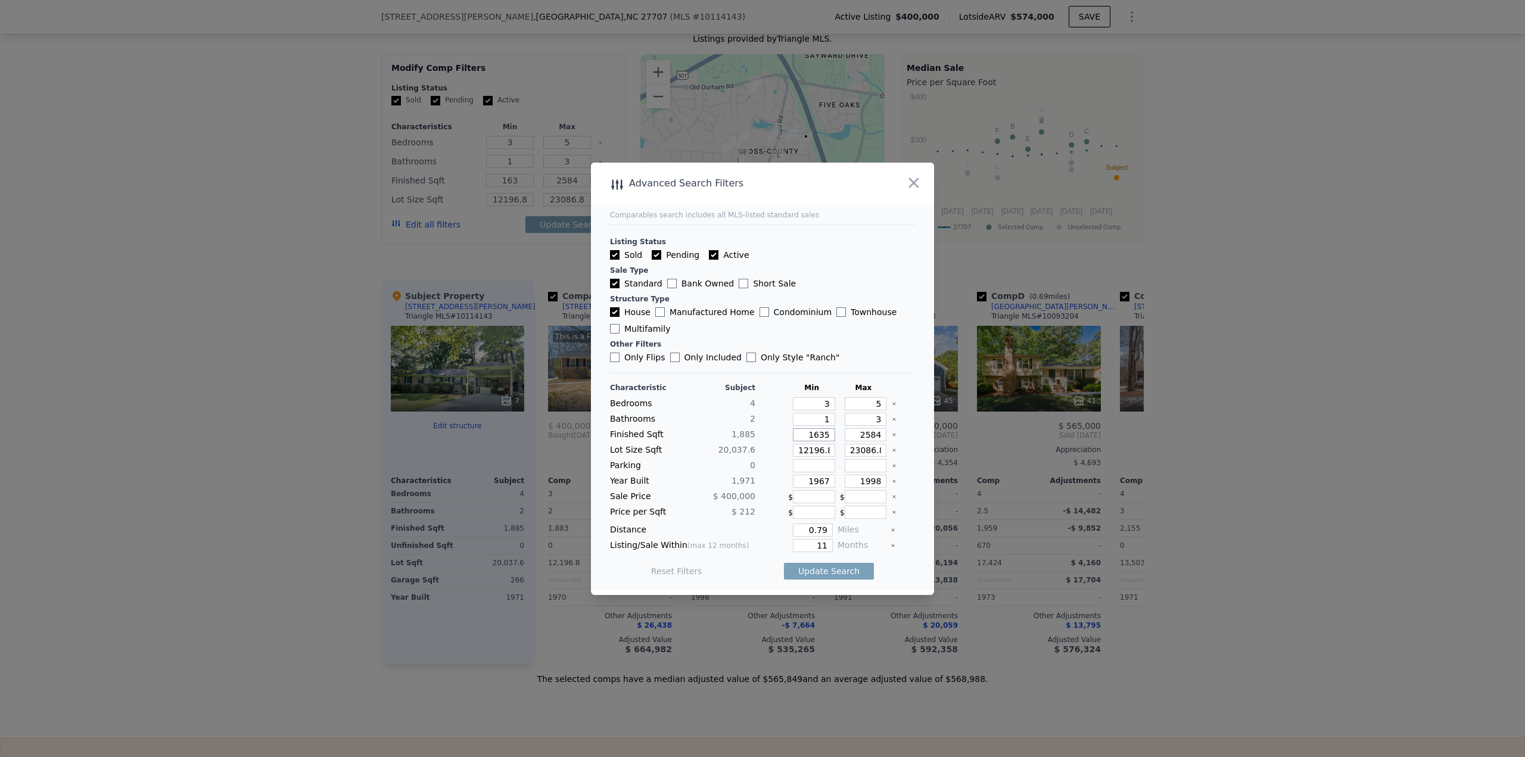
type input "1635"
type input "2"
type input "21"
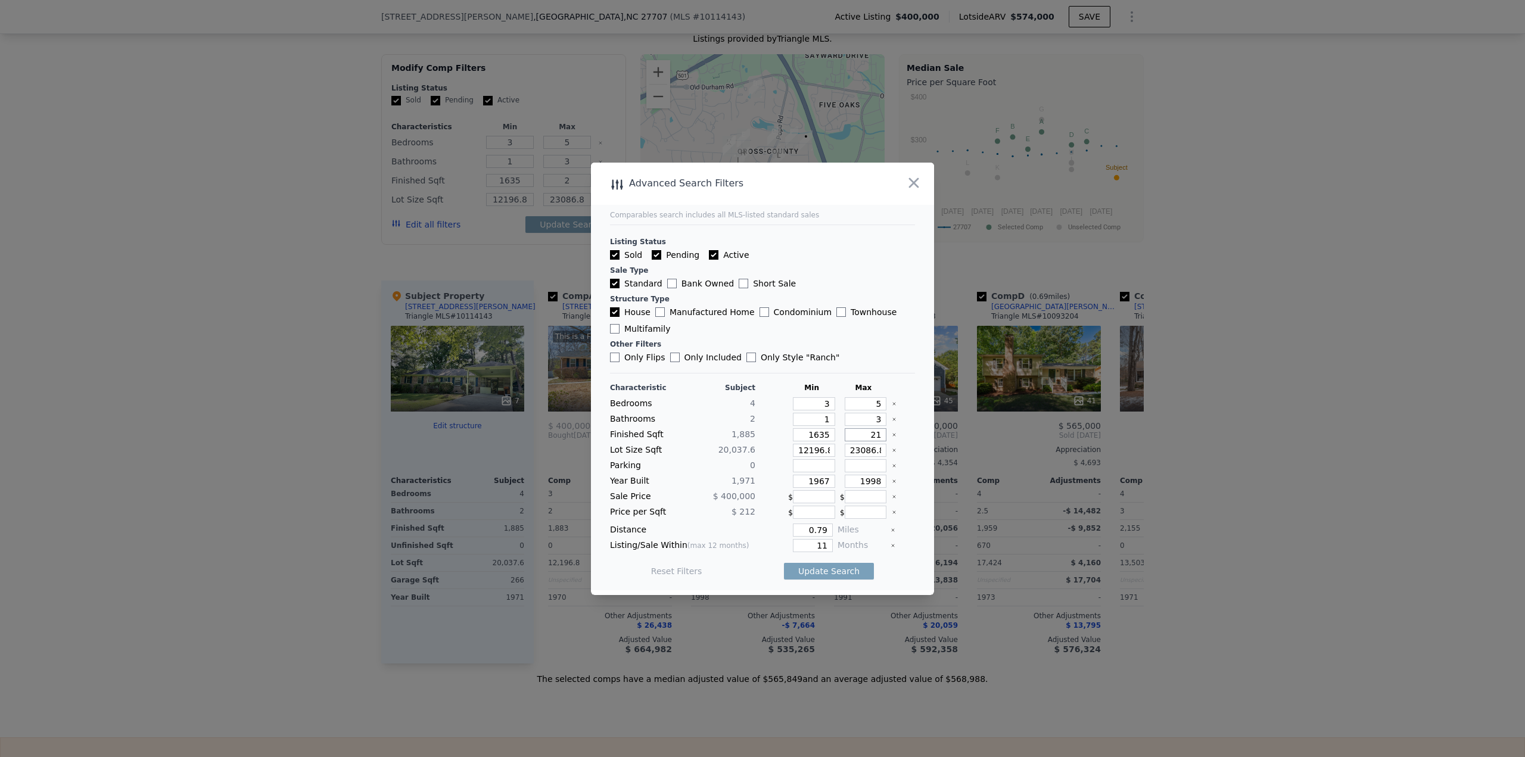
type input "21"
type input "213"
type input "2135"
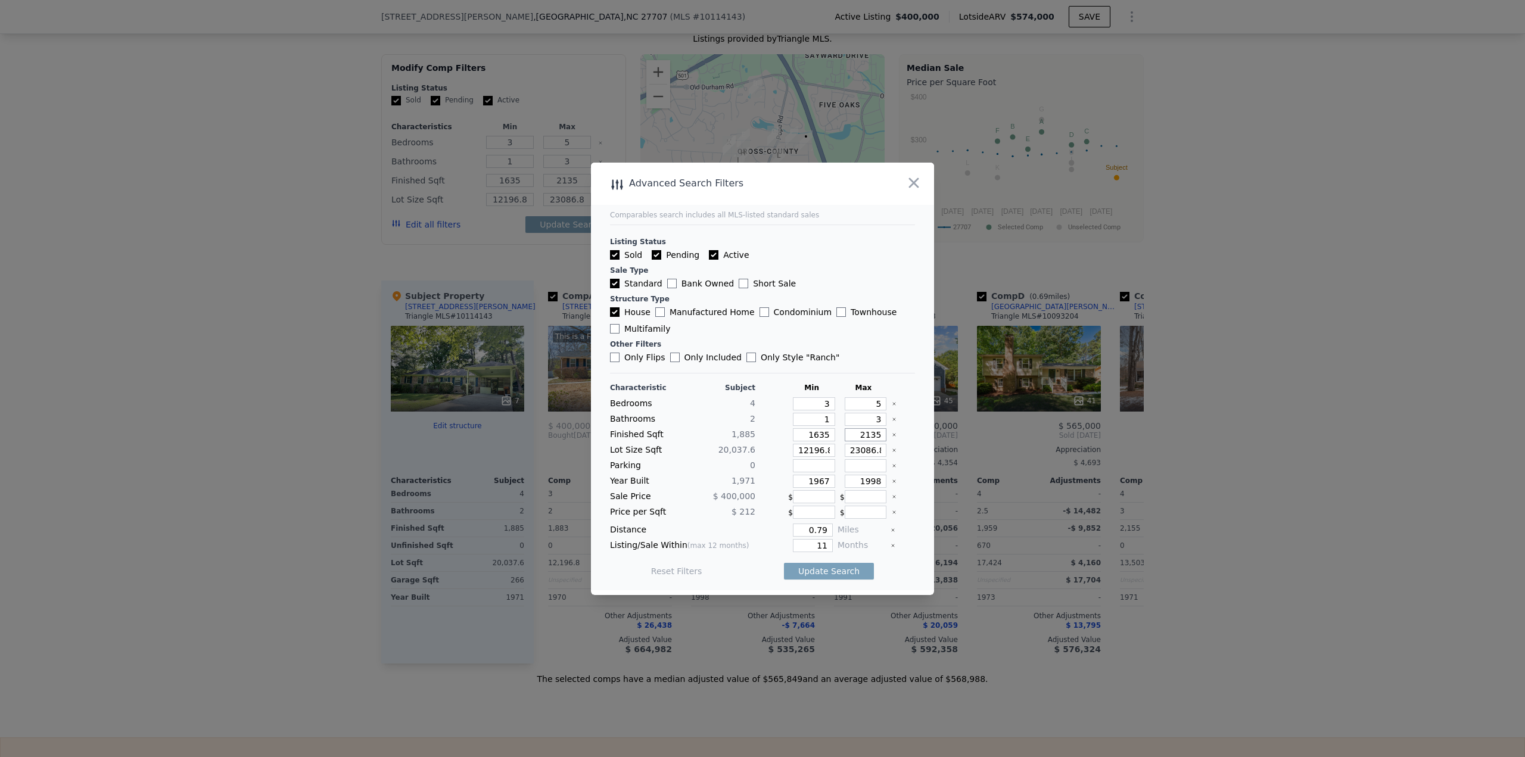
type input "2135"
type input "1"
type input "12"
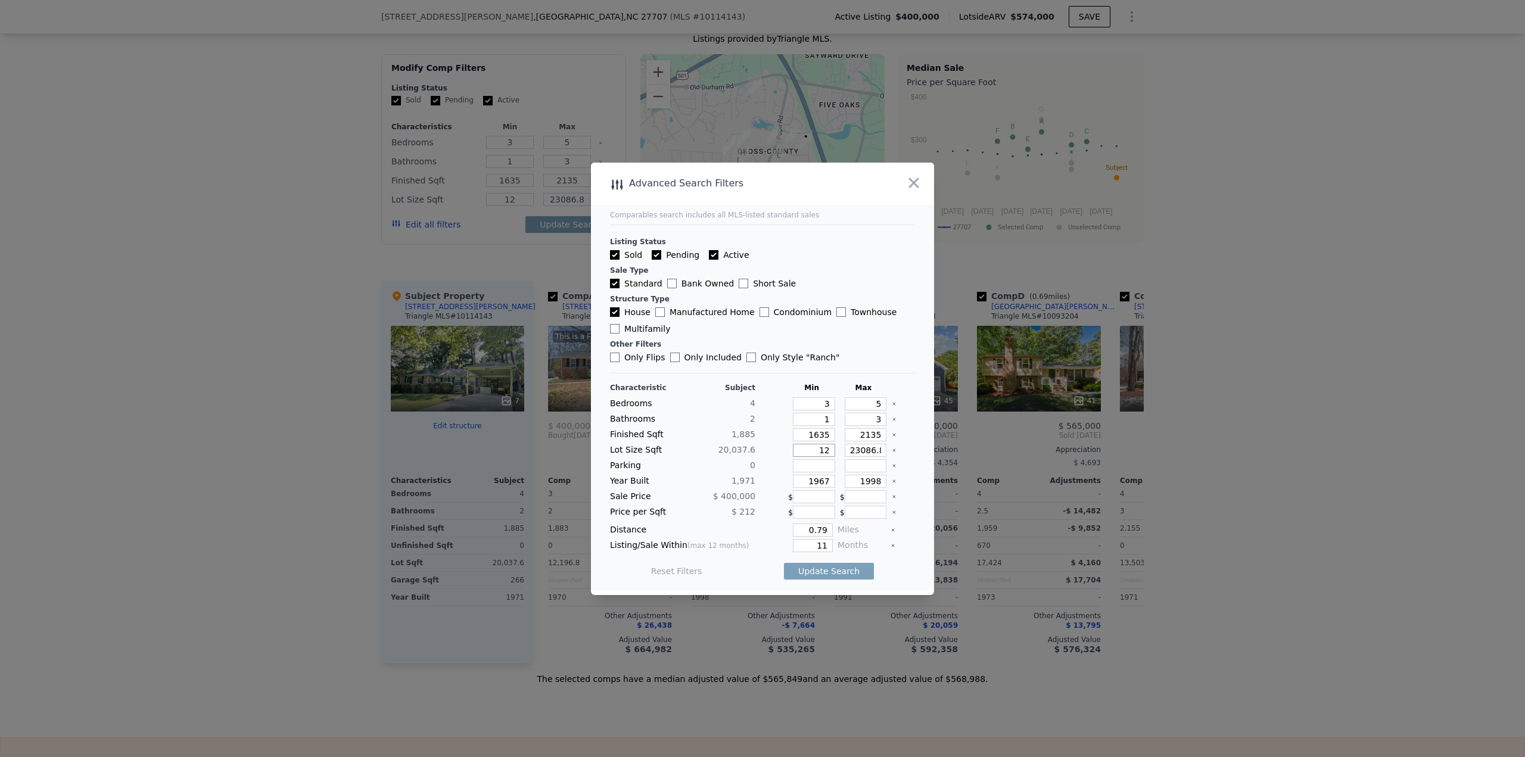
type input "120"
type input "1200"
type input "12000"
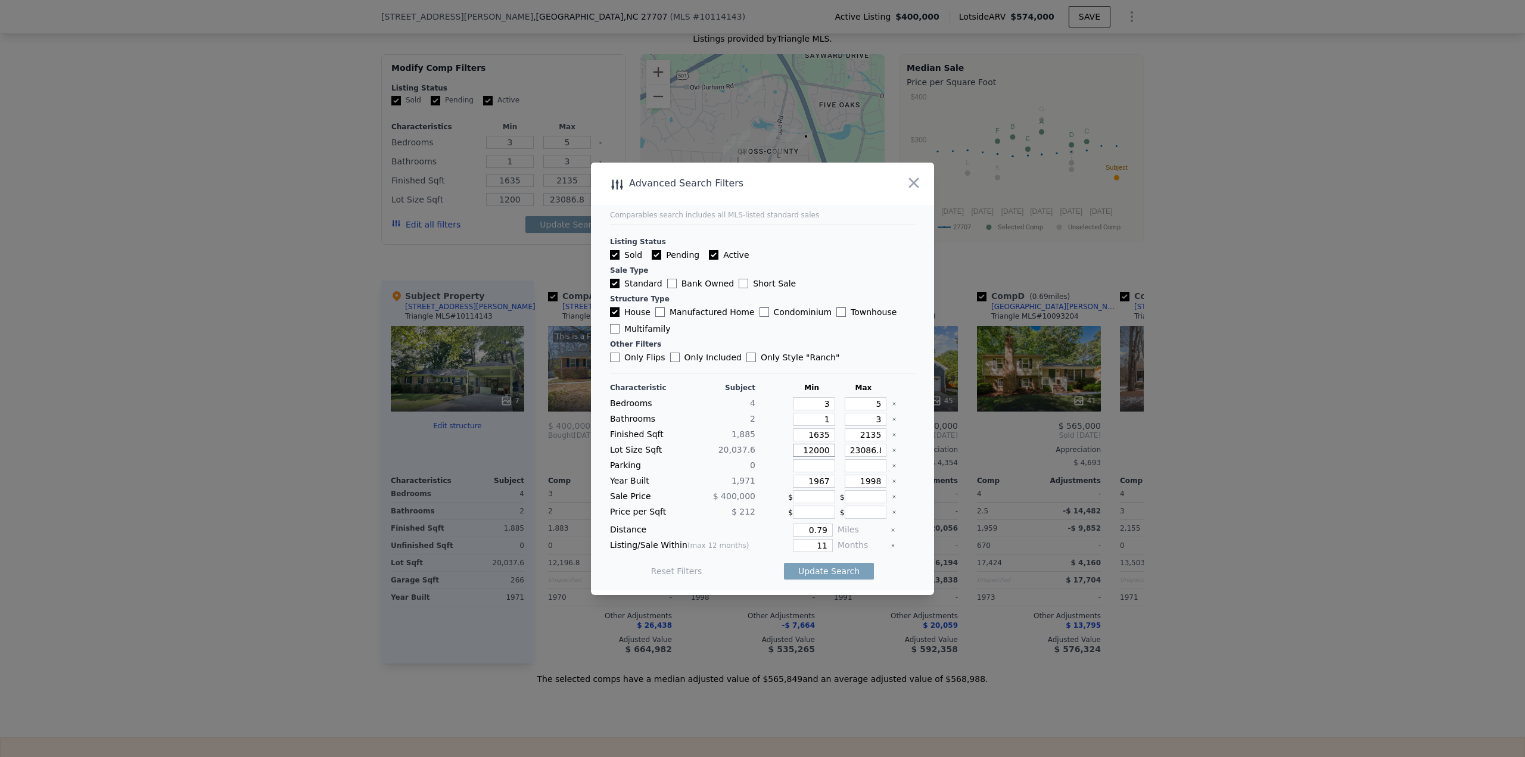
type input "12000"
type input "2"
type input "28"
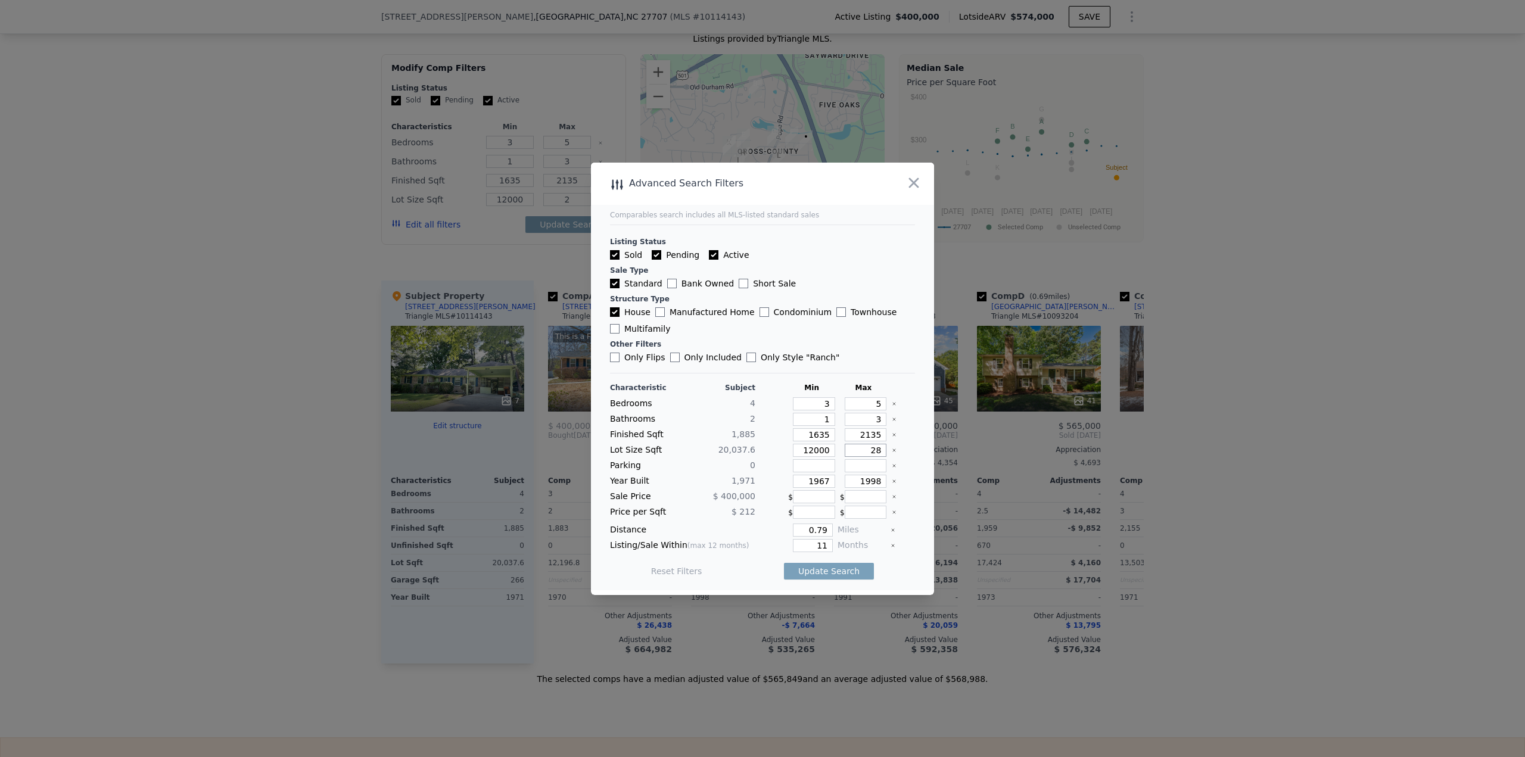
type input "28"
type input "280"
type input "2800"
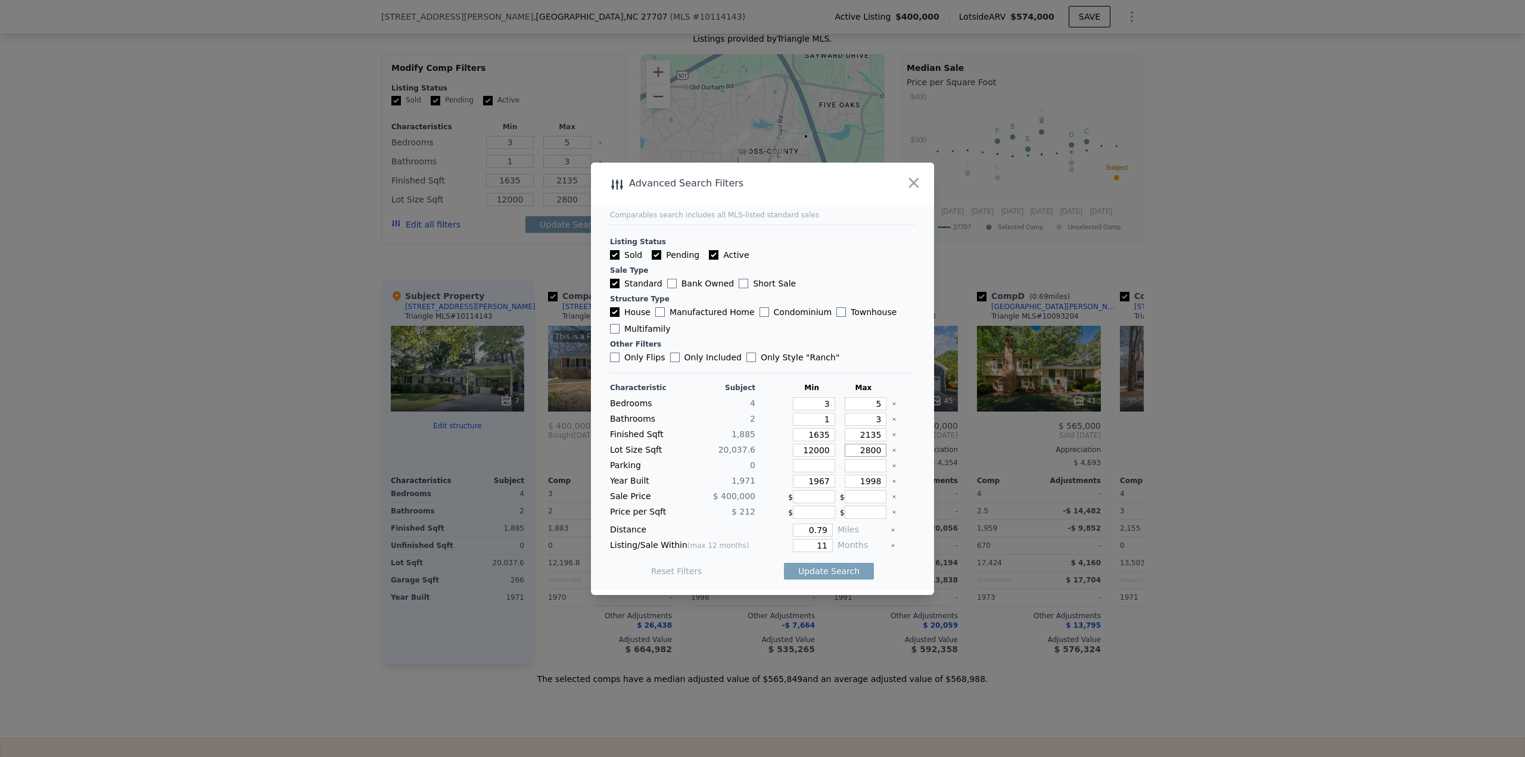
type input "28000"
type input "1921"
type input "2015"
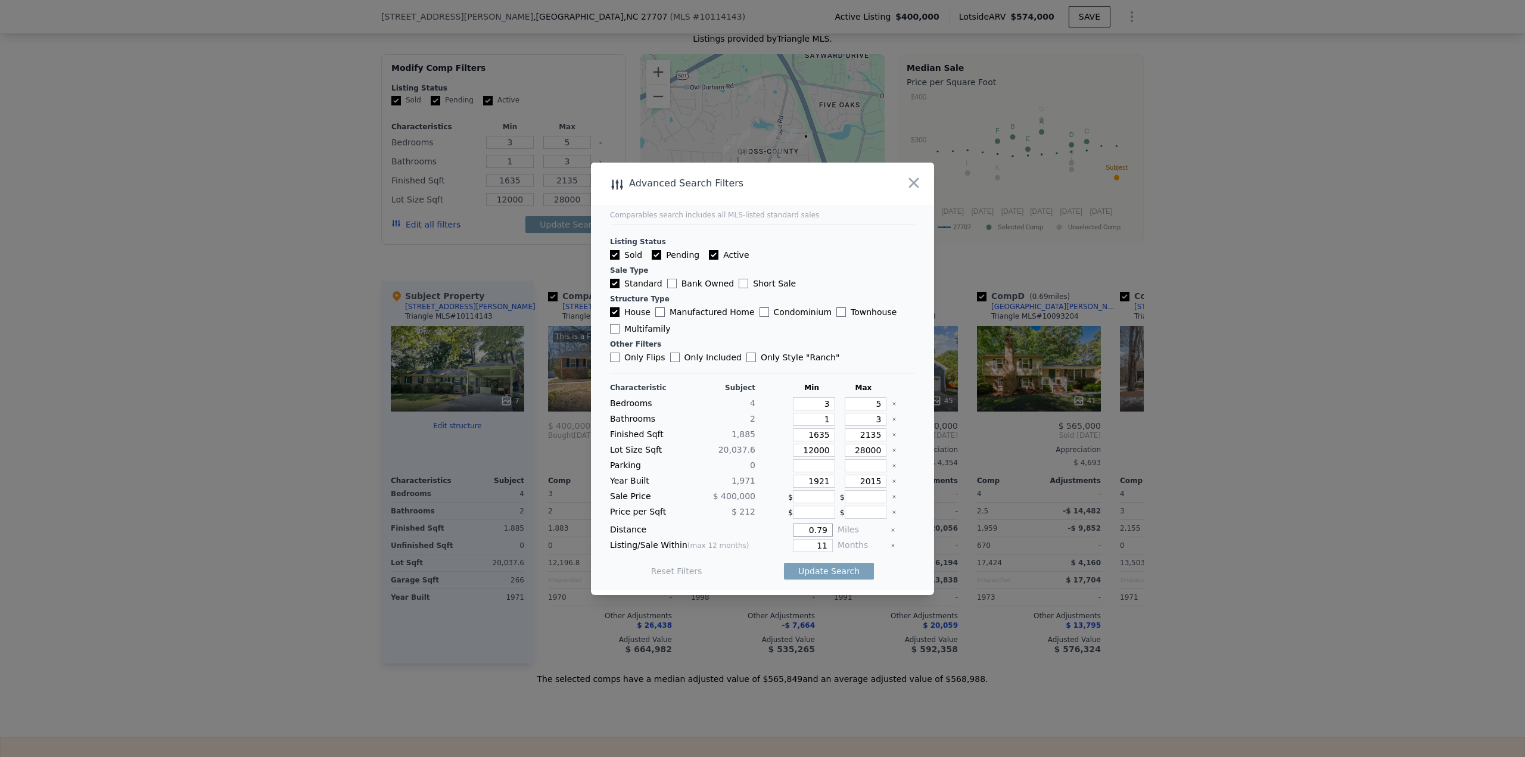
drag, startPoint x: 809, startPoint y: 530, endPoint x: 897, endPoint y: 530, distance: 88.2
click at [897, 530] on div "Distance 0.79 Miles" at bounding box center [762, 530] width 305 height 13
type input "0.5"
type input "12"
click at [835, 568] on button "Update Search" at bounding box center [829, 571] width 90 height 17
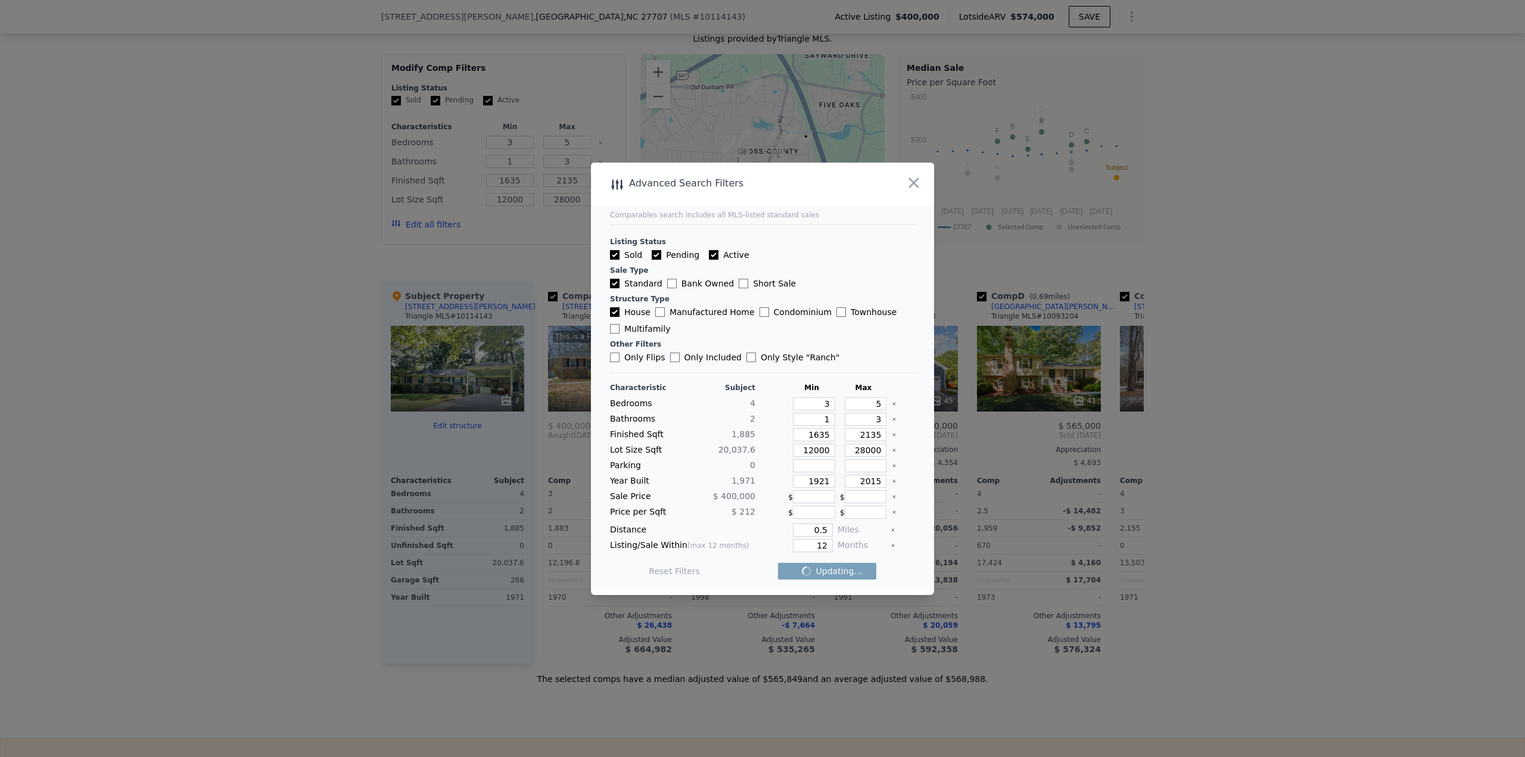
checkbox input "false"
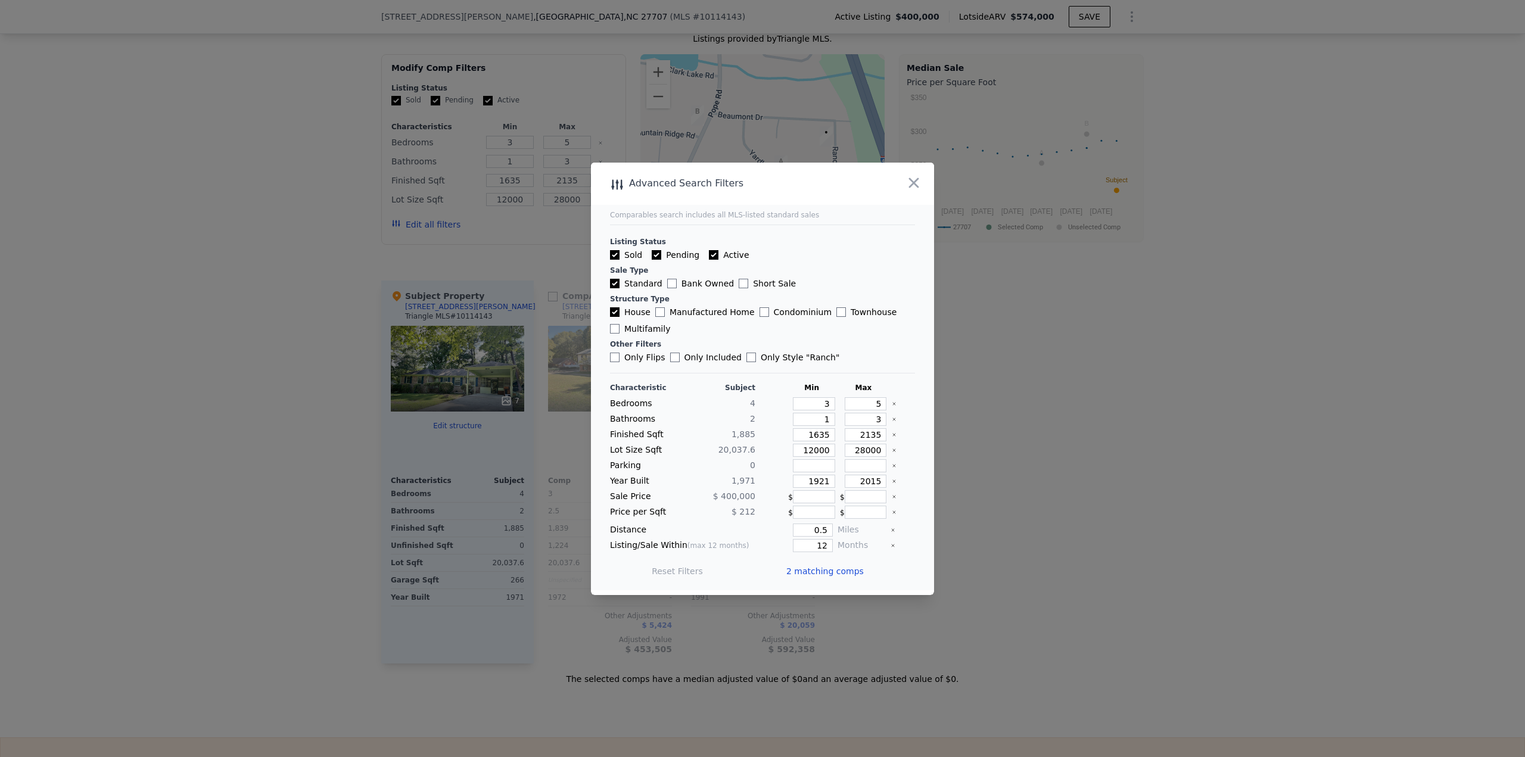
click at [839, 572] on span "2 matching comps" at bounding box center [825, 571] width 77 height 12
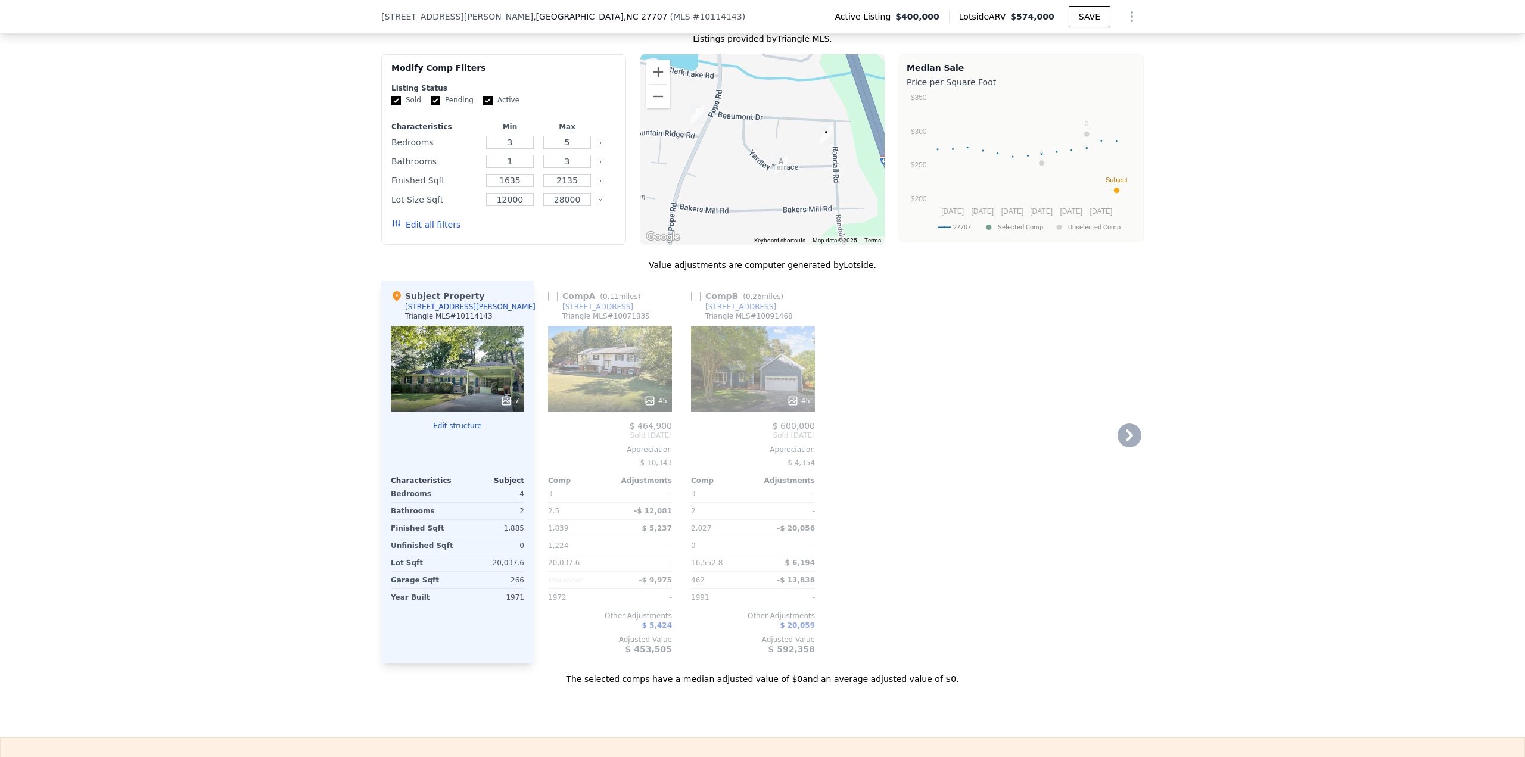
click at [794, 395] on icon at bounding box center [793, 401] width 12 height 12
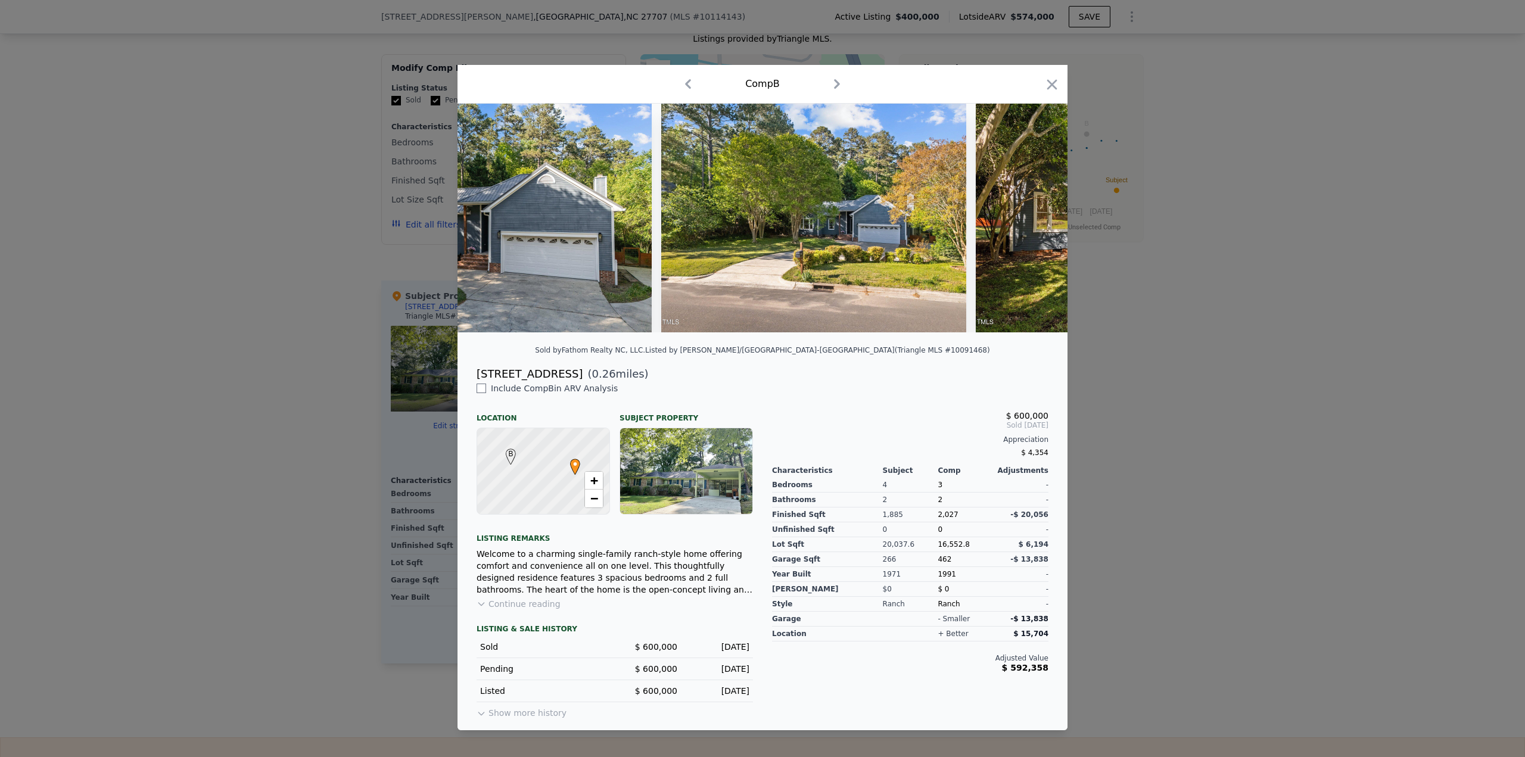
scroll to position [0, 13095]
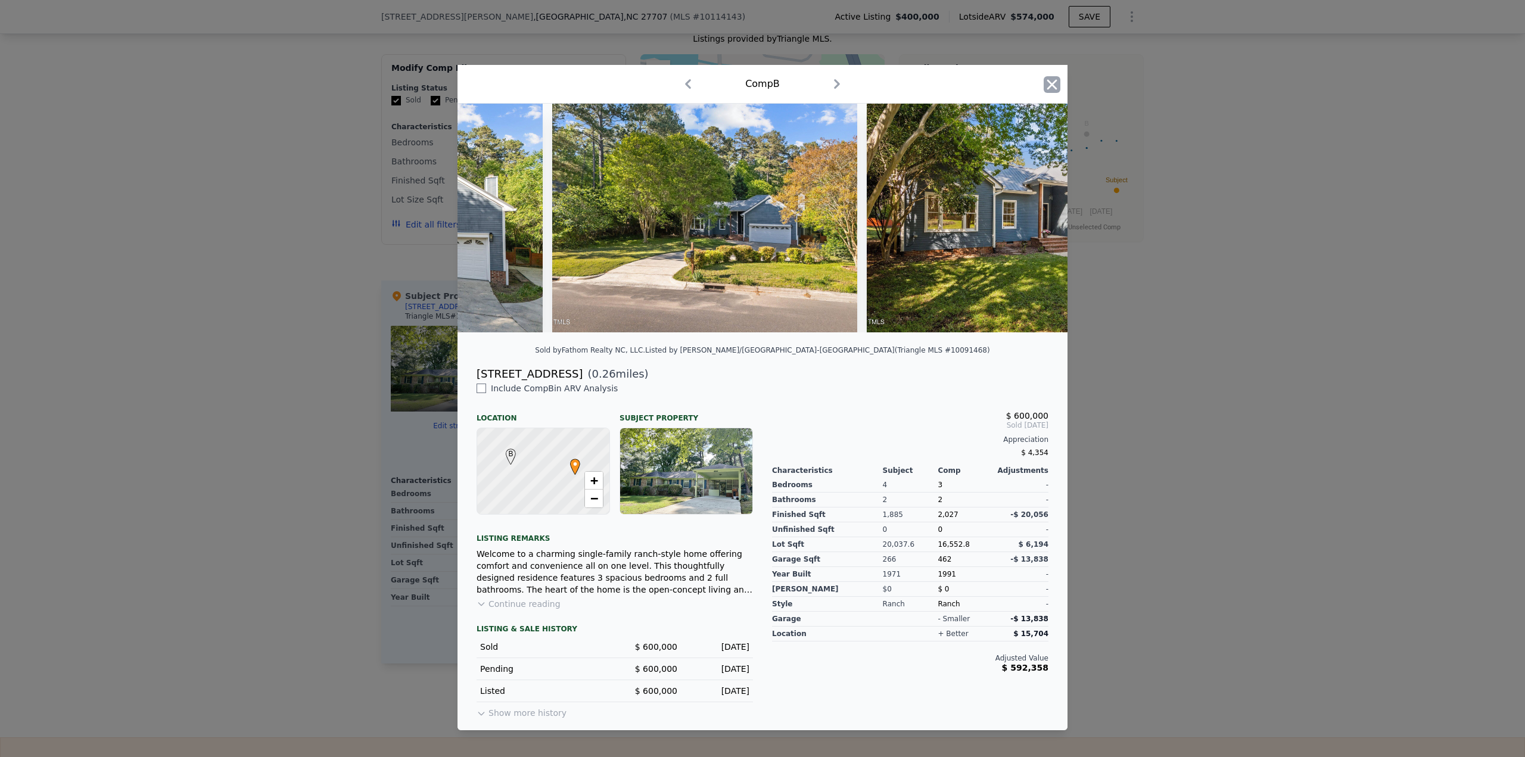
click at [1050, 83] on icon "button" at bounding box center [1053, 84] width 10 height 10
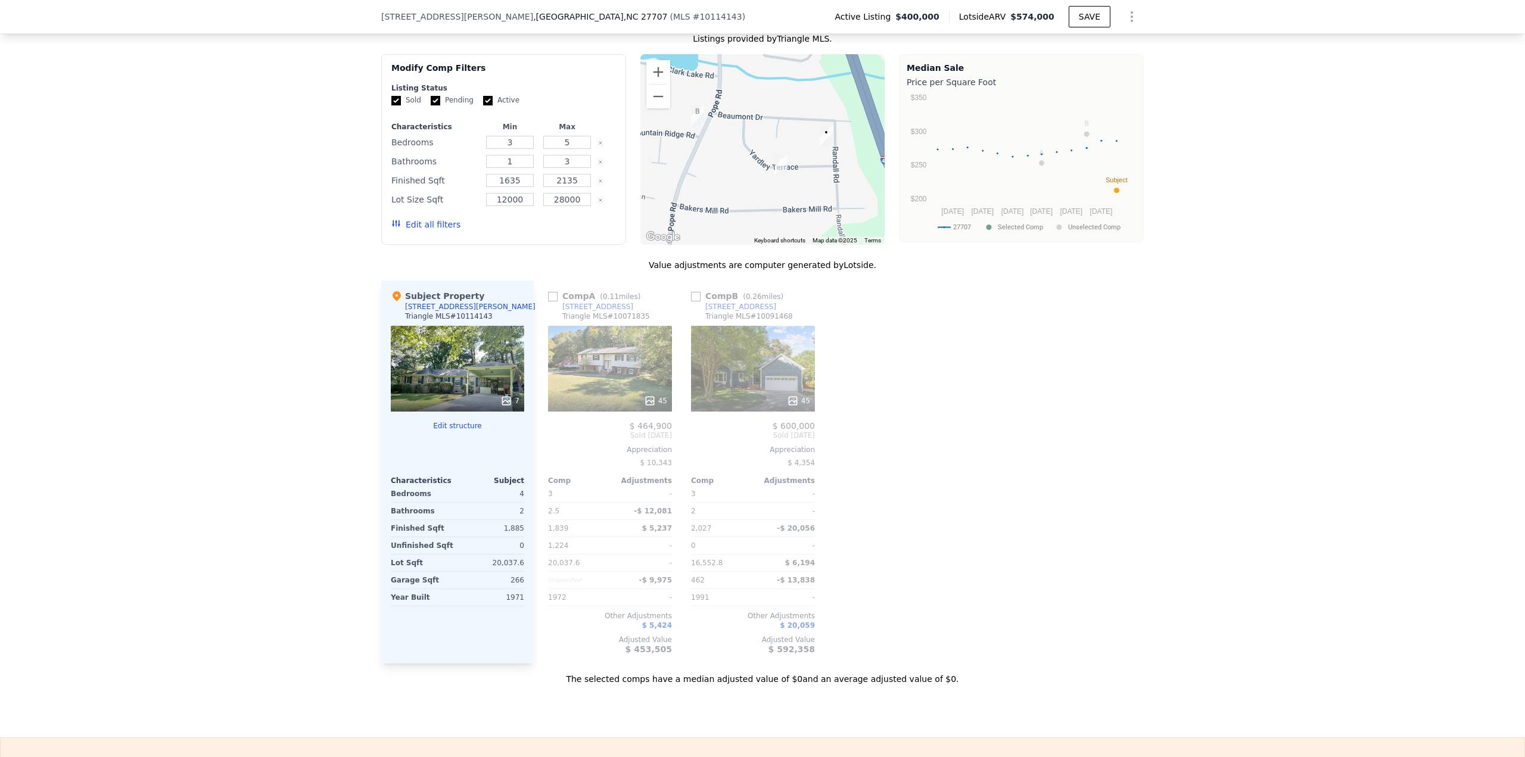
click at [648, 400] on icon at bounding box center [650, 401] width 8 height 8
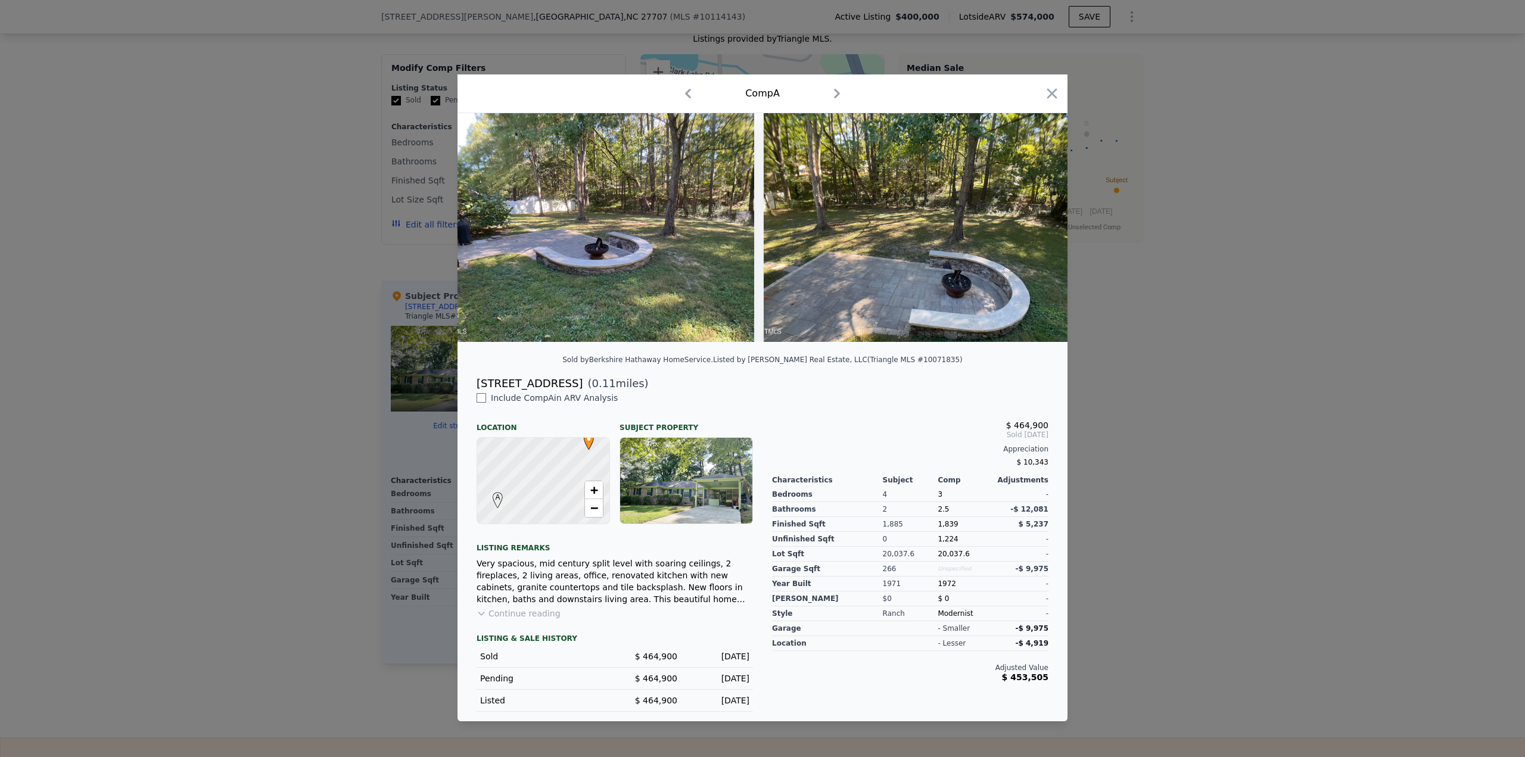
scroll to position [0, 10931]
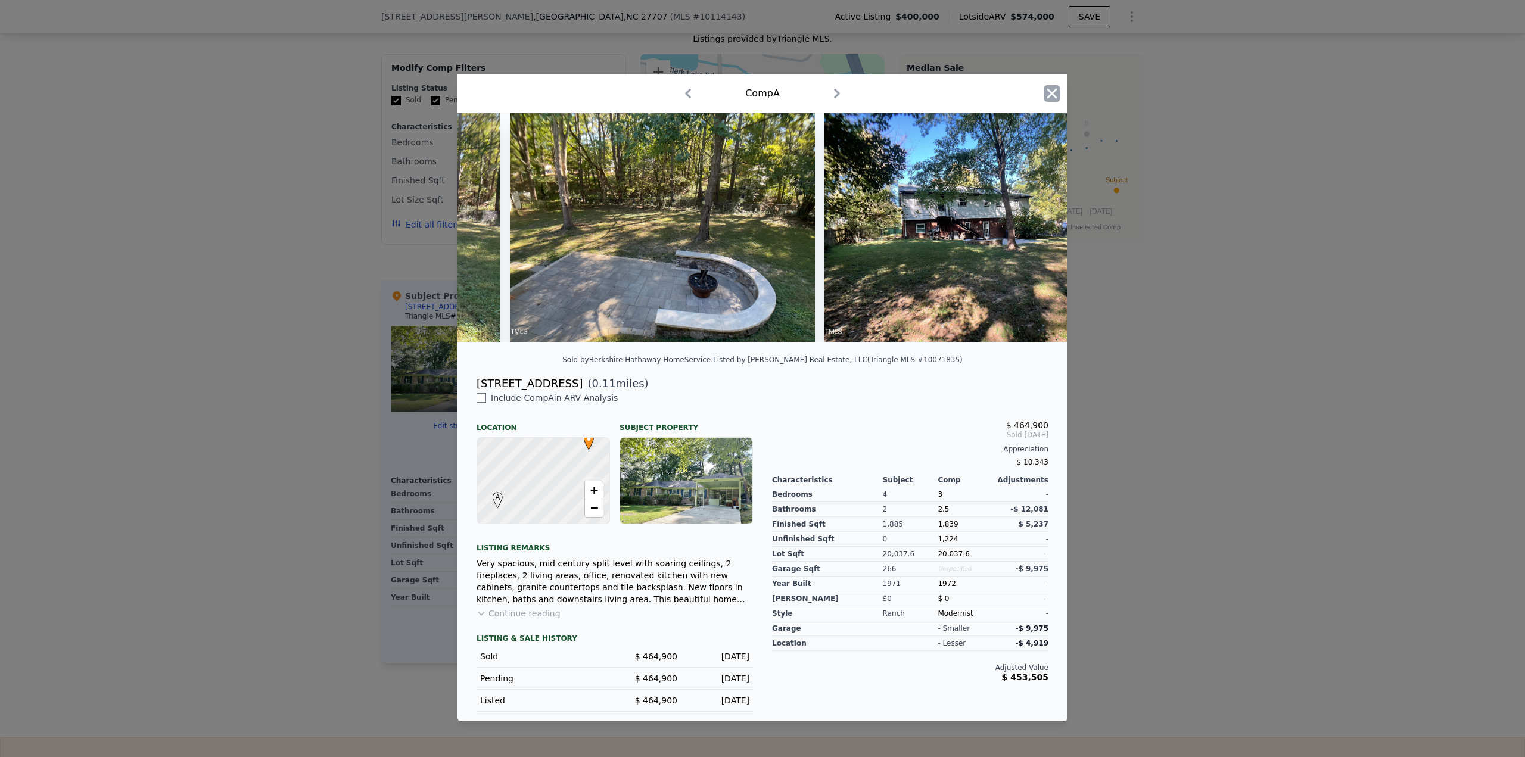
click at [1053, 88] on icon "button" at bounding box center [1052, 93] width 17 height 17
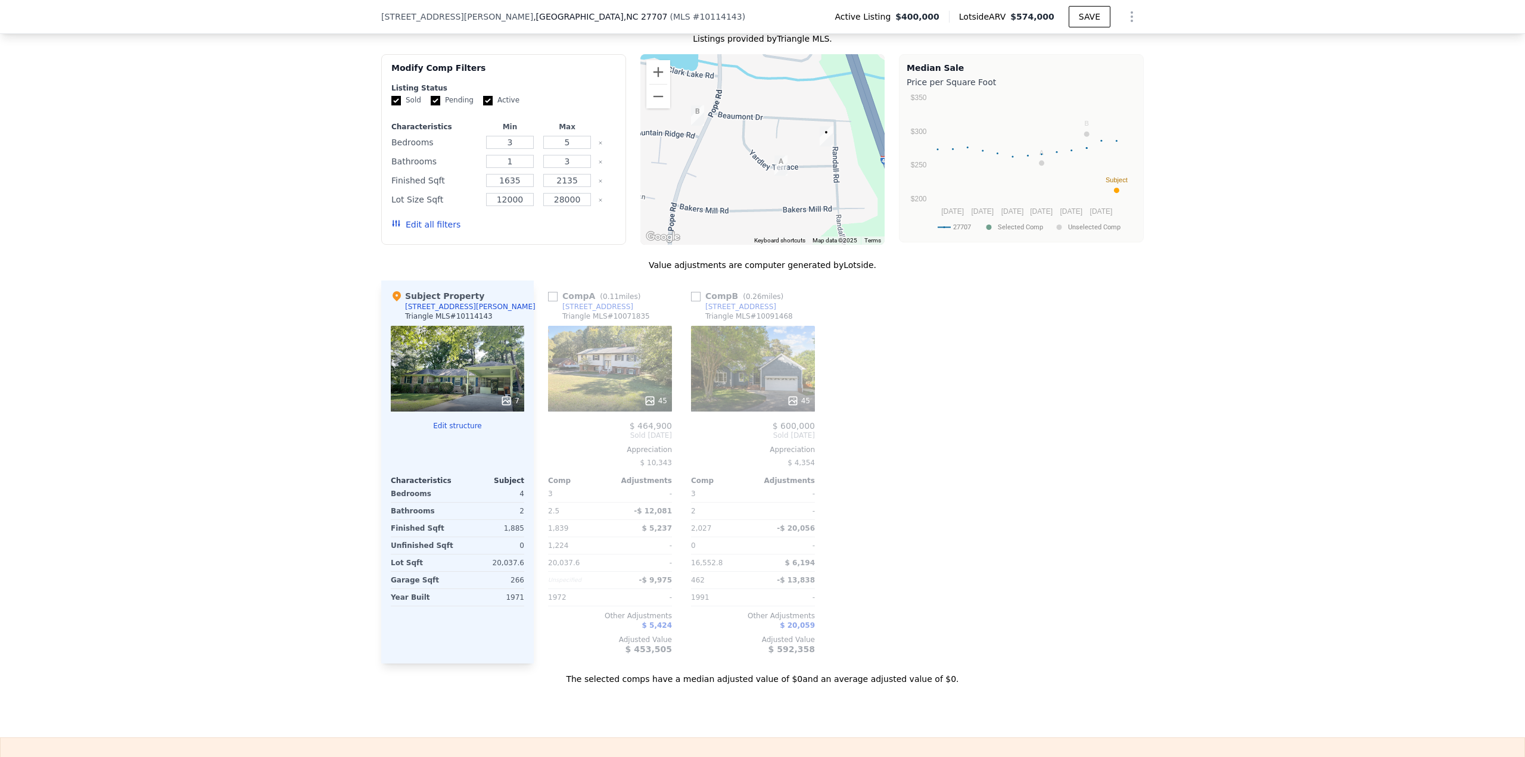
click at [505, 397] on icon at bounding box center [507, 401] width 8 height 8
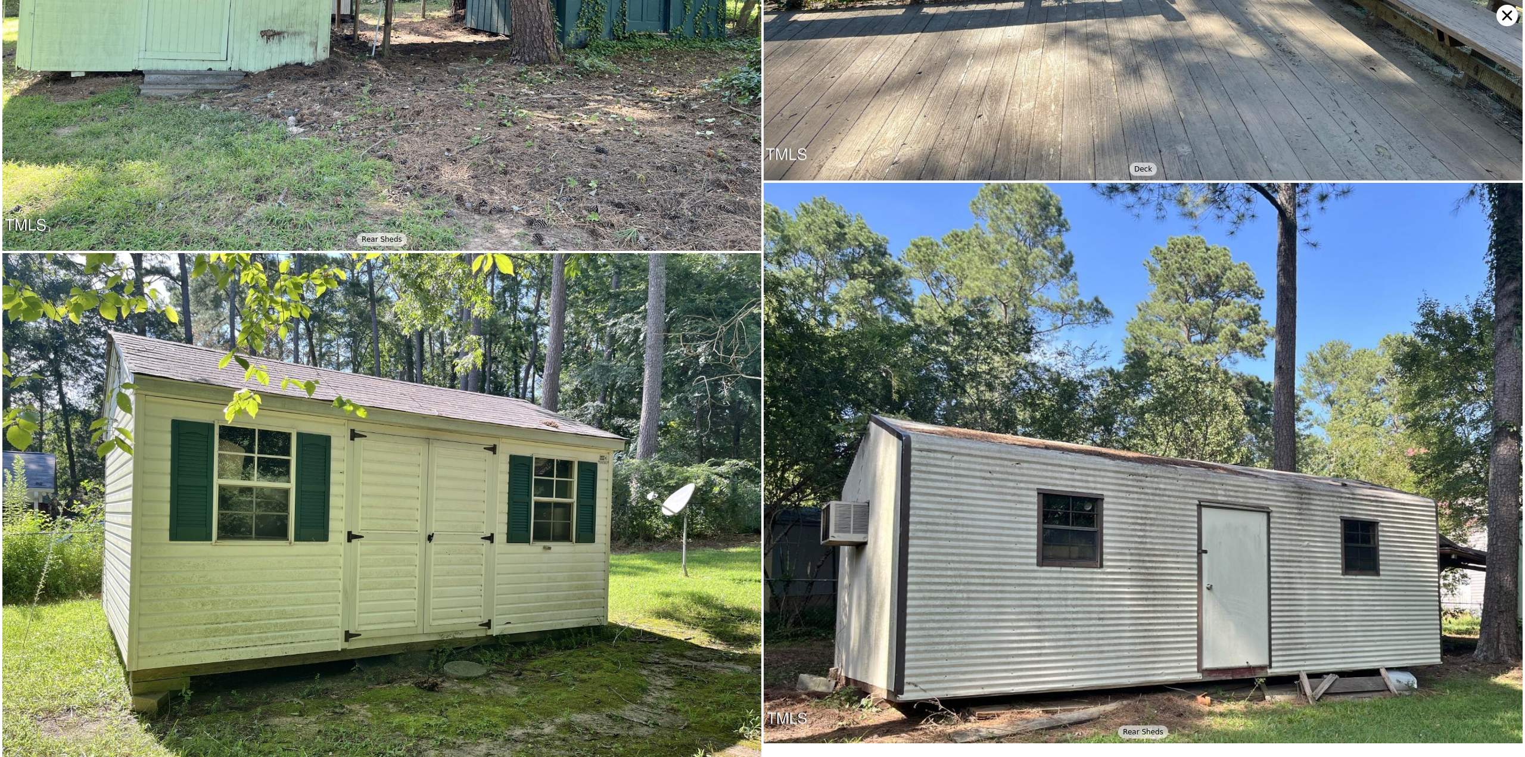
scroll to position [1455, 0]
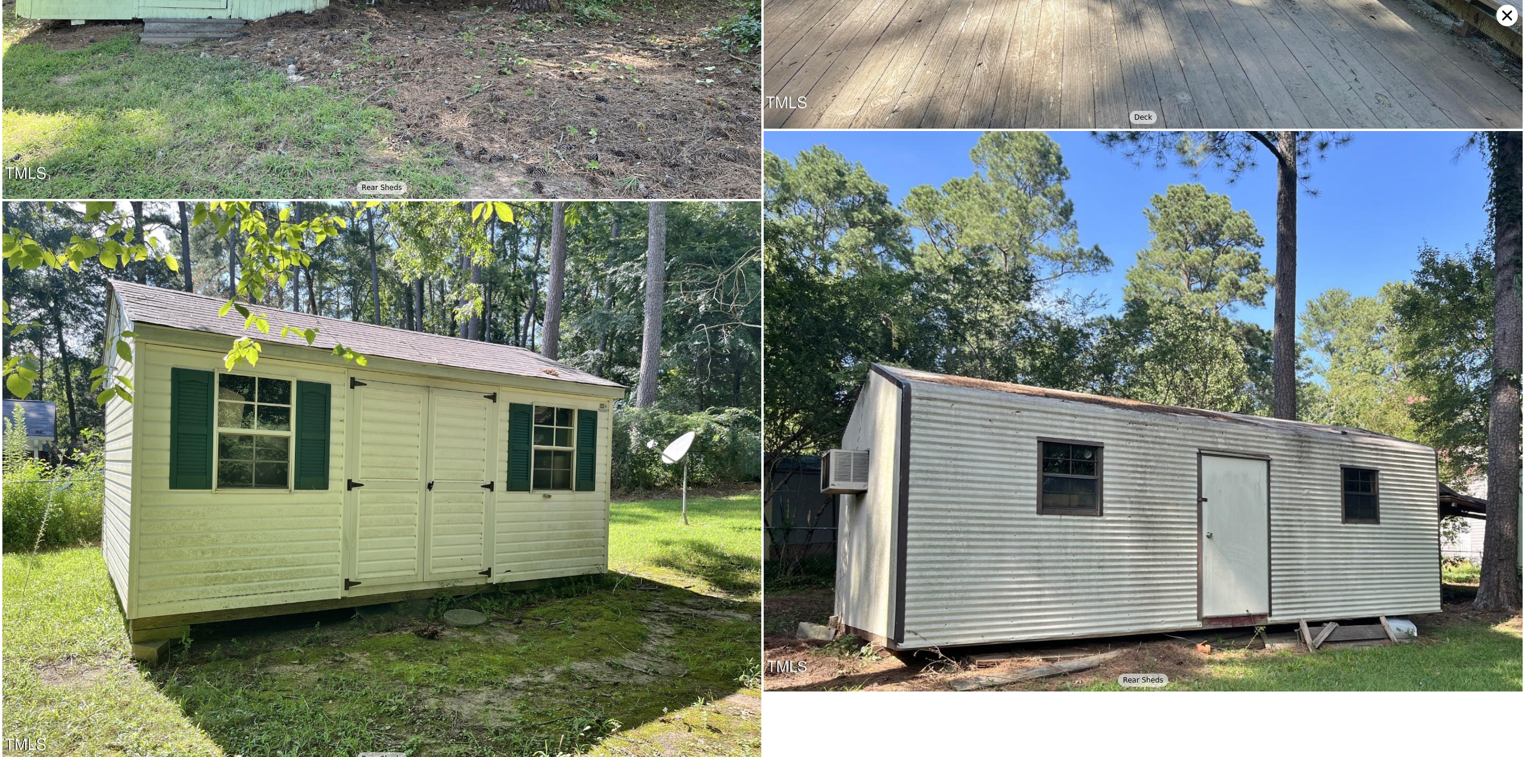
click at [1502, 17] on icon at bounding box center [1507, 15] width 21 height 21
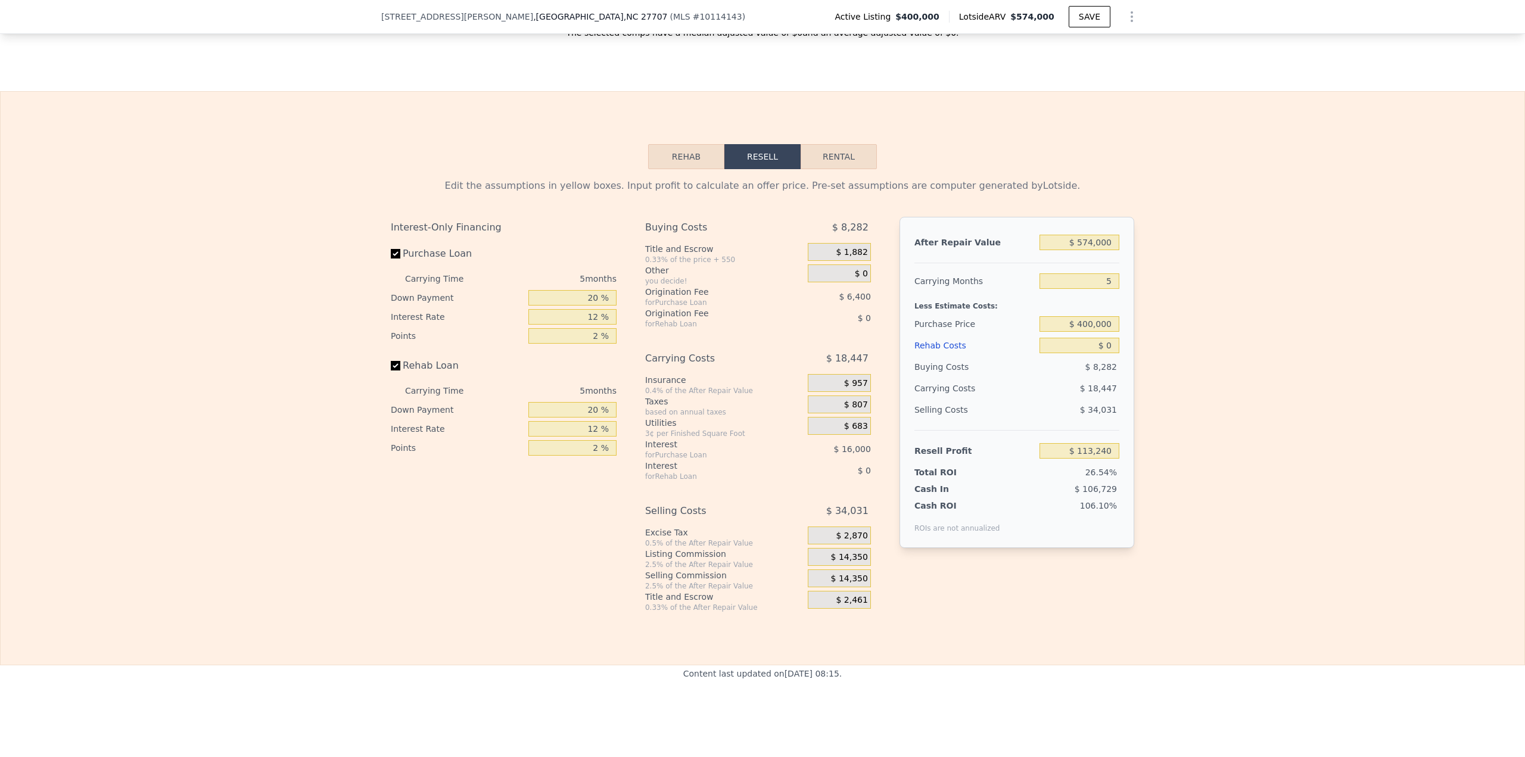
scroll to position [1644, 0]
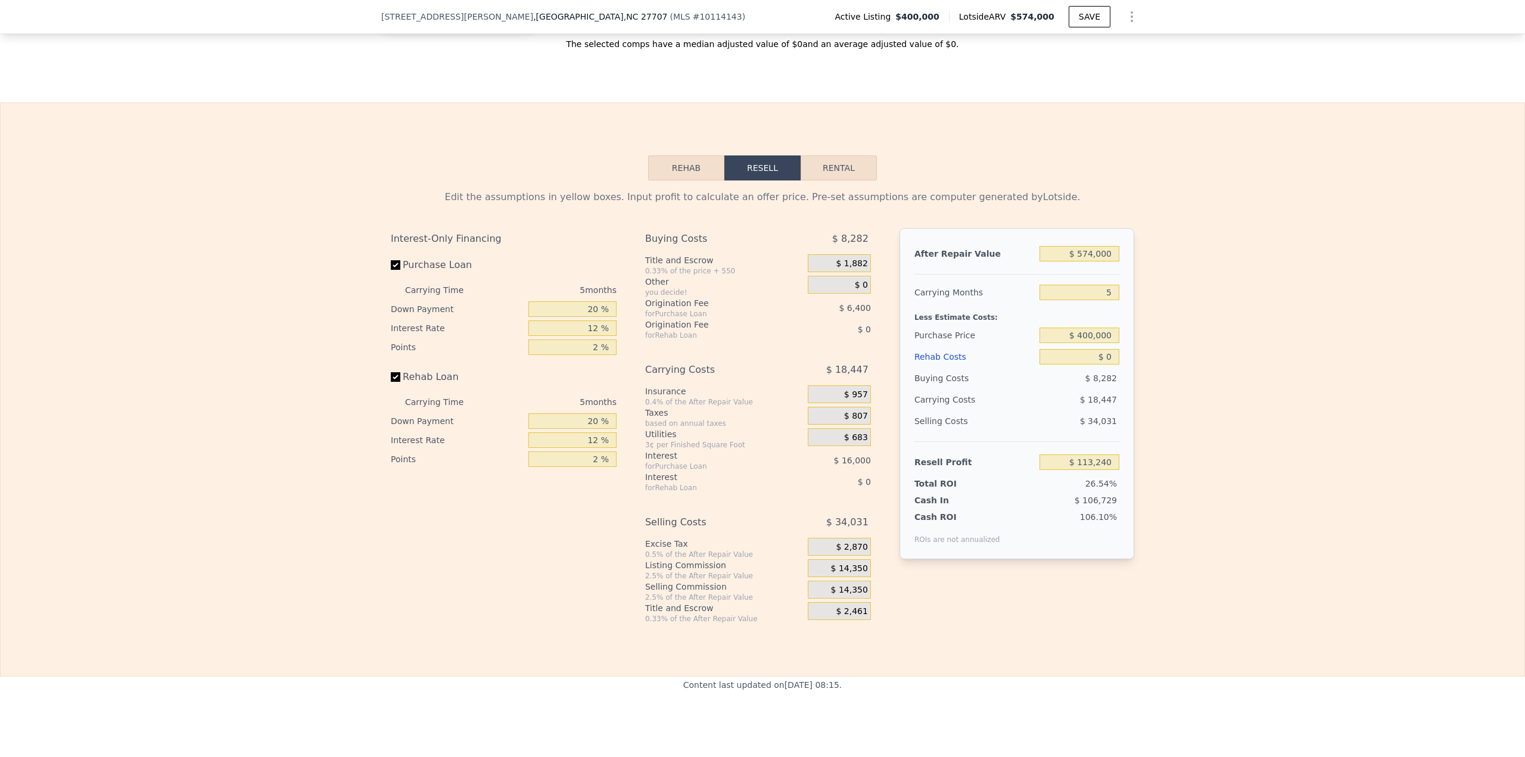
drag, startPoint x: 688, startPoint y: 172, endPoint x: 694, endPoint y: 175, distance: 6.7
click at [689, 172] on button "Rehab" at bounding box center [686, 168] width 76 height 25
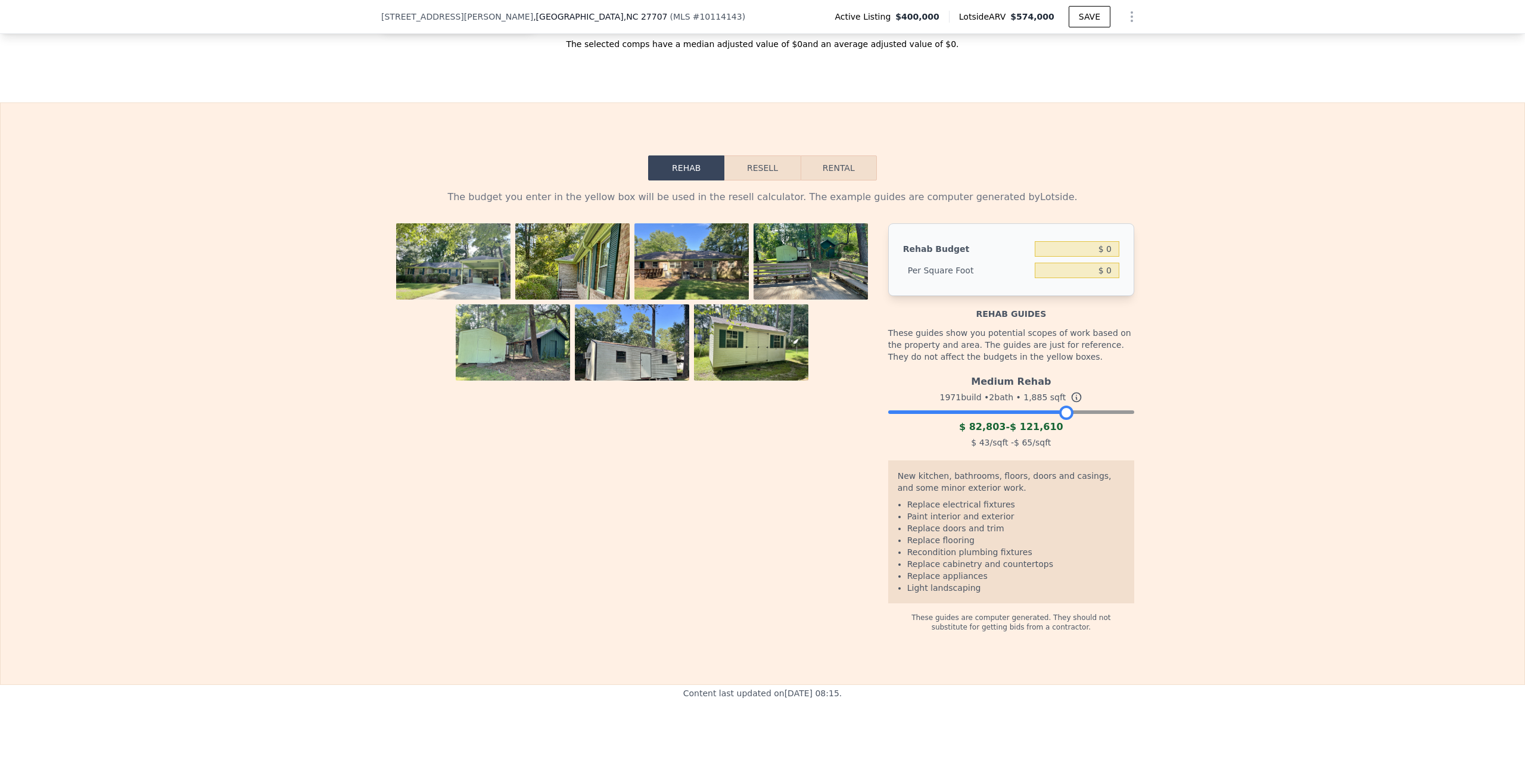
click at [1062, 406] on div at bounding box center [1011, 409] width 246 height 7
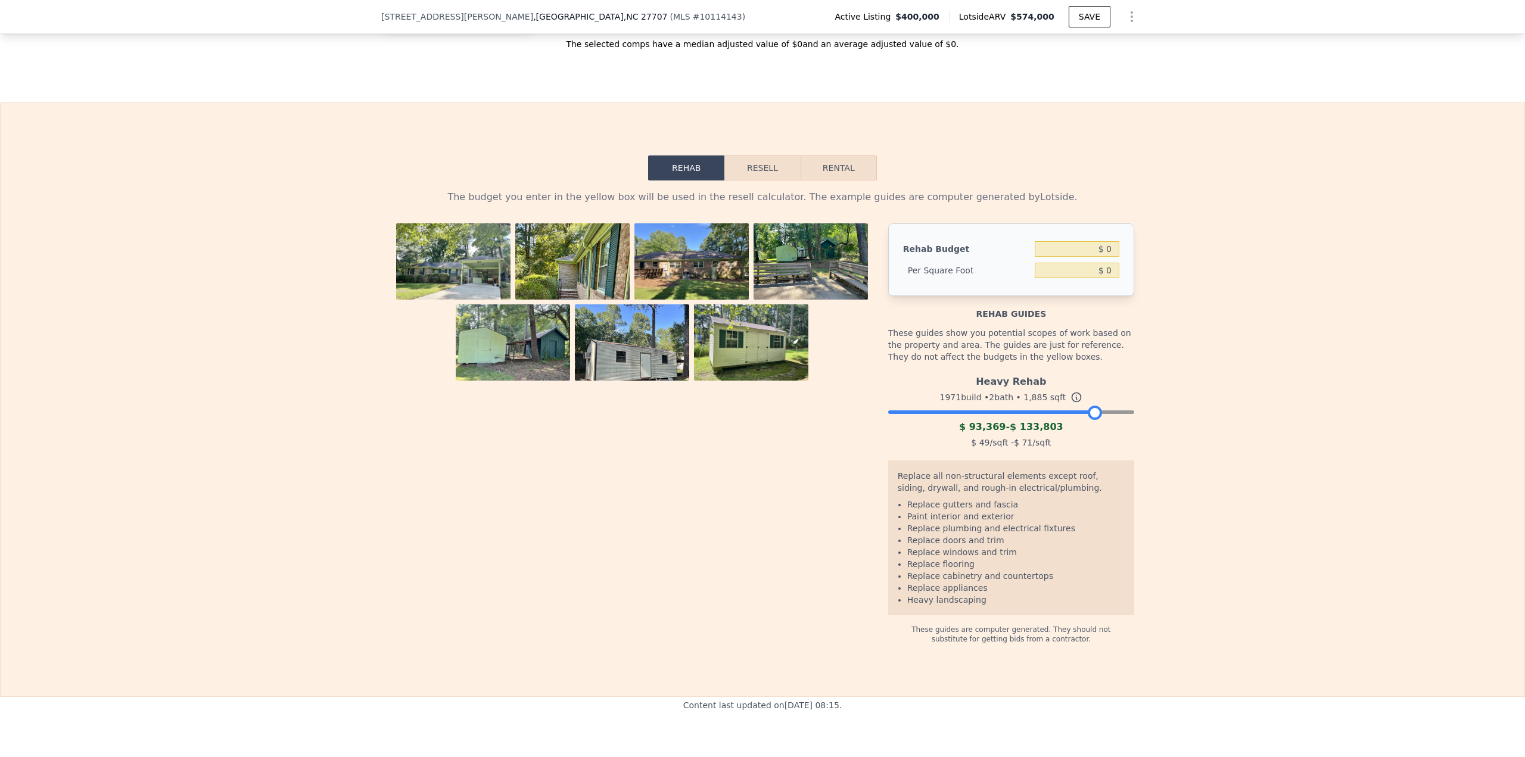
click at [1090, 407] on div at bounding box center [1011, 409] width 246 height 7
click at [1103, 244] on input "$ 0" at bounding box center [1077, 248] width 85 height 15
type input "$ 100,000"
type input "$ 53.05"
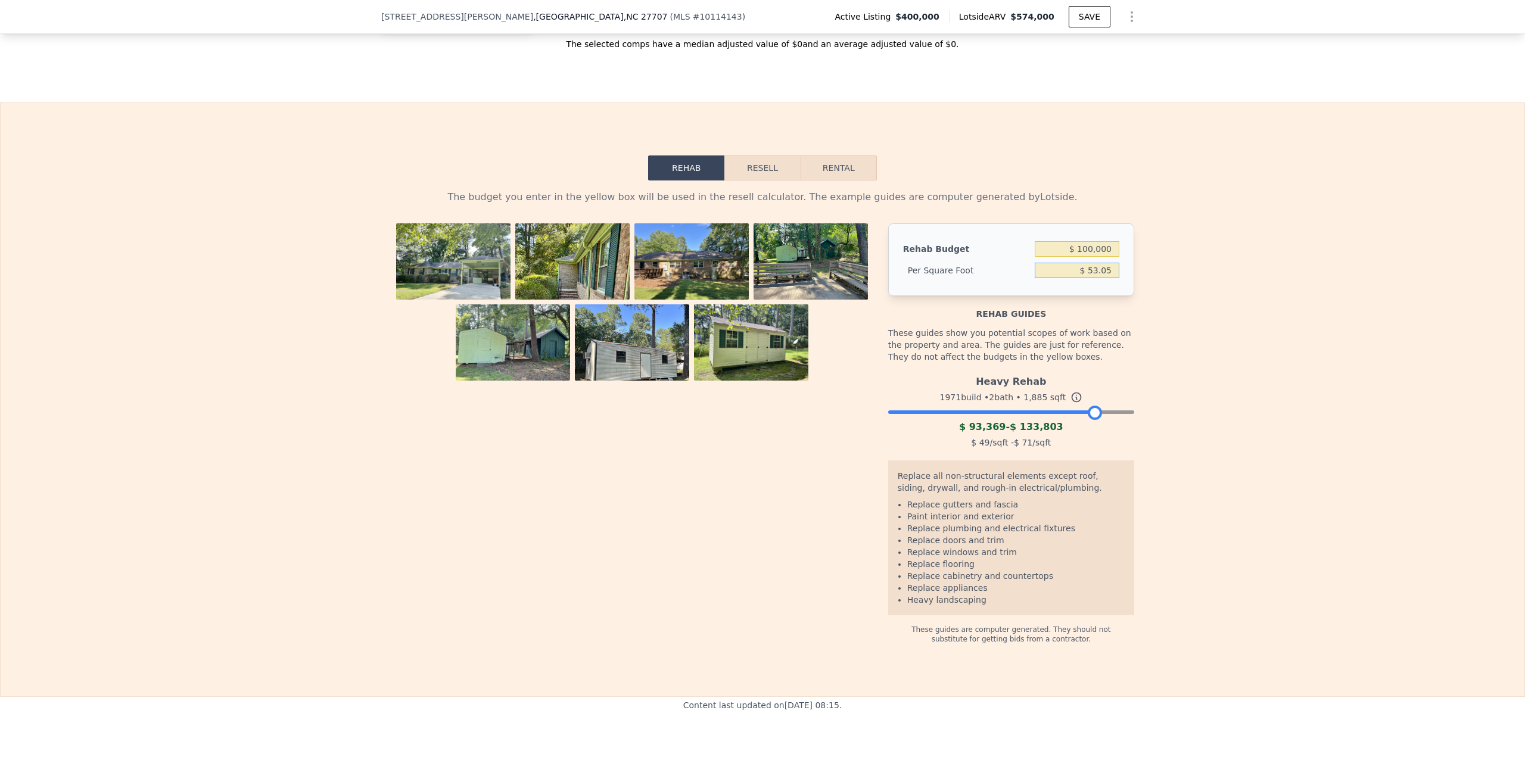
click at [779, 167] on button "Resell" at bounding box center [763, 168] width 76 height 25
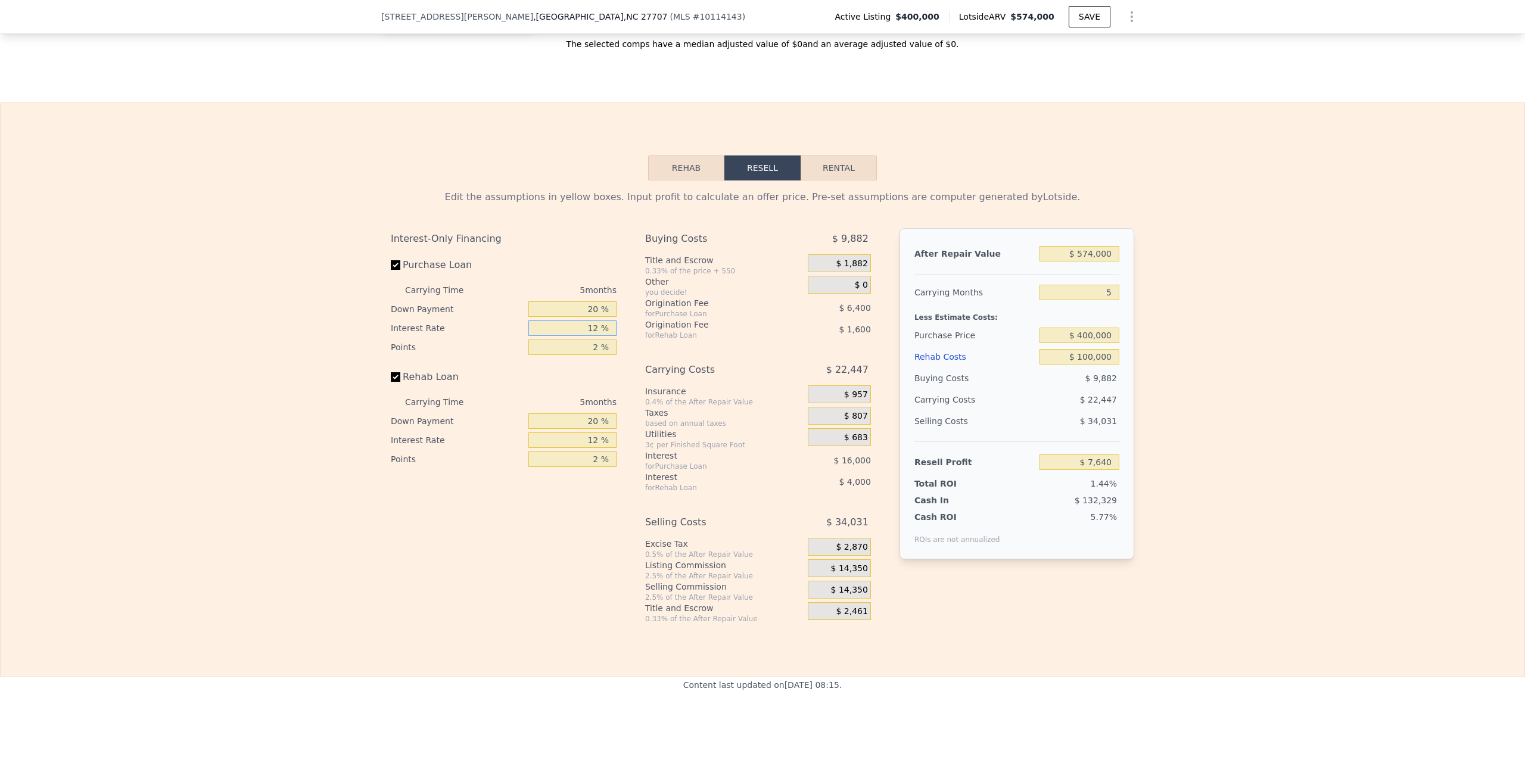
drag, startPoint x: 561, startPoint y: 321, endPoint x: 650, endPoint y: 326, distance: 89.5
click at [650, 326] on div "Interest-Only Financing Purchase Loan Carrying Time 5 months Down Payment 20 % …" at bounding box center [763, 426] width 744 height 396
type input "1 %"
type input "$ 22,305"
type input "11 %"
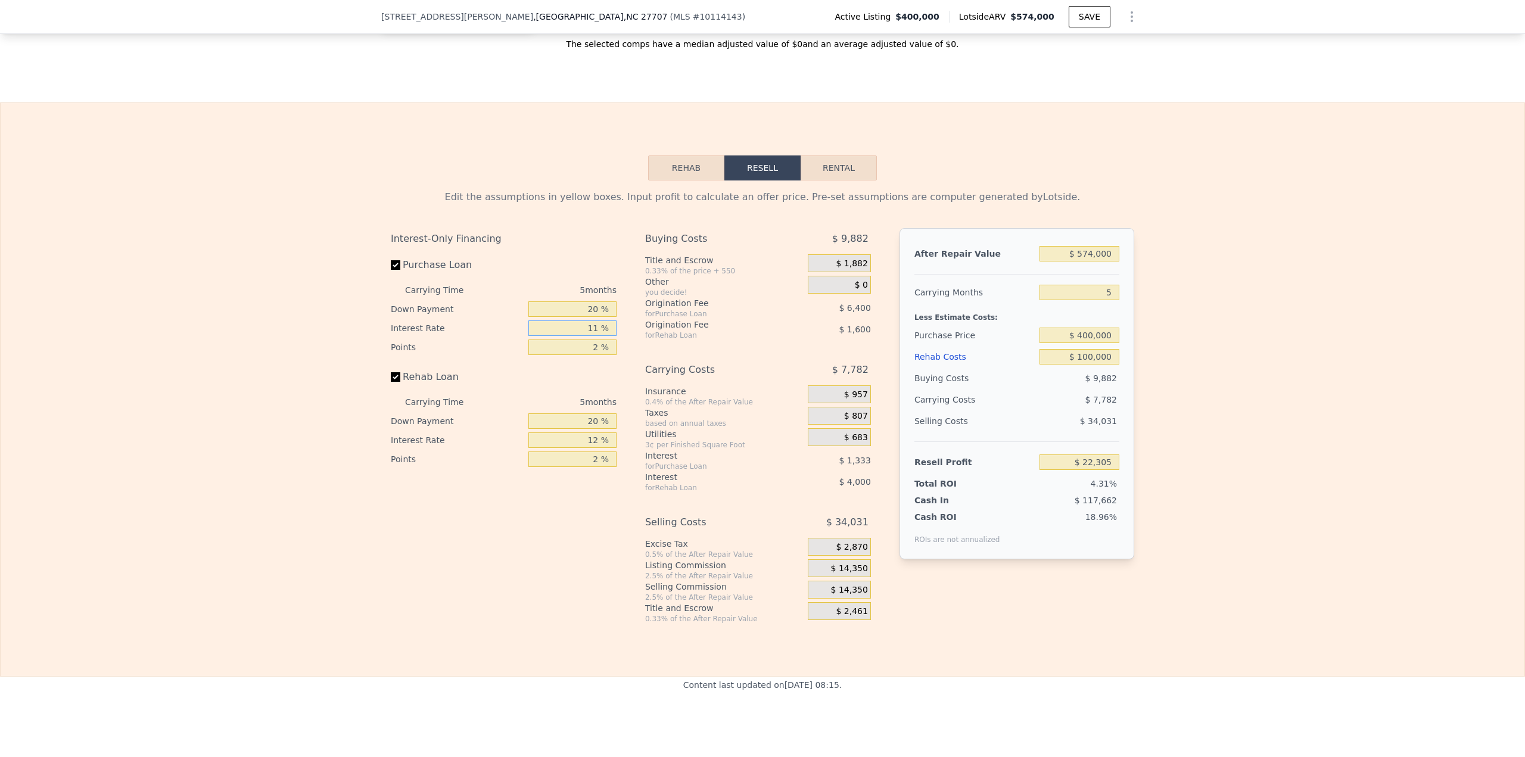
type input "$ 8,975"
type input "11 %"
type input "1 %"
type input "$ 12,640"
type input "11 %"
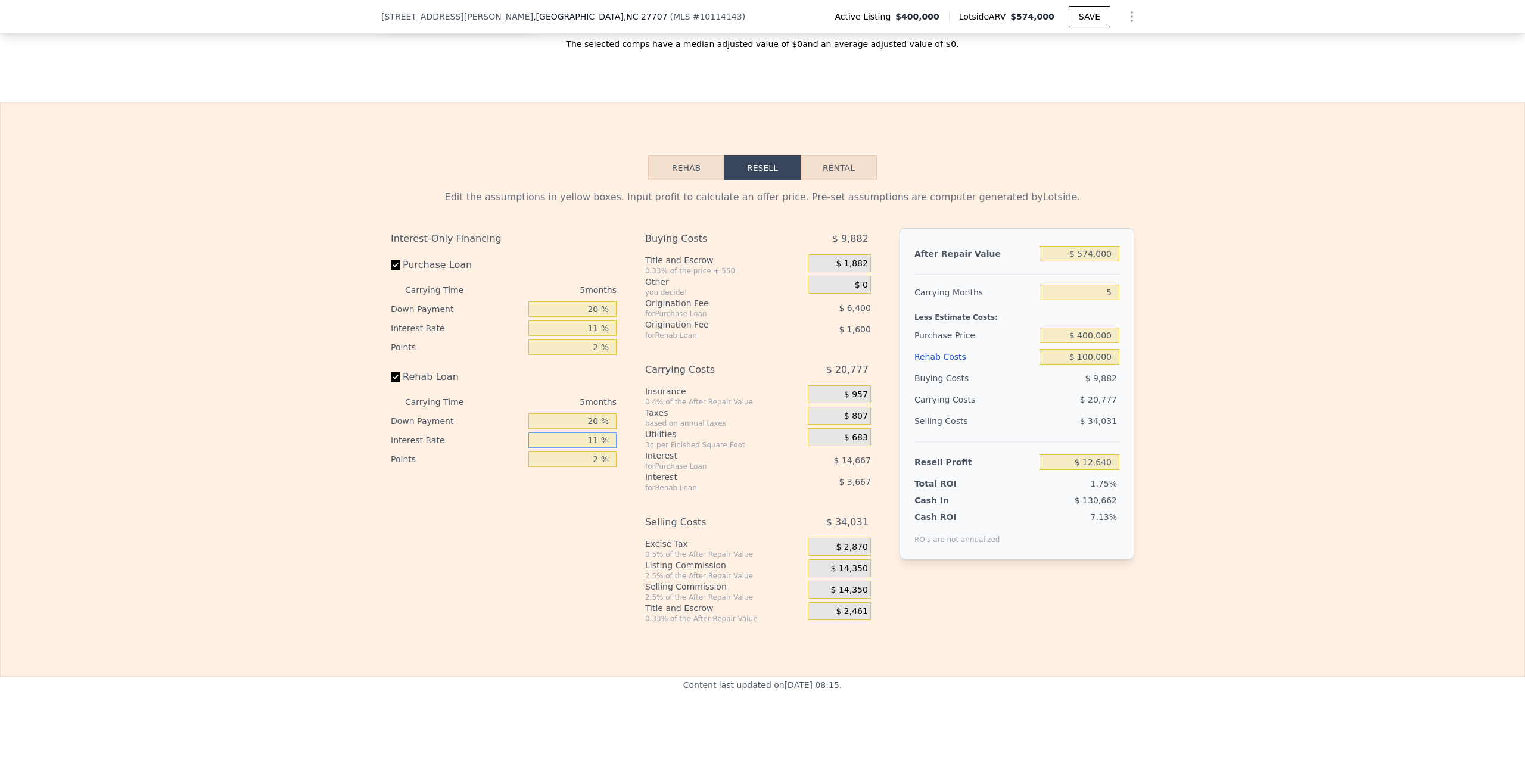
type input "$ 9,310"
type input "11 %"
click at [1088, 247] on input "$ 574,000" at bounding box center [1080, 253] width 80 height 15
drag, startPoint x: 1093, startPoint y: 290, endPoint x: 1116, endPoint y: 291, distance: 22.7
click at [1113, 290] on input "5" at bounding box center [1080, 292] width 80 height 15
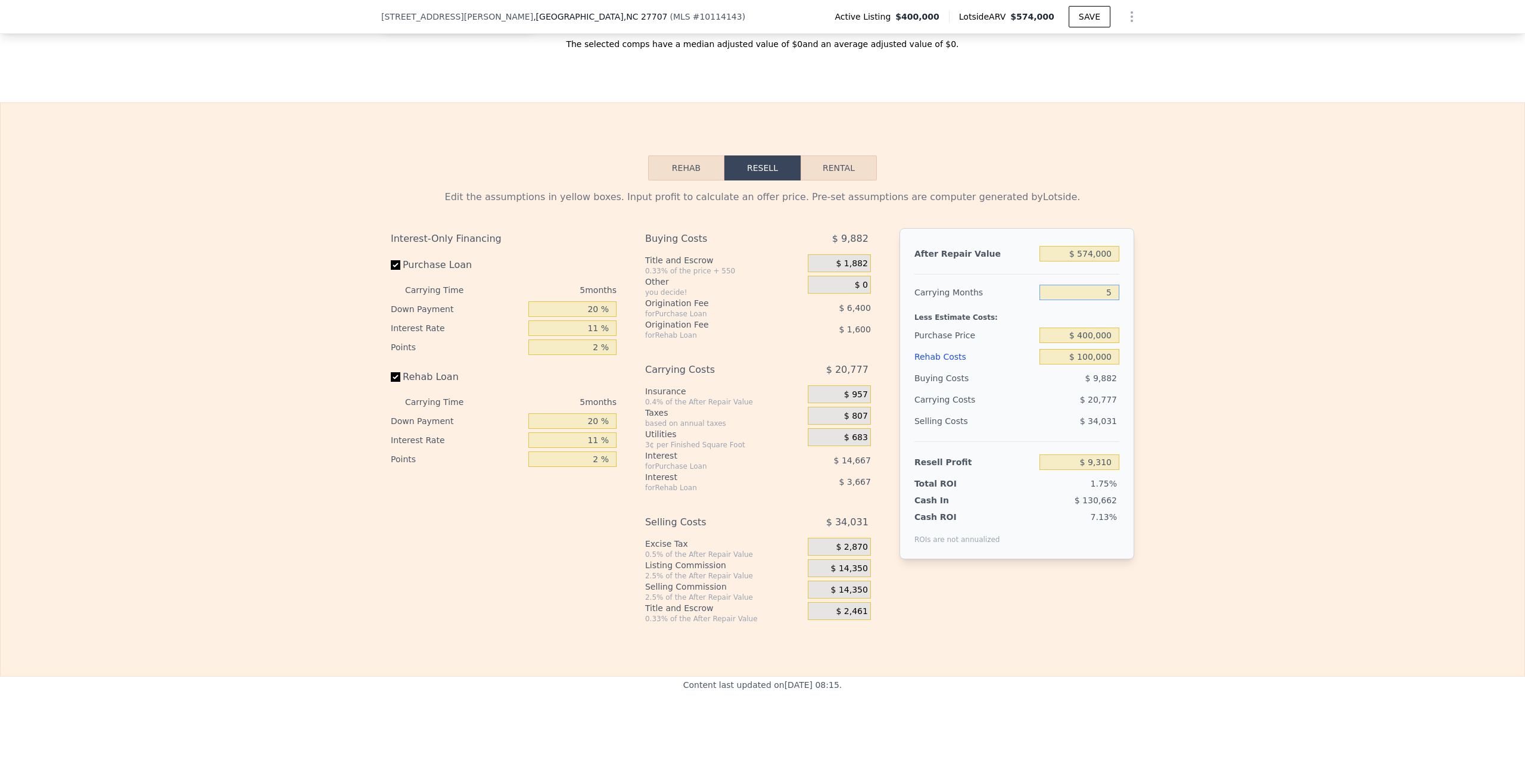
type input "7"
type input "$ 1,000"
type input "7"
type input "$ 350,000"
type input "$ 54,528"
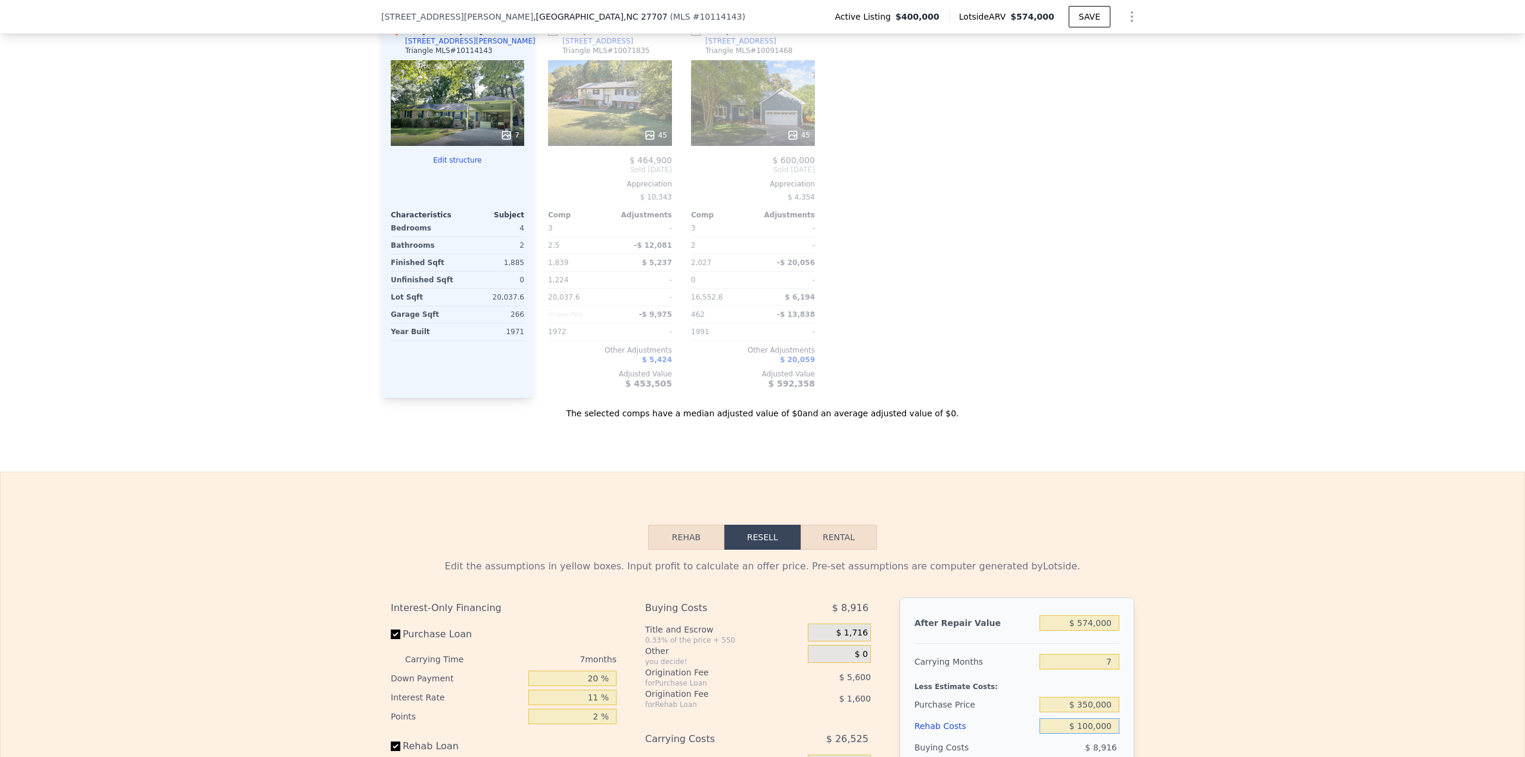
scroll to position [1227, 0]
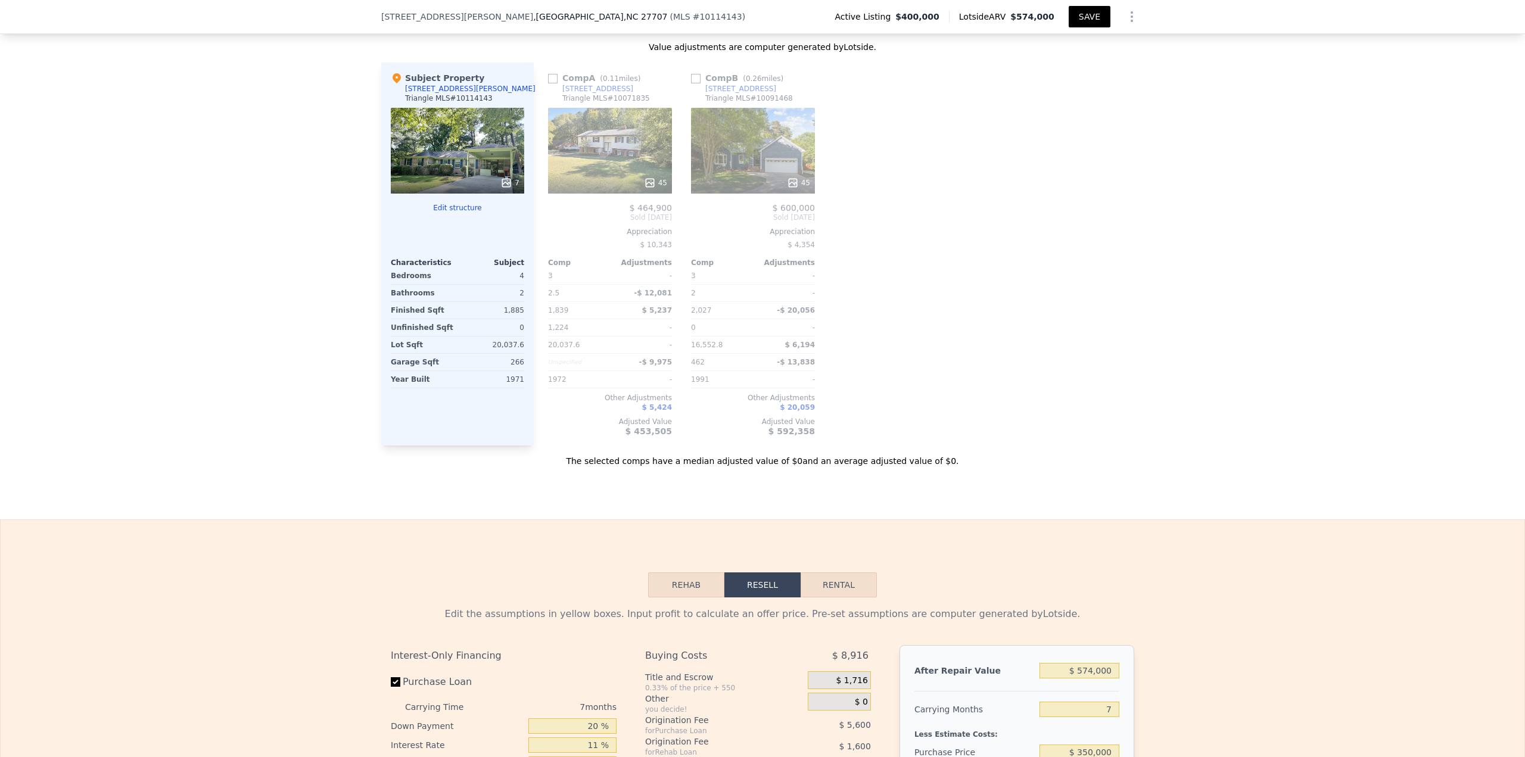
click at [1089, 17] on button "SAVE" at bounding box center [1090, 16] width 42 height 21
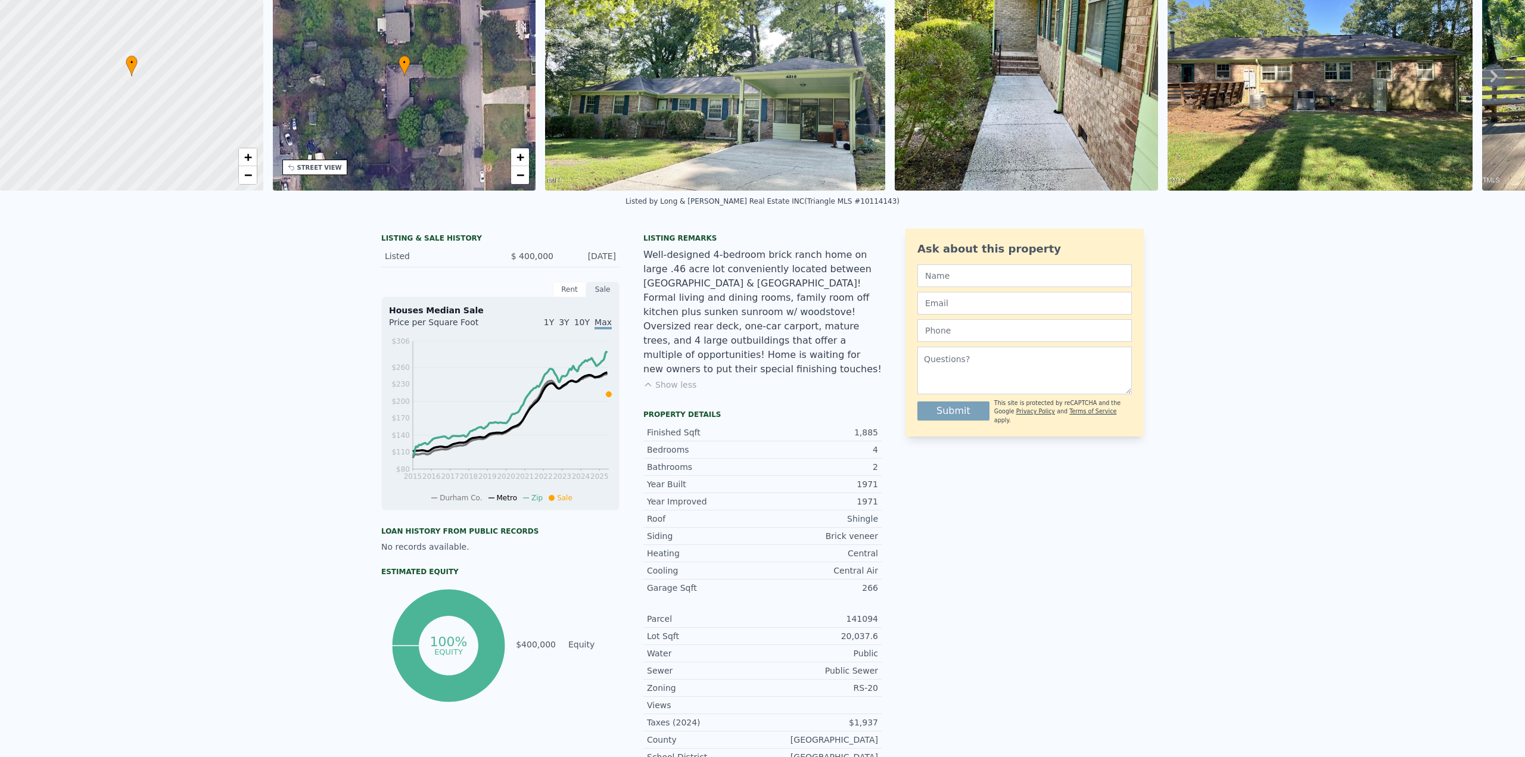
scroll to position [37, 0]
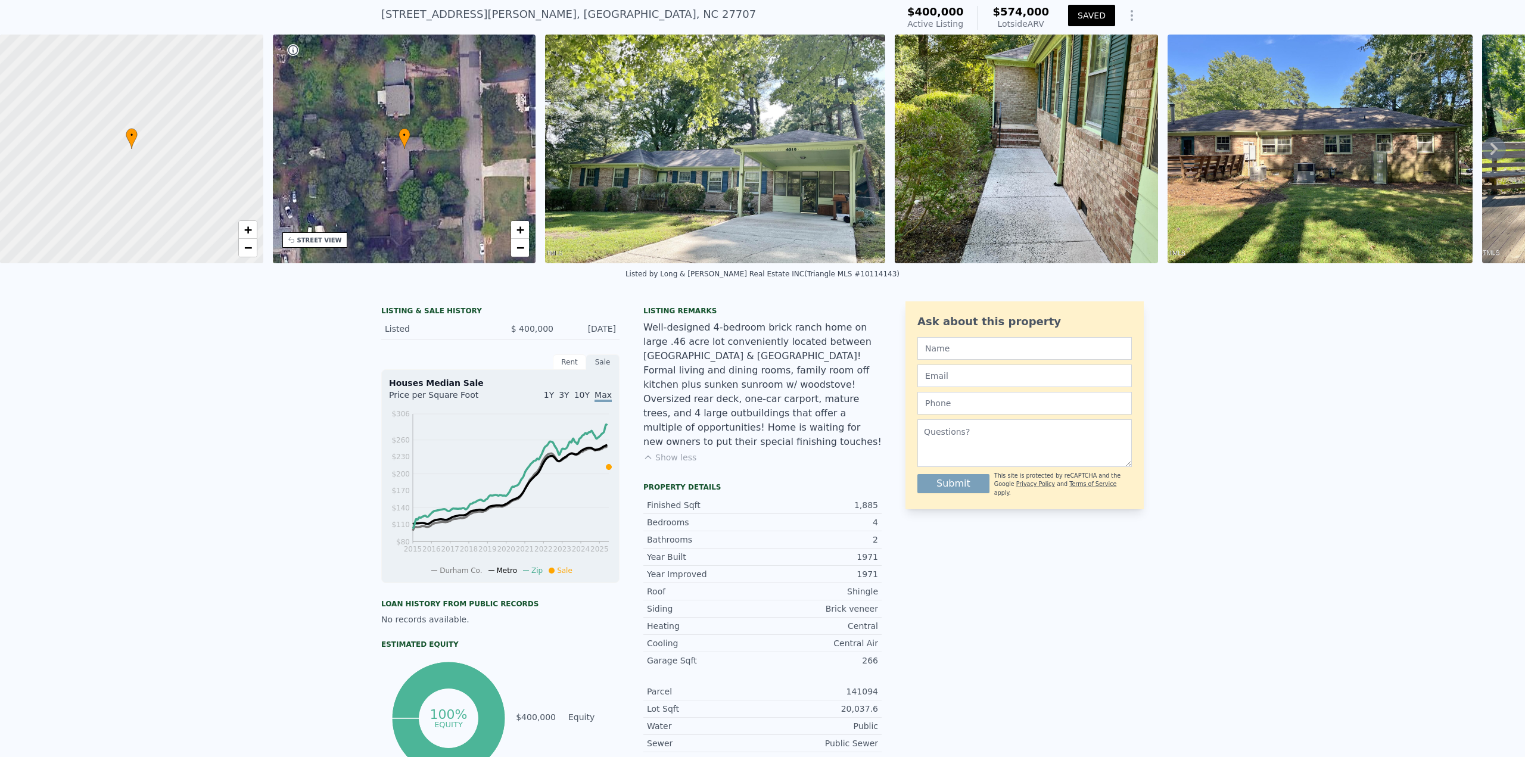
type input "3"
type input "2"
type input "2.5"
type input "1839"
type input "2027"
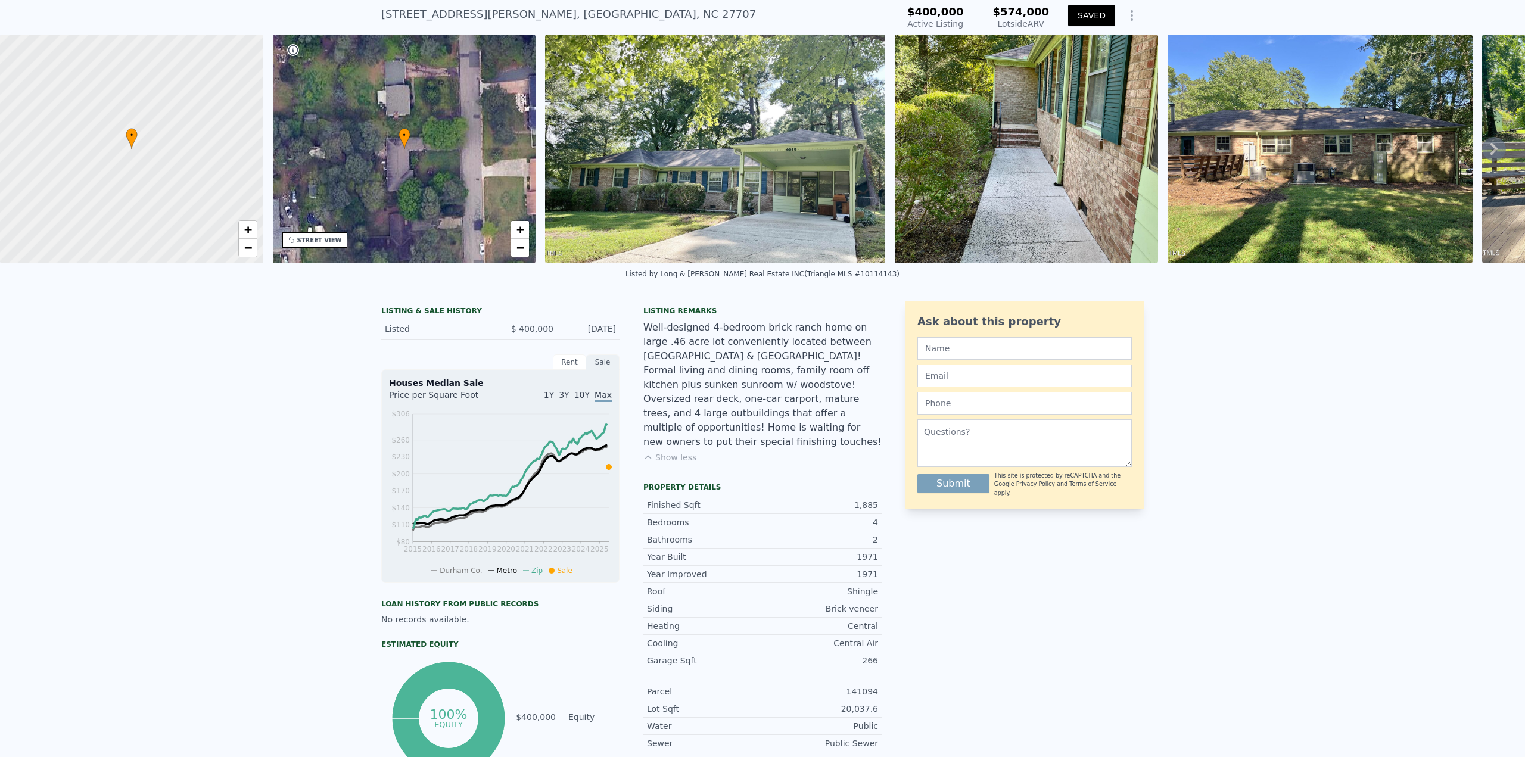
type input "16552.8"
type input "20037.6"
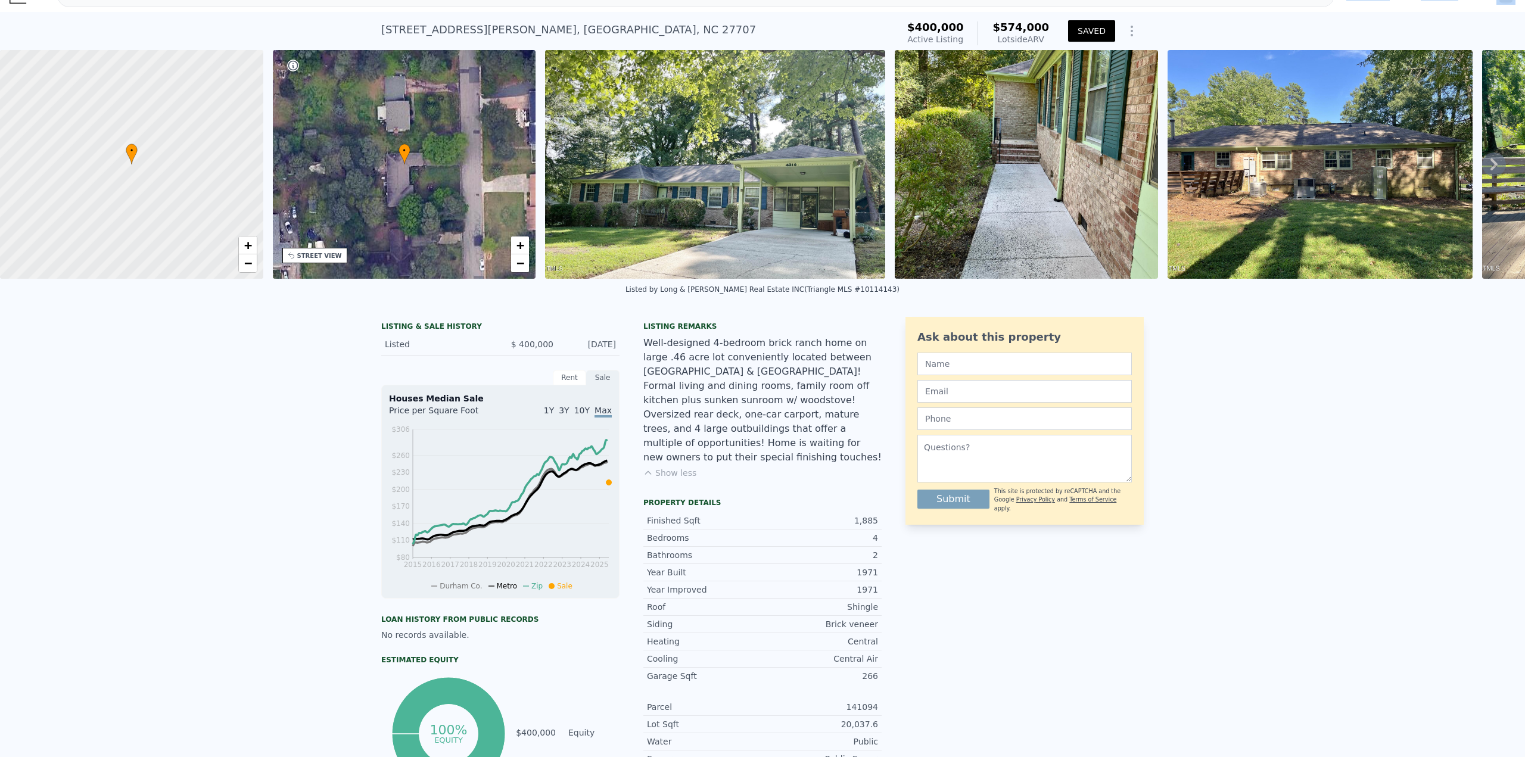
scroll to position [18, 0]
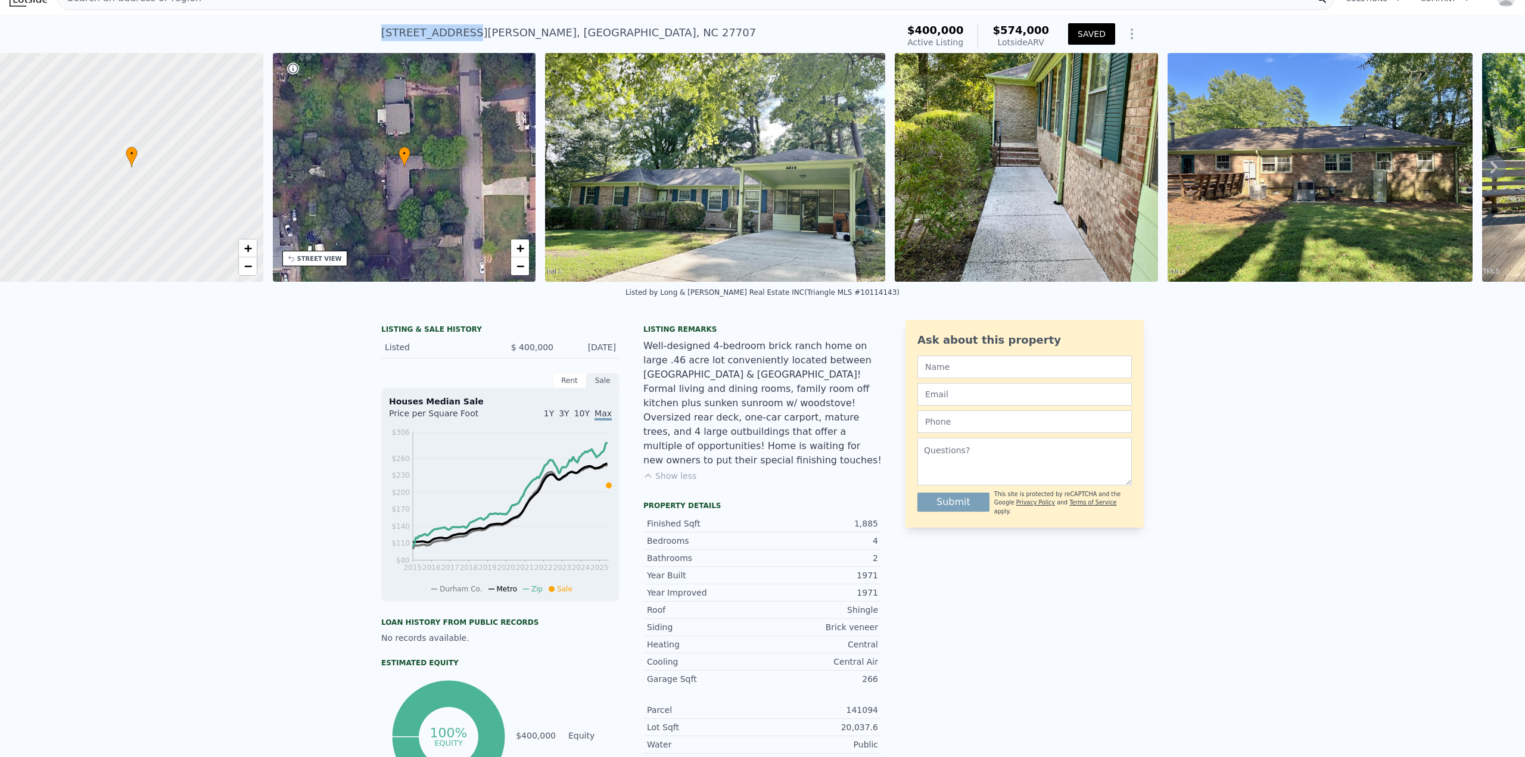
drag, startPoint x: 376, startPoint y: 14, endPoint x: 453, endPoint y: 30, distance: 79.1
click at [453, 30] on div "4310 Randall Rd , Durham County , NC 27707 Active at $400k (~ARV $574k ) $400,0…" at bounding box center [762, 34] width 1525 height 38
copy div "4310 Randall Rd"
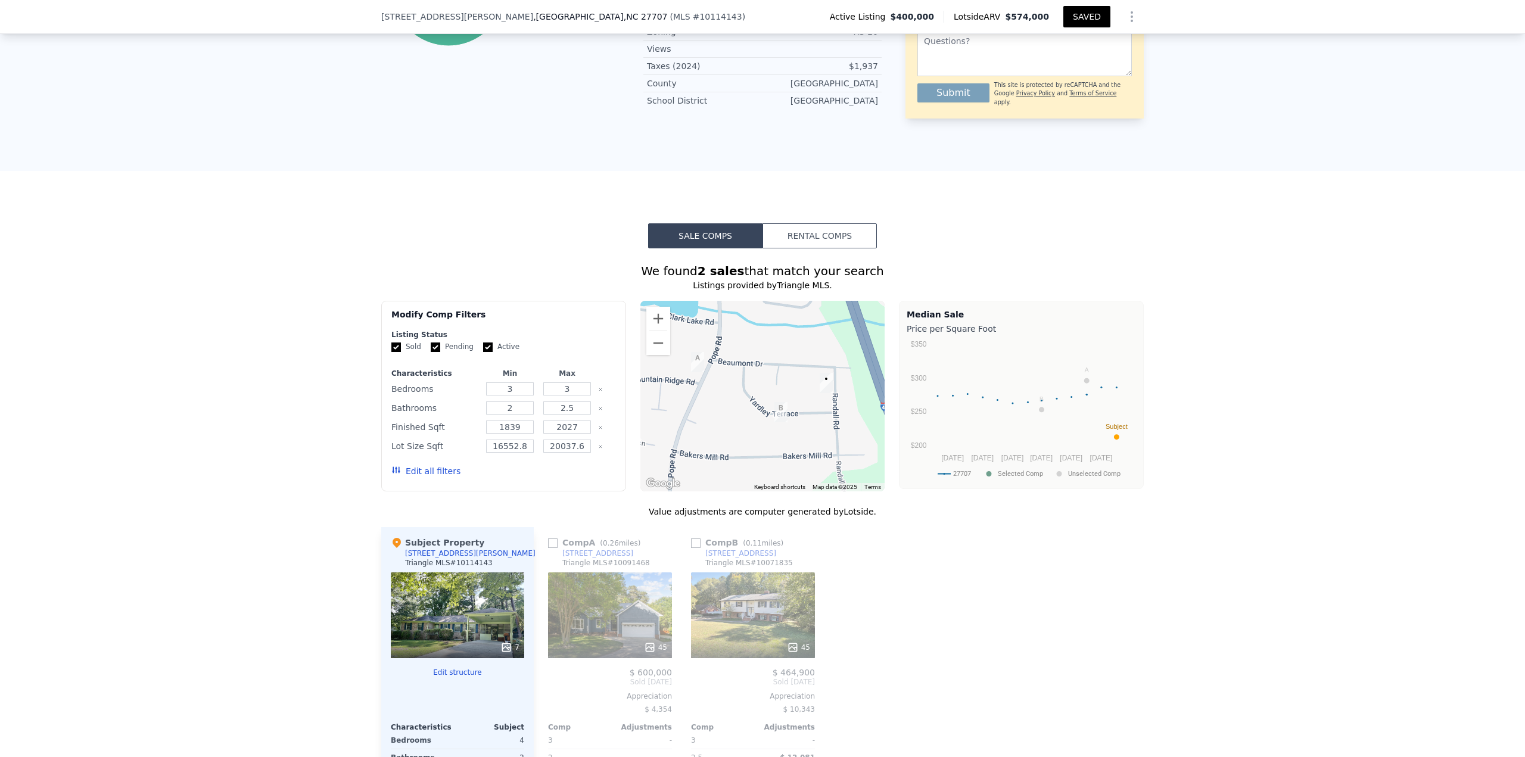
scroll to position [789, 0]
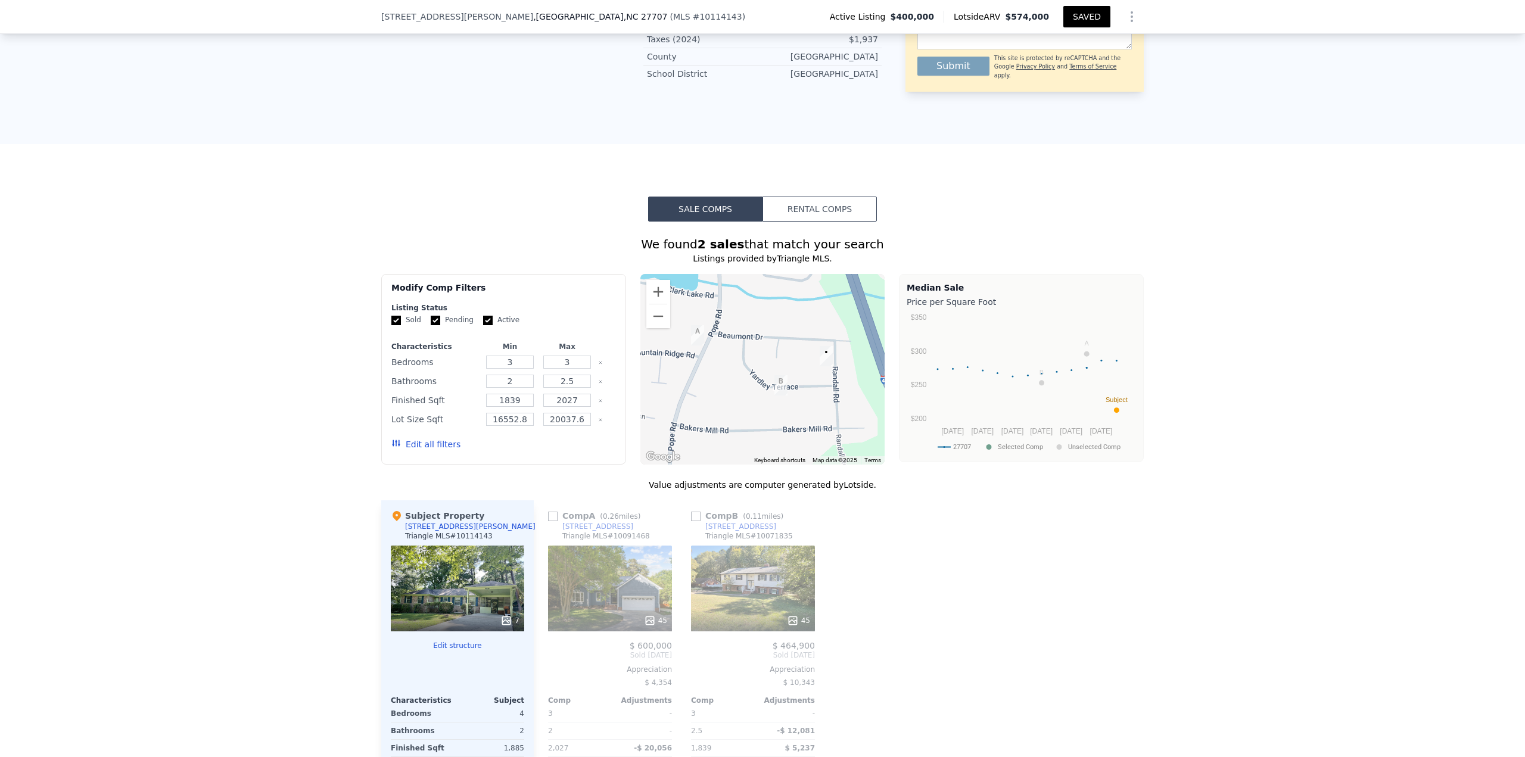
click at [434, 439] on button "Edit all filters" at bounding box center [425, 445] width 69 height 12
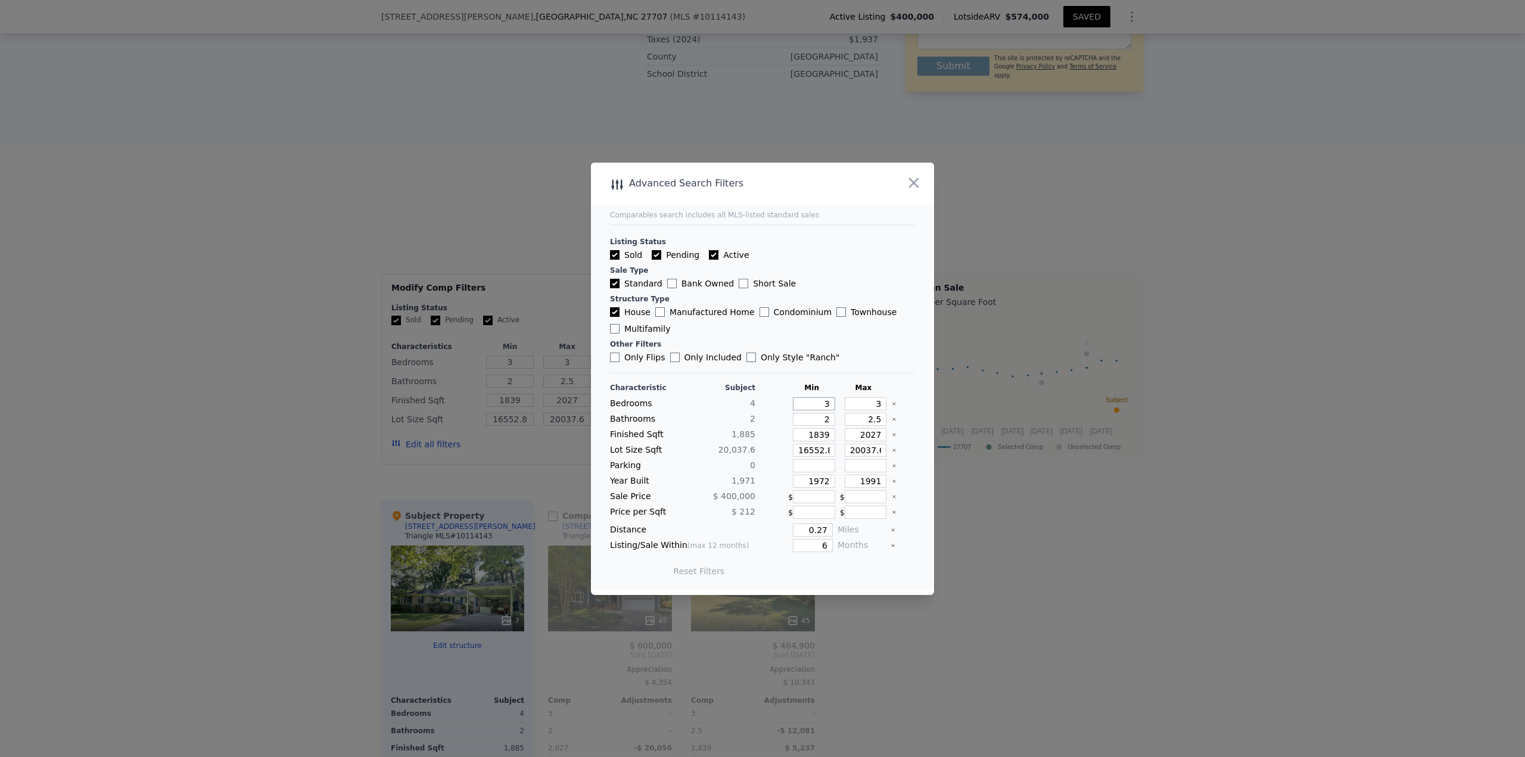
drag, startPoint x: 813, startPoint y: 405, endPoint x: 826, endPoint y: 405, distance: 13.7
click at [826, 405] on input "3" at bounding box center [814, 403] width 42 height 13
type input "2"
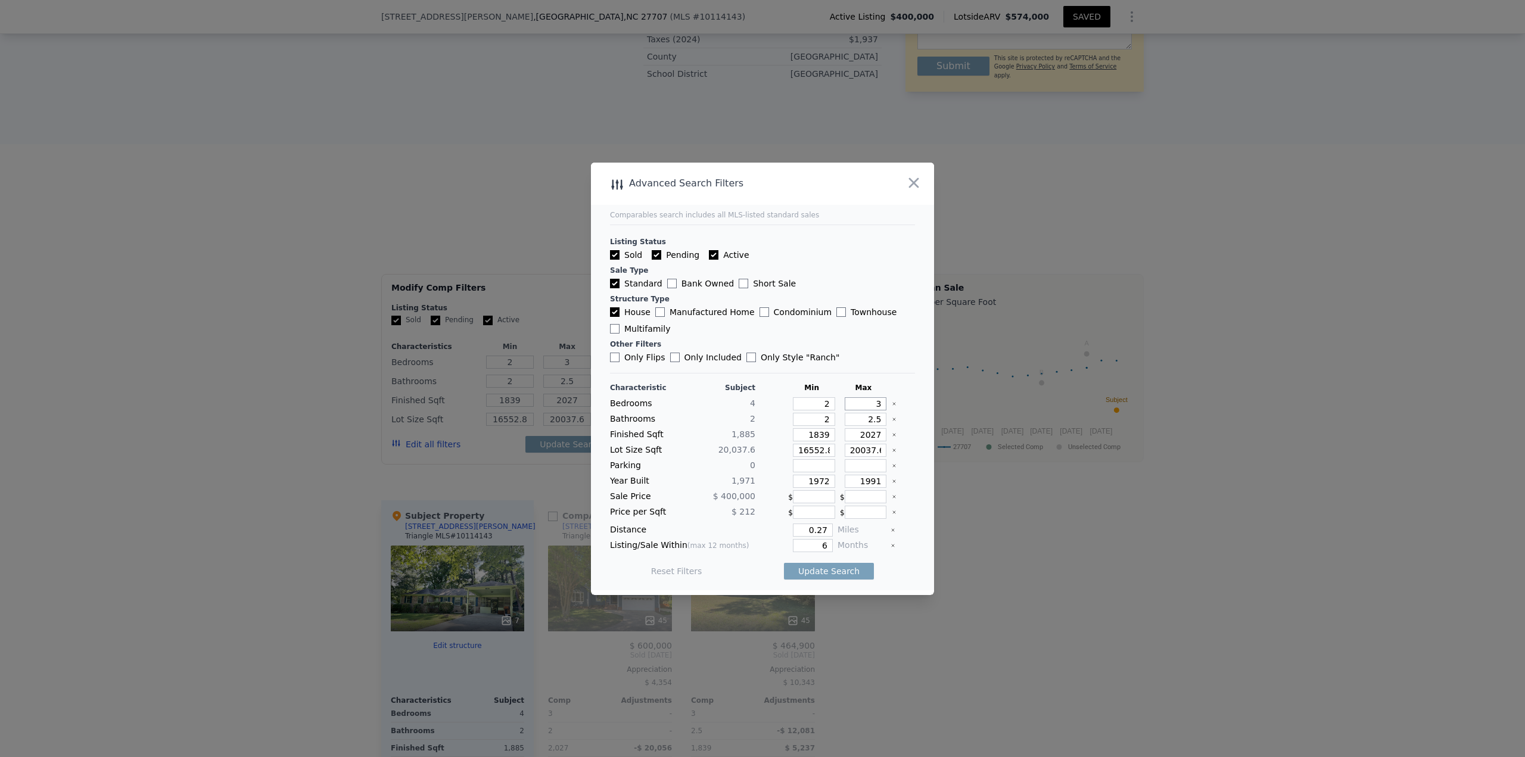
drag, startPoint x: 868, startPoint y: 405, endPoint x: 878, endPoint y: 405, distance: 10.1
click at [877, 405] on input "3" at bounding box center [866, 403] width 42 height 13
type input "5"
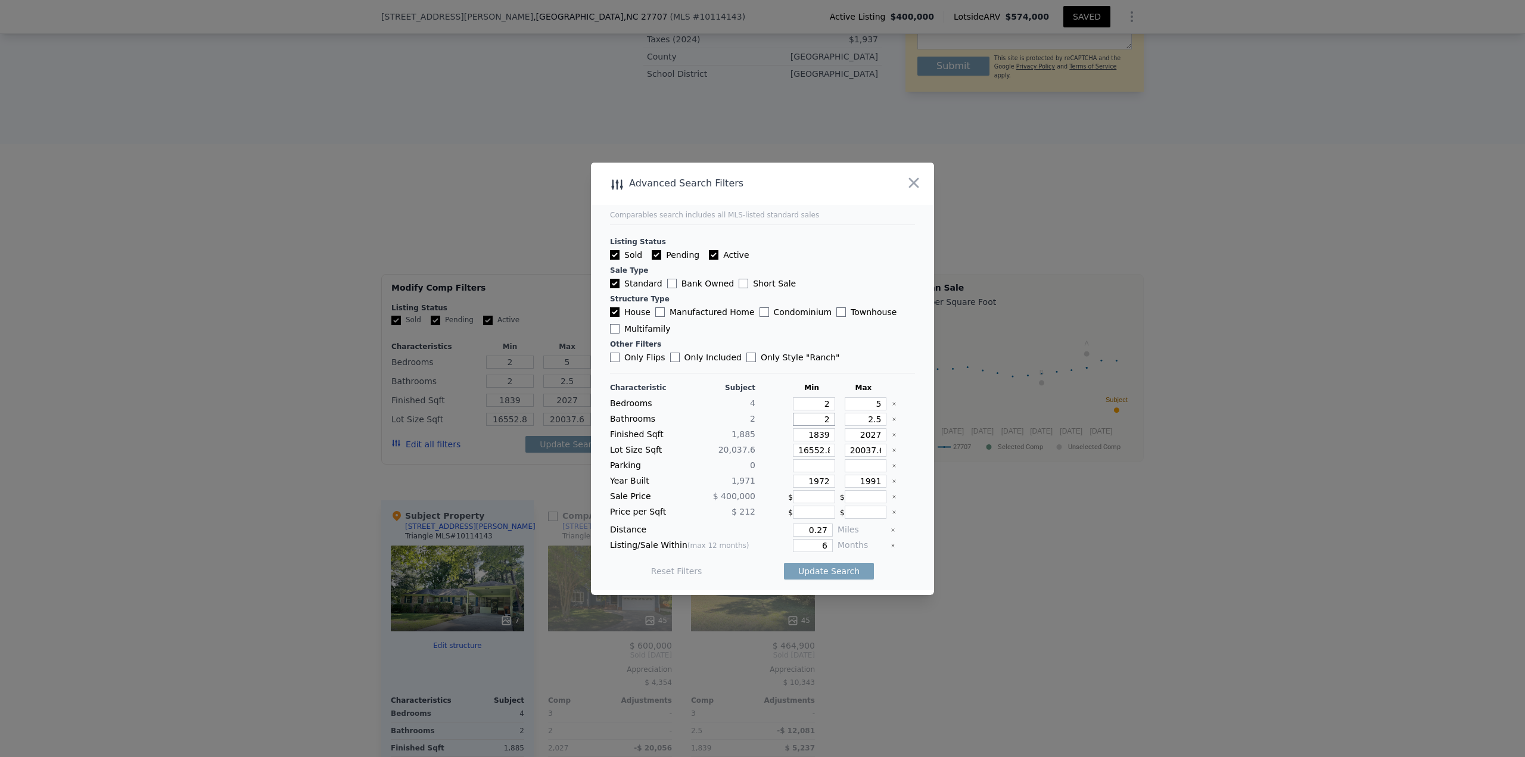
click at [810, 417] on input "2" at bounding box center [814, 419] width 42 height 13
drag, startPoint x: 809, startPoint y: 418, endPoint x: 842, endPoint y: 417, distance: 33.4
click at [842, 417] on div "Bathrooms 2 2 2.5" at bounding box center [762, 419] width 305 height 13
type input "1"
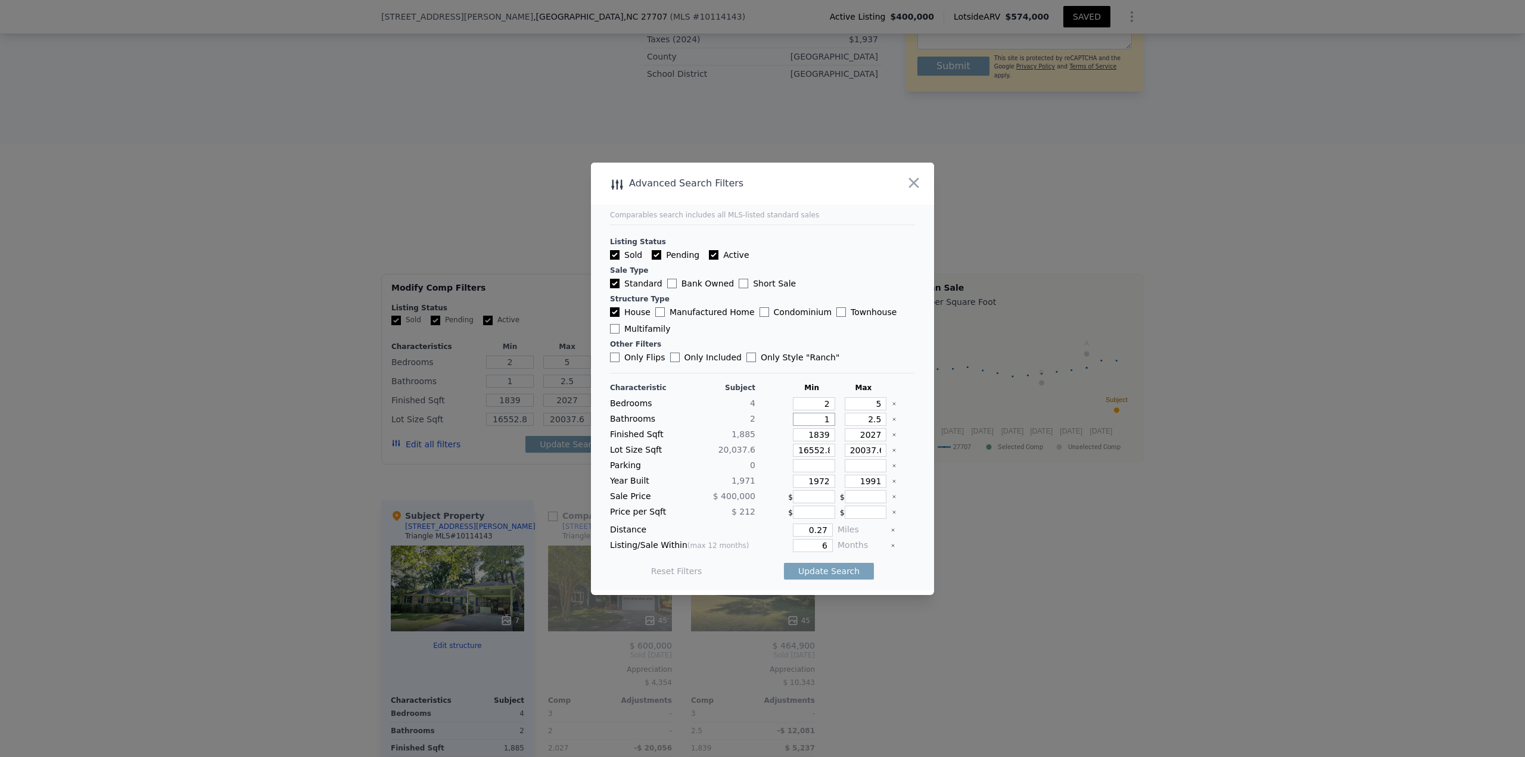
type input "1"
drag, startPoint x: 859, startPoint y: 419, endPoint x: 882, endPoint y: 418, distance: 22.7
click at [882, 418] on div "Bathrooms 2 1 2.5" at bounding box center [762, 419] width 305 height 13
type input "3"
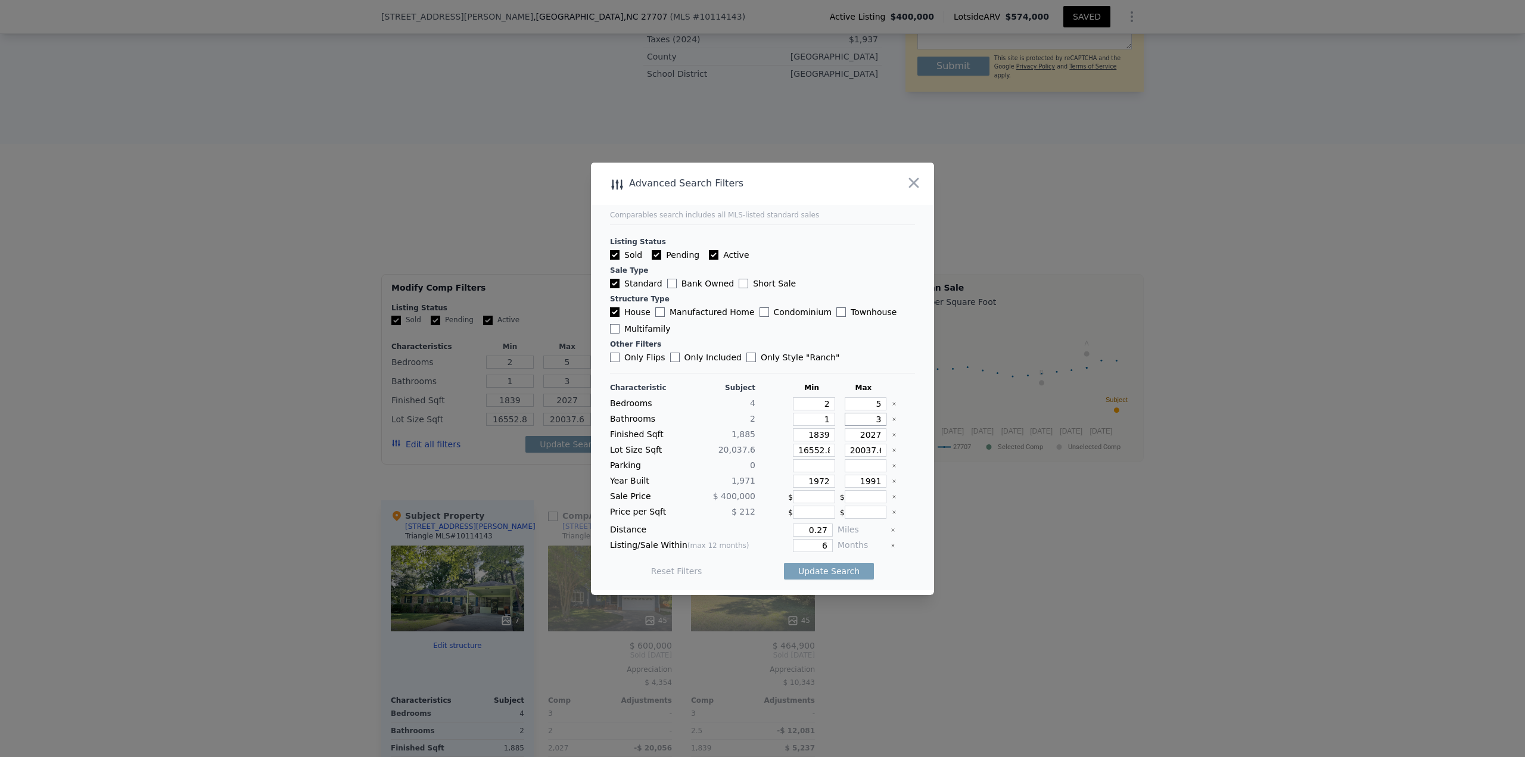
type input "3"
click at [813, 434] on input "1839" at bounding box center [814, 434] width 42 height 13
type input "1"
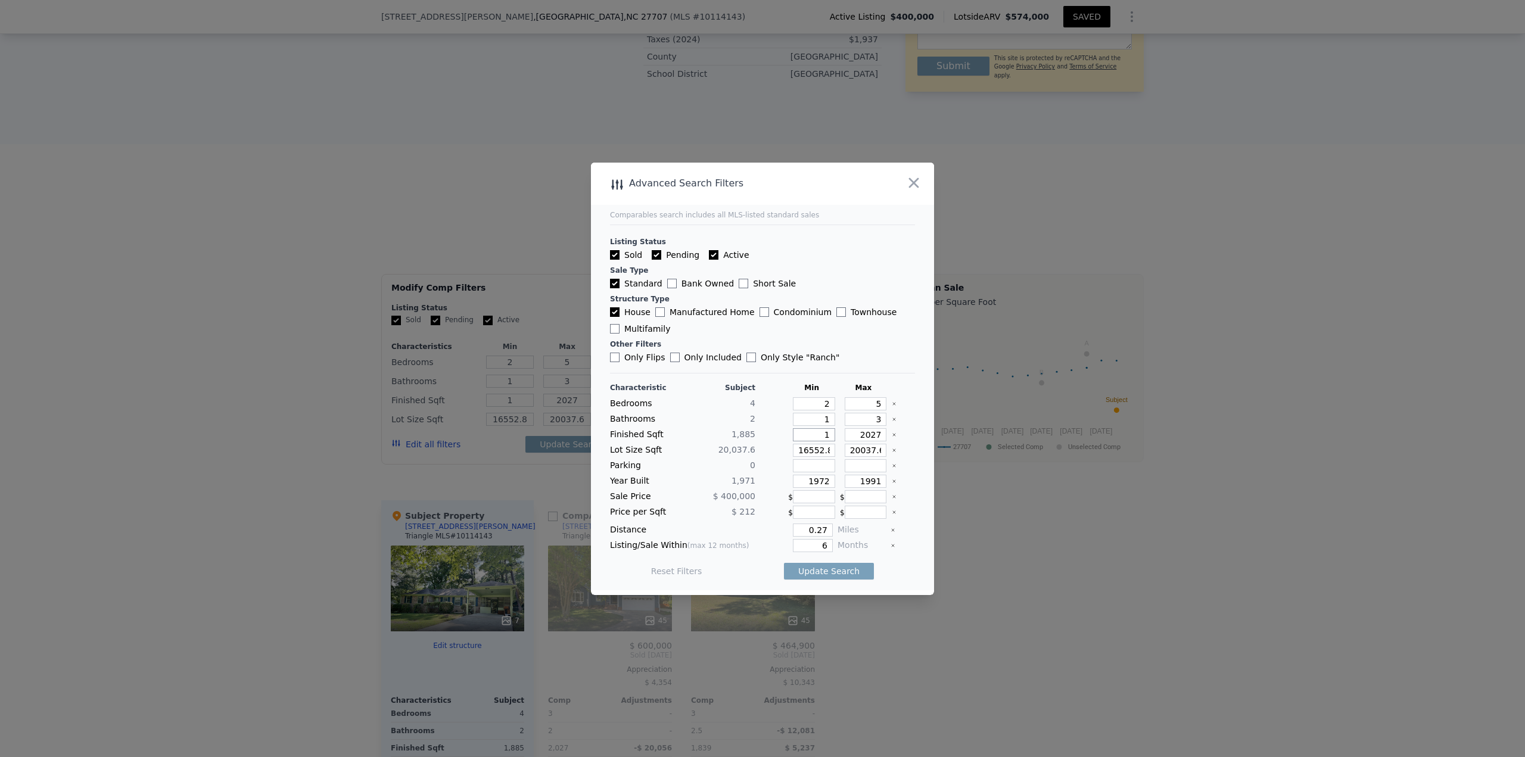
type input "16"
type input "163"
type input "1635"
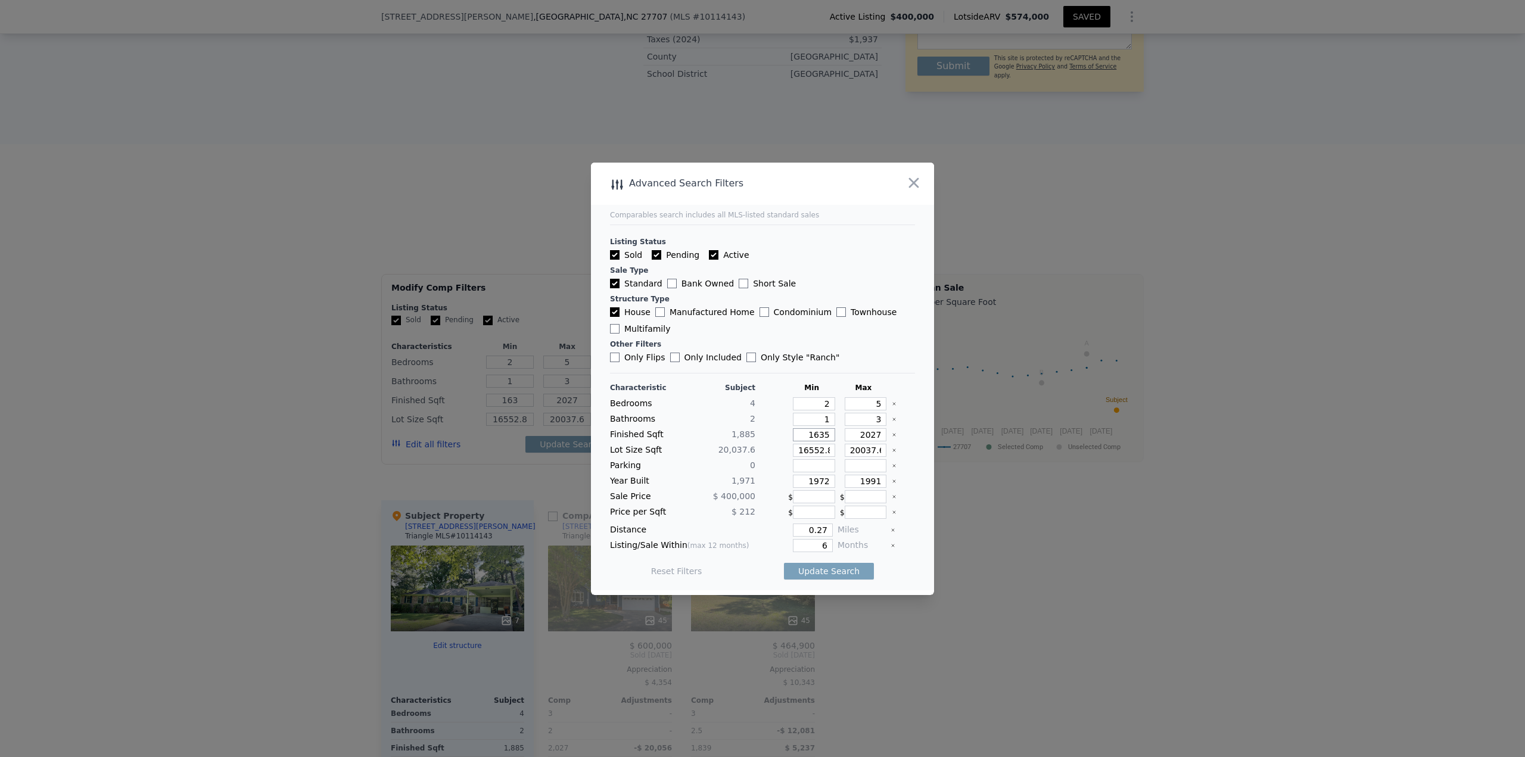
type input "1635"
type input "2"
type input "21"
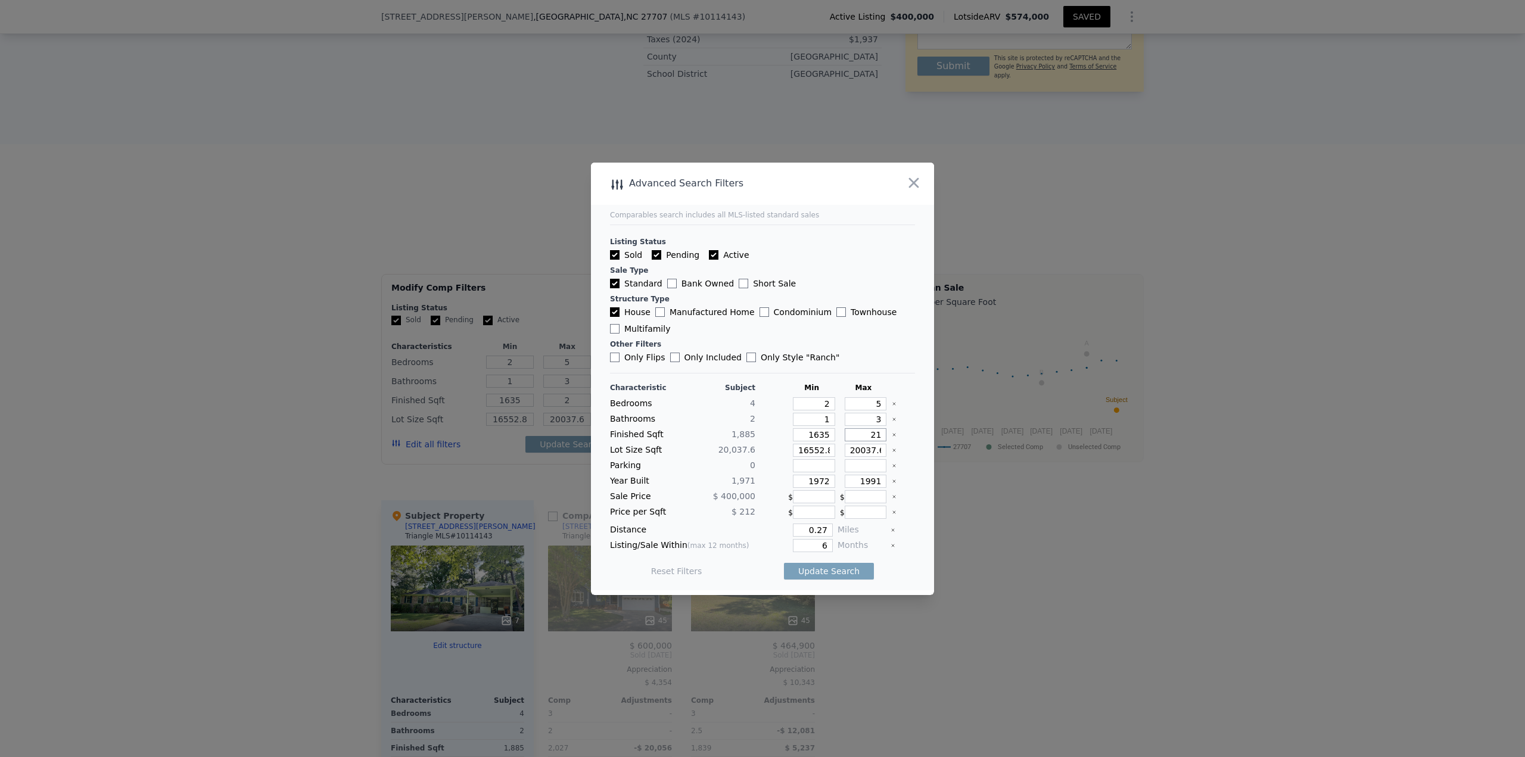
type input "21"
type input "213"
type input "2135"
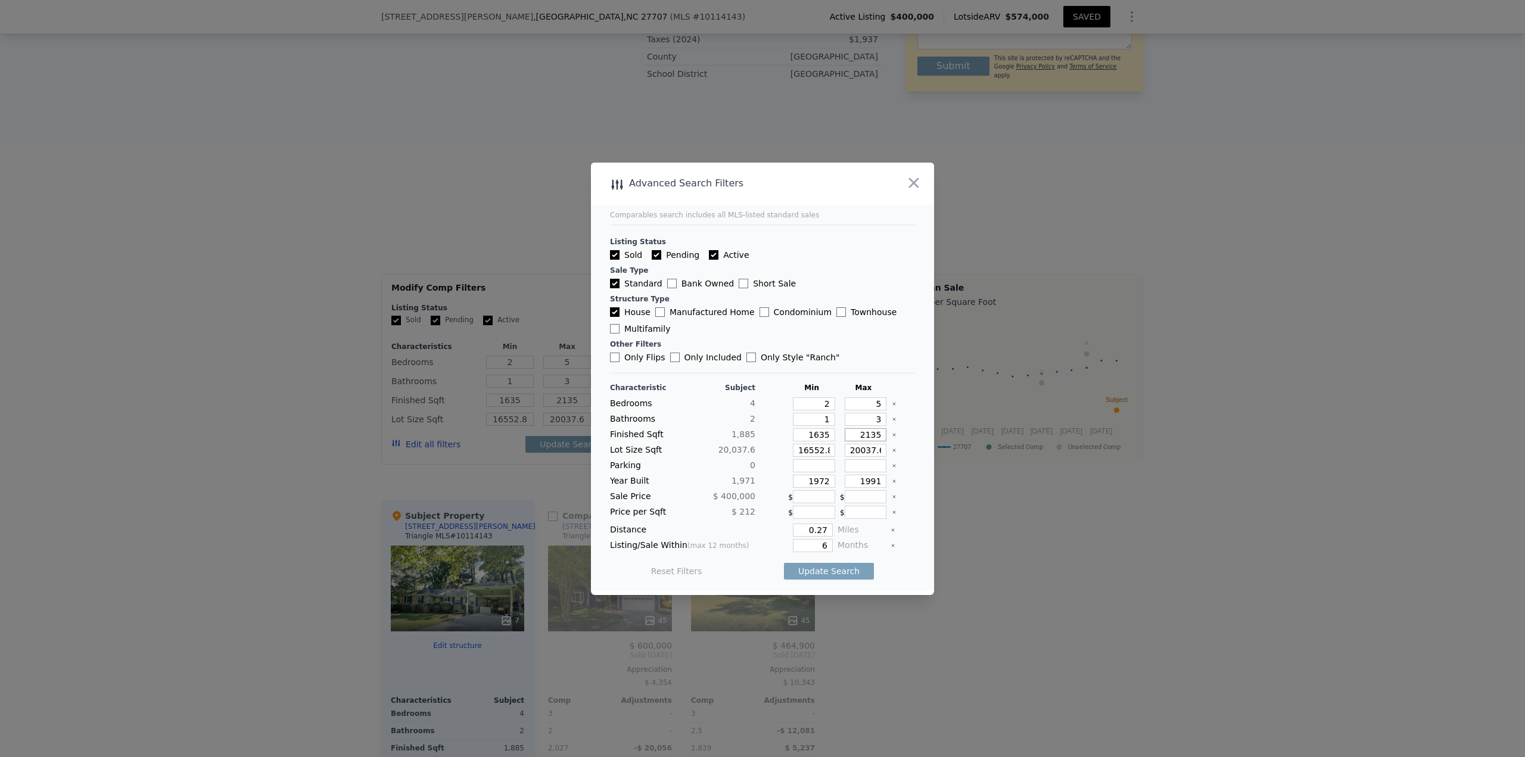
type input "2135"
type input "8"
type input "80"
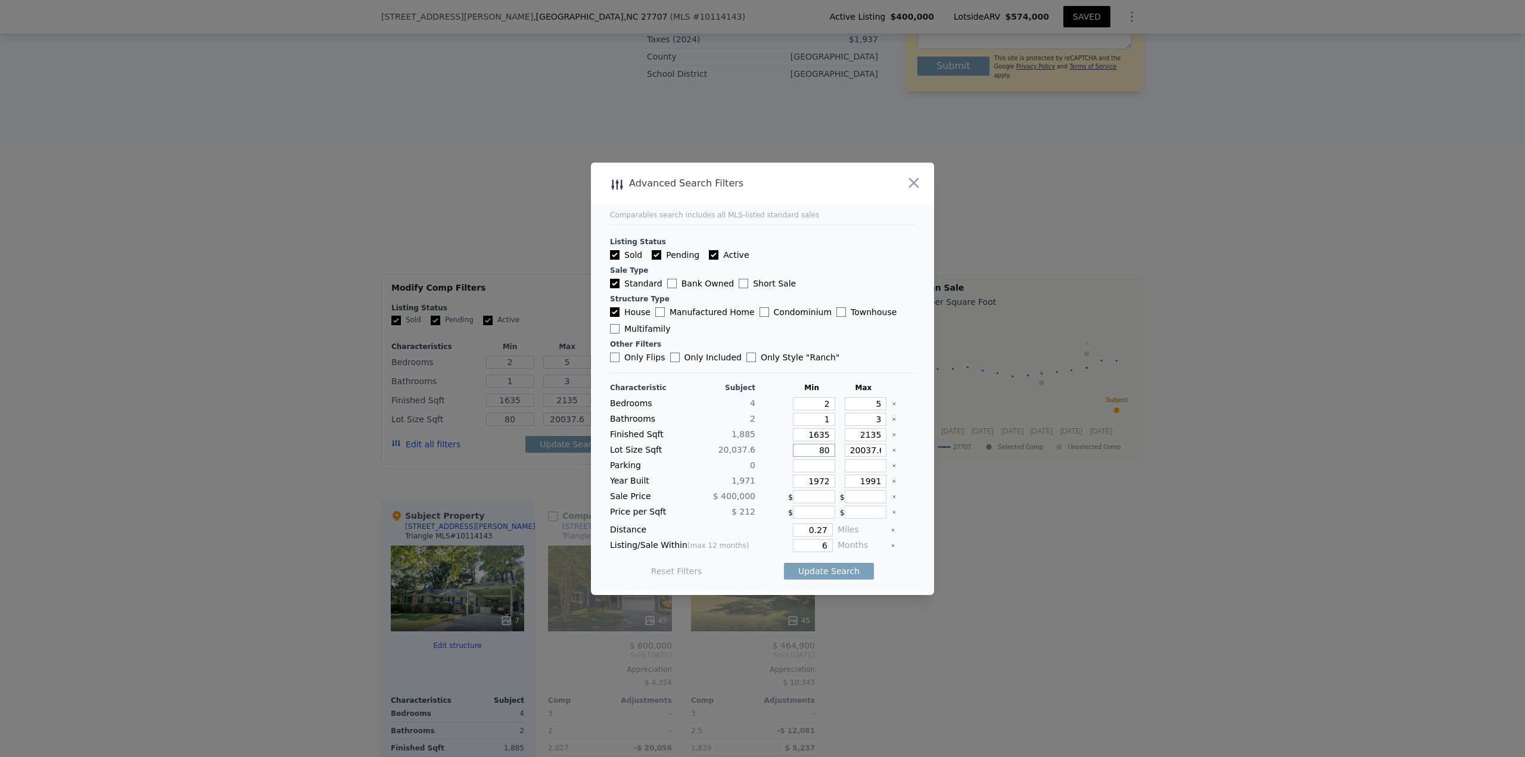
type input "800"
type input "8000"
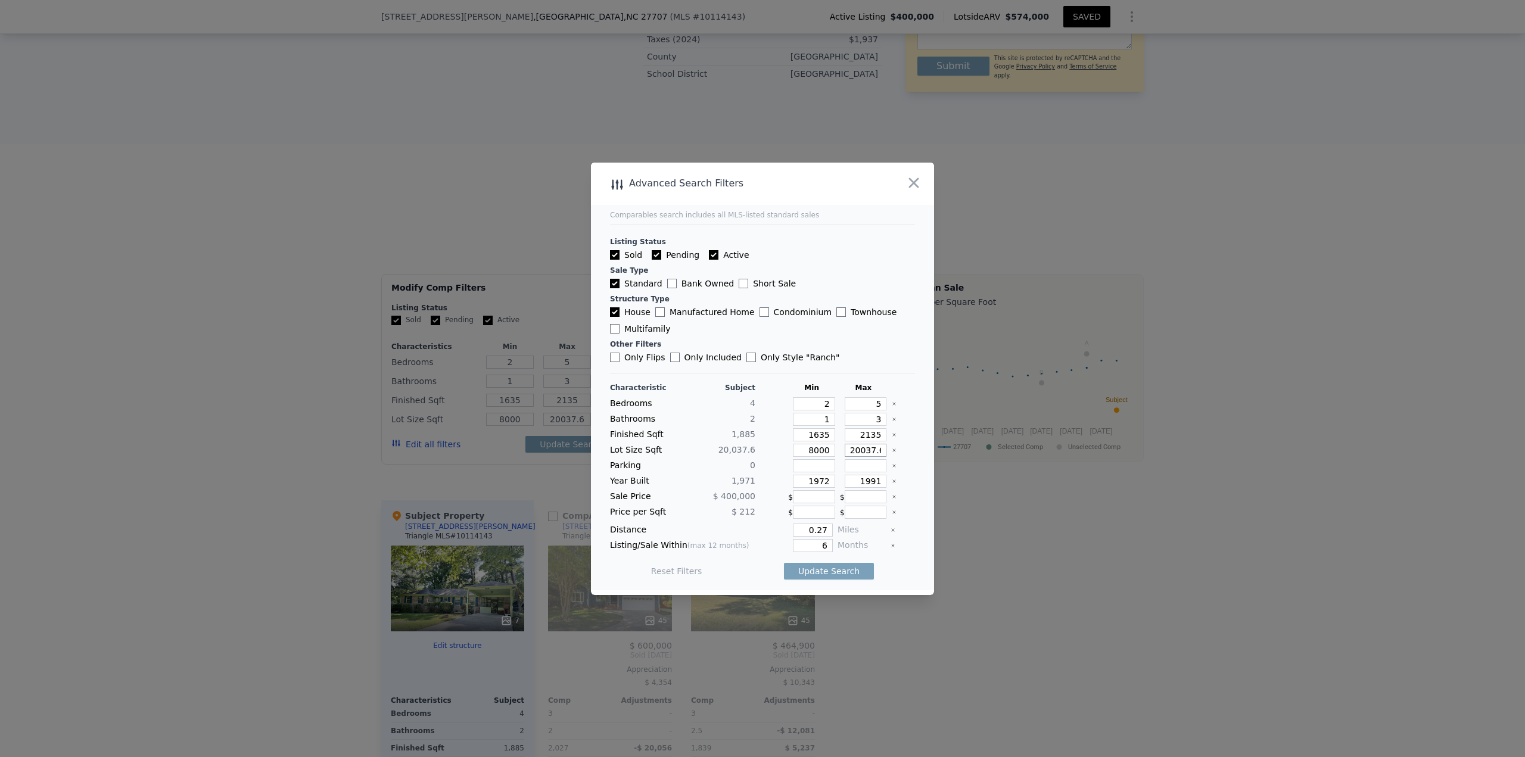
type input "3"
type input "30"
type input "300"
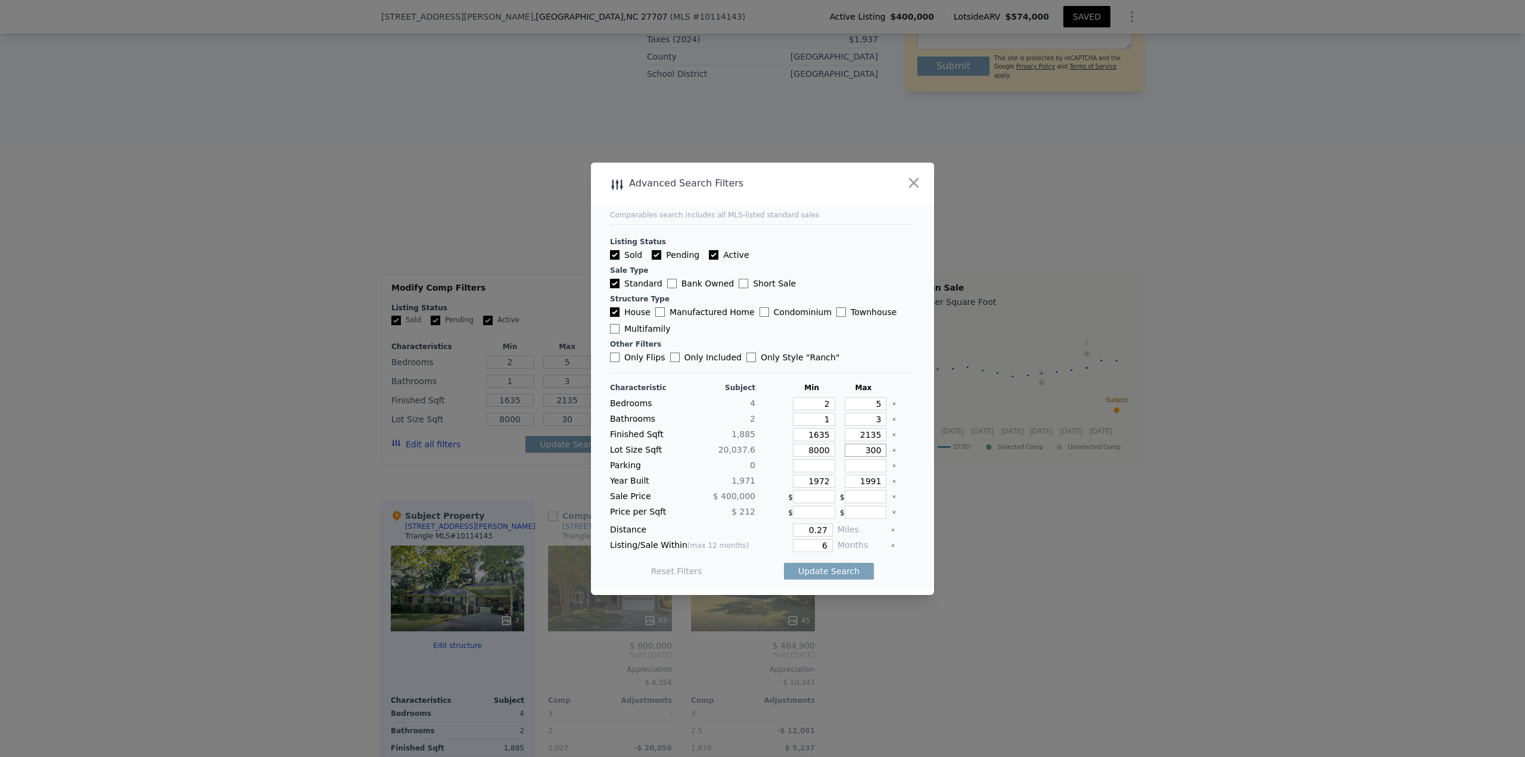
type input "300"
type input "3000"
type input "30000"
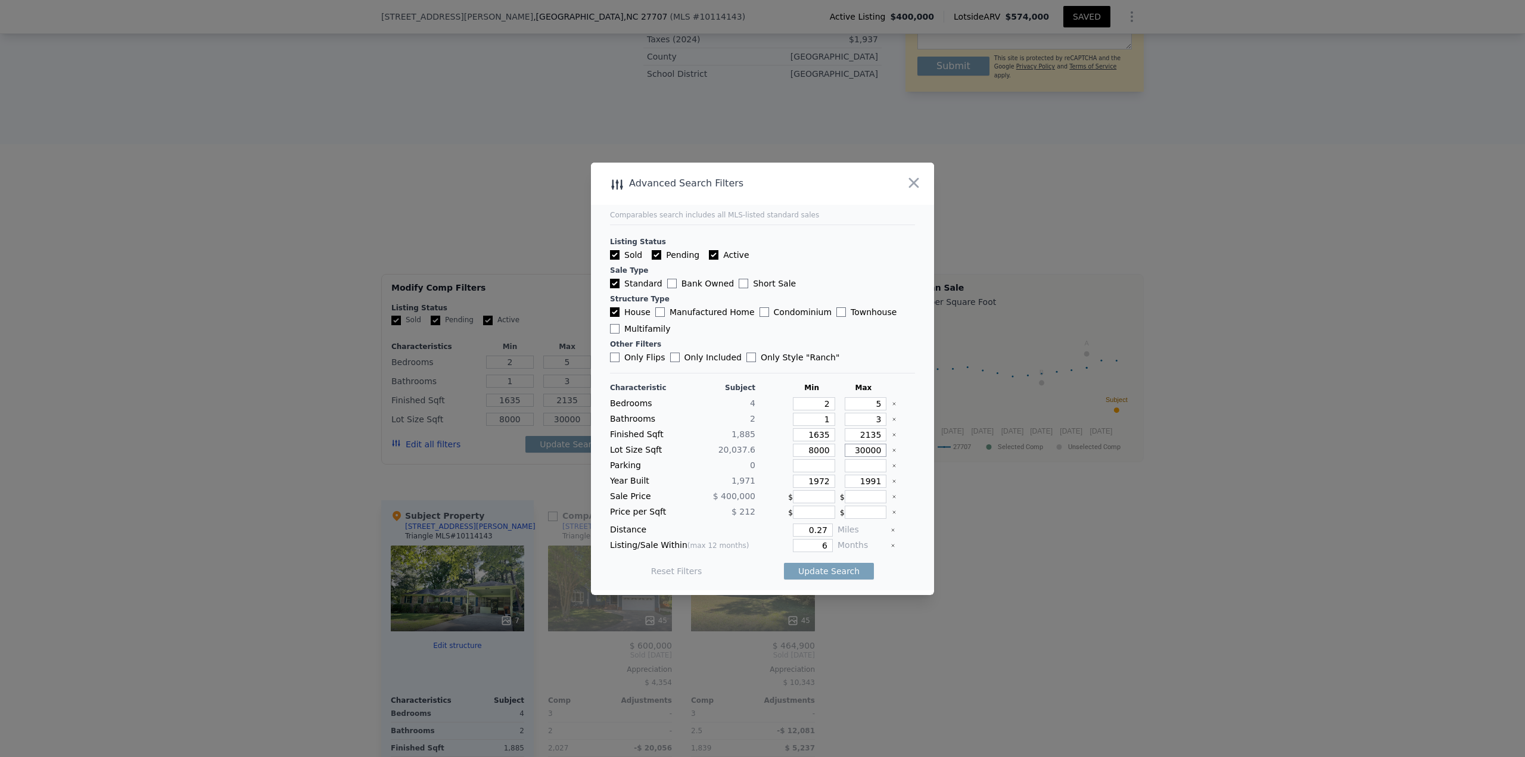
type input "30000"
type input "1921"
type input "2015"
type input "0.5"
type input "12"
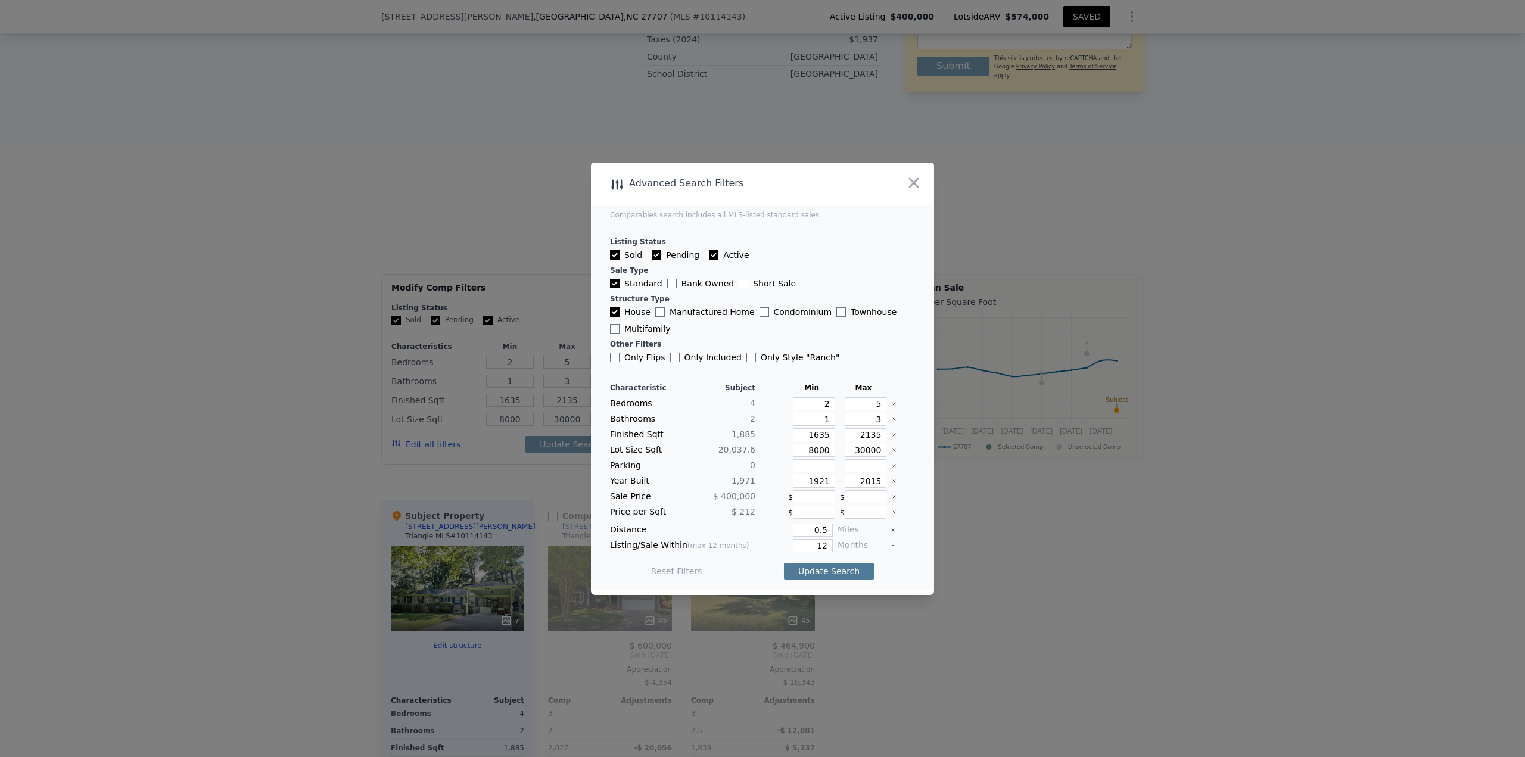
click at [822, 567] on button "Update Search" at bounding box center [829, 571] width 90 height 17
click at [811, 431] on input "1635" at bounding box center [814, 434] width 42 height 13
type input "1"
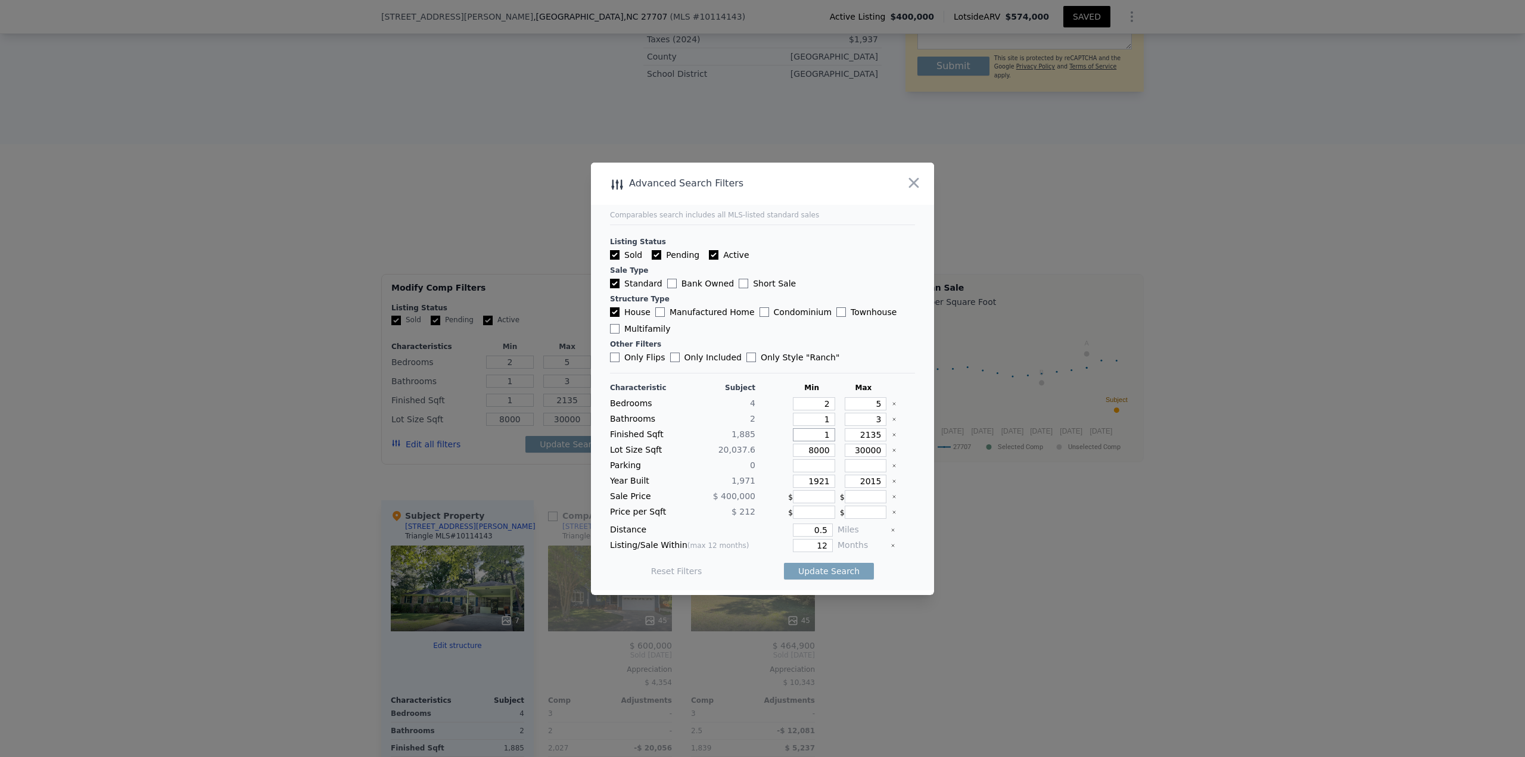
type input "15"
type input "150"
type input "1500"
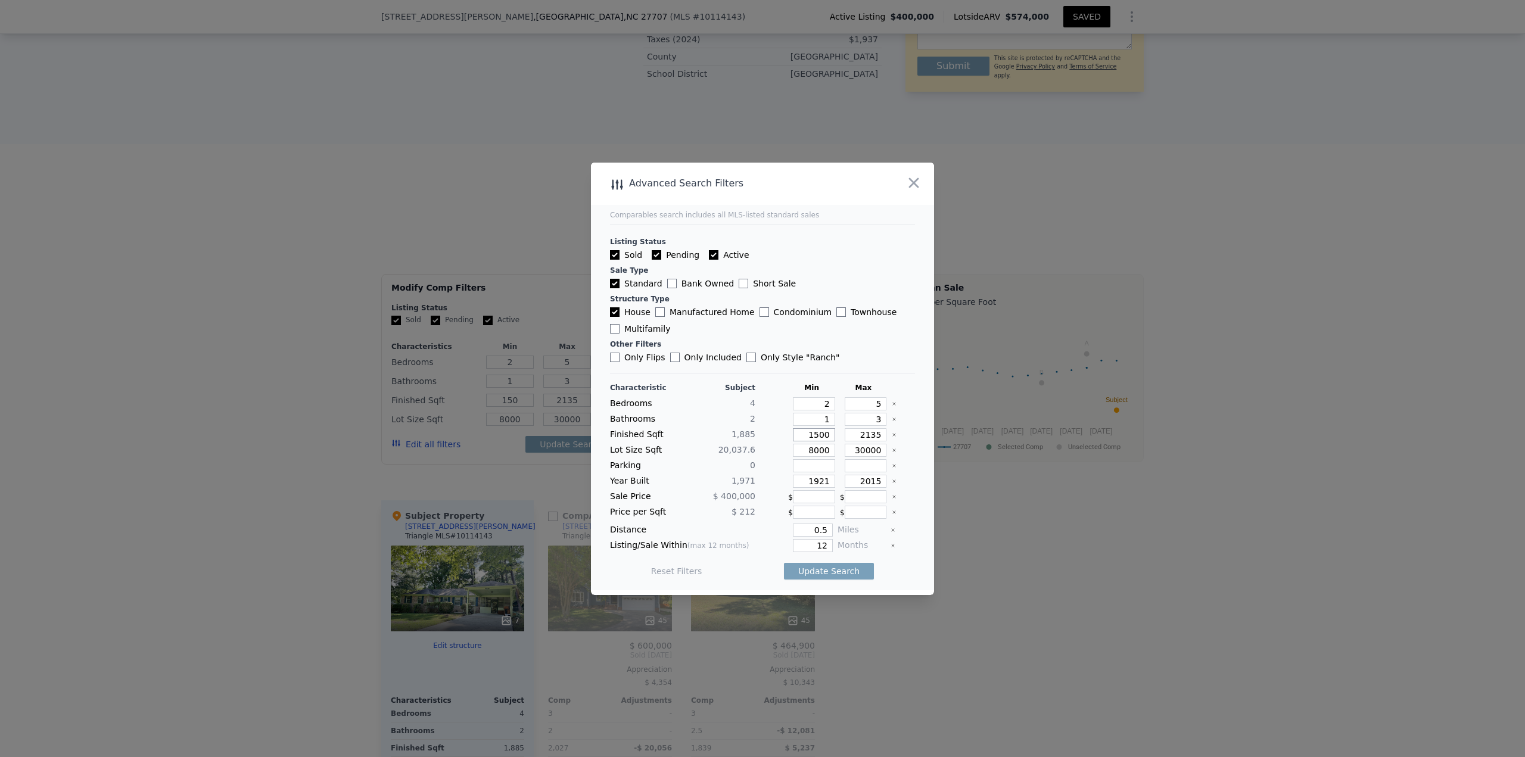
type input "1500"
click at [815, 436] on input "1500" at bounding box center [814, 434] width 42 height 13
click at [815, 435] on input "1500" at bounding box center [814, 434] width 42 height 13
type input "1"
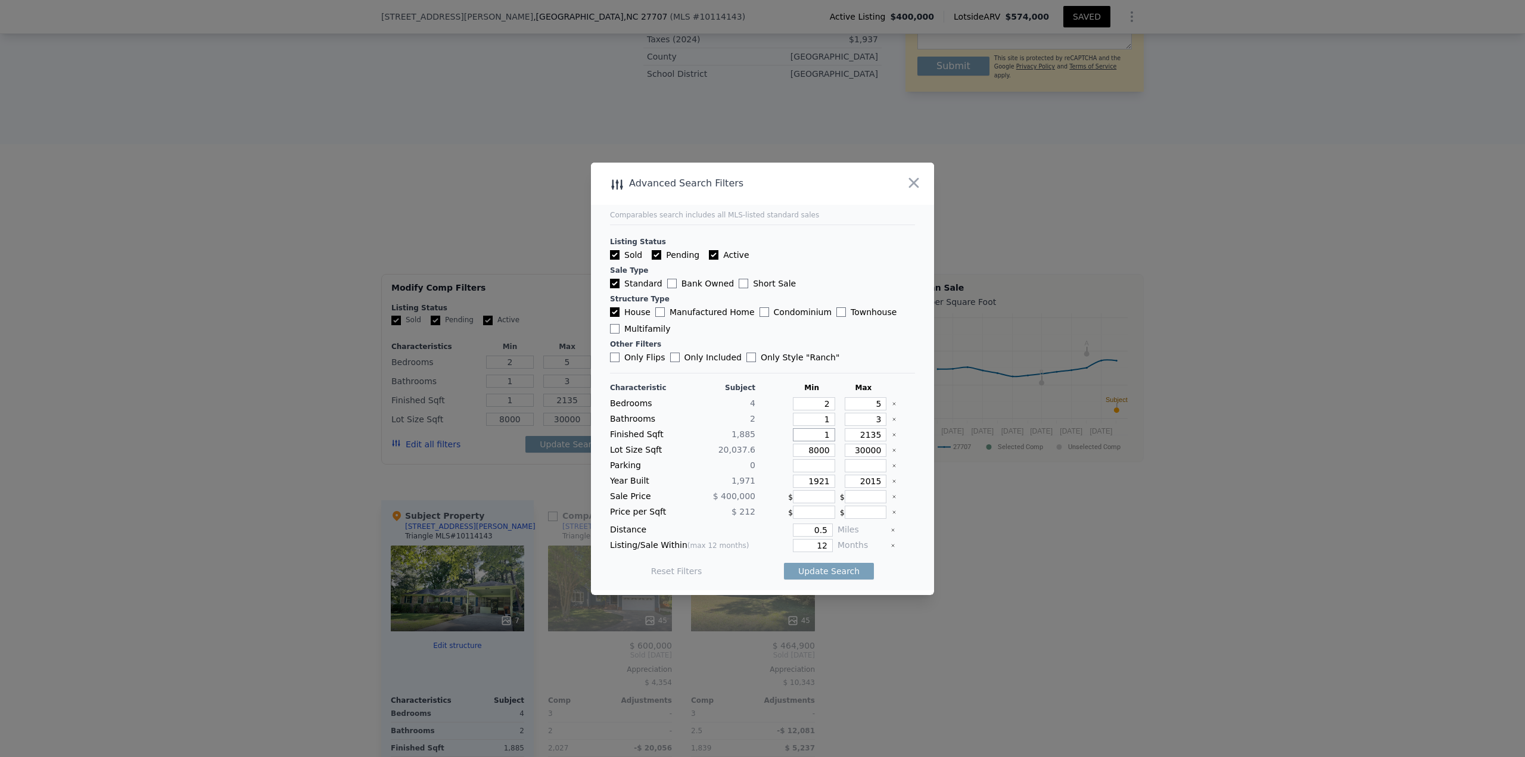
type input "15"
type input "151"
type input "1510"
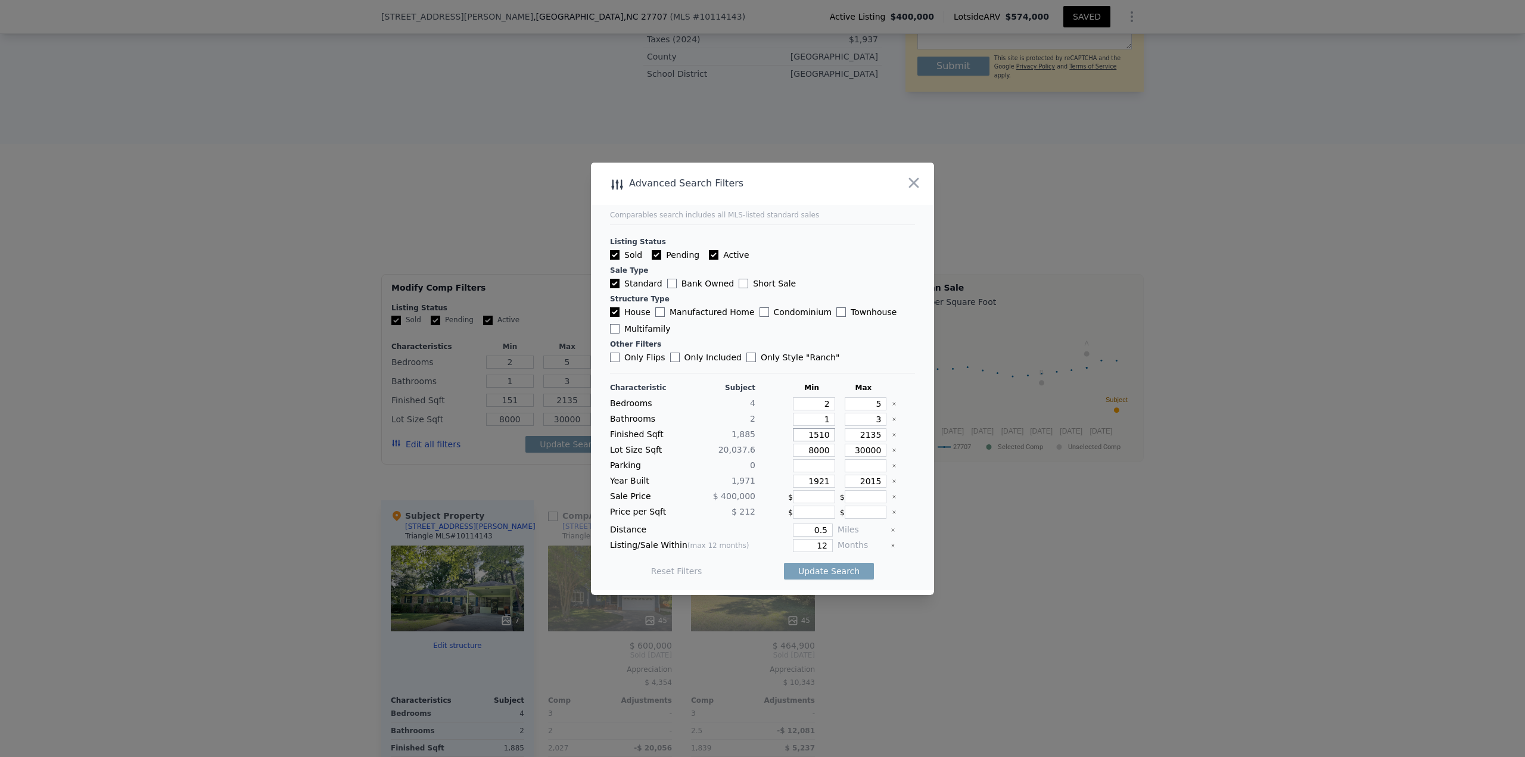
type input "1510"
click at [859, 434] on input "2135" at bounding box center [866, 434] width 42 height 13
type input "2"
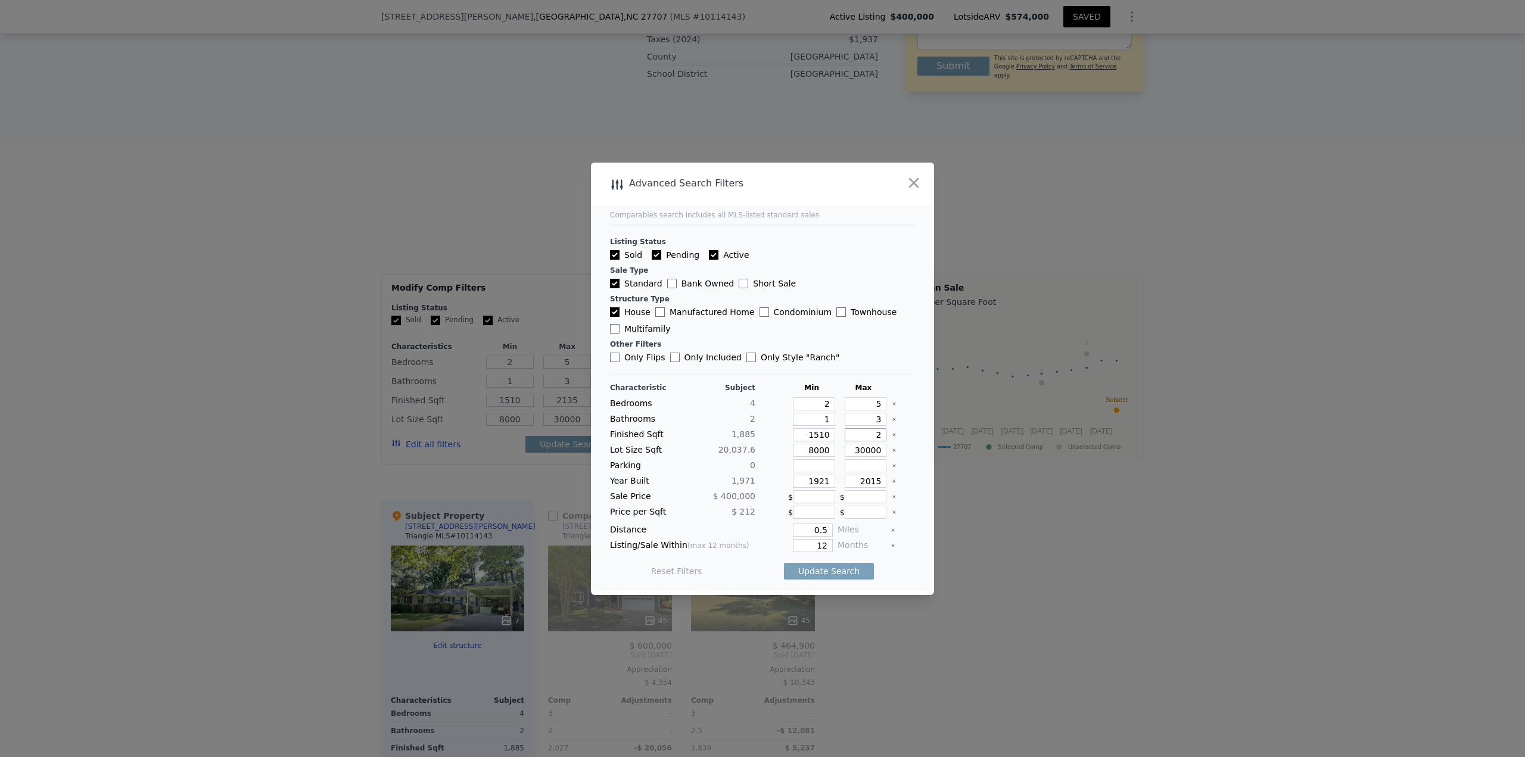
type input "2"
type input "22"
type input "226"
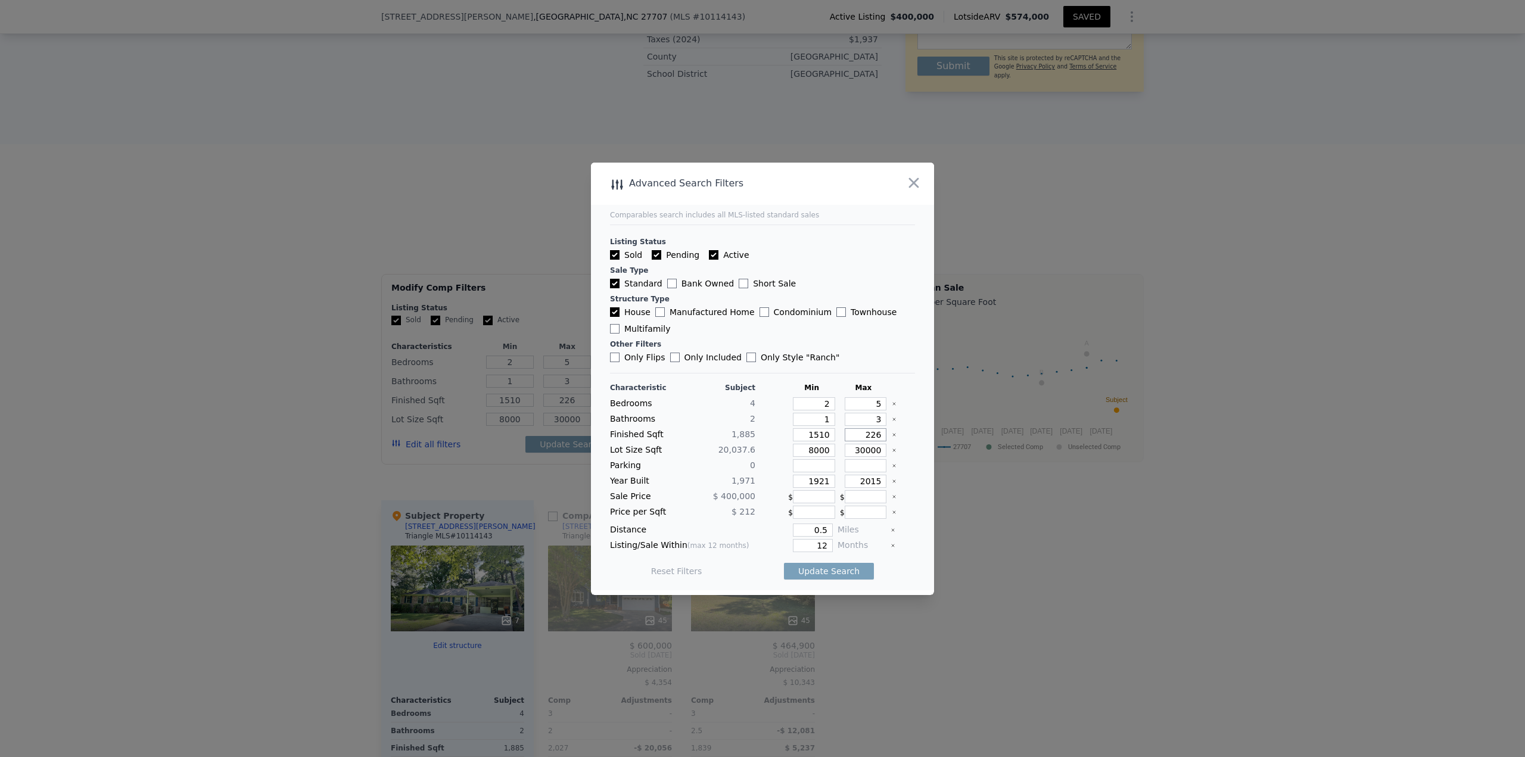
type input "2260"
click at [813, 576] on button "Update Search" at bounding box center [829, 571] width 90 height 17
drag, startPoint x: 820, startPoint y: 532, endPoint x: 851, endPoint y: 529, distance: 31.1
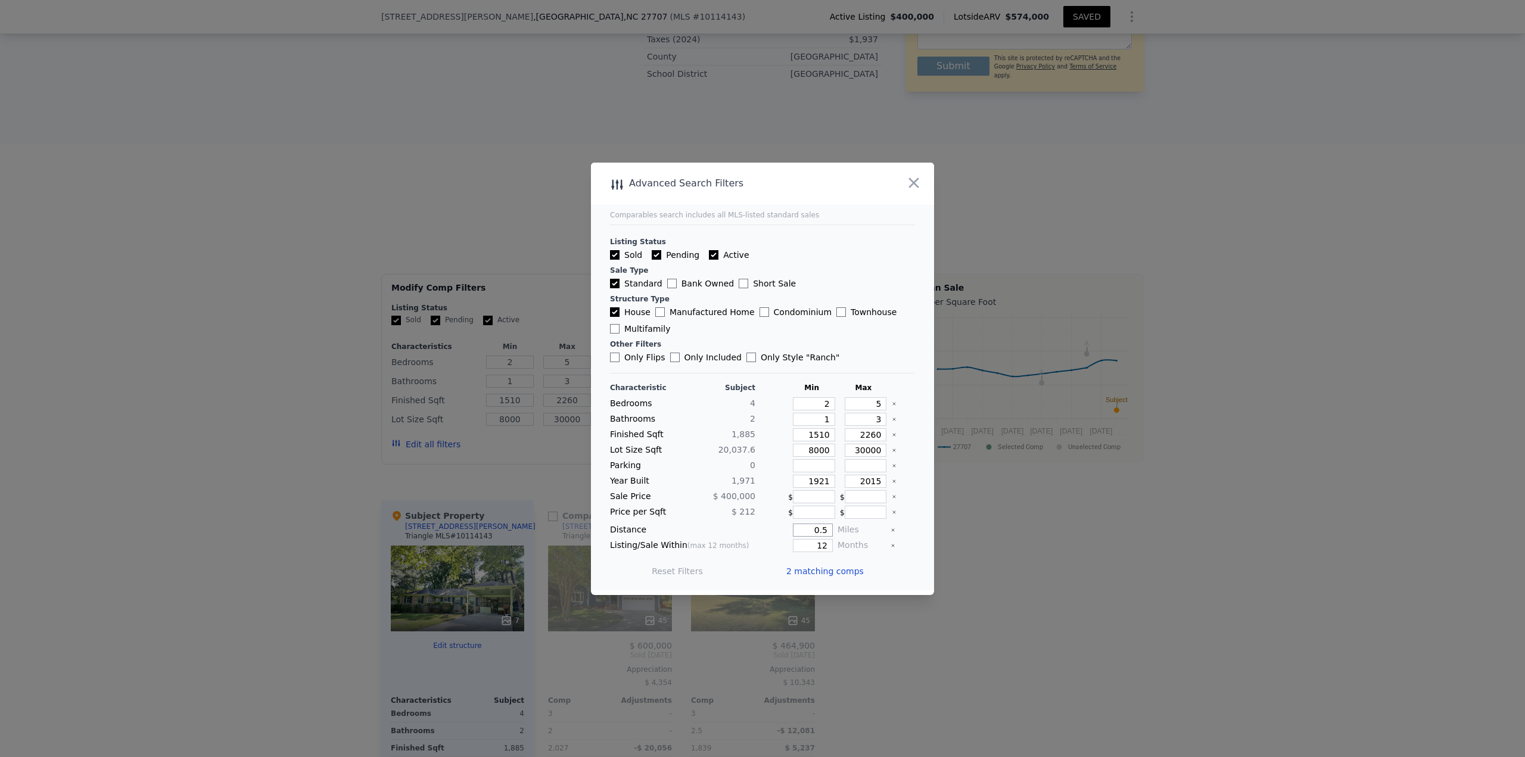
click at [851, 529] on div "Distance 0.5 Miles" at bounding box center [762, 530] width 305 height 13
click at [829, 573] on button "Update Search" at bounding box center [829, 571] width 90 height 17
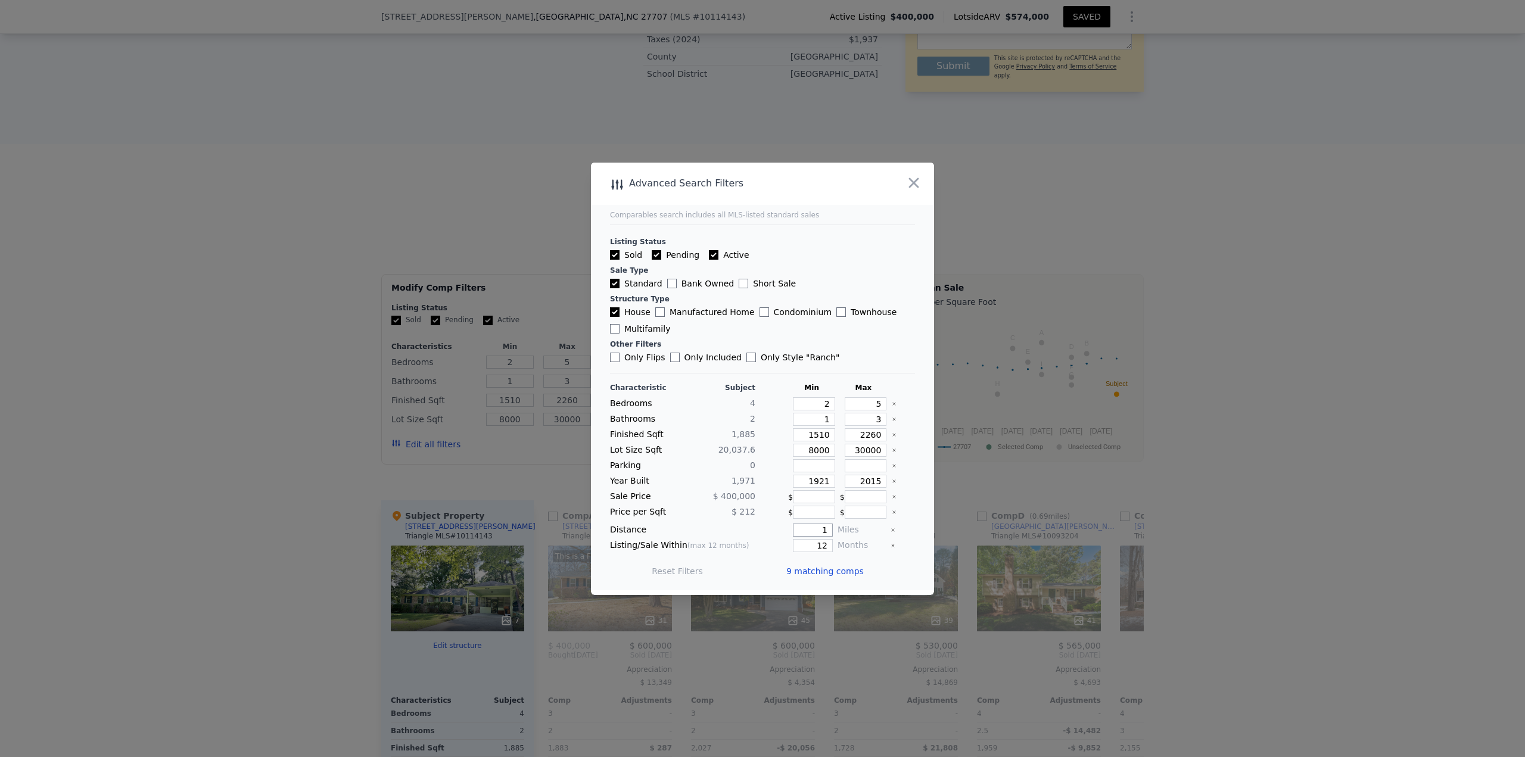
drag, startPoint x: 809, startPoint y: 528, endPoint x: 828, endPoint y: 526, distance: 19.2
click at [828, 526] on div "Distance 1 Miles" at bounding box center [762, 530] width 305 height 13
type input "0.75"
click at [840, 568] on button "Update Search" at bounding box center [829, 571] width 90 height 17
drag, startPoint x: 840, startPoint y: 568, endPoint x: 819, endPoint y: 579, distance: 23.7
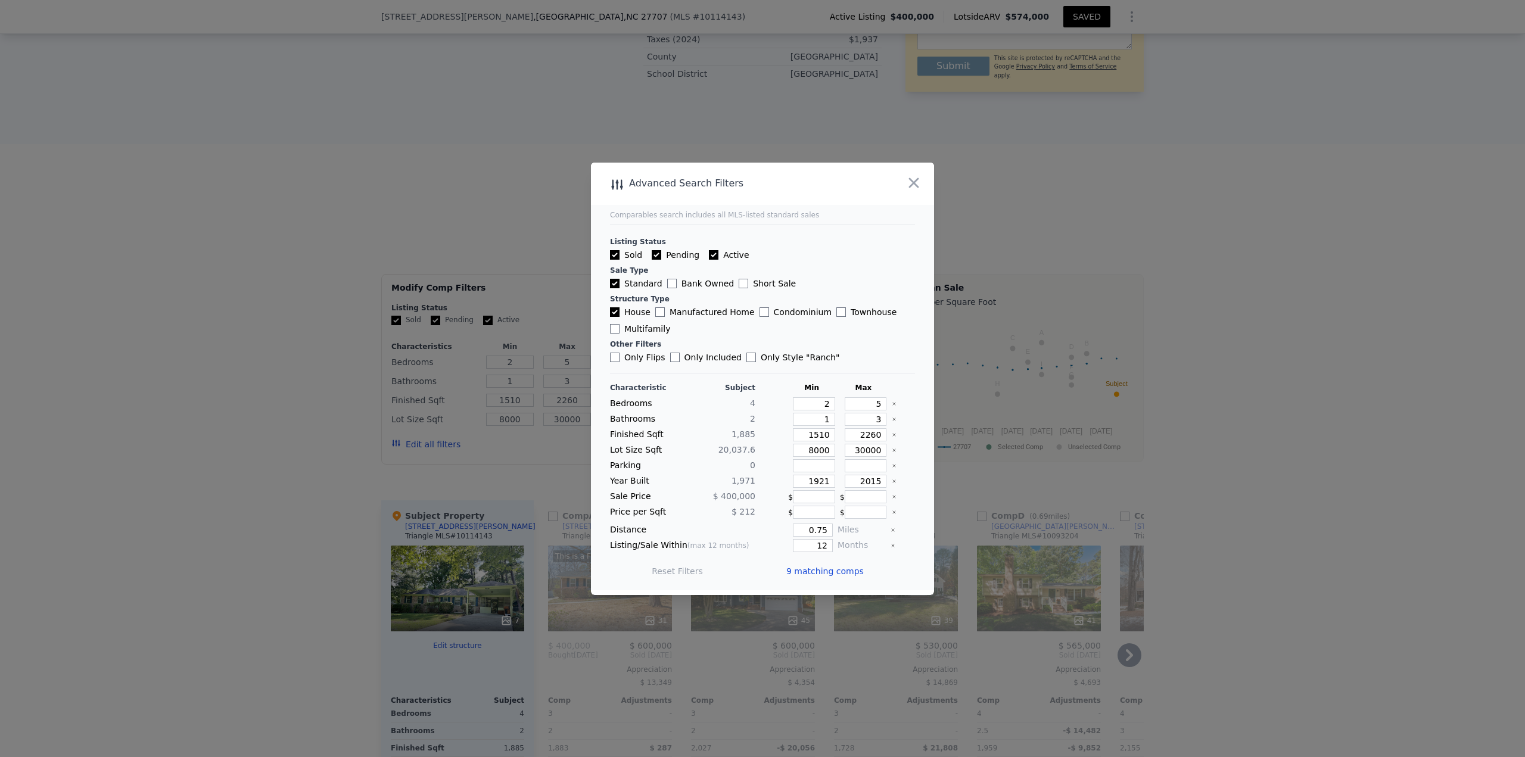
click at [839, 568] on span "9 matching comps" at bounding box center [825, 571] width 77 height 12
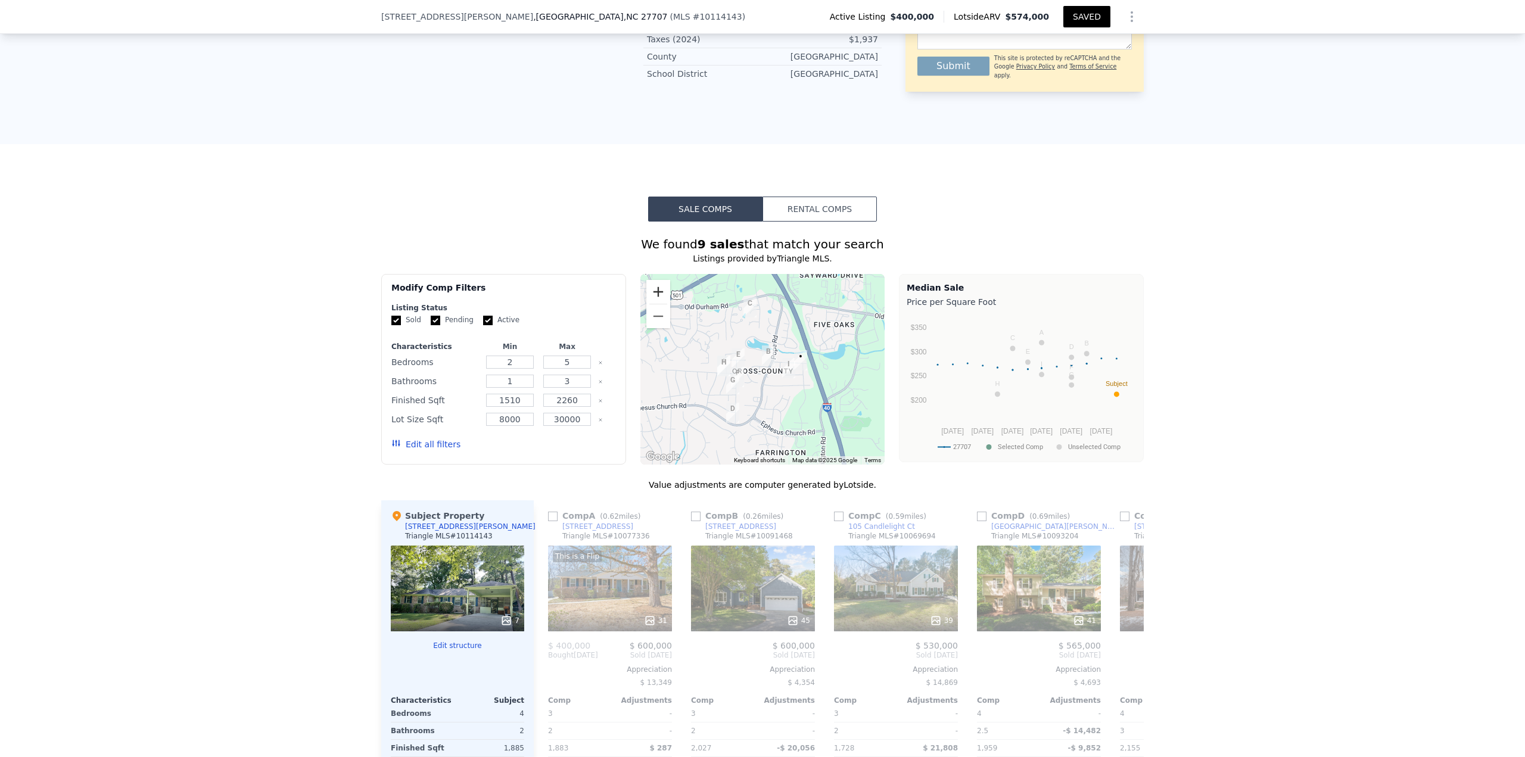
click at [655, 287] on button "Zoom in" at bounding box center [659, 292] width 24 height 24
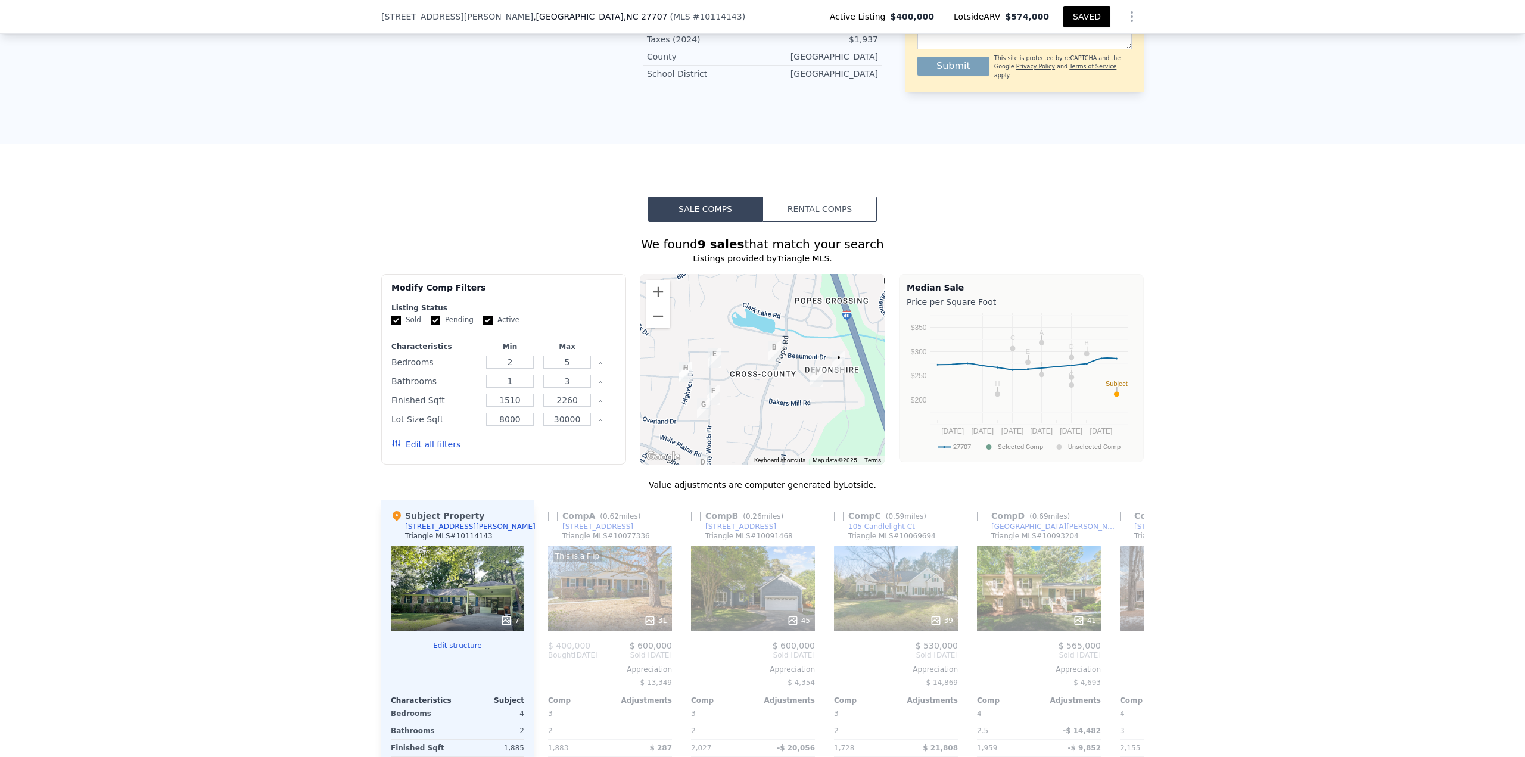
click at [709, 348] on img "307 Colony Woods Dr" at bounding box center [714, 358] width 23 height 30
click at [1132, 649] on icon at bounding box center [1130, 656] width 24 height 24
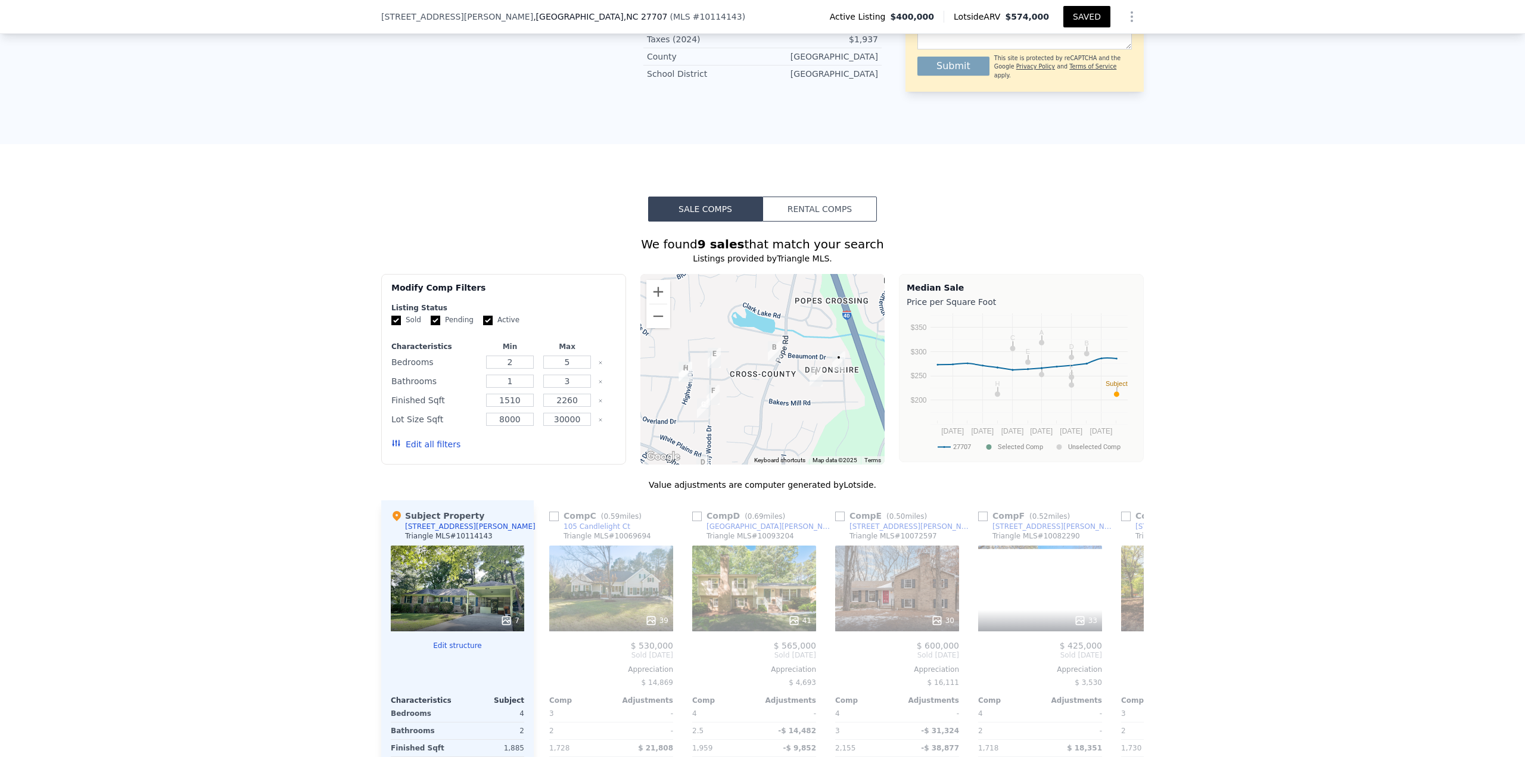
scroll to position [0, 286]
click at [810, 369] on img "5321 Yardley Ter" at bounding box center [816, 377] width 23 height 30
click at [1126, 646] on icon at bounding box center [1130, 656] width 24 height 24
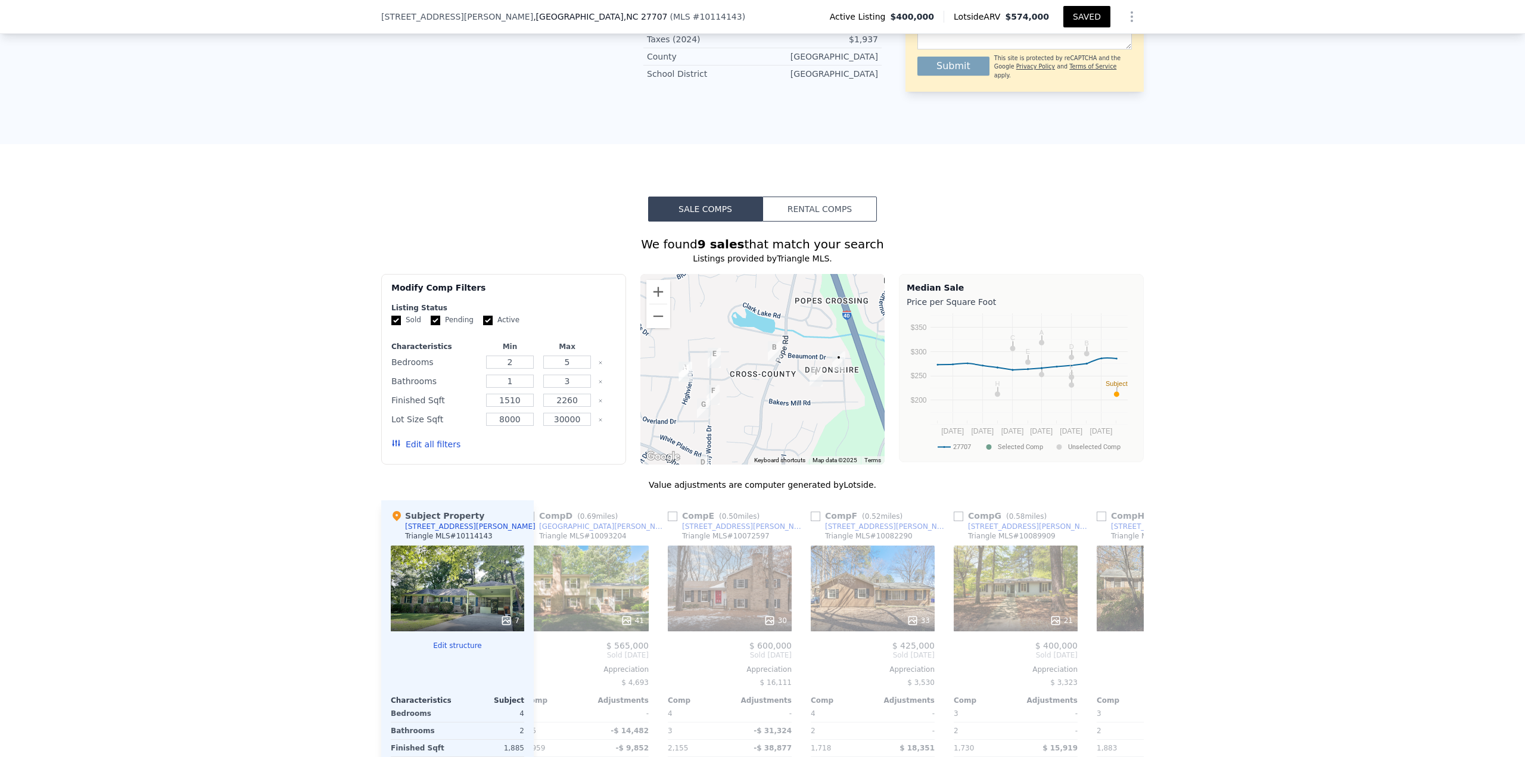
scroll to position [0, 572]
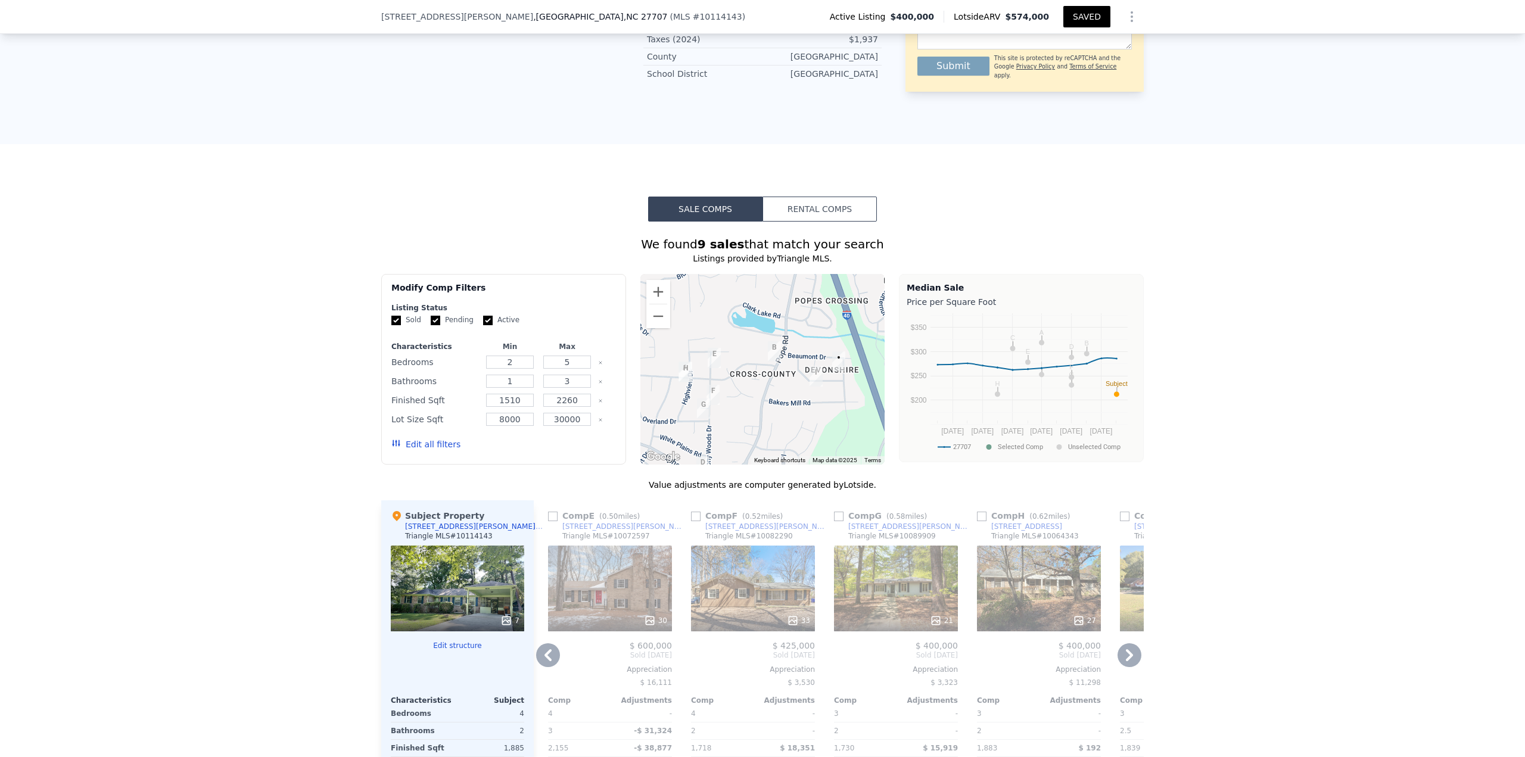
click at [1126, 646] on icon at bounding box center [1130, 656] width 24 height 24
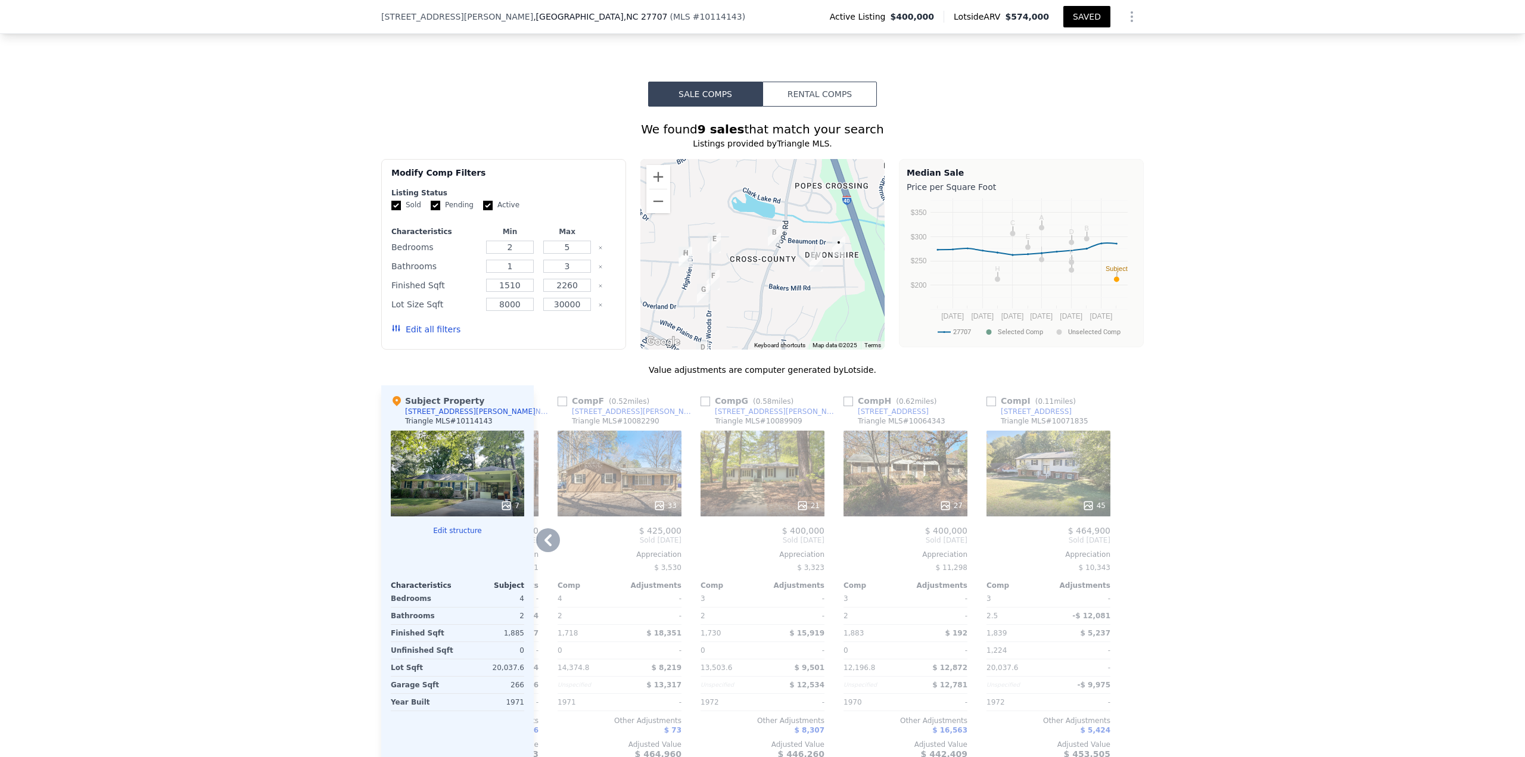
scroll to position [908, 0]
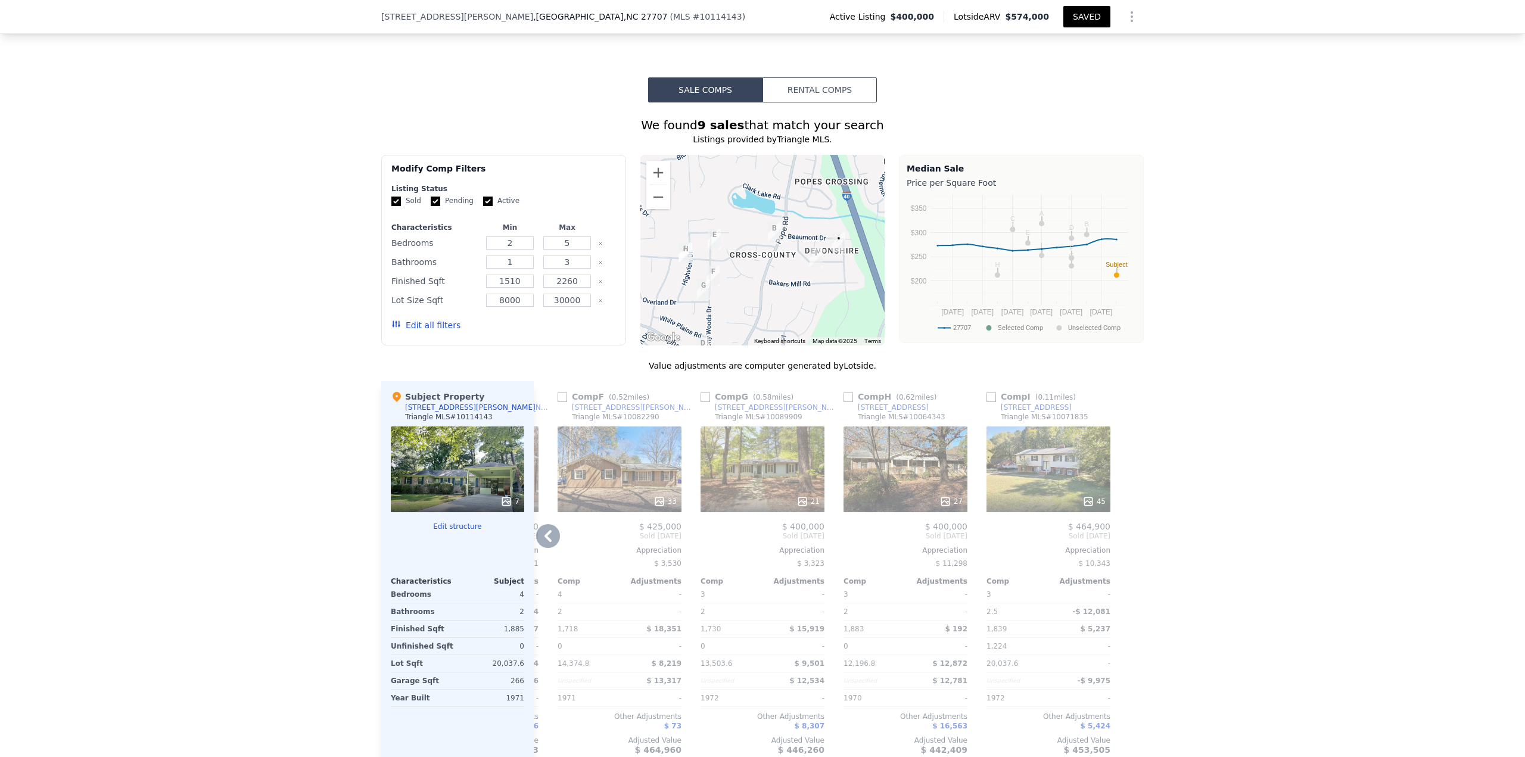
click at [545, 530] on icon at bounding box center [548, 536] width 7 height 12
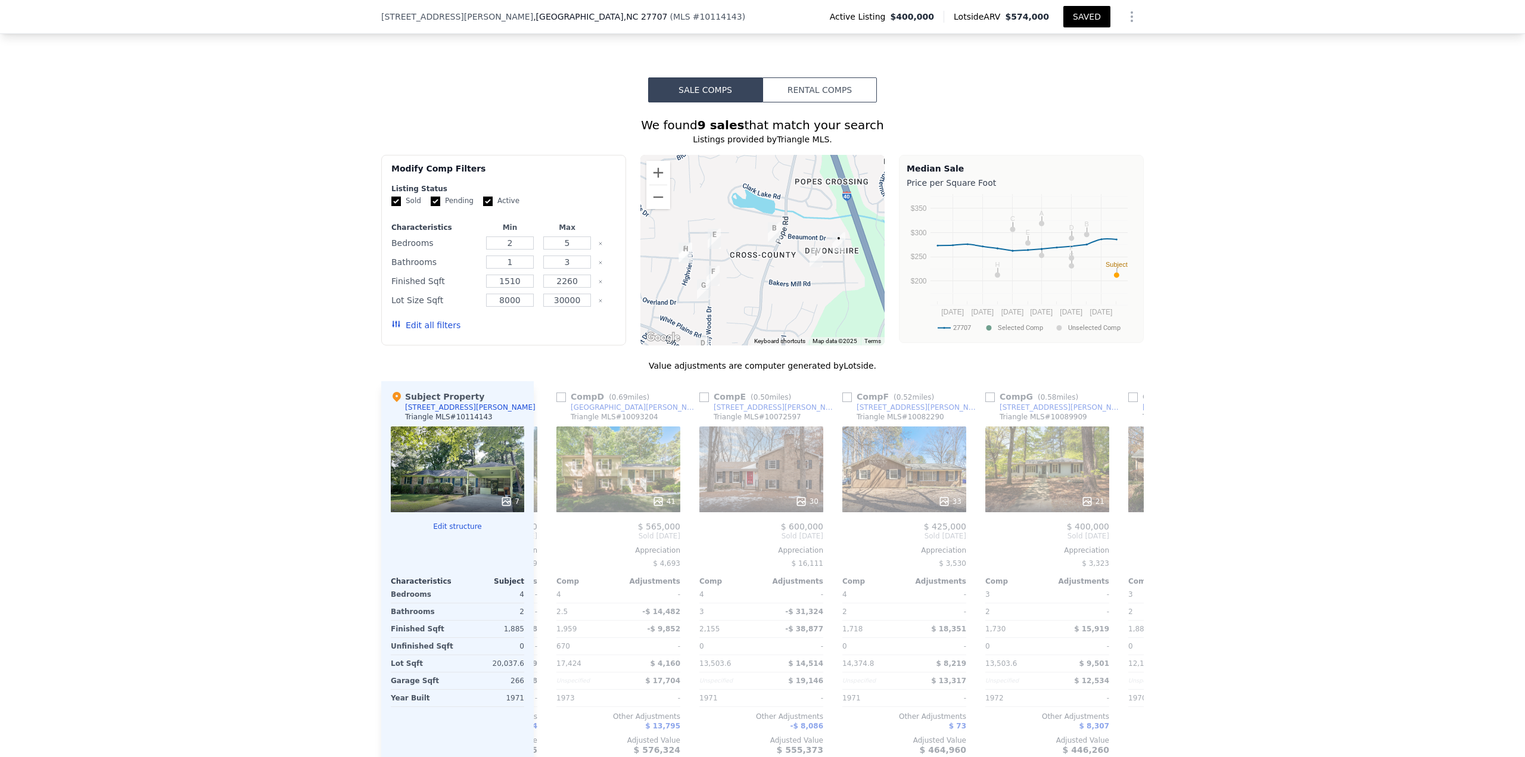
scroll to position [0, 419]
click at [545, 530] on icon at bounding box center [548, 536] width 7 height 12
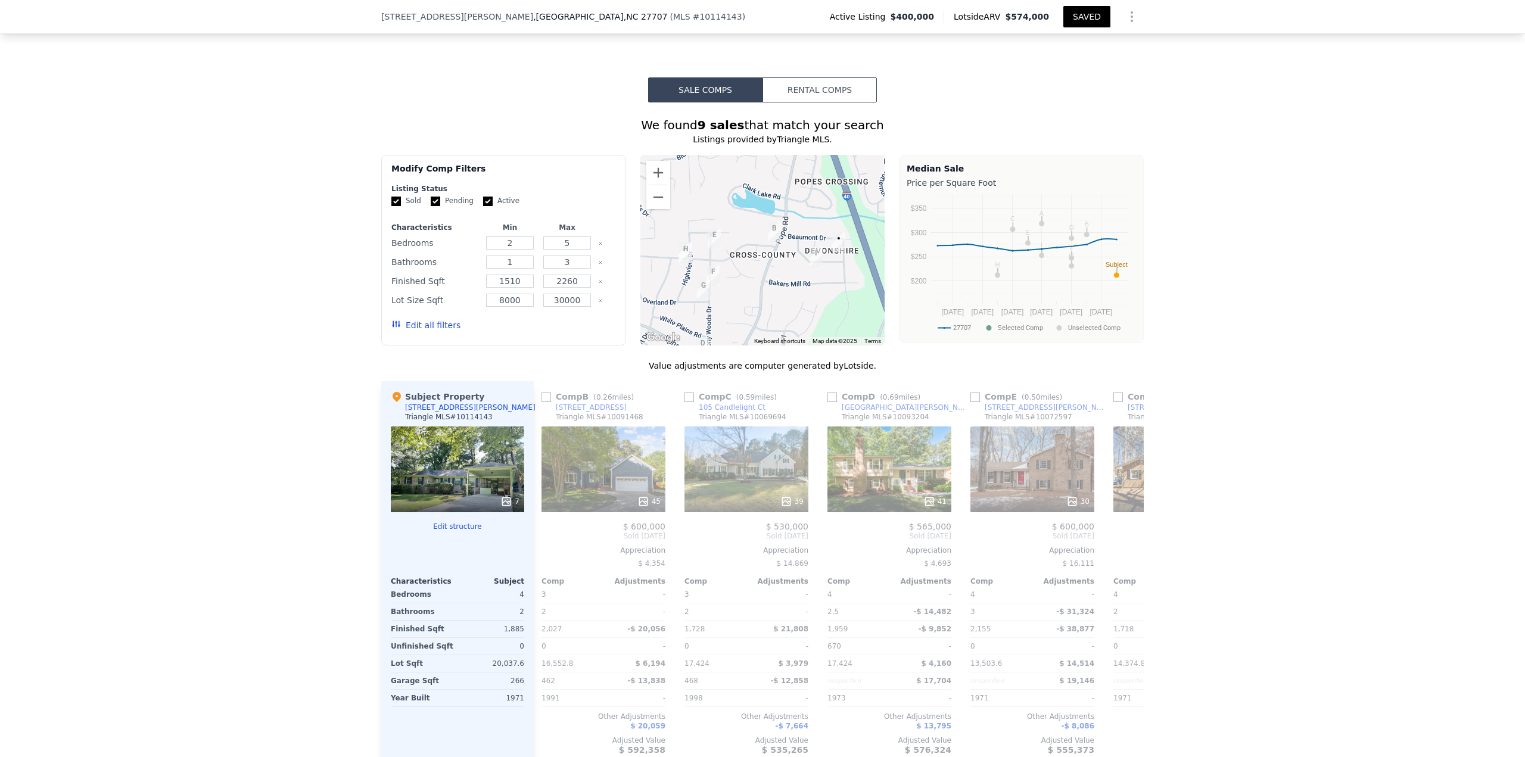
scroll to position [0, 132]
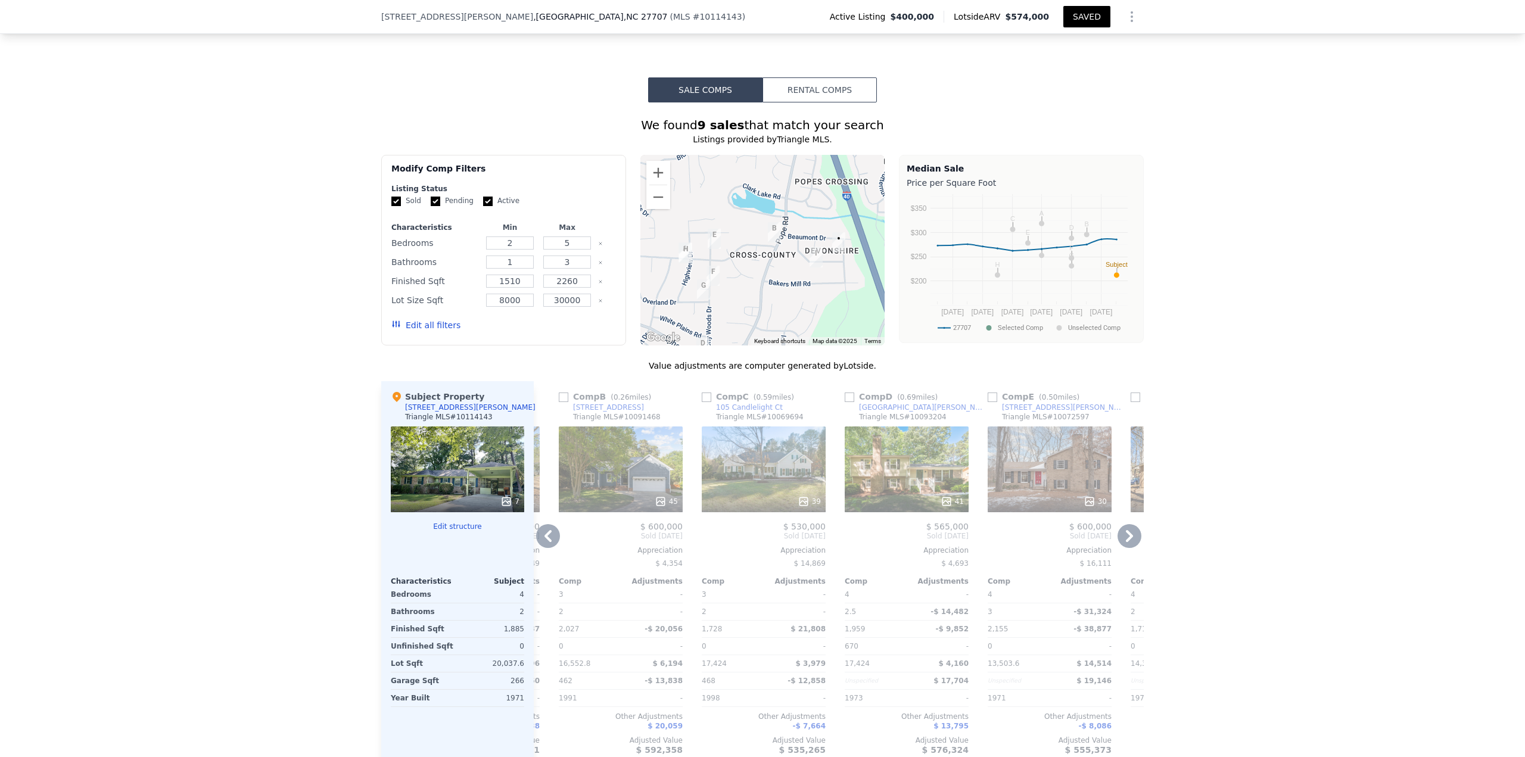
click at [545, 530] on icon at bounding box center [548, 536] width 7 height 12
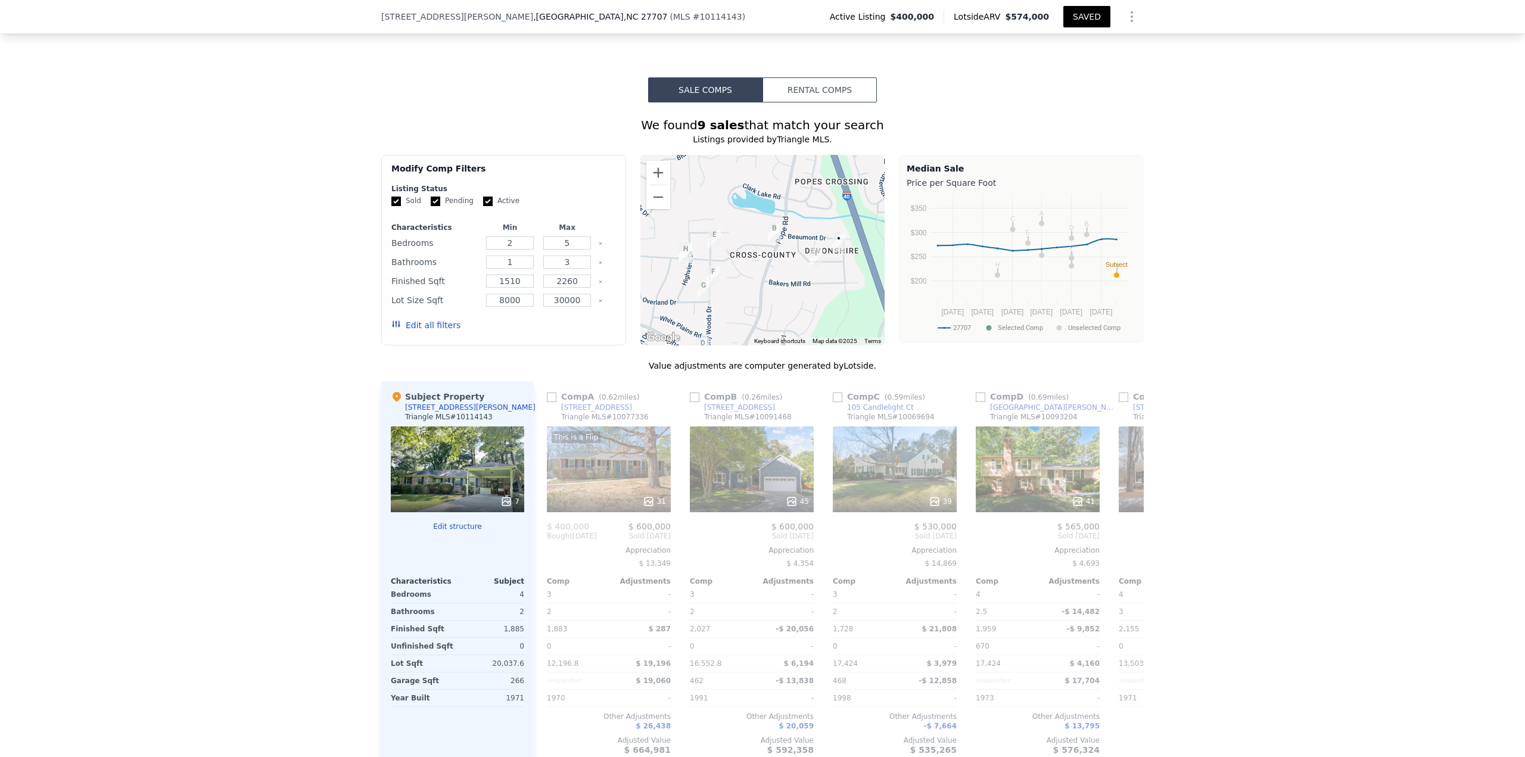
scroll to position [0, 0]
click at [692, 393] on input "checkbox" at bounding box center [696, 398] width 10 height 10
checkbox input "true"
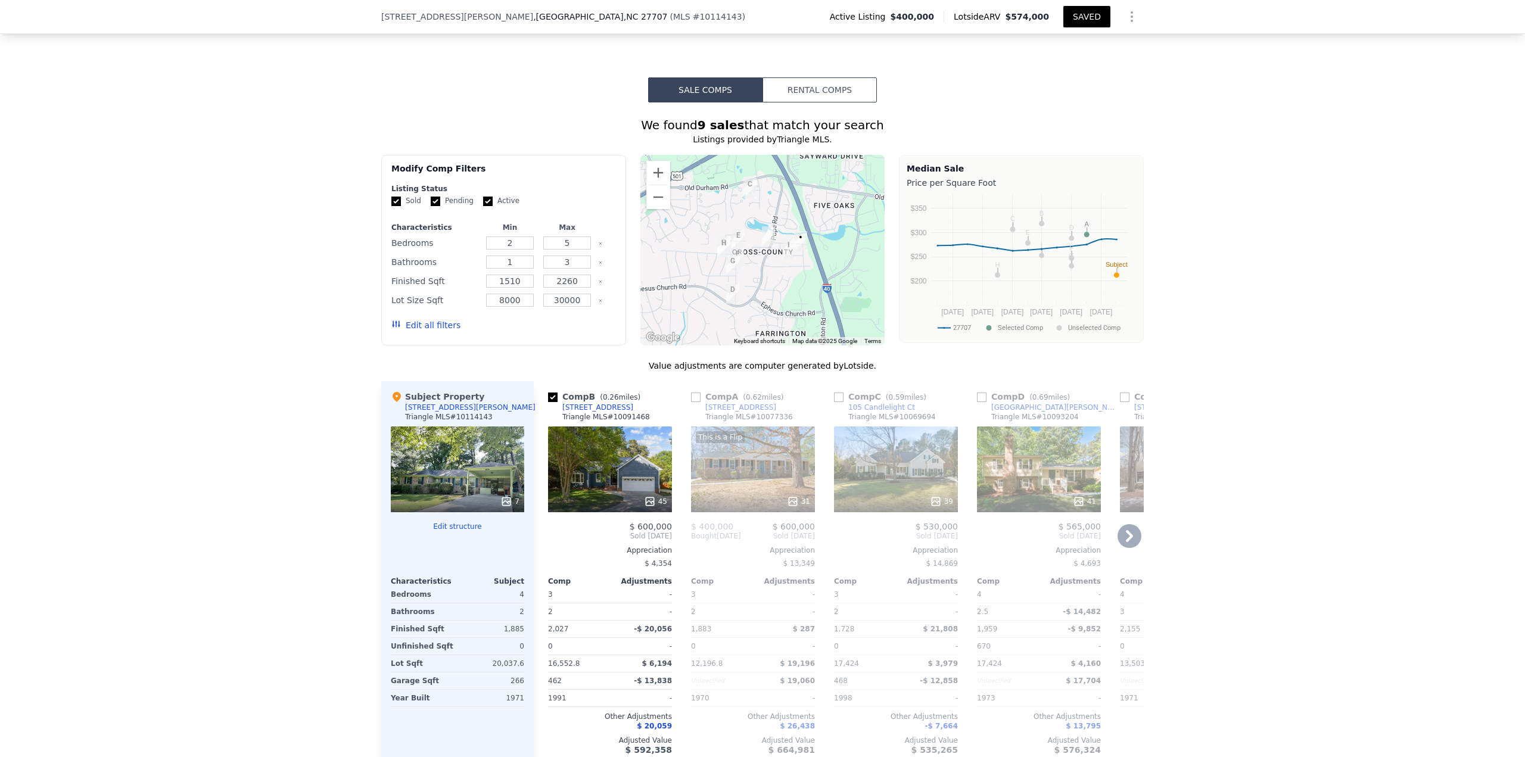
click at [692, 393] on input "checkbox" at bounding box center [696, 398] width 10 height 10
checkbox input "true"
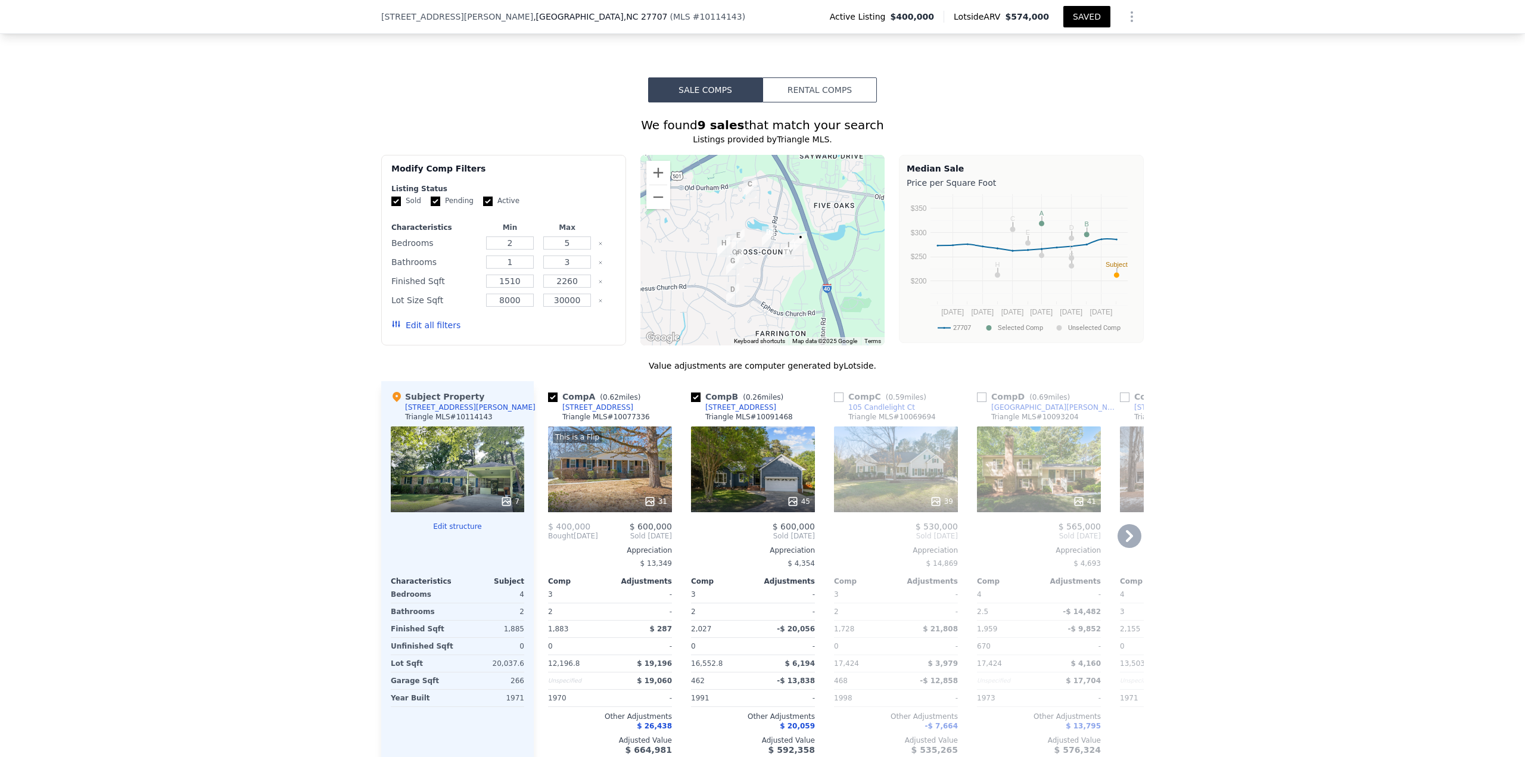
click at [1132, 529] on icon at bounding box center [1130, 536] width 24 height 24
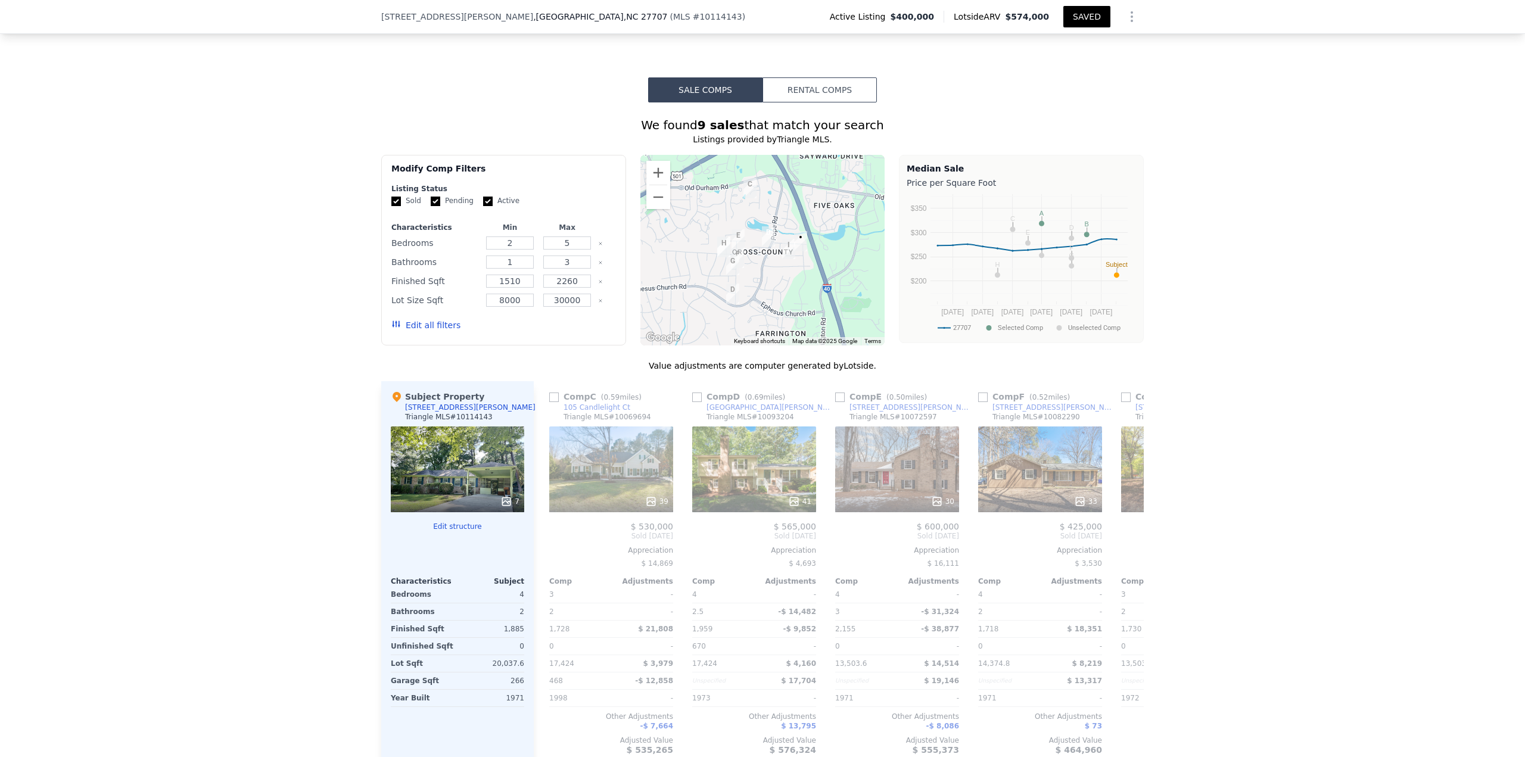
scroll to position [0, 286]
click at [834, 393] on input "checkbox" at bounding box center [839, 398] width 10 height 10
checkbox input "true"
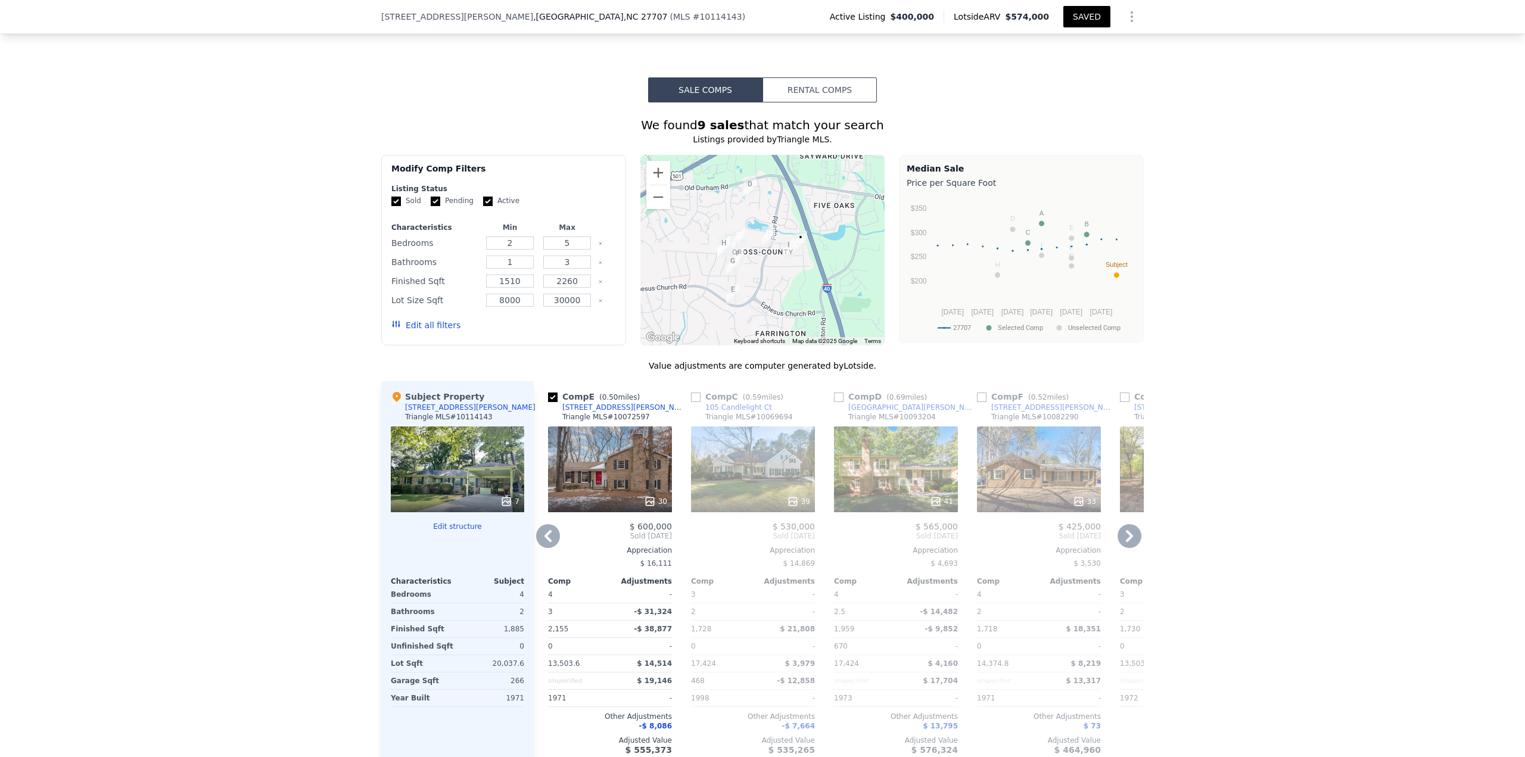
click at [1126, 534] on icon at bounding box center [1129, 536] width 7 height 12
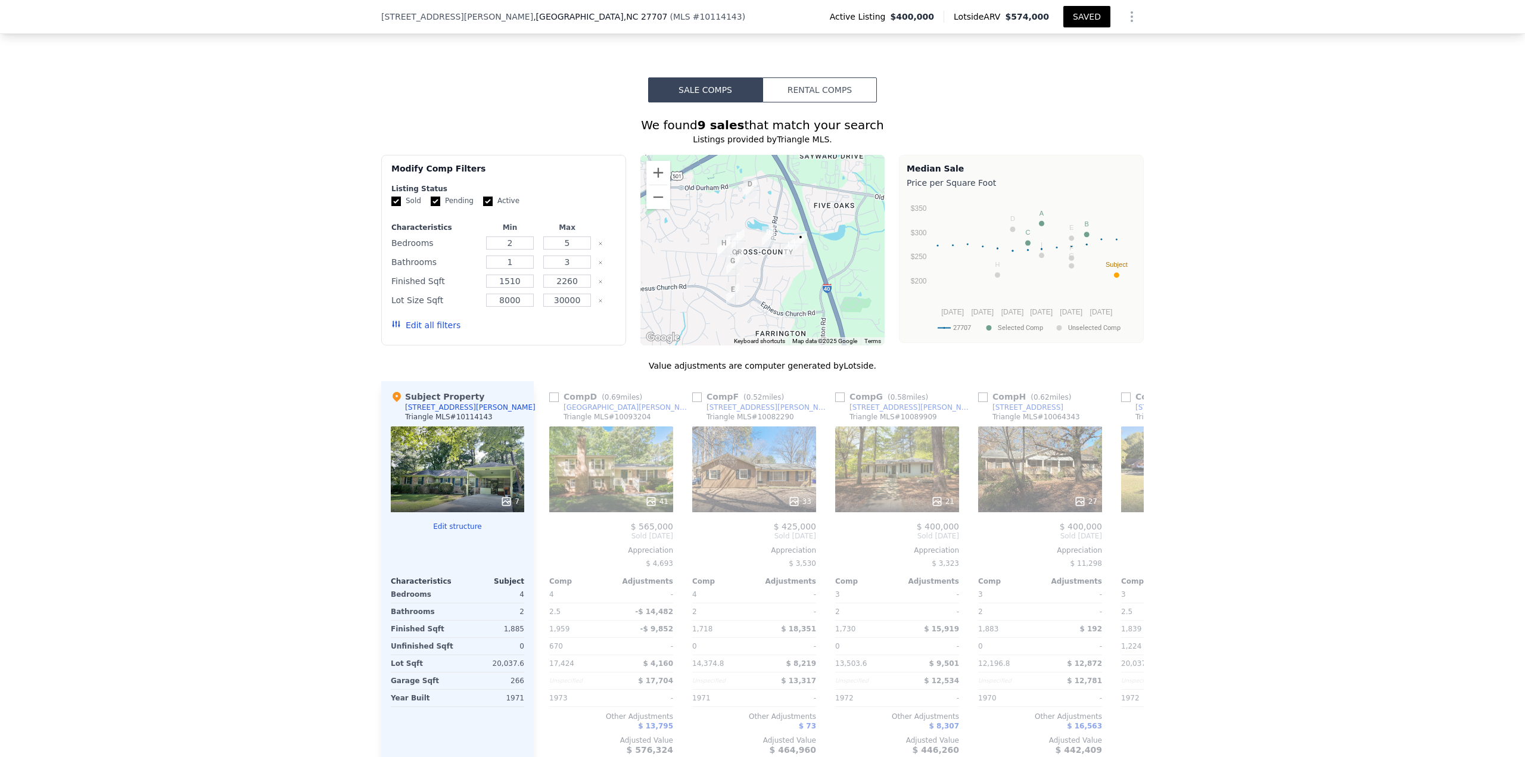
scroll to position [0, 572]
click at [536, 529] on icon at bounding box center [548, 536] width 24 height 24
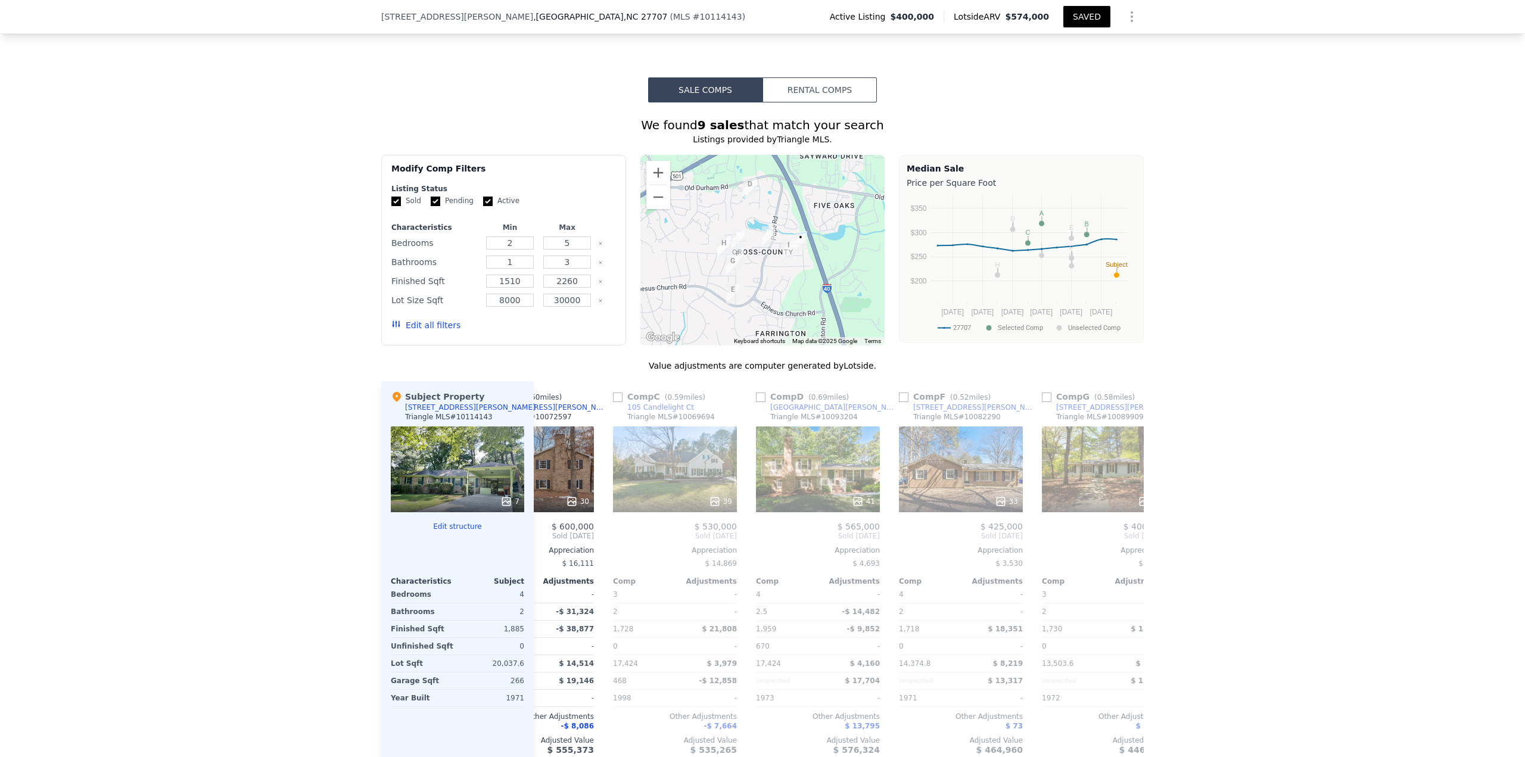
scroll to position [0, 286]
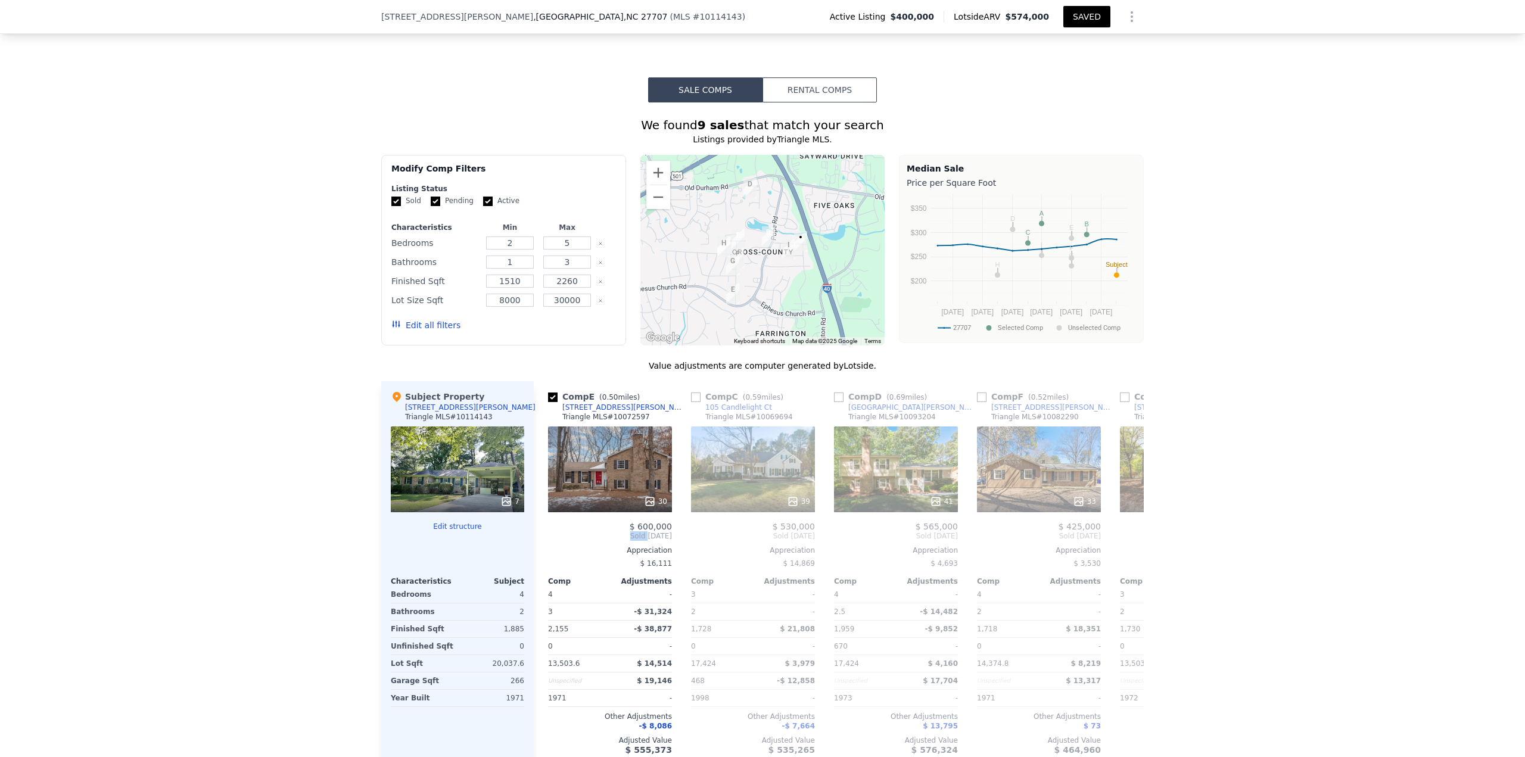
click at [534, 529] on div "Comp A ( 0.62 miles) 400 Highview Dr Triangle MLS # 10077336 This is a Flip 31 …" at bounding box center [839, 572] width 610 height 383
click at [539, 529] on icon at bounding box center [548, 536] width 24 height 24
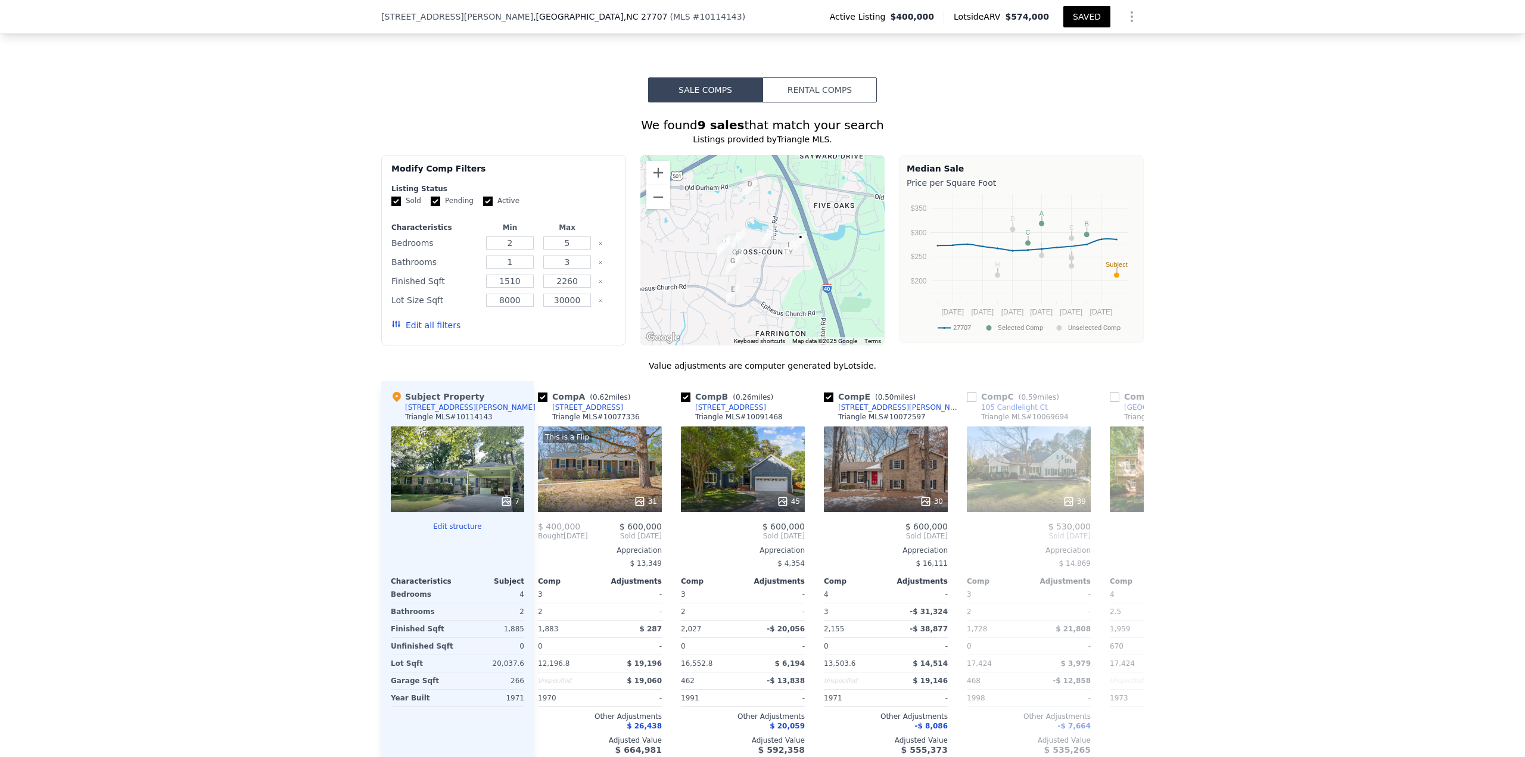
scroll to position [0, 0]
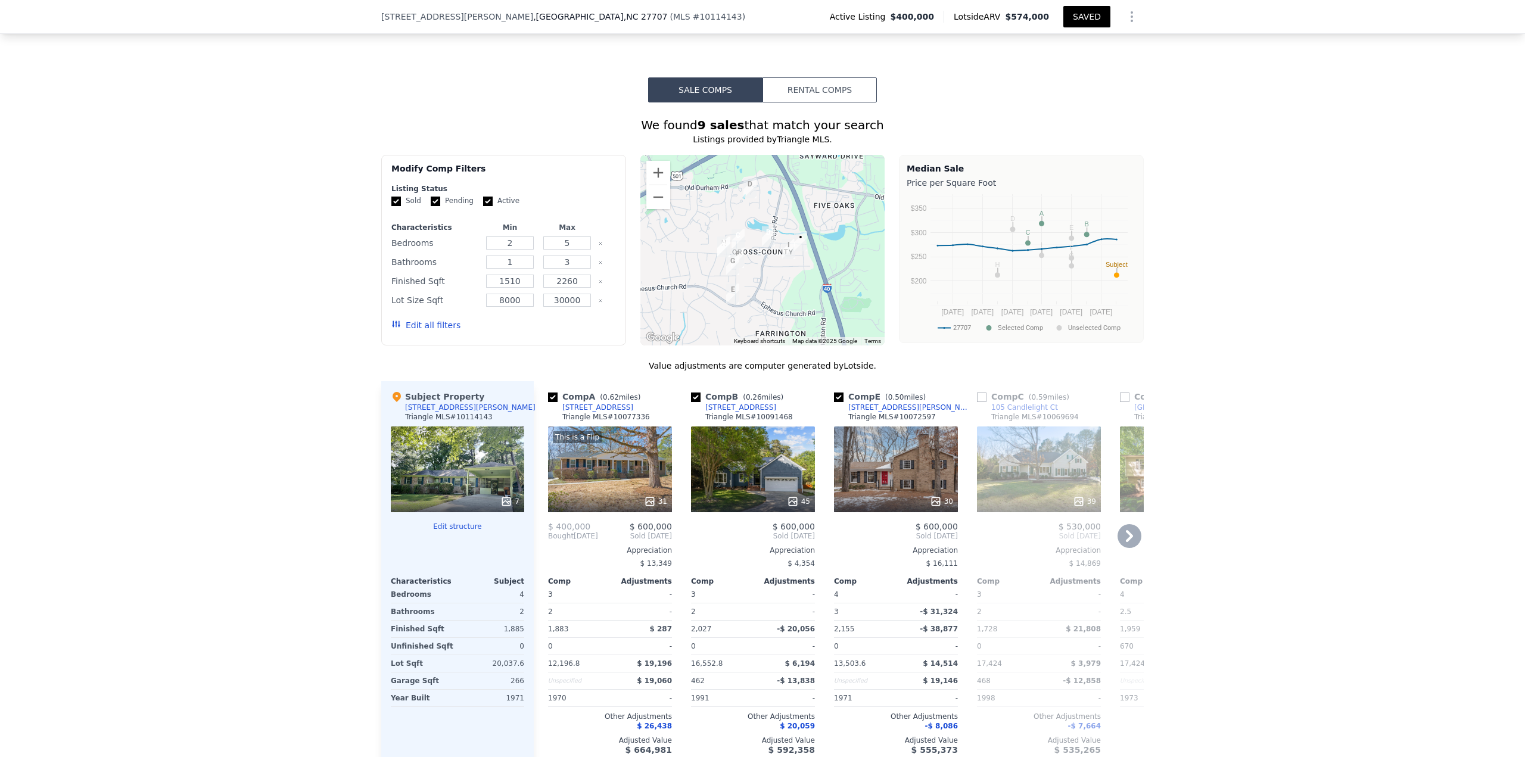
click at [651, 491] on div at bounding box center [610, 501] width 124 height 21
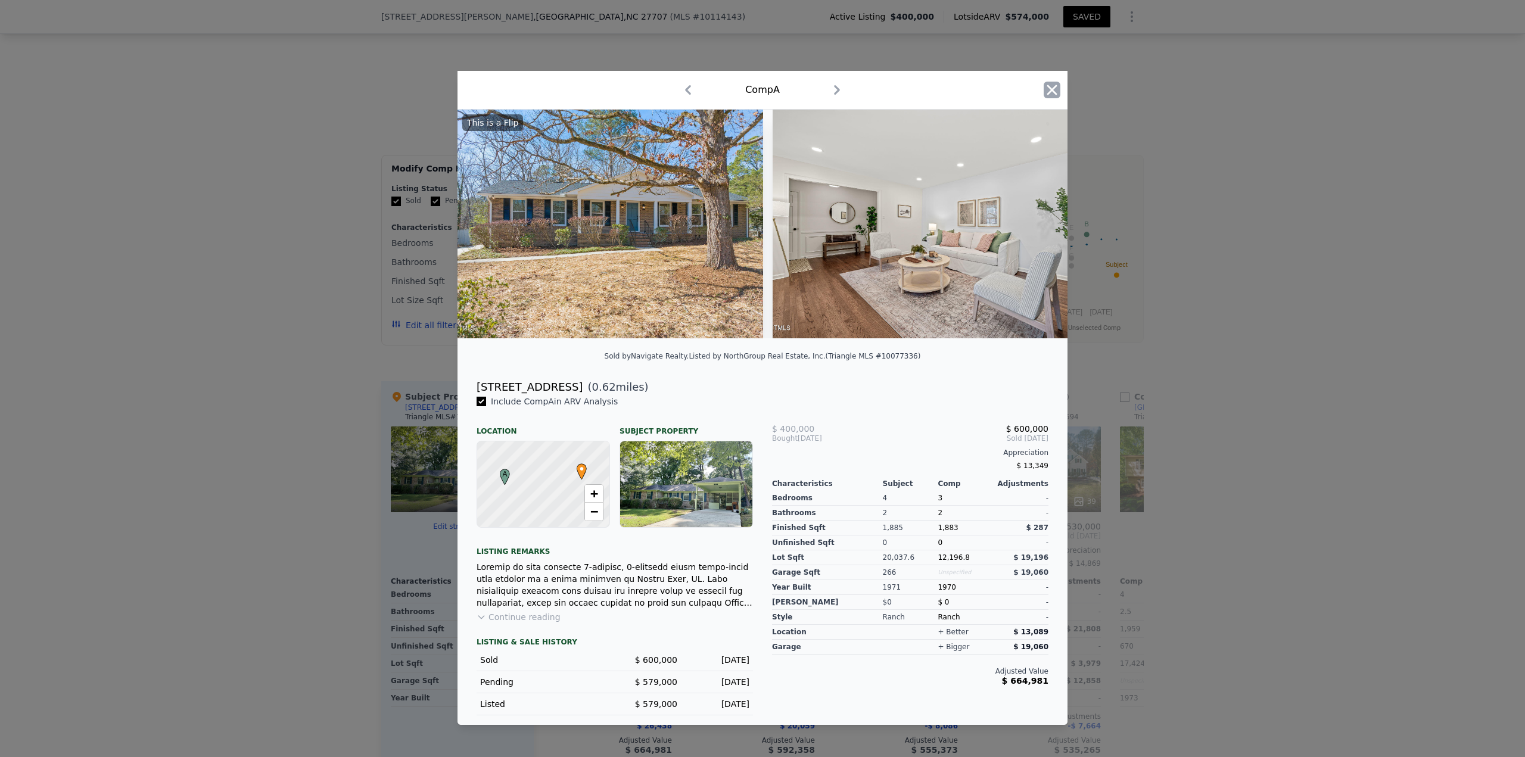
click at [1054, 85] on icon "button" at bounding box center [1053, 90] width 10 height 10
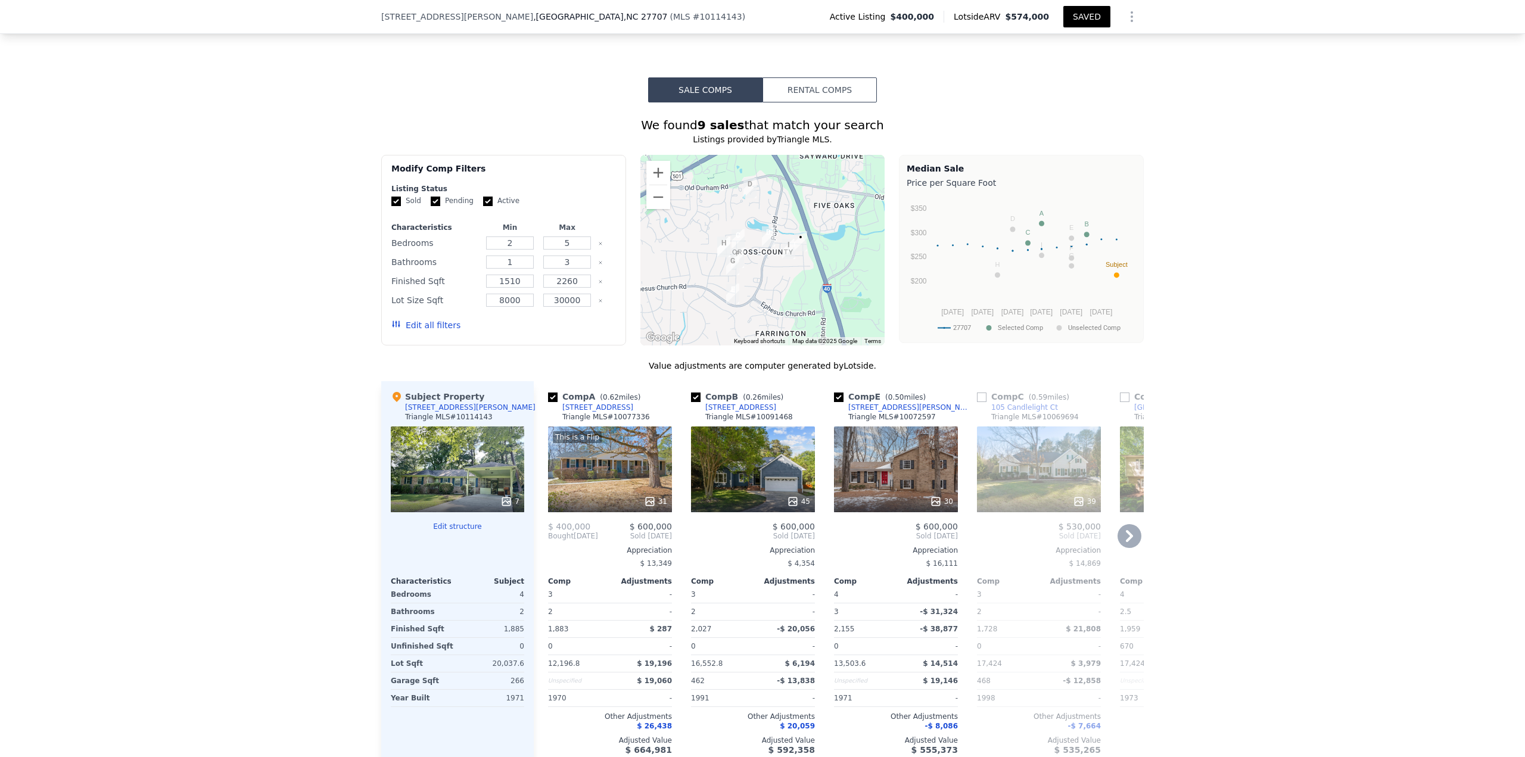
click at [944, 496] on div "30" at bounding box center [941, 502] width 23 height 12
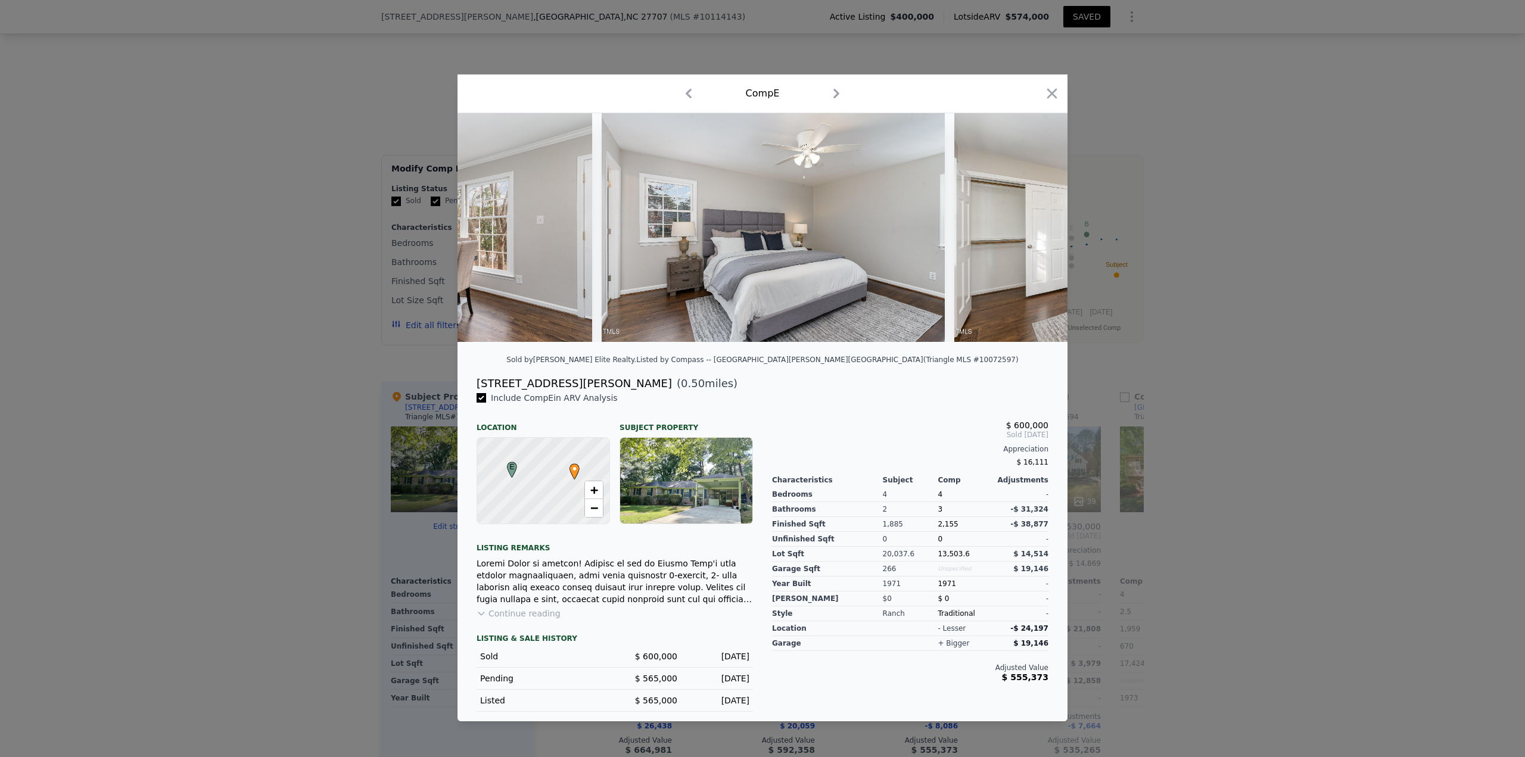
scroll to position [0, 5266]
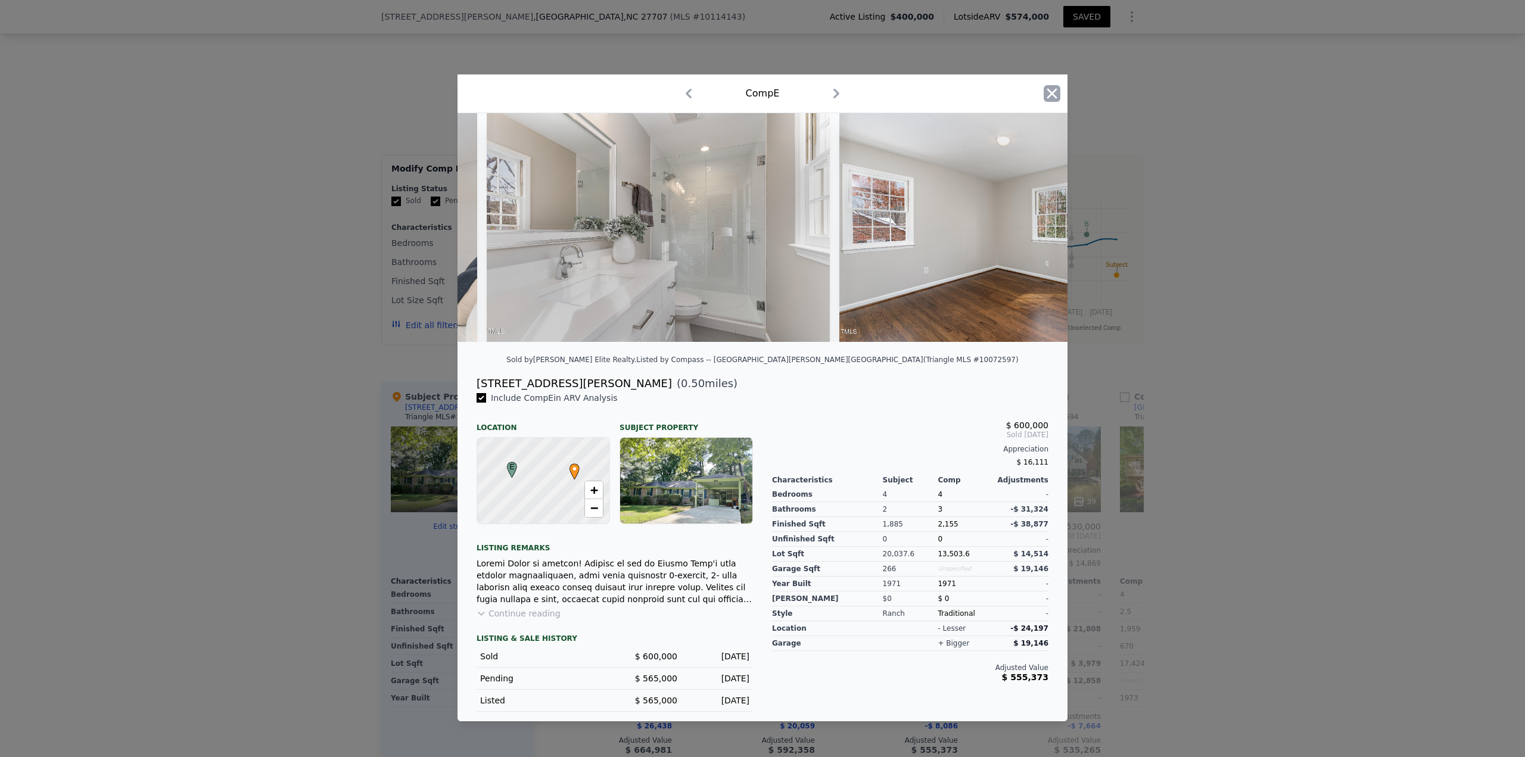
click at [1047, 89] on icon "button" at bounding box center [1052, 93] width 17 height 17
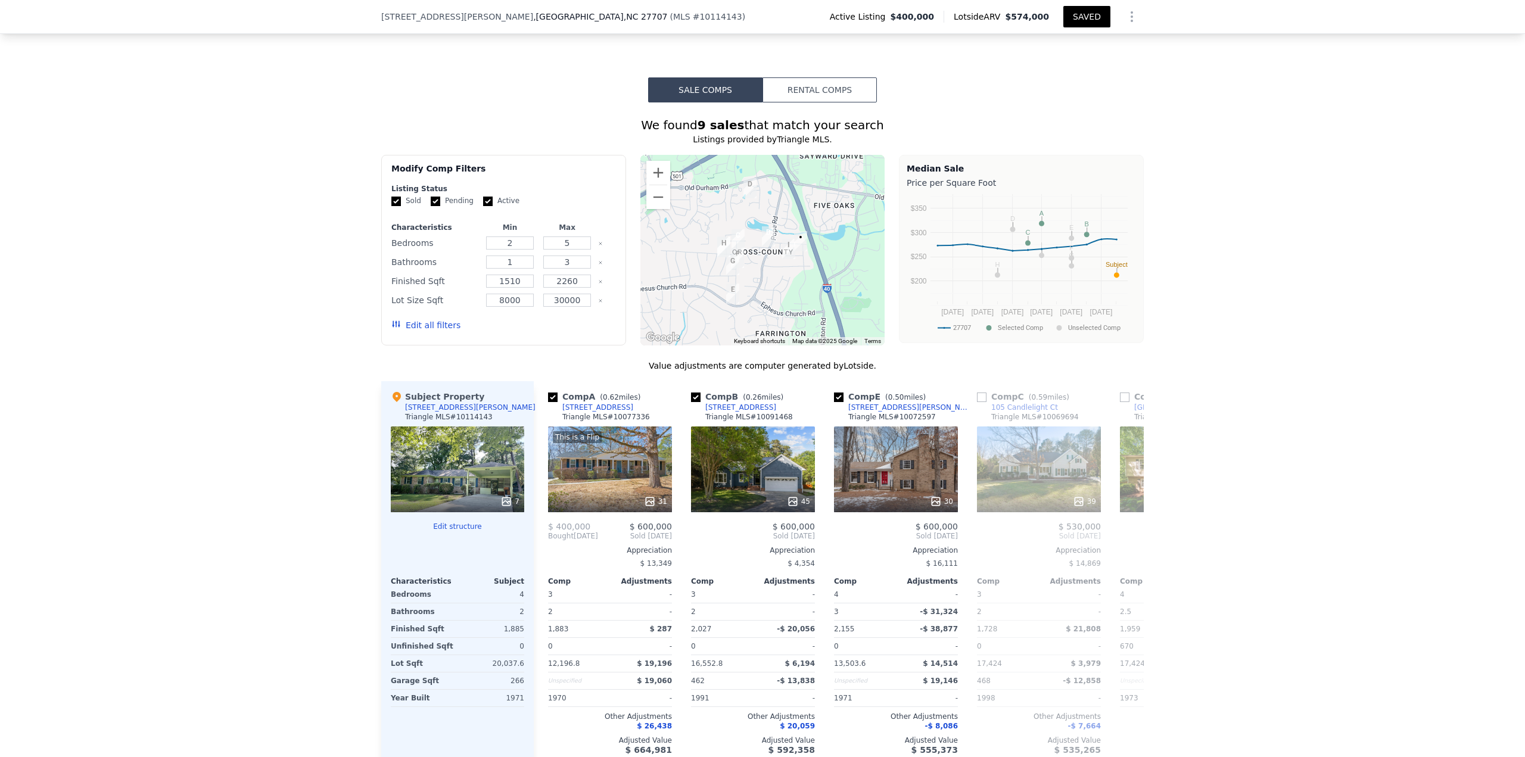
click at [1082, 13] on button "SAVED" at bounding box center [1087, 16] width 47 height 21
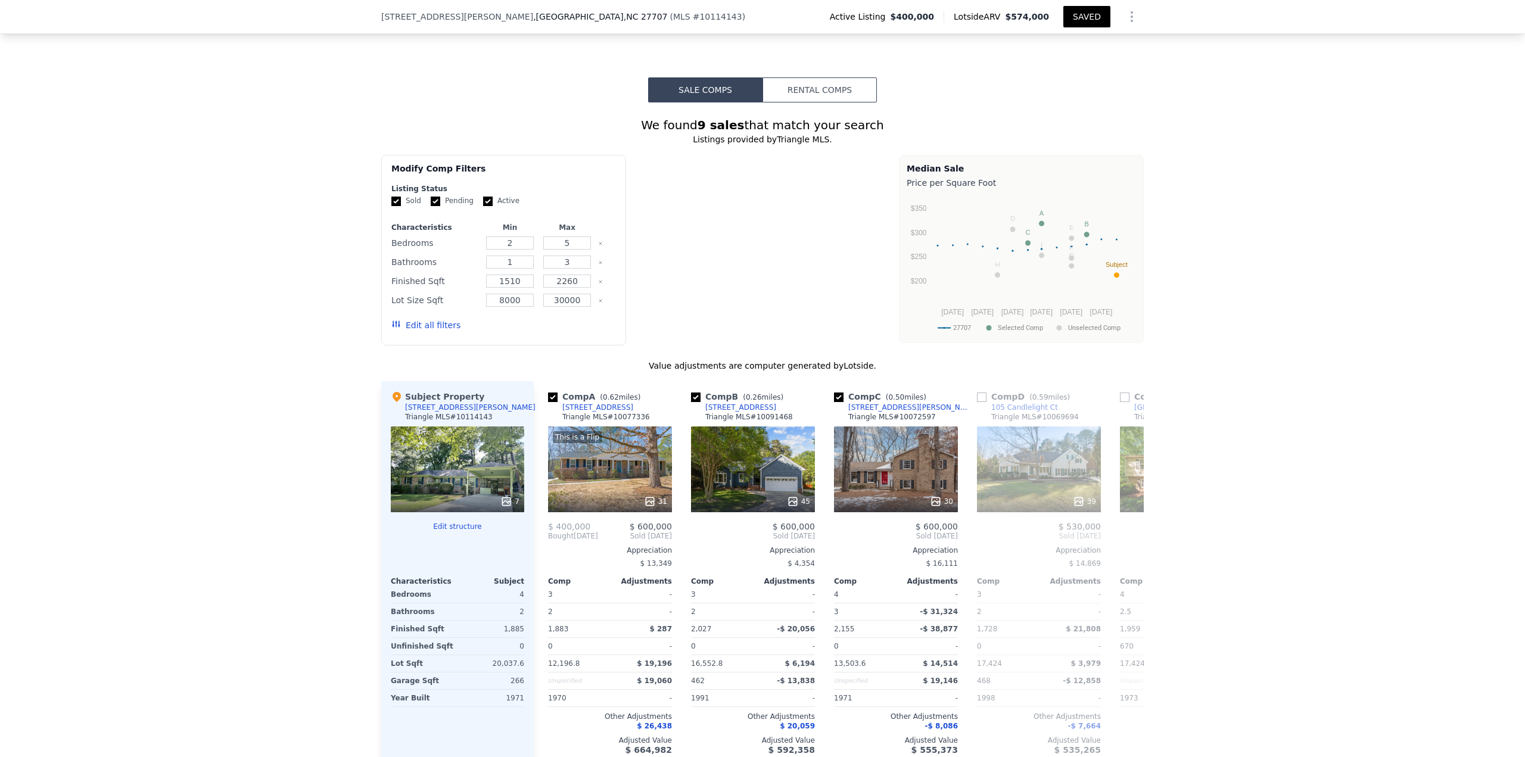
type input "3"
type input "4"
type input "2"
type input "1718"
type input "2155"
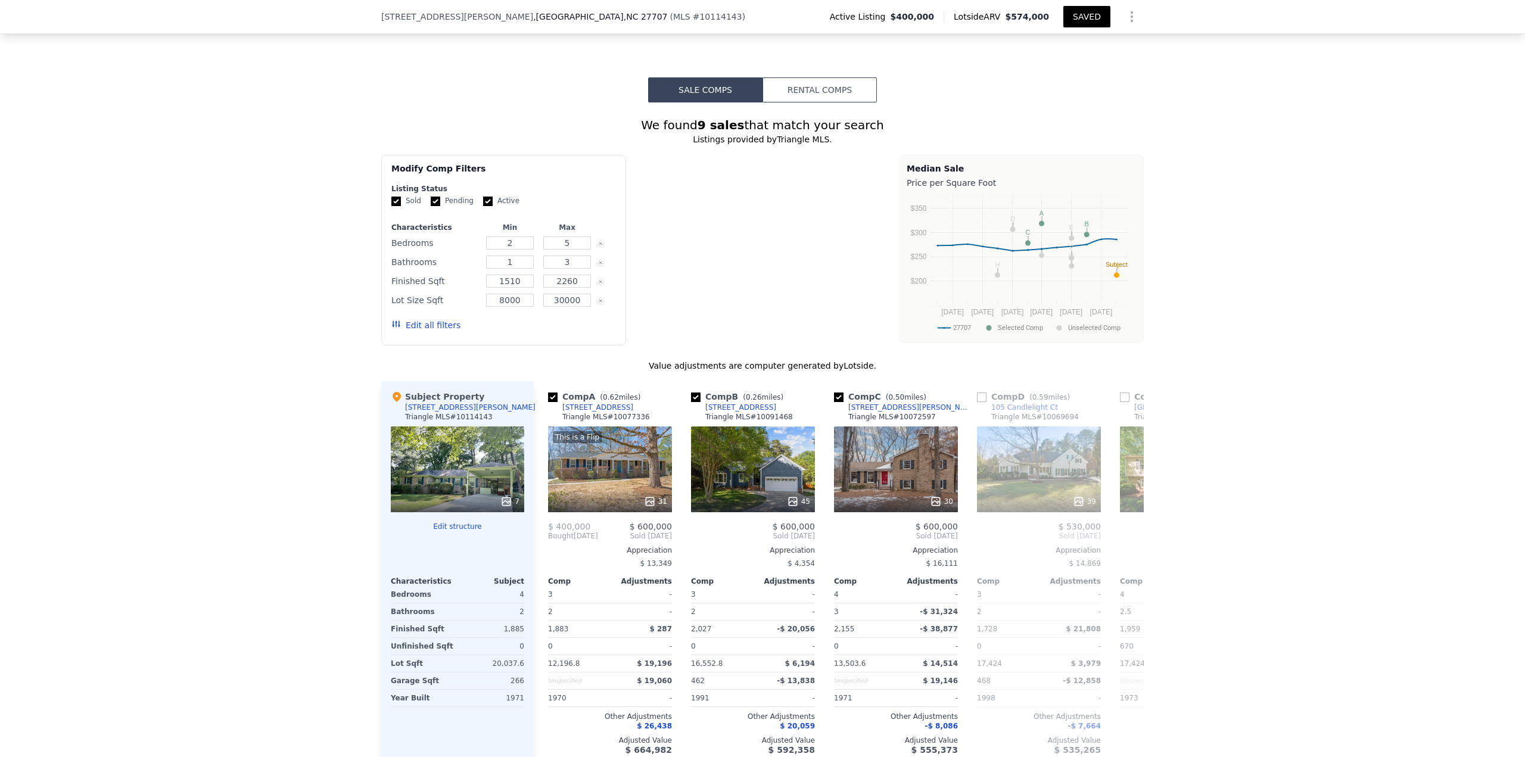
type input "12196.8"
type input "20037.6"
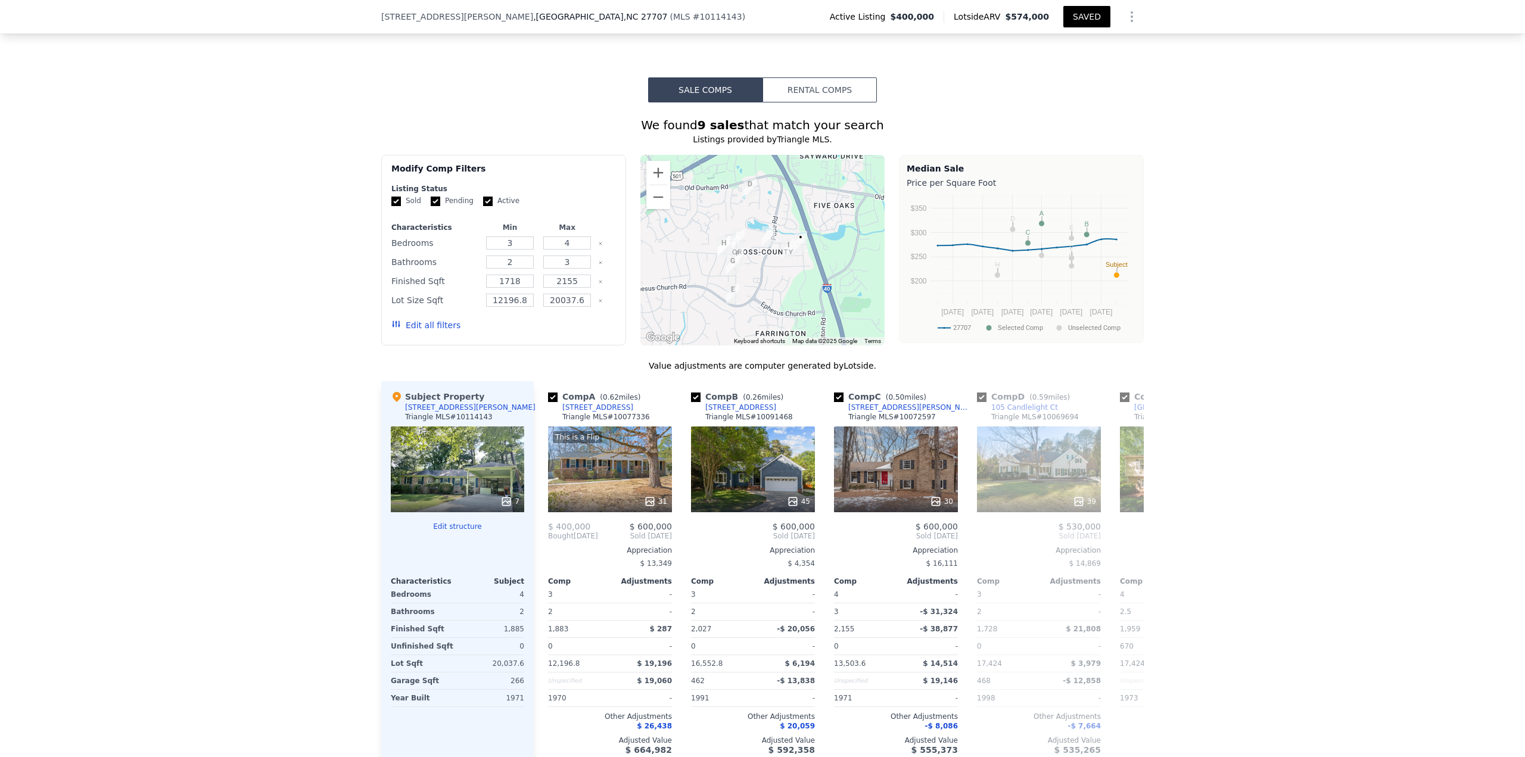
type input "5"
type input "4"
type input "1440"
type input "2584"
type input "23086.8"
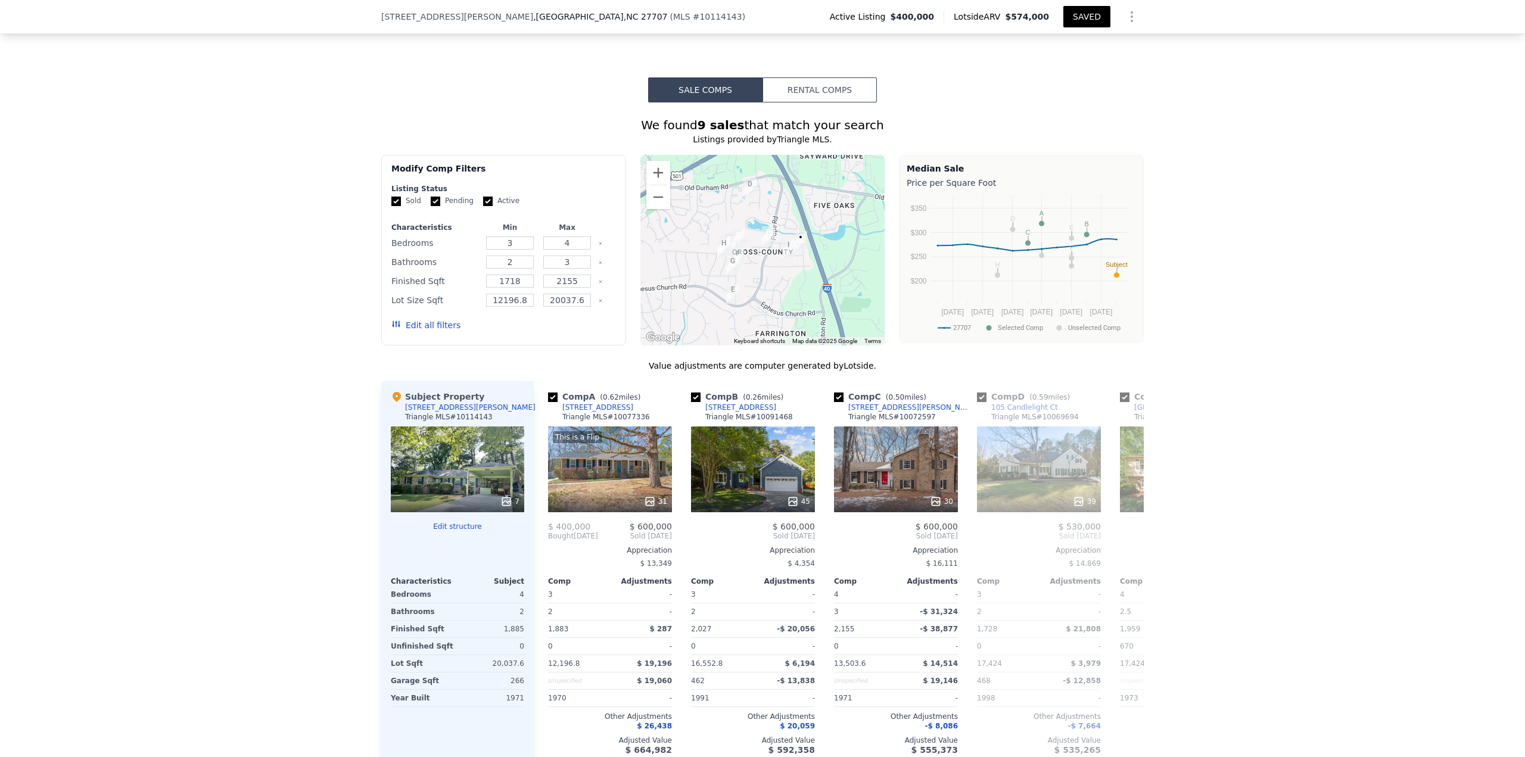
type input "5"
type input "$ 0"
type input "$ 113,240"
checkbox input "true"
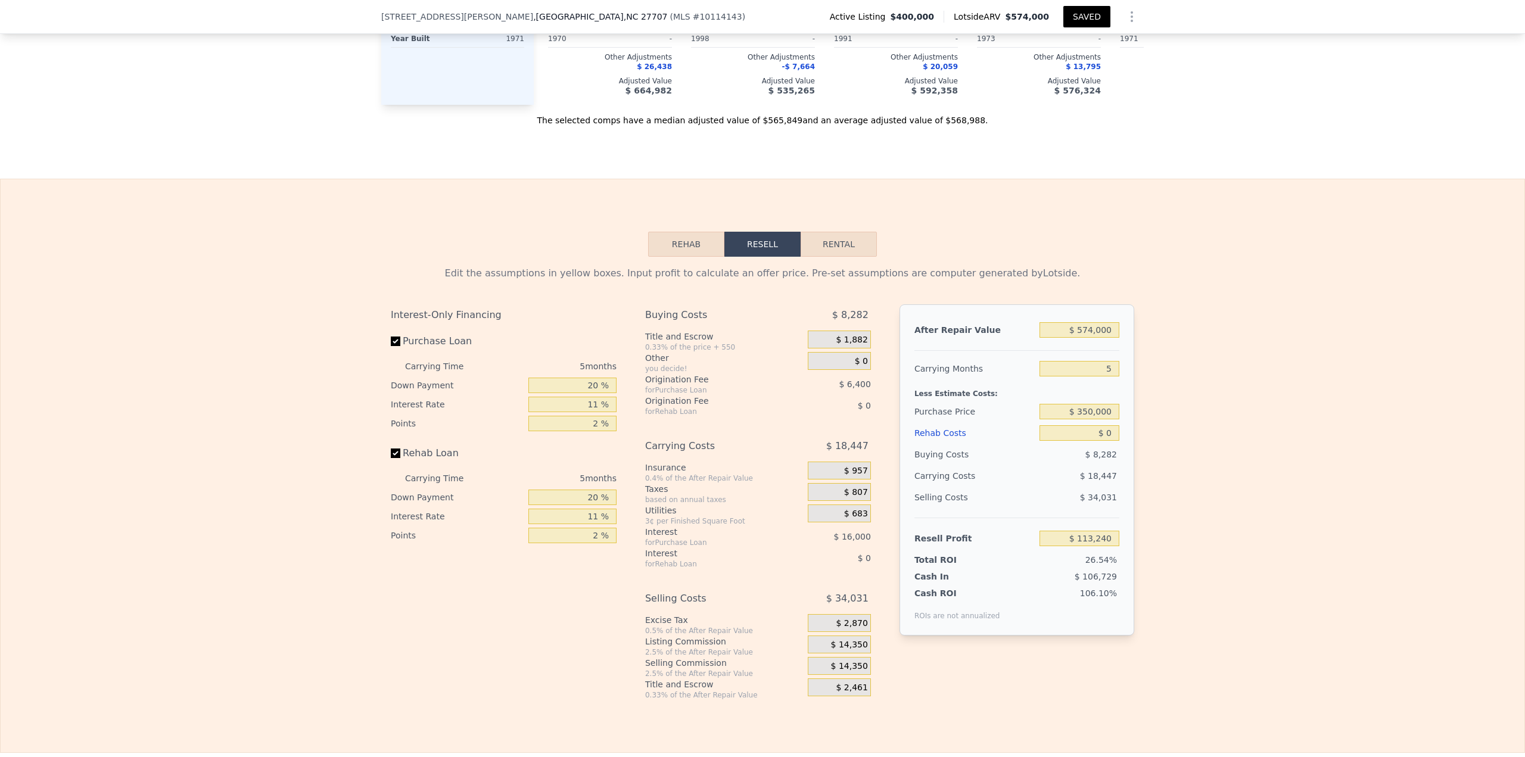
scroll to position [1564, 0]
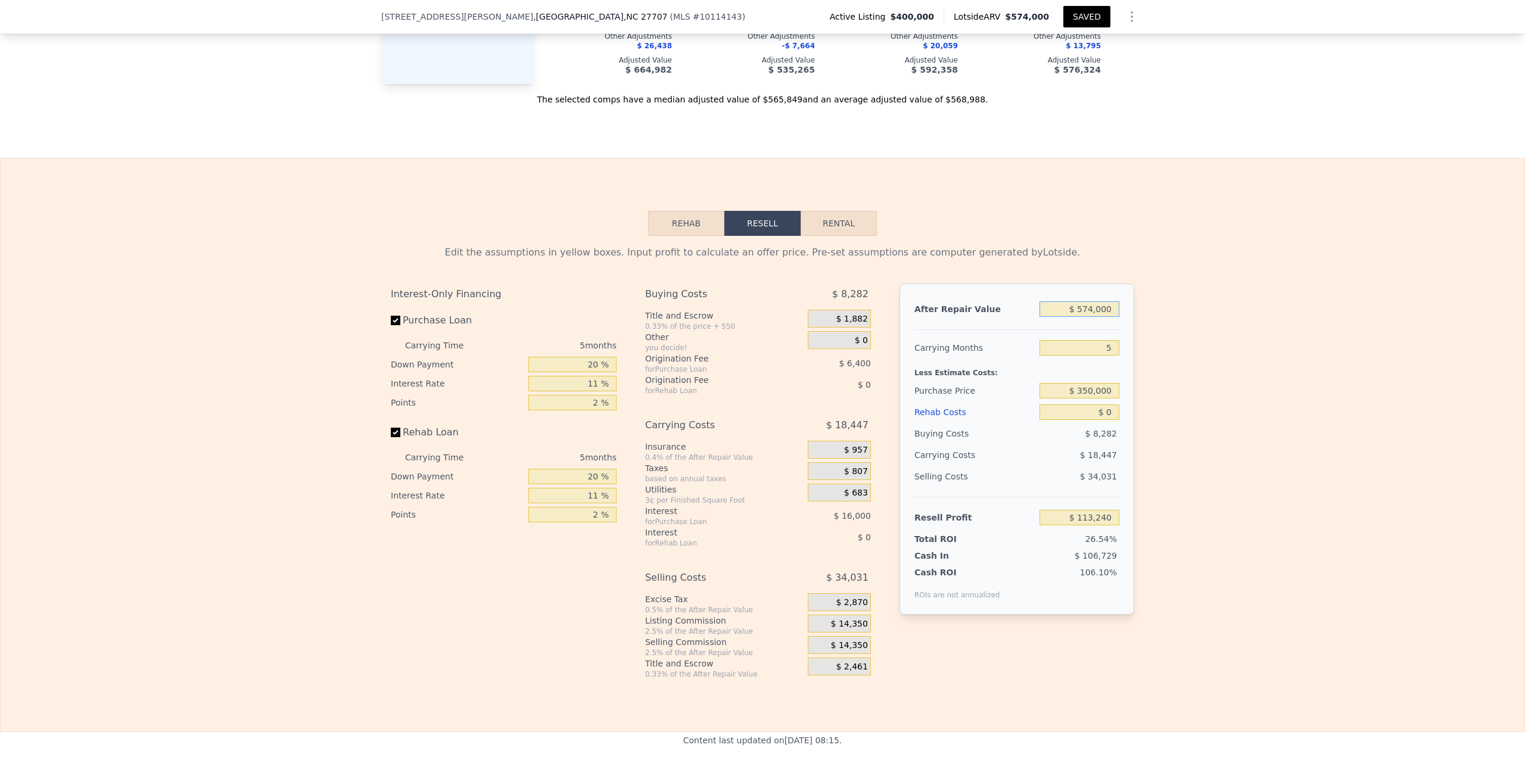
click at [1089, 311] on input "$ 574,000" at bounding box center [1080, 309] width 80 height 15
type input "$ 5"
type input "-$ 426,317"
type input "$ 56"
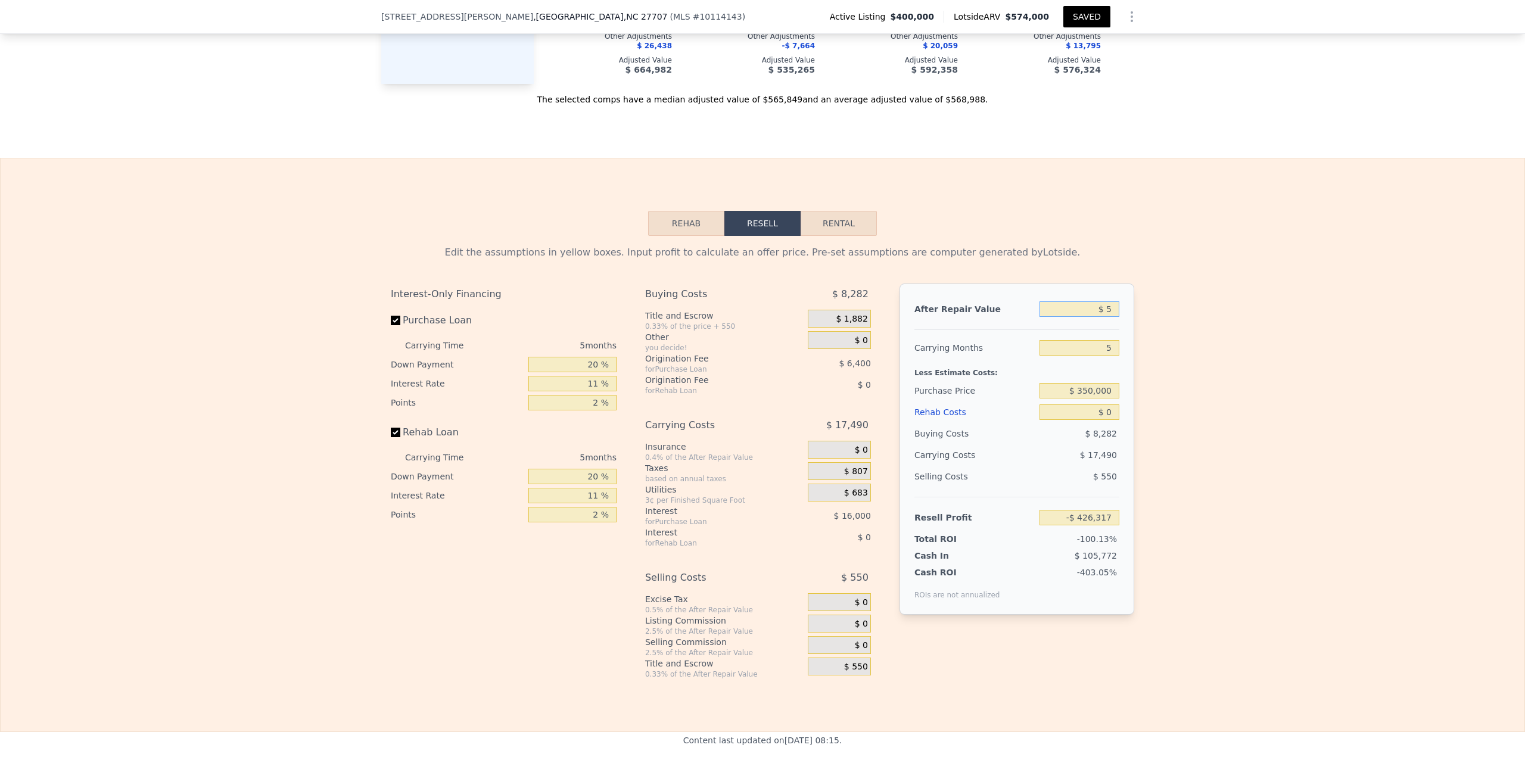
type input "-$ 426,268"
type input "$ 561"
type input "-$ 425,795"
type input "$ 574,000"
type input "$ 113,240"
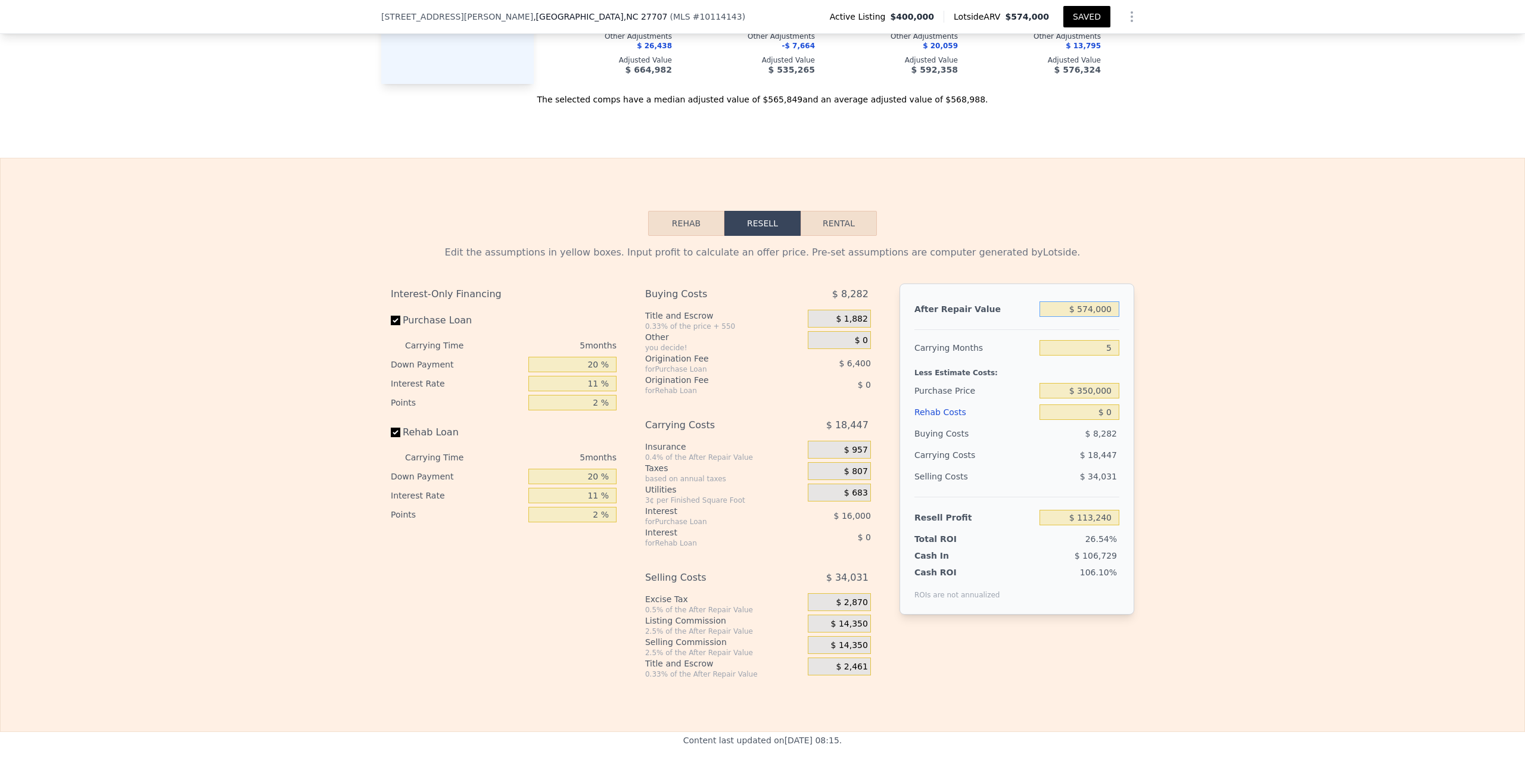
type input "$ 5,740,001"
type input "$ 4,969,298"
type input "$ 57,400,010"
type input "$ 53,529,879"
click at [1072, 11] on button "SAVED" at bounding box center [1087, 16] width 47 height 21
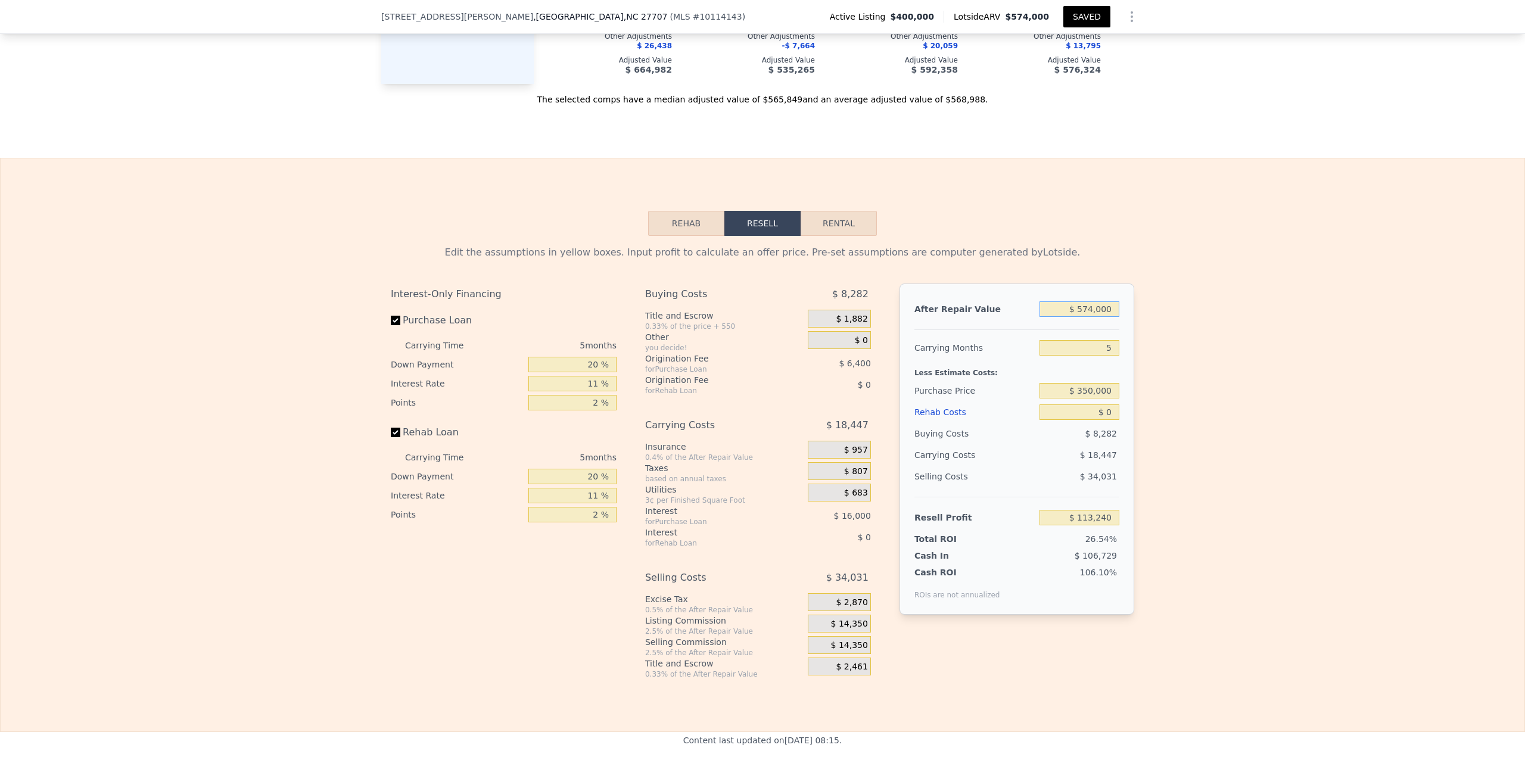
click at [1083, 309] on input "$ 574,000" at bounding box center [1080, 309] width 80 height 15
click at [1216, 314] on div "Edit the assumptions in yellow boxes. Input profit to calculate an offer price.…" at bounding box center [763, 457] width 1524 height 443
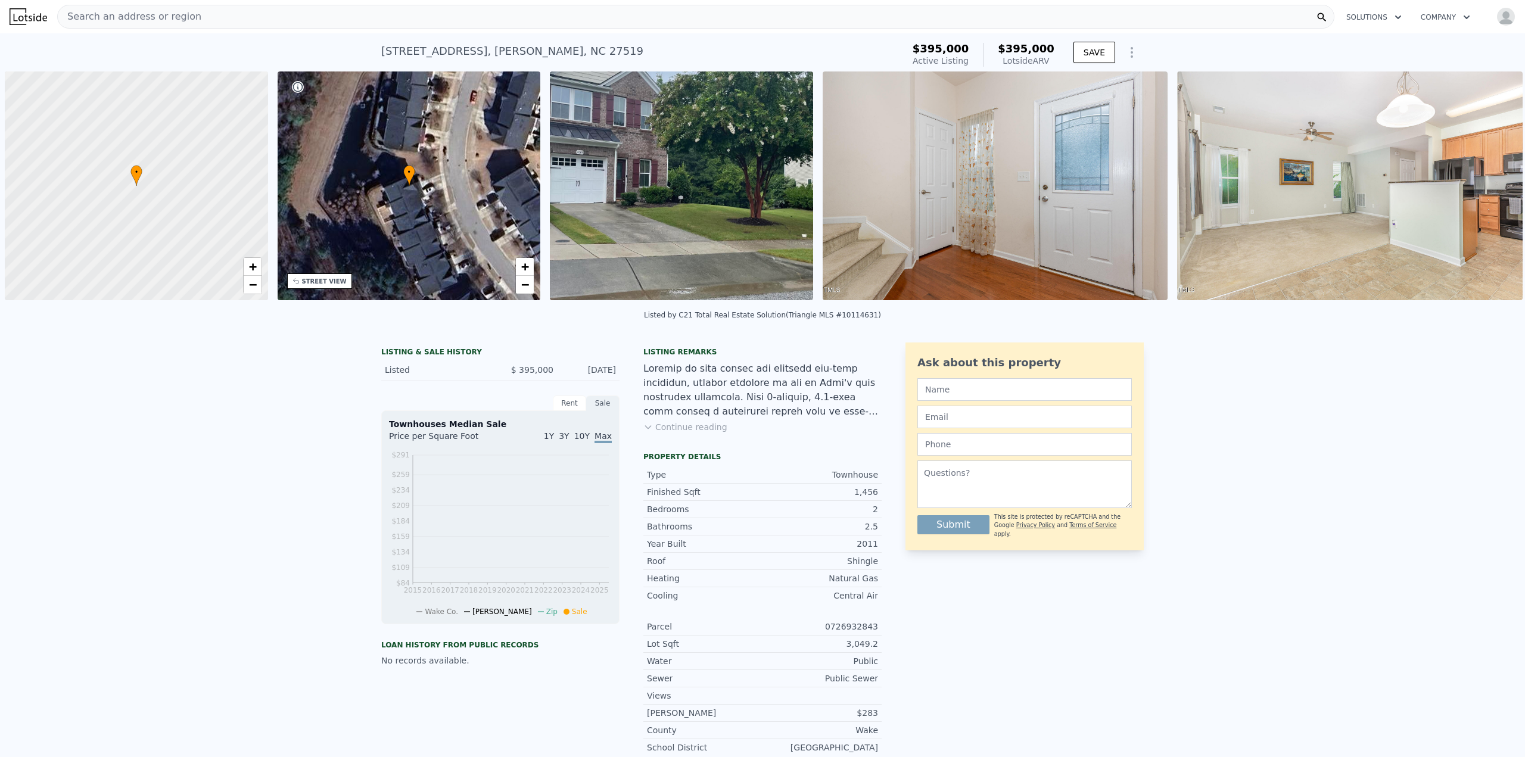
scroll to position [0, 5]
